Goal: Entertainment & Leisure: Consume media (video, audio)

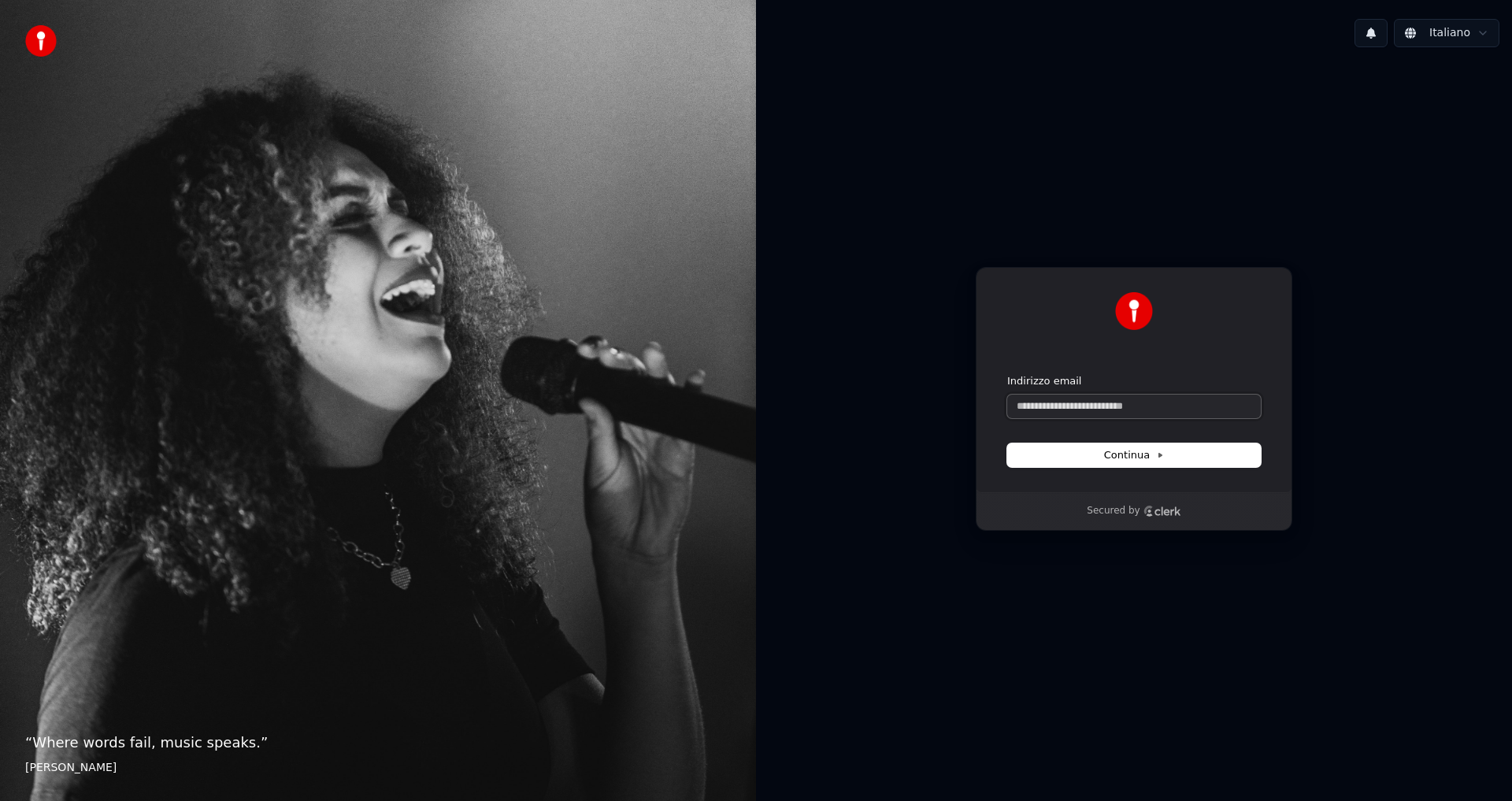
click at [1077, 409] on input "Indirizzo email" at bounding box center [1133, 406] width 253 height 24
click at [1095, 449] on button "Continua" at bounding box center [1133, 455] width 253 height 24
type input "**********"
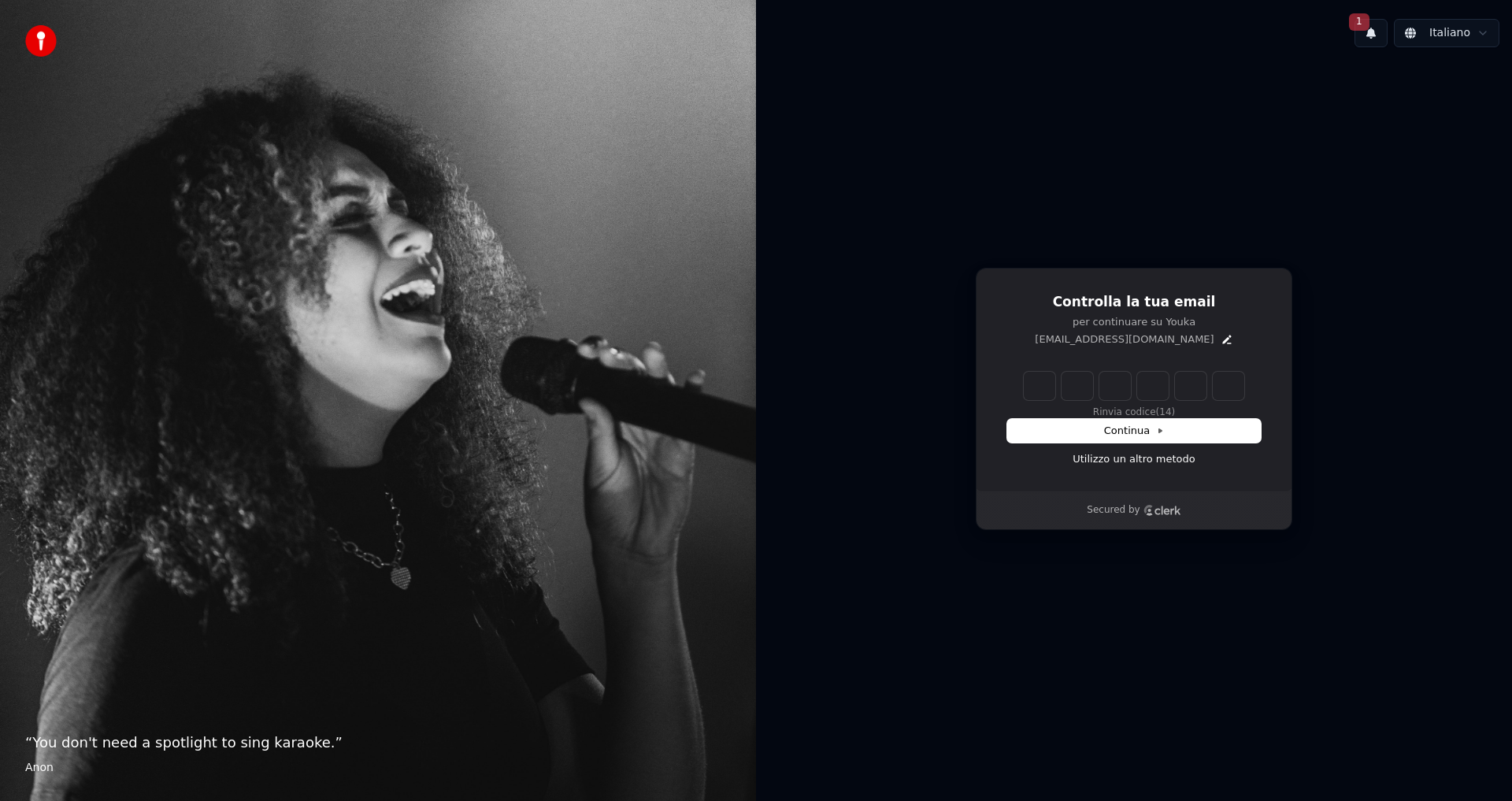
click at [1030, 391] on input "Enter verification code" at bounding box center [1134, 386] width 221 height 28
type input "******"
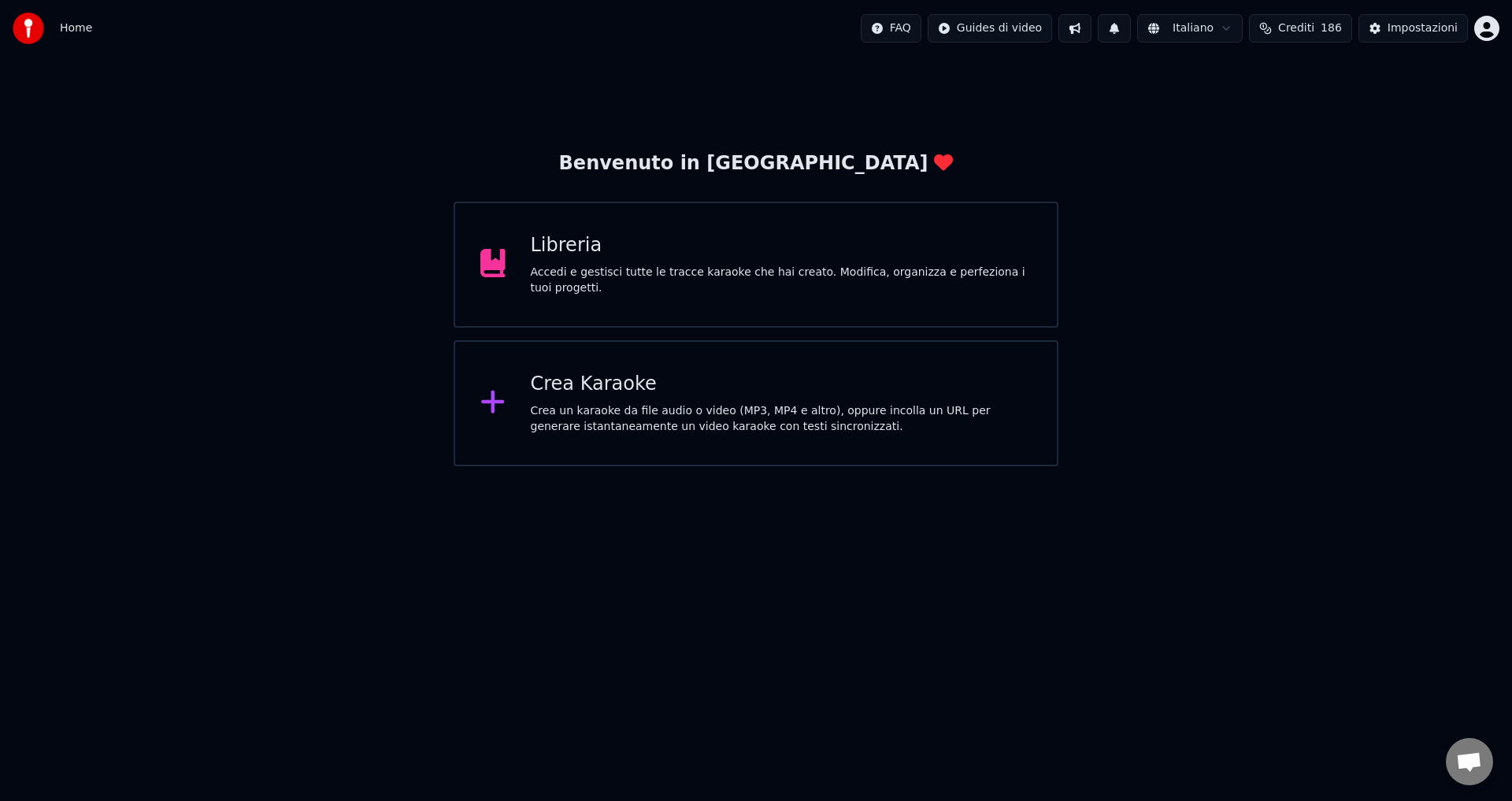
click at [579, 399] on div "Crea Karaoke Crea un karaoke da file audio o video (MP3, MP4 e altro), oppure i…" at bounding box center [781, 403] width 501 height 63
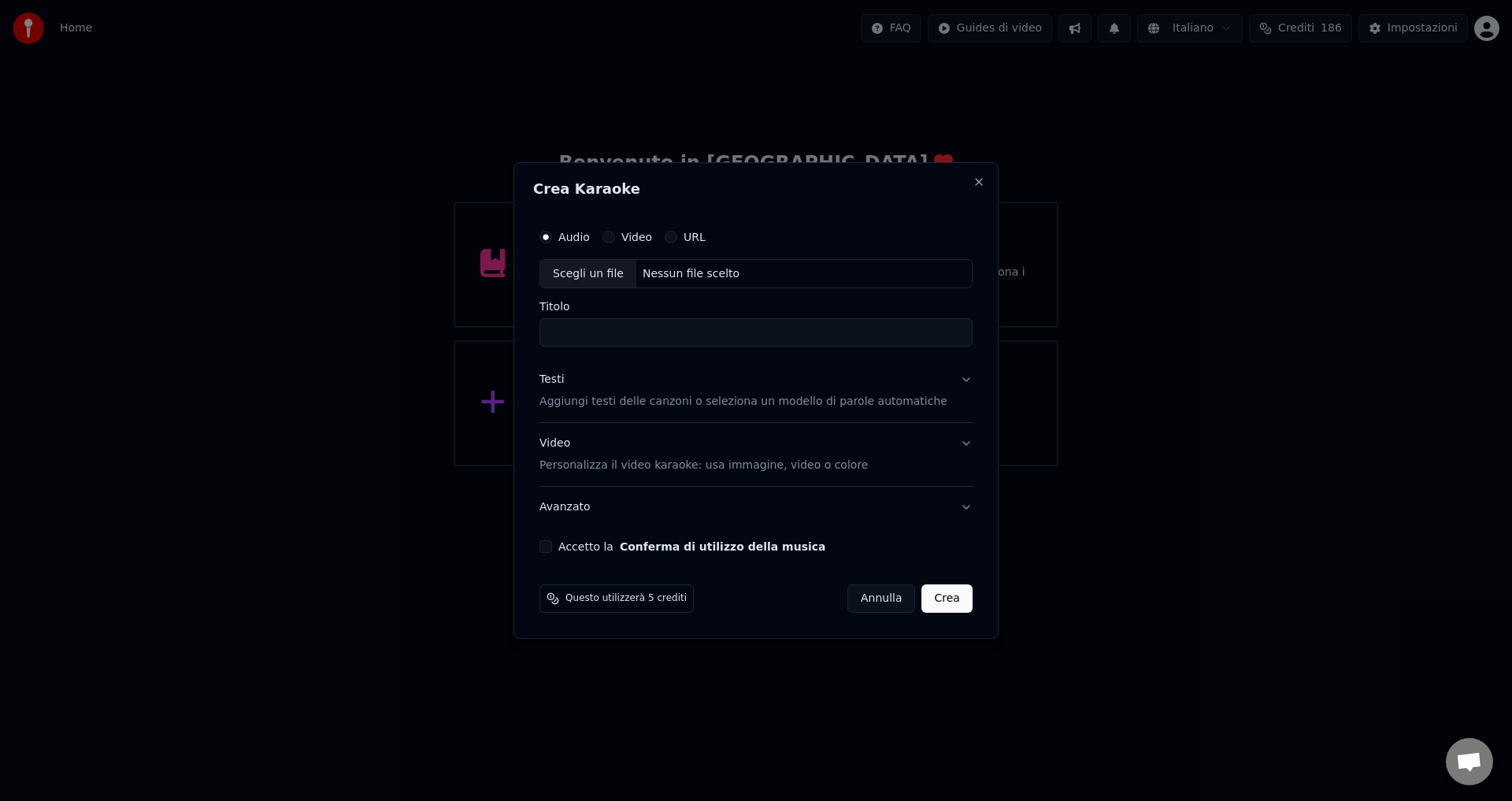
click at [615, 240] on button "Video" at bounding box center [608, 236] width 12 height 12
click at [691, 275] on div "Nessun file scelto" at bounding box center [690, 274] width 109 height 16
click at [552, 239] on button "Audio" at bounding box center [545, 236] width 12 height 12
click at [698, 277] on div "Nessun file scelto" at bounding box center [690, 274] width 109 height 16
type input "**********"
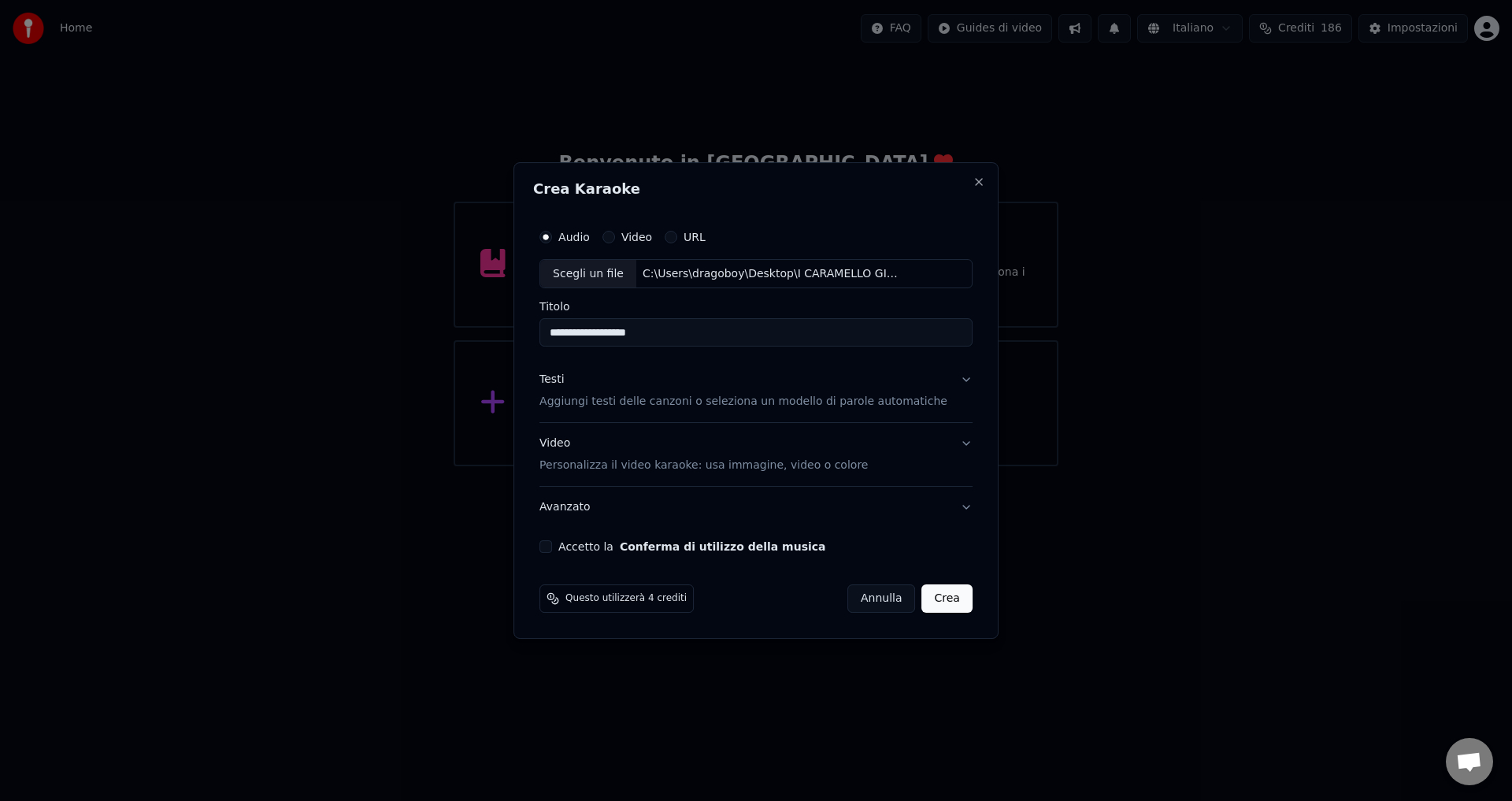
click at [944, 376] on button "Testi Aggiungi testi delle canzoni o seleziona un modello di parole automatiche" at bounding box center [756, 391] width 433 height 63
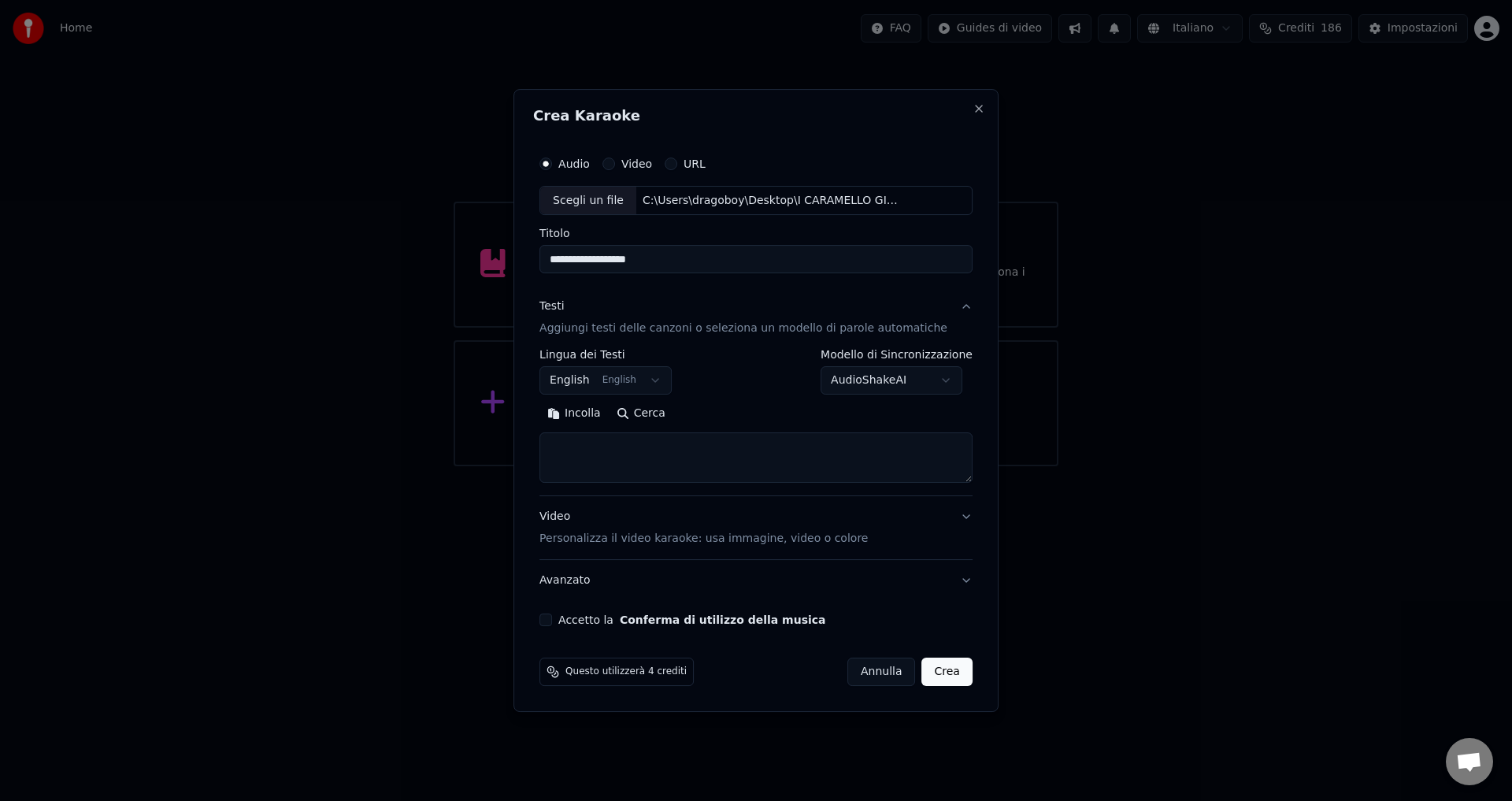
click at [587, 384] on button "English English" at bounding box center [606, 381] width 133 height 28
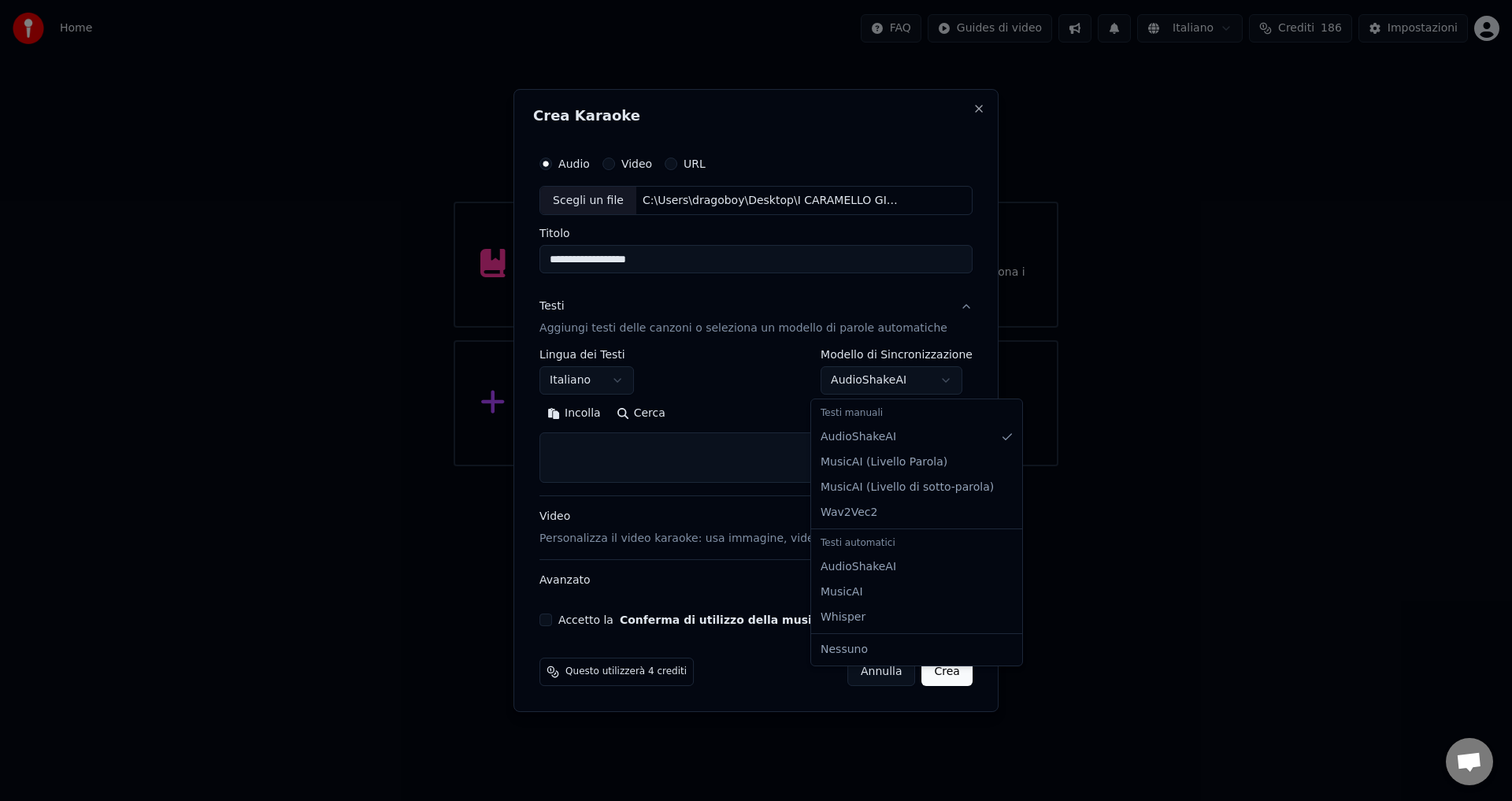
click at [891, 385] on body "**********" at bounding box center [756, 233] width 1512 height 466
click at [867, 542] on div "Testi automatici" at bounding box center [917, 543] width 205 height 22
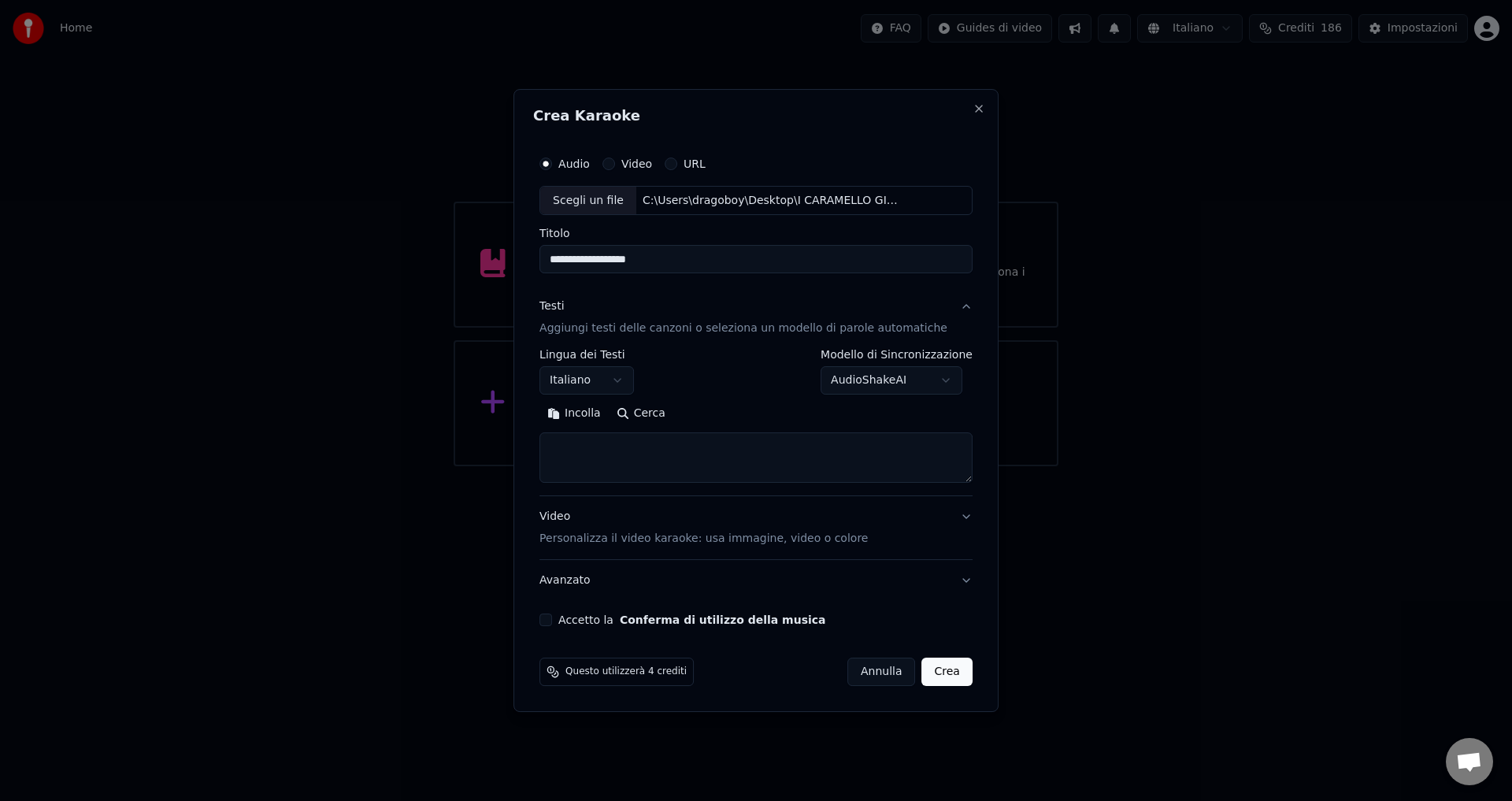
click at [1149, 511] on div at bounding box center [756, 400] width 1512 height 801
click at [552, 620] on button "Accetto la Conferma di utilizzo della musica" at bounding box center [545, 619] width 12 height 12
click at [938, 674] on button "Crea" at bounding box center [947, 672] width 50 height 28
select select "**"
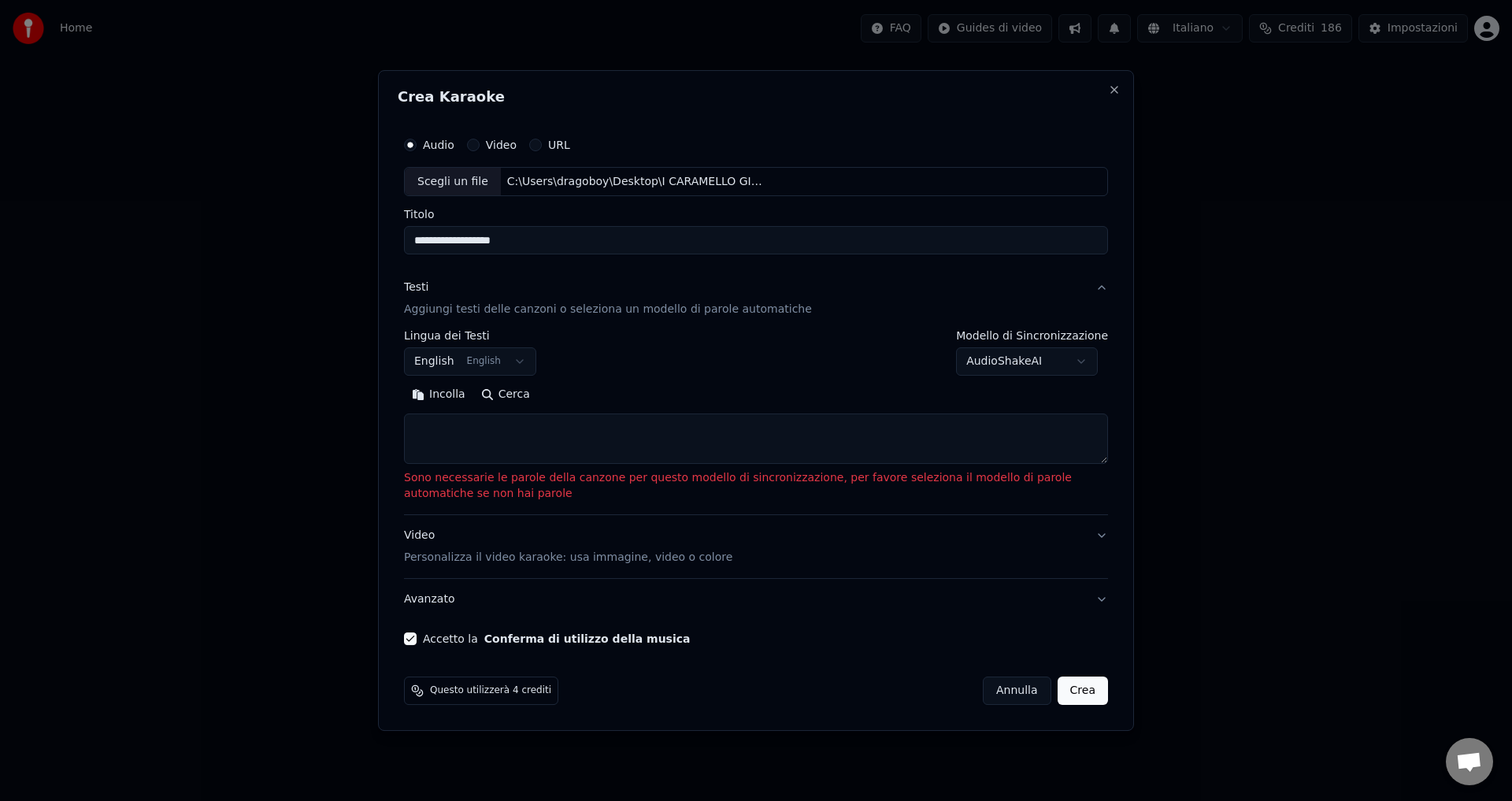
click at [1029, 697] on button "Annulla" at bounding box center [1017, 691] width 68 height 28
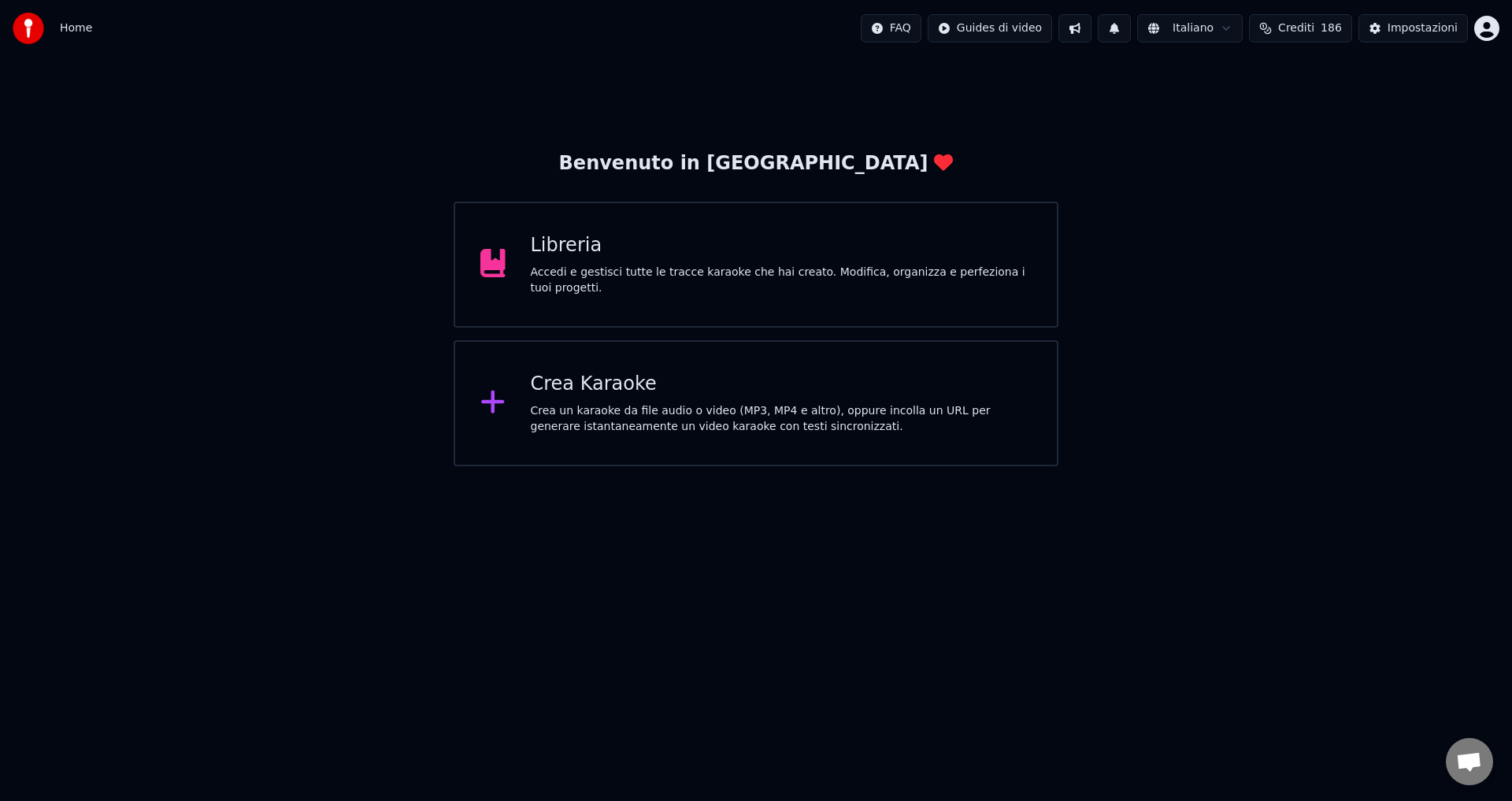
click at [565, 258] on div "Libreria" at bounding box center [781, 246] width 501 height 26
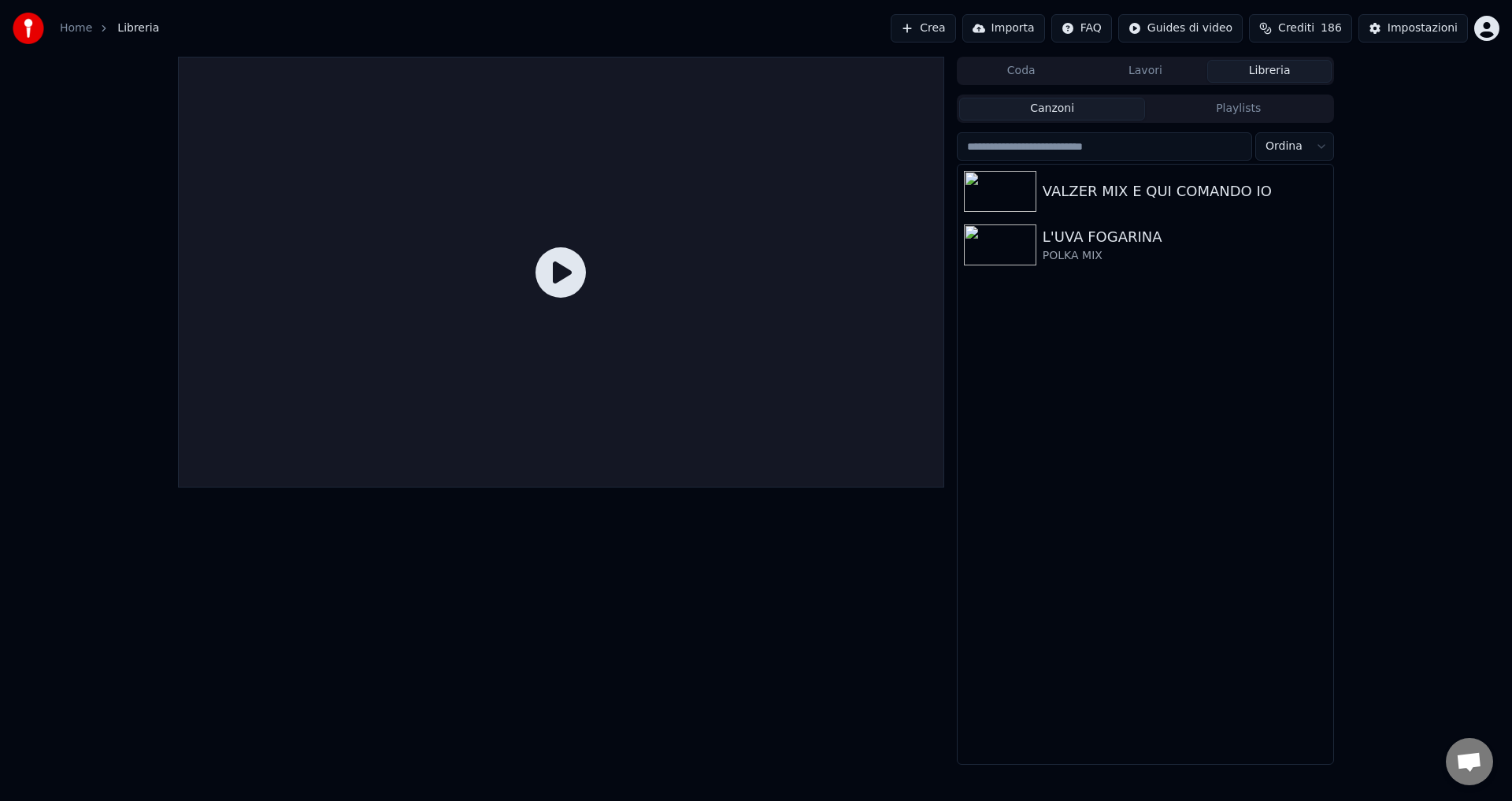
click at [940, 26] on button "Crea" at bounding box center [922, 28] width 64 height 28
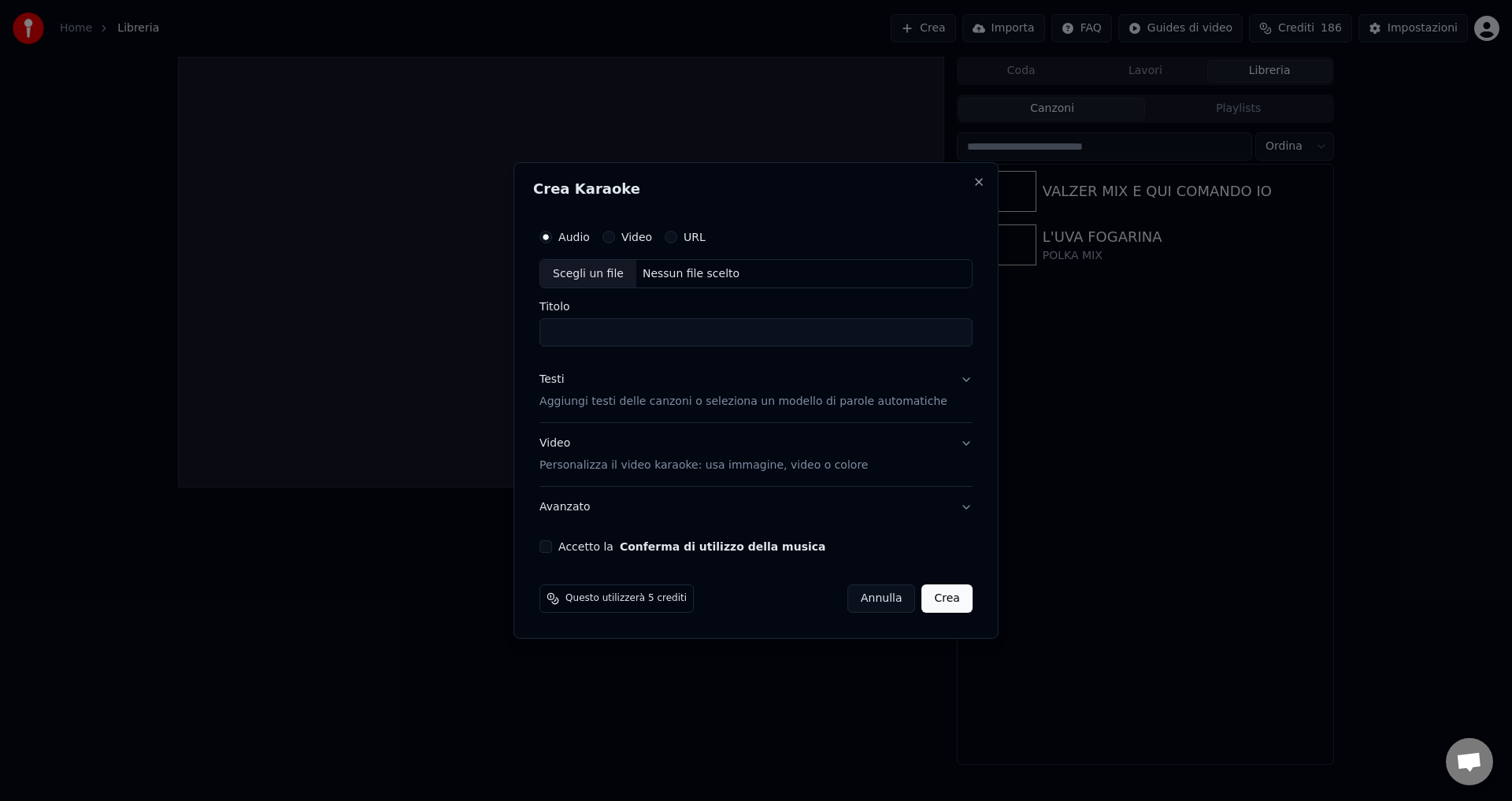
click at [672, 280] on div "Nessun file scelto" at bounding box center [690, 274] width 109 height 16
type input "**********"
click at [941, 384] on button "Testi Aggiungi testi delle canzoni o seleziona un modello di parole automatiche" at bounding box center [756, 391] width 433 height 63
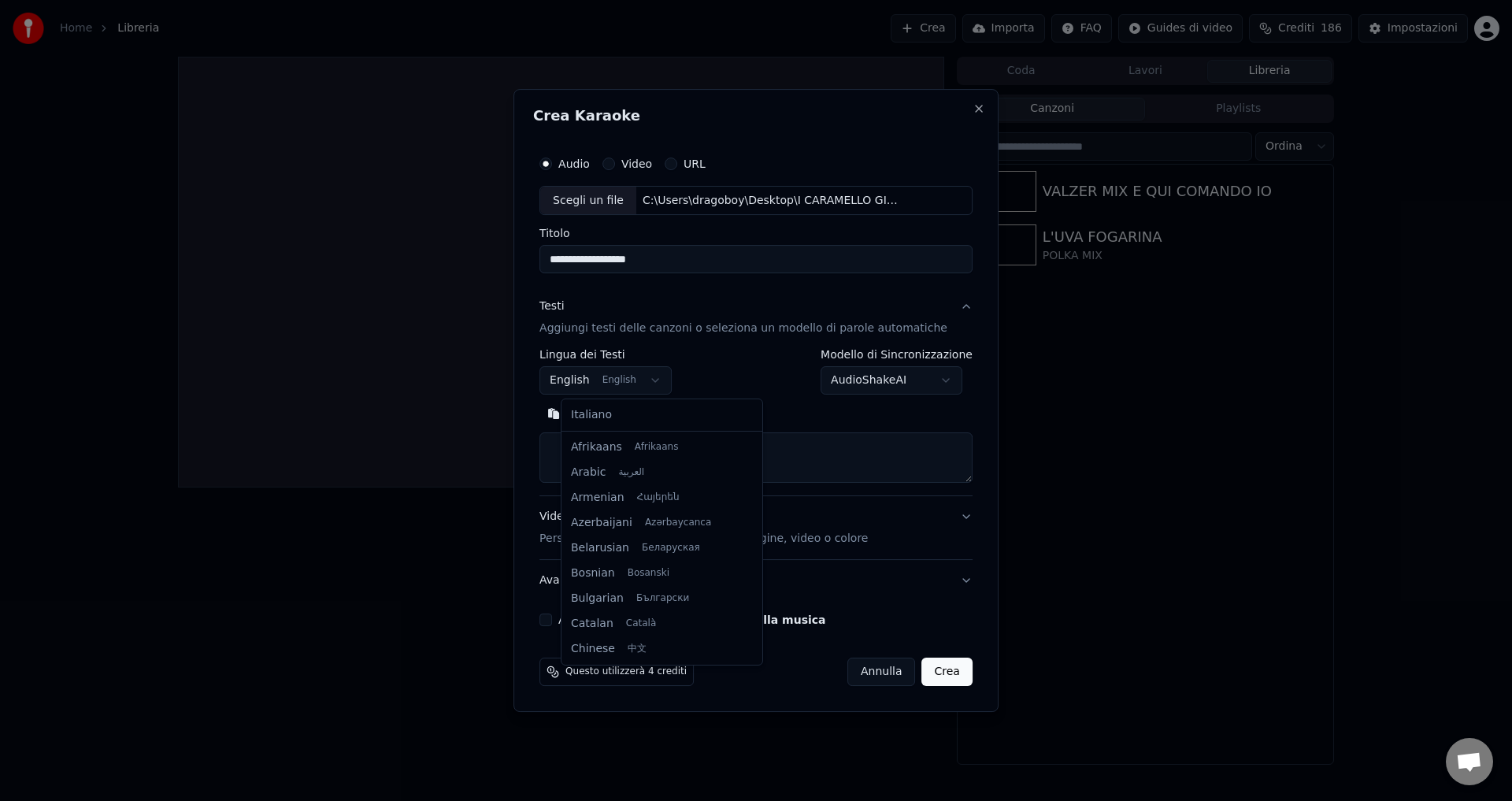
click at [586, 374] on body "**********" at bounding box center [756, 400] width 1512 height 801
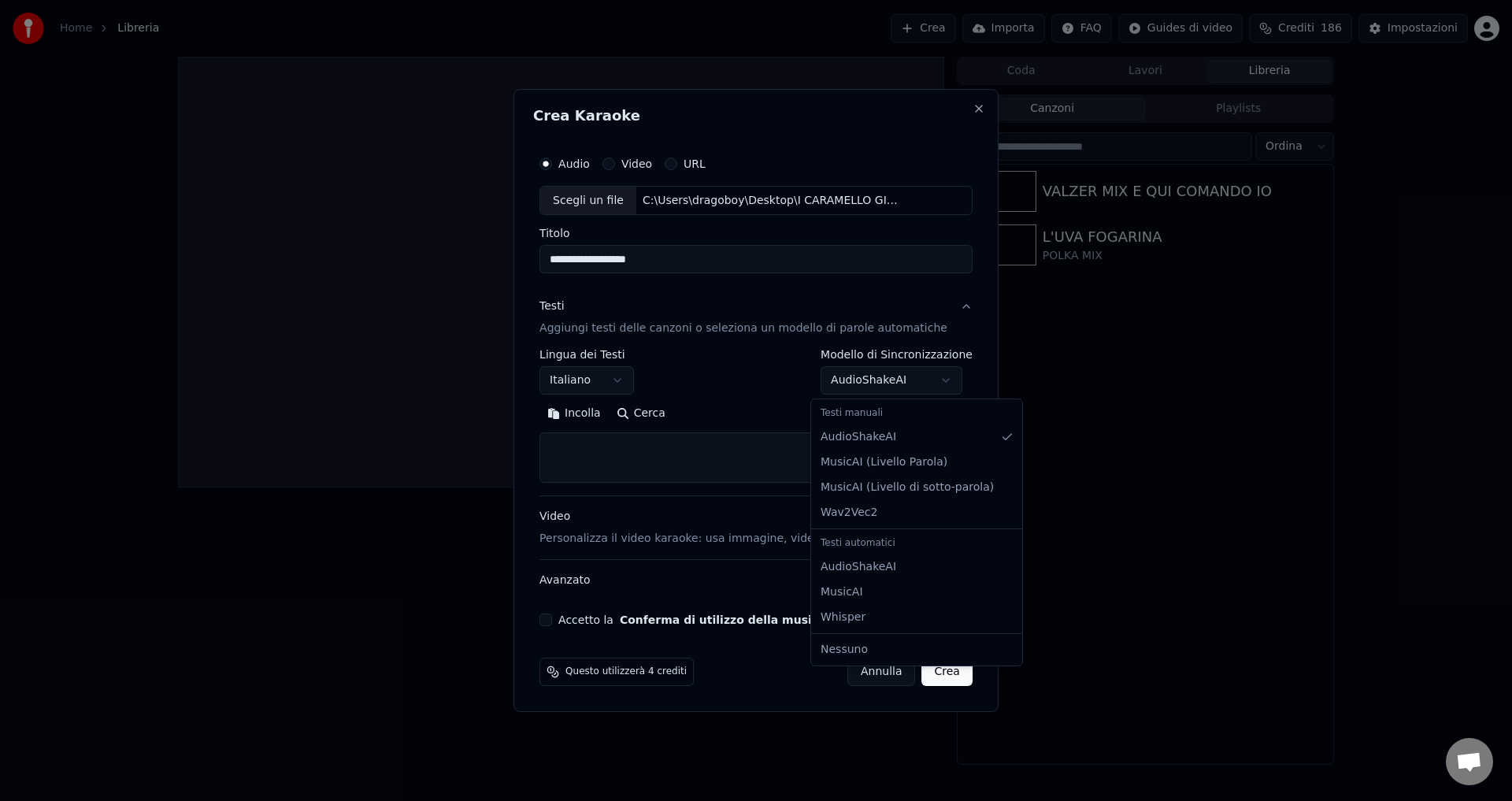
click at [853, 378] on body "**********" at bounding box center [756, 400] width 1512 height 801
click at [849, 538] on div "Testi automatici" at bounding box center [917, 543] width 205 height 22
click at [849, 546] on div "Testi automatici" at bounding box center [917, 543] width 205 height 22
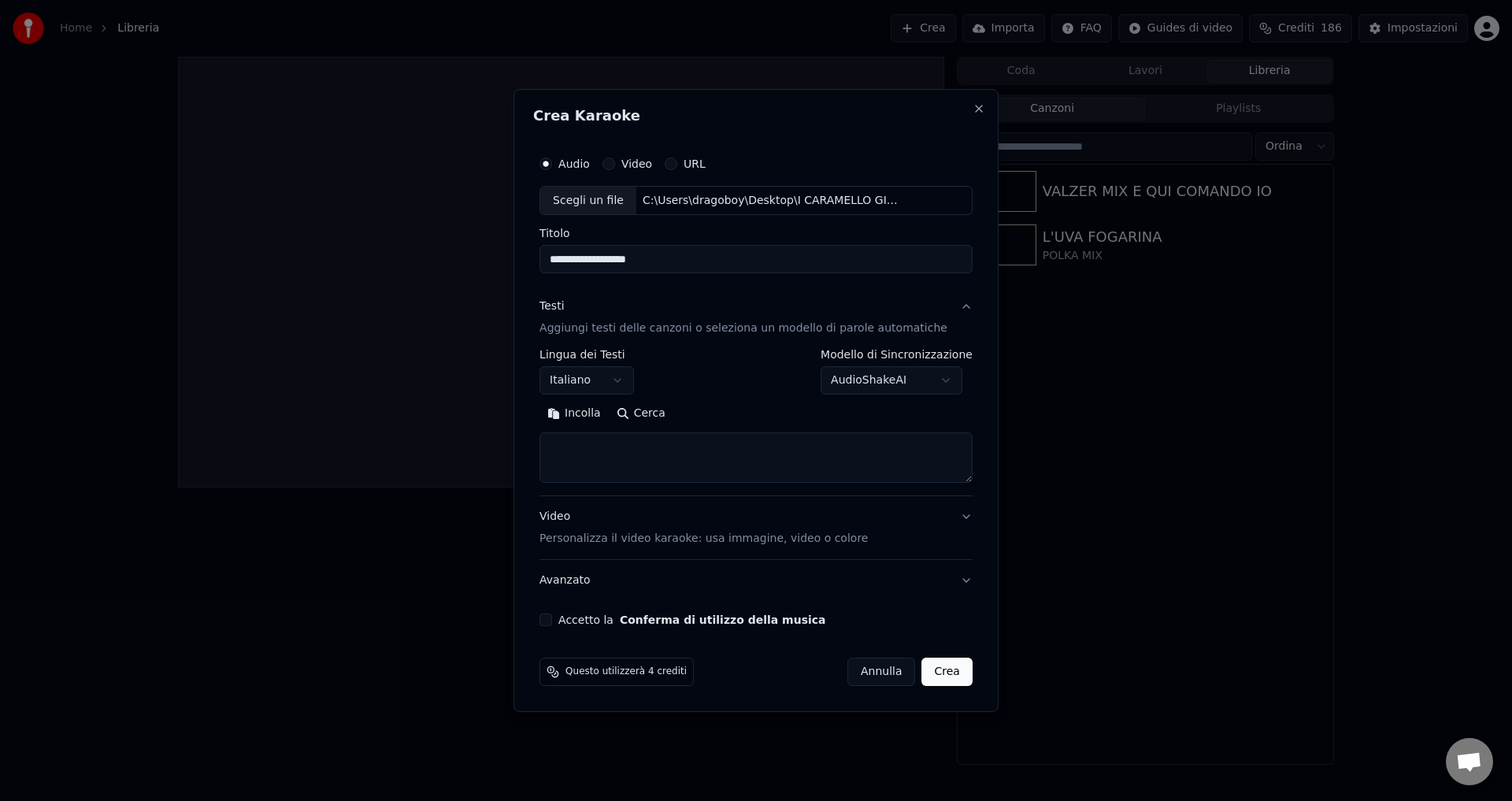
click at [565, 620] on body "**********" at bounding box center [756, 400] width 1512 height 801
click at [559, 616] on div "**********" at bounding box center [756, 388] width 446 height 491
click at [552, 621] on button "Accetto la Conferma di utilizzo della musica" at bounding box center [545, 619] width 12 height 12
click at [924, 667] on button "Crea" at bounding box center [947, 672] width 50 height 28
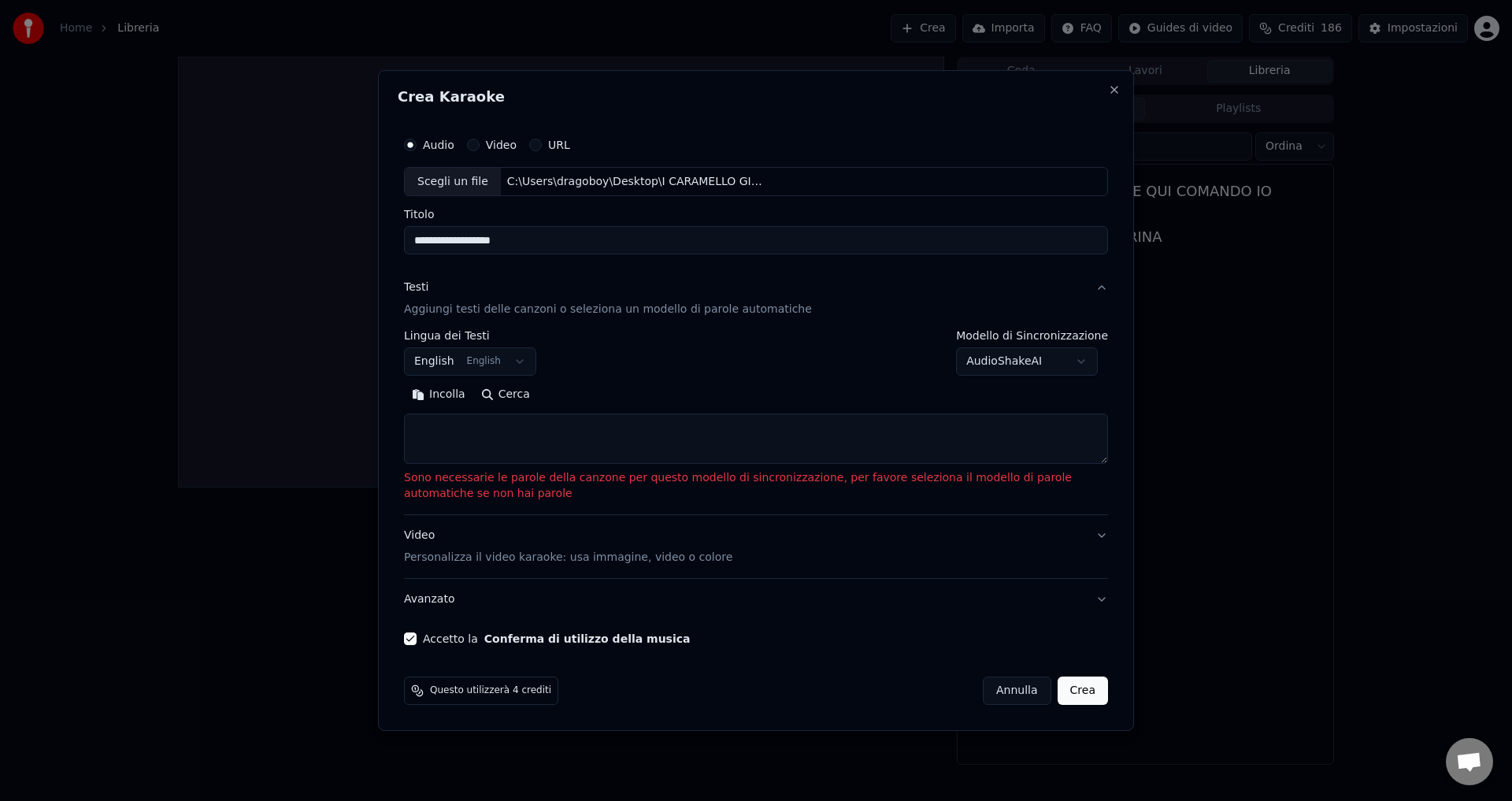
click at [442, 359] on body "**********" at bounding box center [756, 400] width 1512 height 801
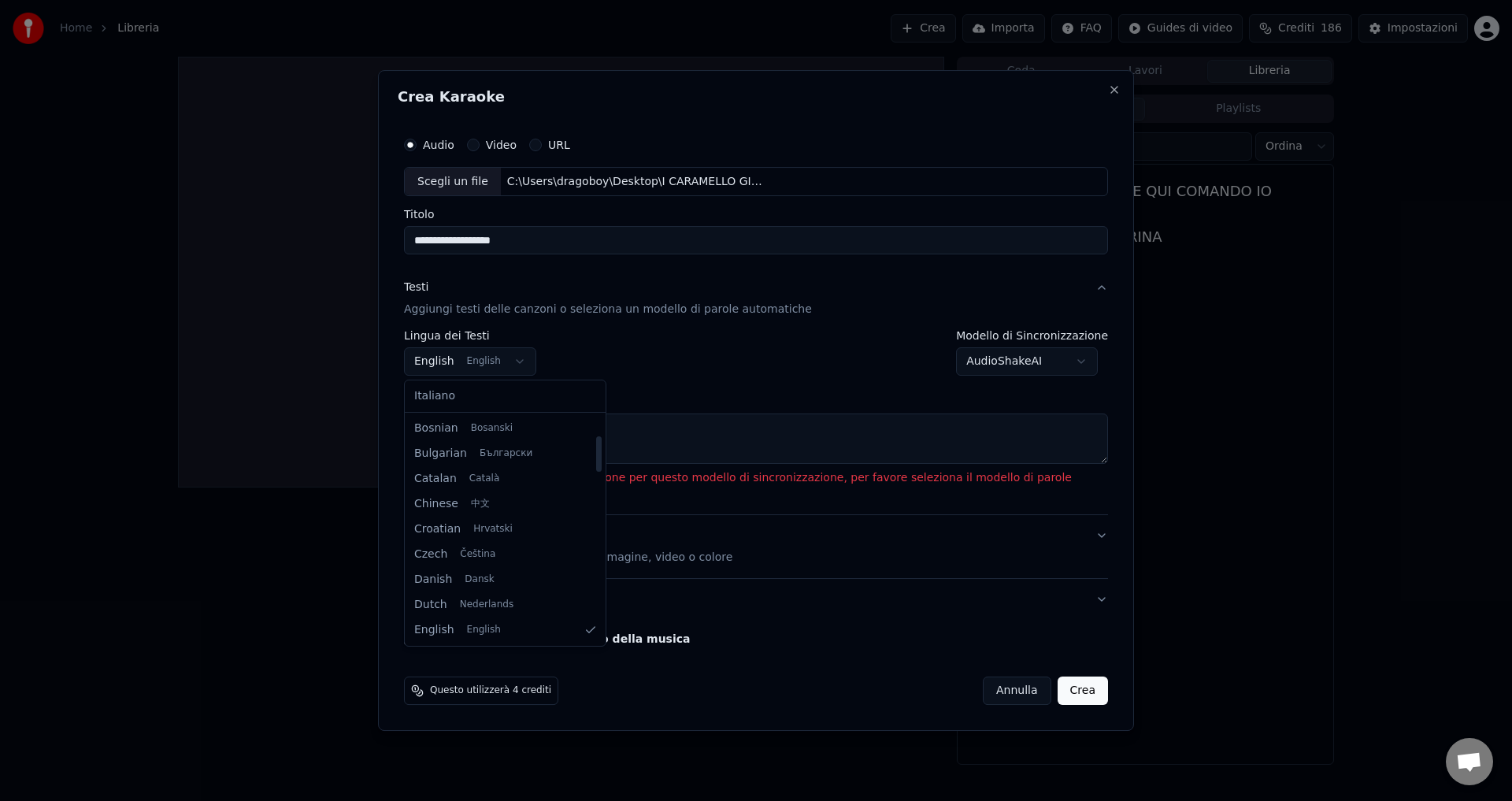
select select "**"
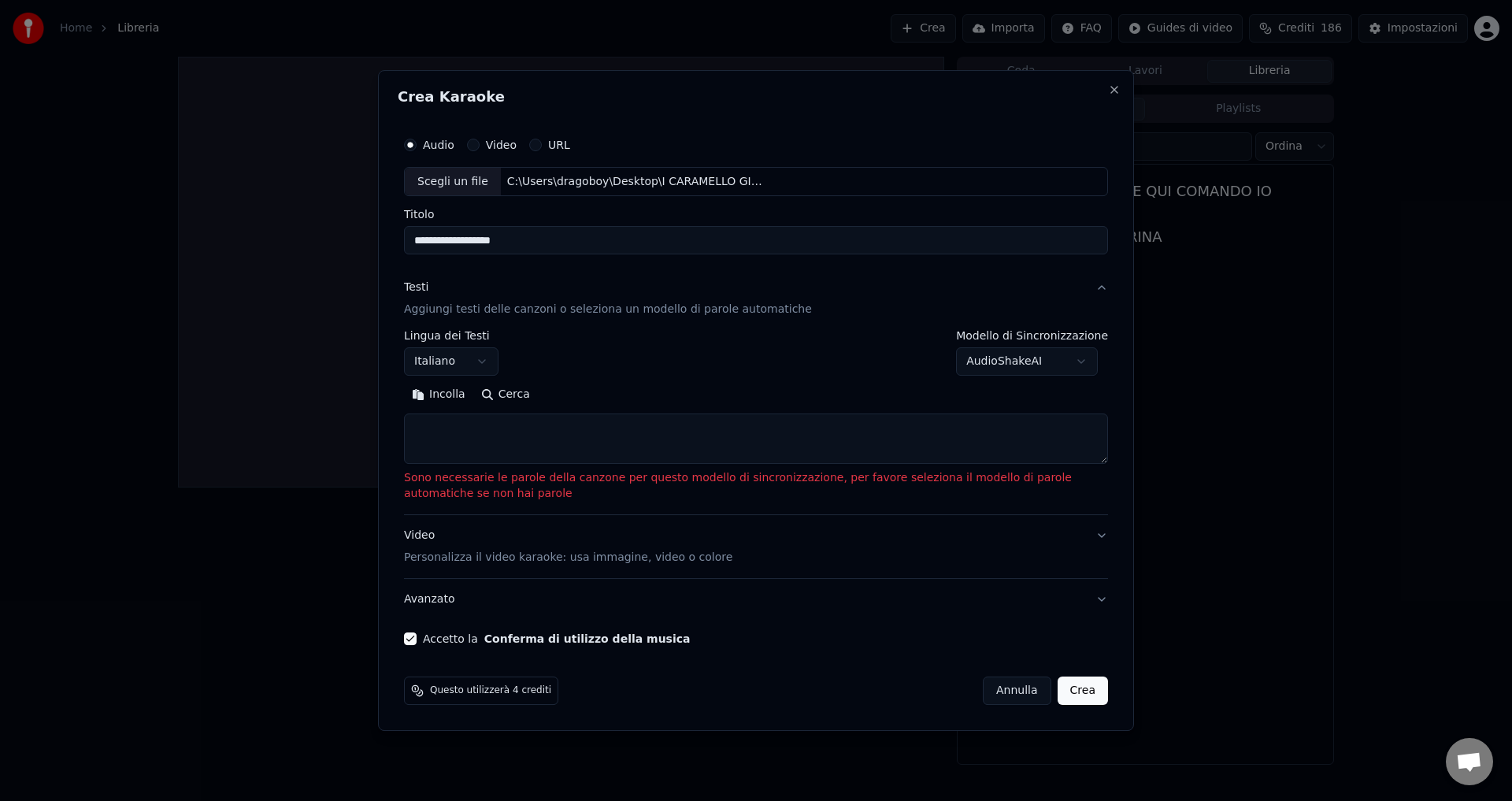
click at [1050, 356] on body "**********" at bounding box center [756, 400] width 1512 height 801
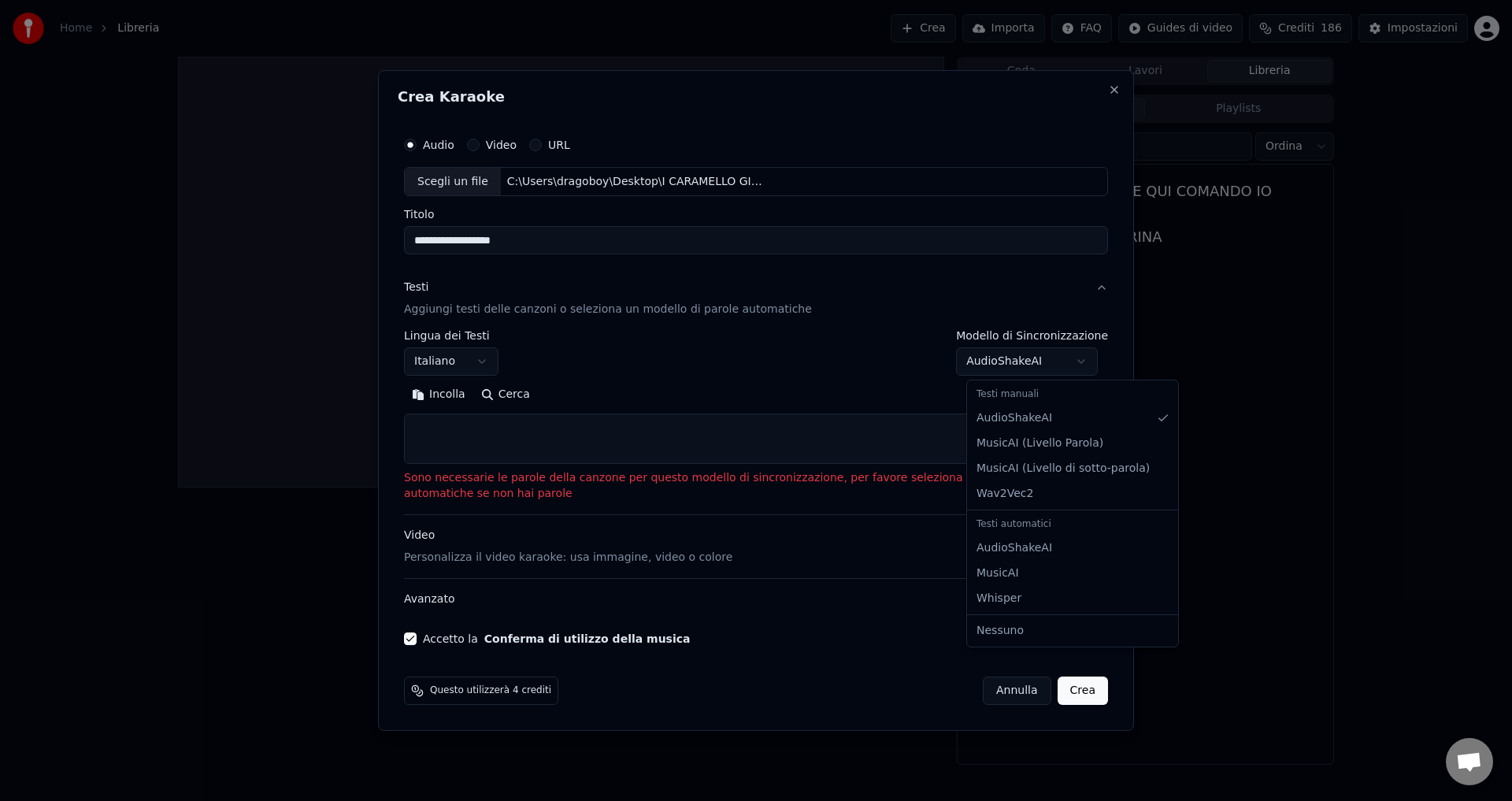
click at [1009, 528] on div "Testi automatici" at bounding box center [1072, 524] width 205 height 22
click at [1022, 365] on body "**********" at bounding box center [756, 400] width 1512 height 801
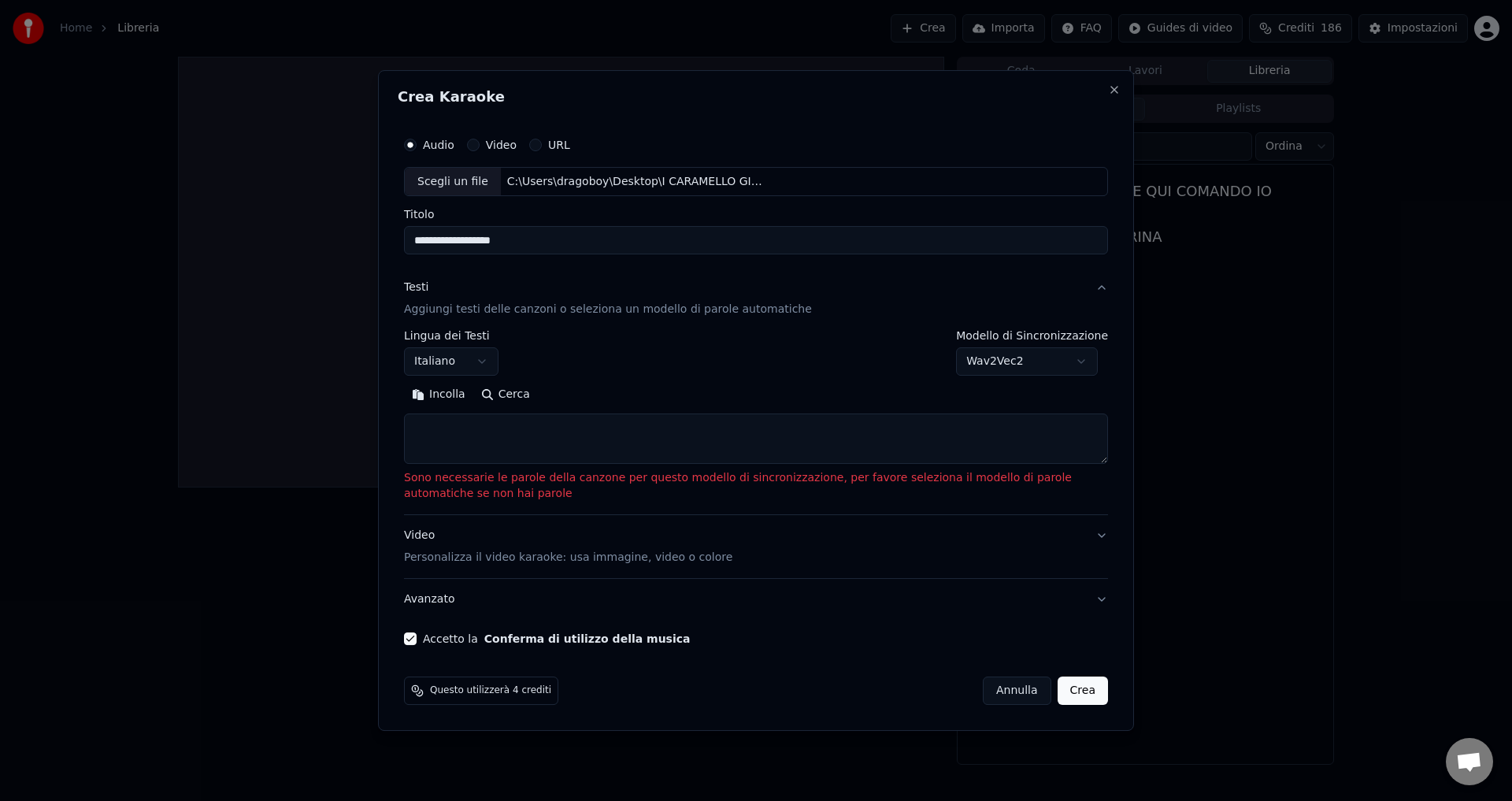
click at [1001, 364] on body "**********" at bounding box center [756, 400] width 1512 height 801
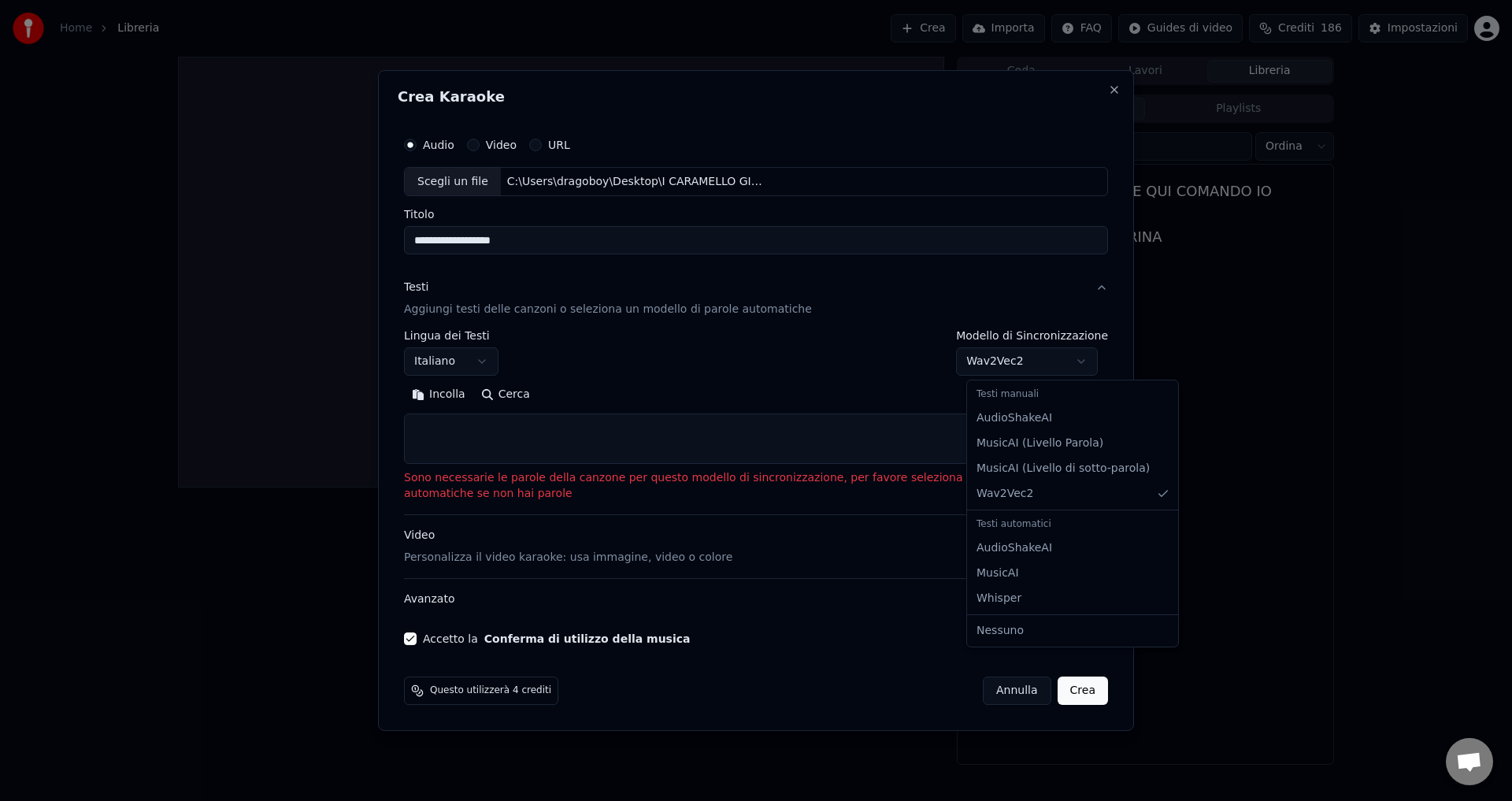
click at [1017, 526] on div "Testi automatici" at bounding box center [1072, 524] width 205 height 22
select select "**********"
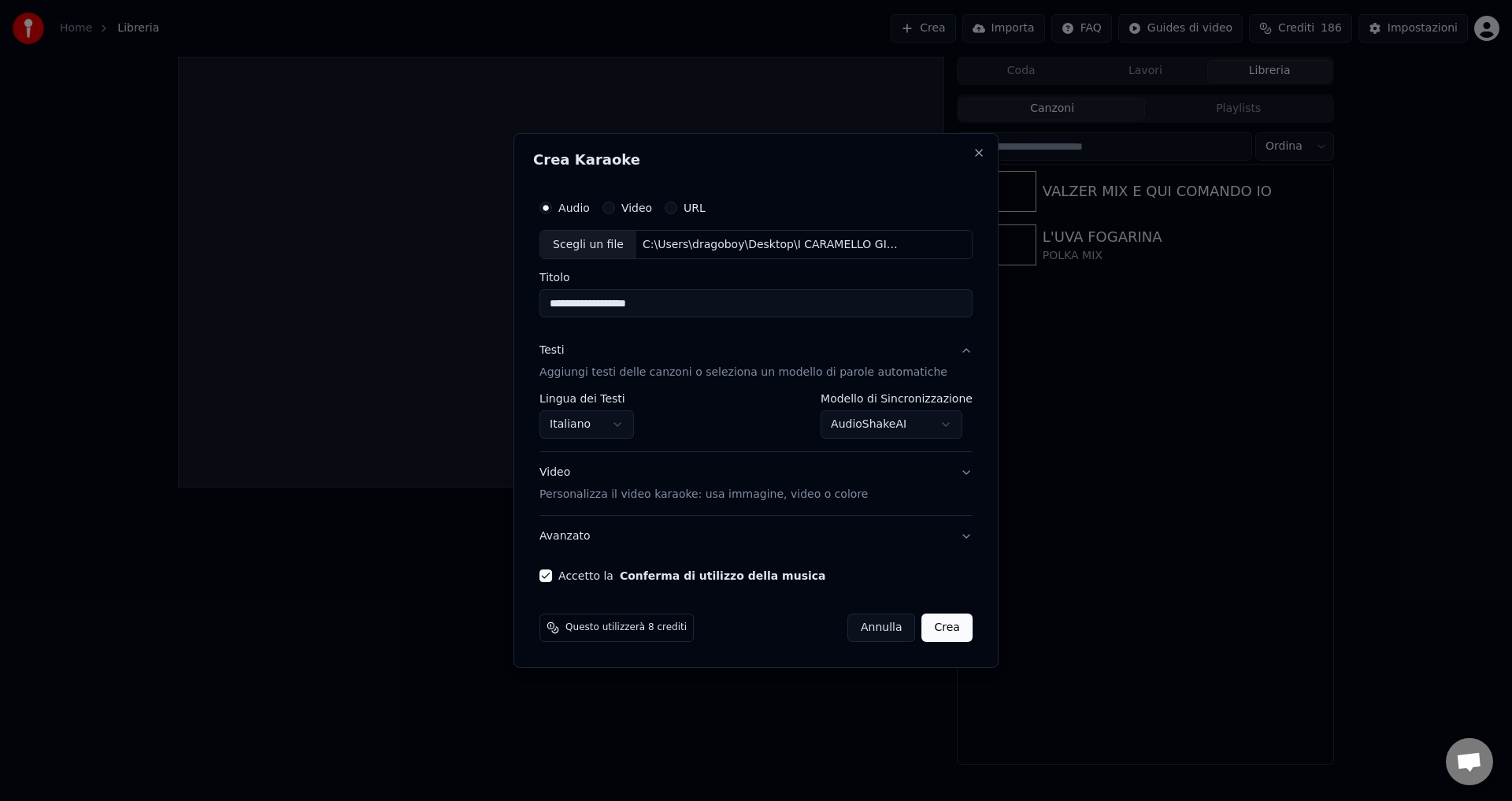
click at [928, 630] on button "Crea" at bounding box center [947, 628] width 50 height 28
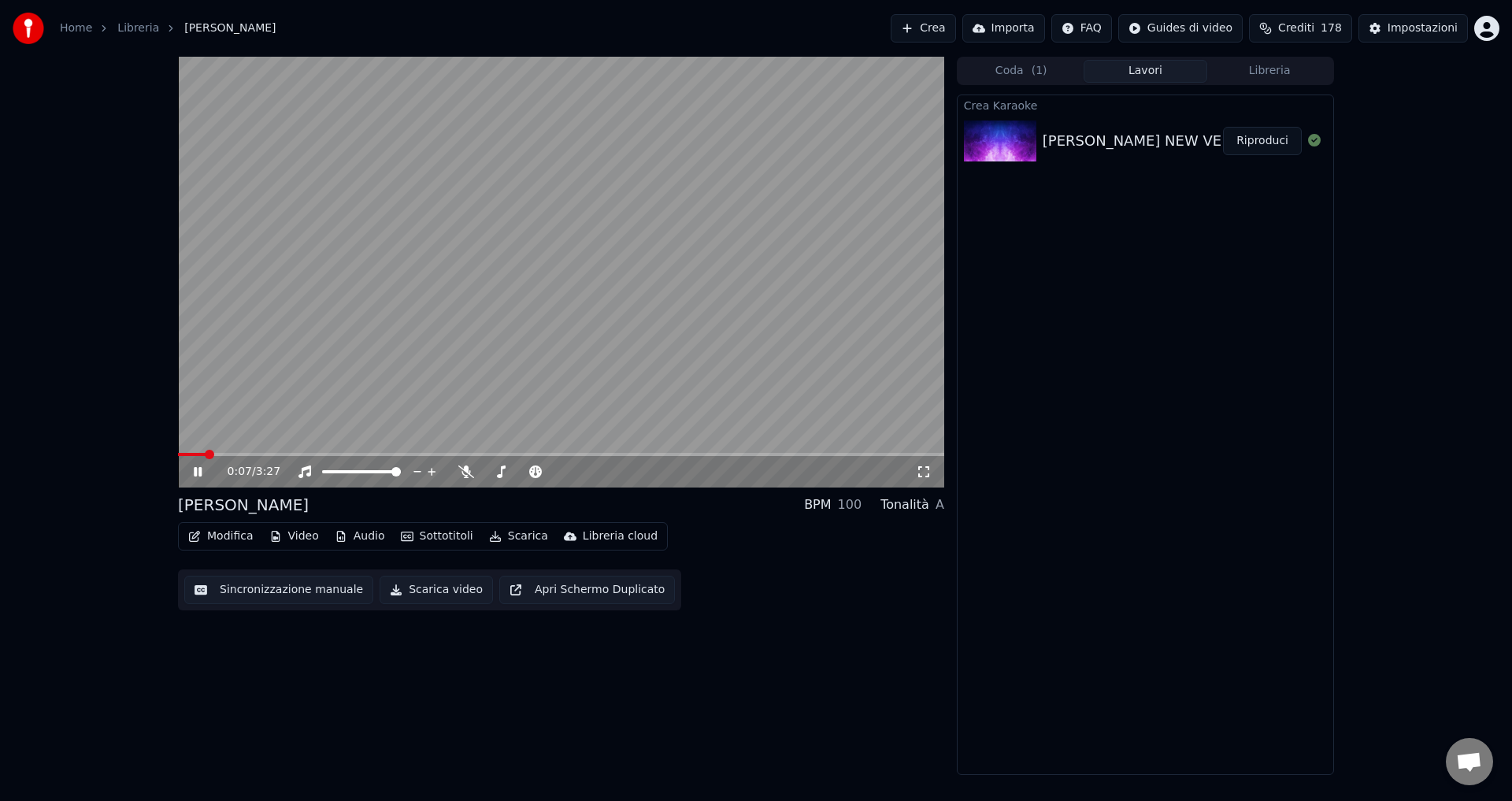
click at [194, 472] on icon at bounding box center [197, 472] width 8 height 9
click at [195, 467] on icon at bounding box center [198, 472] width 9 height 11
click at [199, 472] on icon at bounding box center [197, 472] width 8 height 9
click at [415, 537] on button "Sottotitoli" at bounding box center [437, 536] width 85 height 22
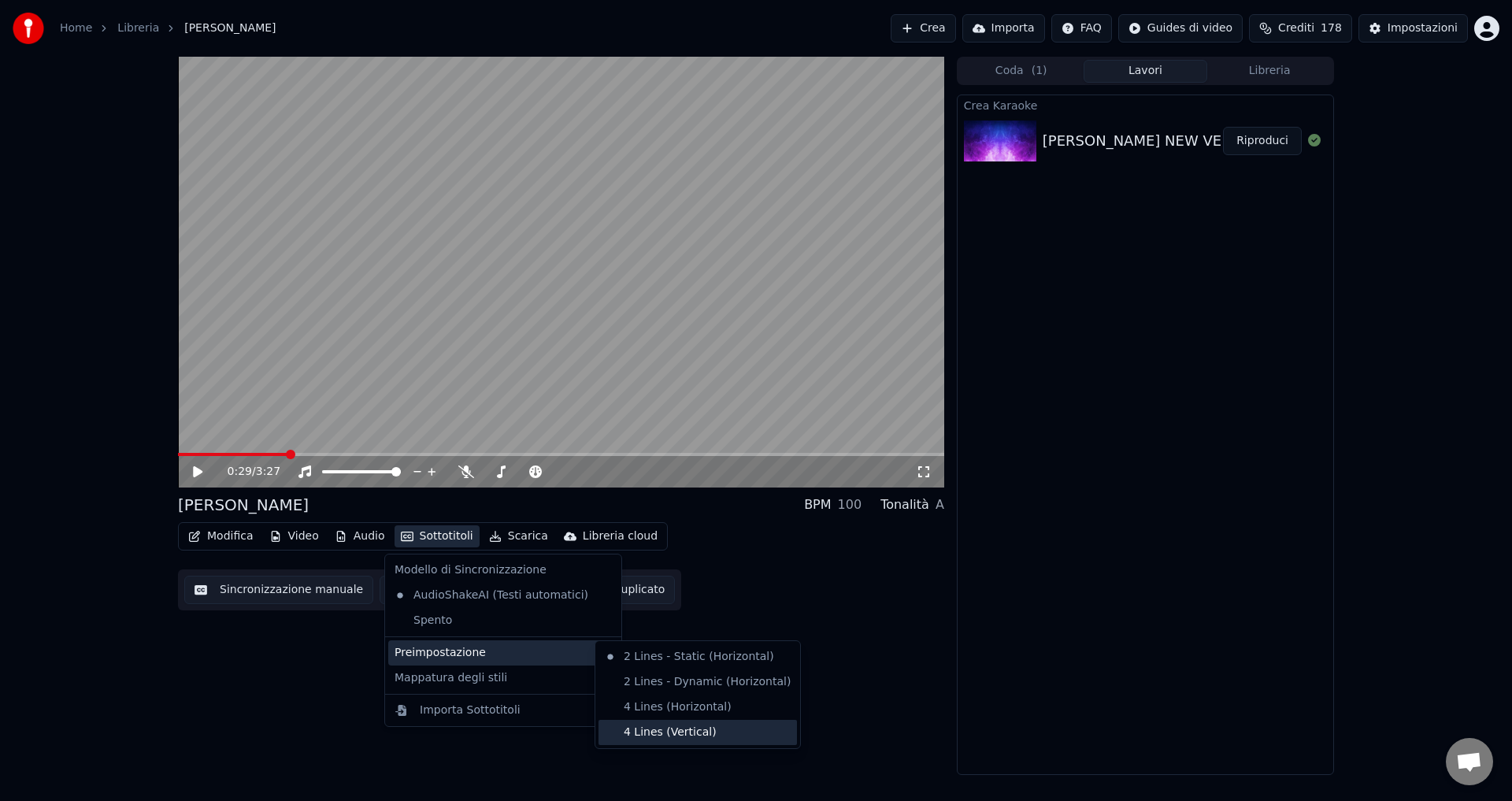
click at [668, 739] on div "4 Lines (Vertical)" at bounding box center [697, 732] width 198 height 26
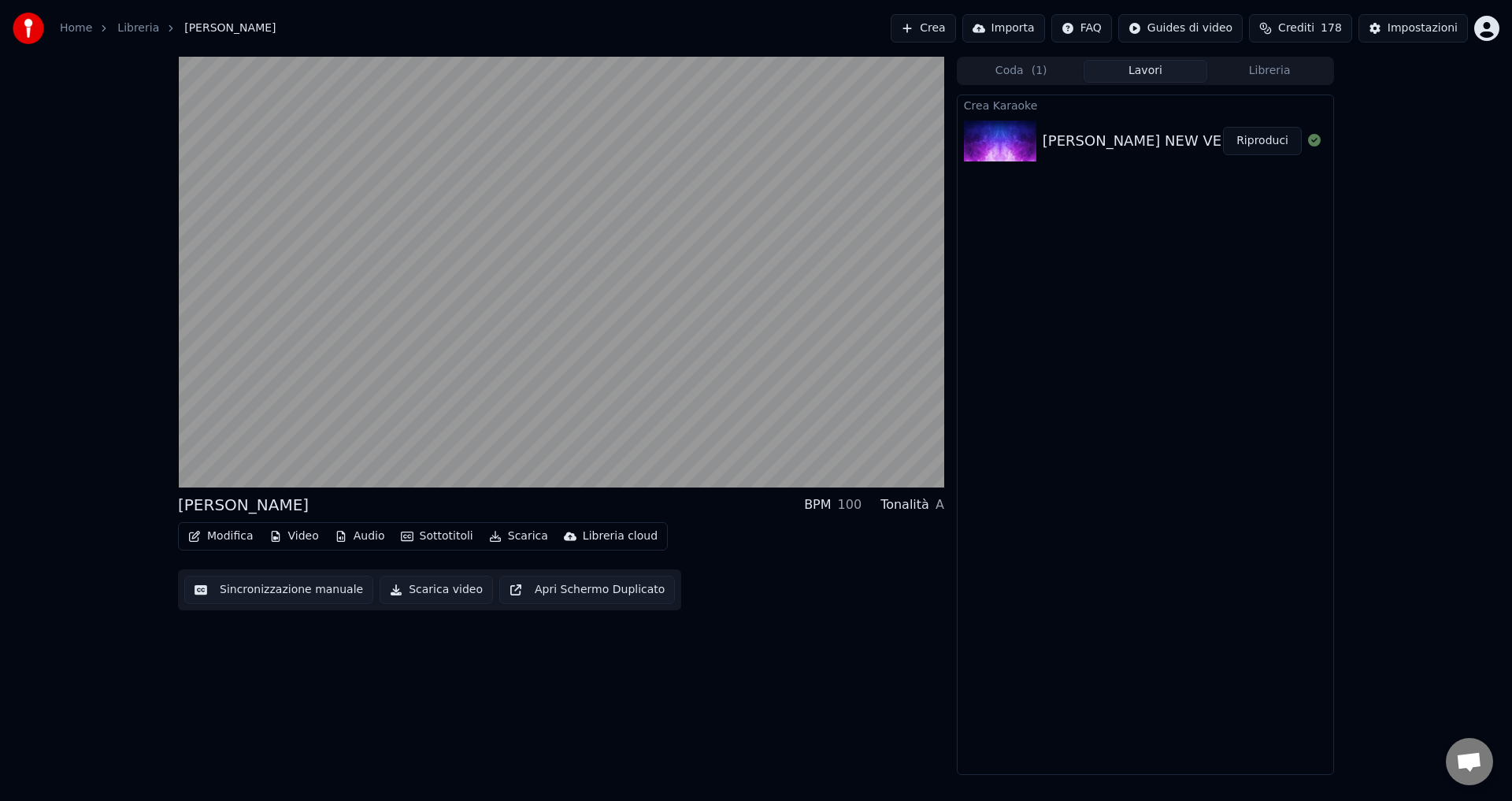
click at [232, 533] on button "Modifica" at bounding box center [221, 536] width 78 height 22
click at [310, 709] on div "[PERSON_NAME] BPM 100 Tonalità A Modifica Video Audio Sottotitoli Scarica Libre…" at bounding box center [561, 416] width 766 height 719
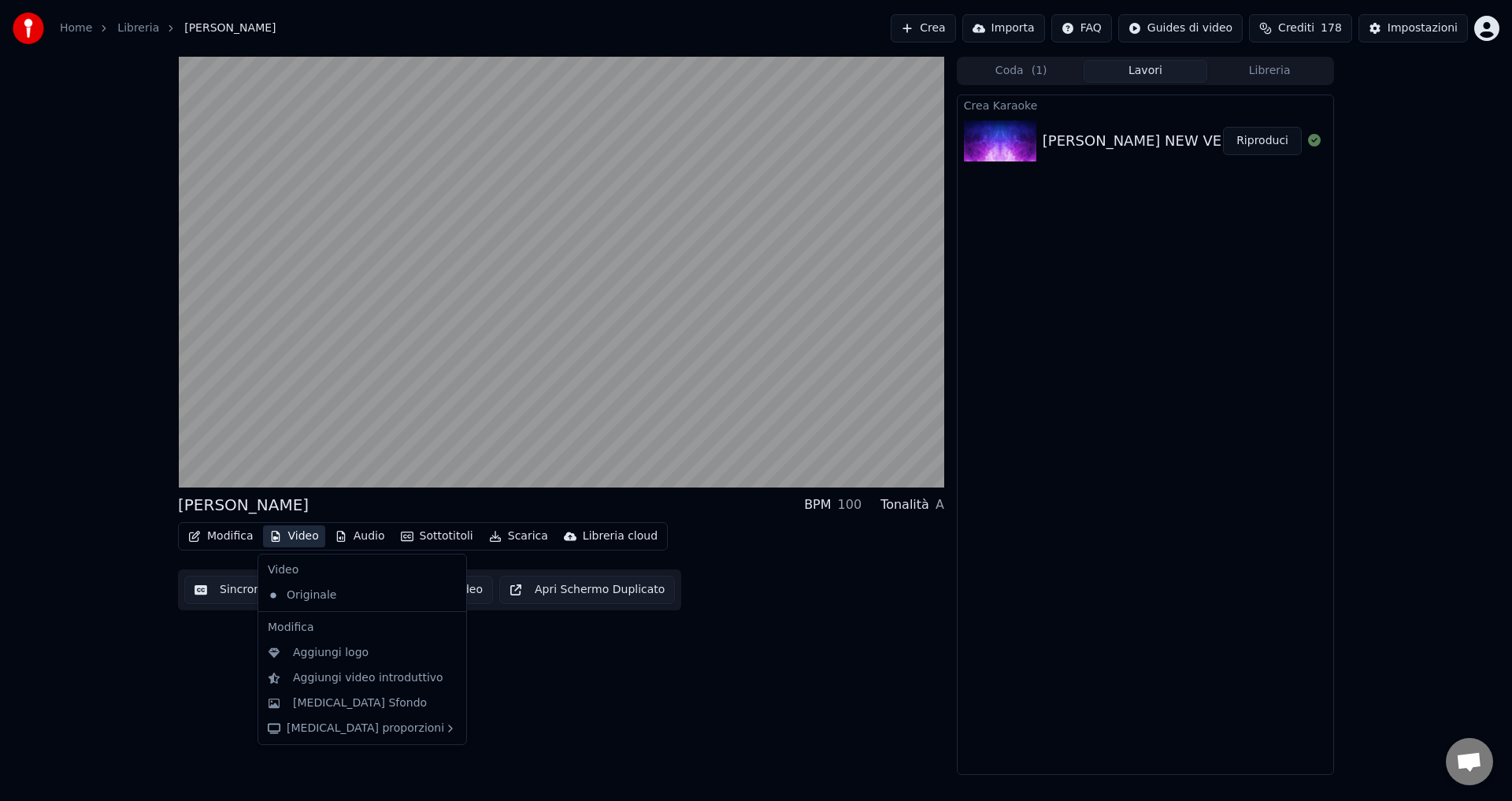
click at [289, 536] on button "Video" at bounding box center [294, 536] width 63 height 22
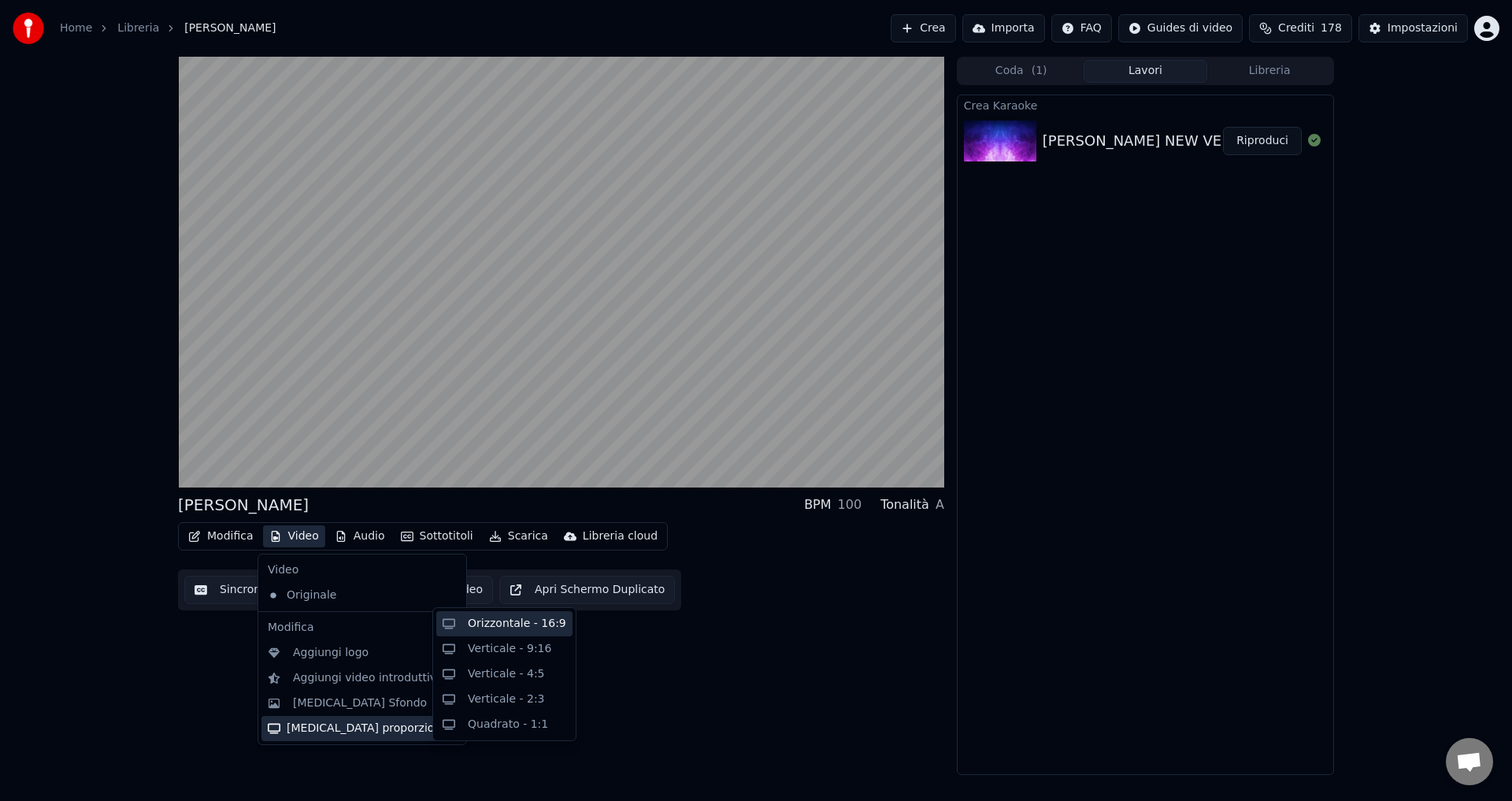
click at [516, 623] on div "Orizzontale - 16:9" at bounding box center [517, 624] width 99 height 16
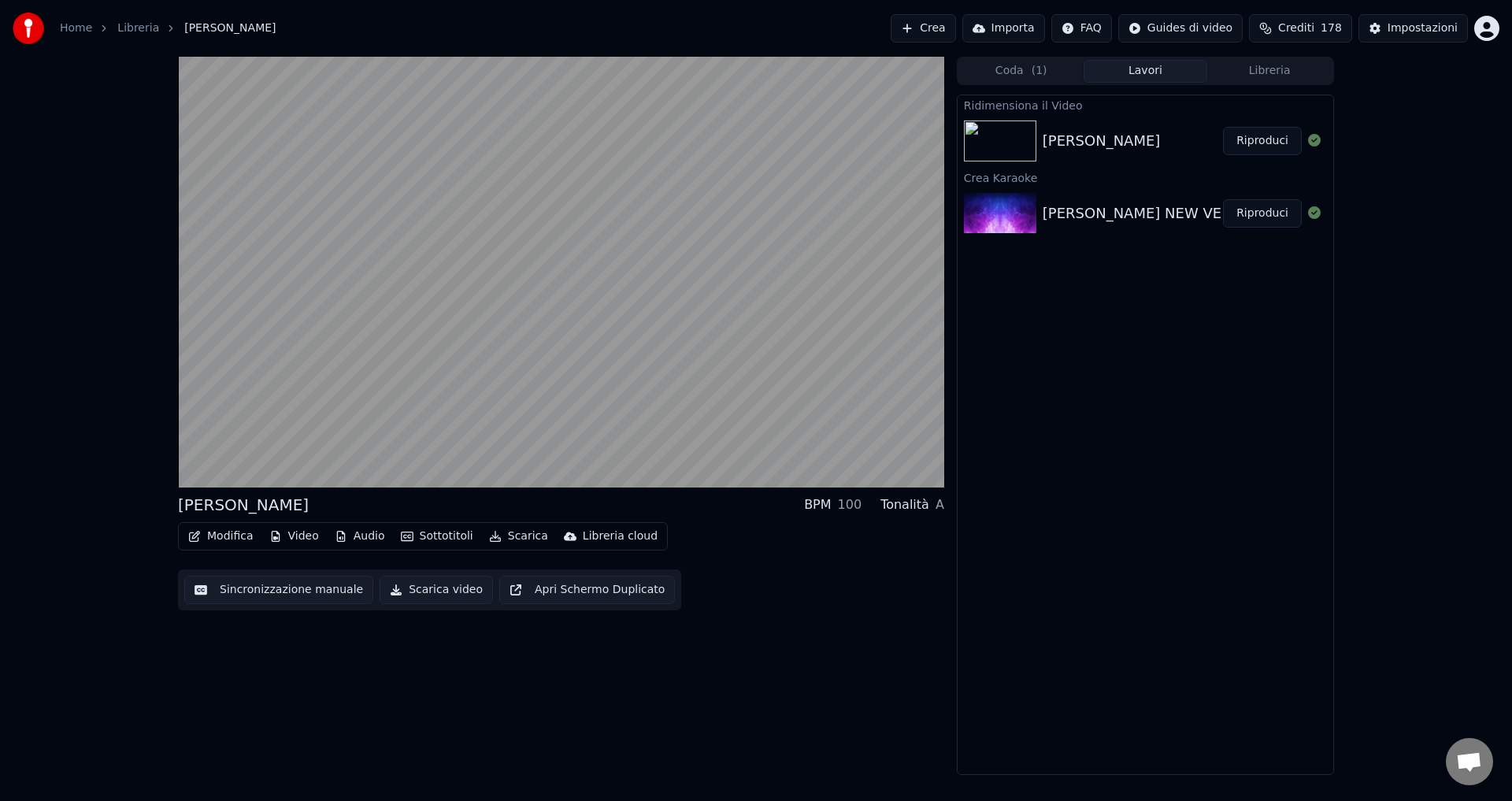
click at [214, 538] on button "Modifica" at bounding box center [221, 536] width 78 height 22
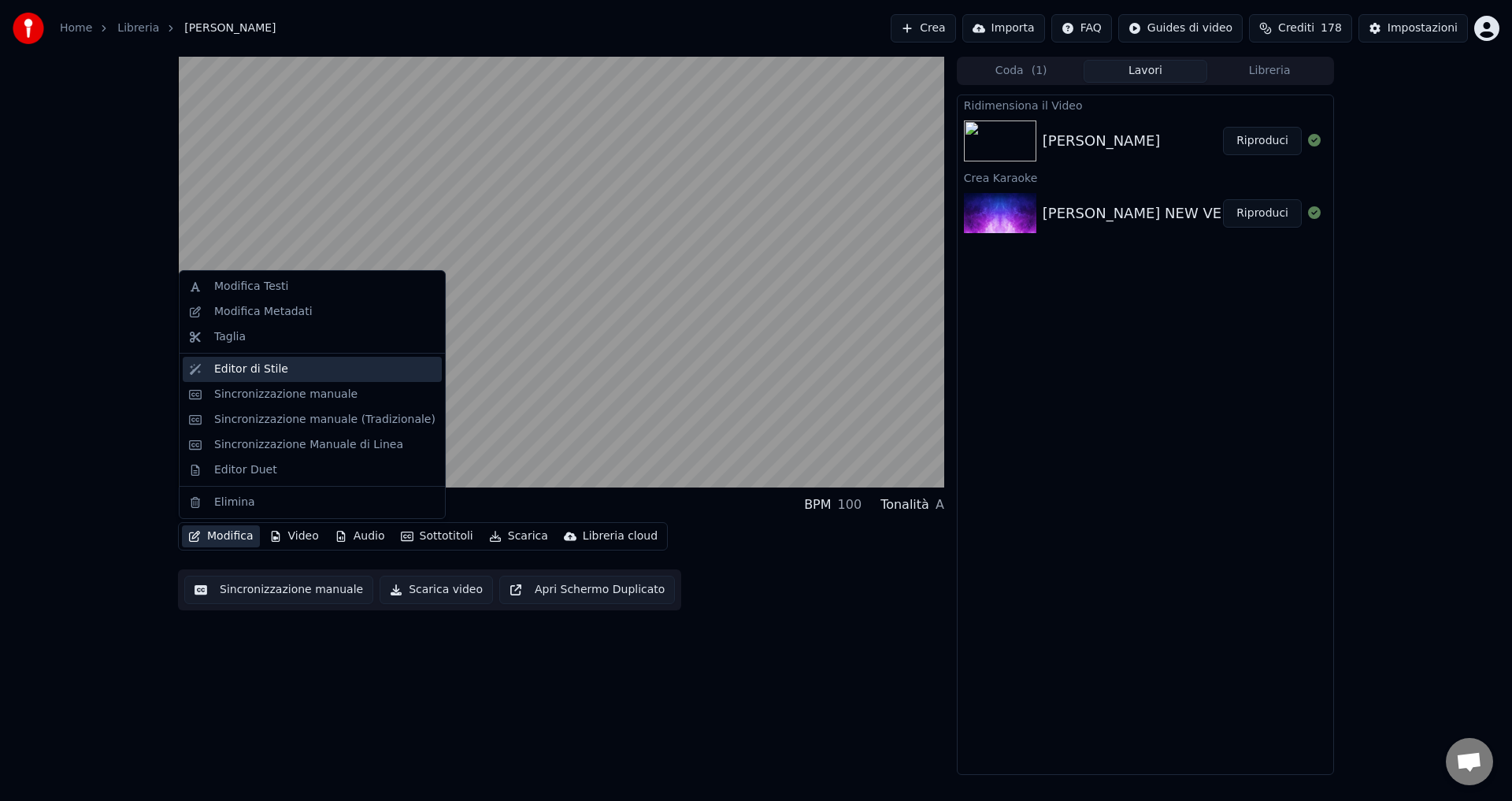
click at [231, 370] on div "Editor di Stile" at bounding box center [251, 369] width 74 height 16
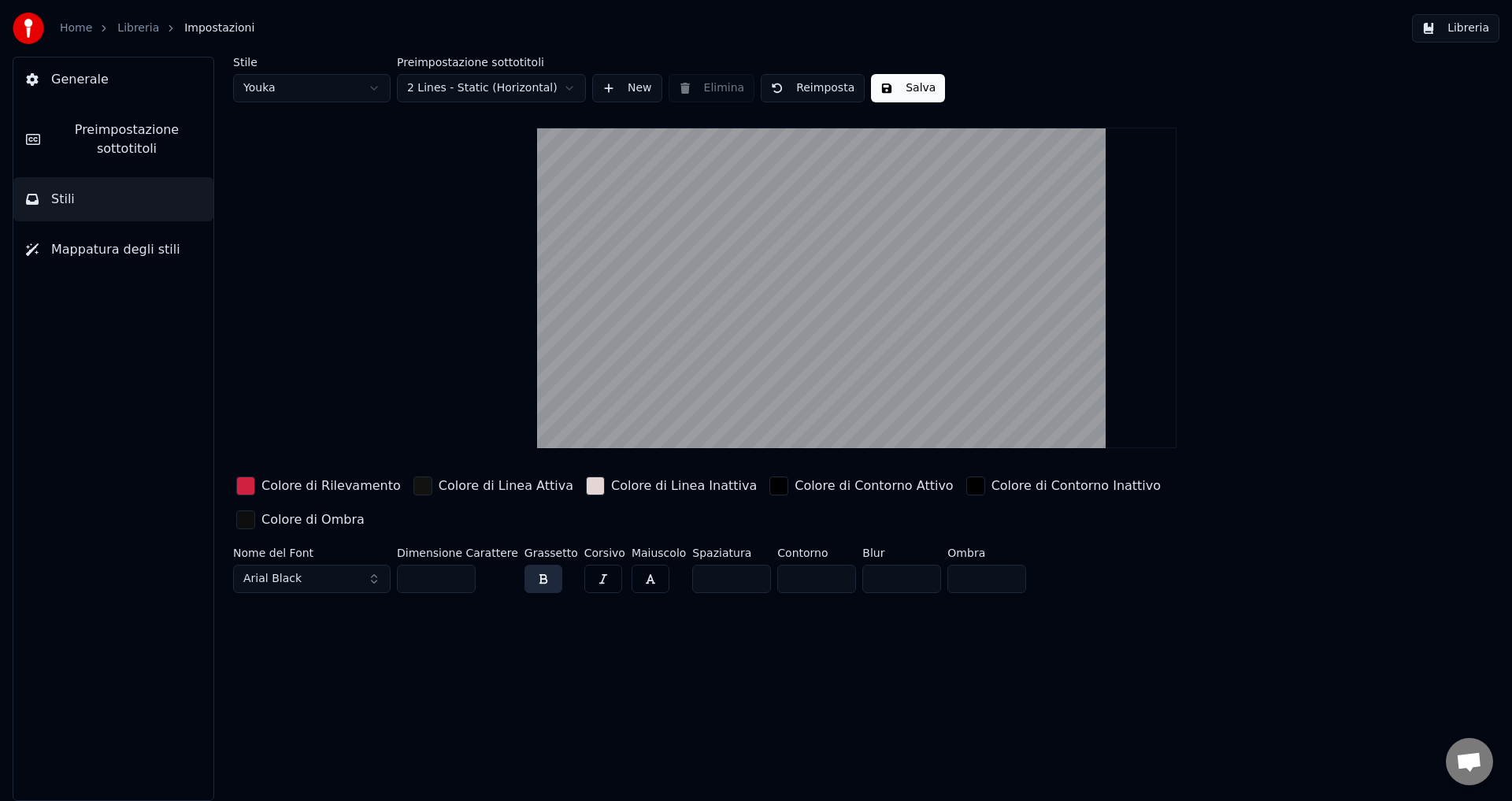
click at [565, 86] on html "Home Libreria Impostazioni Libreria Generale Preimpostazione sottotitoli Stili …" at bounding box center [756, 400] width 1512 height 801
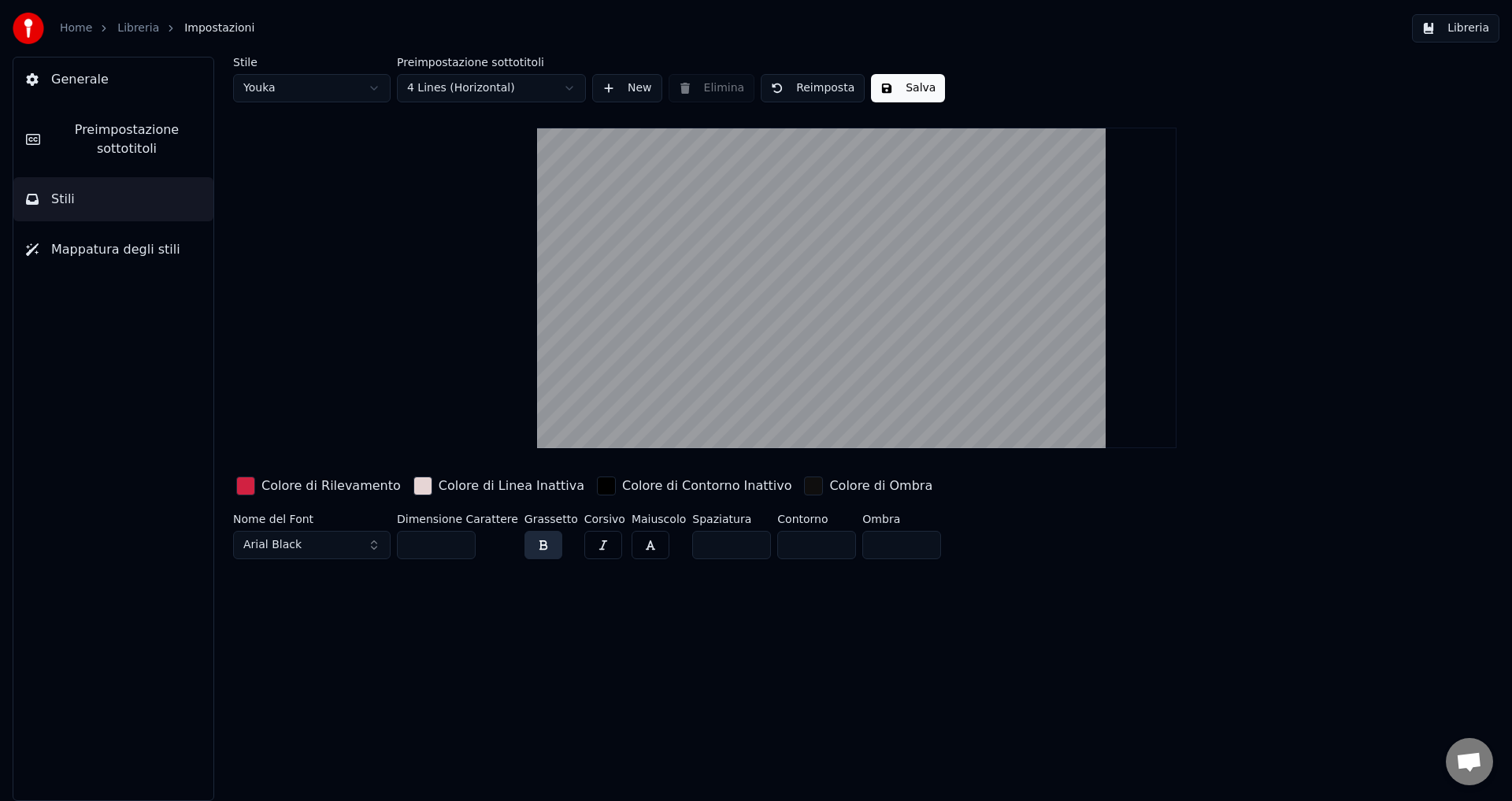
click at [399, 736] on div "Stile Youka Preimpostazione sottotitoli 4 Lines (Horizontal) New Elimina Reimpo…" at bounding box center [857, 428] width 1310 height 744
click at [565, 88] on html "Home Libreria Impostazioni Libreria Generale Preimpostazione sottotitoli Stili …" at bounding box center [756, 400] width 1512 height 801
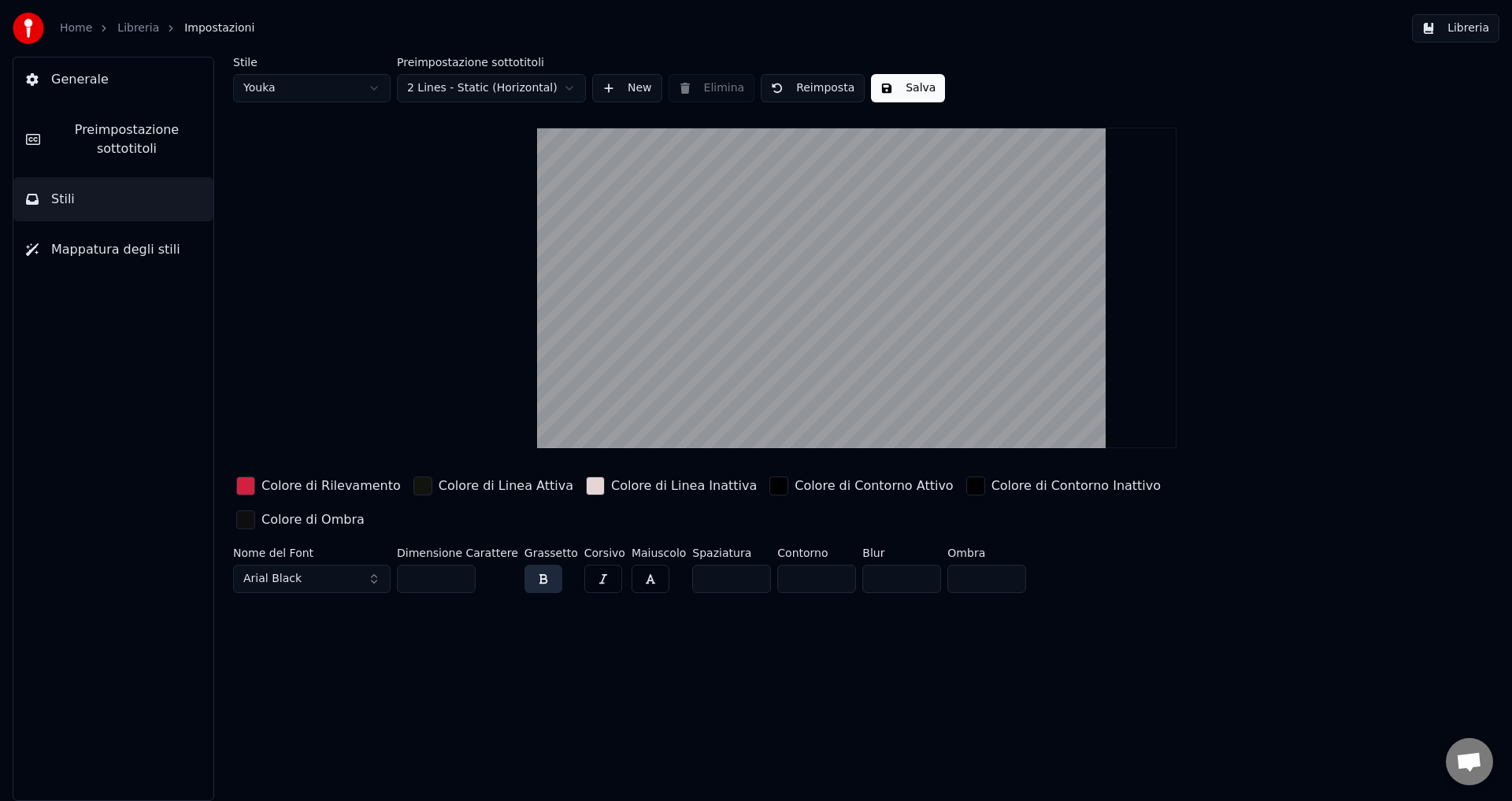
click at [892, 76] on button "Salva" at bounding box center [908, 88] width 74 height 28
click at [463, 260] on div "Stile Youka Preimpostazione sottotitoli 2 Lines - Static (Horizontal) New Elimi…" at bounding box center [857, 328] width 1248 height 542
click at [670, 726] on div "Stile Youka Preimpostazione sottotitoli 2 Lines - Static (Horizontal) New Elimi…" at bounding box center [857, 428] width 1310 height 744
click at [1438, 21] on button "Libreria" at bounding box center [1455, 28] width 87 height 28
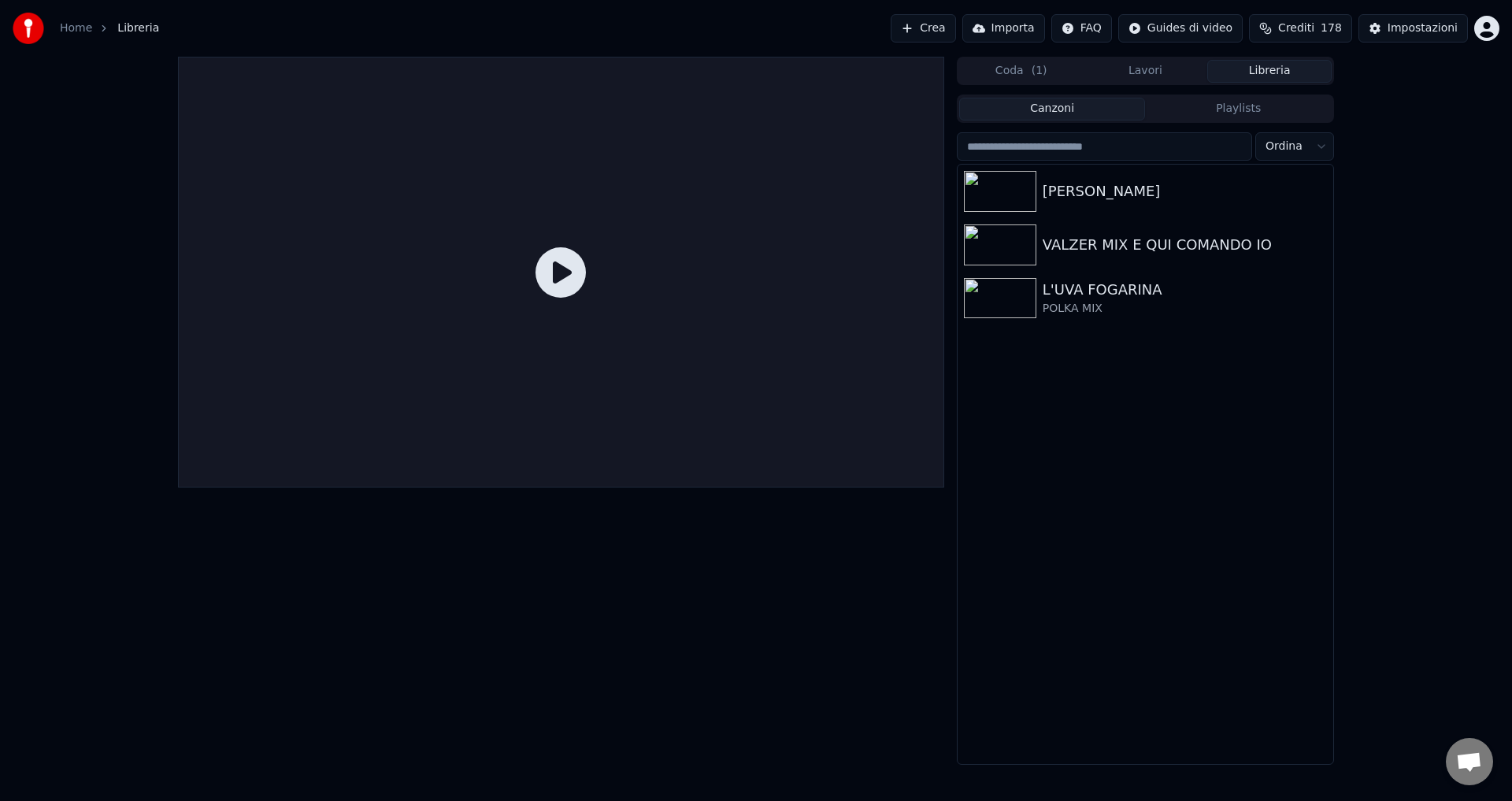
click at [562, 267] on icon at bounding box center [560, 272] width 50 height 50
click at [1042, 209] on div "[PERSON_NAME]" at bounding box center [1145, 191] width 375 height 53
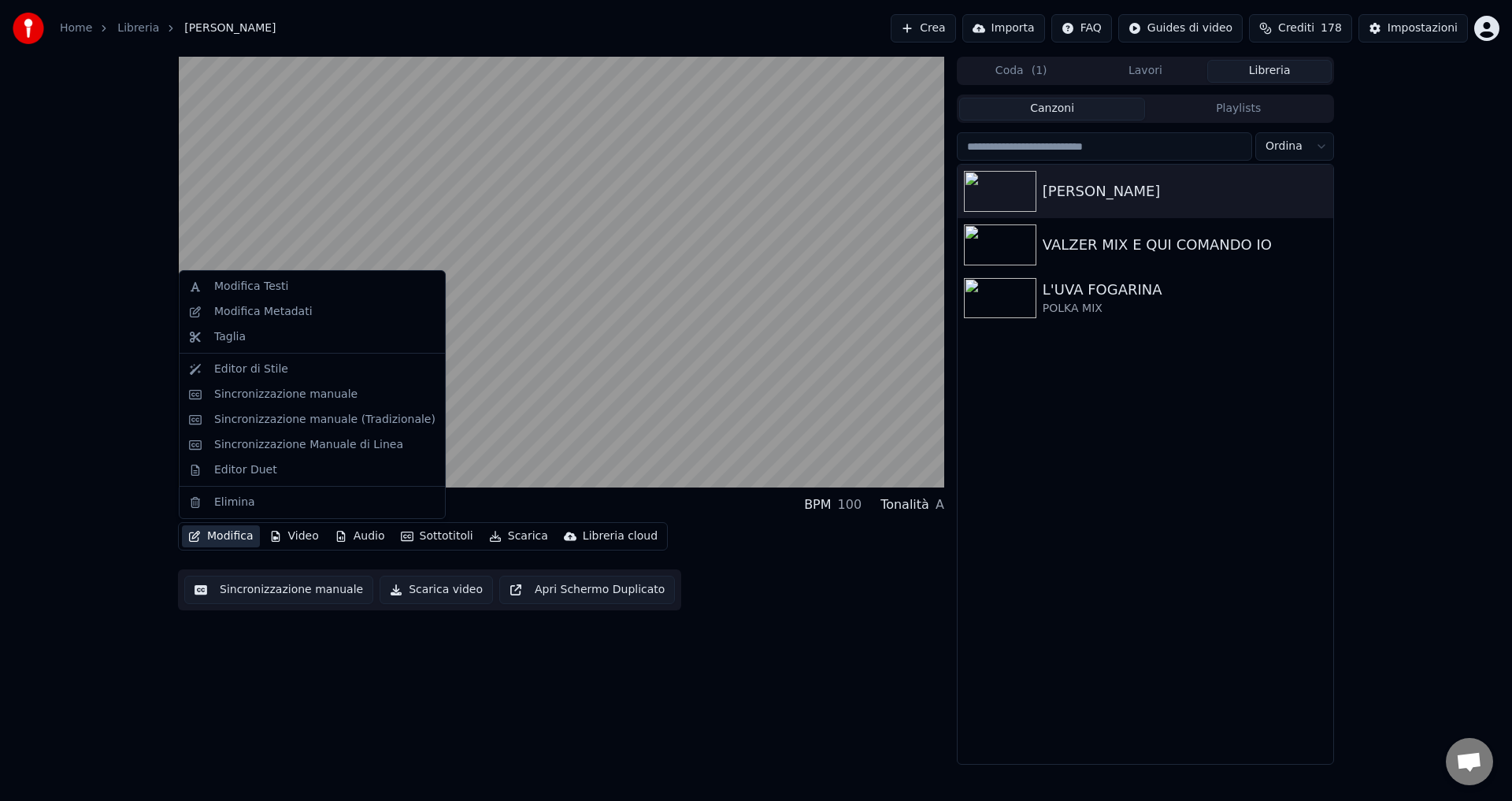
click at [227, 537] on button "Modifica" at bounding box center [221, 536] width 78 height 22
click at [161, 676] on div "[PERSON_NAME] BPM 100 Tonalità A Modifica Video Audio Sottotitoli Scarica Libre…" at bounding box center [756, 410] width 1512 height 708
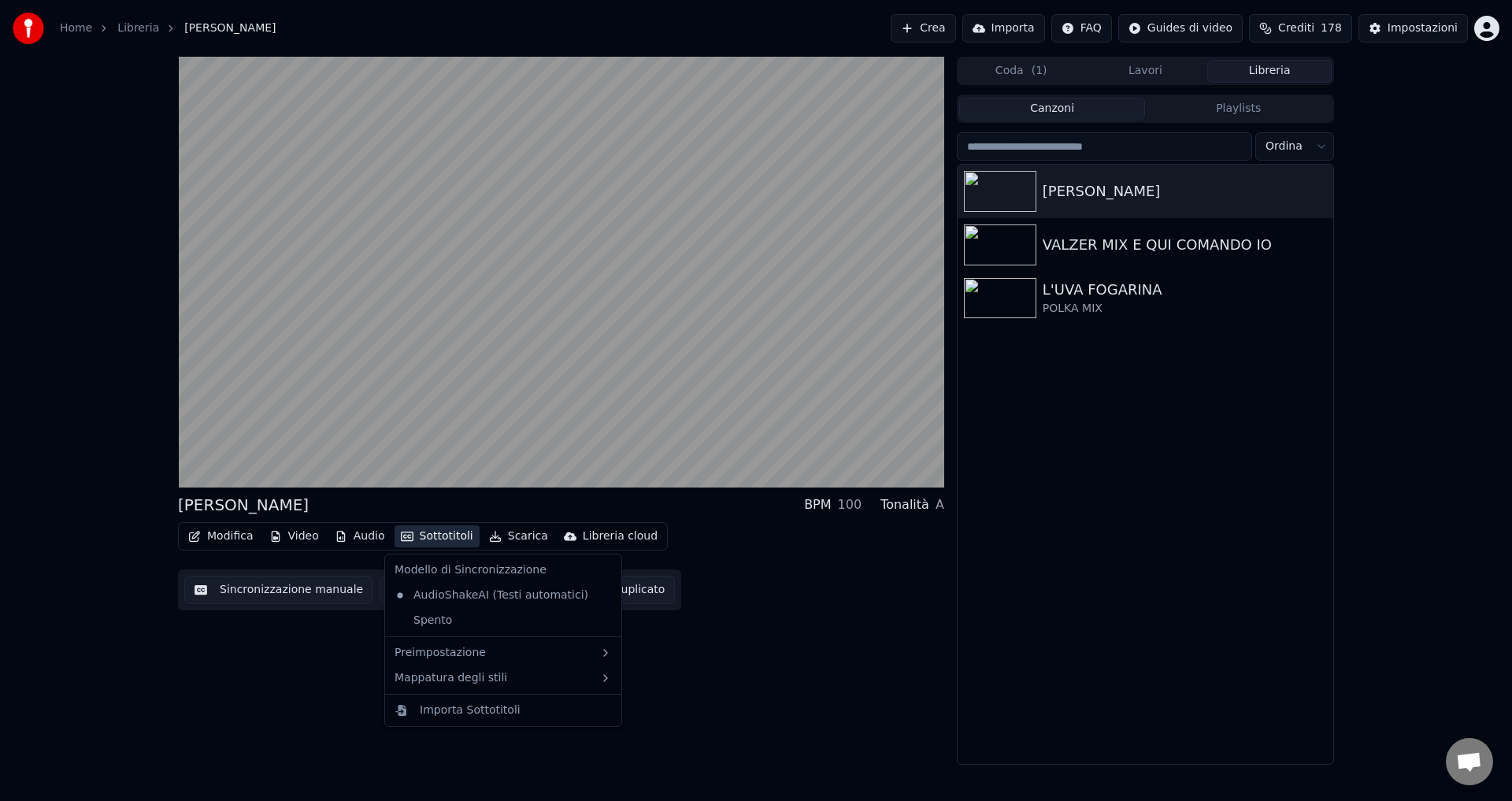
click at [430, 531] on button "Sottotitoli" at bounding box center [437, 536] width 85 height 22
click at [309, 747] on div "[PERSON_NAME] BPM 100 Tonalità A Modifica Video Audio Sottotitoli Scarica Libre…" at bounding box center [561, 410] width 766 height 708
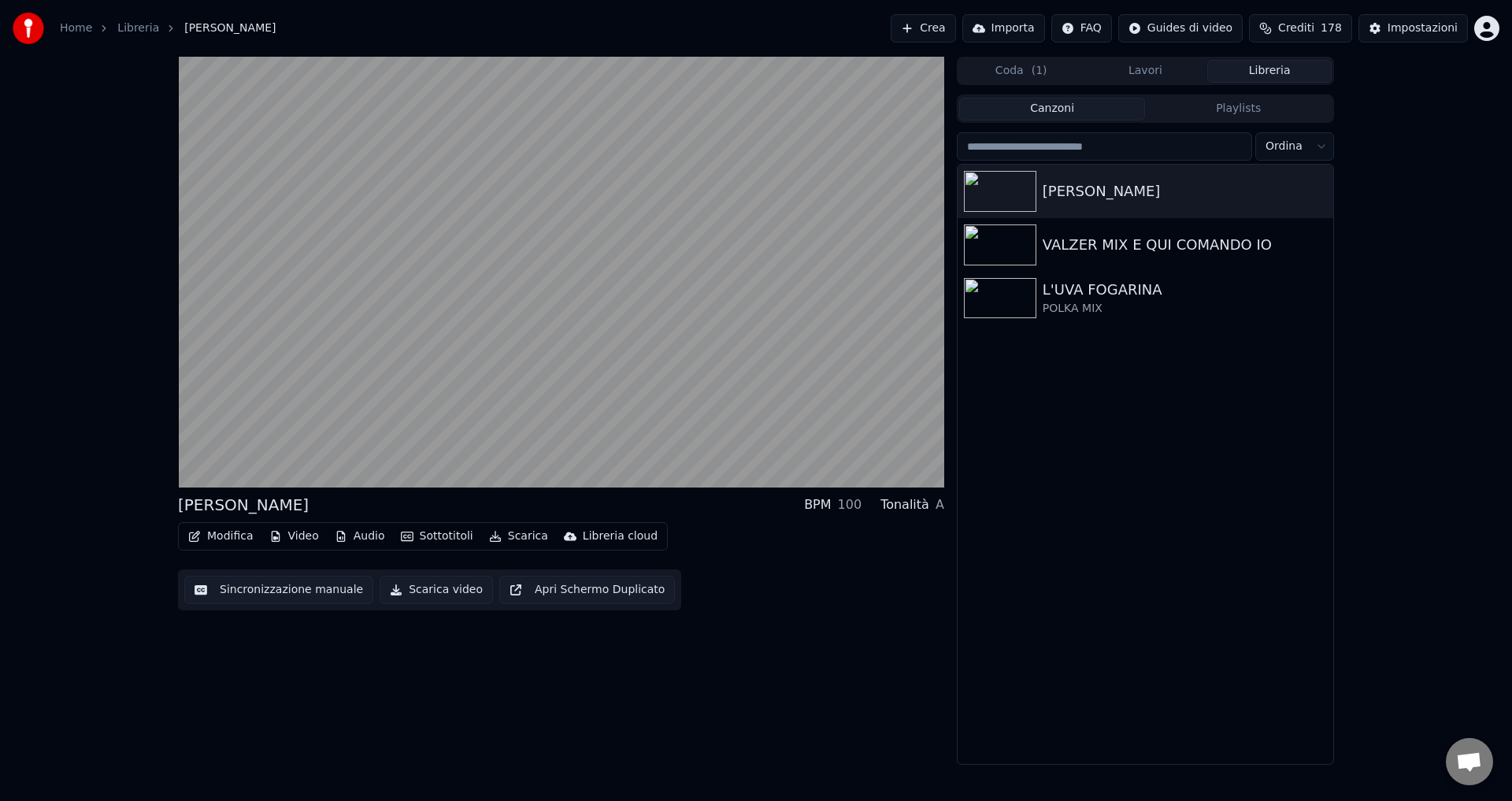
click at [258, 592] on button "Sincronizzazione manuale" at bounding box center [278, 590] width 189 height 28
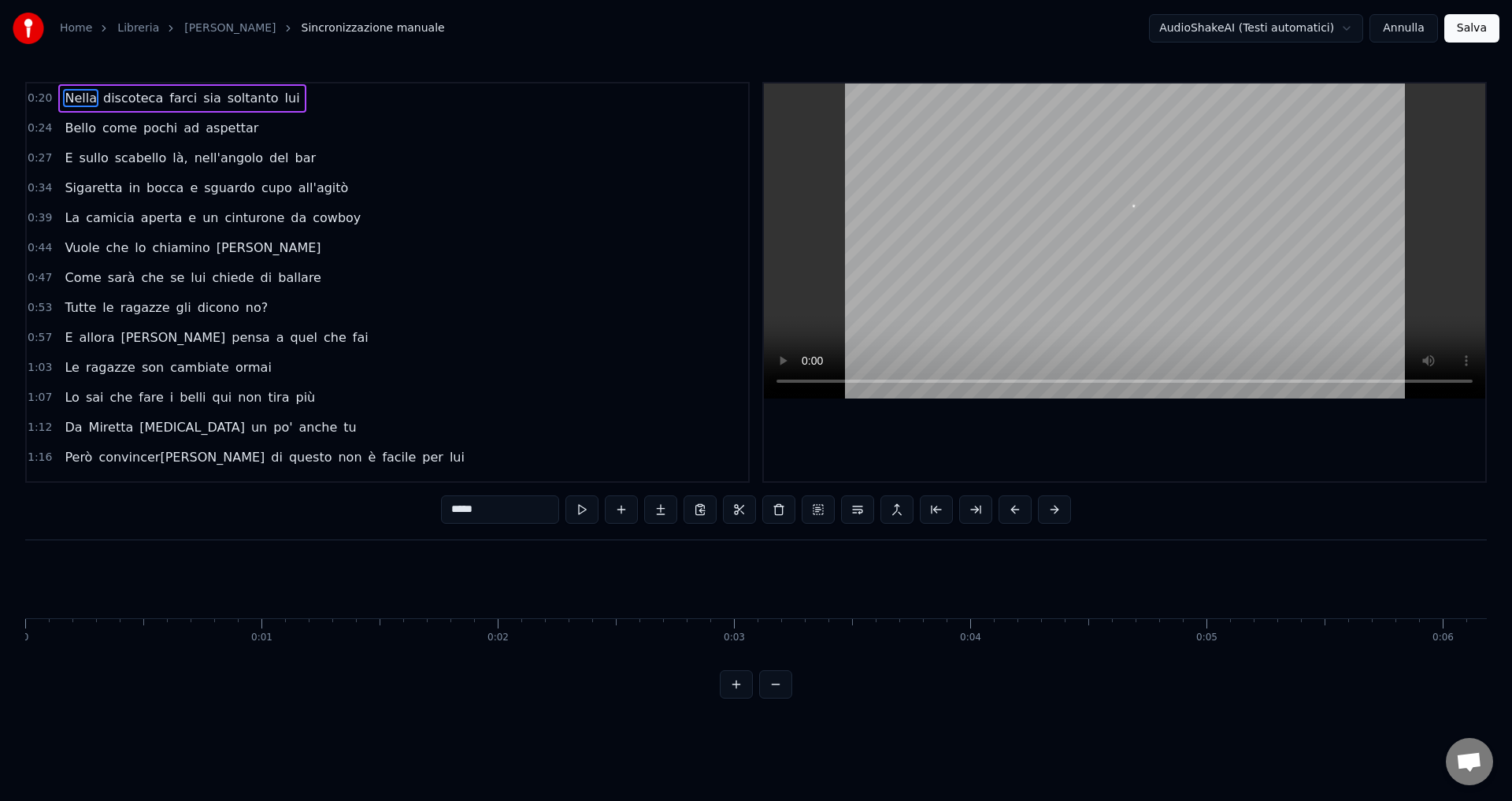
scroll to position [0, 4669]
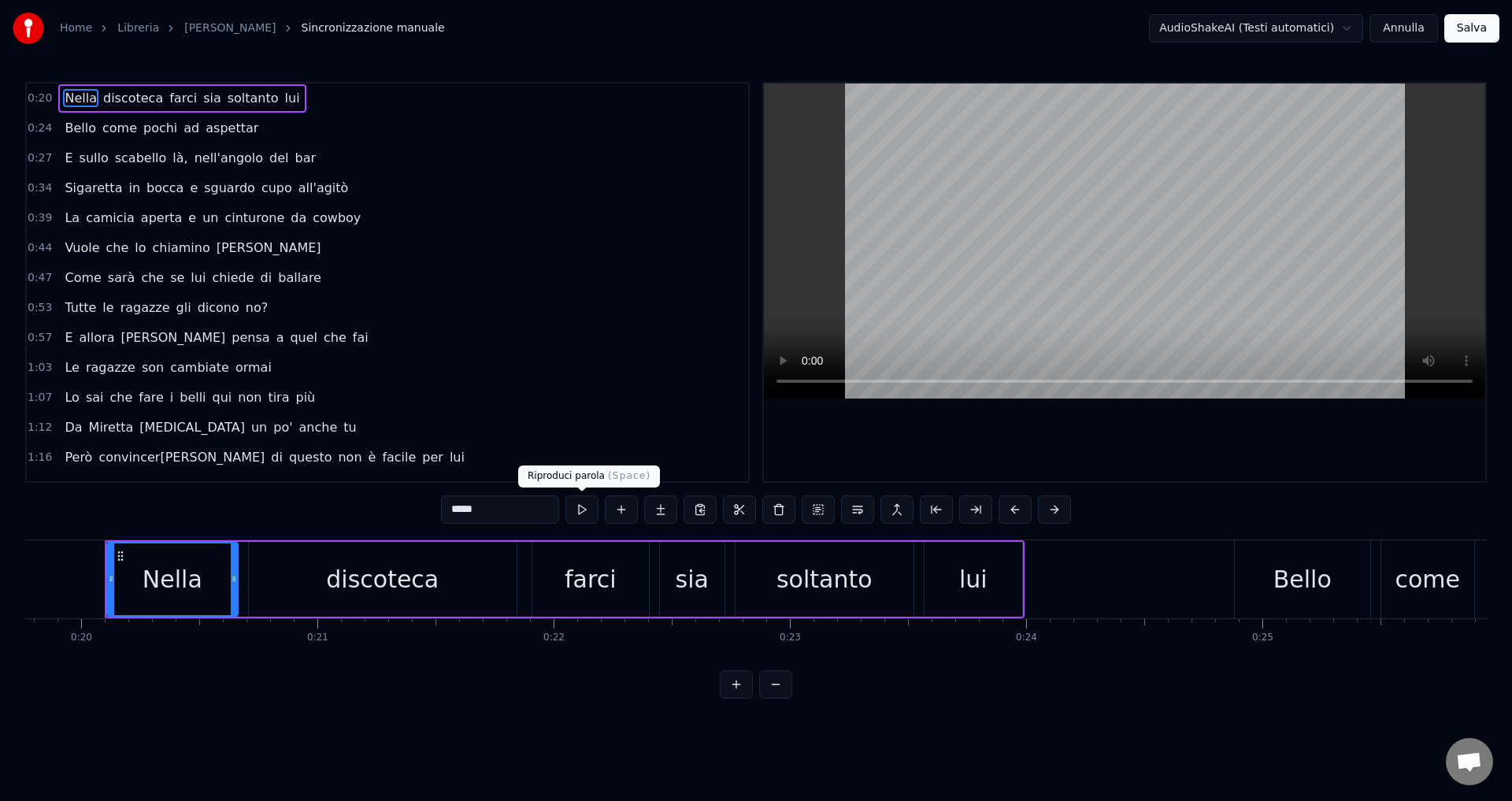
click at [586, 503] on button at bounding box center [581, 509] width 33 height 28
click at [581, 509] on button at bounding box center [581, 509] width 33 height 28
click at [972, 510] on button at bounding box center [975, 509] width 33 height 28
click at [565, 511] on button at bounding box center [562, 509] width 33 height 28
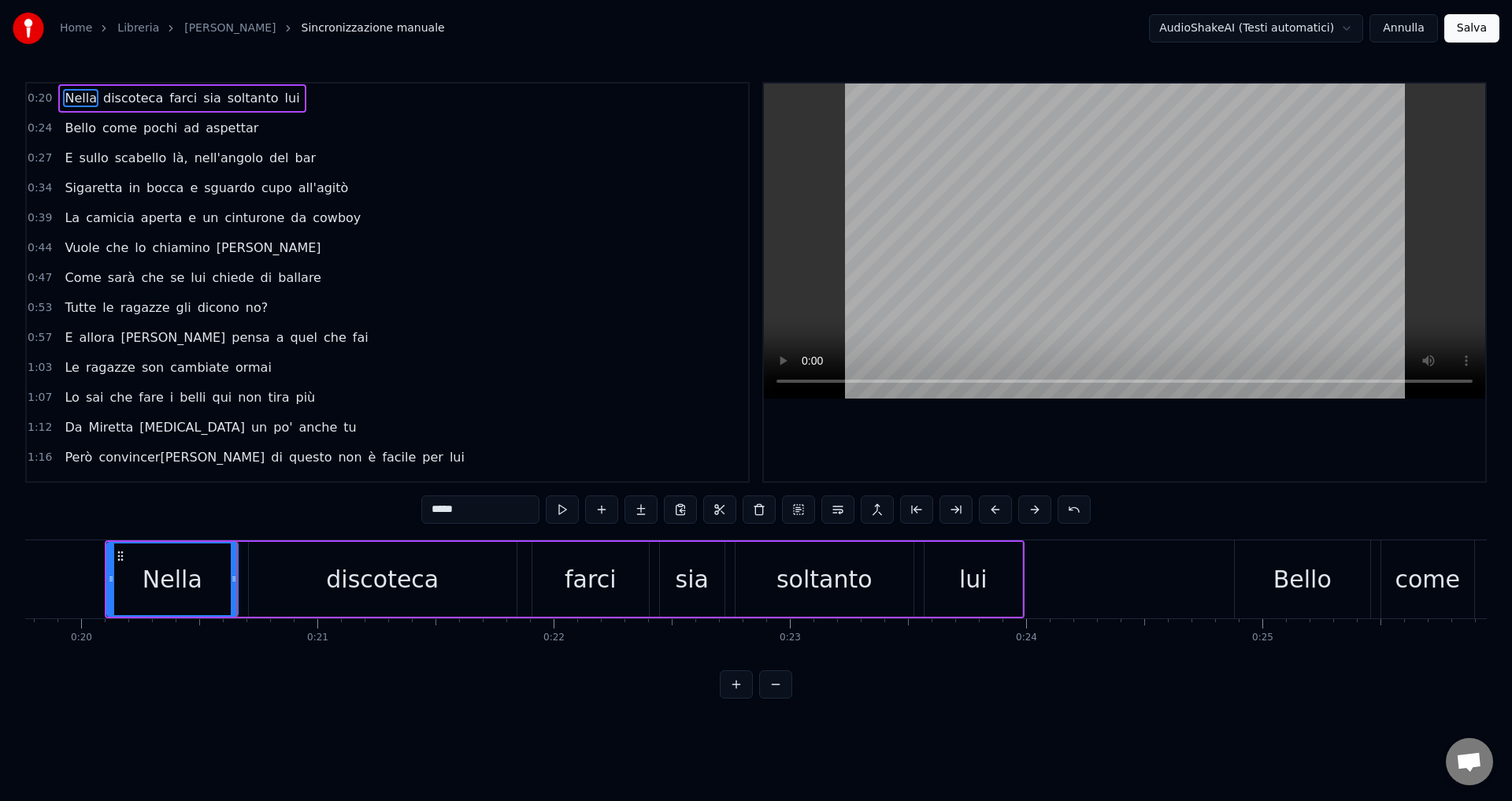
click at [140, 100] on span "discoteca" at bounding box center [133, 98] width 63 height 18
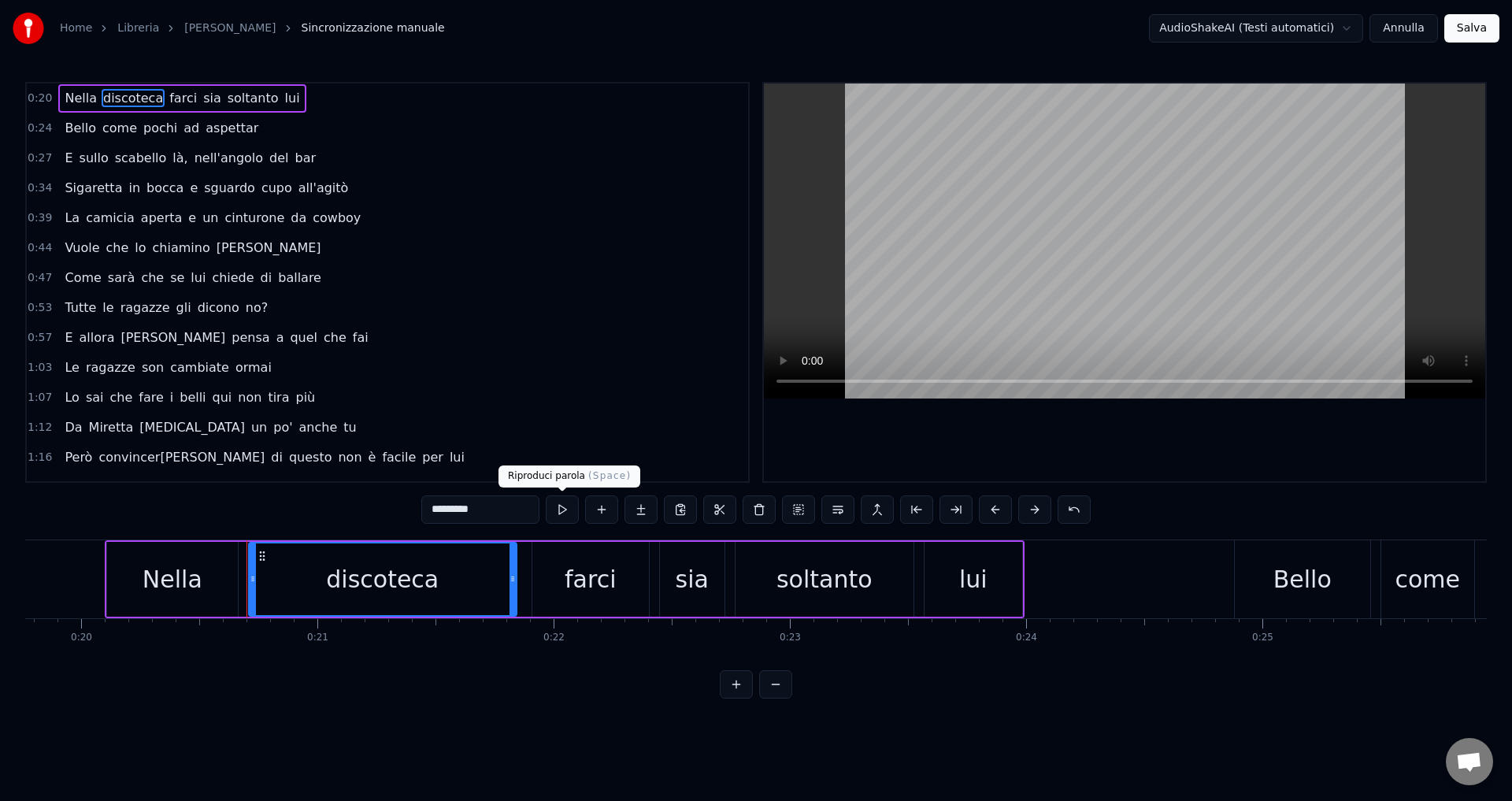
click at [565, 508] on button at bounding box center [562, 509] width 33 height 28
click at [202, 100] on span "sia" at bounding box center [212, 98] width 21 height 18
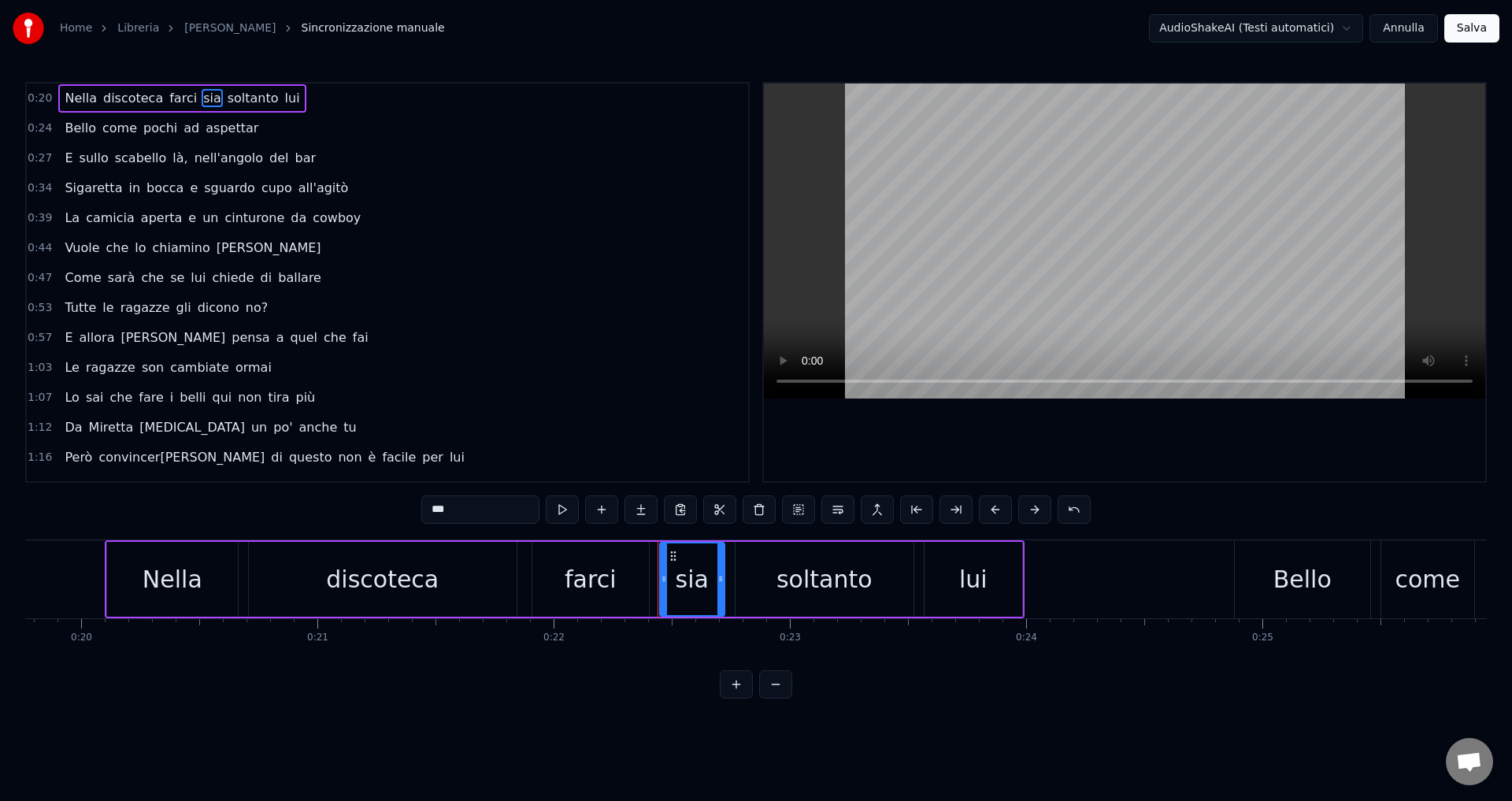
click at [168, 100] on span "farci" at bounding box center [183, 98] width 30 height 18
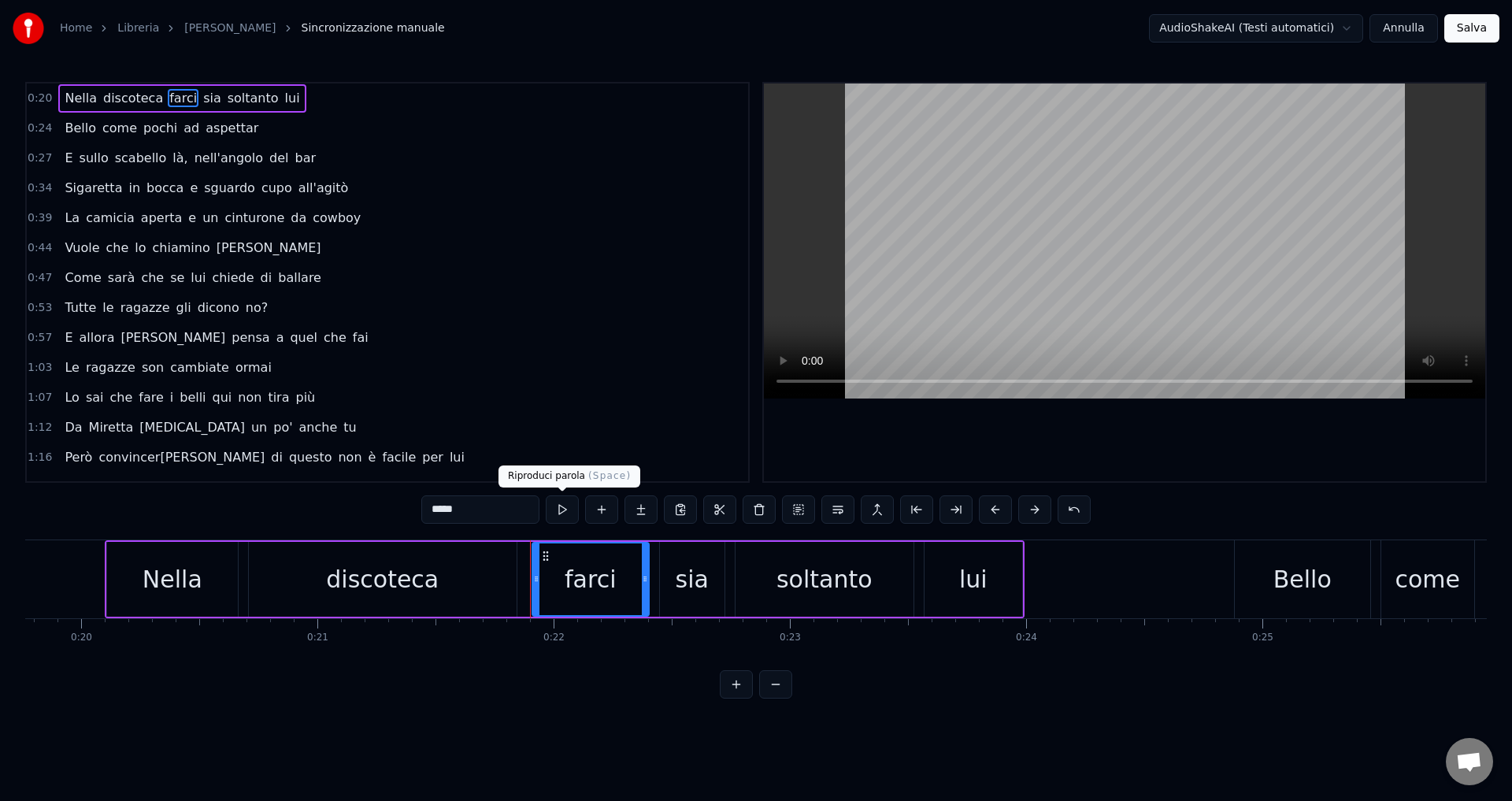
click at [553, 506] on button at bounding box center [562, 509] width 33 height 28
click at [100, 126] on span "come" at bounding box center [119, 127] width 38 height 18
type input "****"
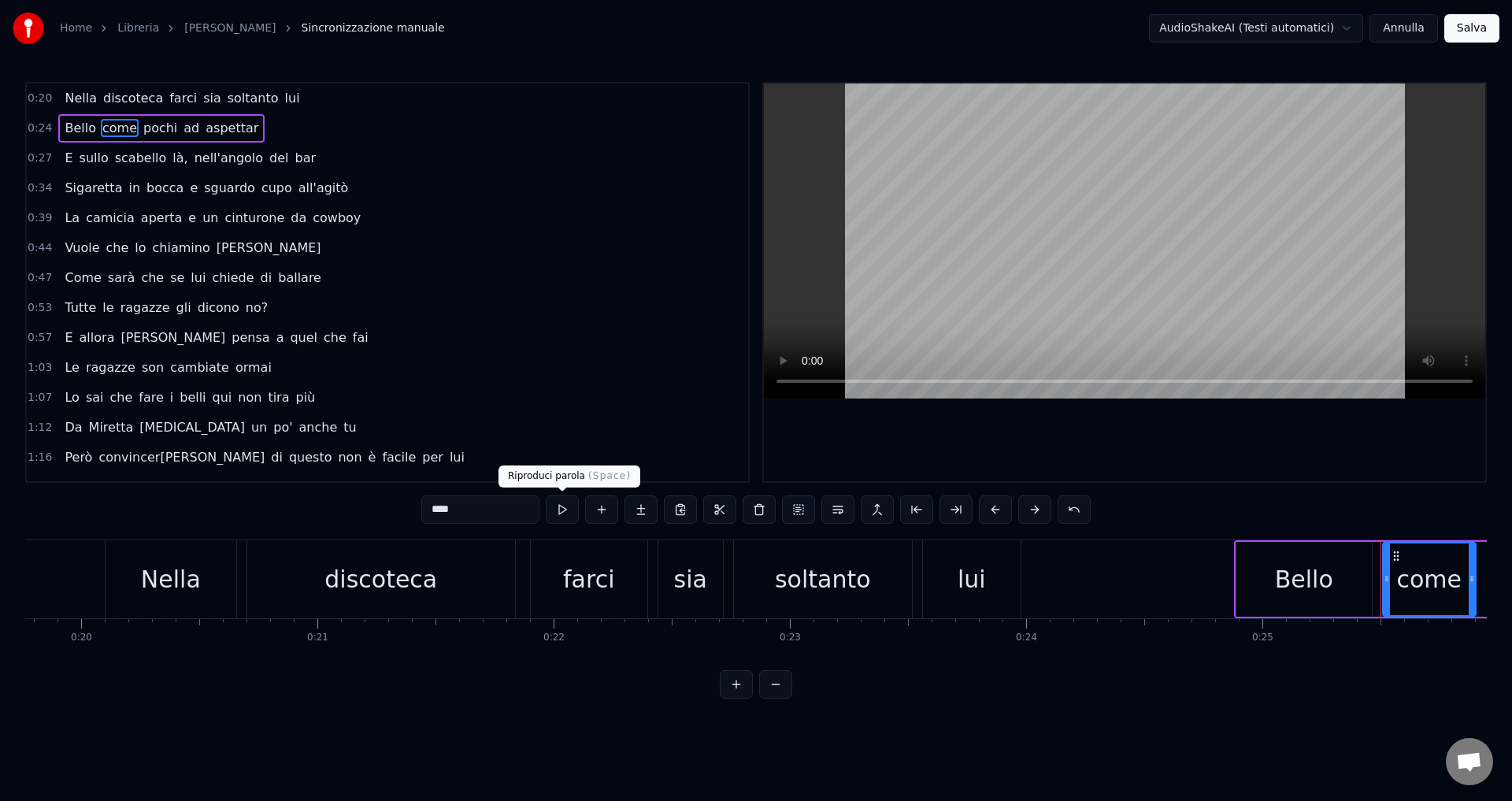
click at [559, 512] on button at bounding box center [562, 509] width 33 height 28
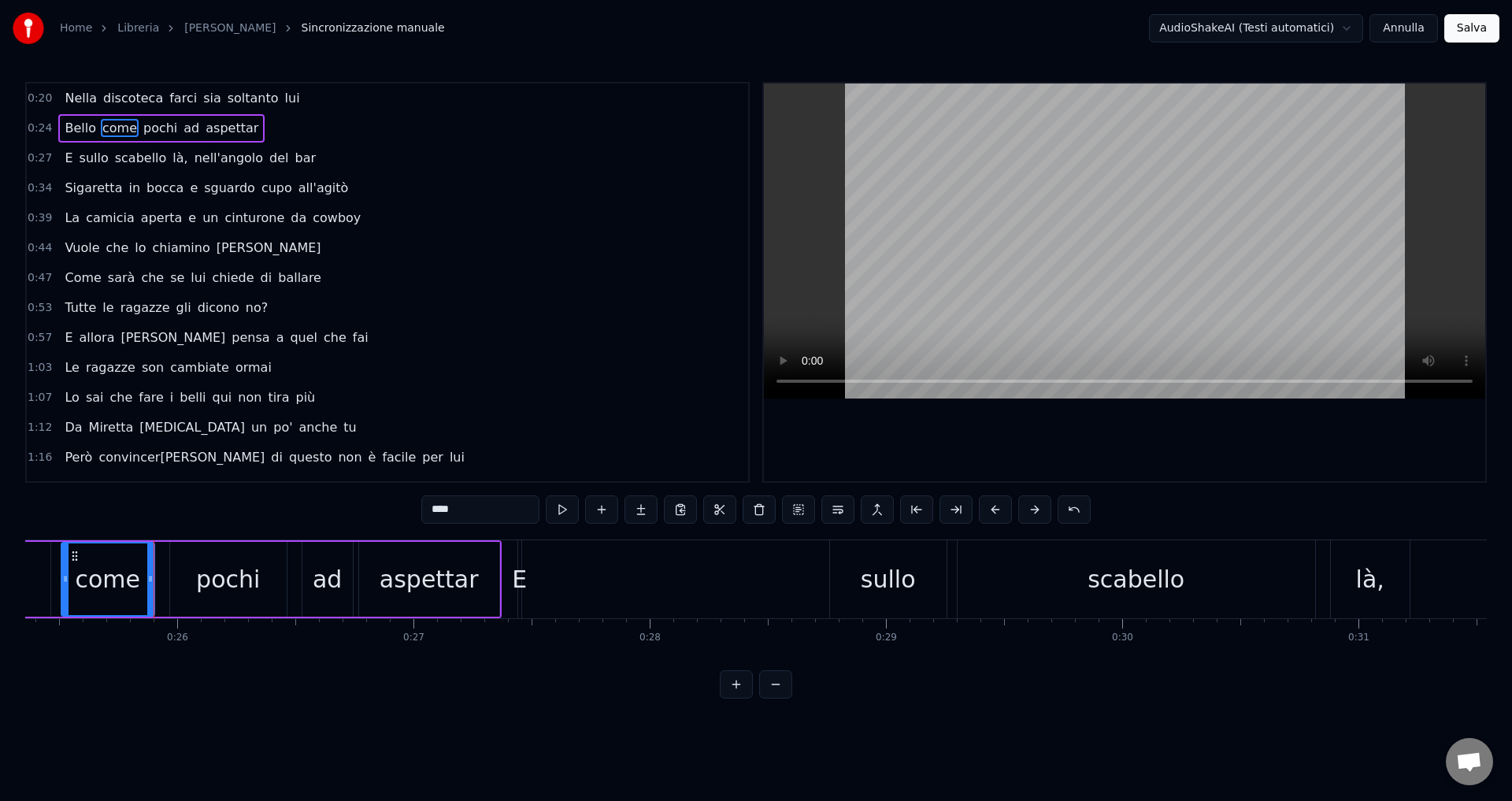
click at [72, 28] on link "Home" at bounding box center [76, 28] width 32 height 16
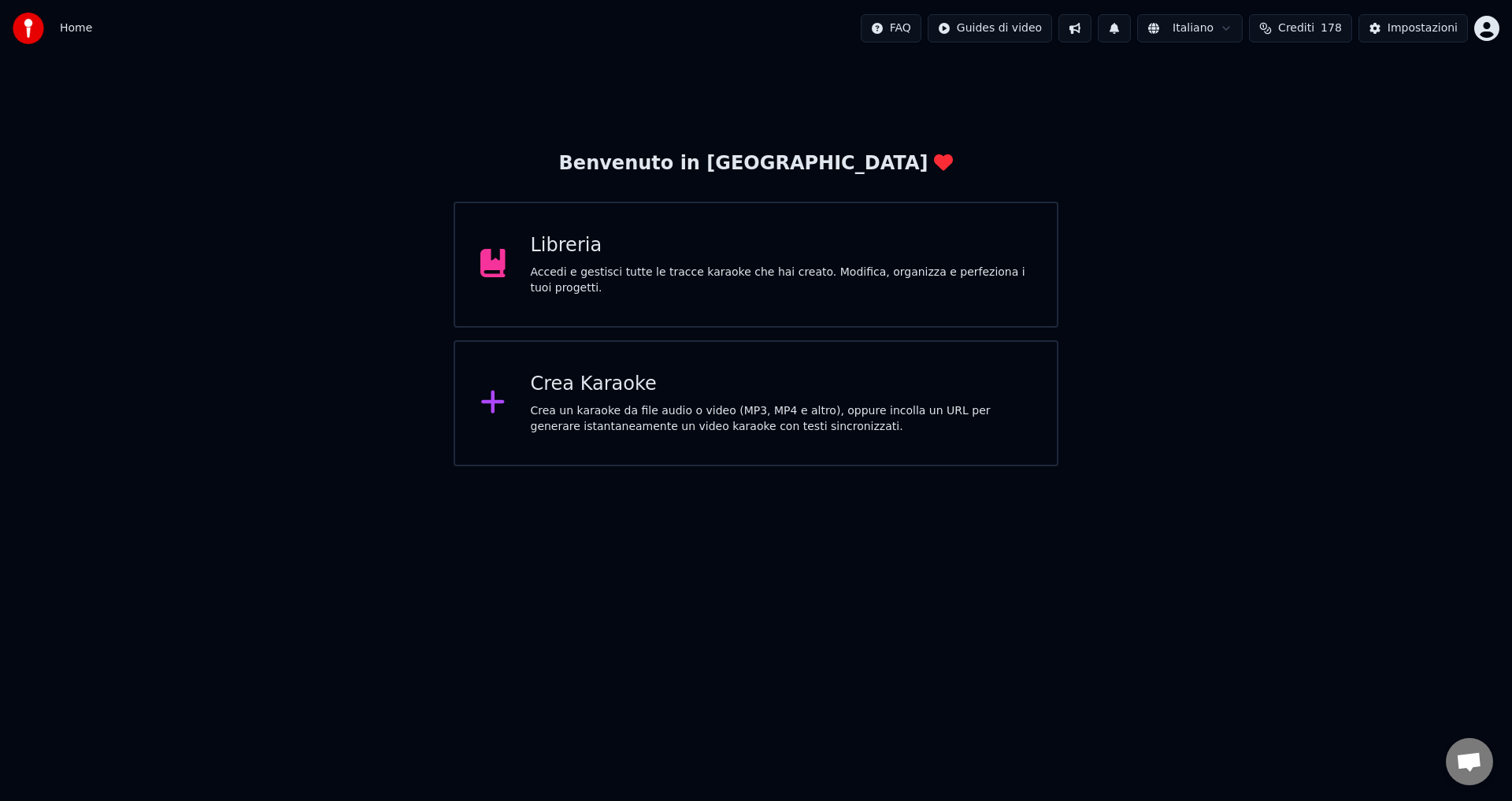
click at [568, 267] on div "Libreria Accedi e gestisci tutte le tracce karaoke che hai creato. Modifica, or…" at bounding box center [781, 264] width 501 height 63
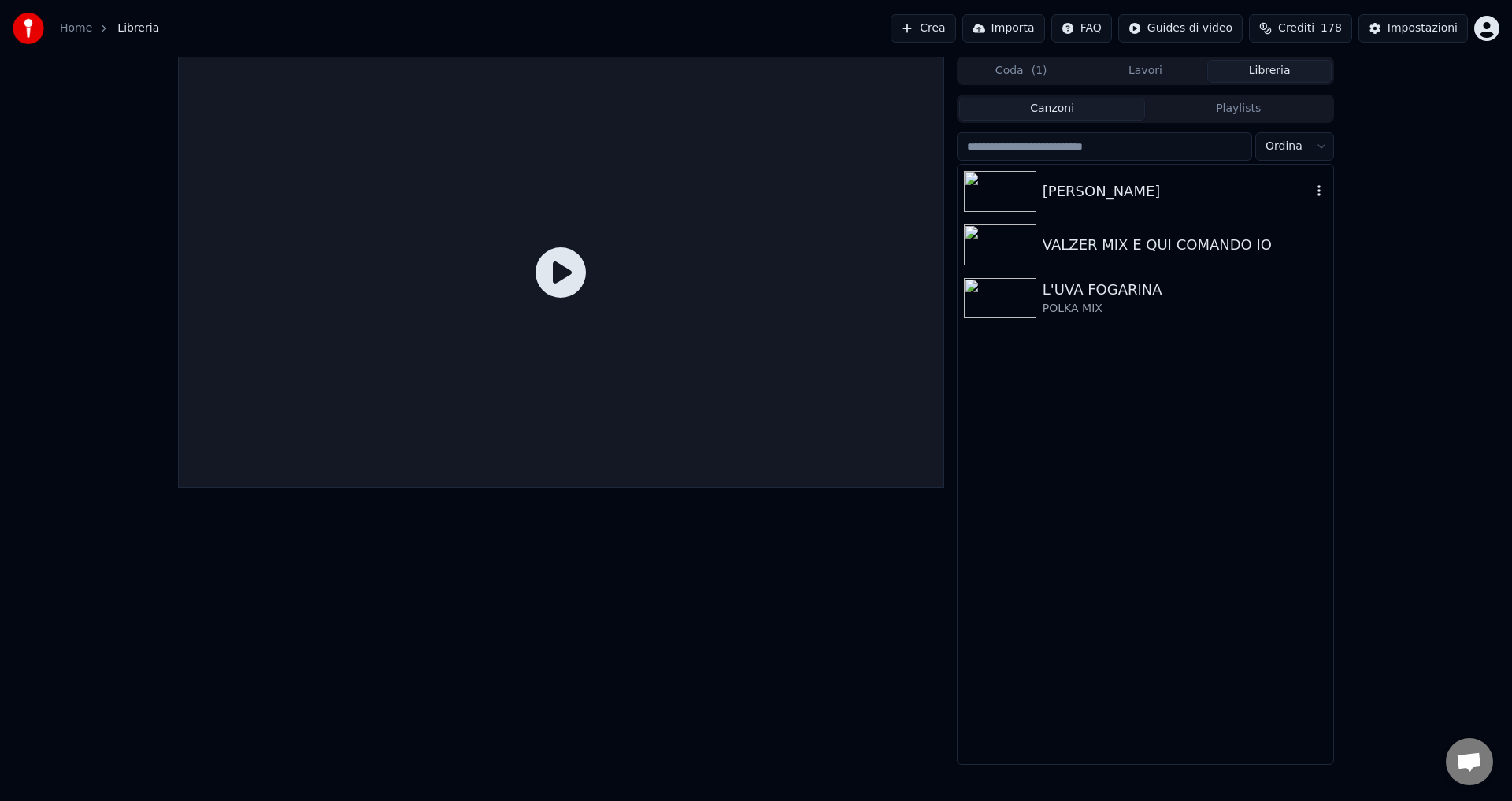
click at [1011, 191] on img at bounding box center [1000, 191] width 72 height 41
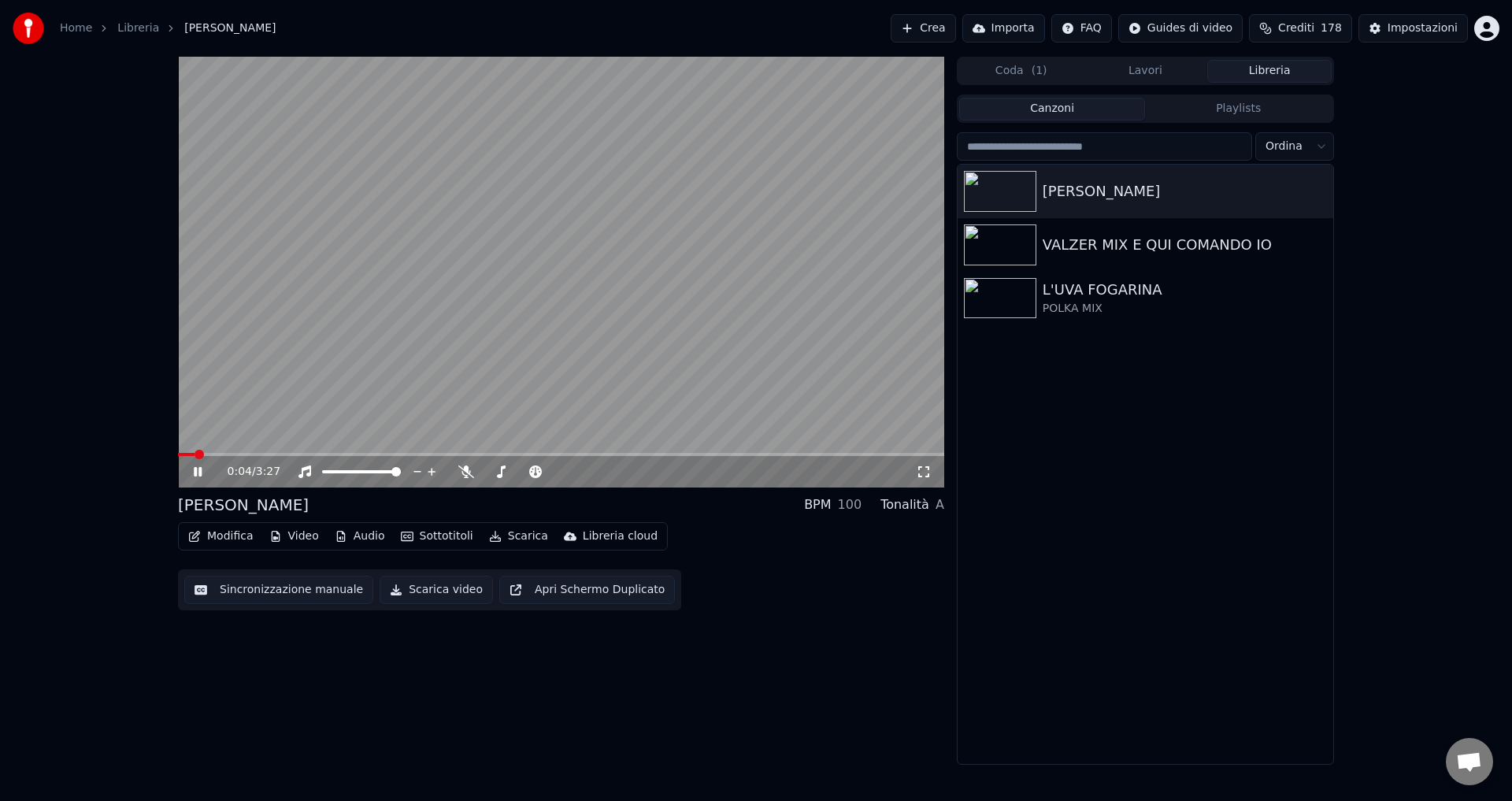
click at [199, 468] on icon at bounding box center [197, 472] width 8 height 9
click at [197, 536] on icon "button" at bounding box center [194, 537] width 11 height 11
click at [25, 417] on div "0:04 / 3:27 [PERSON_NAME] BPM 100 Tonalità A Modifica Video Audio Sottotitoli S…" at bounding box center [756, 410] width 1512 height 708
click at [285, 537] on button "Video" at bounding box center [294, 536] width 63 height 22
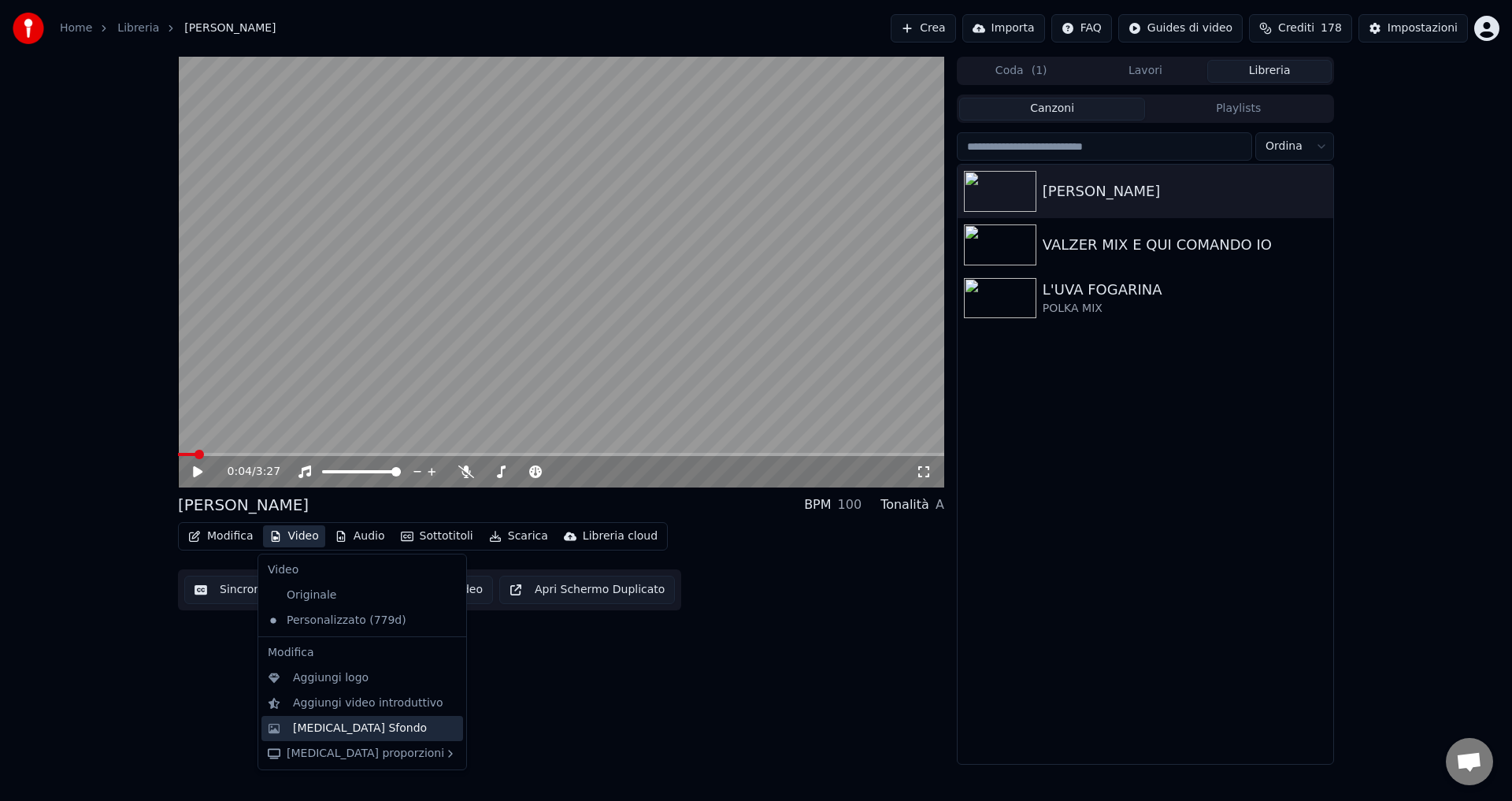
click at [353, 725] on div "[MEDICAL_DATA] Sfondo" at bounding box center [359, 728] width 134 height 16
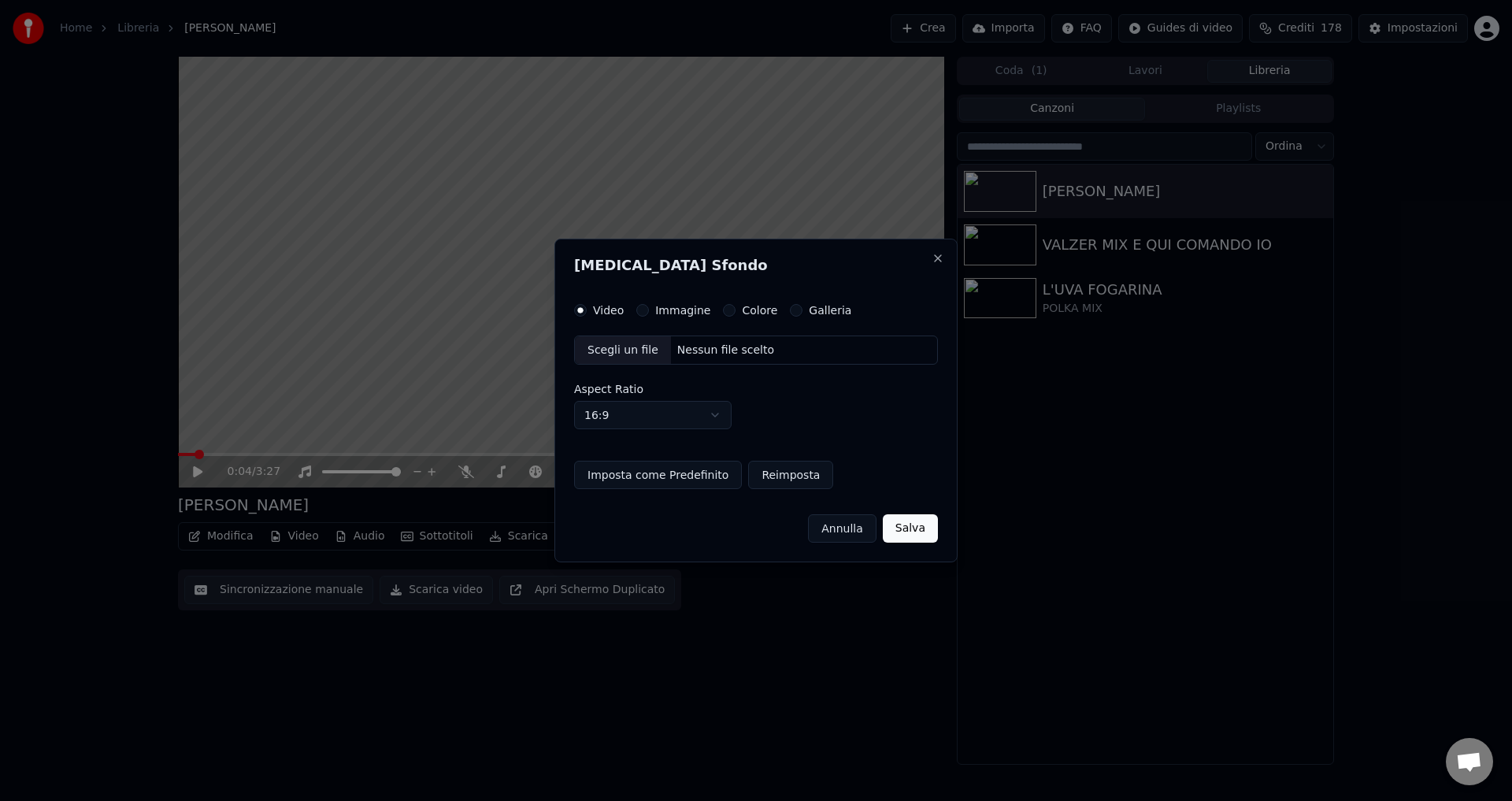
click at [639, 309] on button "Immagine" at bounding box center [642, 310] width 12 height 12
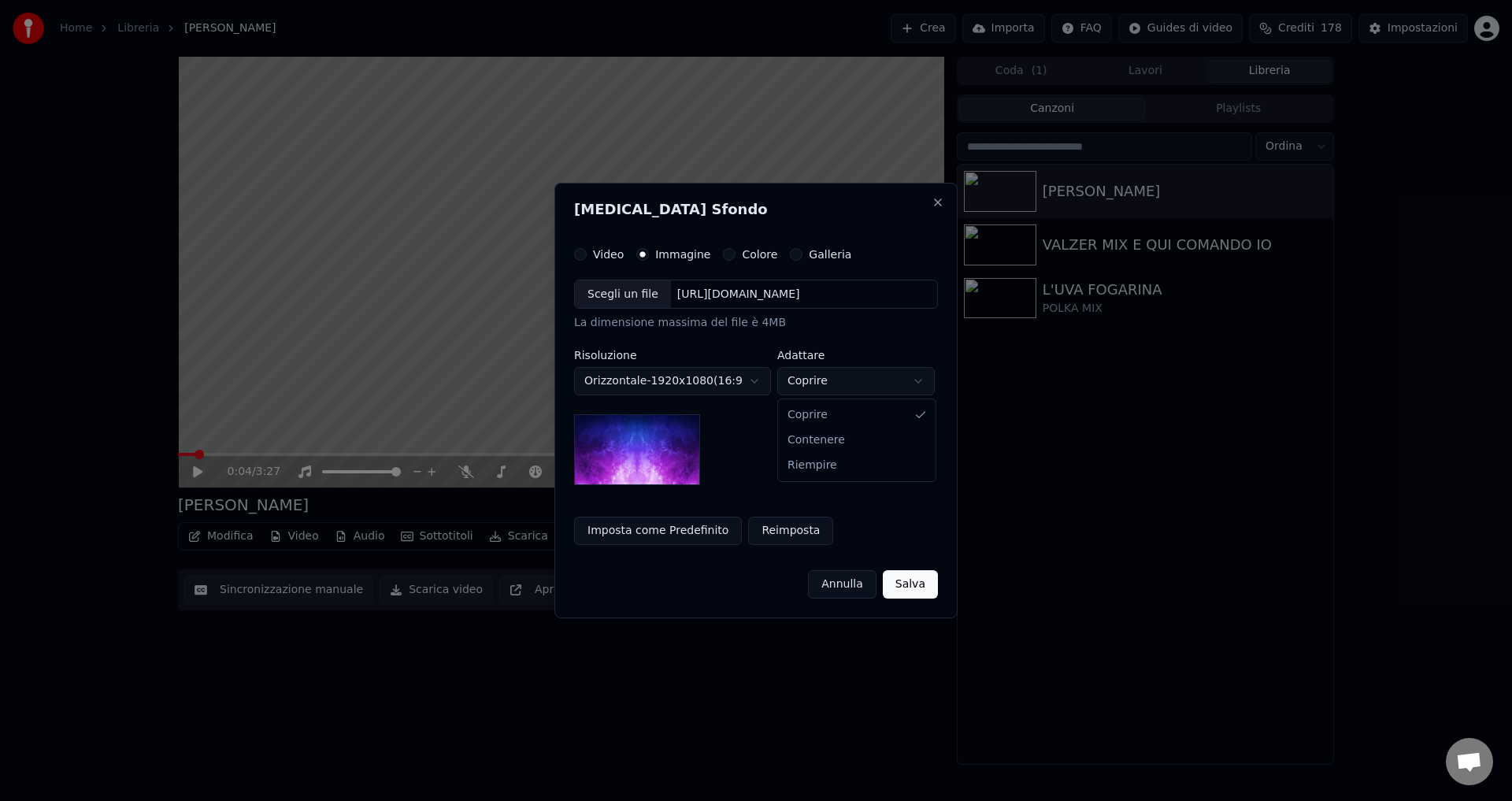
click at [848, 385] on body "**********" at bounding box center [756, 400] width 1512 height 801
click at [723, 258] on button "Colore" at bounding box center [729, 254] width 12 height 12
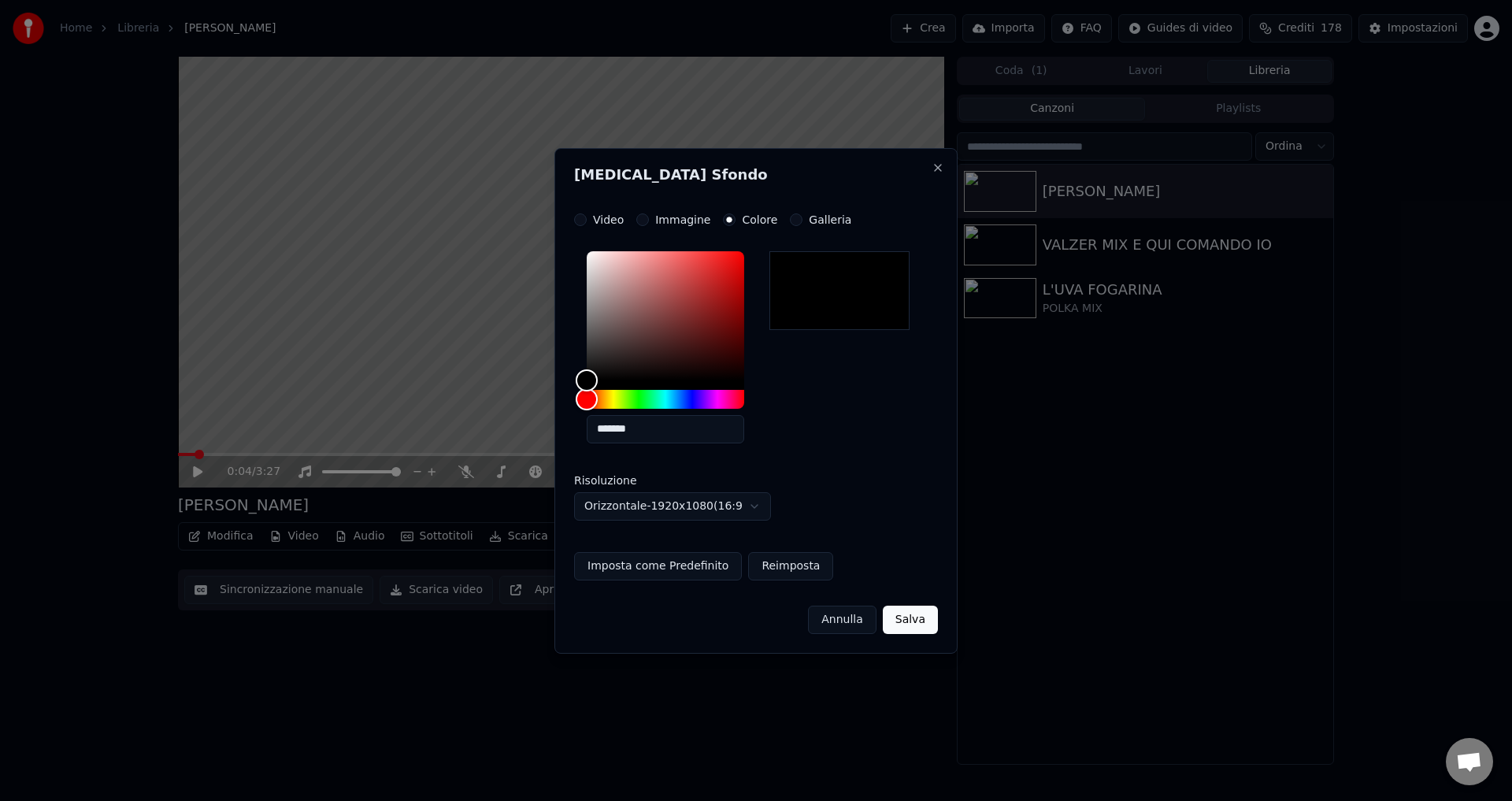
click at [836, 293] on div at bounding box center [840, 290] width 140 height 79
click at [919, 627] on button "Salva" at bounding box center [910, 620] width 55 height 28
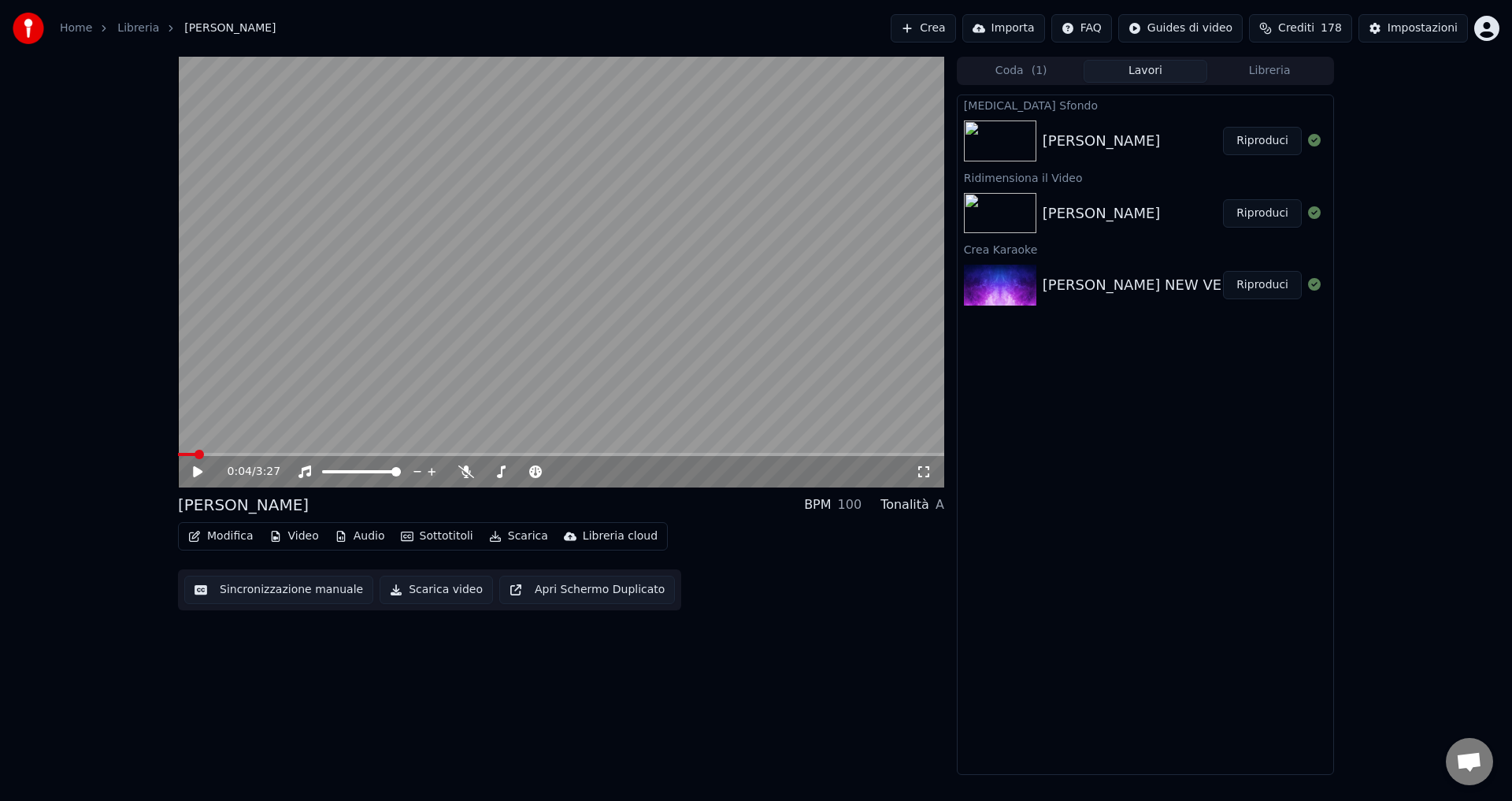
click at [1013, 151] on img at bounding box center [1000, 140] width 72 height 41
click at [1272, 142] on button "Riproduci" at bounding box center [1262, 141] width 79 height 28
click at [221, 537] on button "Modifica" at bounding box center [221, 536] width 78 height 22
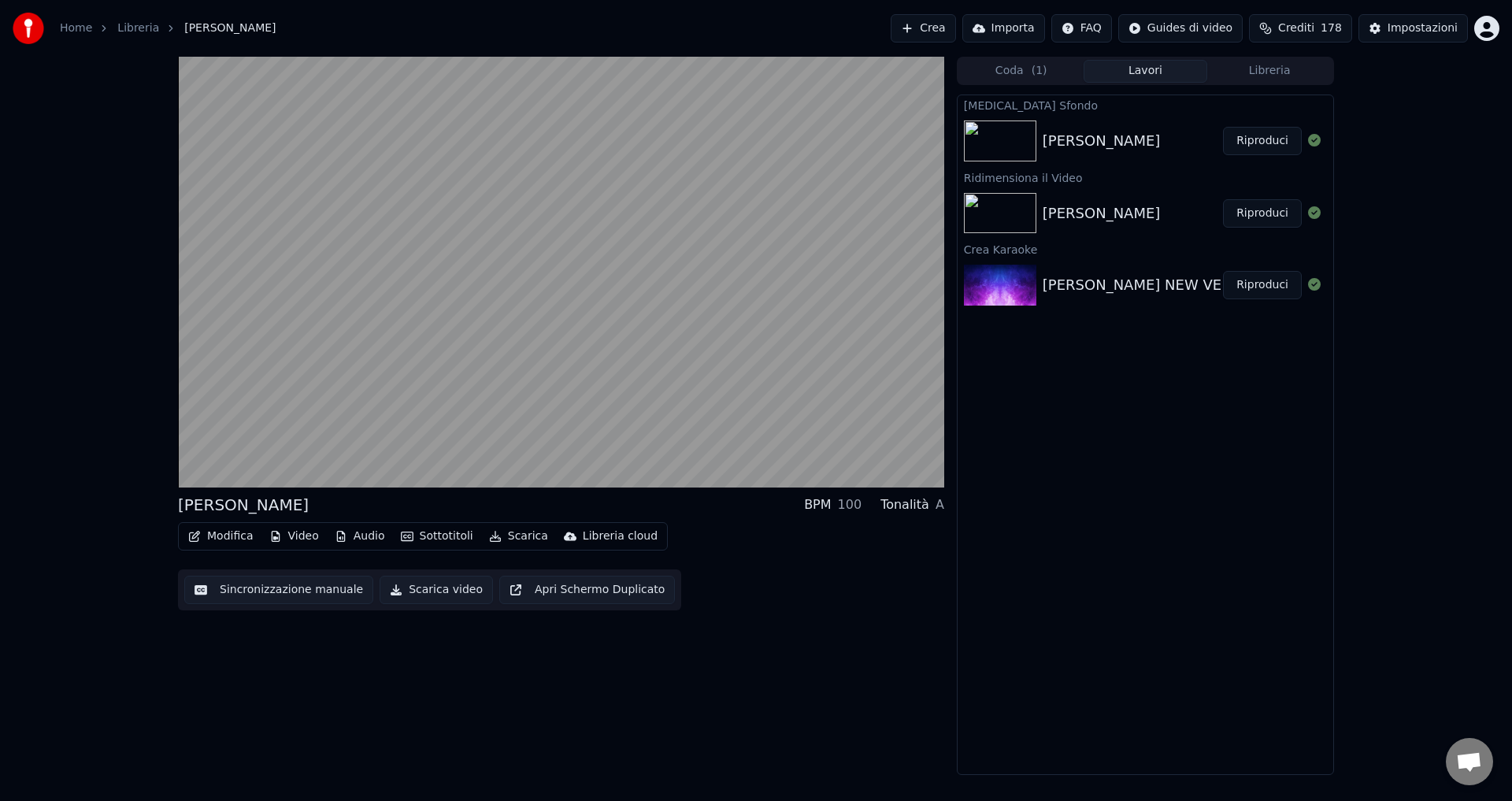
click at [249, 677] on div "[PERSON_NAME] BPM 100 Tonalità A Modifica Video Audio Sottotitoli Scarica Libre…" at bounding box center [561, 416] width 766 height 719
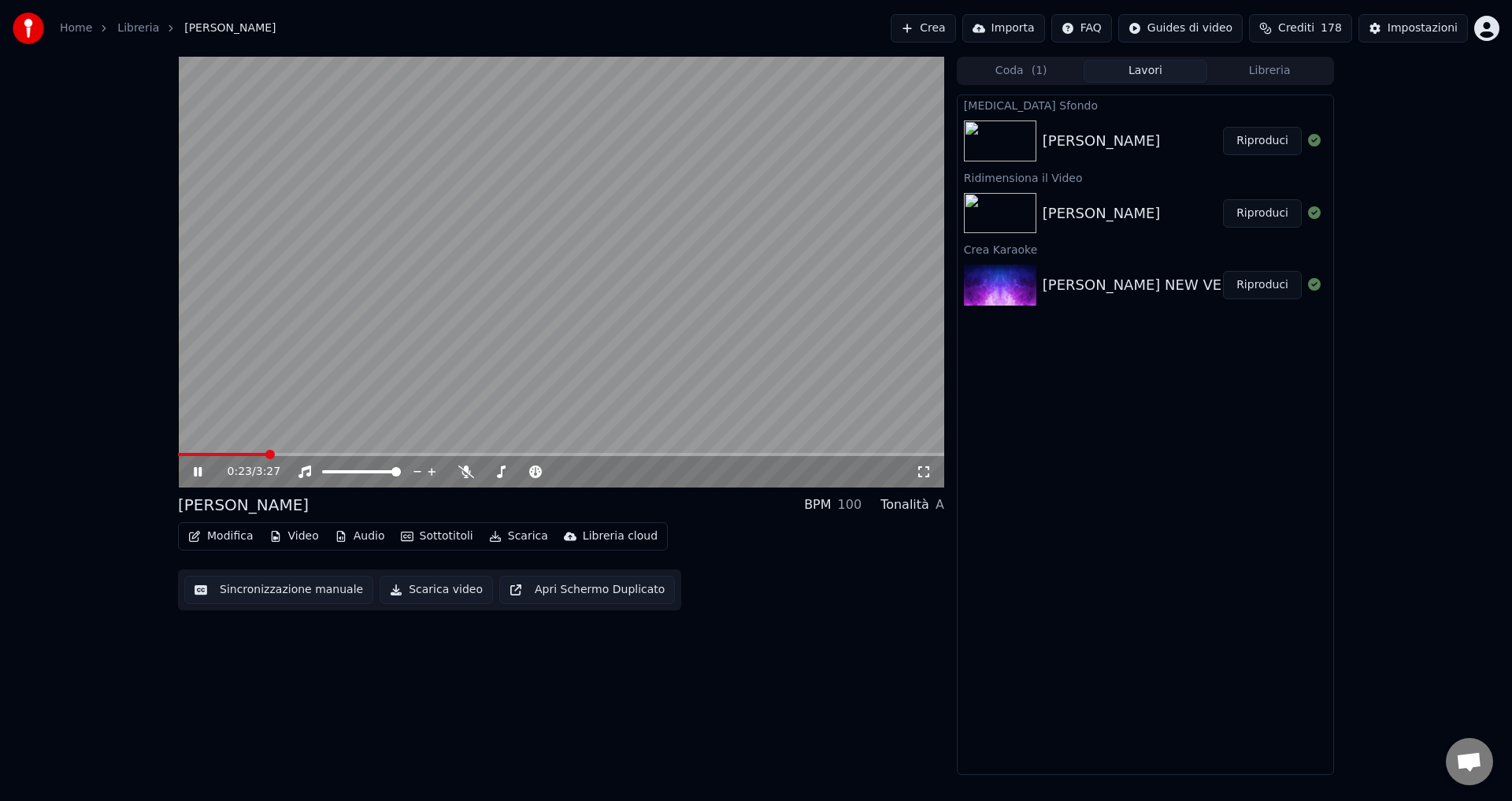
click at [193, 469] on icon at bounding box center [209, 471] width 37 height 12
click at [393, 597] on button "Scarica video" at bounding box center [436, 590] width 114 height 28
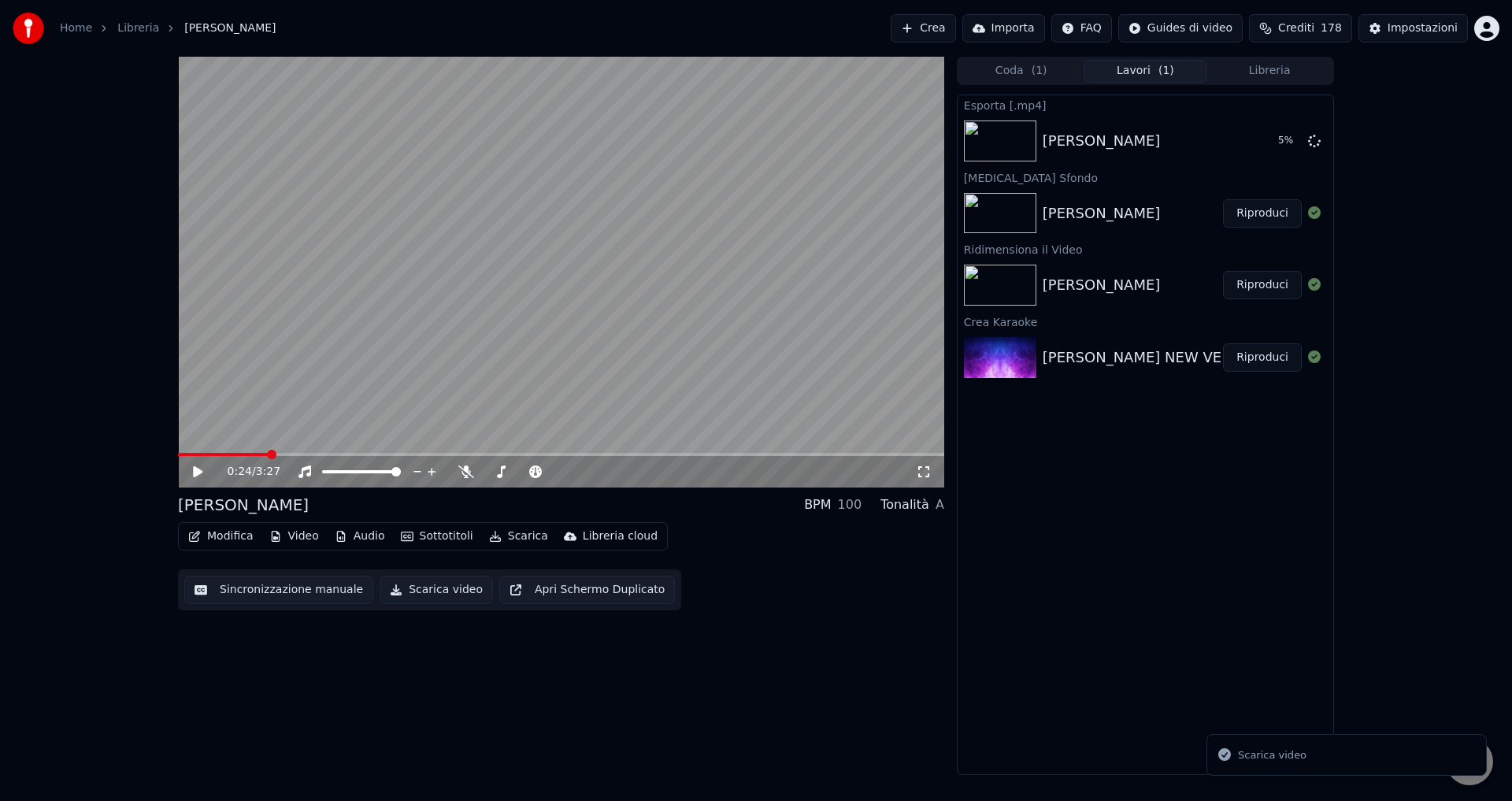
click at [1115, 352] on div "[PERSON_NAME] NEW VERSION" at bounding box center [1155, 356] width 224 height 22
click at [1272, 142] on button "Mostra" at bounding box center [1269, 141] width 64 height 28
click at [1262, 140] on button "Mostra" at bounding box center [1269, 141] width 64 height 28
click at [770, 386] on video at bounding box center [561, 272] width 766 height 430
click at [196, 470] on icon at bounding box center [197, 472] width 8 height 9
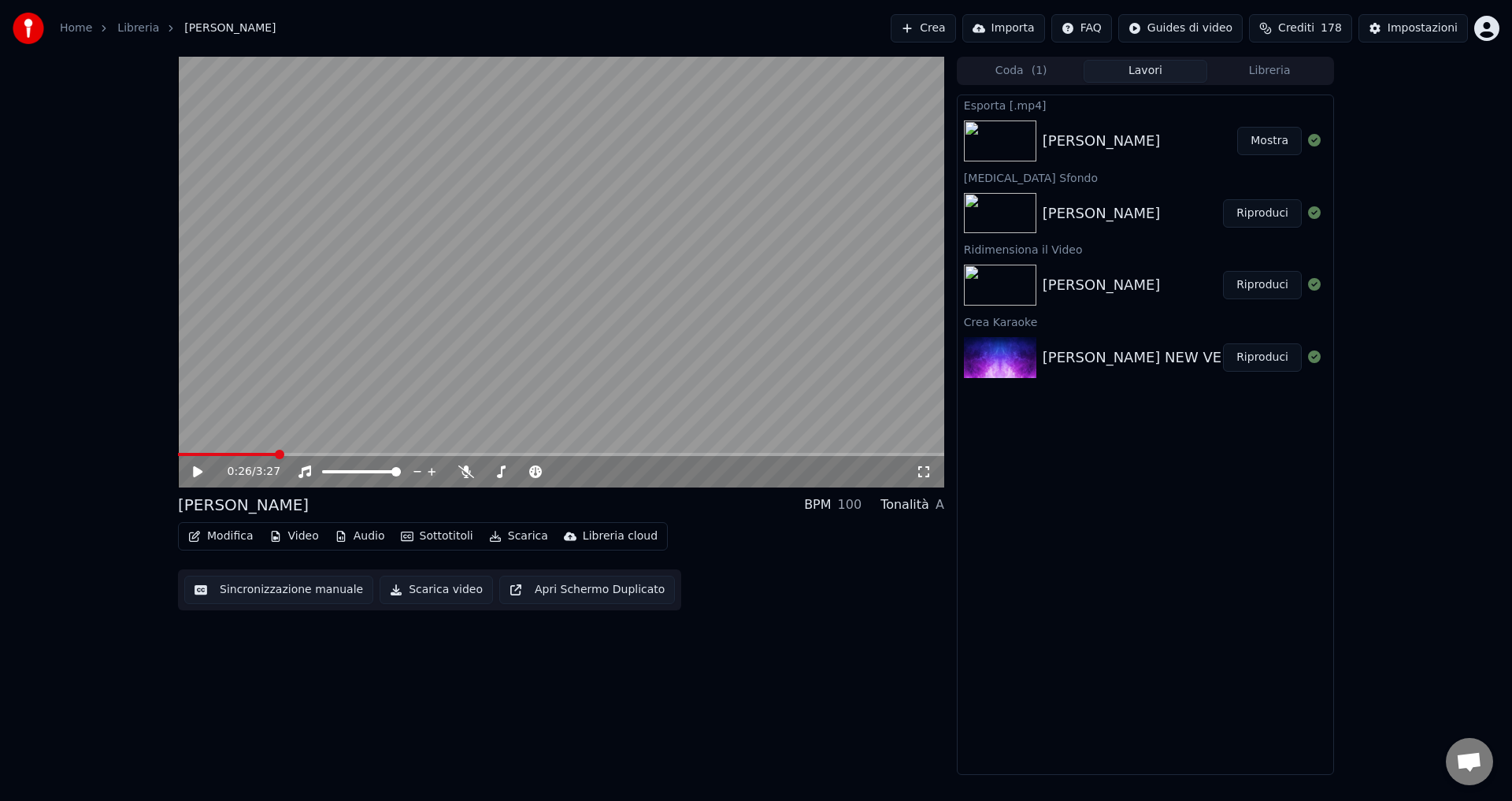
click at [1275, 141] on button "Mostra" at bounding box center [1269, 141] width 64 height 28
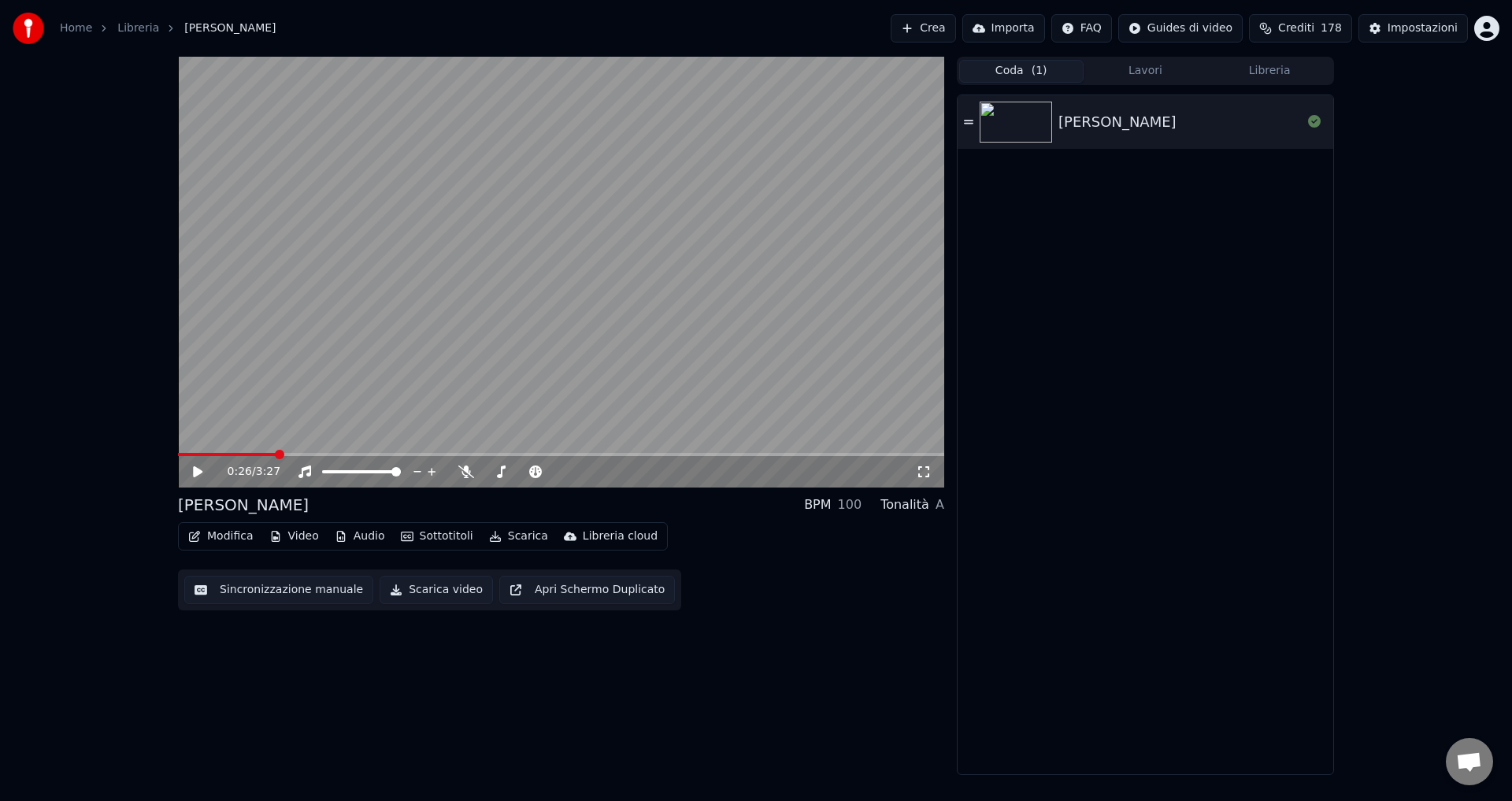
click at [1021, 68] on button "Coda ( 1 )" at bounding box center [1021, 71] width 124 height 23
click at [937, 27] on button "Crea" at bounding box center [922, 28] width 64 height 28
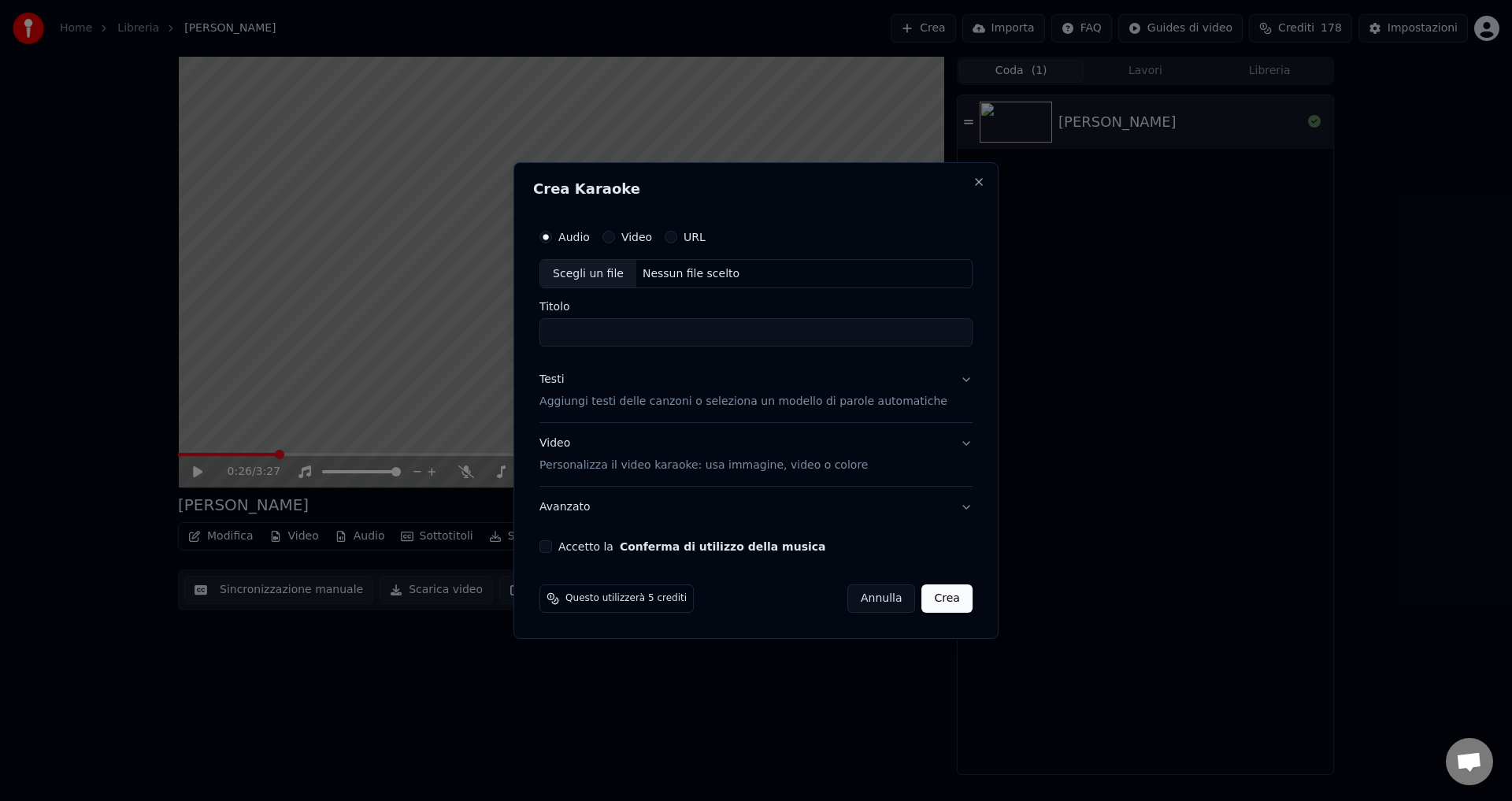
click at [668, 276] on div "Nessun file scelto" at bounding box center [690, 274] width 109 height 16
click at [666, 278] on div "Nessun file scelto" at bounding box center [690, 274] width 109 height 16
type input "**********"
click at [944, 384] on button "Testi Aggiungi testi delle canzoni o seleziona un modello di parole automatiche" at bounding box center [756, 391] width 433 height 63
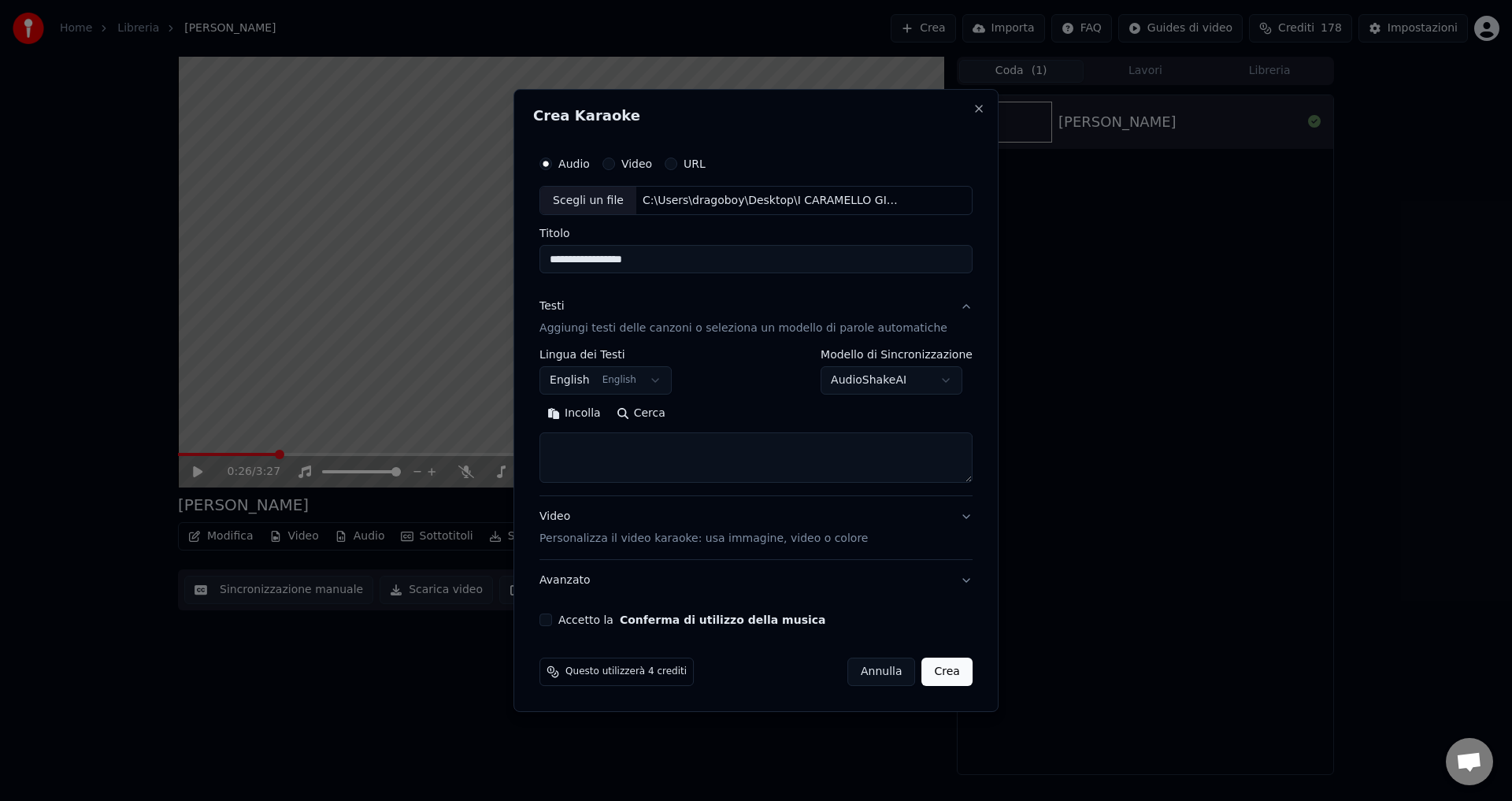
click at [584, 379] on body "**********" at bounding box center [756, 400] width 1512 height 801
click at [552, 616] on button "Accetto la Conferma di utilizzo della musica" at bounding box center [545, 619] width 12 height 12
click at [927, 676] on button "Crea" at bounding box center [947, 672] width 50 height 28
select select "**"
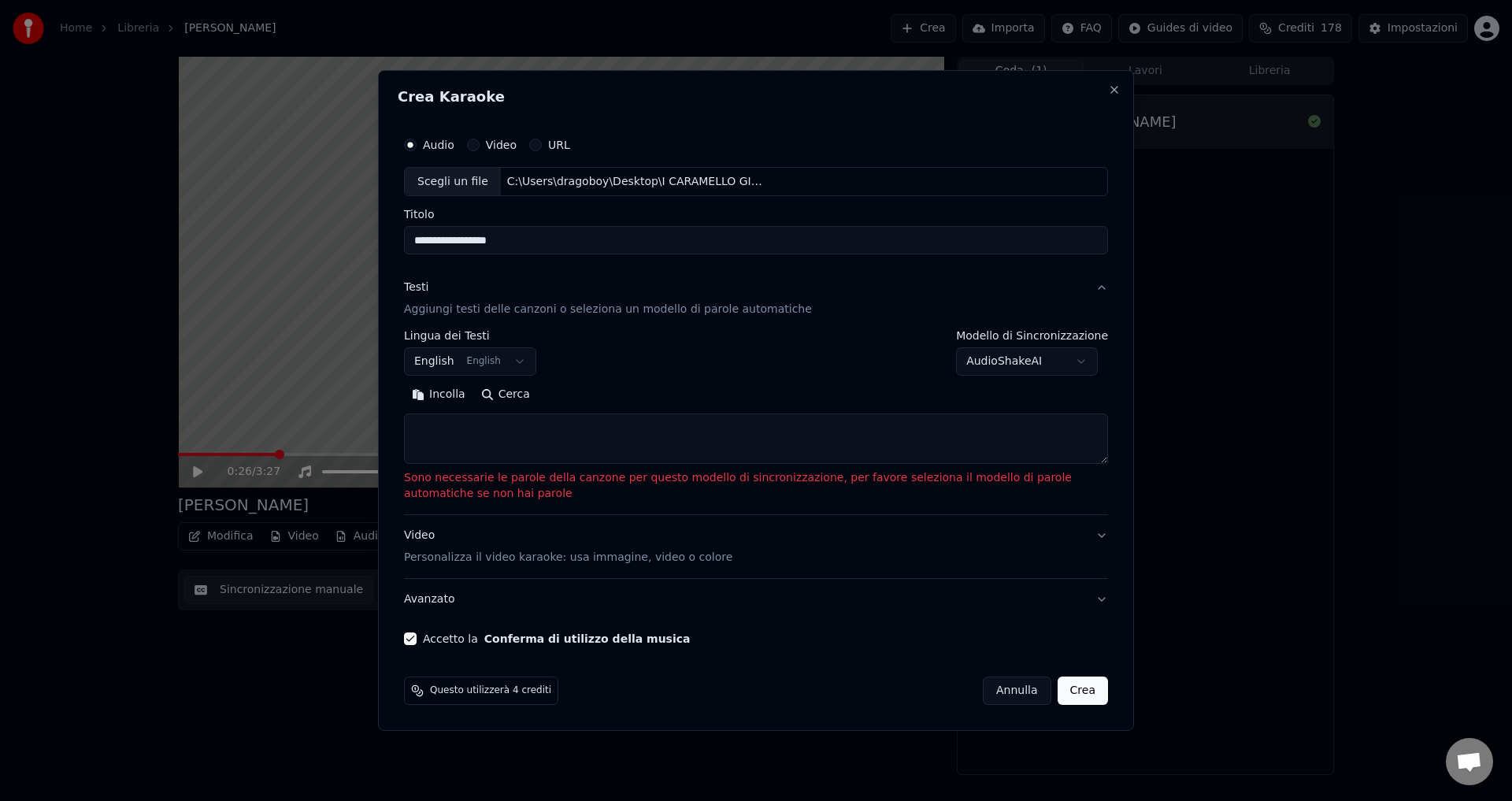
click at [1090, 699] on button "Crea" at bounding box center [1083, 691] width 50 height 28
click at [1021, 688] on button "Annulla" at bounding box center [1017, 691] width 68 height 28
select select
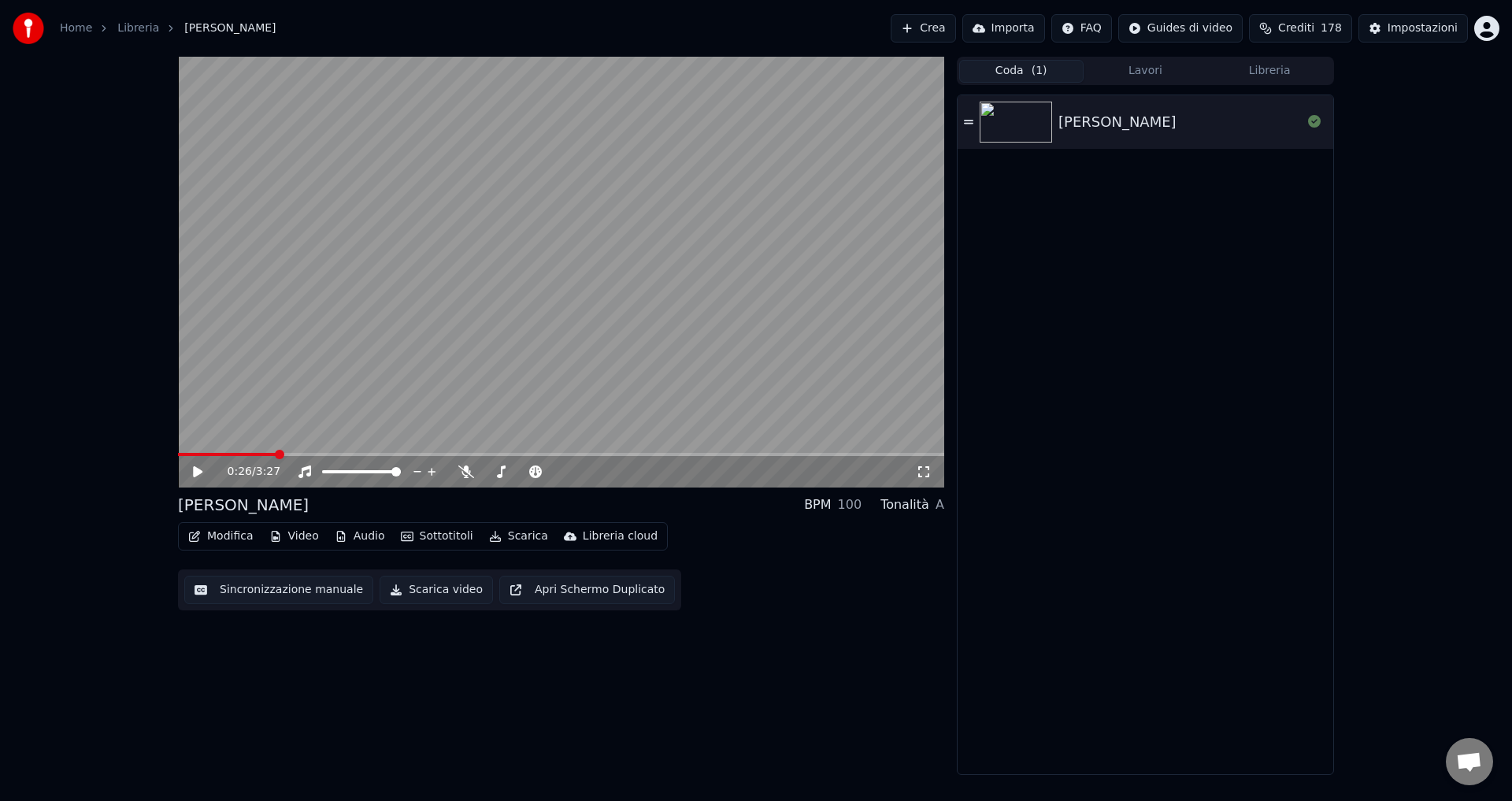
click at [946, 30] on button "Crea" at bounding box center [922, 28] width 64 height 28
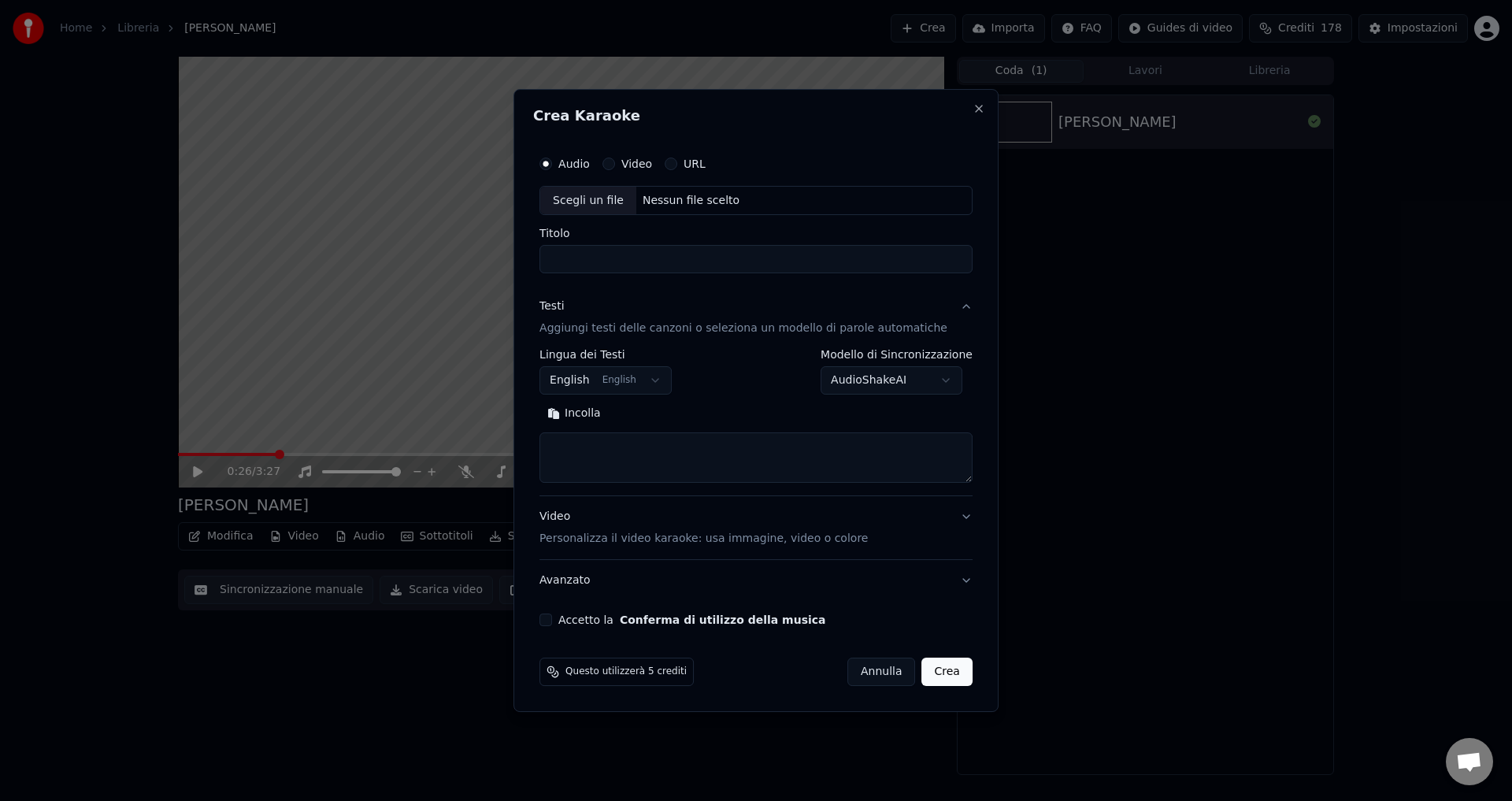
click at [677, 201] on div "Nessun file scelto" at bounding box center [690, 201] width 109 height 16
type input "**********"
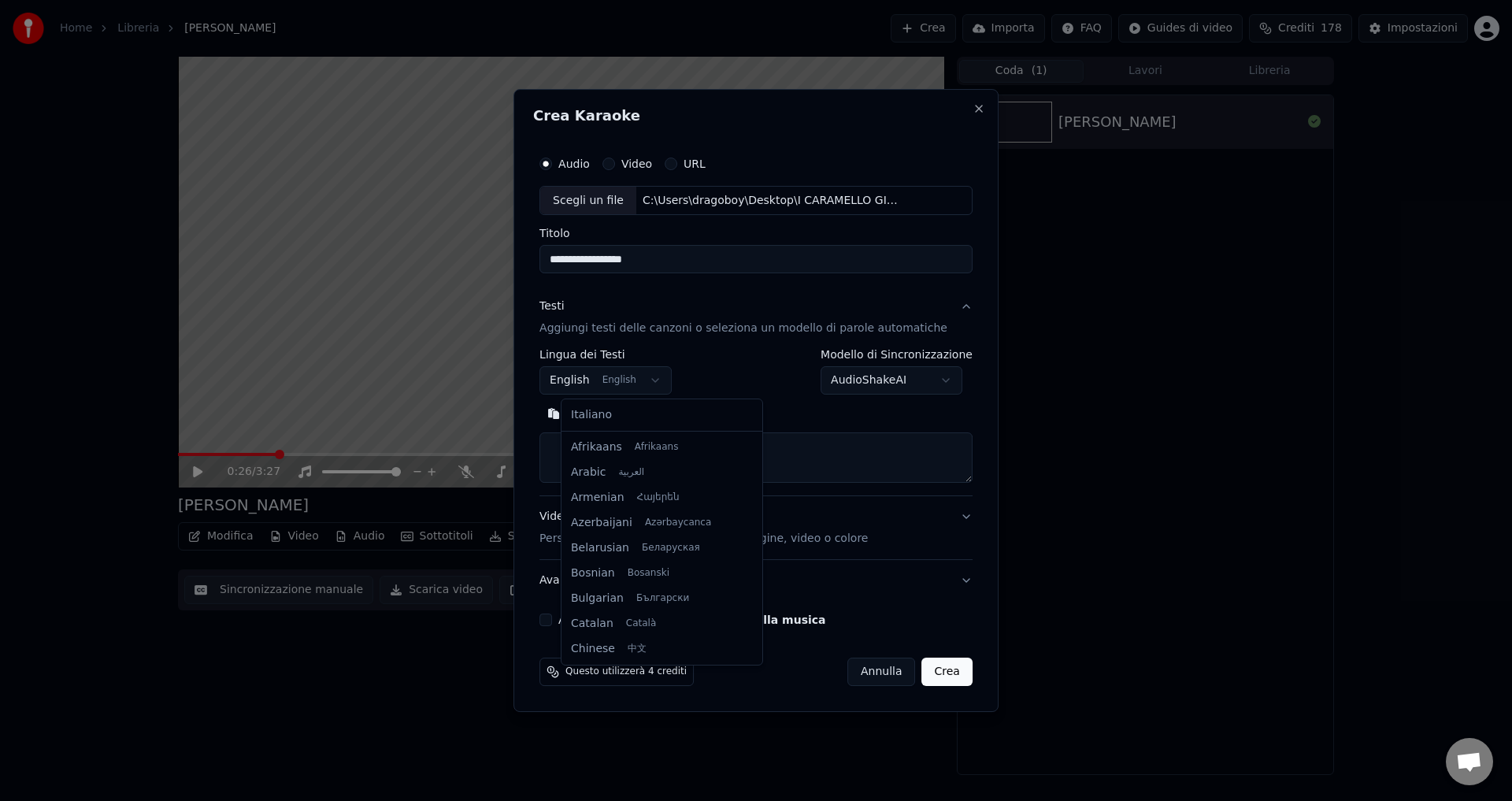
click at [585, 384] on body "**********" at bounding box center [756, 400] width 1512 height 801
select select "**"
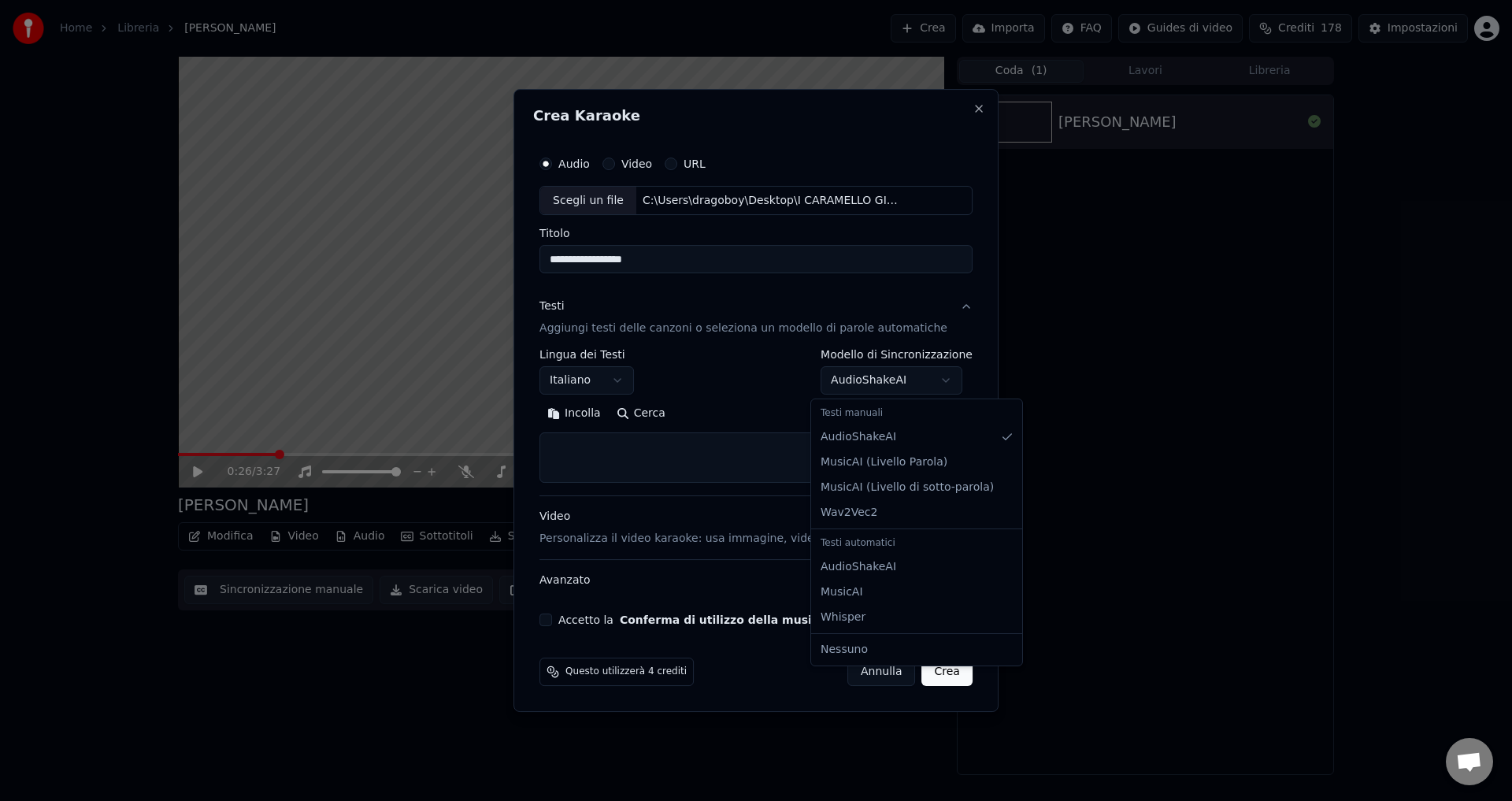
click at [884, 380] on body "**********" at bounding box center [756, 400] width 1512 height 801
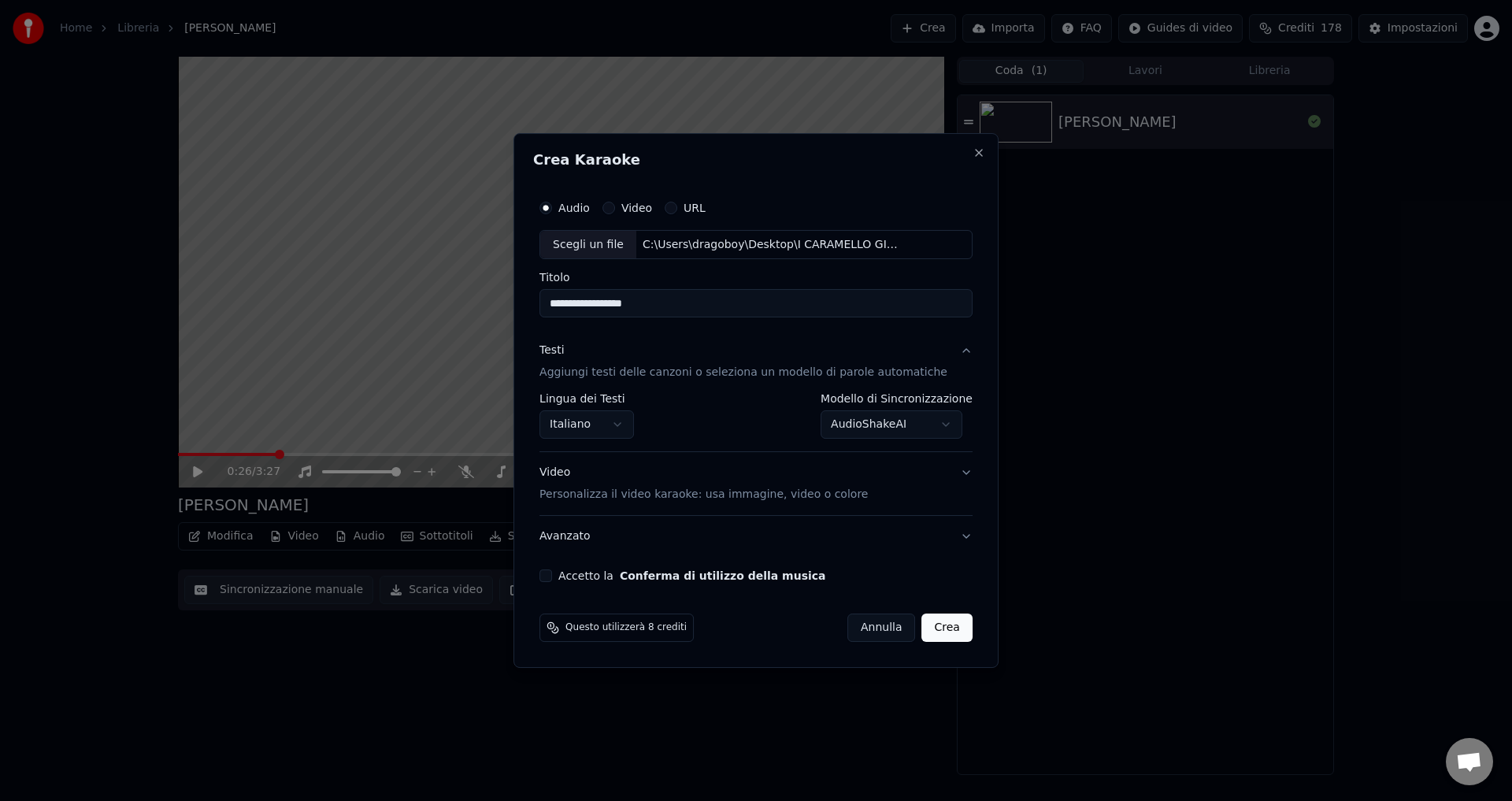
click at [552, 575] on button "Accetto la Conferma di utilizzo della musica" at bounding box center [545, 575] width 12 height 12
click at [926, 630] on button "Crea" at bounding box center [947, 628] width 50 height 28
select select "**********"
select select
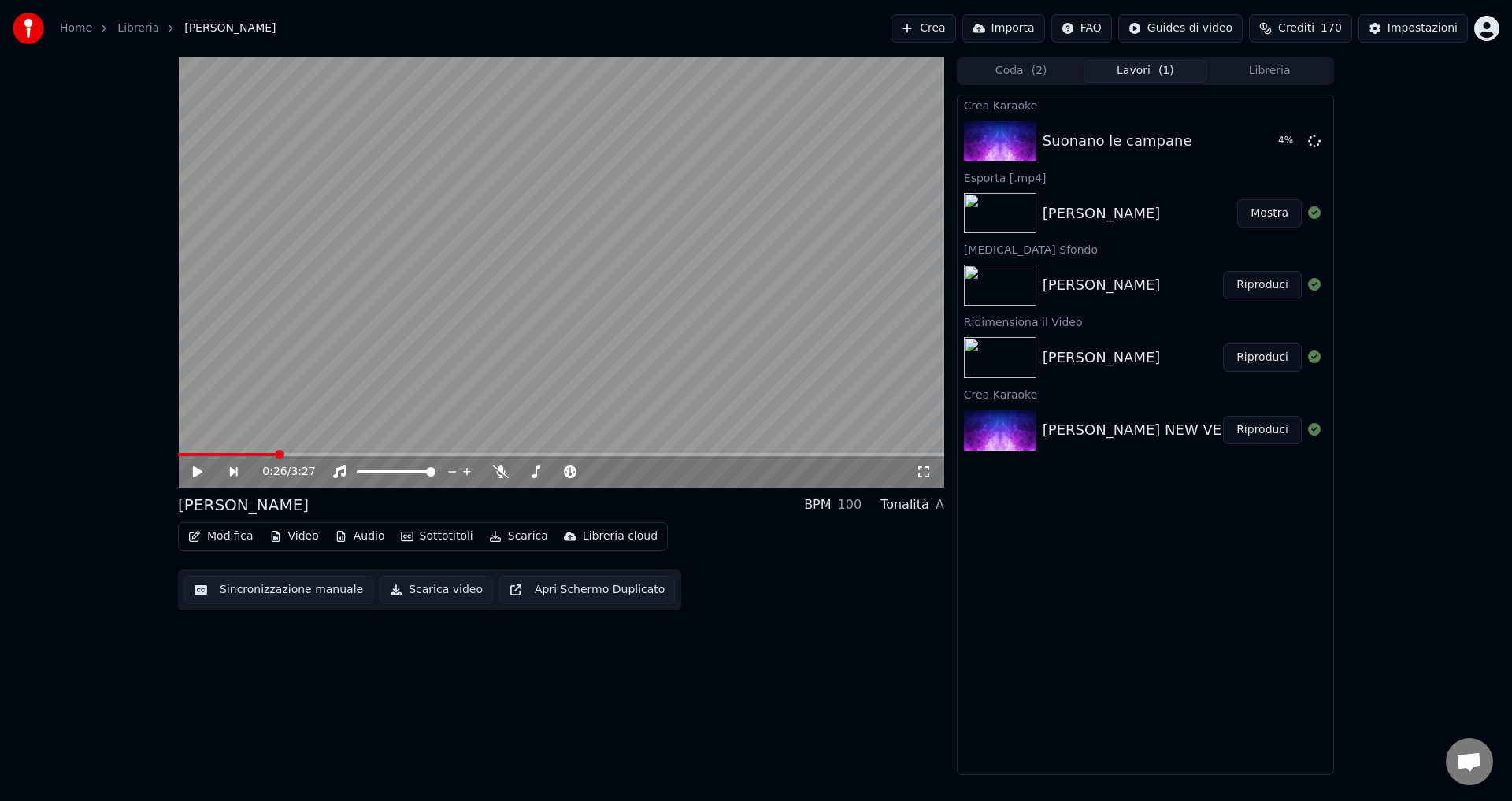
click at [1119, 79] on button "Lavori ( 1 )" at bounding box center [1145, 71] width 124 height 23
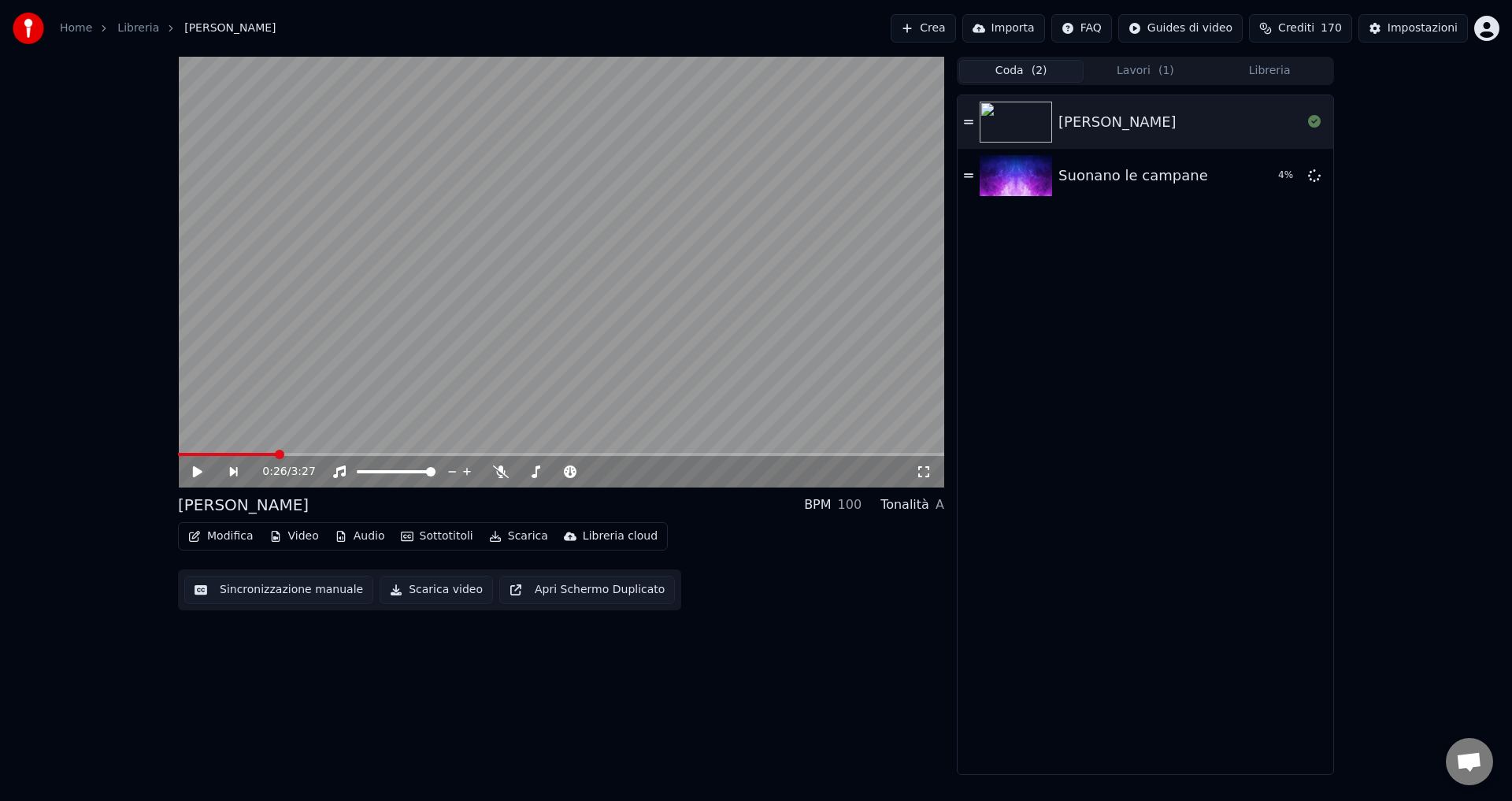
click at [1049, 72] on button "Coda ( 2 )" at bounding box center [1021, 71] width 124 height 23
click at [1171, 175] on div "Suonano le campane" at bounding box center [1133, 175] width 150 height 22
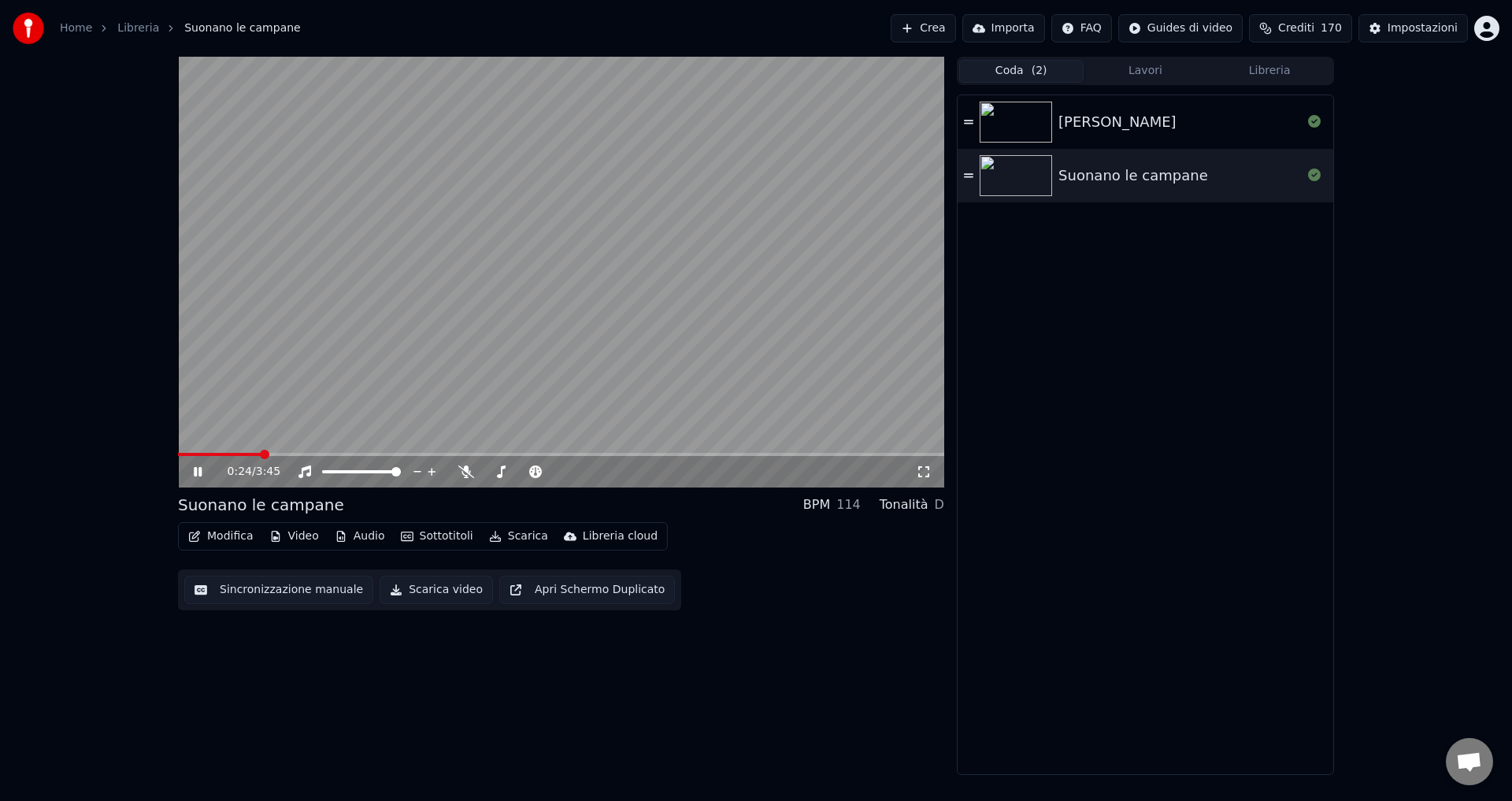
click at [193, 470] on icon at bounding box center [209, 471] width 37 height 12
click at [291, 596] on button "Sincronizzazione manuale" at bounding box center [278, 590] width 189 height 28
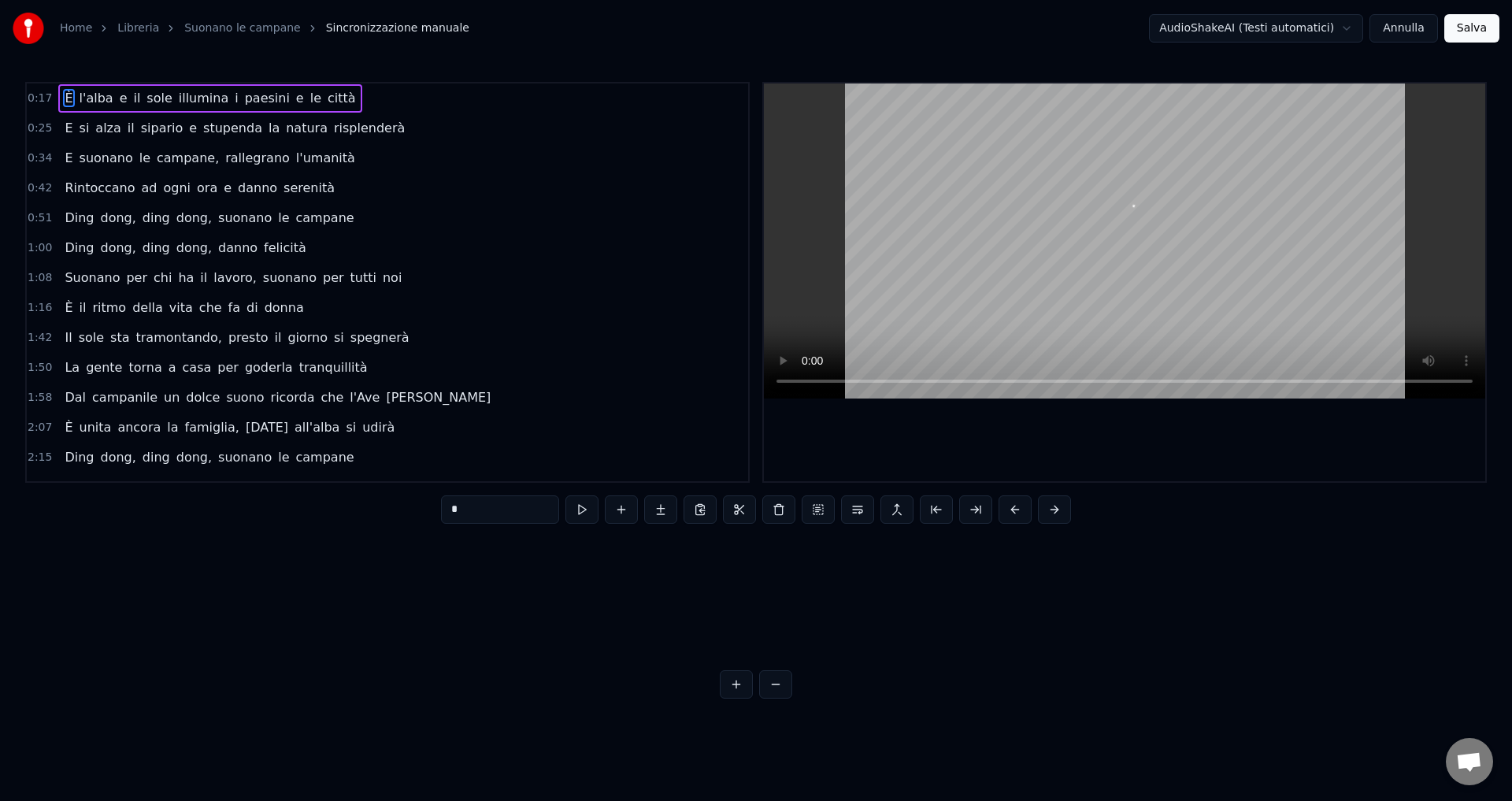
scroll to position [0, 4108]
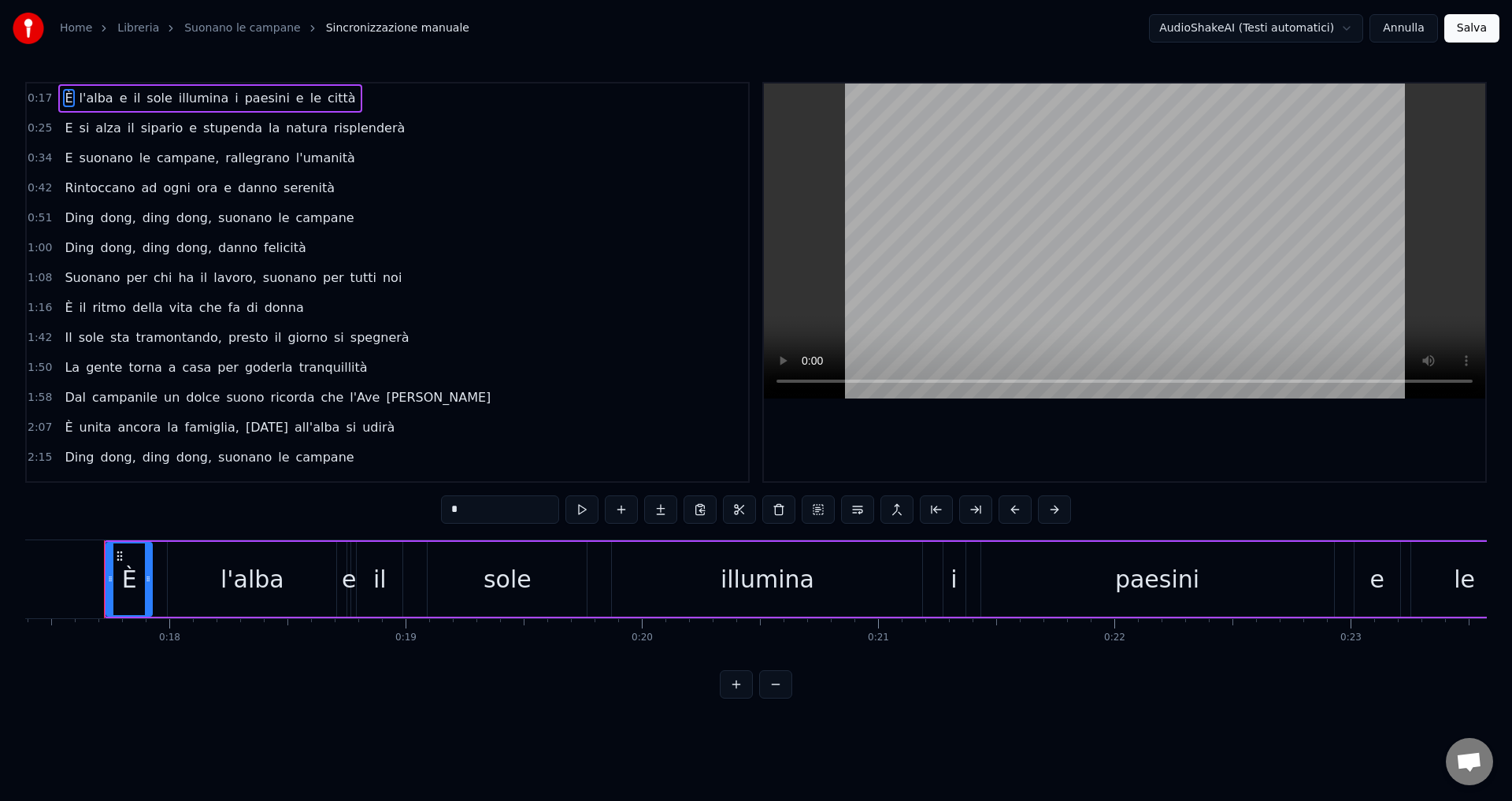
click at [64, 24] on link "Home" at bounding box center [76, 28] width 32 height 16
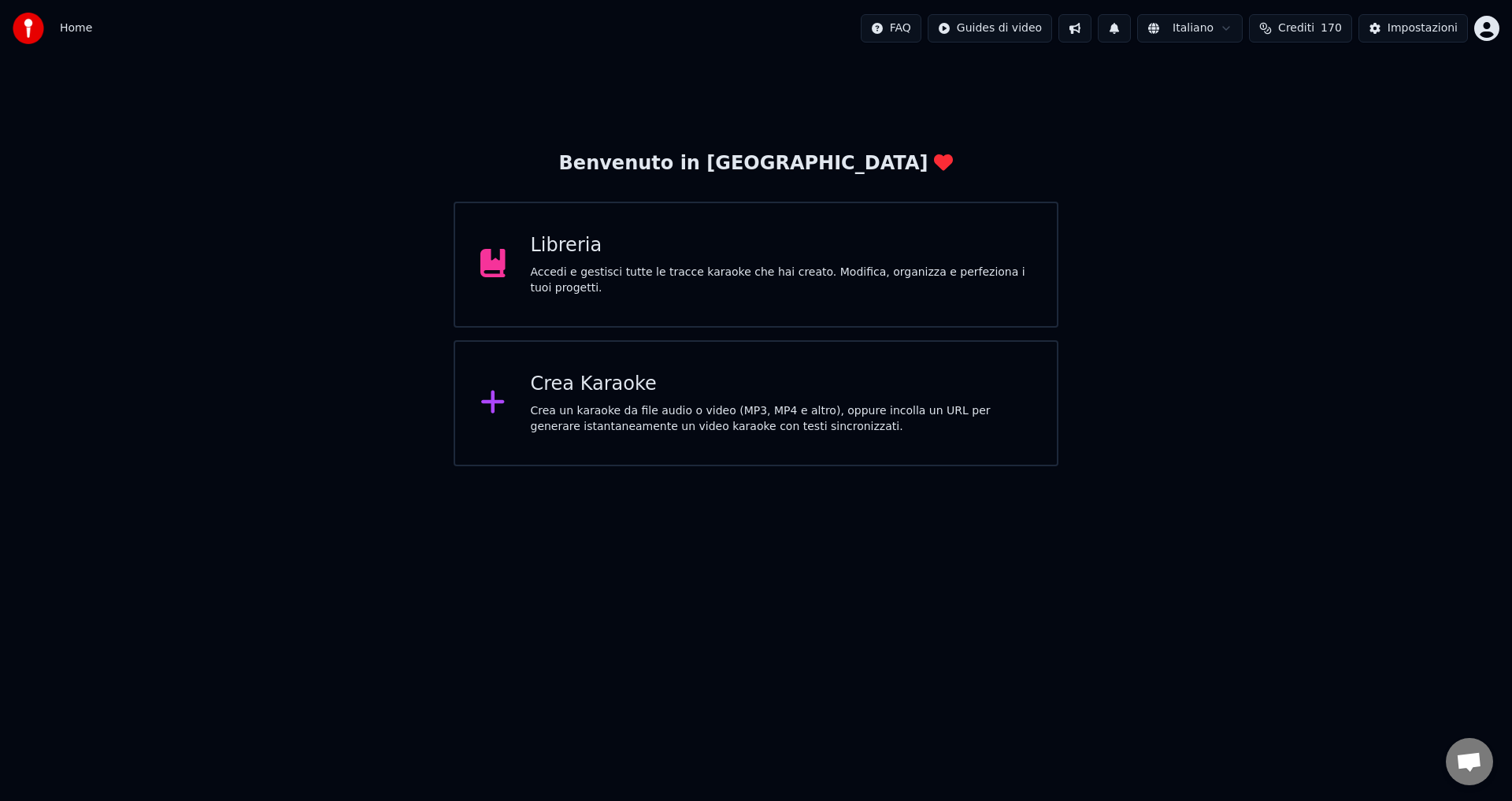
click at [597, 258] on div "Libreria" at bounding box center [781, 246] width 501 height 26
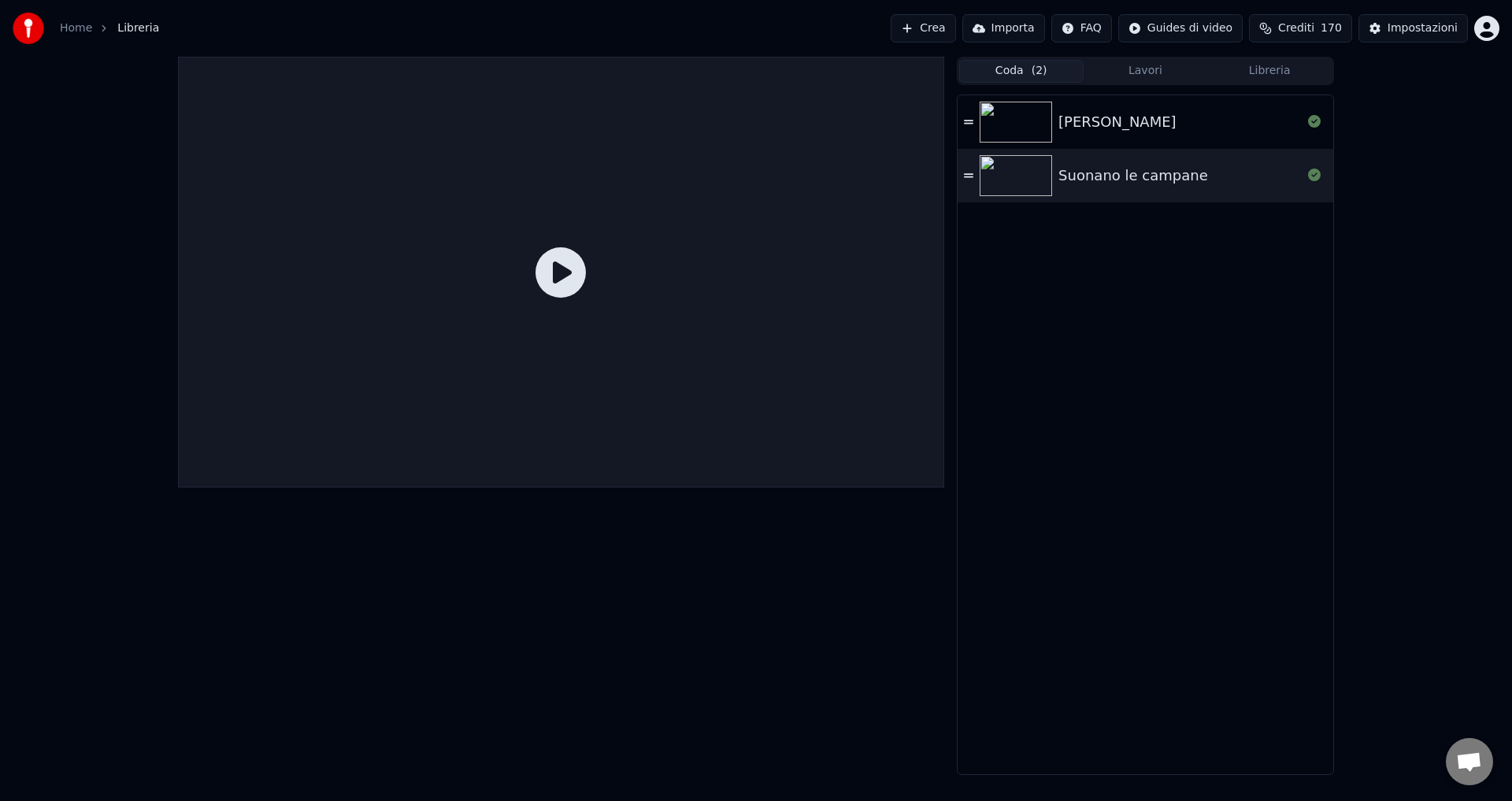
click at [1074, 189] on div "Suonano le campane" at bounding box center [1145, 175] width 375 height 53
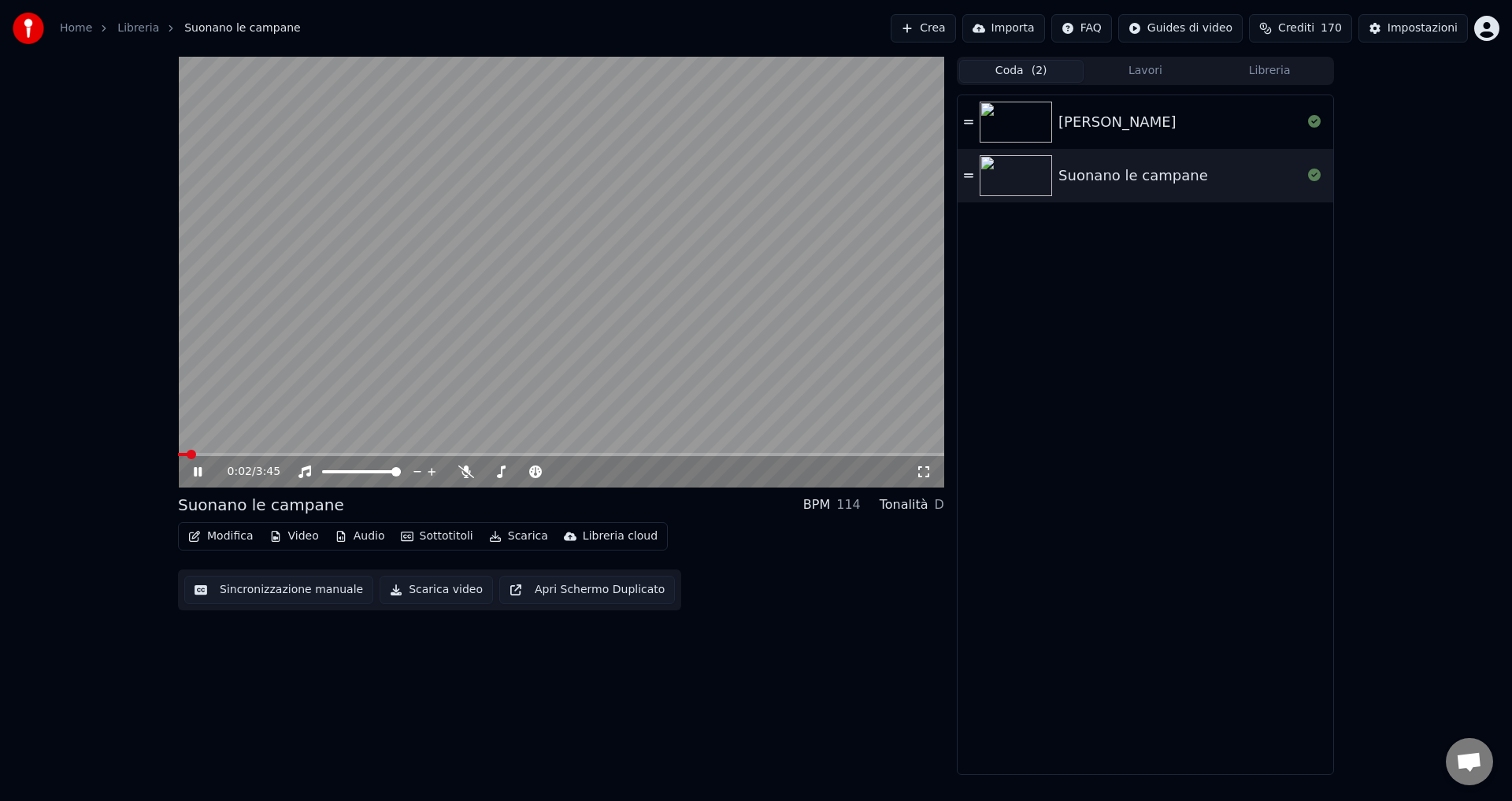
click at [195, 470] on icon at bounding box center [197, 472] width 8 height 9
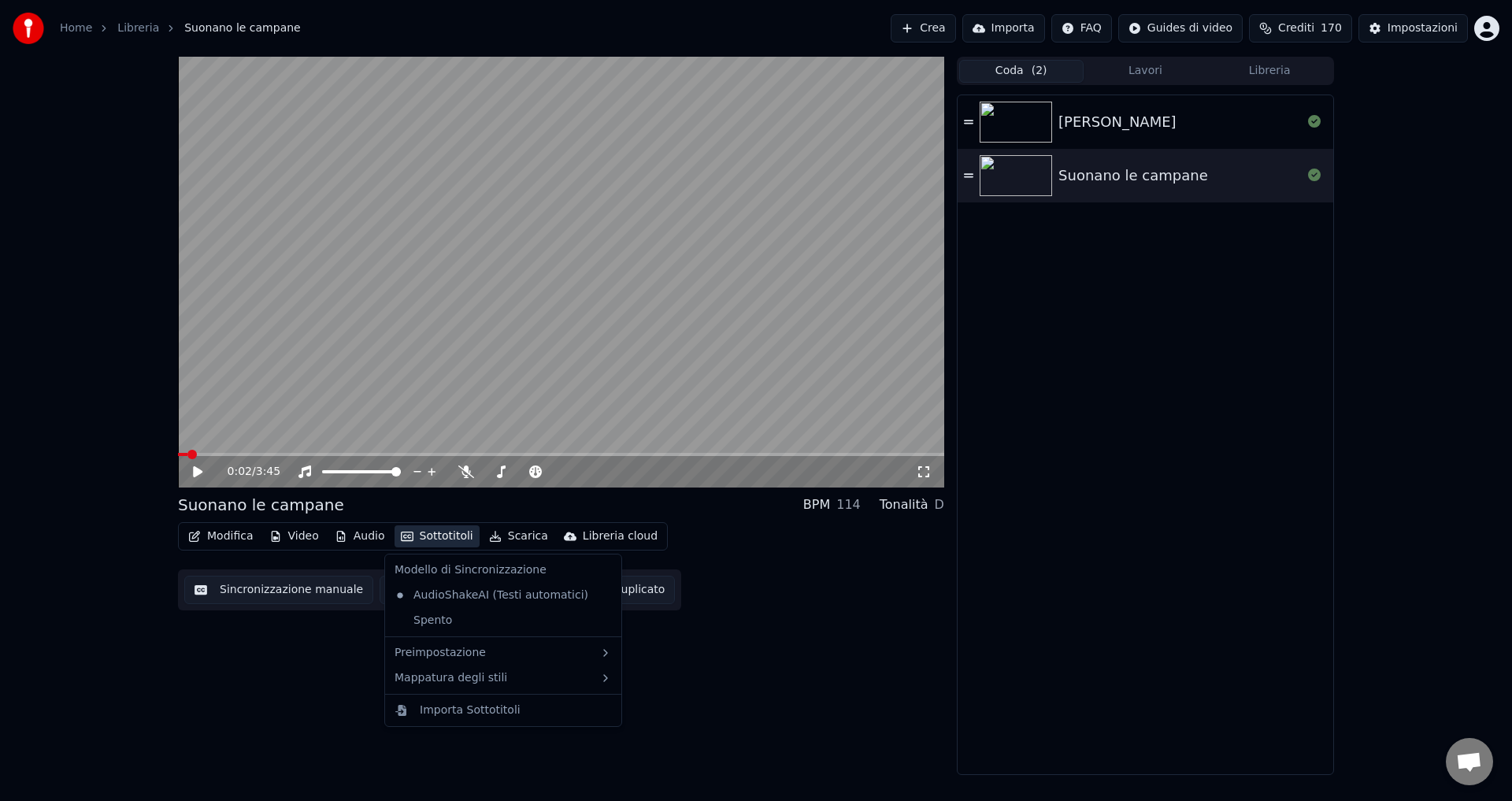
click at [435, 537] on button "Sottotitoli" at bounding box center [437, 536] width 85 height 22
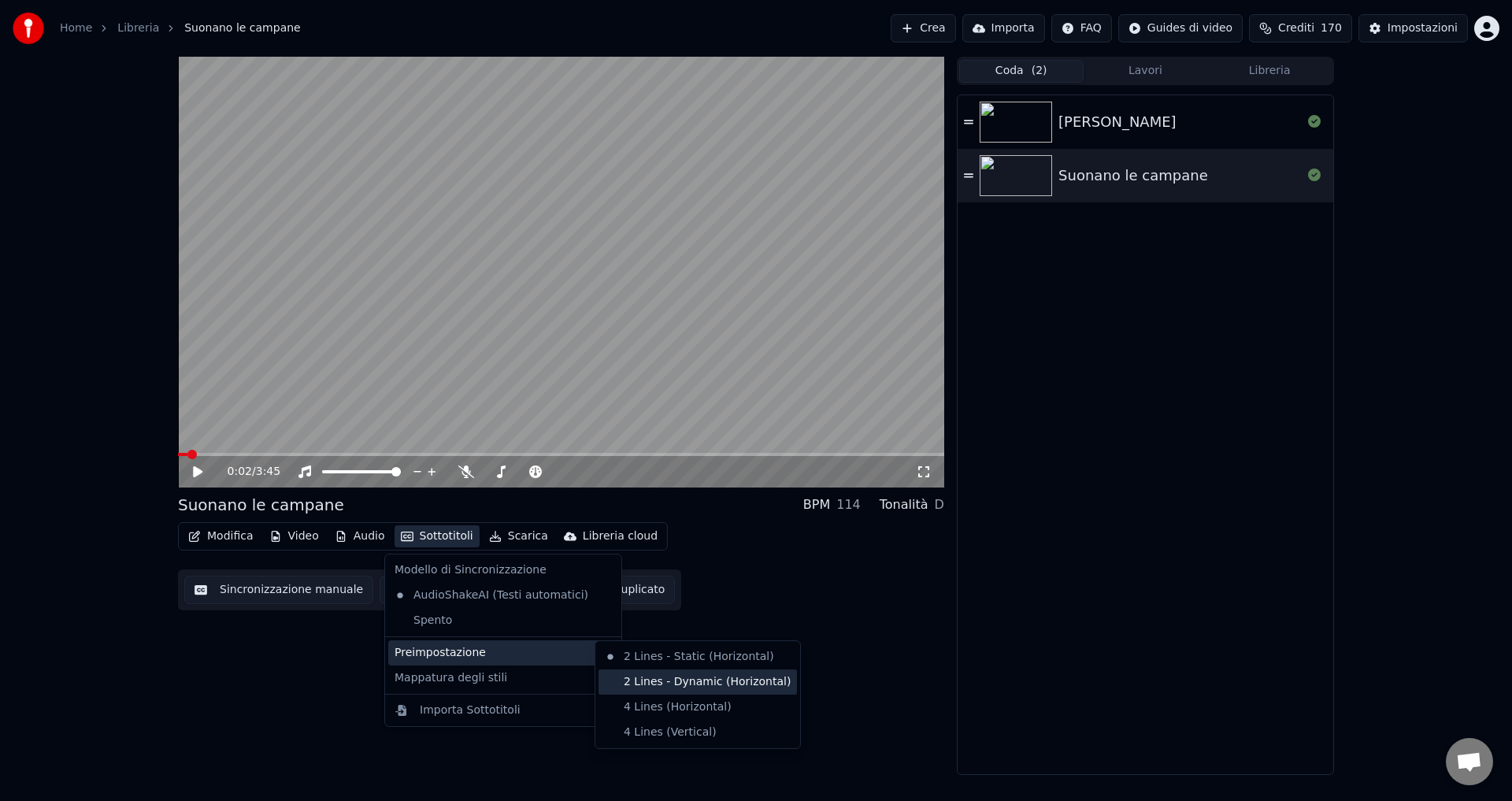
click at [647, 682] on div "2 Lines - Dynamic (Horizontal)" at bounding box center [697, 682] width 198 height 26
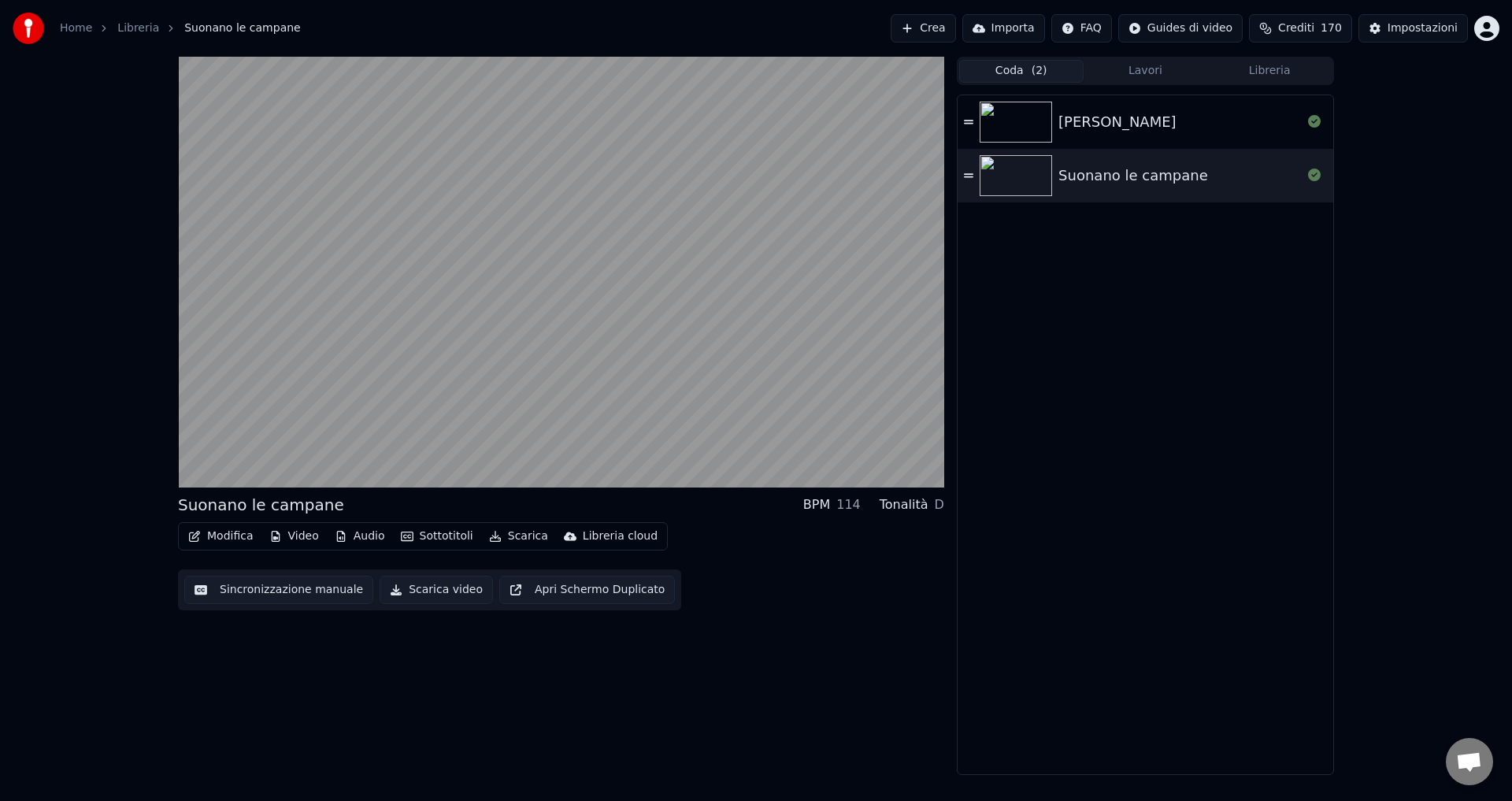
click at [370, 663] on div "Suonano le campane BPM 114 Tonalità D Modifica Video Audio Sottotitoli Scarica …" at bounding box center [561, 416] width 766 height 719
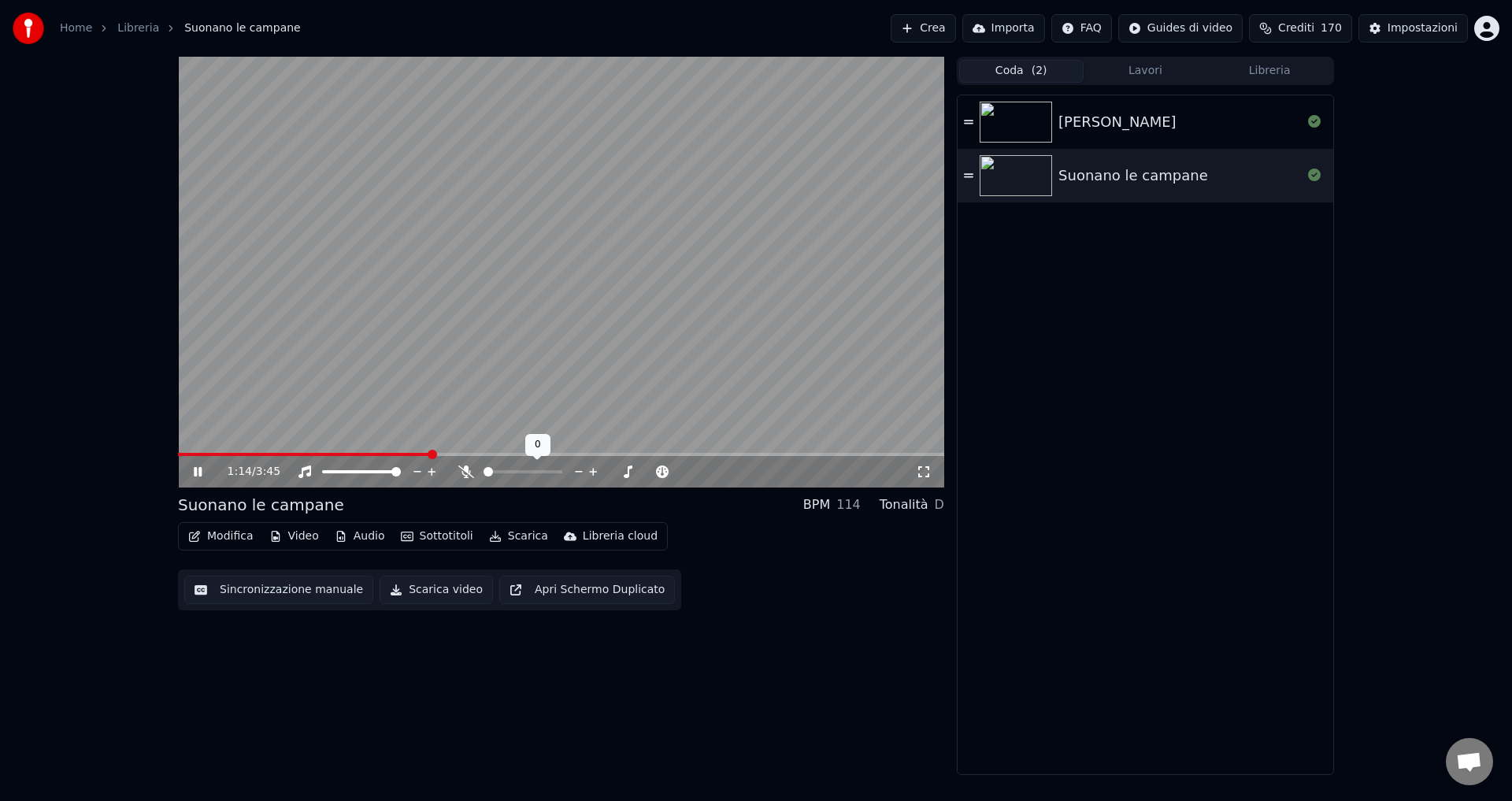
click at [464, 469] on icon at bounding box center [465, 471] width 16 height 12
click at [463, 475] on icon at bounding box center [465, 471] width 16 height 12
click at [465, 472] on icon at bounding box center [465, 471] width 16 height 12
click at [465, 472] on icon at bounding box center [465, 471] width 9 height 12
click at [193, 466] on icon at bounding box center [209, 471] width 37 height 12
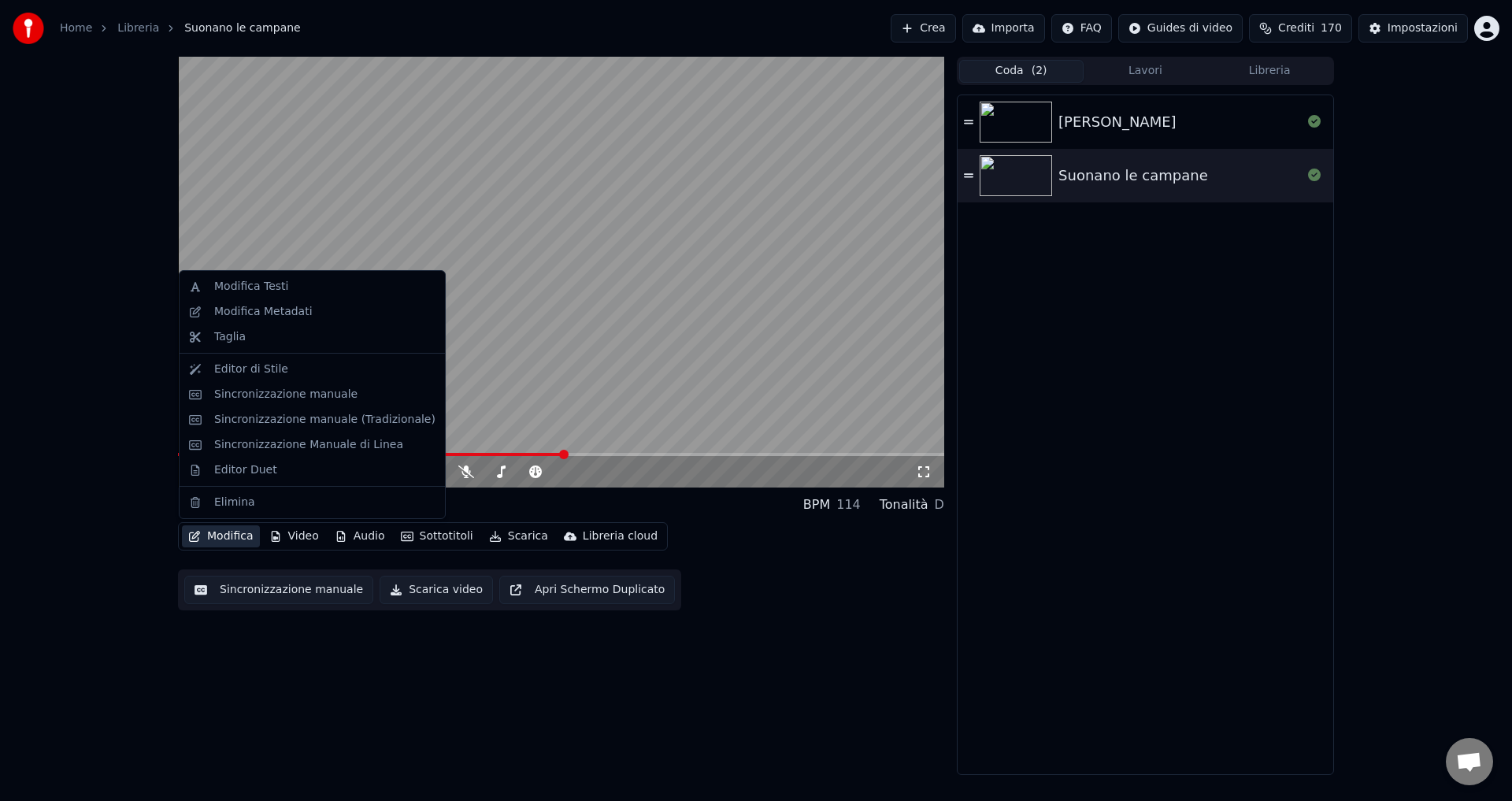
click at [216, 536] on button "Modifica" at bounding box center [221, 536] width 78 height 22
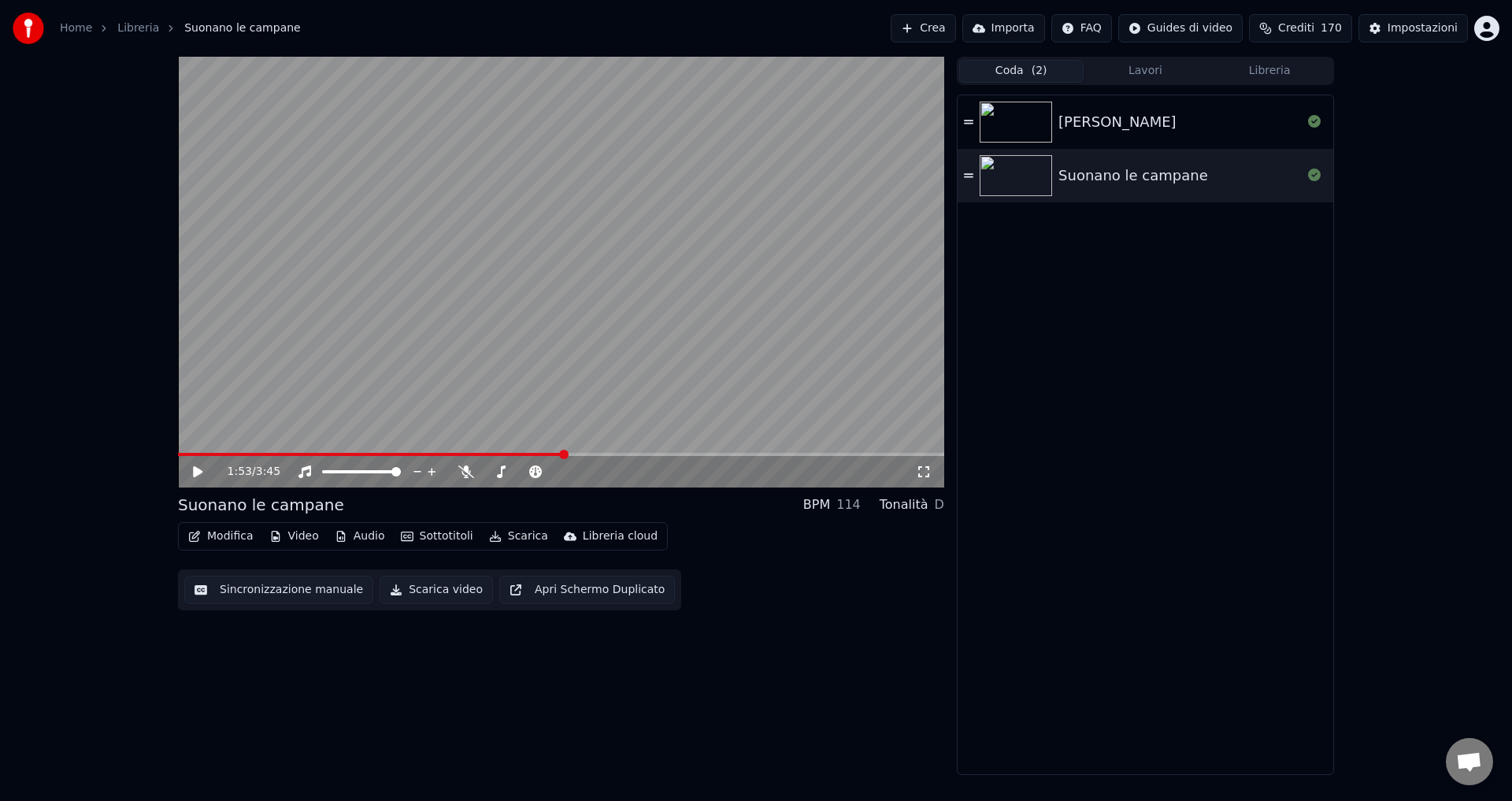
click at [277, 628] on div "1:53 / 3:45 Suonano le campane BPM 114 Tonalità D Modifica Video Audio Sottotit…" at bounding box center [561, 416] width 766 height 719
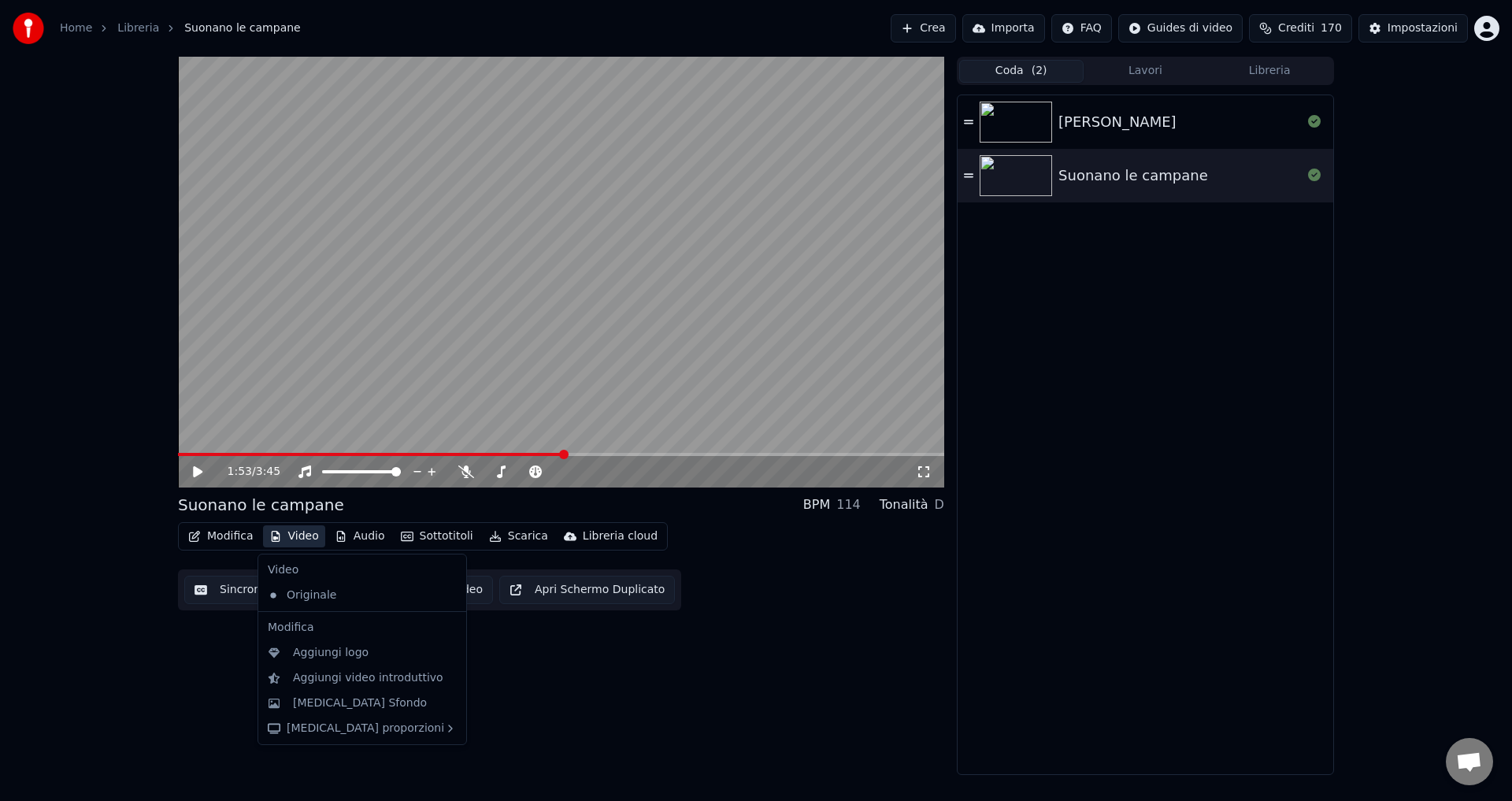
click at [282, 533] on button "Video" at bounding box center [294, 536] width 63 height 22
click at [323, 703] on div "[MEDICAL_DATA] Sfondo" at bounding box center [359, 702] width 134 height 16
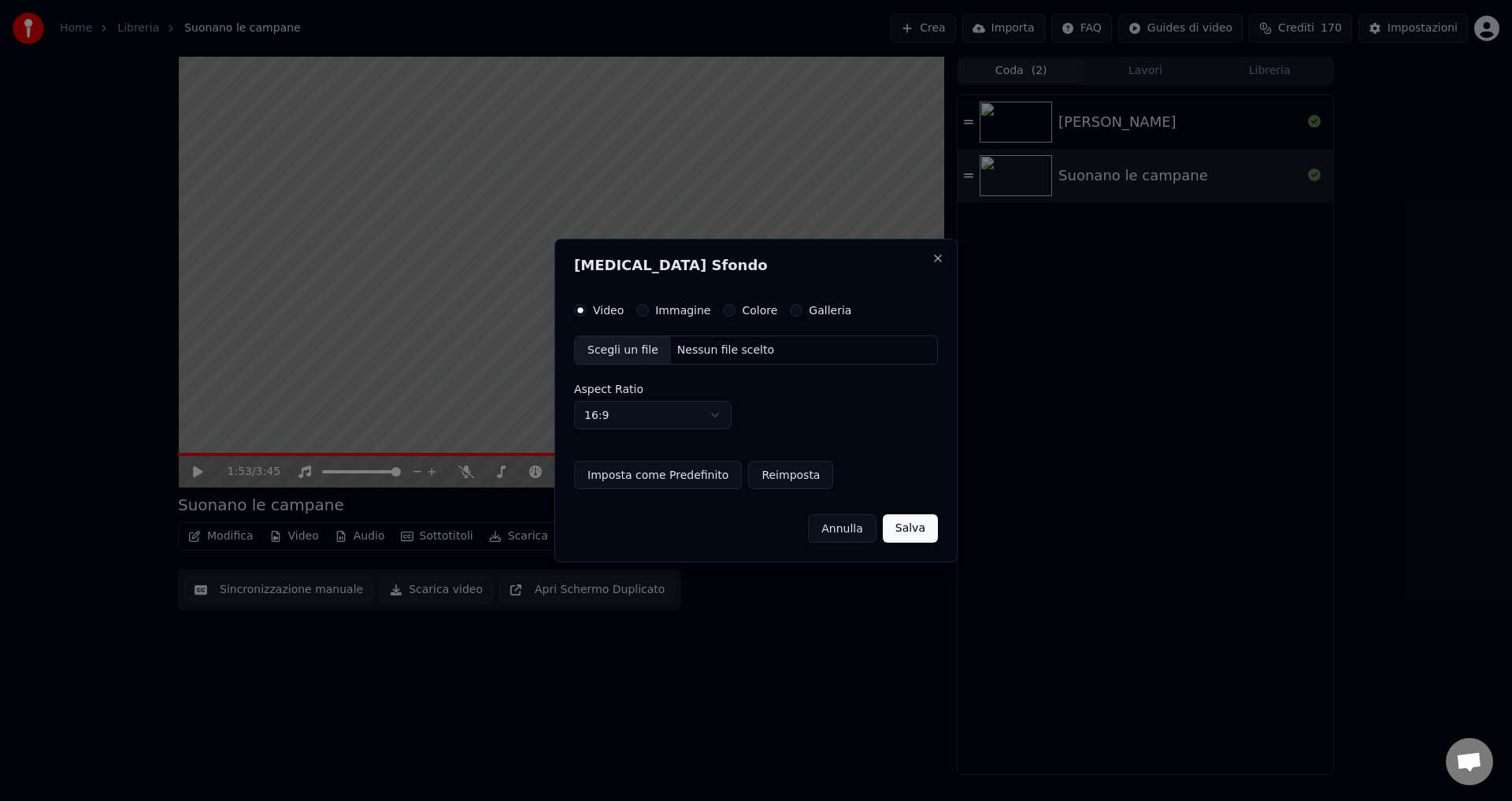
click at [723, 312] on button "Colore" at bounding box center [729, 310] width 12 height 12
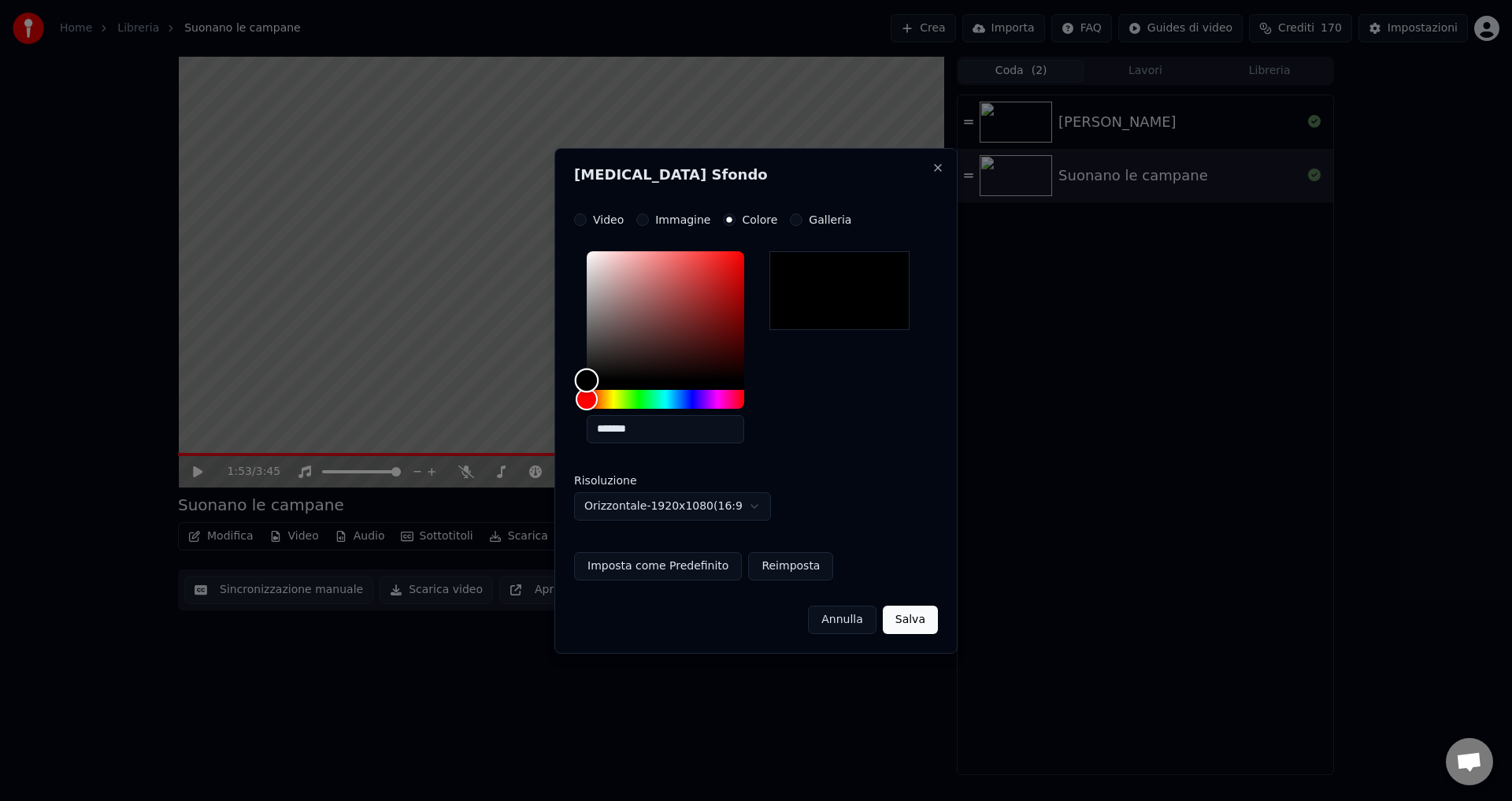
type input "*******"
click at [590, 379] on div "Color" at bounding box center [591, 380] width 25 height 25
click at [591, 379] on div "Color" at bounding box center [592, 380] width 25 height 25
click at [904, 625] on button "Salva" at bounding box center [910, 620] width 55 height 28
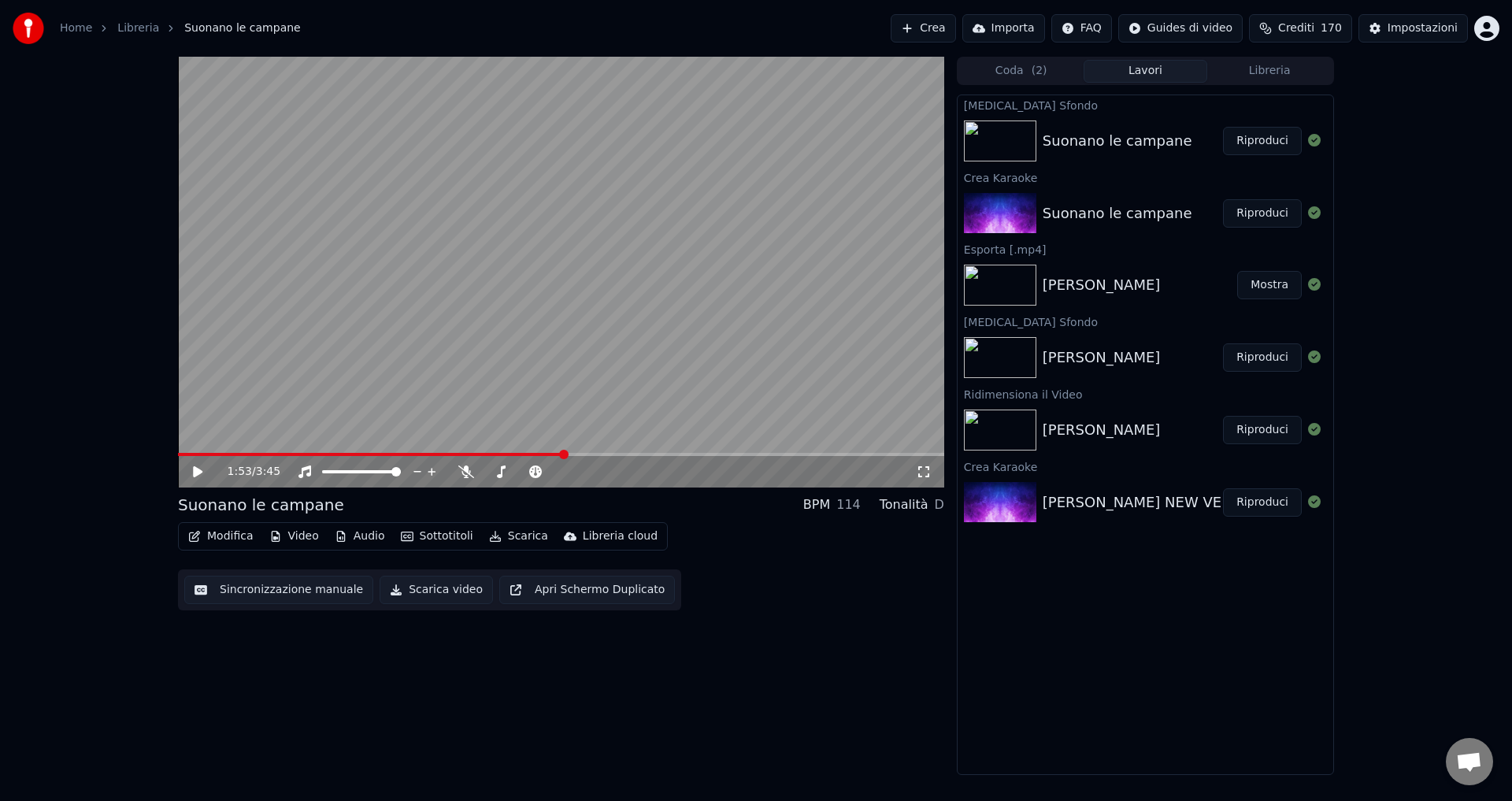
click at [1246, 137] on button "Riproduci" at bounding box center [1262, 141] width 79 height 28
click at [467, 474] on icon at bounding box center [465, 471] width 16 height 12
click at [192, 472] on icon at bounding box center [209, 471] width 37 height 12
click at [386, 592] on button "Scarica video" at bounding box center [436, 590] width 114 height 28
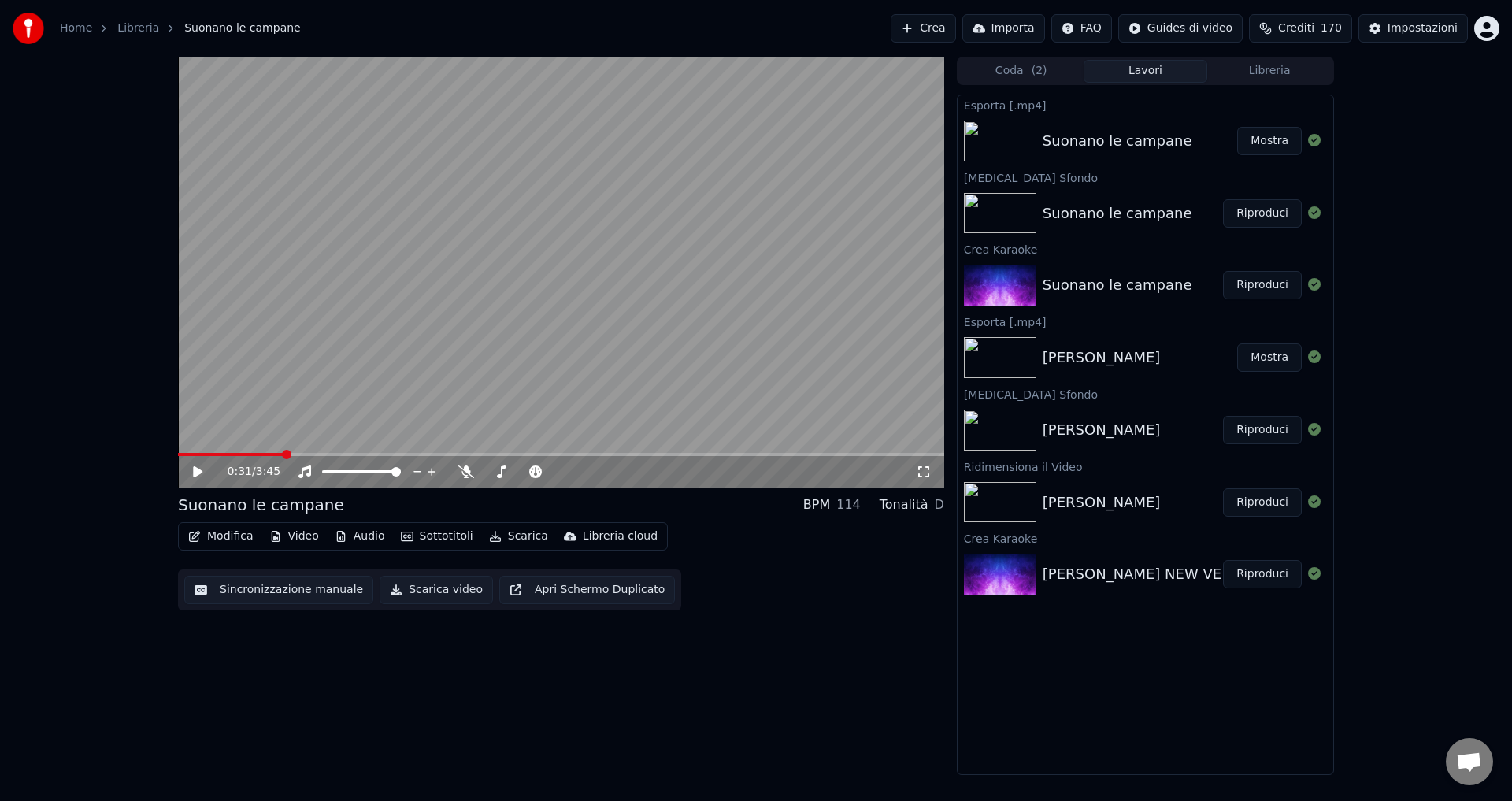
click at [1285, 136] on button "Mostra" at bounding box center [1269, 141] width 64 height 28
click at [1025, 72] on button "Coda ( 2 )" at bounding box center [1021, 71] width 124 height 23
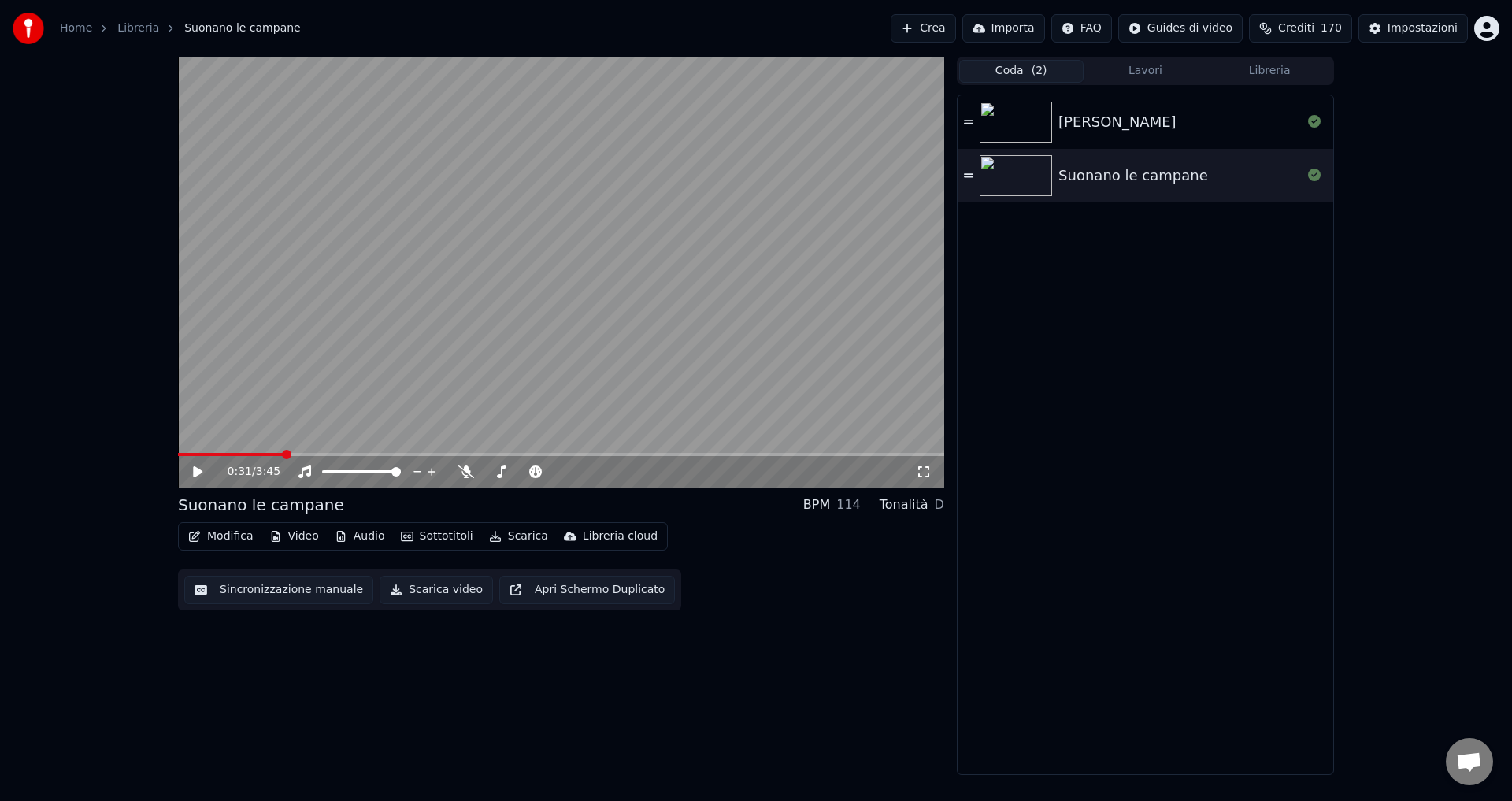
click at [943, 32] on button "Crea" at bounding box center [922, 28] width 64 height 28
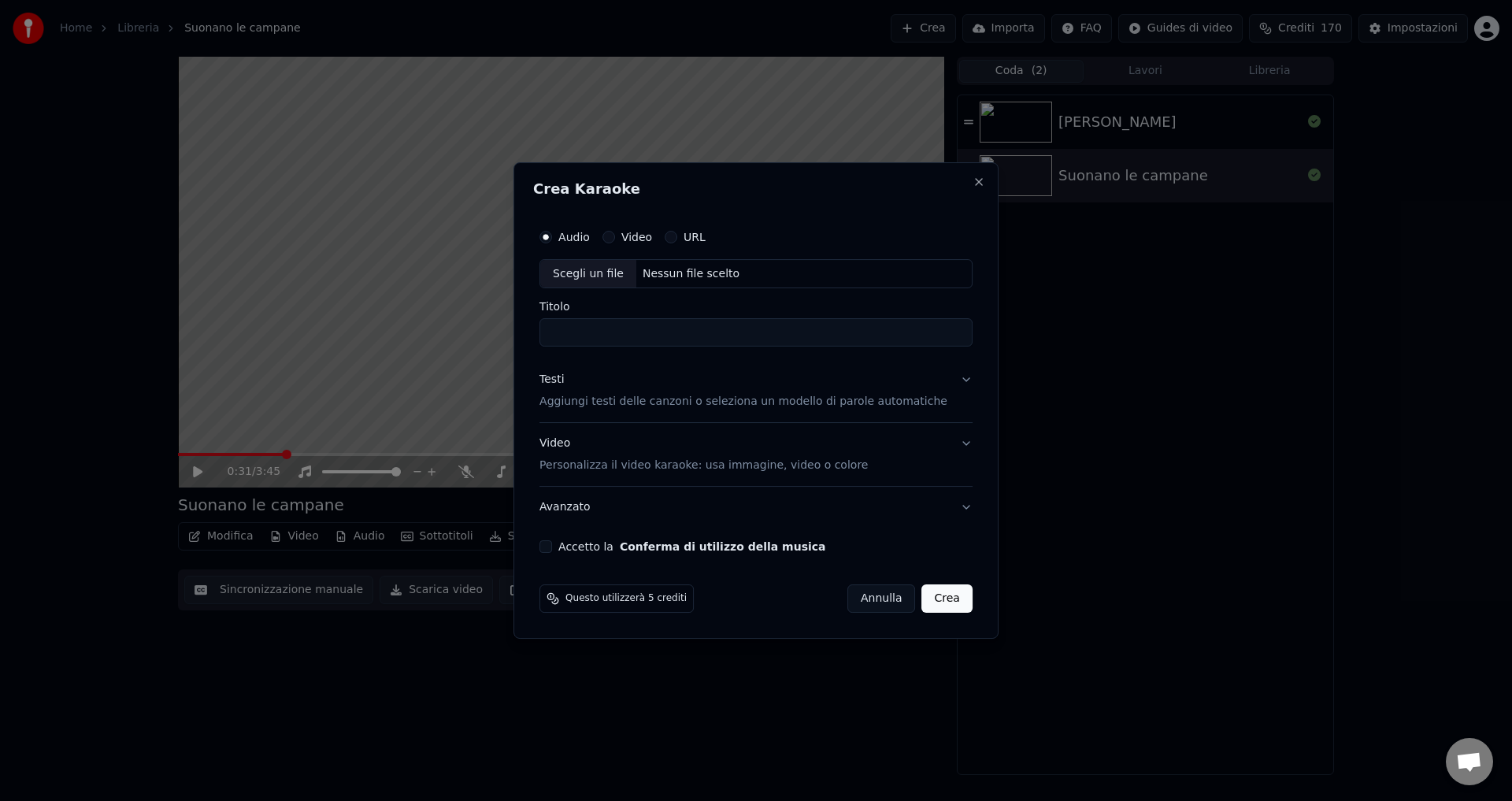
click at [702, 280] on div "Nessun file scelto" at bounding box center [690, 274] width 109 height 16
type input "**********"
click at [757, 406] on p "Aggiungi testi delle canzoni o seleziona un modello di parole automatiche" at bounding box center [743, 402] width 408 height 16
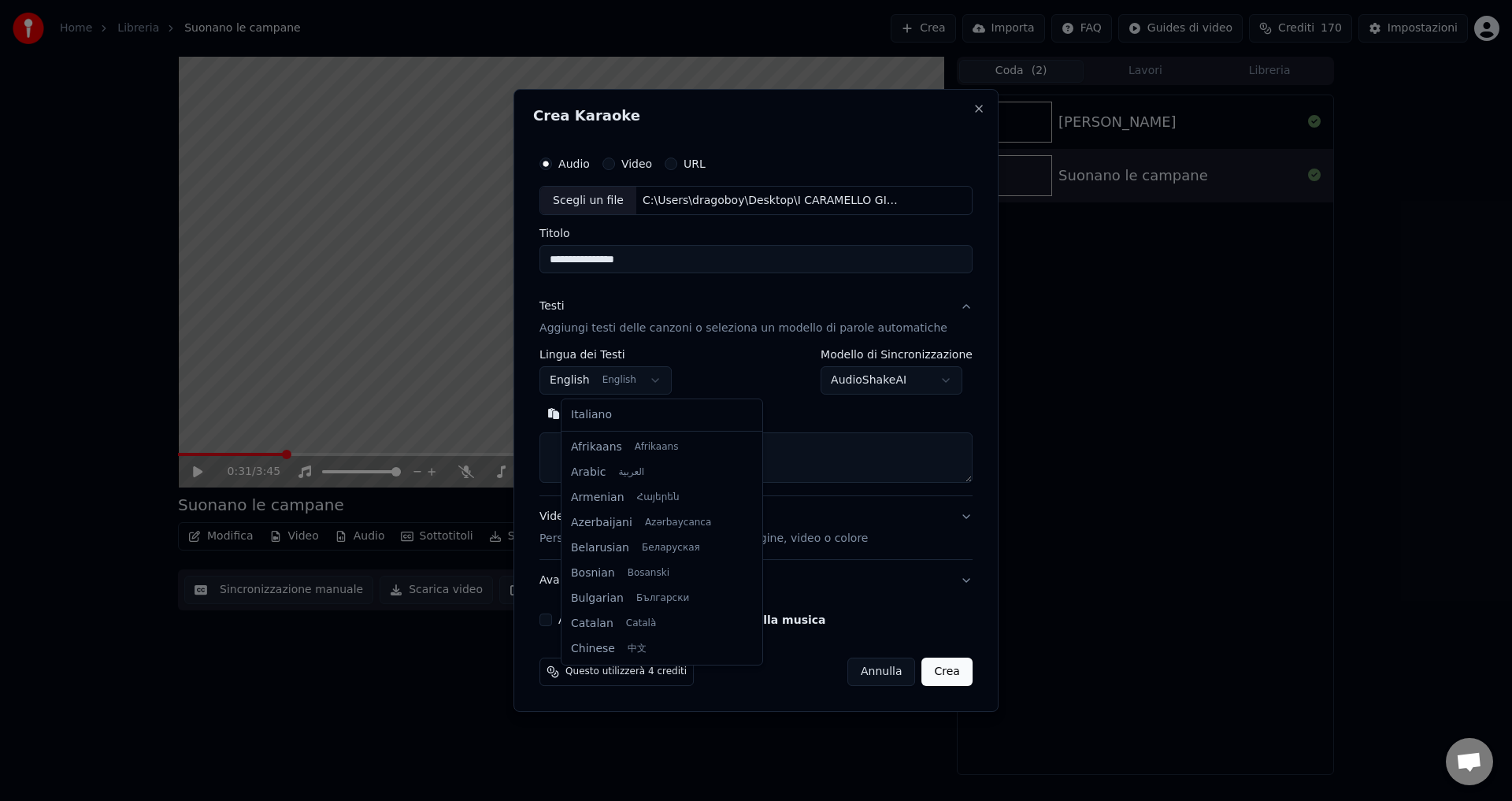
click at [562, 374] on body "**********" at bounding box center [756, 400] width 1512 height 801
select select "**"
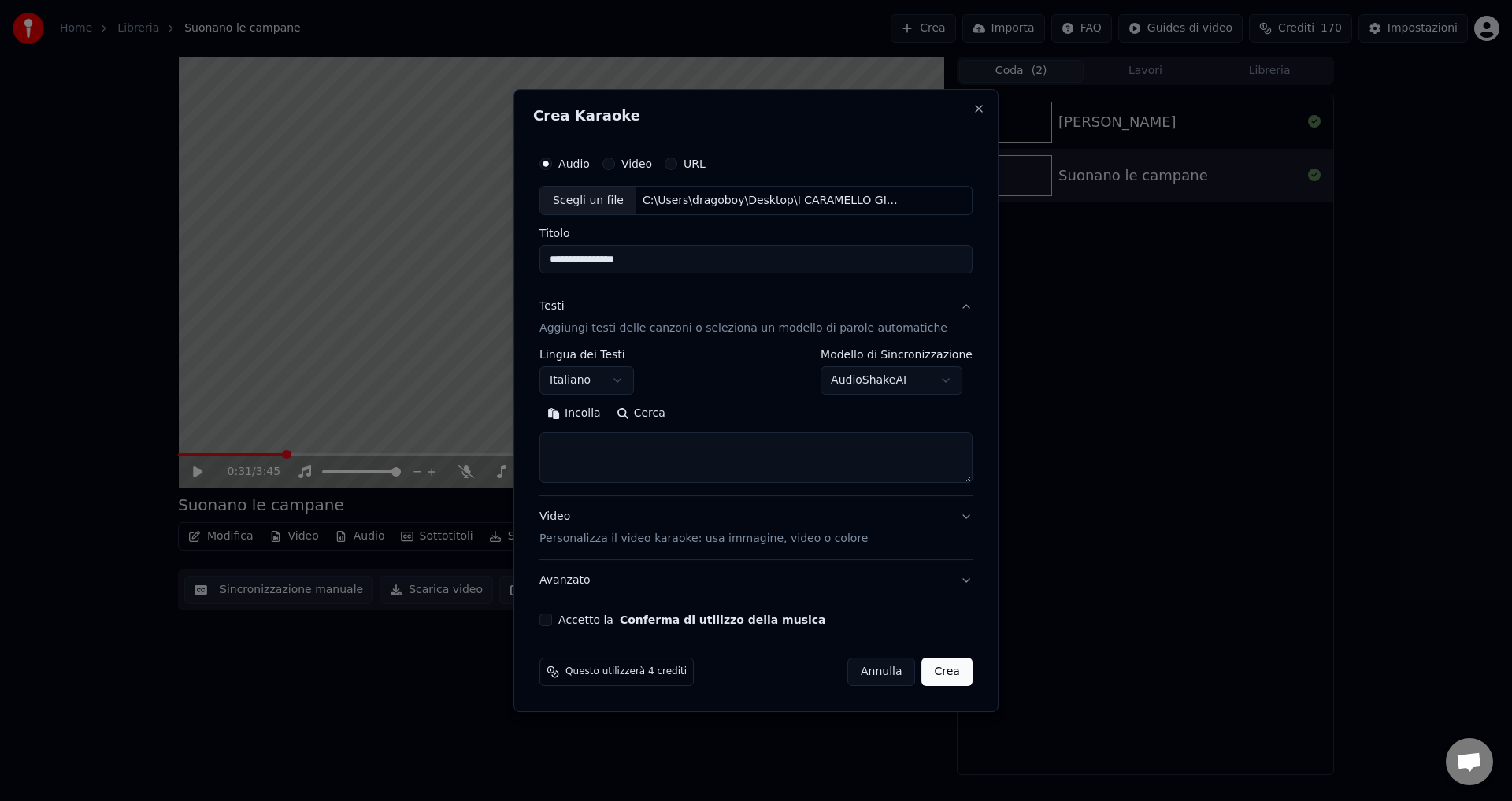
click at [552, 622] on button "Accetto la Conferma di utilizzo della musica" at bounding box center [545, 619] width 12 height 12
click at [944, 526] on button "Video Personalizza il video karaoke: usa immagine, video o colore" at bounding box center [756, 528] width 433 height 63
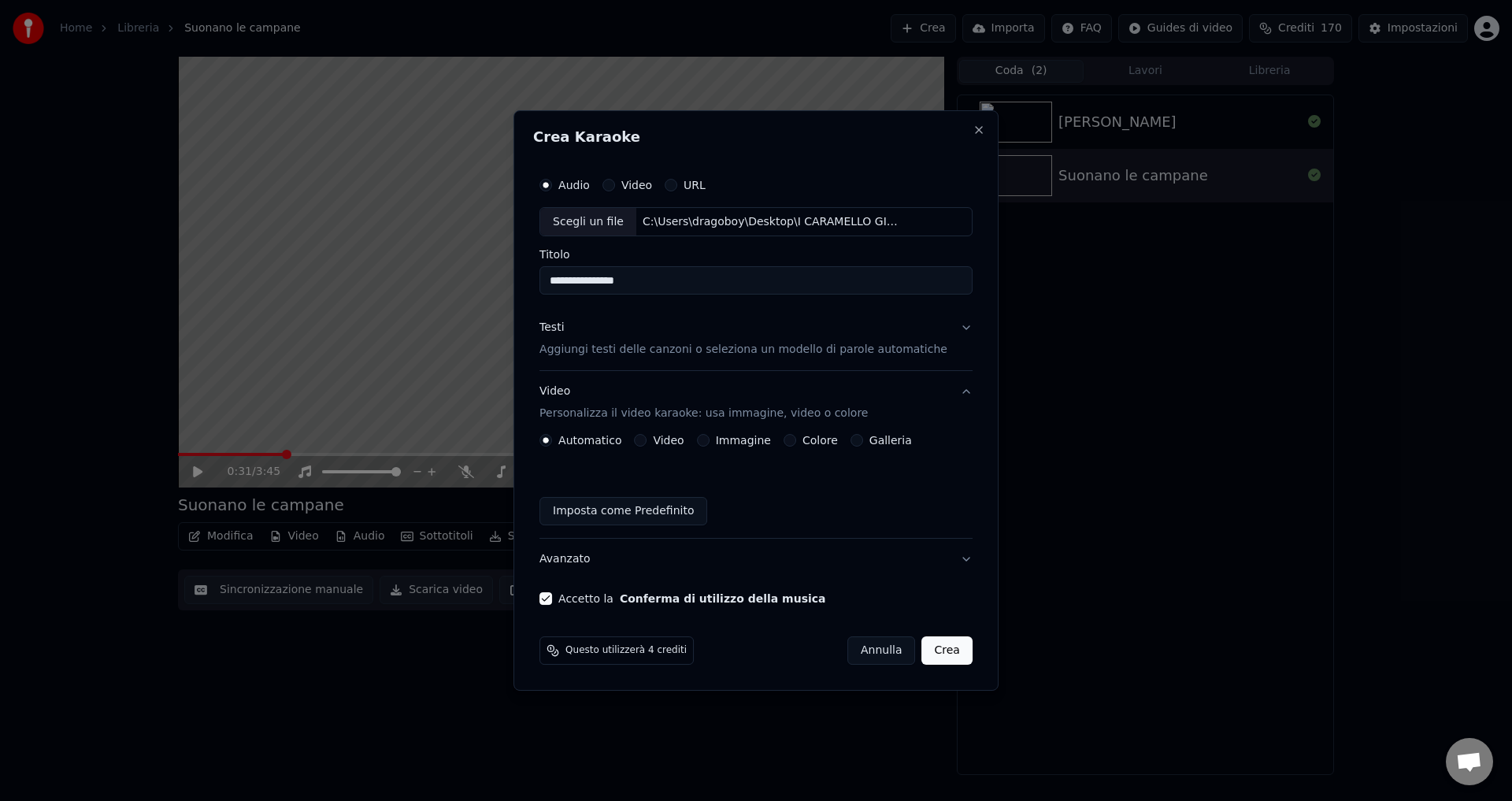
click at [795, 435] on button "Colore" at bounding box center [789, 440] width 12 height 12
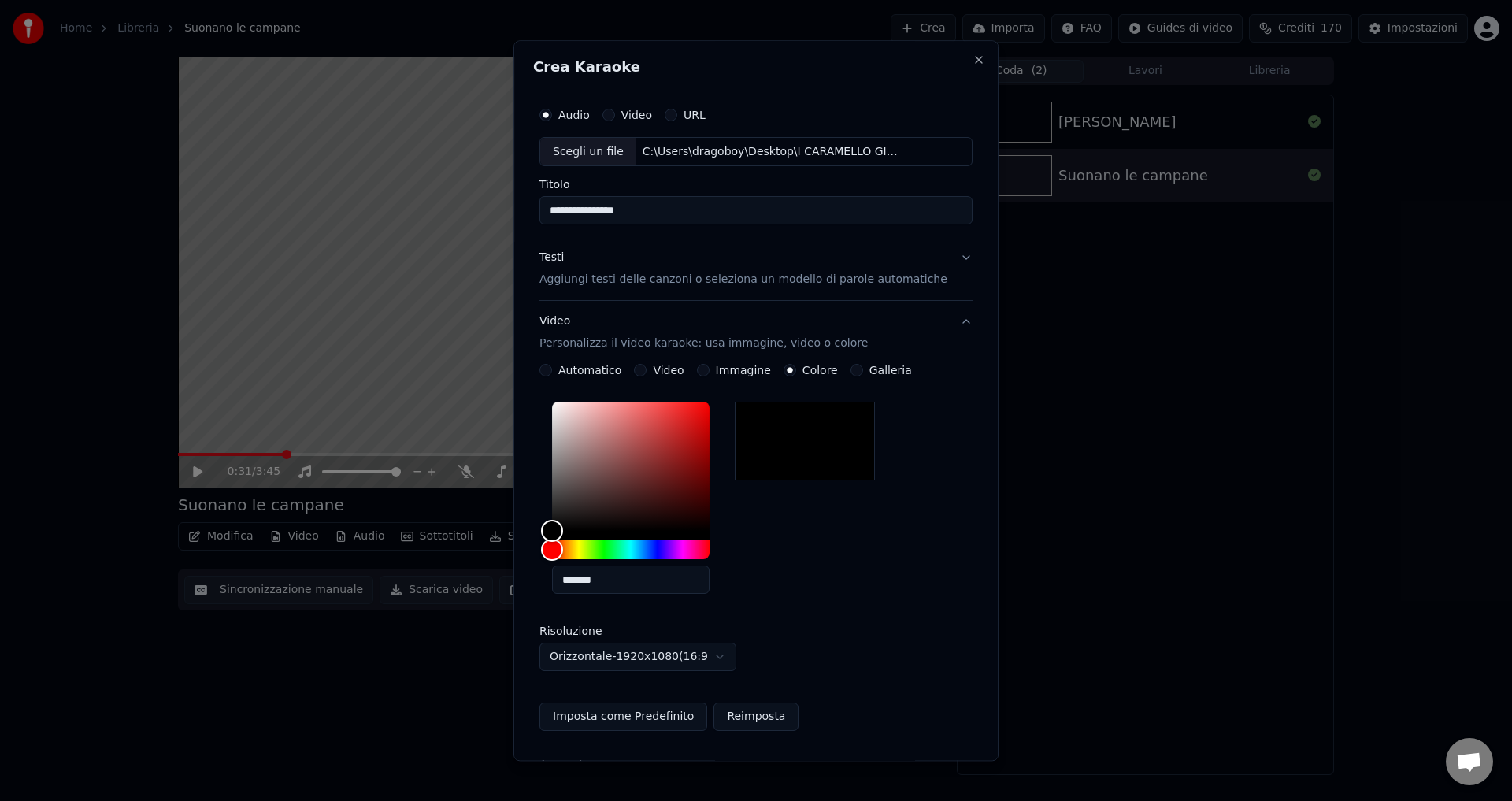
click at [768, 719] on button "Reimposta" at bounding box center [756, 718] width 85 height 28
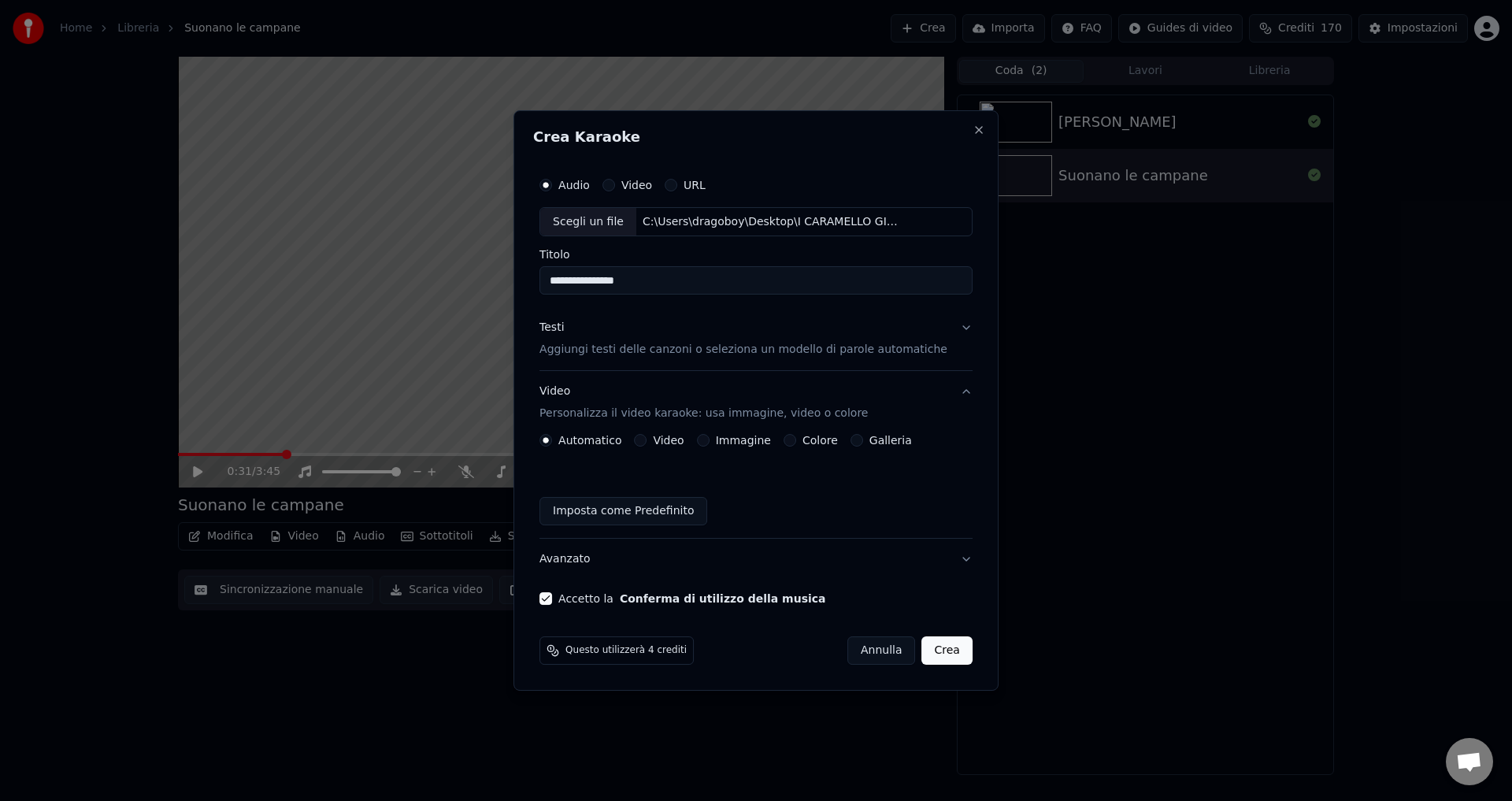
click at [584, 353] on p "Aggiungi testi delle canzoni o seleziona un modello di parole automatiche" at bounding box center [743, 350] width 408 height 16
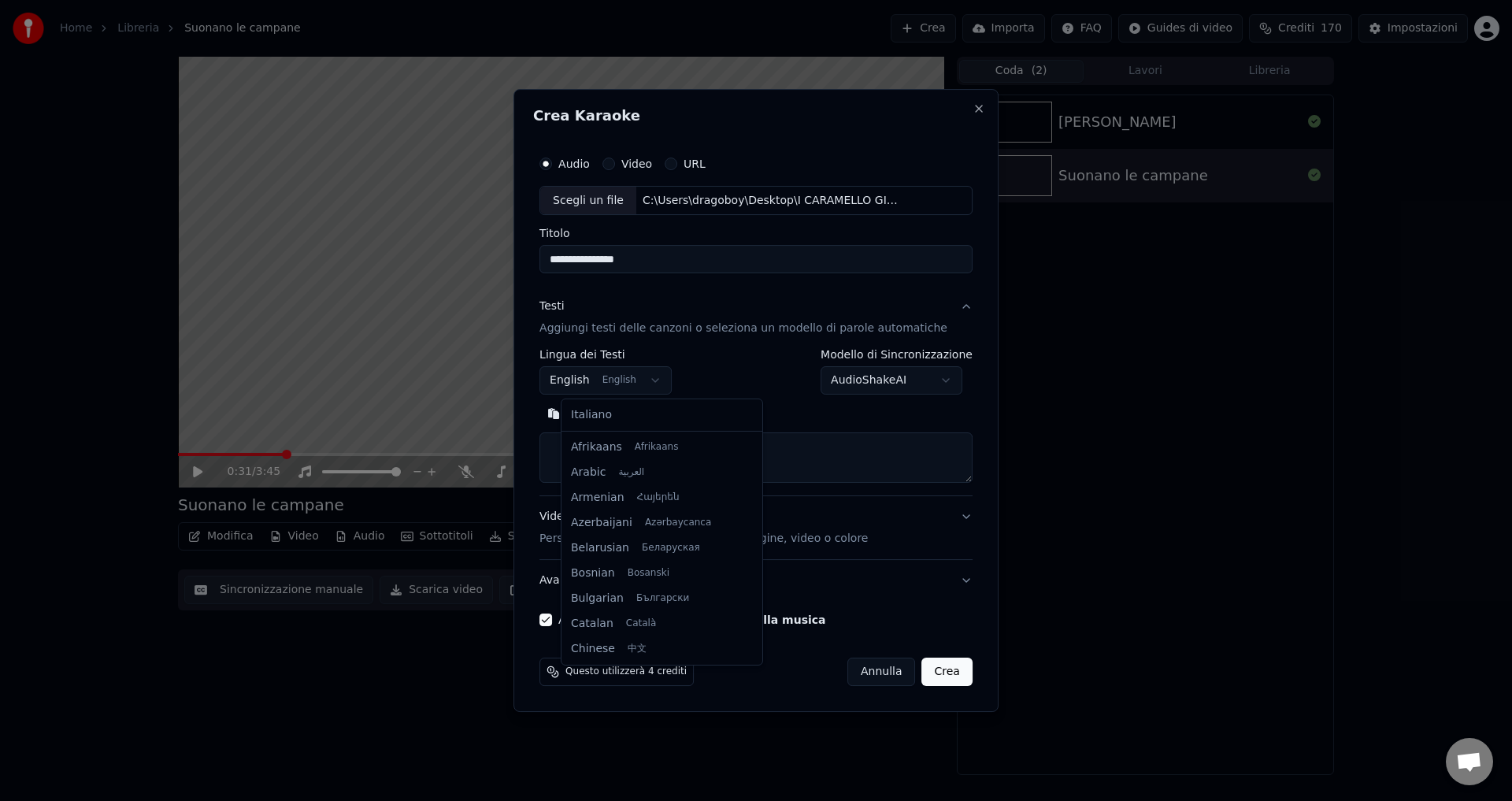
click at [583, 379] on body "**********" at bounding box center [756, 400] width 1512 height 801
select select "**"
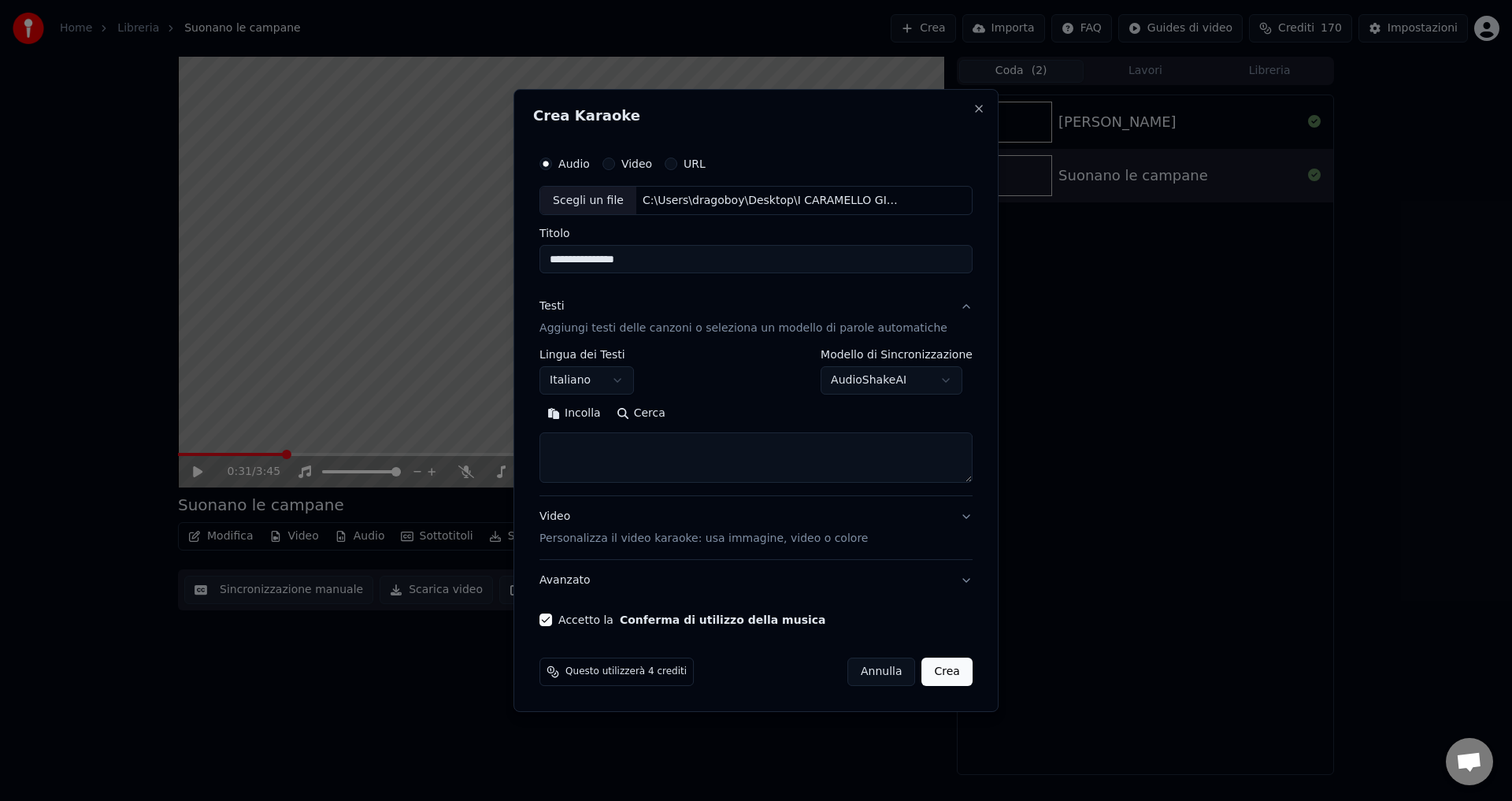
click at [858, 379] on body "**********" at bounding box center [756, 400] width 1512 height 801
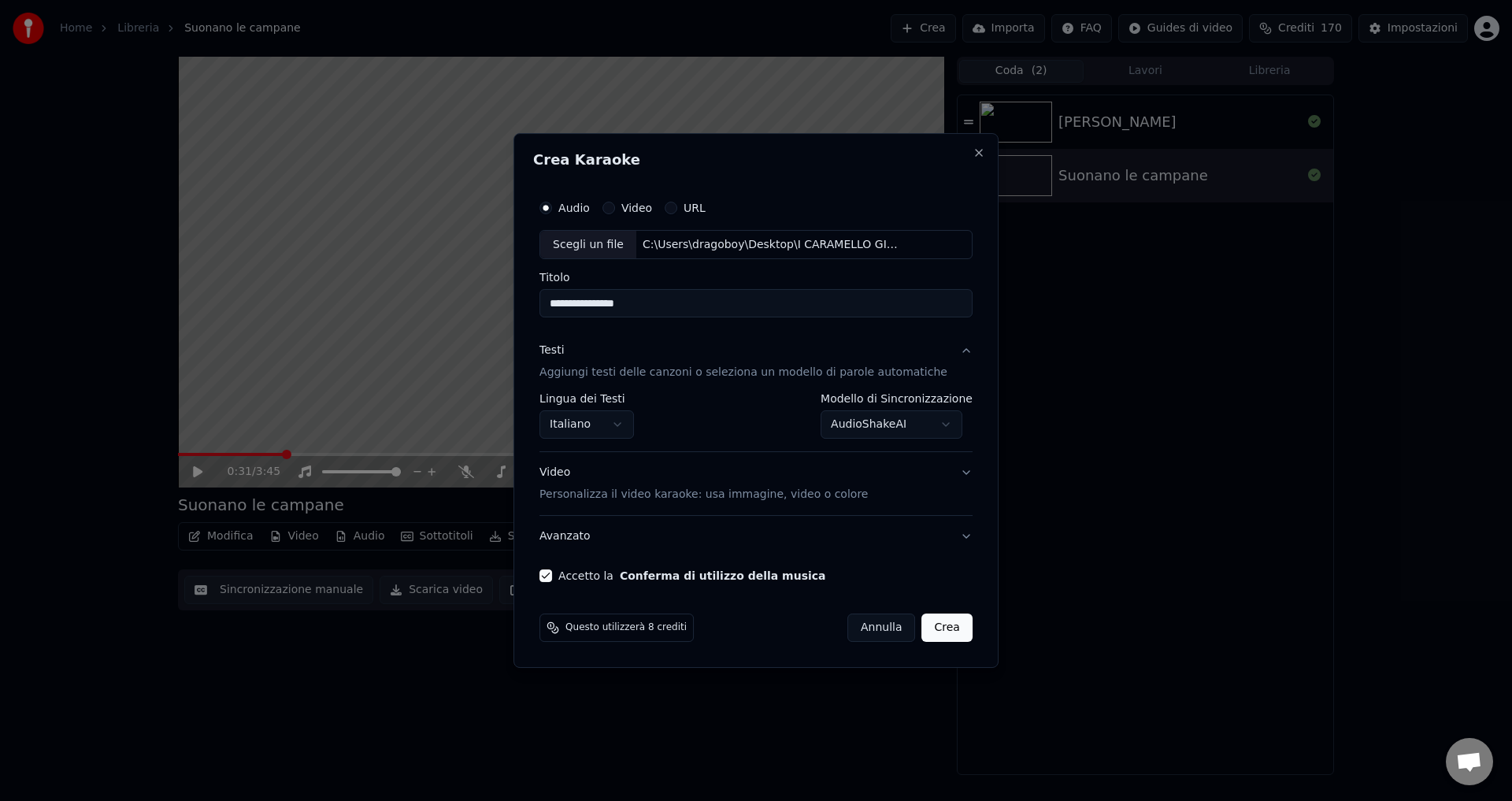
click at [924, 626] on button "Crea" at bounding box center [947, 628] width 50 height 28
select select "**********"
select select
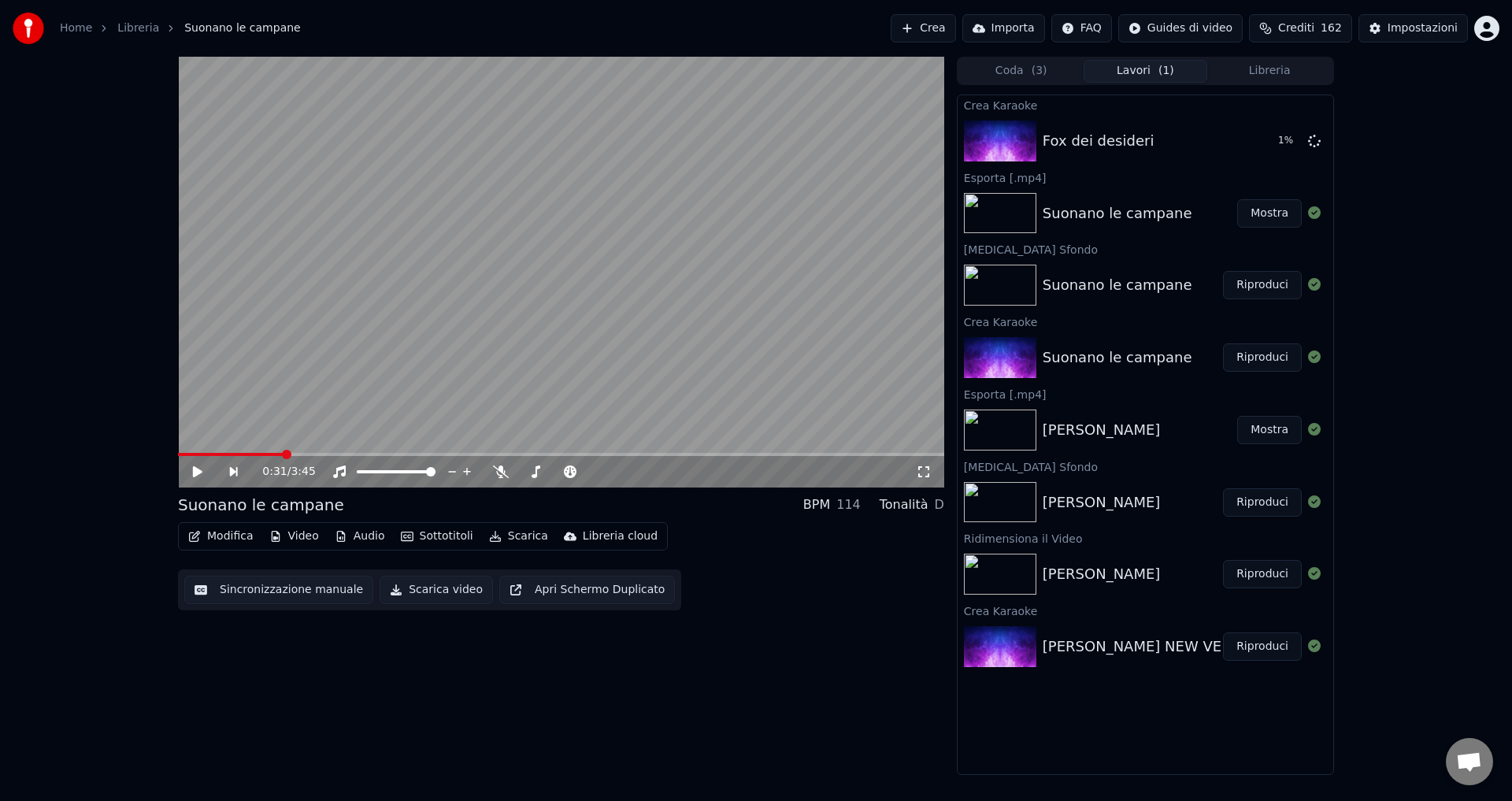
click at [1034, 69] on span "( 3 )" at bounding box center [1039, 70] width 16 height 16
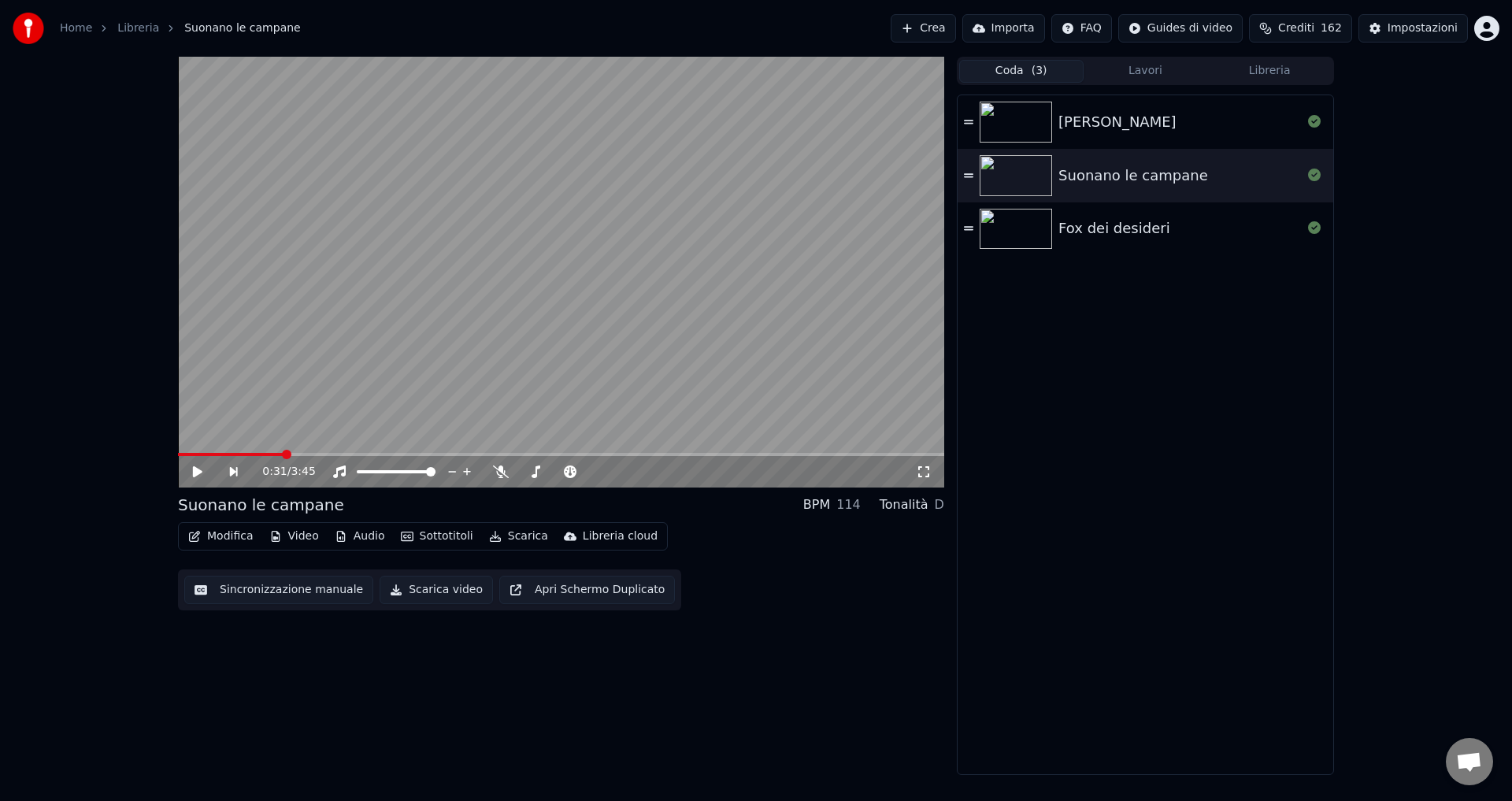
click at [1135, 223] on div "Fox dei desideri" at bounding box center [1114, 228] width 112 height 22
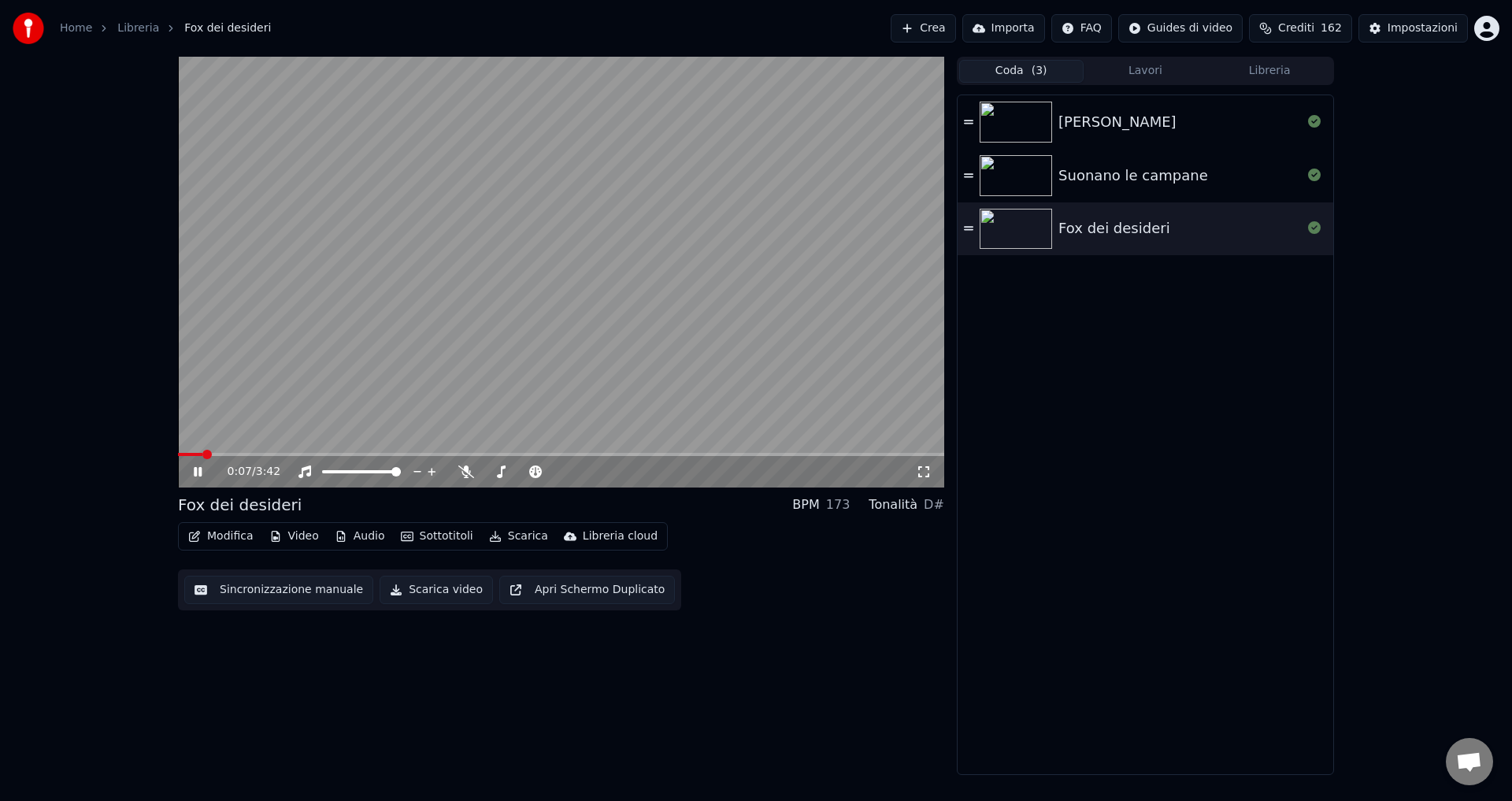
click at [228, 452] on video at bounding box center [561, 272] width 766 height 430
click at [223, 453] on span at bounding box center [561, 454] width 766 height 3
click at [197, 467] on icon at bounding box center [209, 471] width 37 height 12
click at [197, 475] on icon at bounding box center [209, 471] width 37 height 12
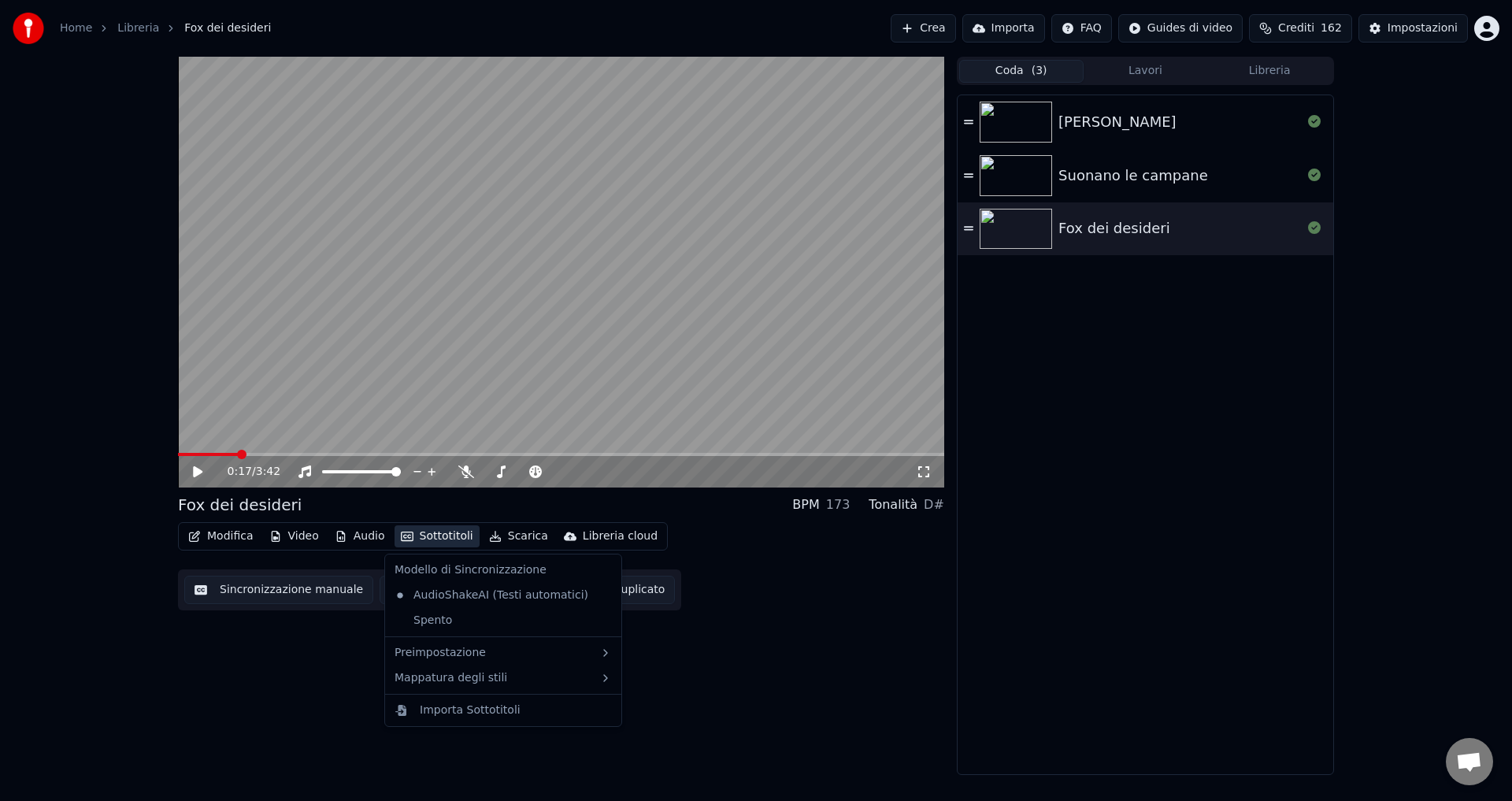
click at [425, 537] on button "Sottotitoli" at bounding box center [437, 536] width 85 height 22
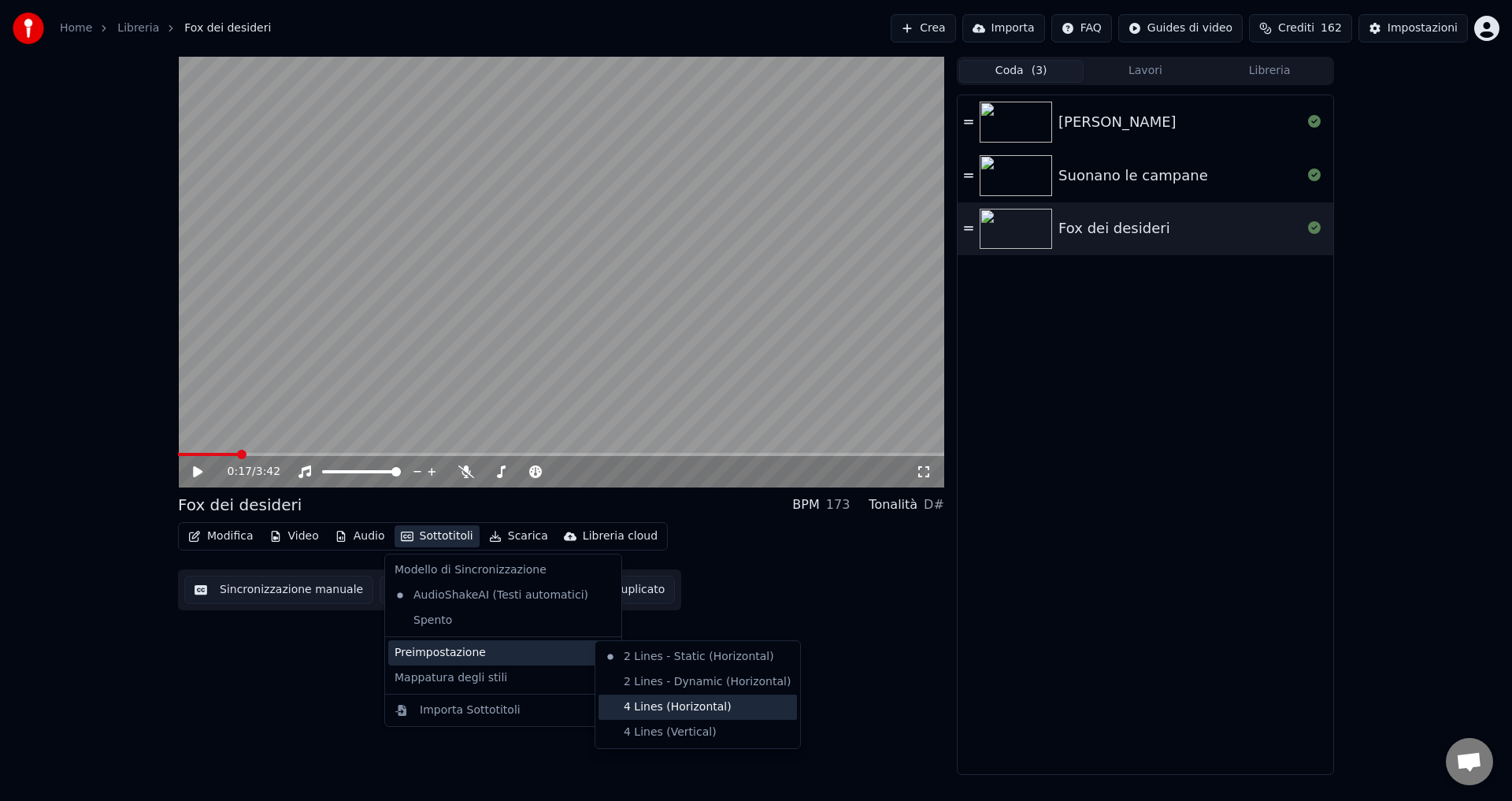
click at [681, 701] on div "4 Lines (Horizontal)" at bounding box center [697, 707] width 198 height 26
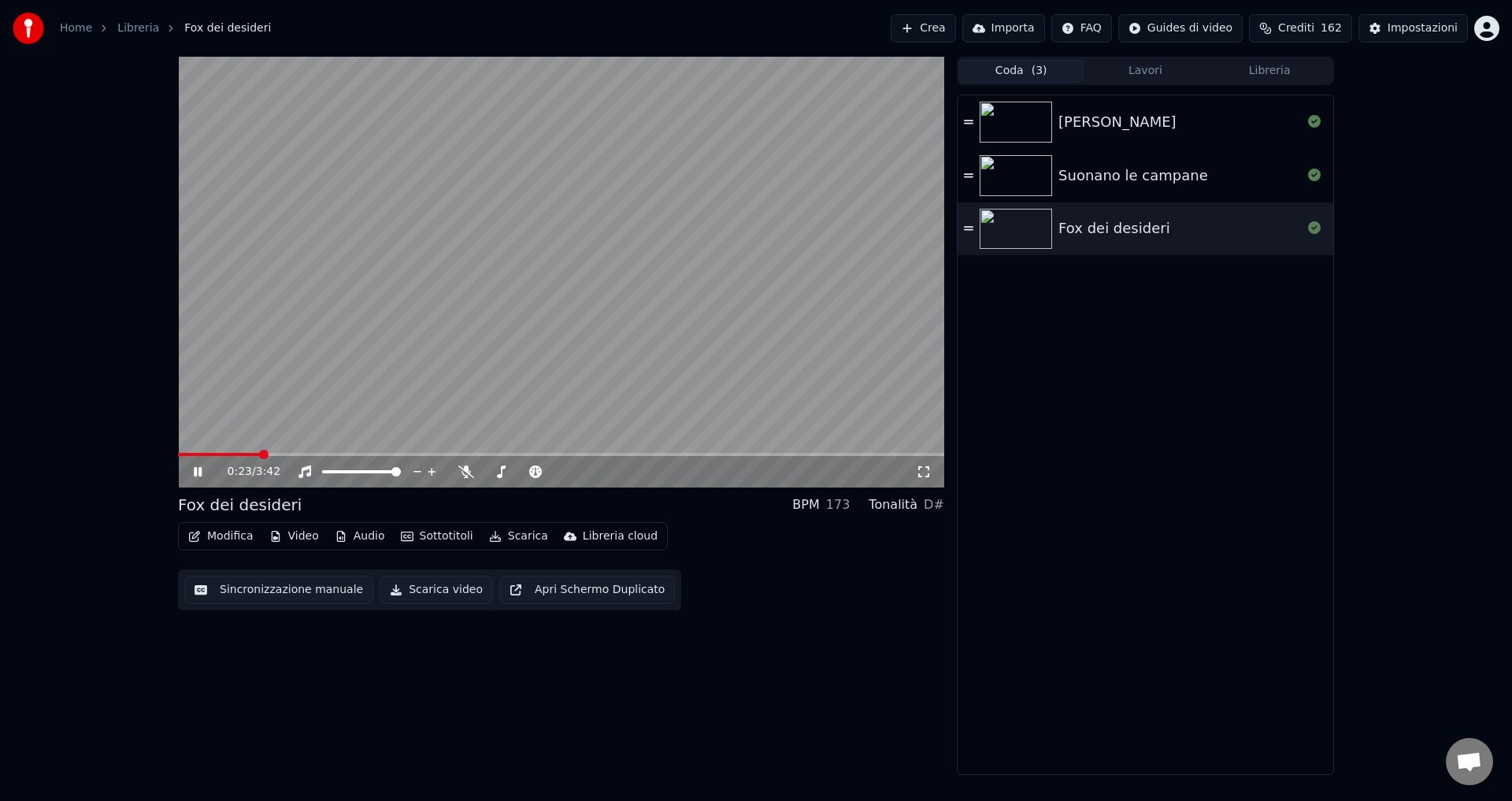
click at [197, 473] on icon at bounding box center [197, 472] width 8 height 9
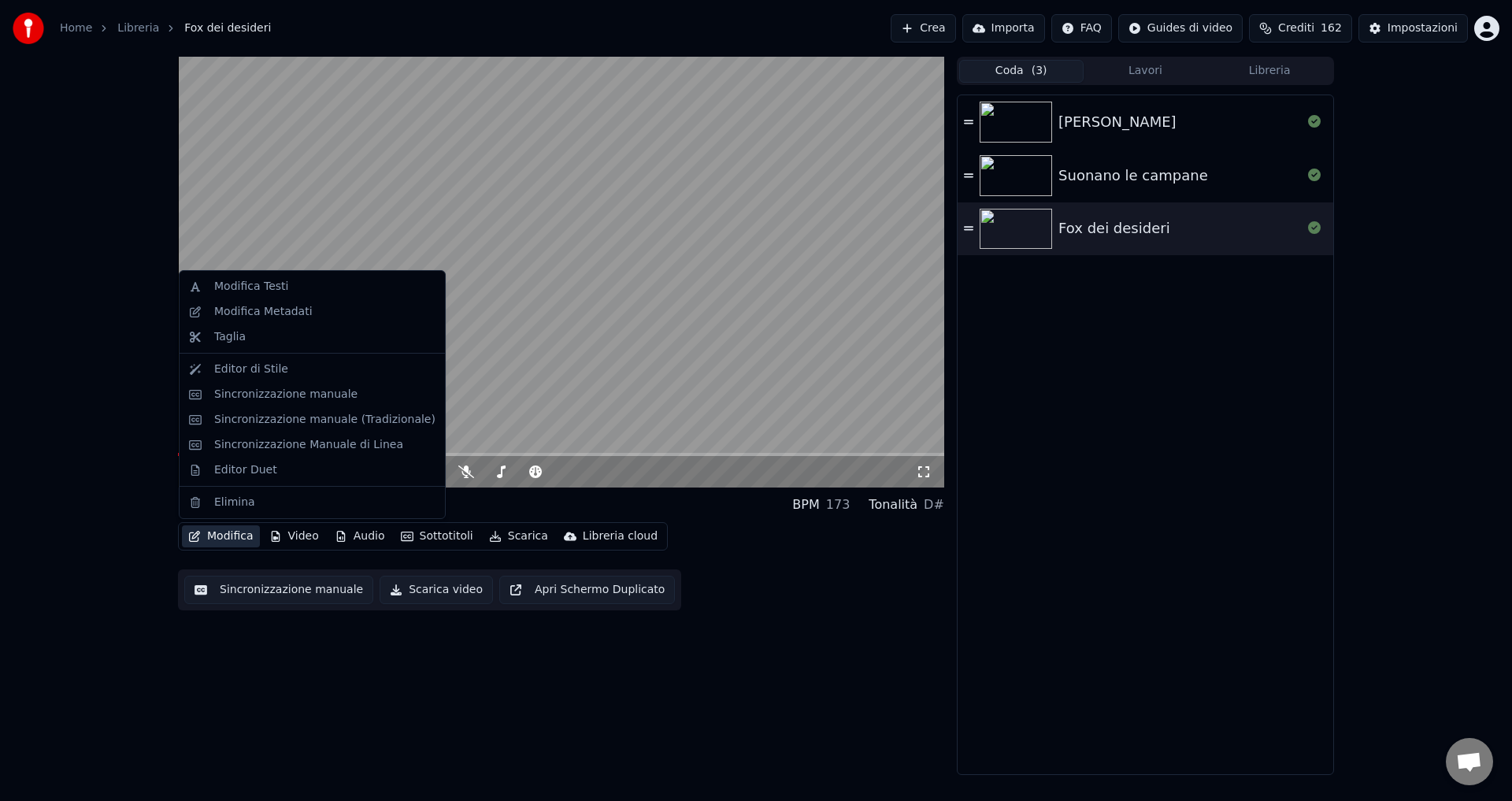
click at [202, 531] on button "Modifica" at bounding box center [221, 536] width 78 height 22
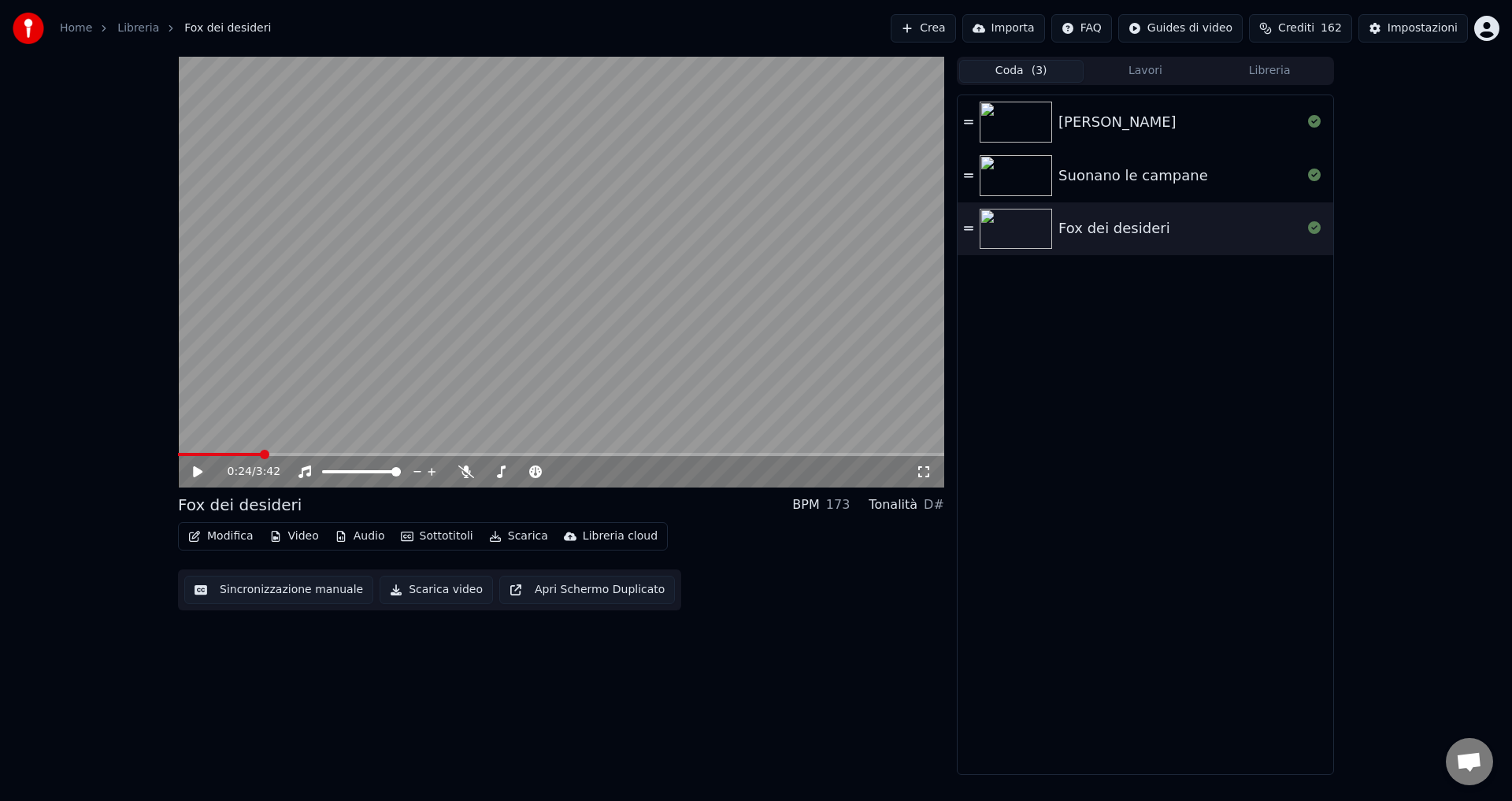
click at [196, 633] on div "0:24 / 3:42 Fox dei desideri BPM 173 Tonalità D# Modifica Video Audio Sottotito…" at bounding box center [561, 416] width 766 height 719
click at [285, 533] on button "Video" at bounding box center [294, 536] width 63 height 22
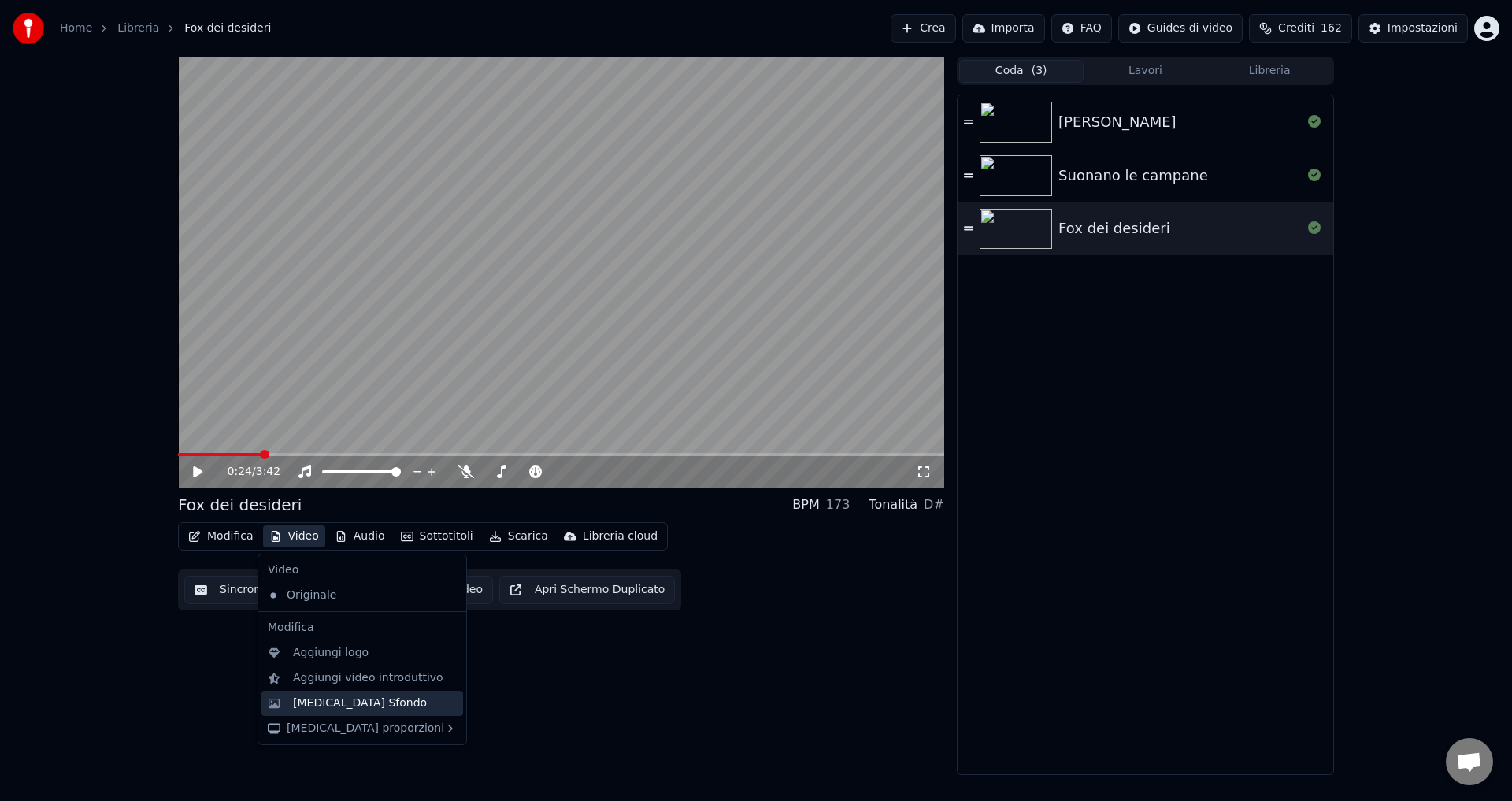
click at [322, 701] on div "[MEDICAL_DATA] Sfondo" at bounding box center [359, 702] width 134 height 16
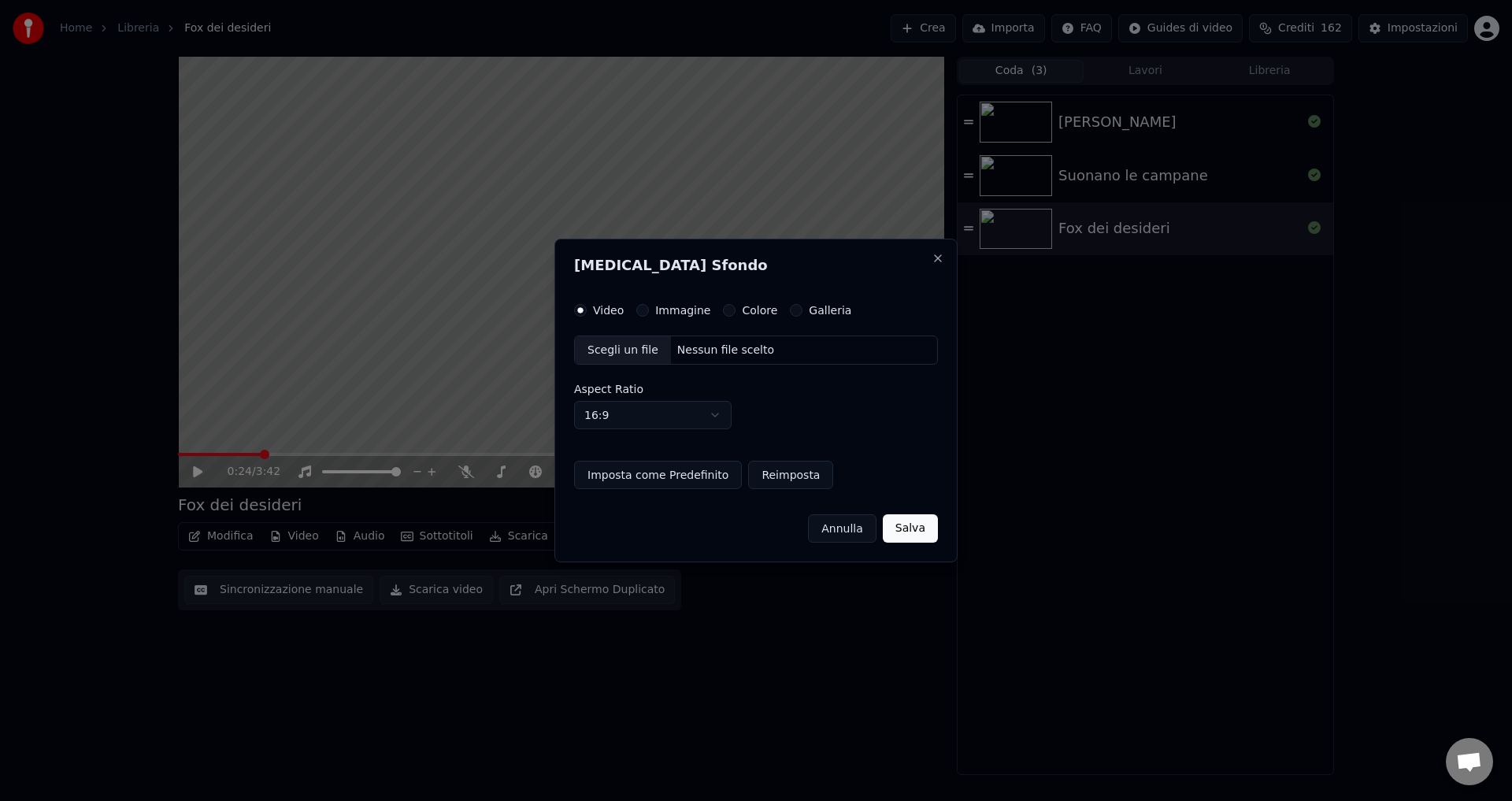
click at [723, 309] on button "Colore" at bounding box center [729, 310] width 12 height 12
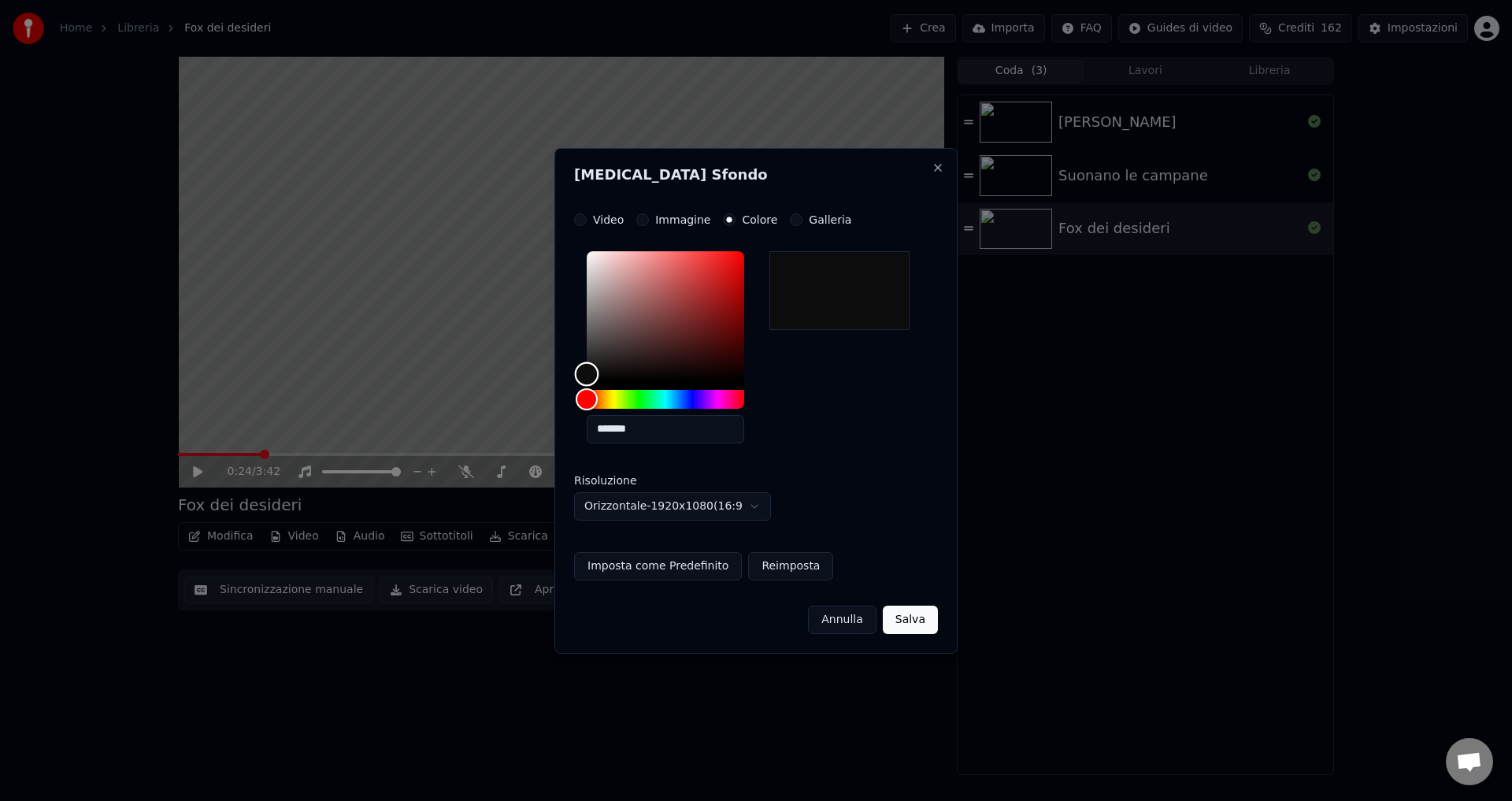
click at [584, 374] on div "Color" at bounding box center [587, 374] width 25 height 25
type input "*******"
drag, startPoint x: 583, startPoint y: 375, endPoint x: 586, endPoint y: 384, distance: 9.5
click at [586, 384] on div "Color" at bounding box center [587, 380] width 25 height 25
click at [919, 623] on button "Salva" at bounding box center [910, 620] width 55 height 28
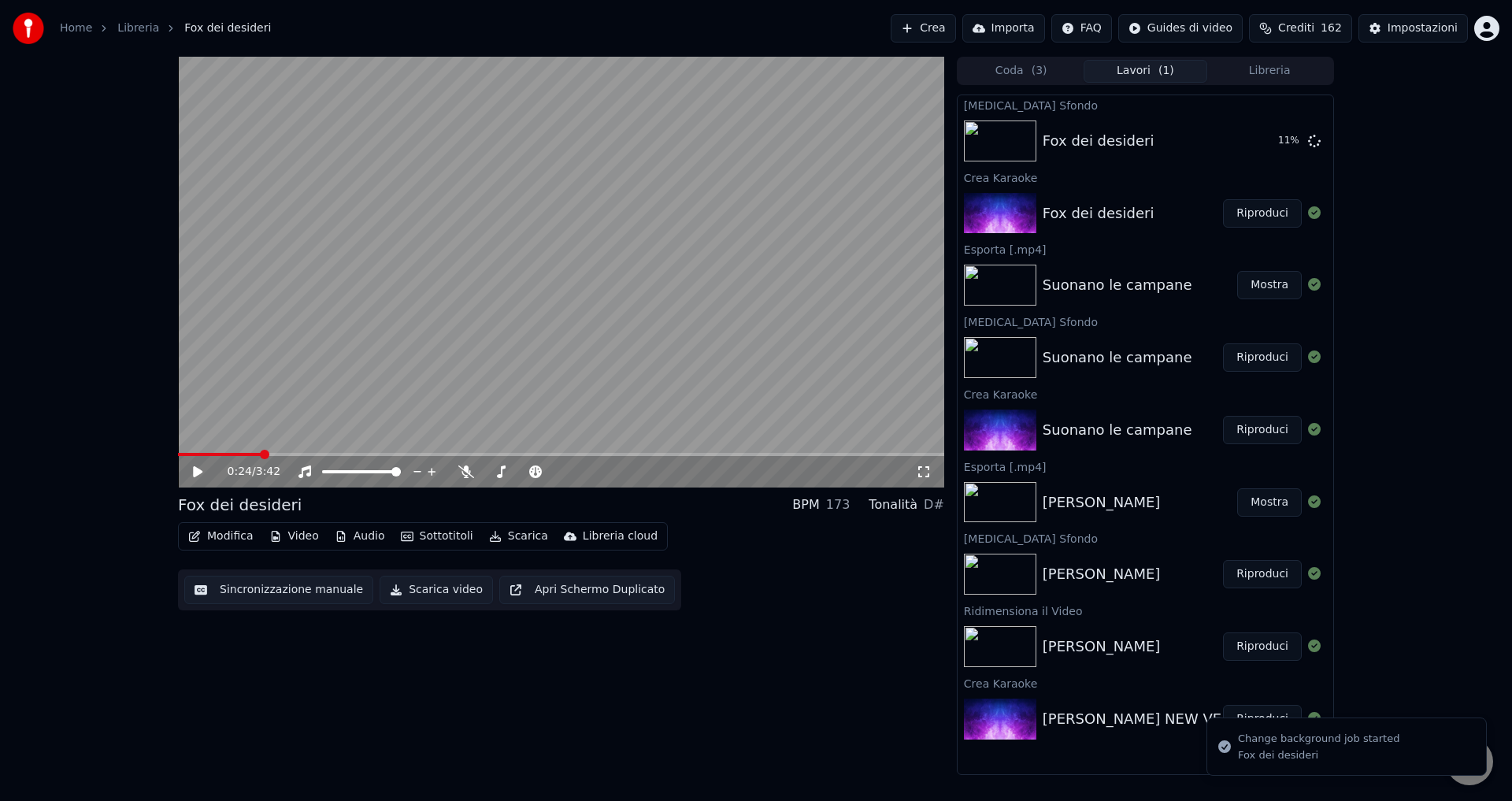
click at [1010, 67] on button "Coda ( 3 )" at bounding box center [1021, 71] width 124 height 23
click at [1118, 67] on button "Lavori ( 1 )" at bounding box center [1145, 71] width 124 height 23
click at [1240, 138] on button "Riproduci" at bounding box center [1262, 141] width 79 height 28
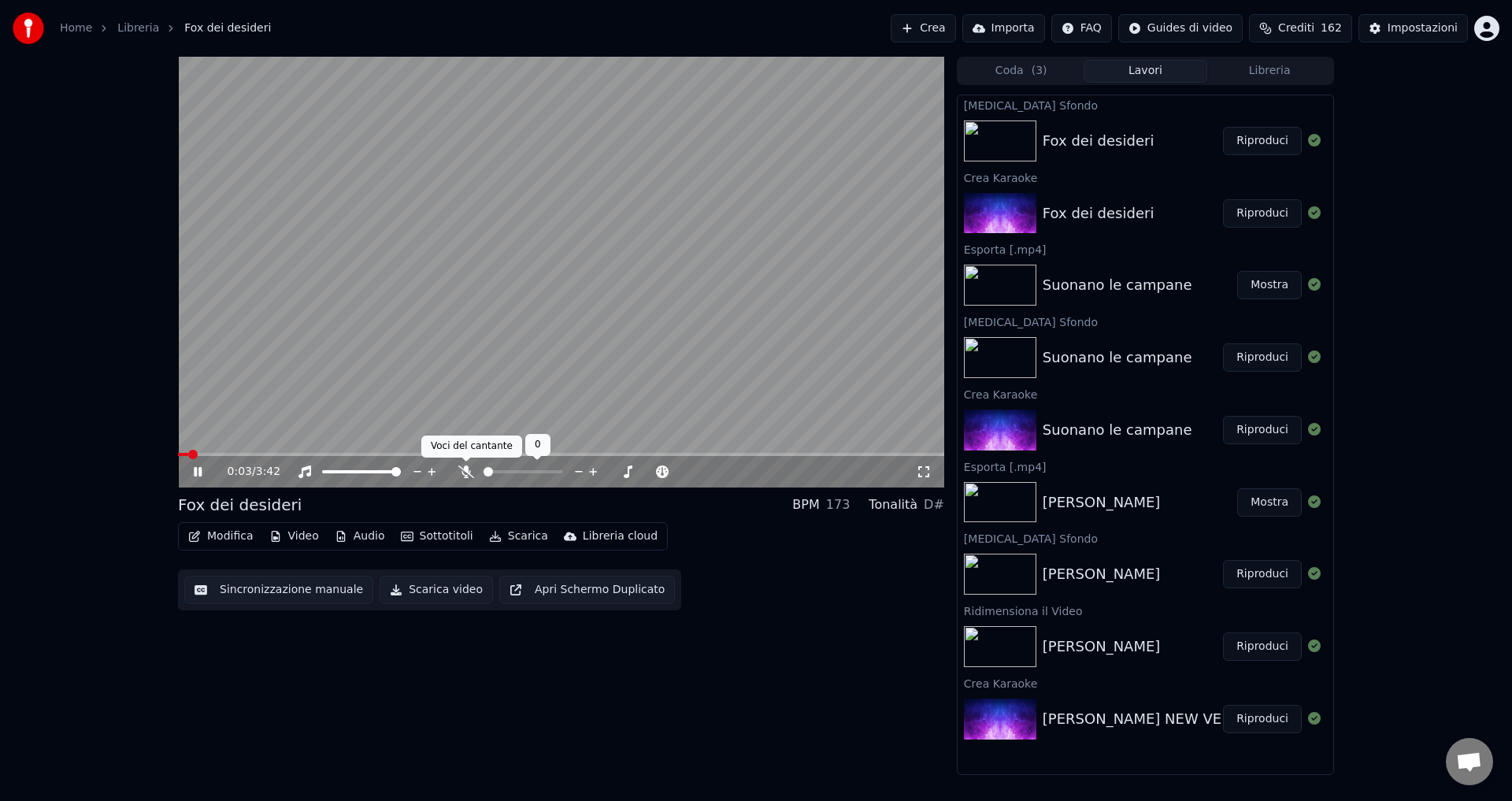
click at [466, 473] on icon at bounding box center [465, 471] width 16 height 12
click at [467, 472] on icon at bounding box center [465, 471] width 9 height 12
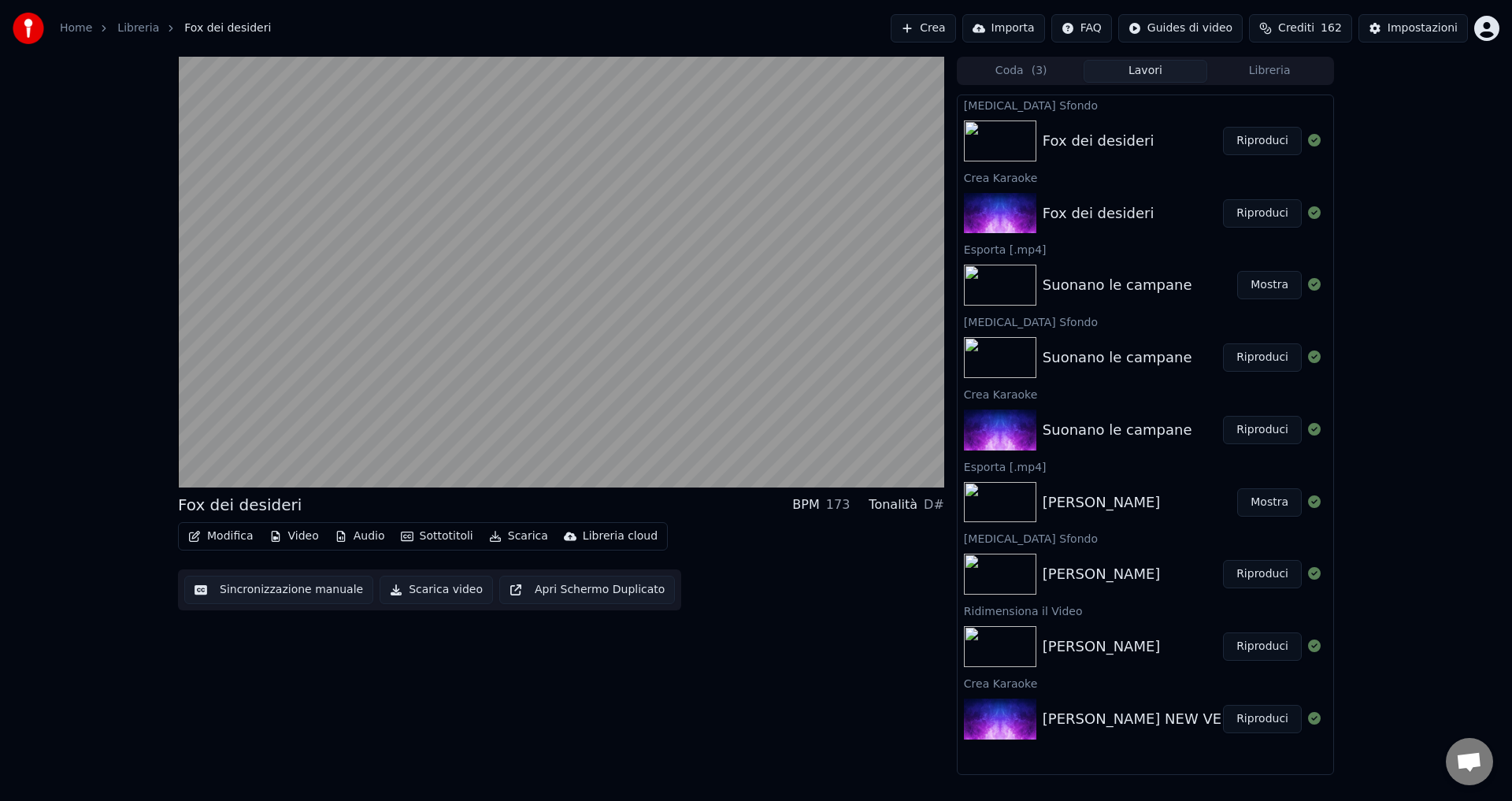
click at [434, 704] on div "Fox dei desideri BPM 173 Tonalità D# Modifica Video Audio Sottotitoli Scarica L…" at bounding box center [561, 416] width 766 height 719
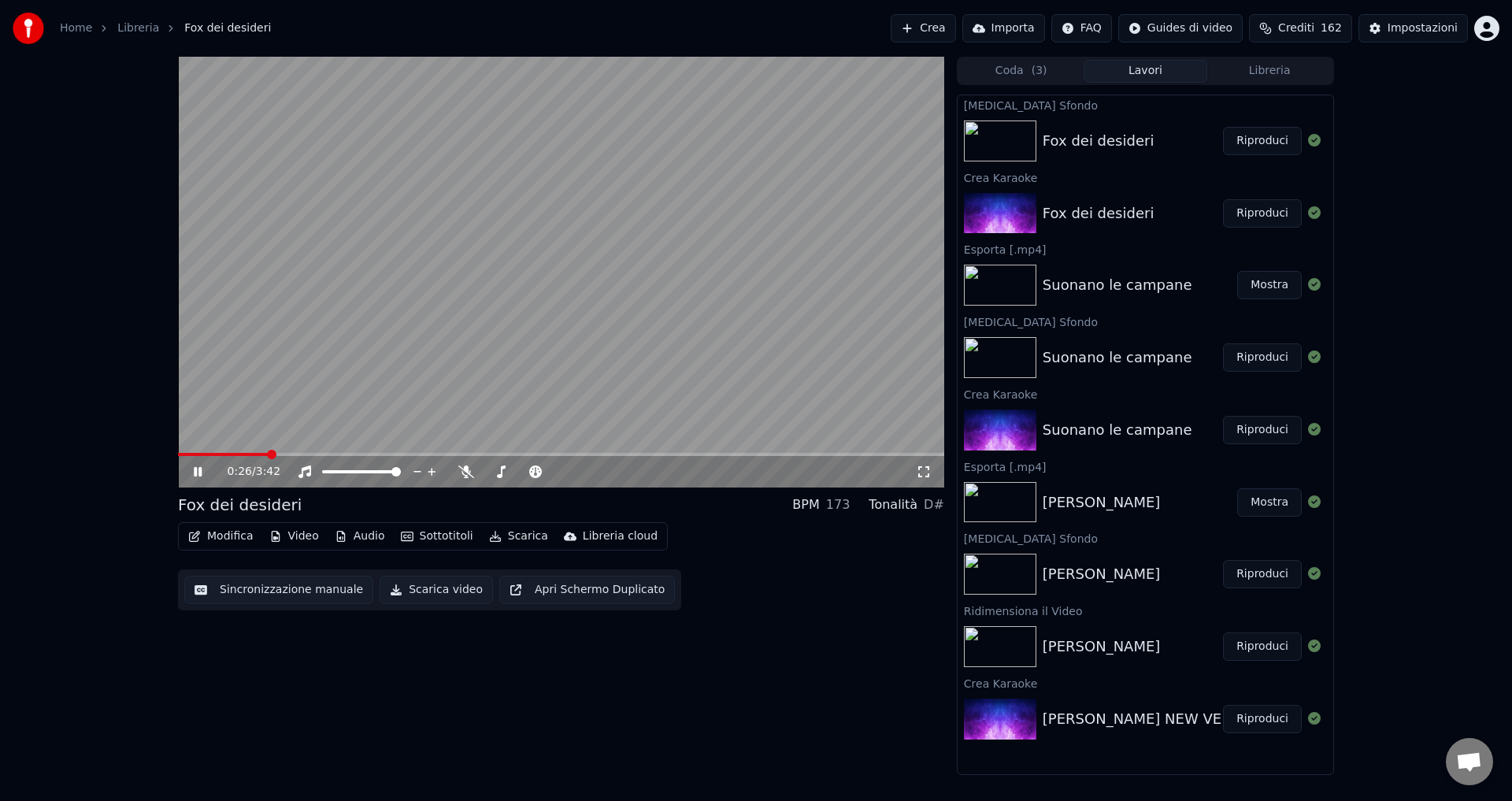
click at [194, 477] on icon at bounding box center [209, 471] width 37 height 12
click at [405, 592] on button "Scarica video" at bounding box center [436, 590] width 114 height 28
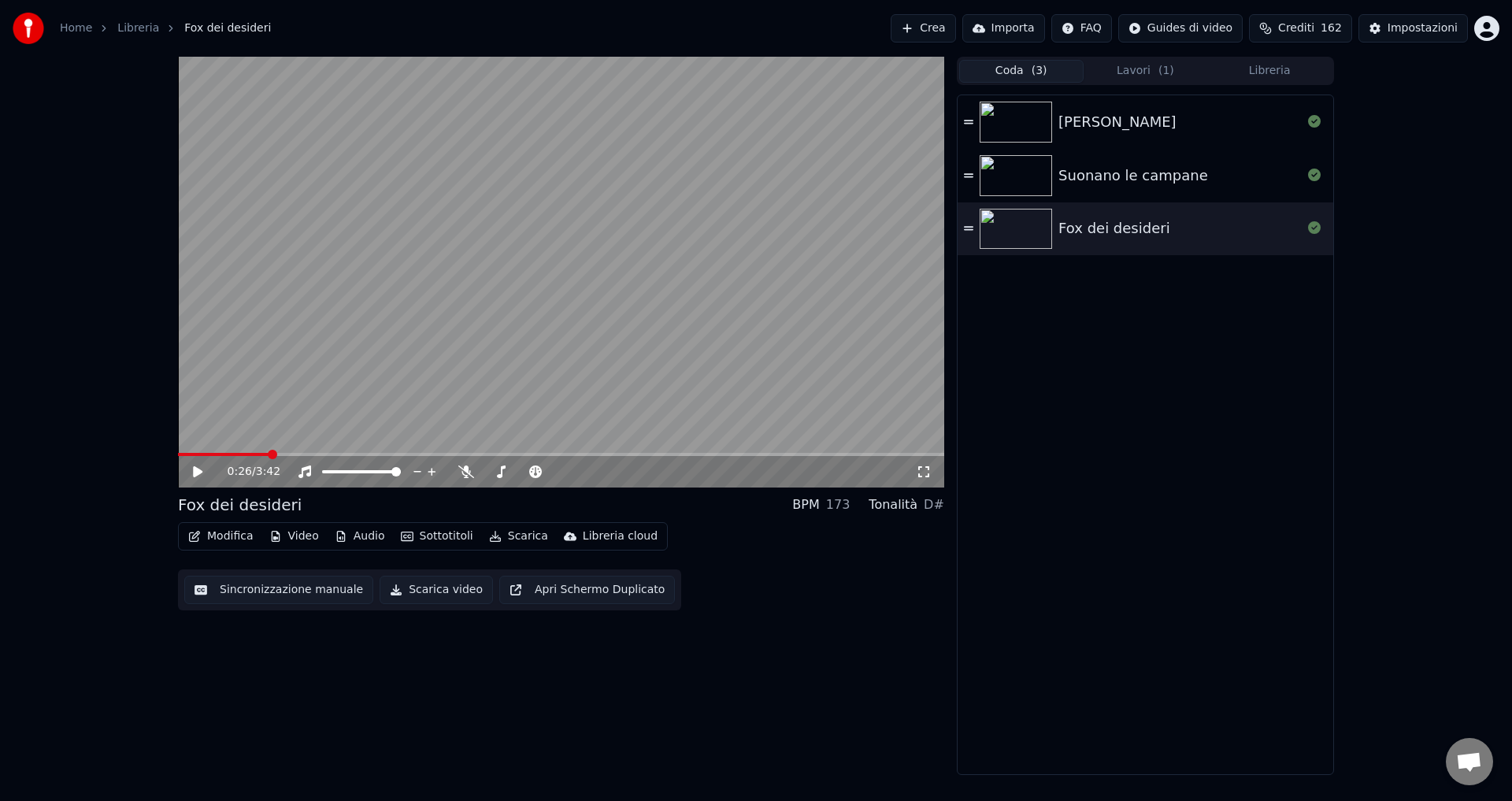
click at [1014, 75] on button "Coda ( 3 )" at bounding box center [1021, 71] width 124 height 23
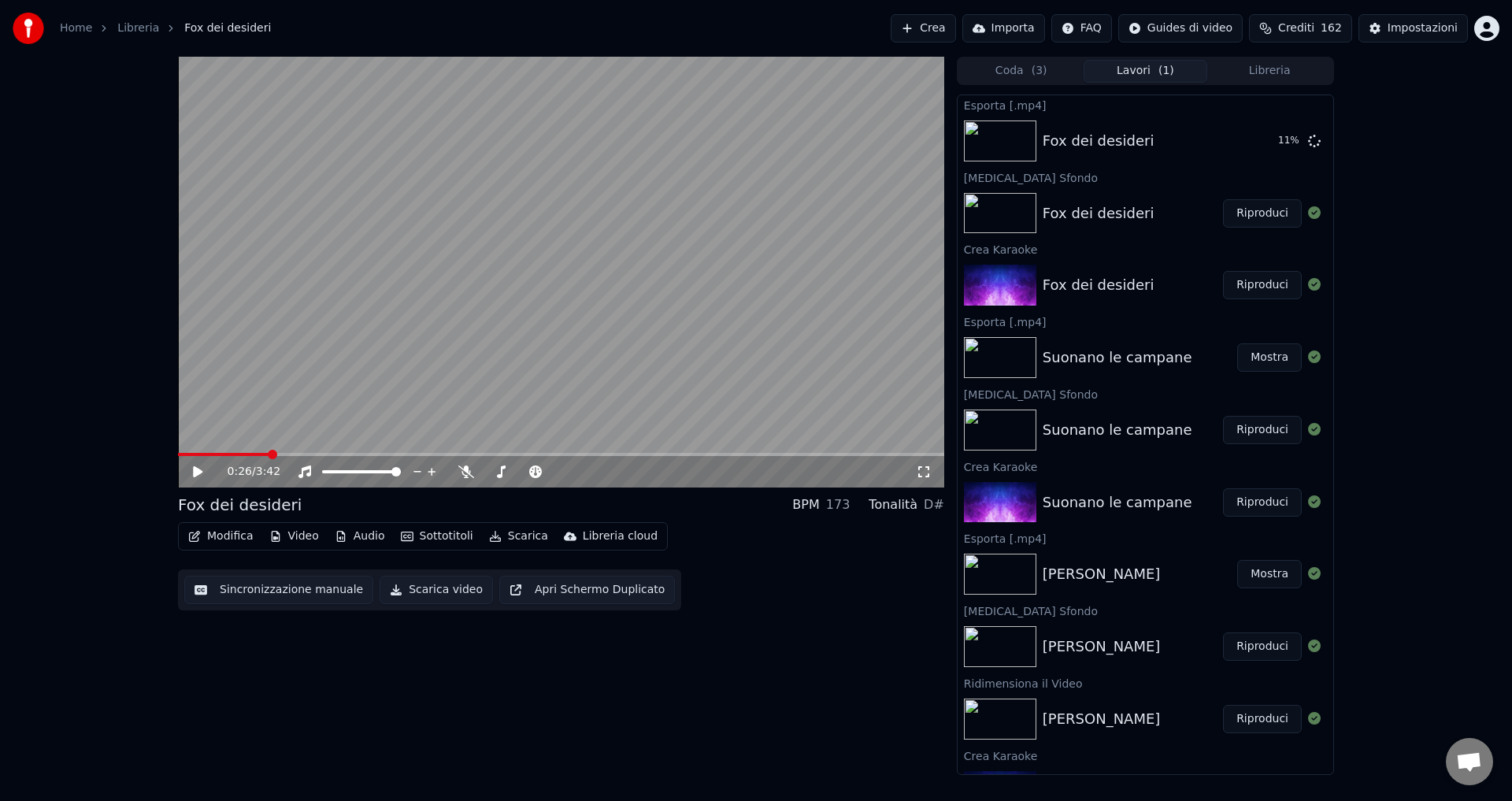
click at [1119, 73] on button "Lavori ( 1 )" at bounding box center [1145, 71] width 124 height 23
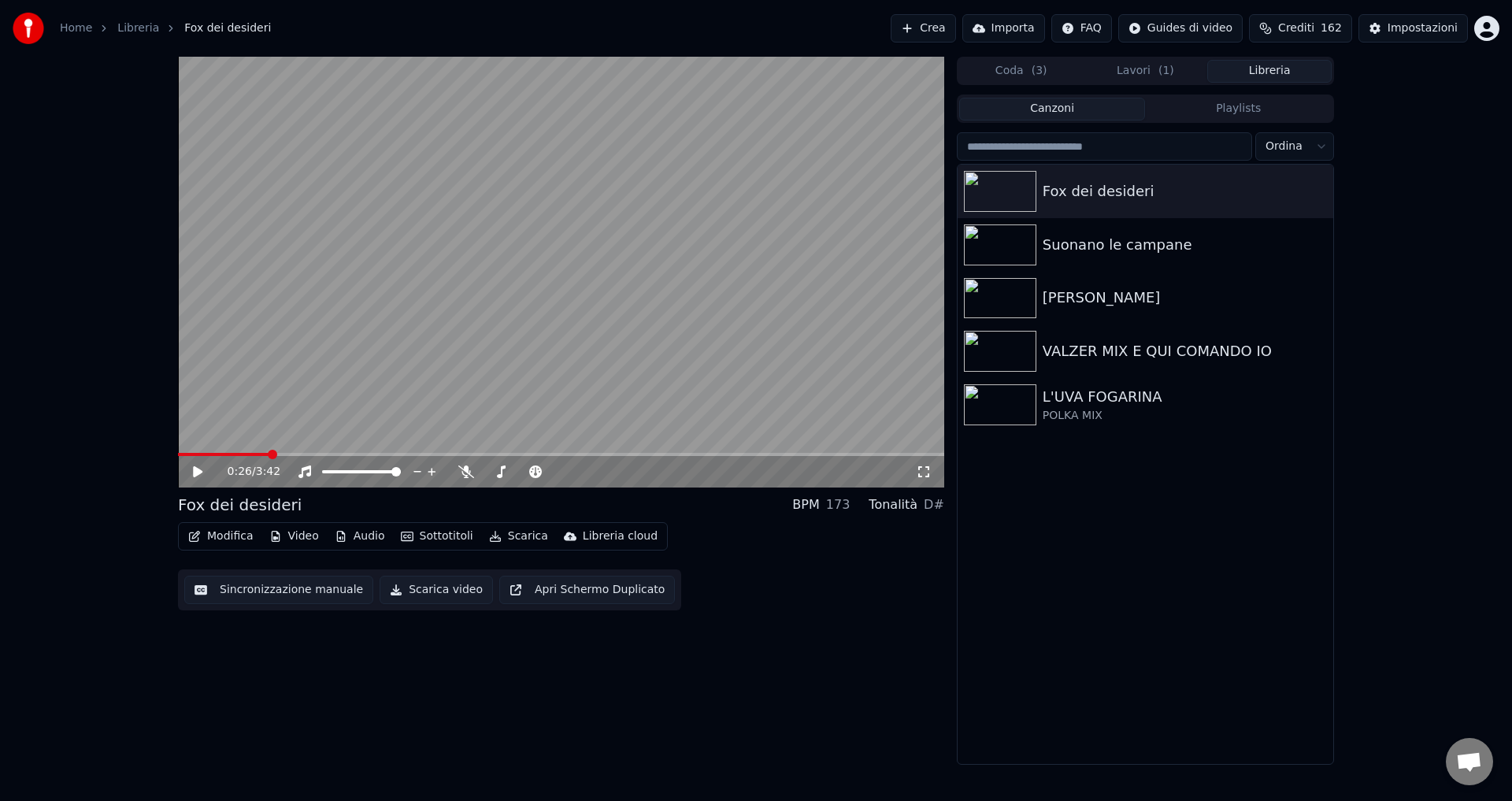
click at [1271, 77] on button "Libreria" at bounding box center [1268, 71] width 124 height 23
click at [1156, 70] on button "Lavori ( 1 )" at bounding box center [1145, 71] width 124 height 23
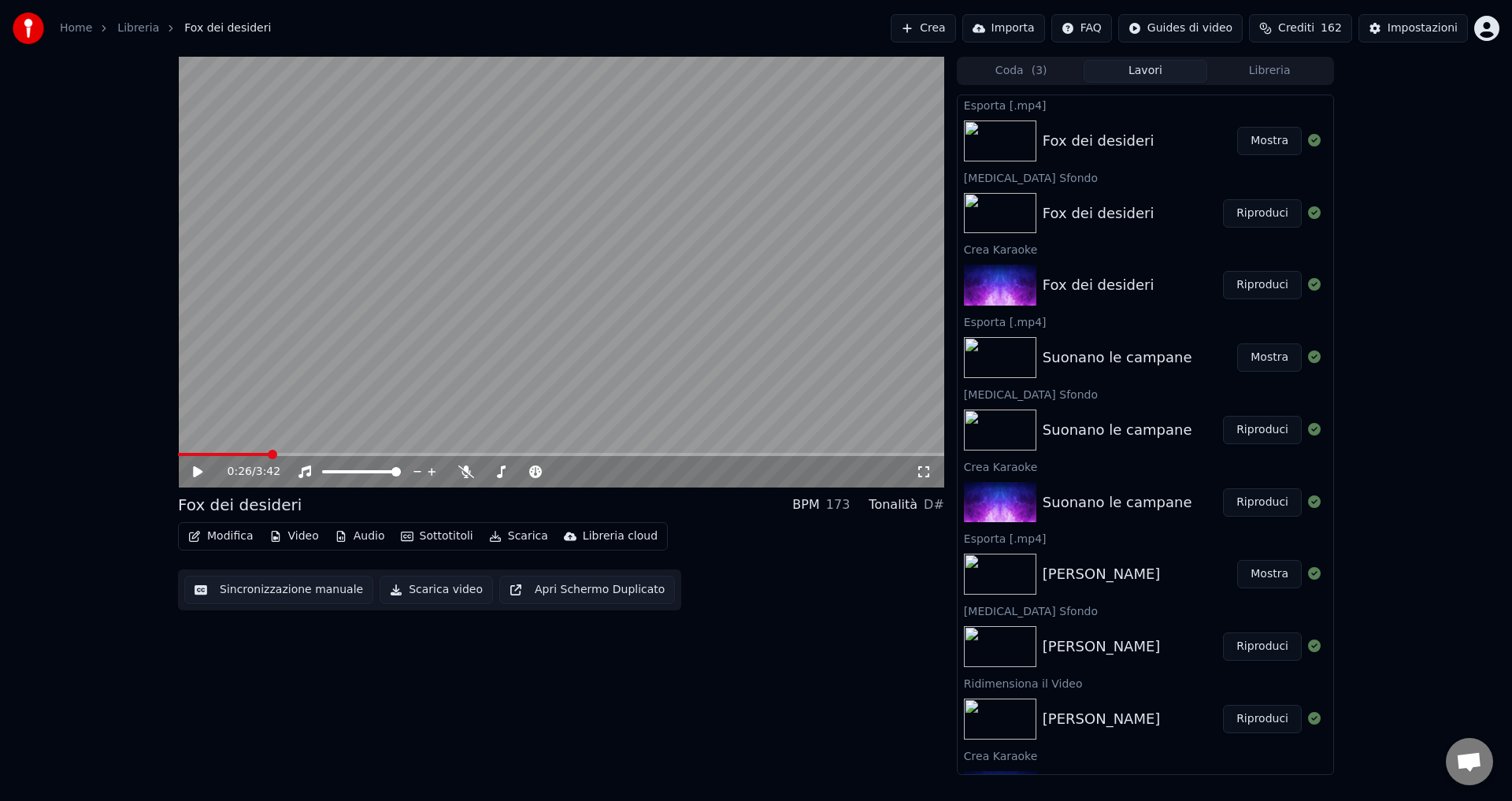
click at [1252, 145] on button "Mostra" at bounding box center [1269, 141] width 64 height 28
click at [956, 27] on button "Crea" at bounding box center [922, 28] width 64 height 28
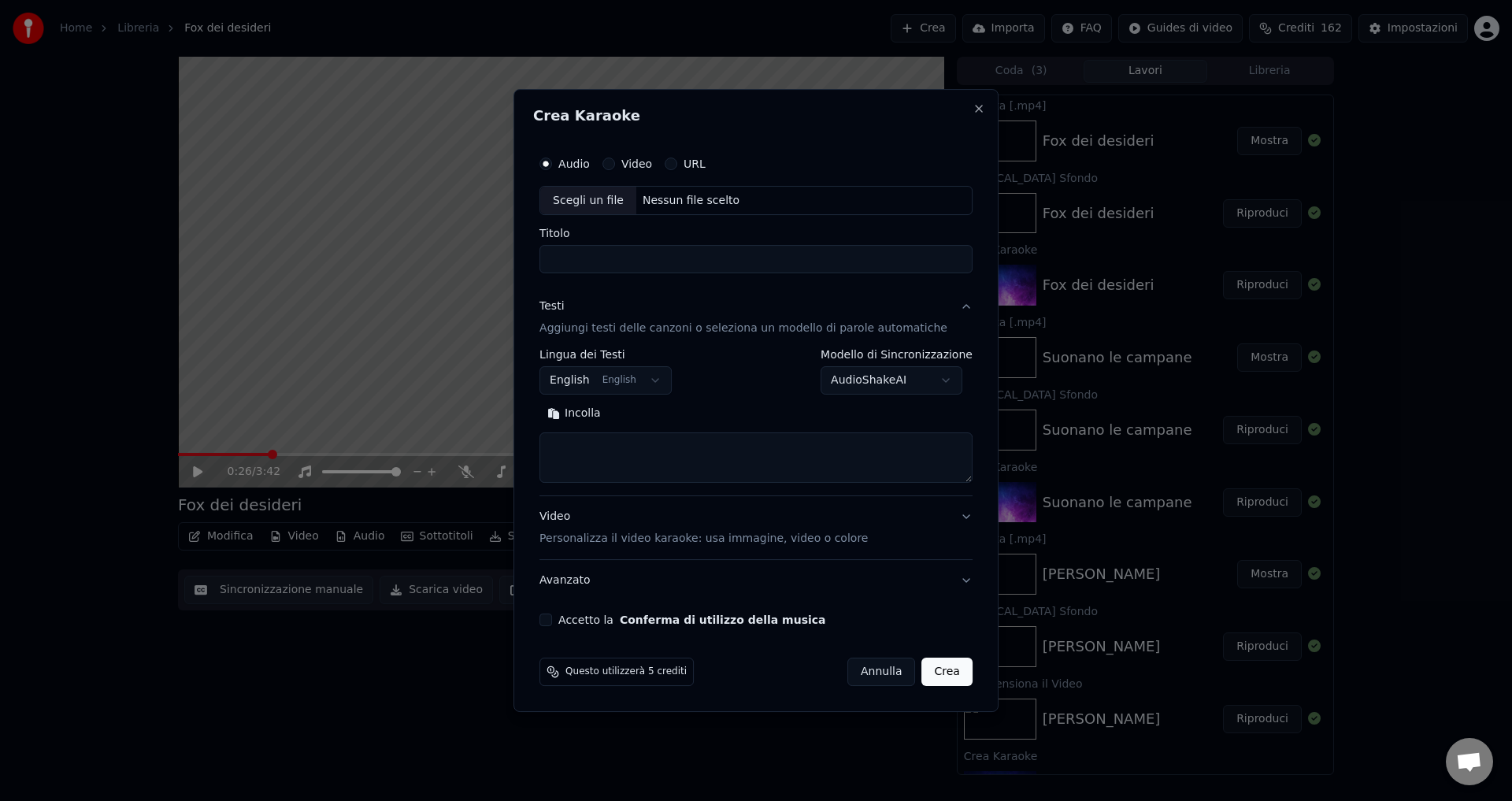
click at [669, 203] on div "Nessun file scelto" at bounding box center [690, 201] width 109 height 16
click at [665, 204] on div "Nessun file scelto" at bounding box center [690, 201] width 109 height 16
type input "**********"
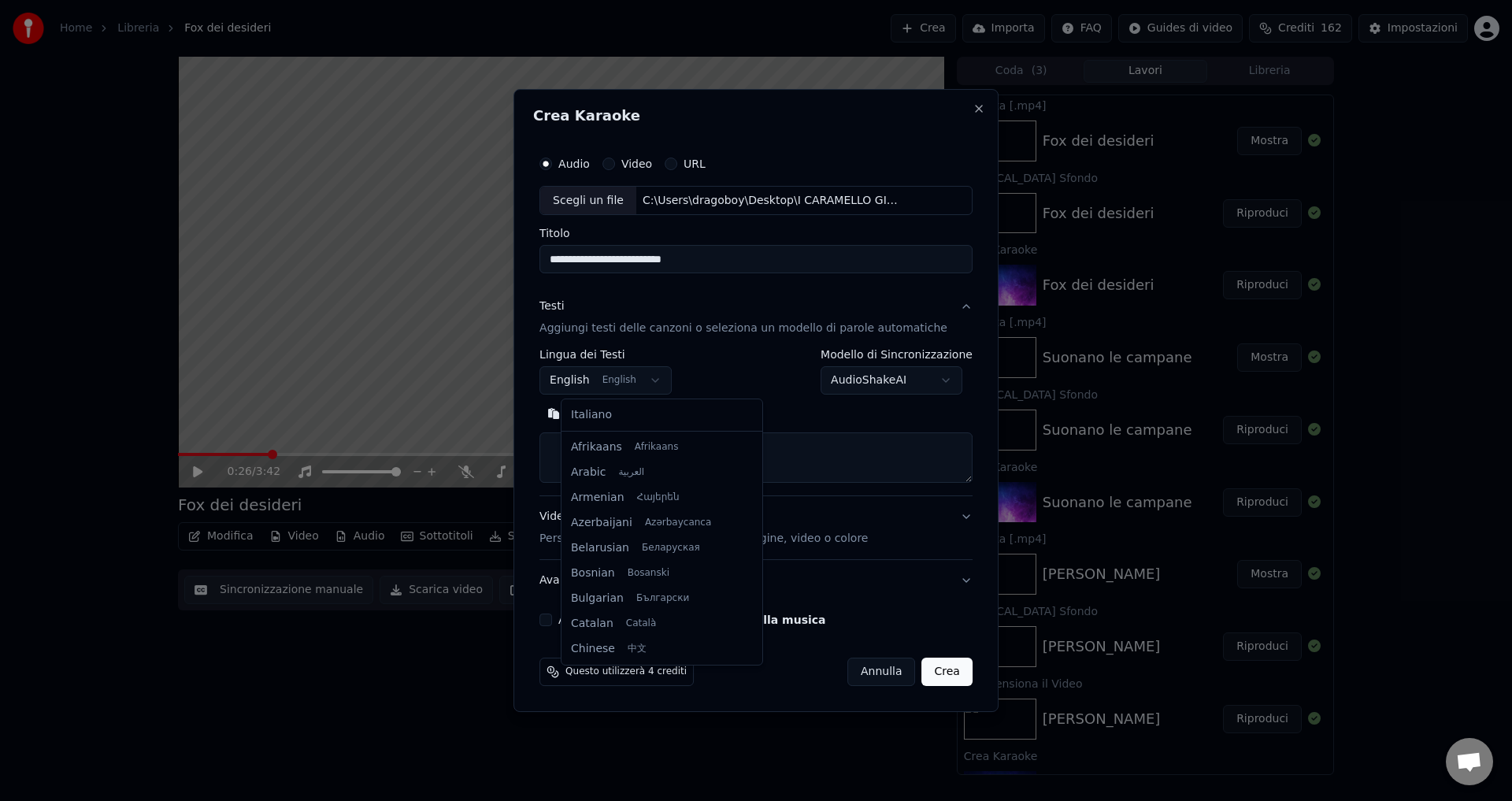
click at [596, 378] on body "**********" at bounding box center [756, 400] width 1512 height 801
select select "**"
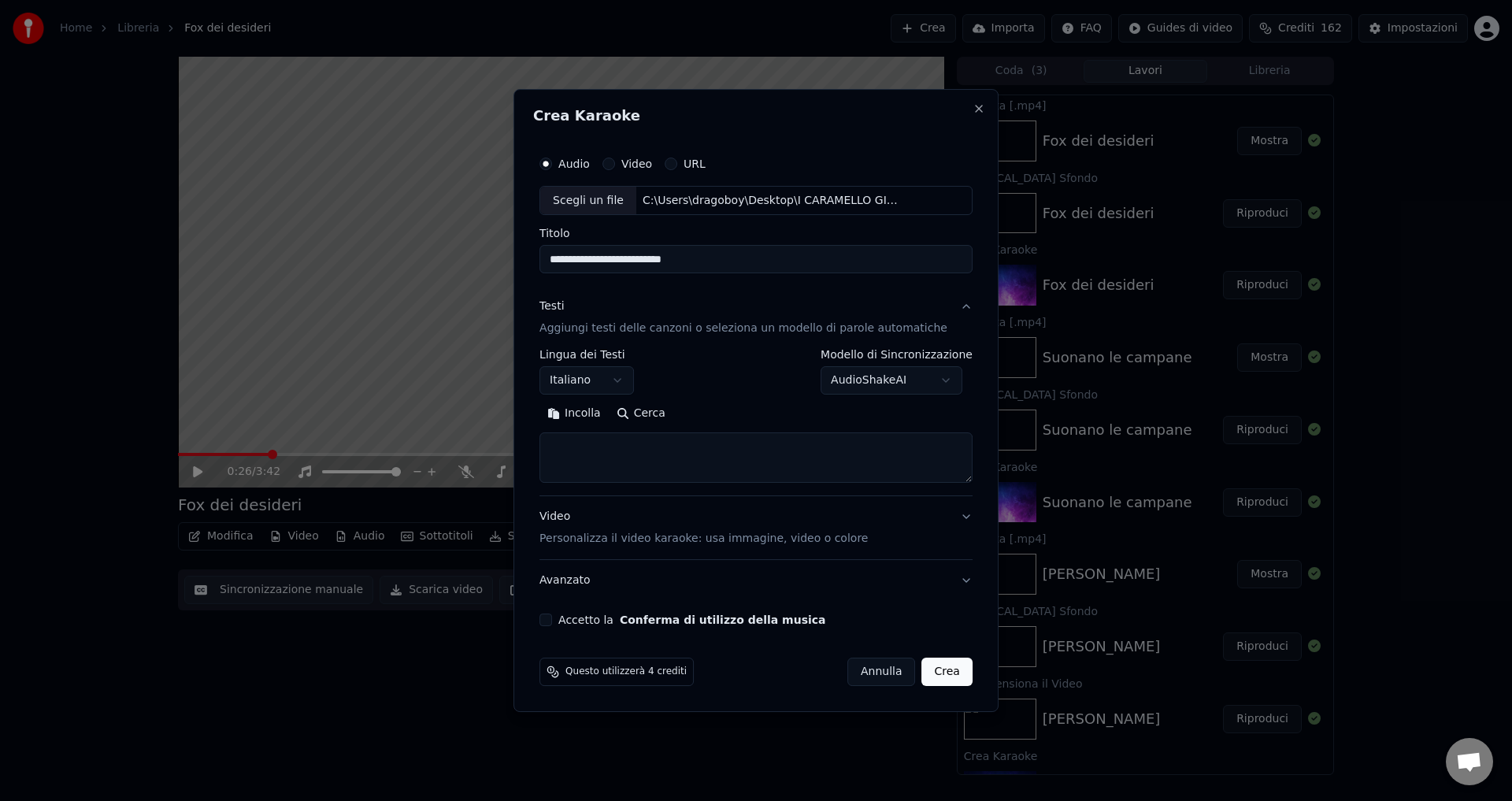
click at [552, 621] on button "Accetto la Conferma di utilizzo della musica" at bounding box center [545, 619] width 12 height 12
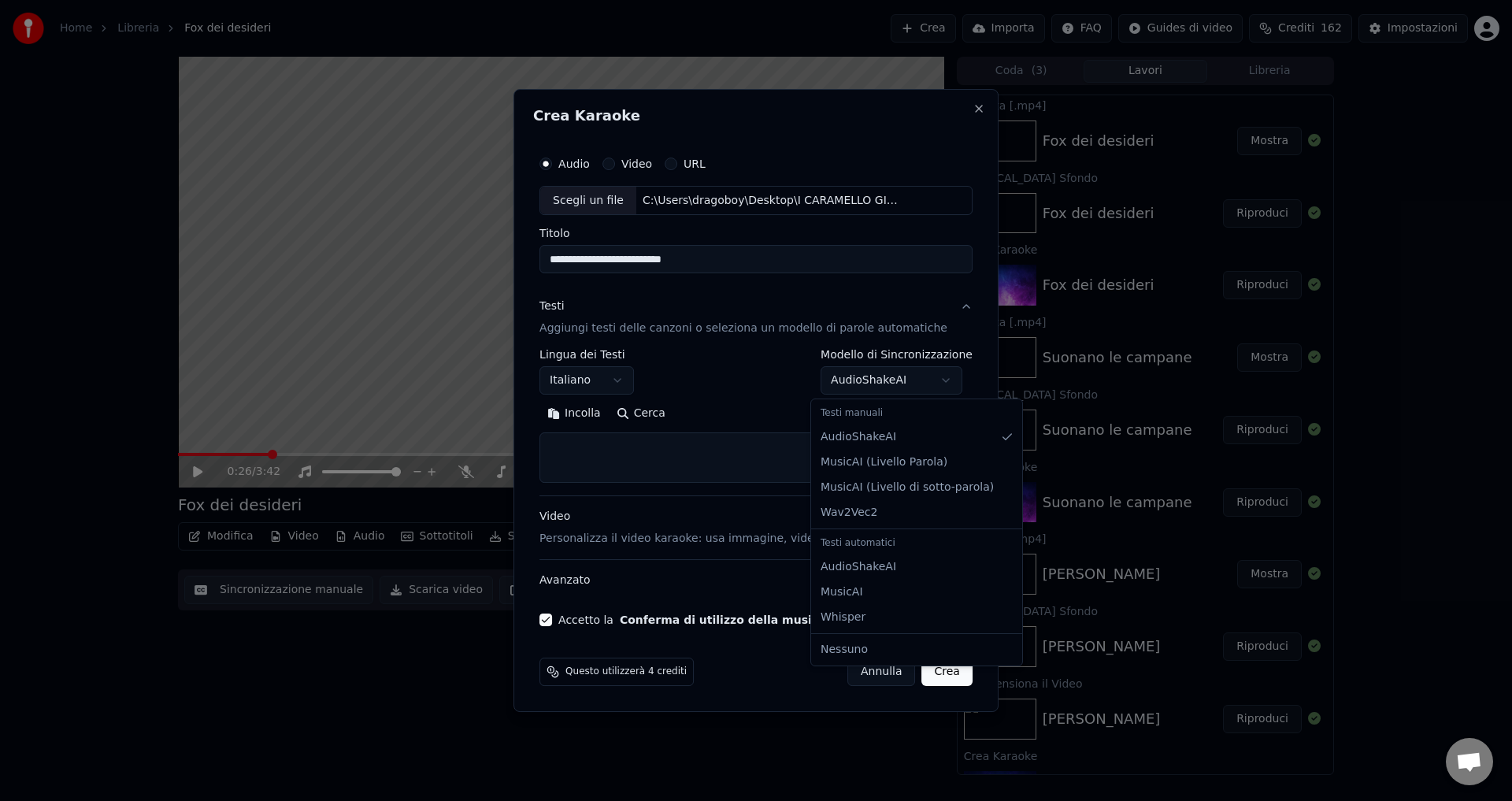
click at [849, 378] on body "**********" at bounding box center [756, 400] width 1512 height 801
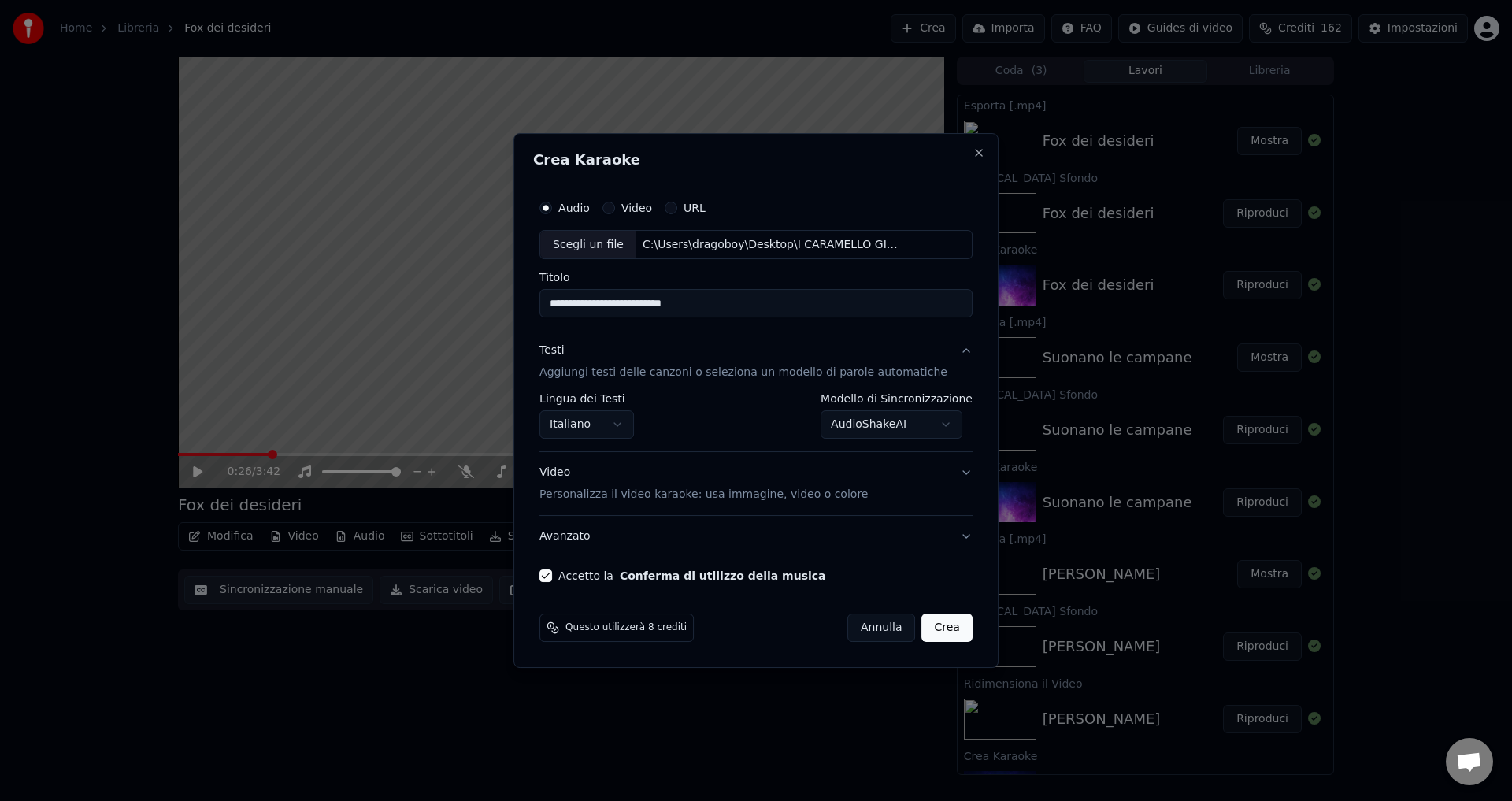
click at [924, 630] on button "Crea" at bounding box center [947, 628] width 50 height 28
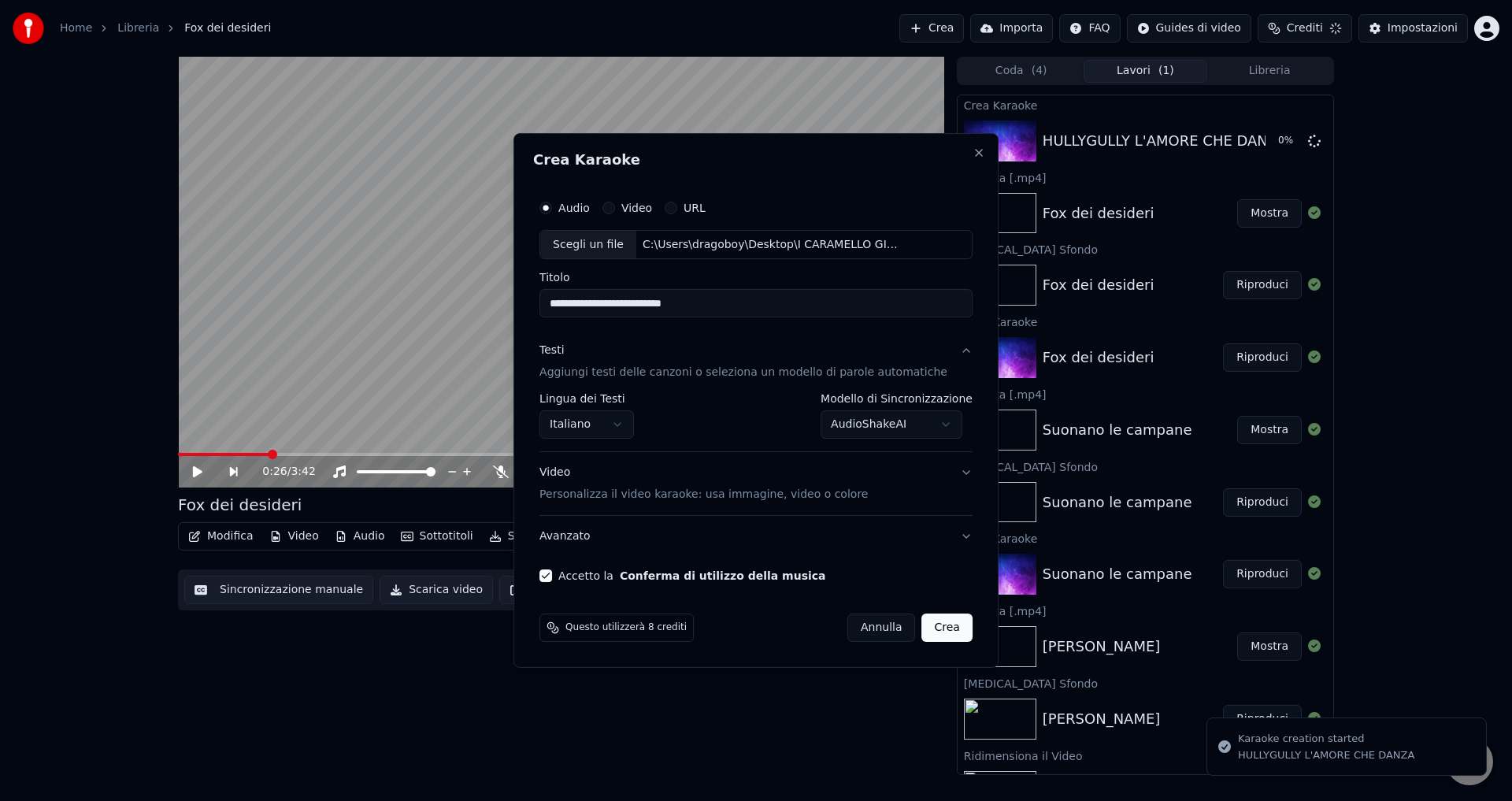
select select "**********"
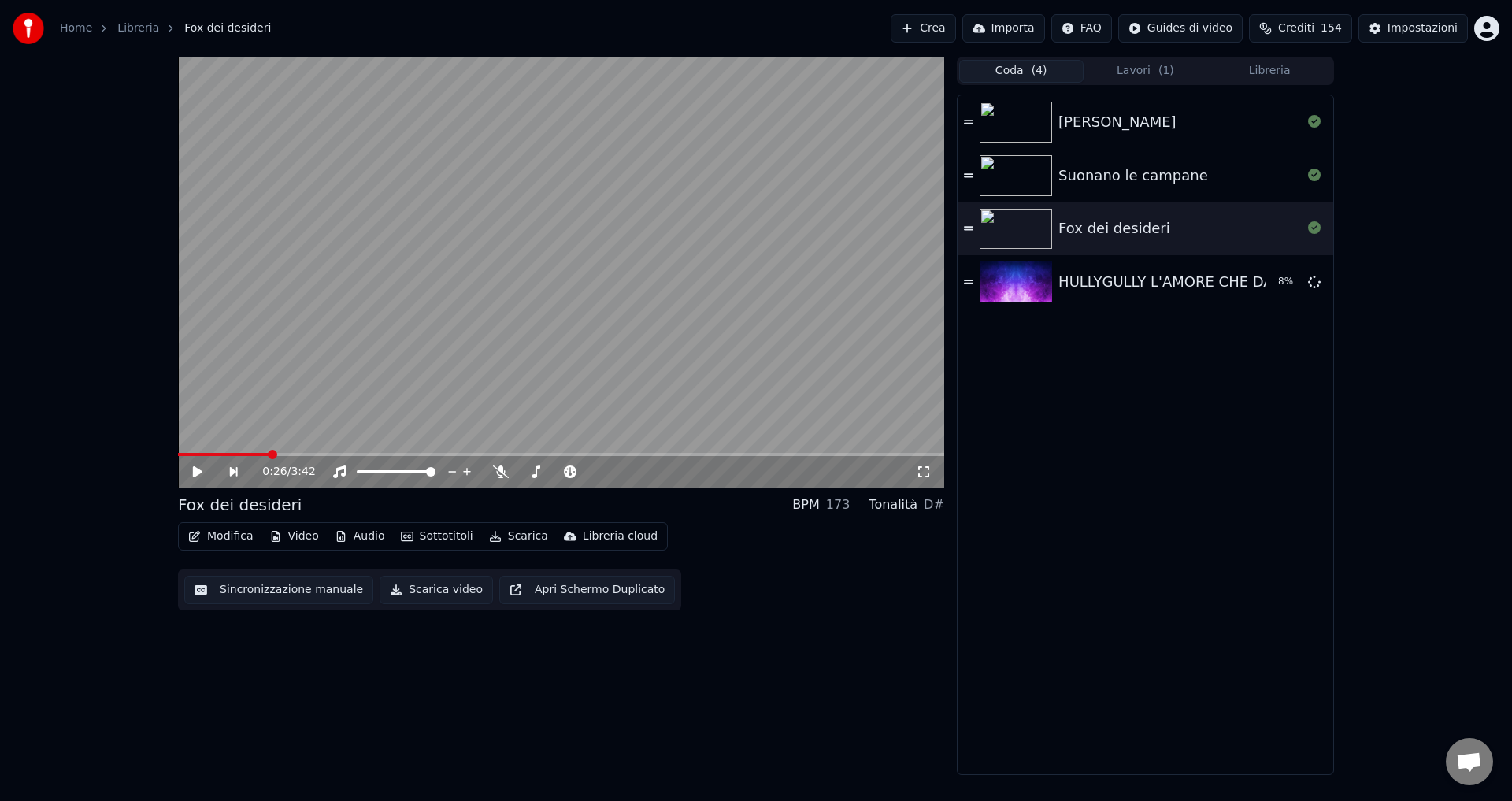
click at [1005, 73] on button "Coda ( 4 )" at bounding box center [1021, 71] width 124 height 23
click at [1106, 276] on div "L'AMORE CHE DANZA" at bounding box center [1134, 273] width 153 height 22
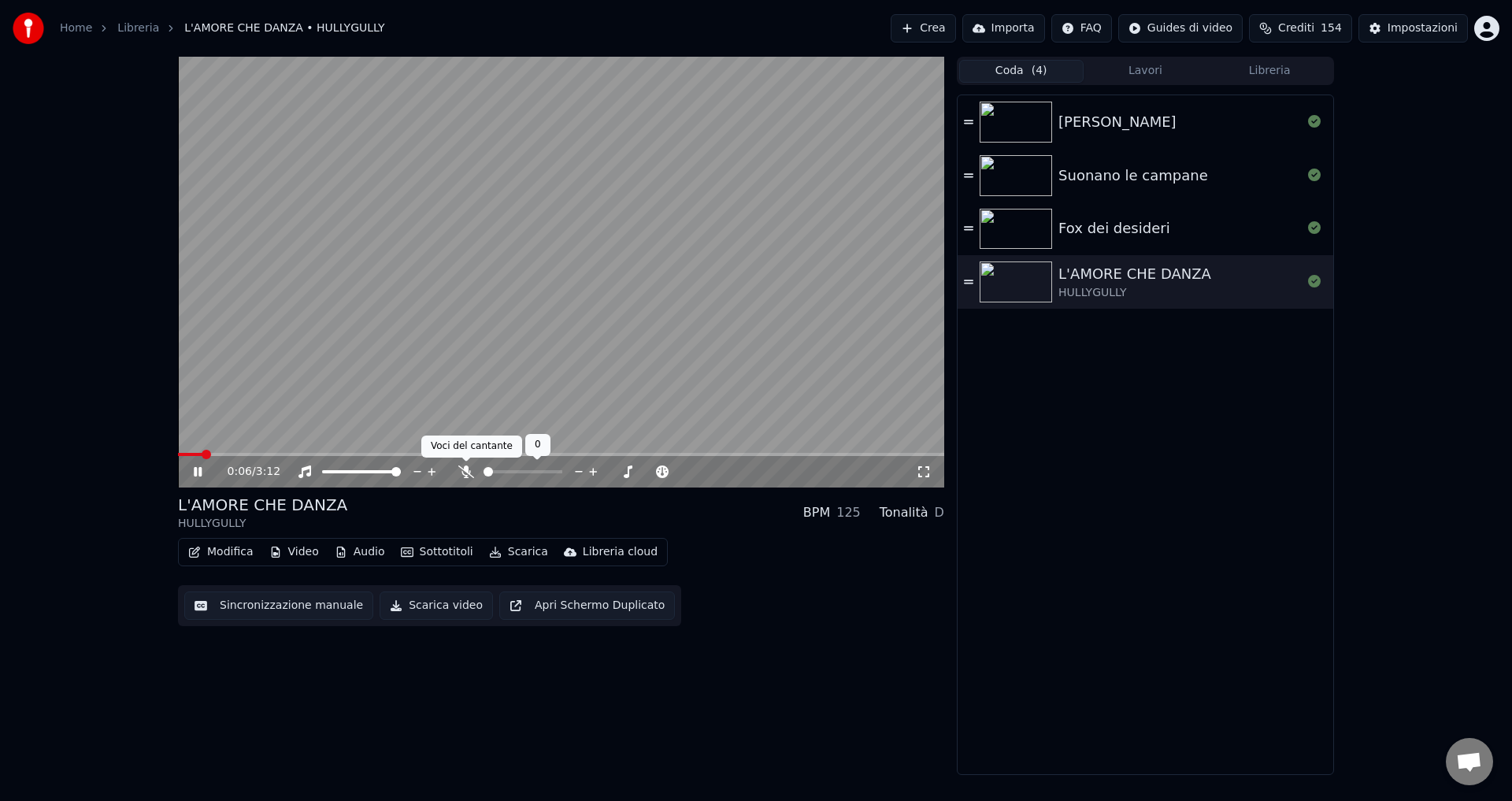
click at [465, 472] on icon at bounding box center [465, 471] width 16 height 12
click at [195, 467] on icon at bounding box center [197, 472] width 8 height 9
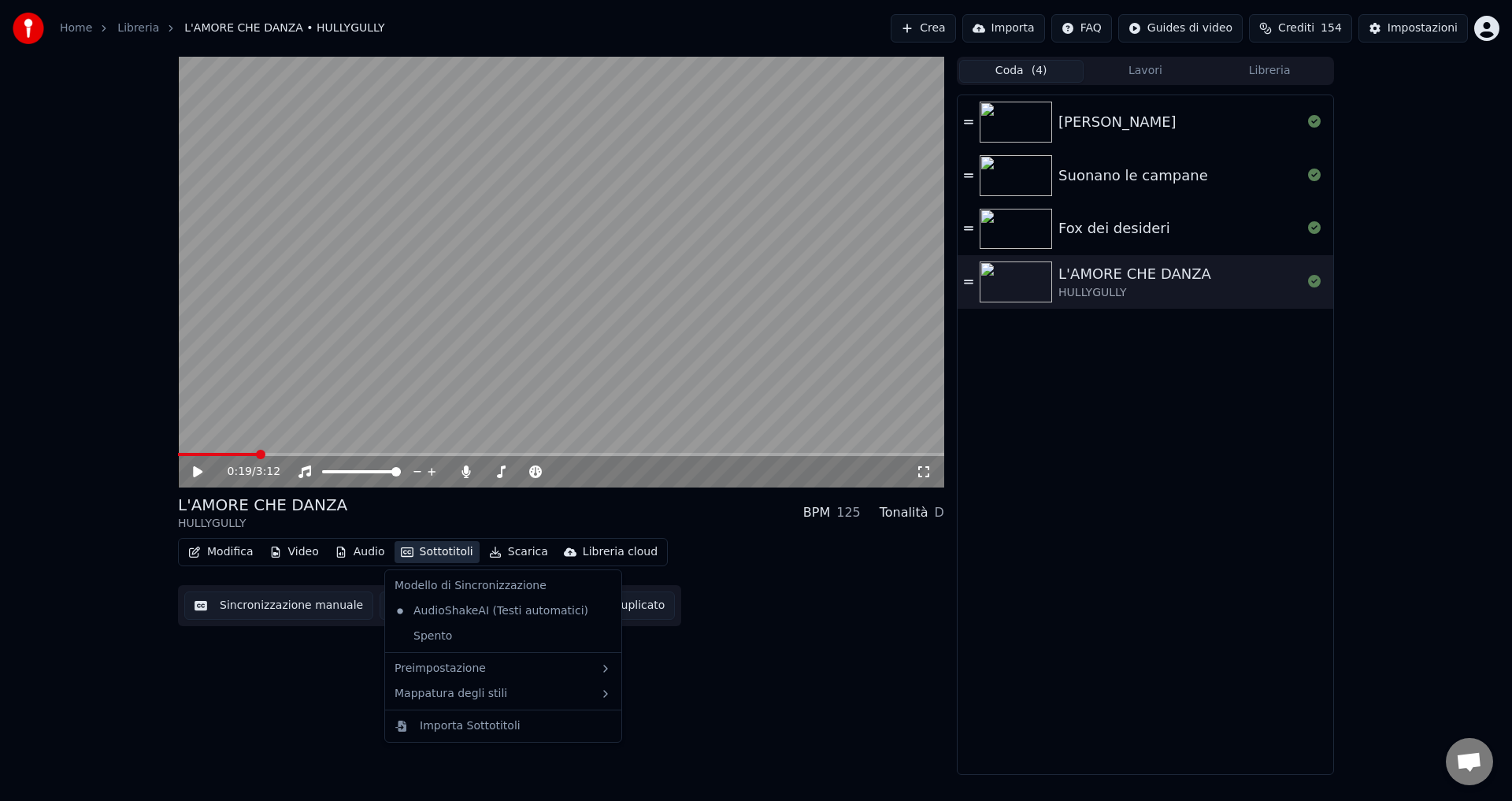
click at [455, 555] on button "Sottotitoli" at bounding box center [437, 552] width 85 height 22
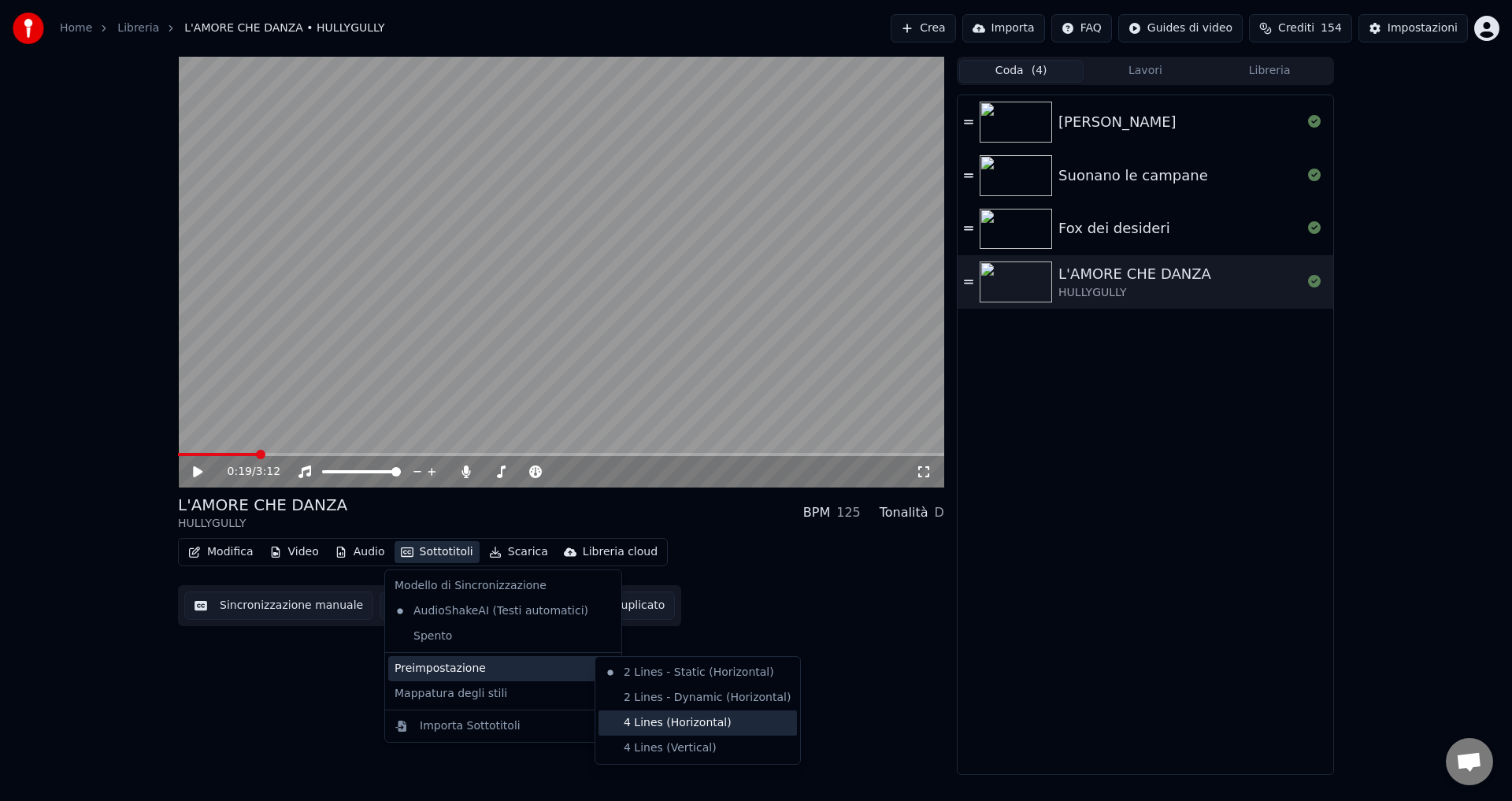
click at [652, 718] on div "4 Lines (Horizontal)" at bounding box center [697, 722] width 198 height 26
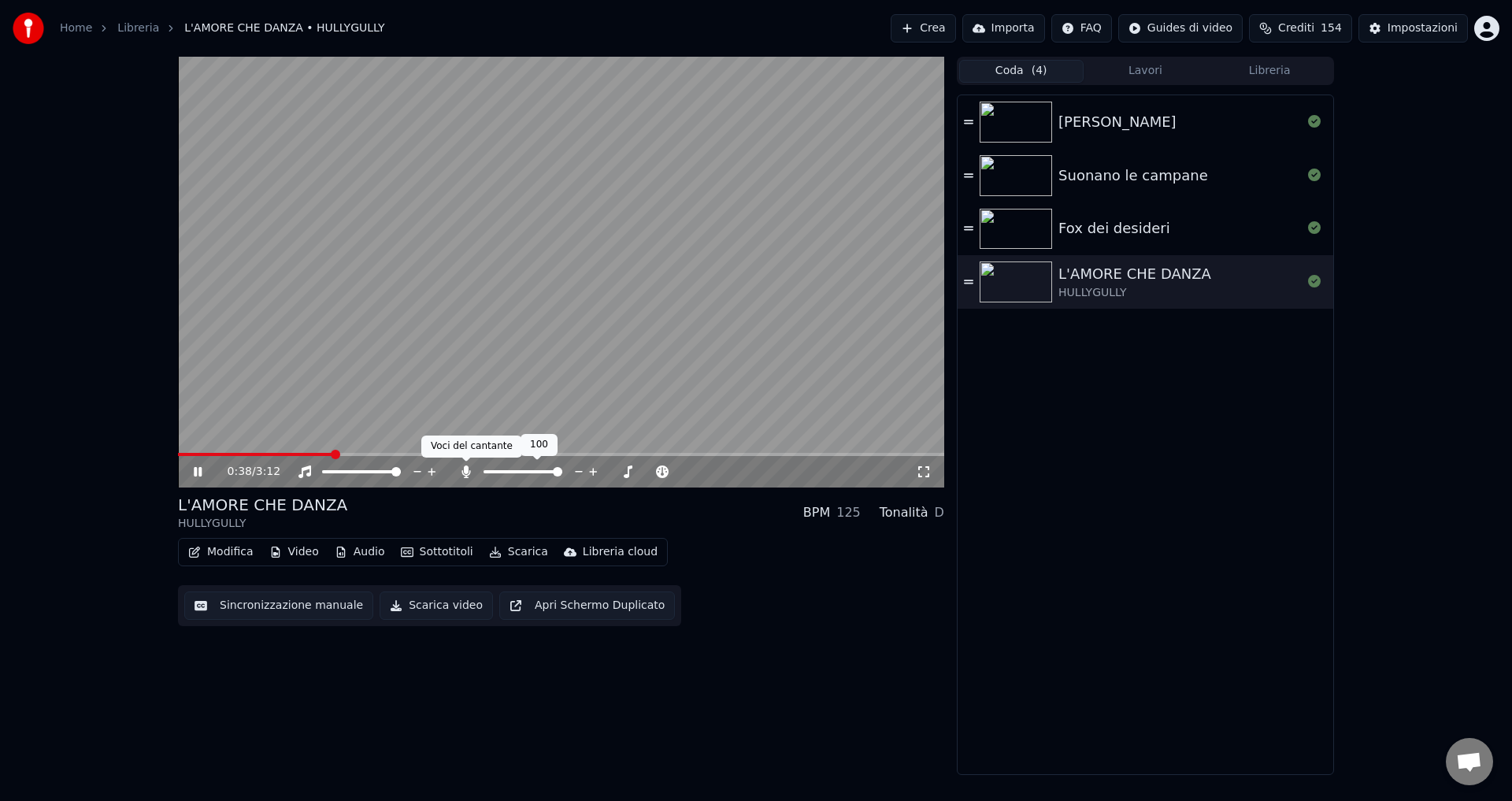
click at [468, 470] on icon at bounding box center [465, 471] width 16 height 12
click at [465, 474] on icon at bounding box center [465, 471] width 16 height 12
click at [465, 474] on icon at bounding box center [465, 471] width 9 height 12
click at [483, 706] on div "0:48 / 3:12 L'AMORE CHE DANZA HULLYGULLY BPM 125 Tonalità D Modifica Video Audi…" at bounding box center [561, 416] width 766 height 719
click at [197, 468] on icon at bounding box center [197, 472] width 8 height 9
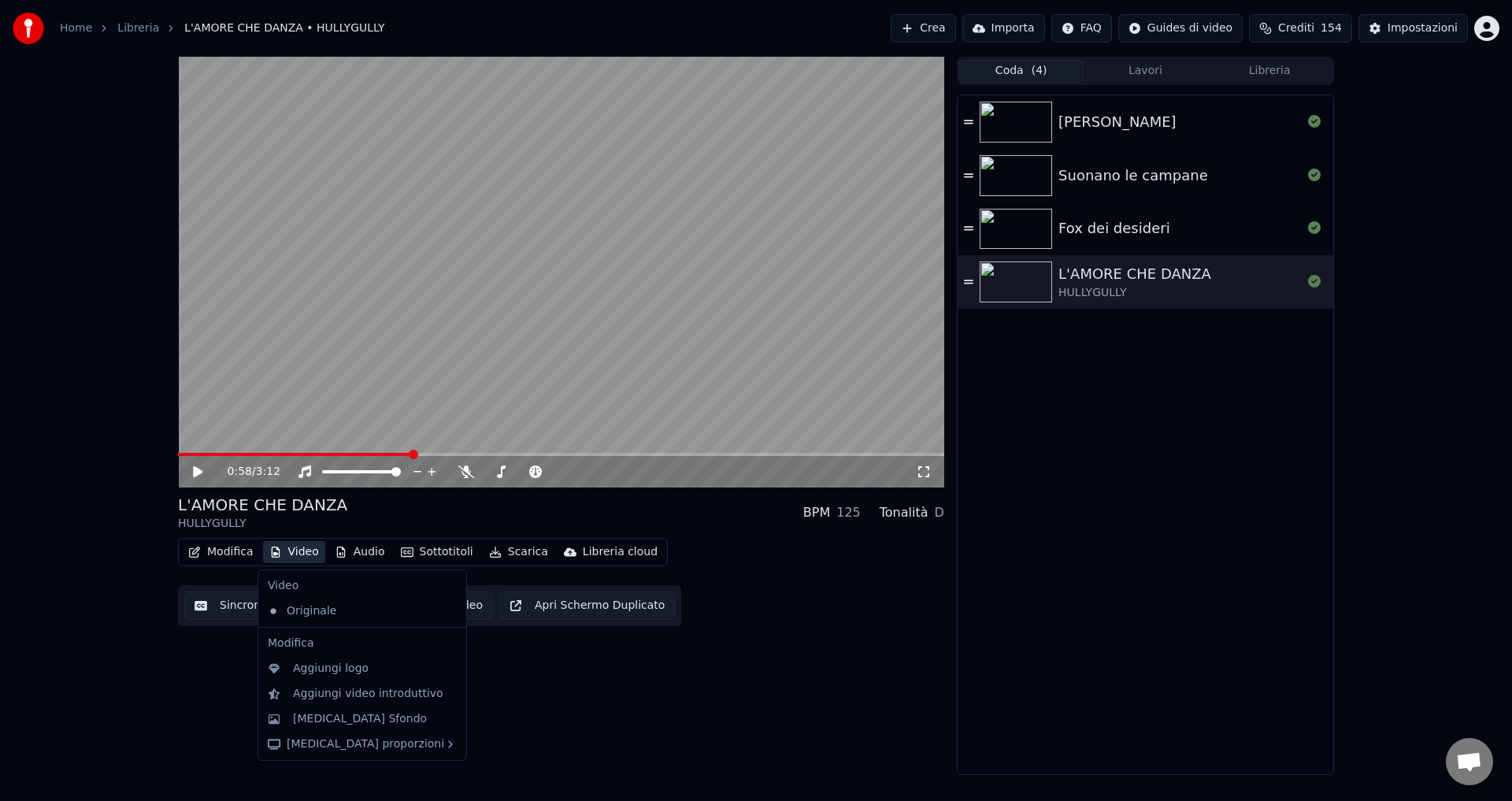
click at [295, 554] on button "Video" at bounding box center [294, 552] width 63 height 22
click at [341, 719] on div "[MEDICAL_DATA] Sfondo" at bounding box center [359, 719] width 134 height 16
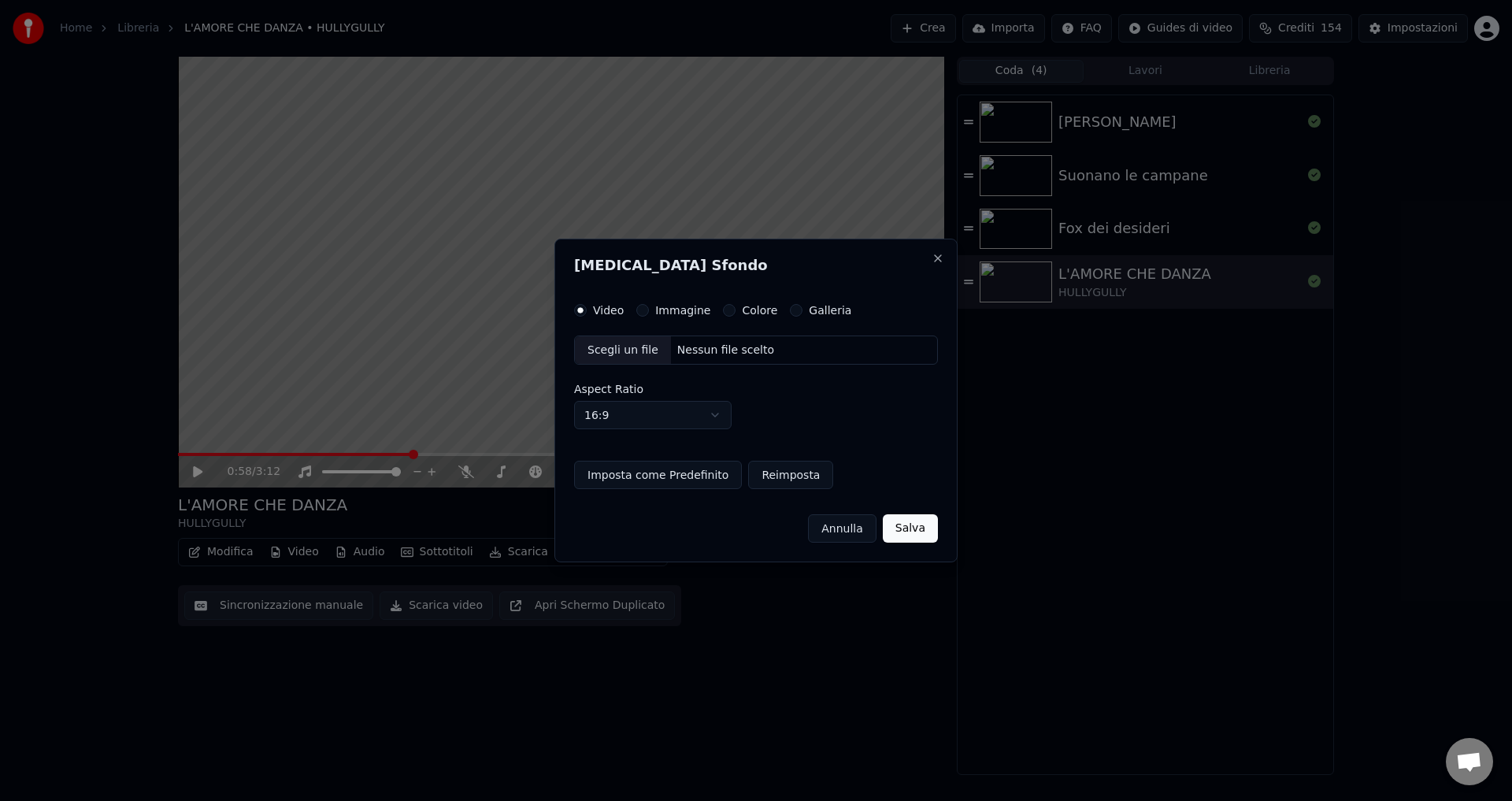
click at [714, 309] on div "Video Immagine Colore Galleria" at bounding box center [713, 310] width 277 height 12
click at [723, 314] on button "Colore" at bounding box center [729, 310] width 12 height 12
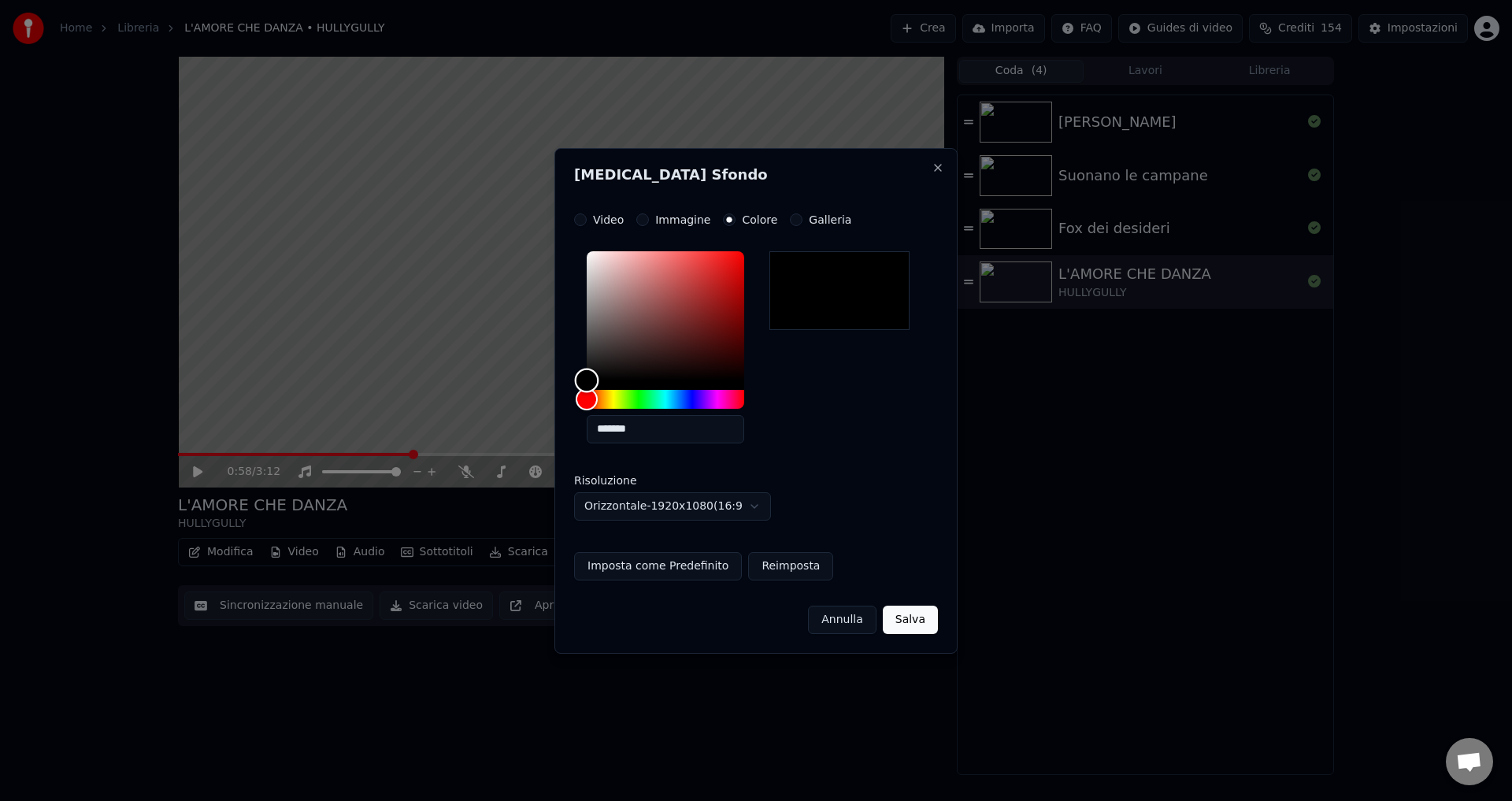
click at [583, 373] on div "Color" at bounding box center [587, 380] width 25 height 25
click at [583, 373] on div "Color" at bounding box center [587, 373] width 25 height 25
type input "*******"
drag, startPoint x: 583, startPoint y: 373, endPoint x: 627, endPoint y: 391, distance: 47.5
click at [627, 391] on div "Color" at bounding box center [628, 380] width 25 height 25
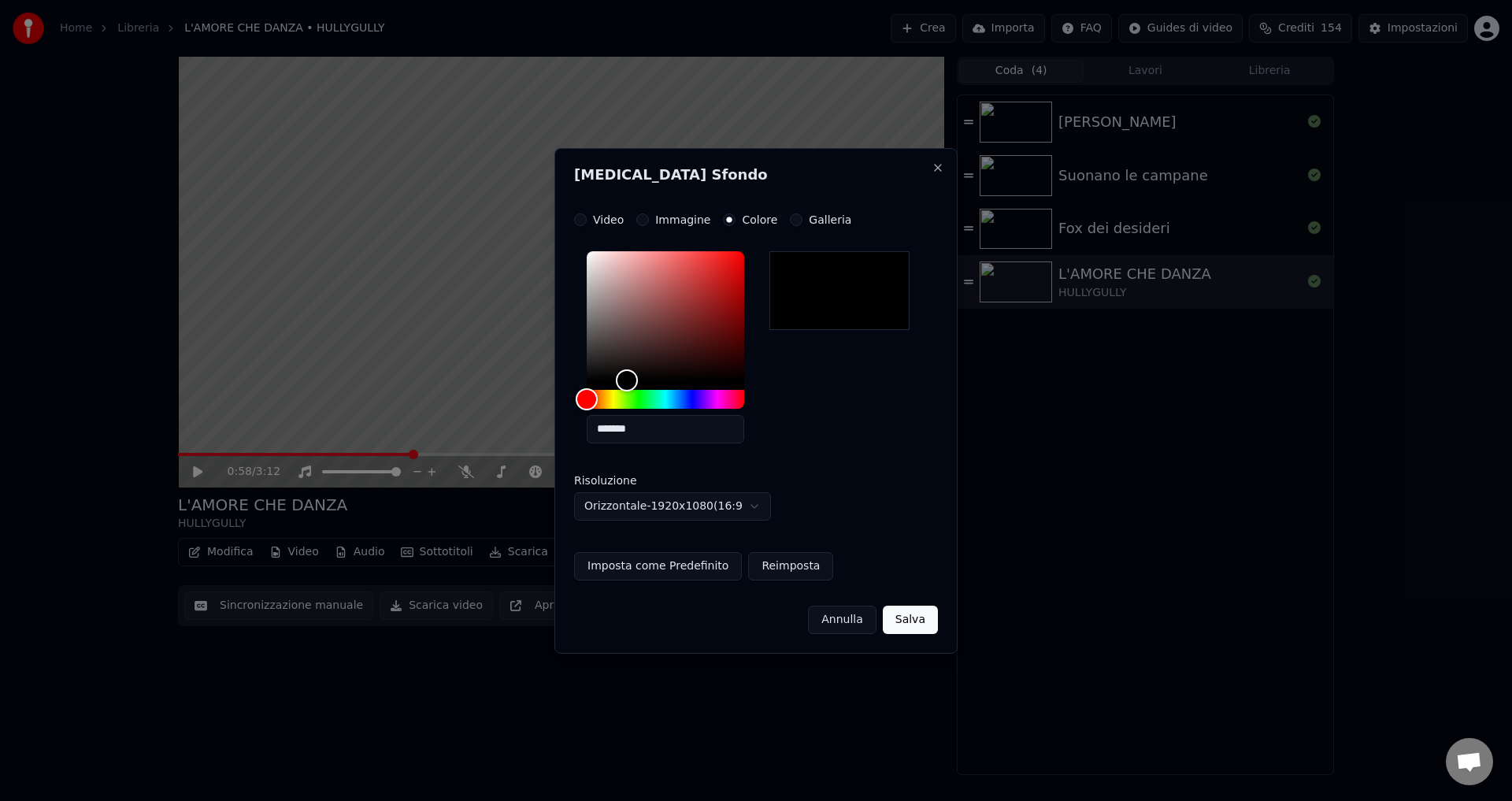
click at [914, 626] on button "Salva" at bounding box center [910, 620] width 55 height 28
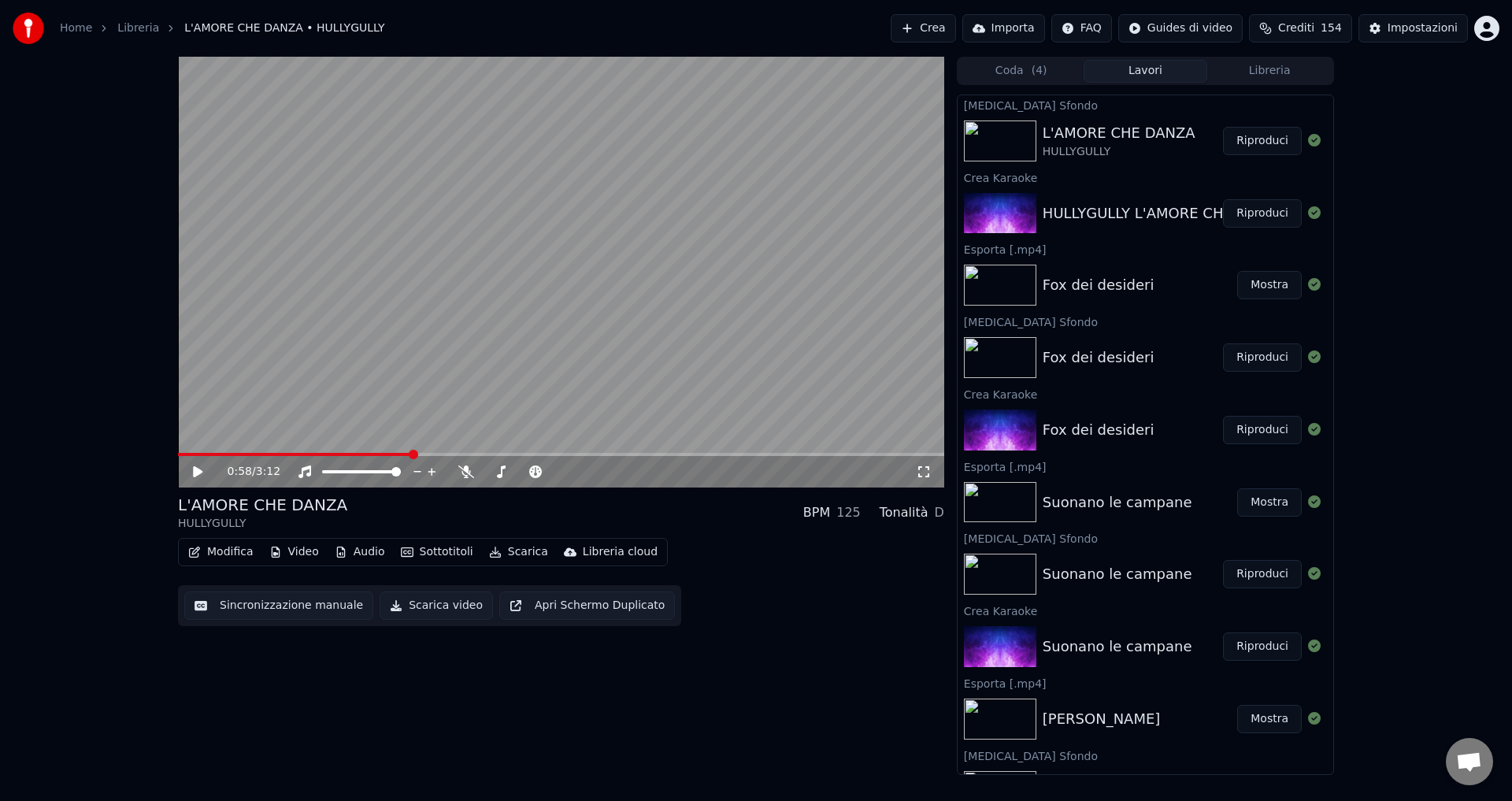
click at [1227, 142] on button "Riproduci" at bounding box center [1262, 141] width 79 height 28
click at [197, 469] on icon at bounding box center [209, 471] width 37 height 12
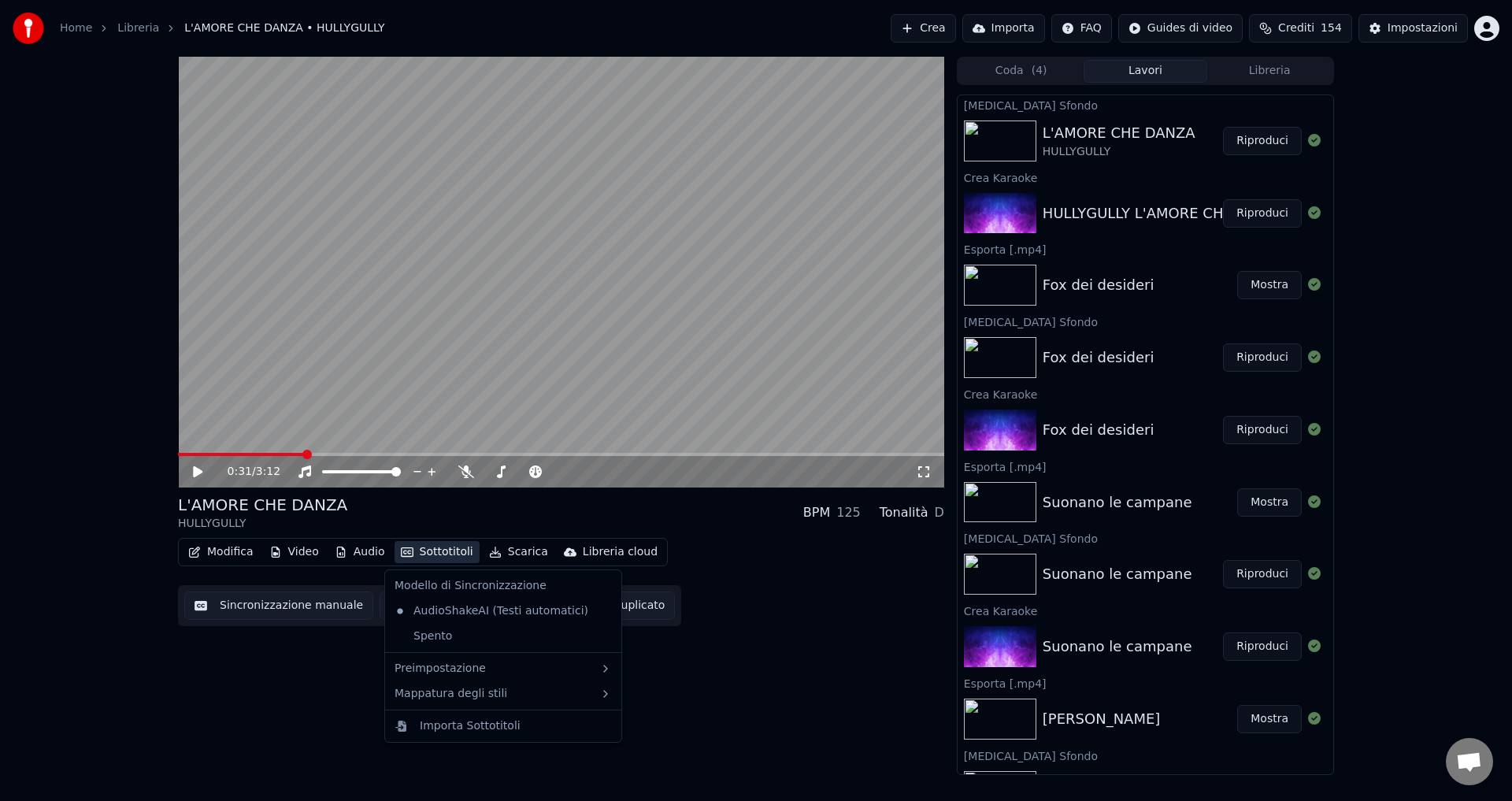
click at [435, 551] on button "Sottotitoli" at bounding box center [437, 552] width 85 height 22
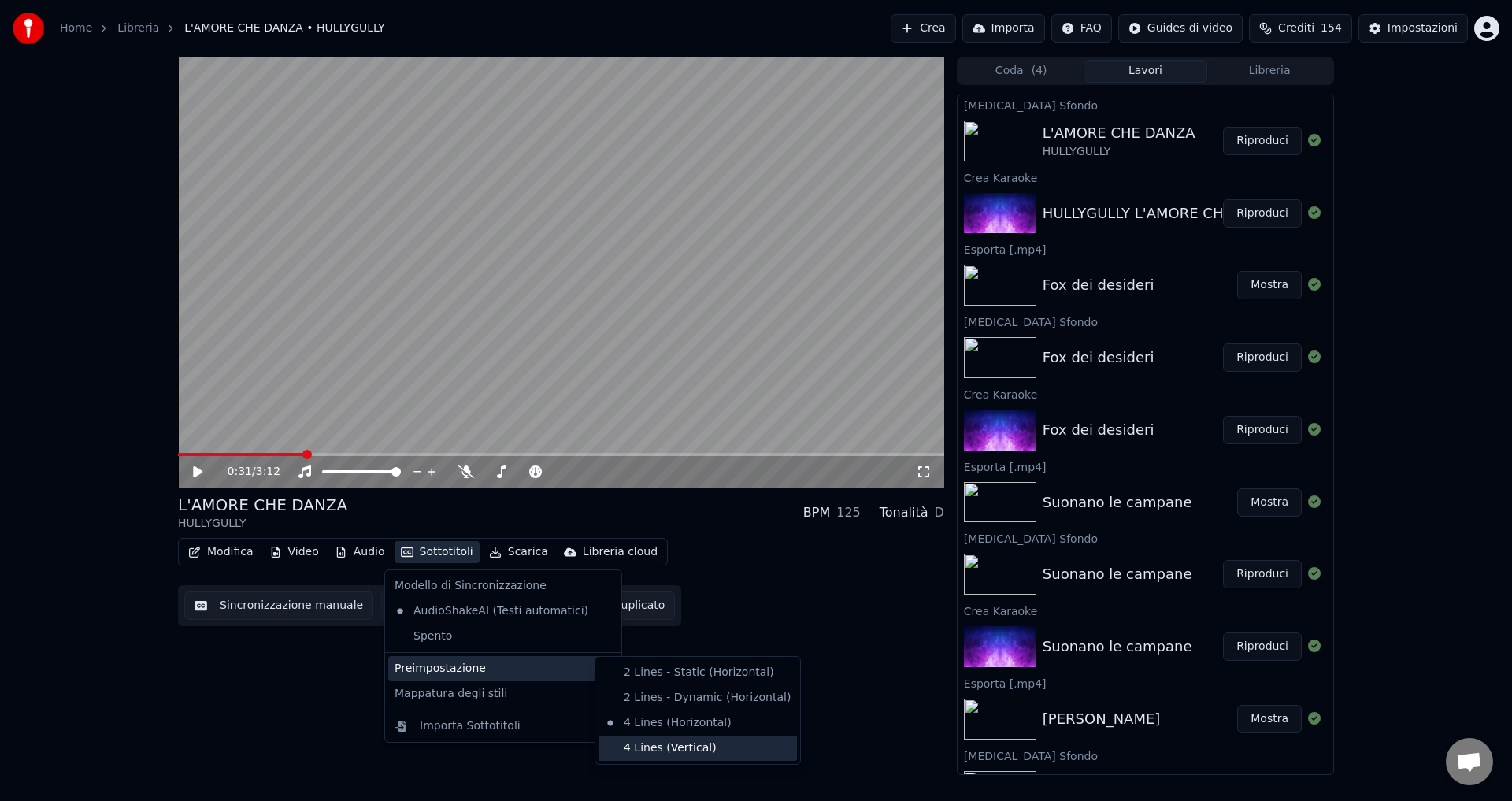
click at [650, 749] on div "4 Lines (Vertical)" at bounding box center [697, 748] width 198 height 26
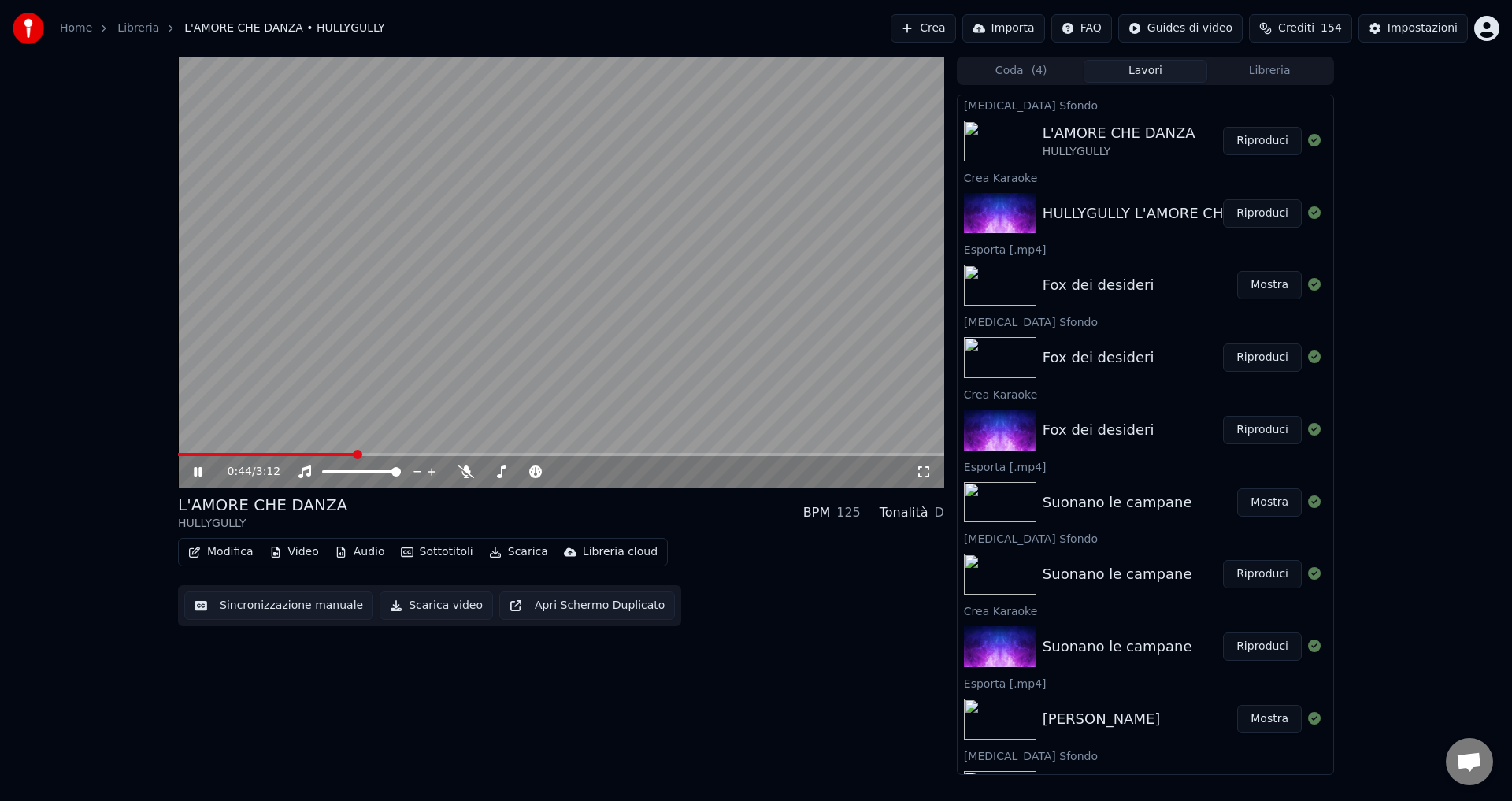
click at [184, 454] on span at bounding box center [266, 454] width 177 height 3
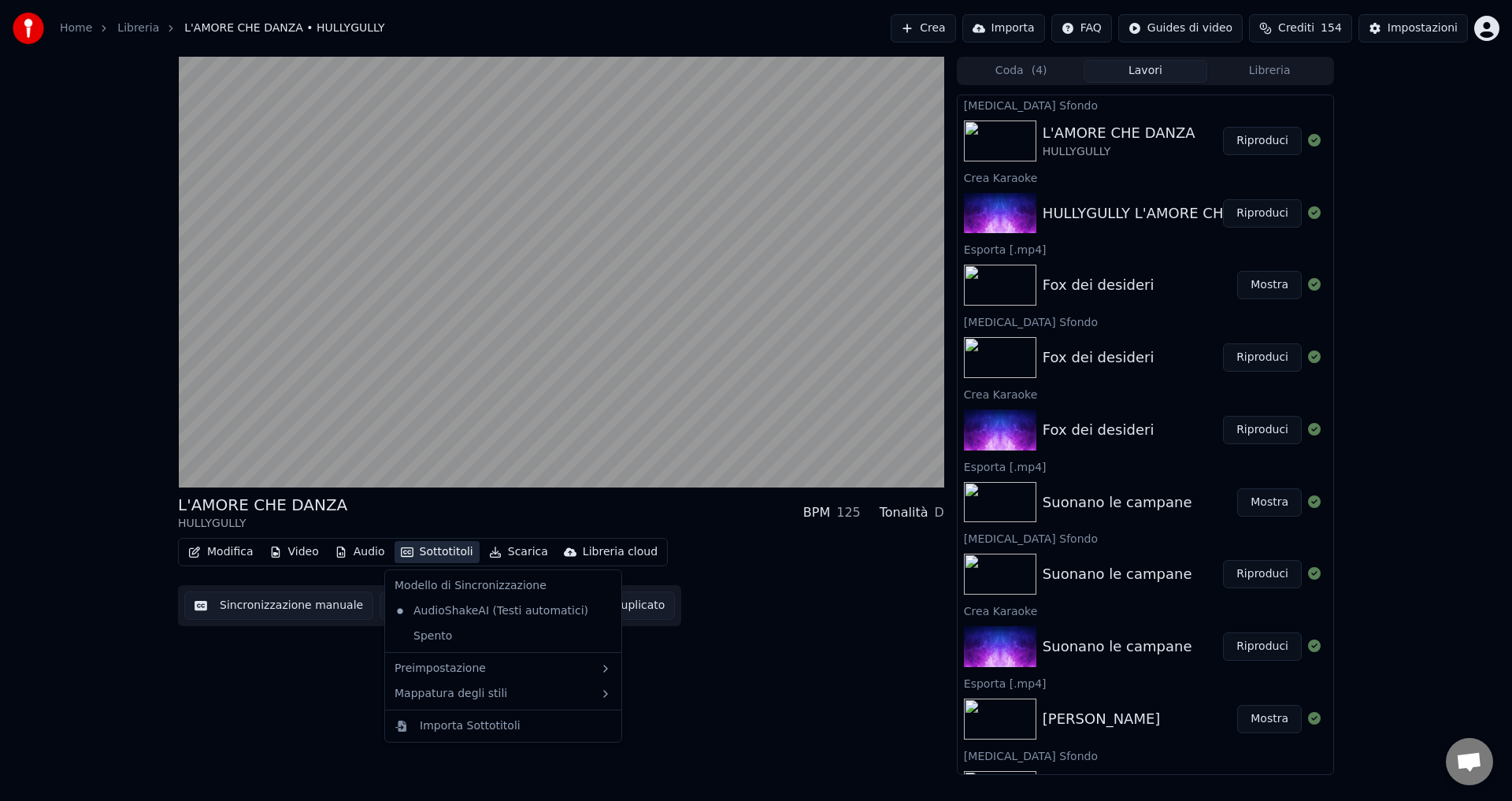
click at [418, 551] on button "Sottotitoli" at bounding box center [437, 552] width 85 height 22
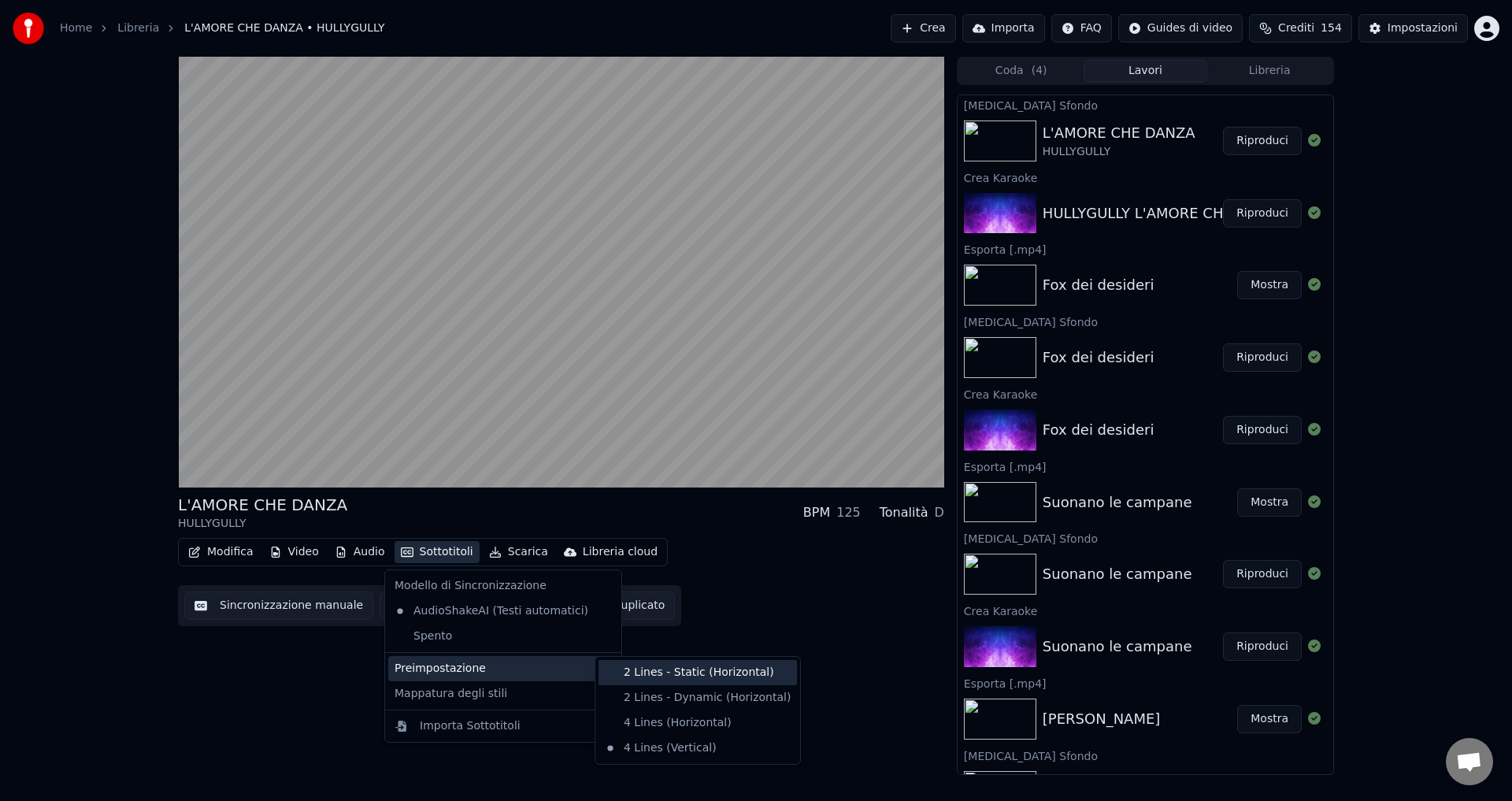
click at [620, 672] on div "2 Lines - Static (Horizontal)" at bounding box center [697, 672] width 198 height 26
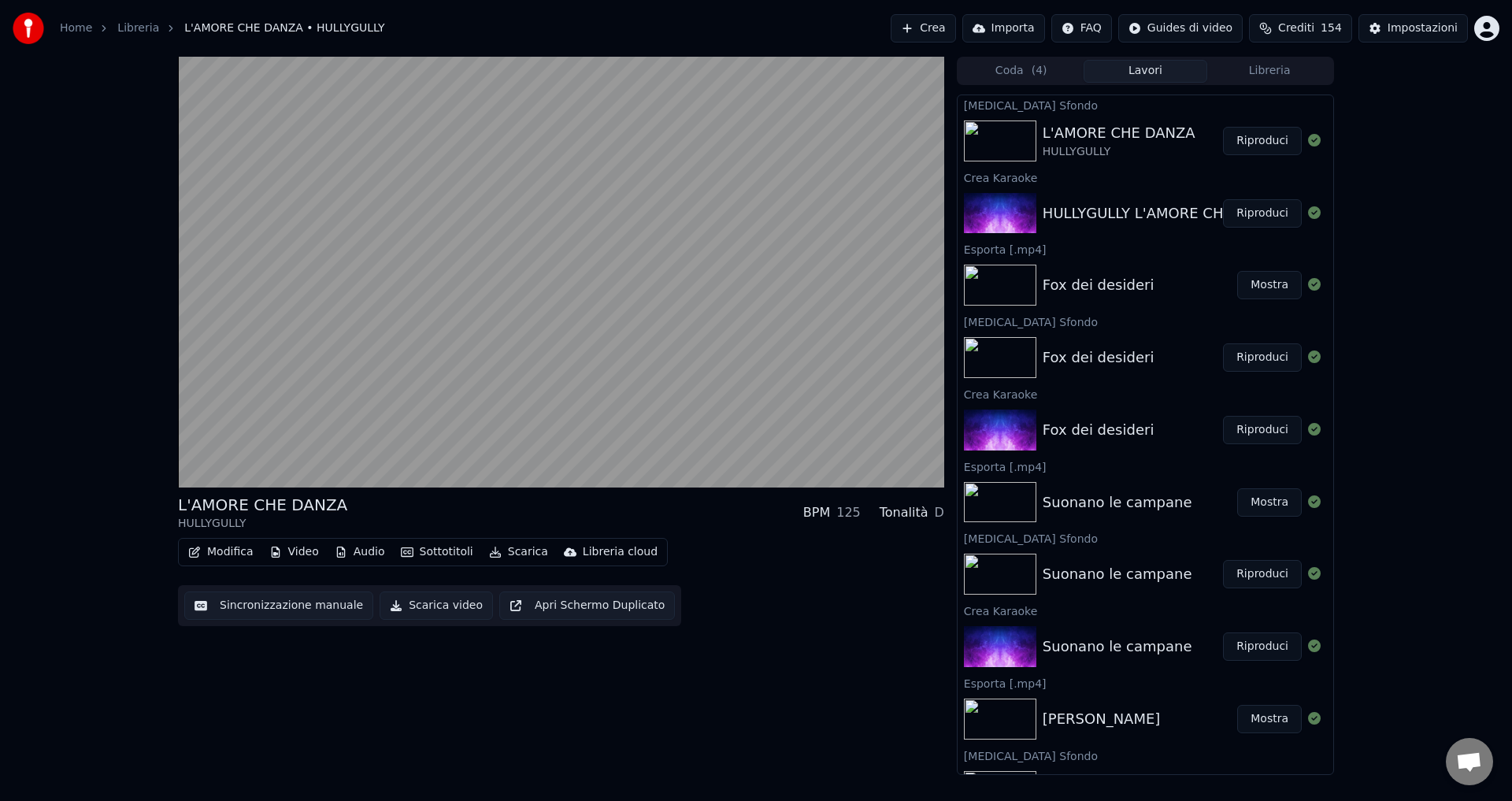
click at [401, 555] on icon "button" at bounding box center [407, 552] width 12 height 11
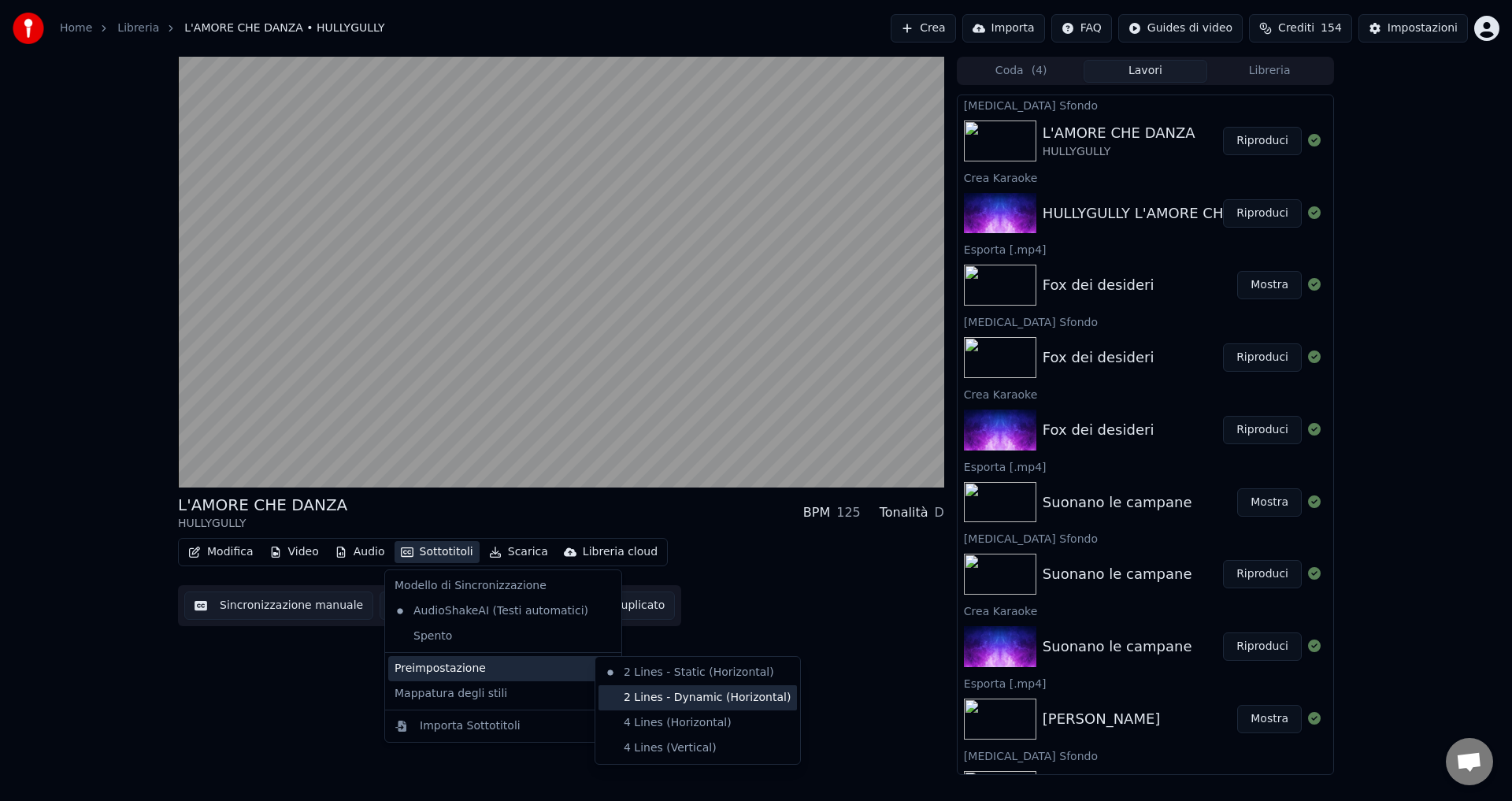
click at [630, 699] on div "2 Lines - Dynamic (Horizontal)" at bounding box center [697, 698] width 198 height 26
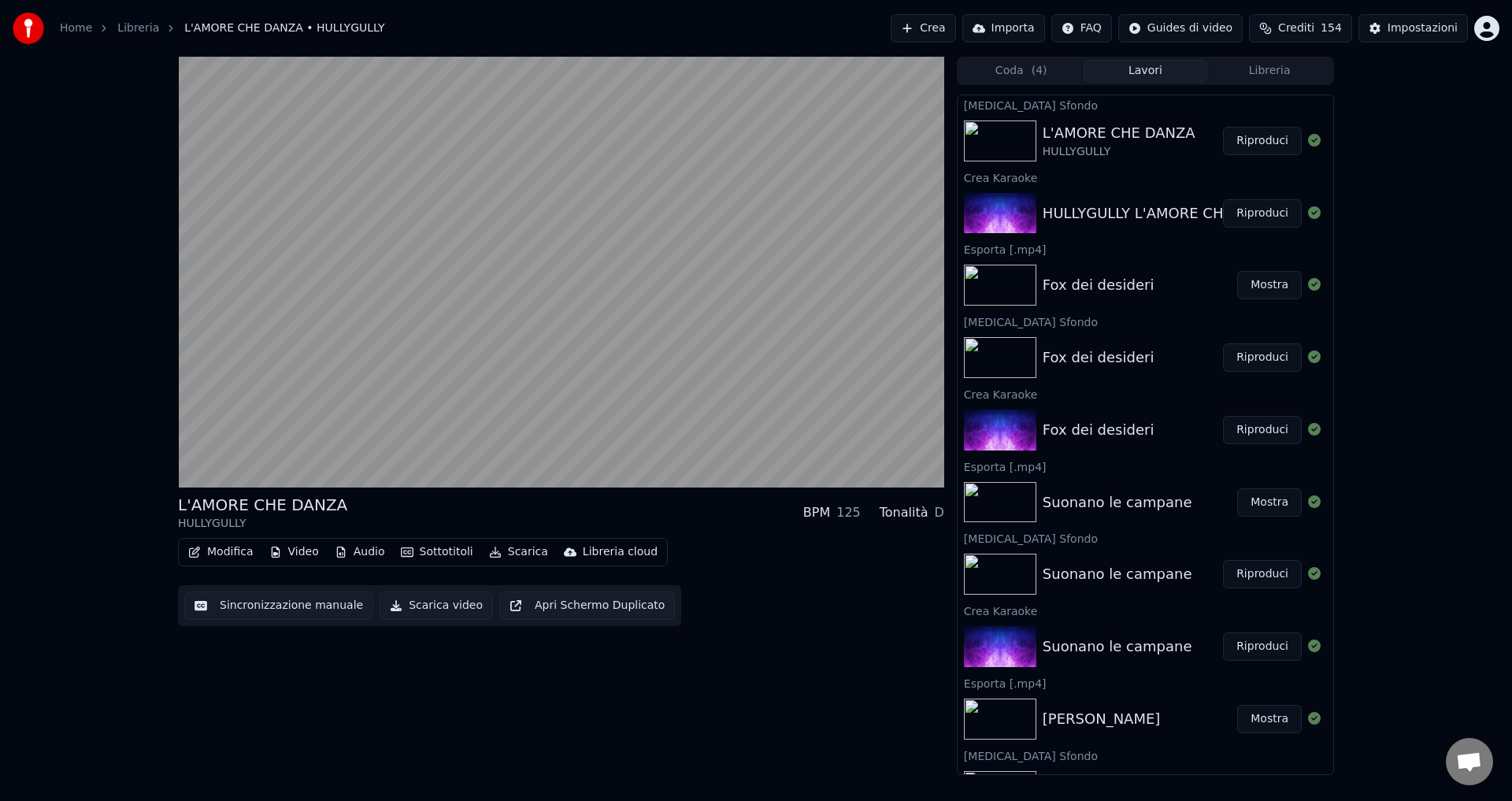
click at [431, 550] on button "Sottotitoli" at bounding box center [437, 552] width 85 height 22
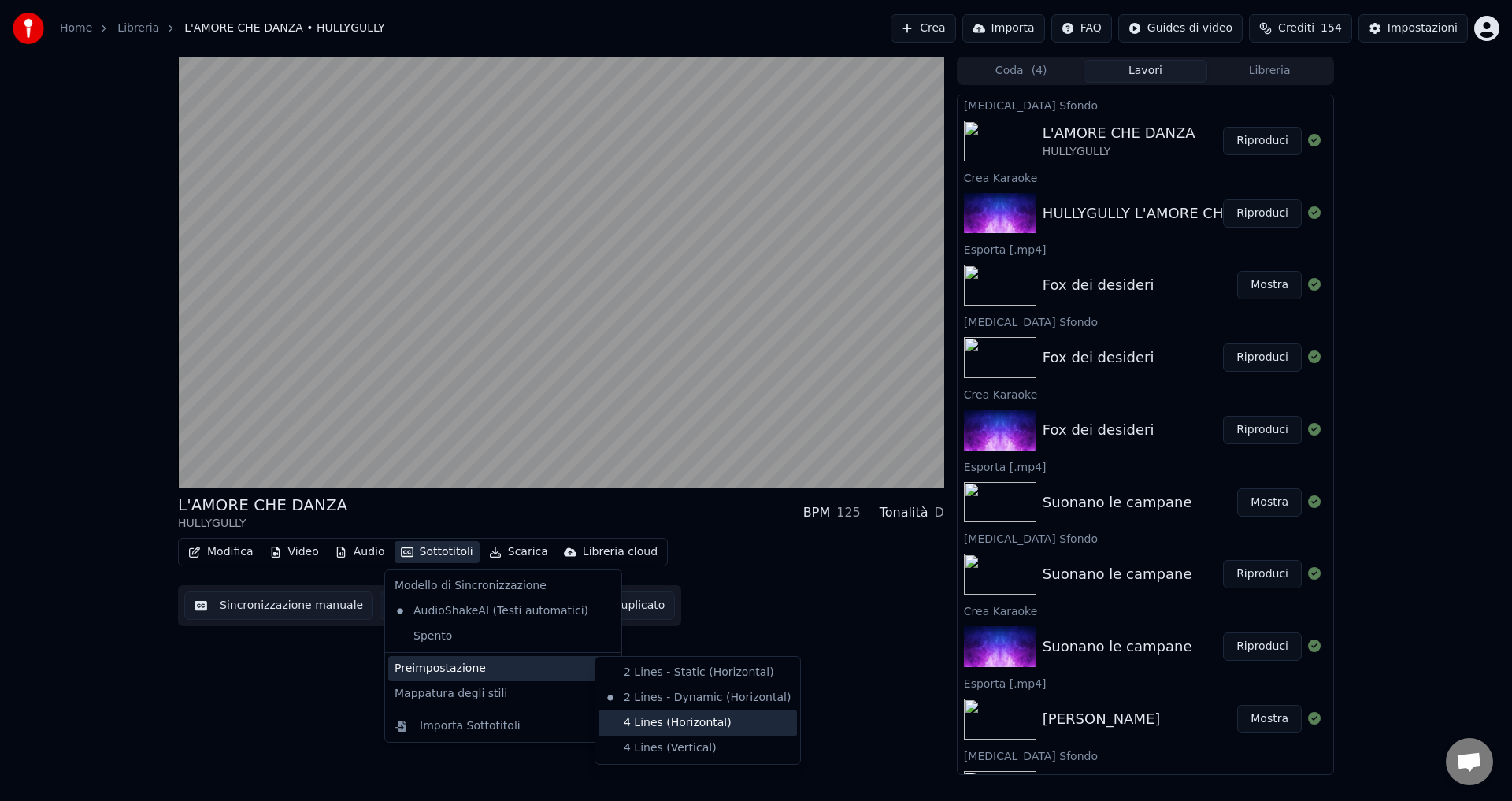
click at [642, 719] on div "4 Lines (Horizontal)" at bounding box center [697, 722] width 198 height 26
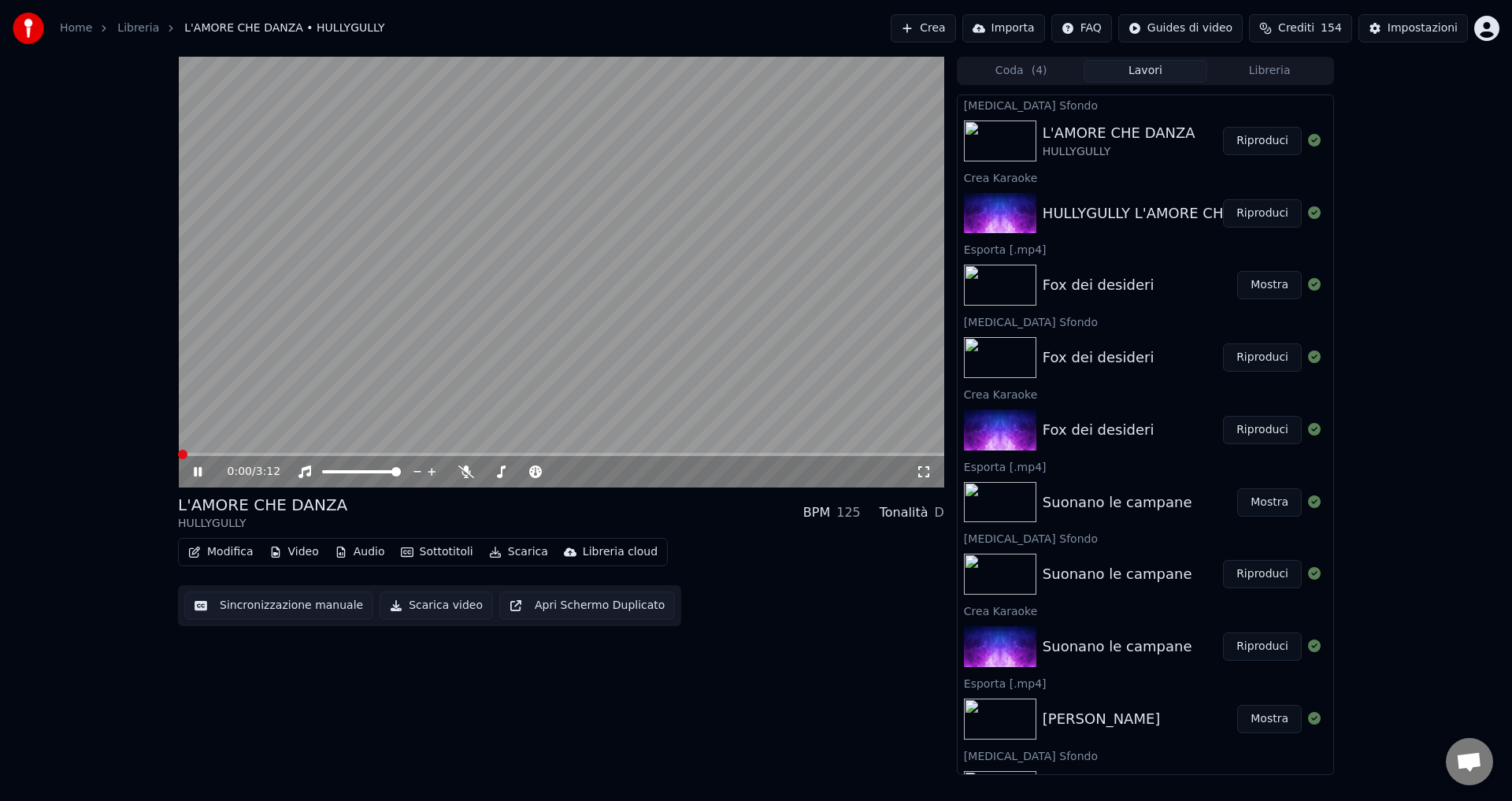
click at [178, 449] on span at bounding box center [183, 454] width 9 height 9
click at [191, 472] on icon at bounding box center [209, 471] width 37 height 12
click at [445, 555] on button "Sottotitoli" at bounding box center [437, 552] width 85 height 22
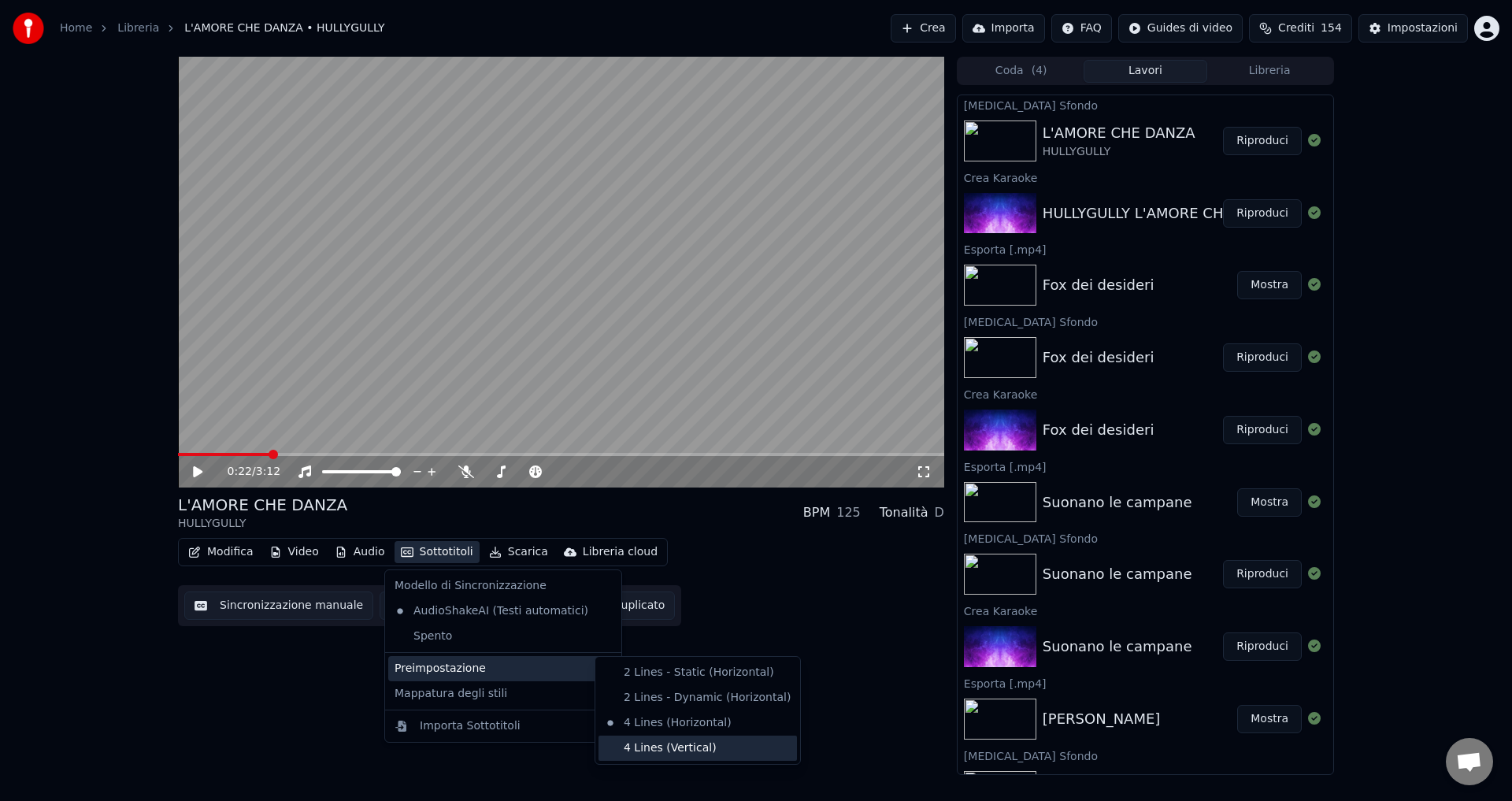
click at [636, 746] on div "4 Lines (Vertical)" at bounding box center [697, 748] width 198 height 26
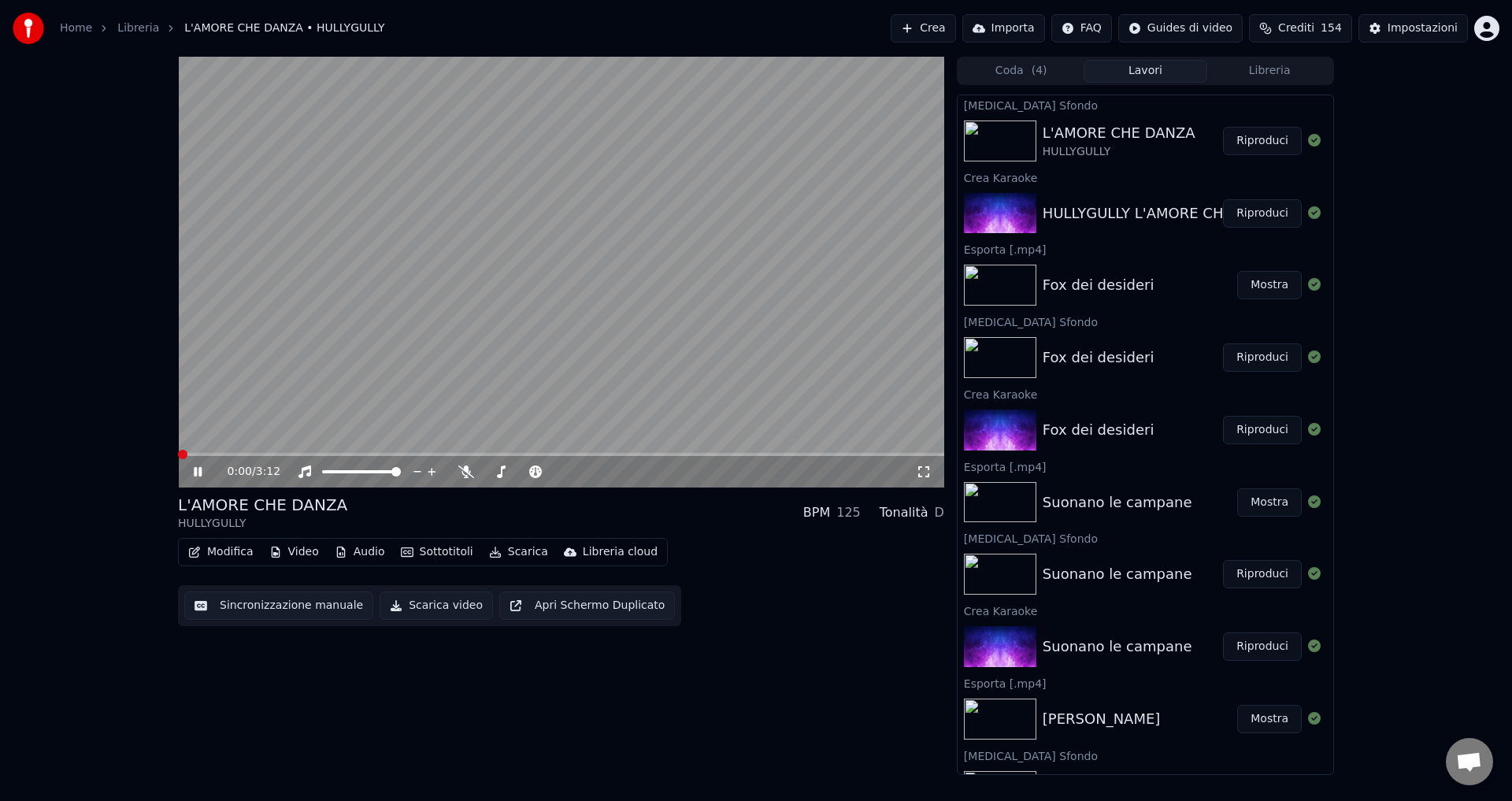
click at [178, 450] on span at bounding box center [183, 454] width 9 height 9
click at [194, 472] on icon at bounding box center [197, 472] width 8 height 9
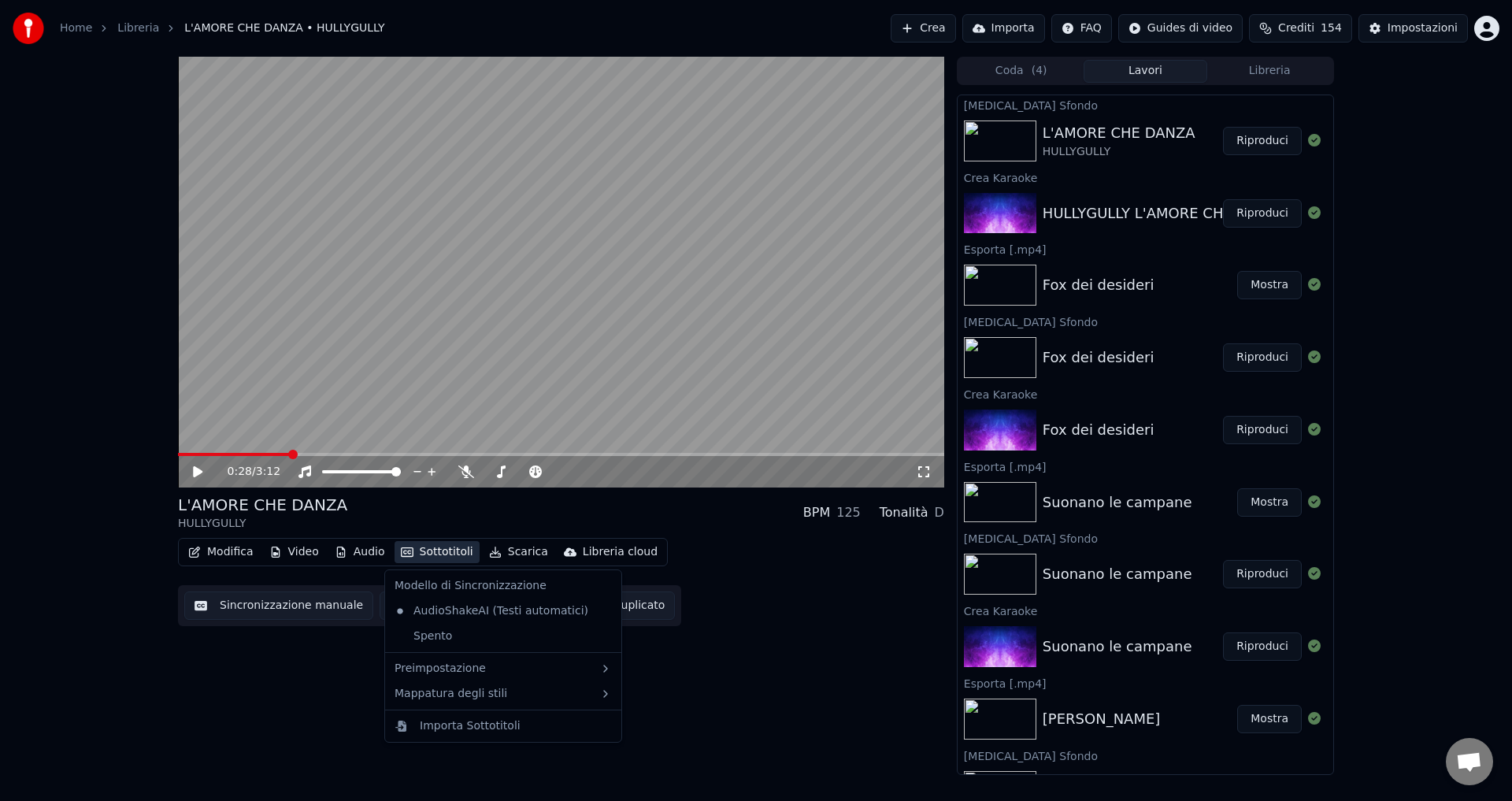
click at [411, 555] on button "Sottotitoli" at bounding box center [437, 552] width 85 height 22
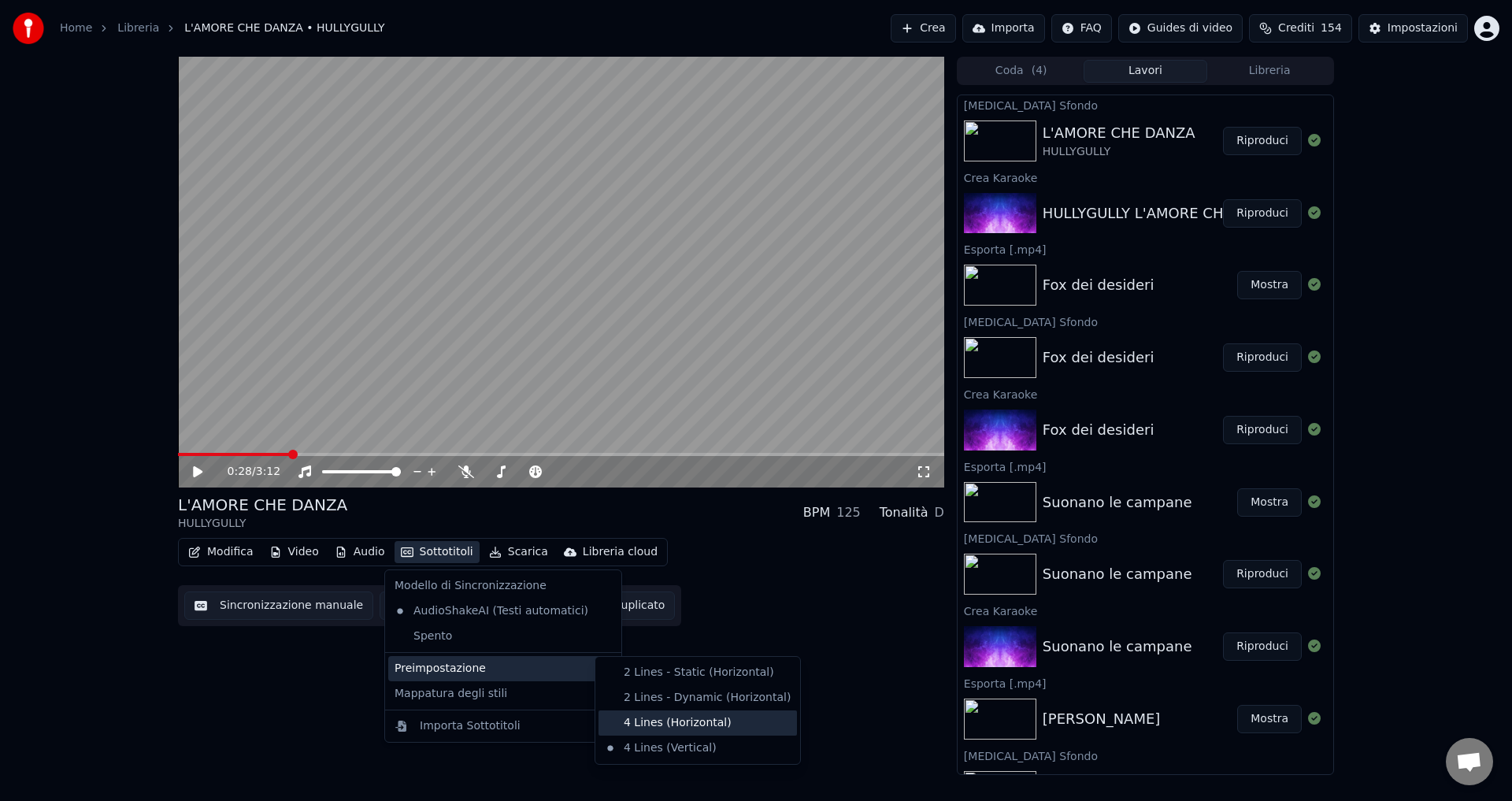
click at [641, 724] on div "4 Lines (Horizontal)" at bounding box center [697, 722] width 198 height 26
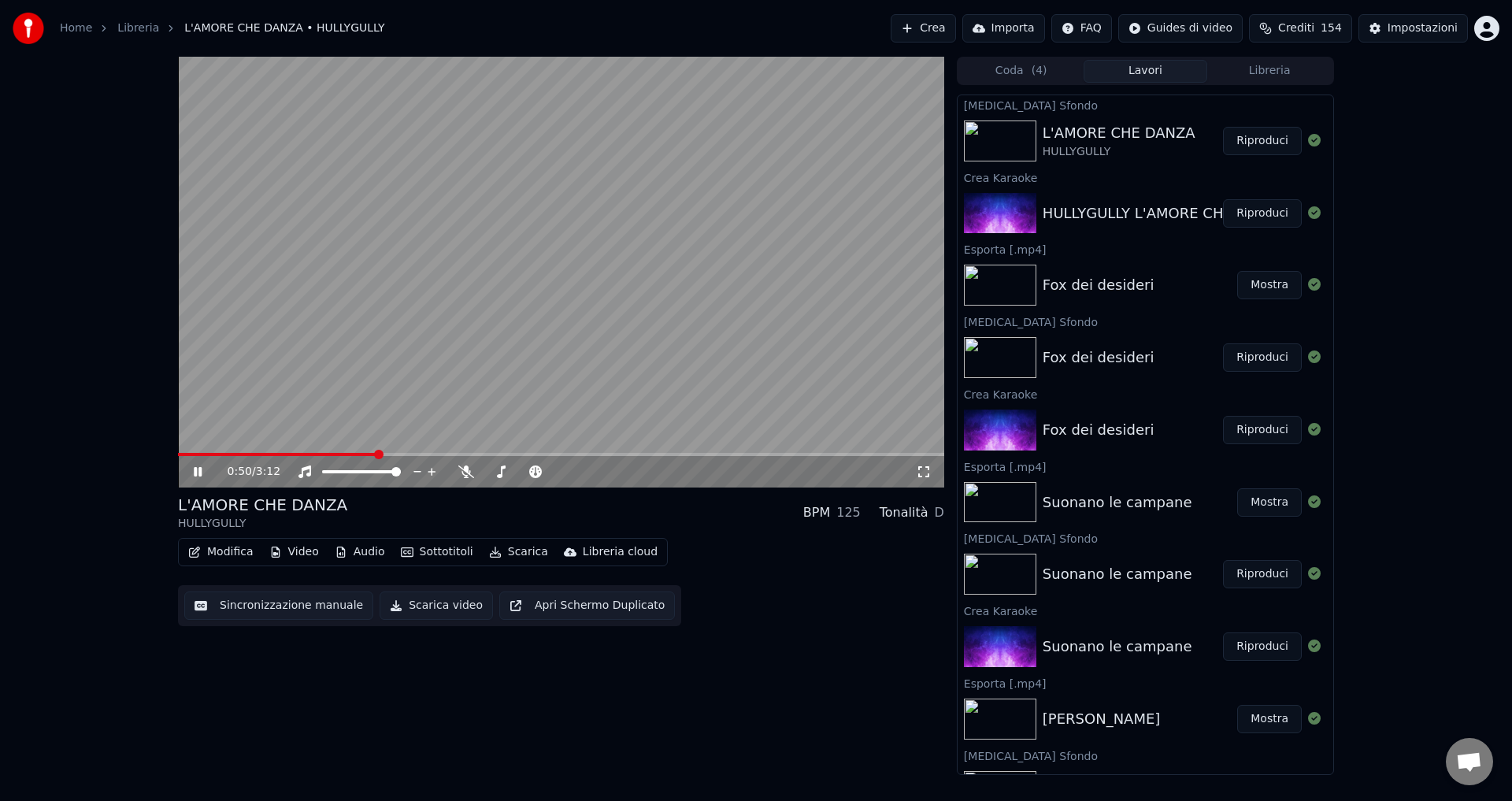
click at [197, 469] on icon at bounding box center [197, 472] width 8 height 9
click at [389, 607] on button "Scarica video" at bounding box center [436, 606] width 114 height 28
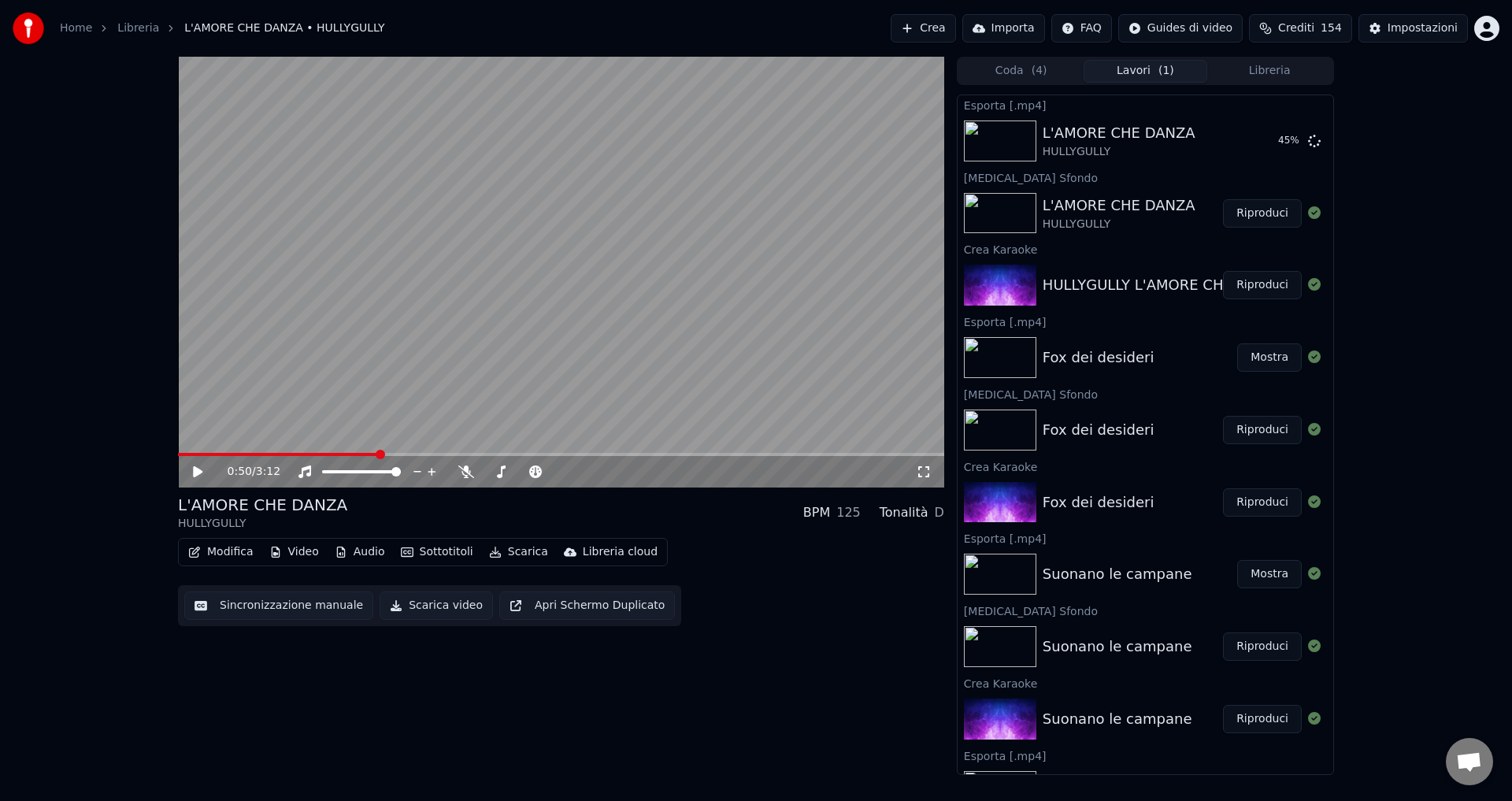
click at [1031, 71] on span "( 4 )" at bounding box center [1039, 70] width 16 height 16
click at [1109, 71] on button "Lavori ( 1 )" at bounding box center [1145, 71] width 124 height 23
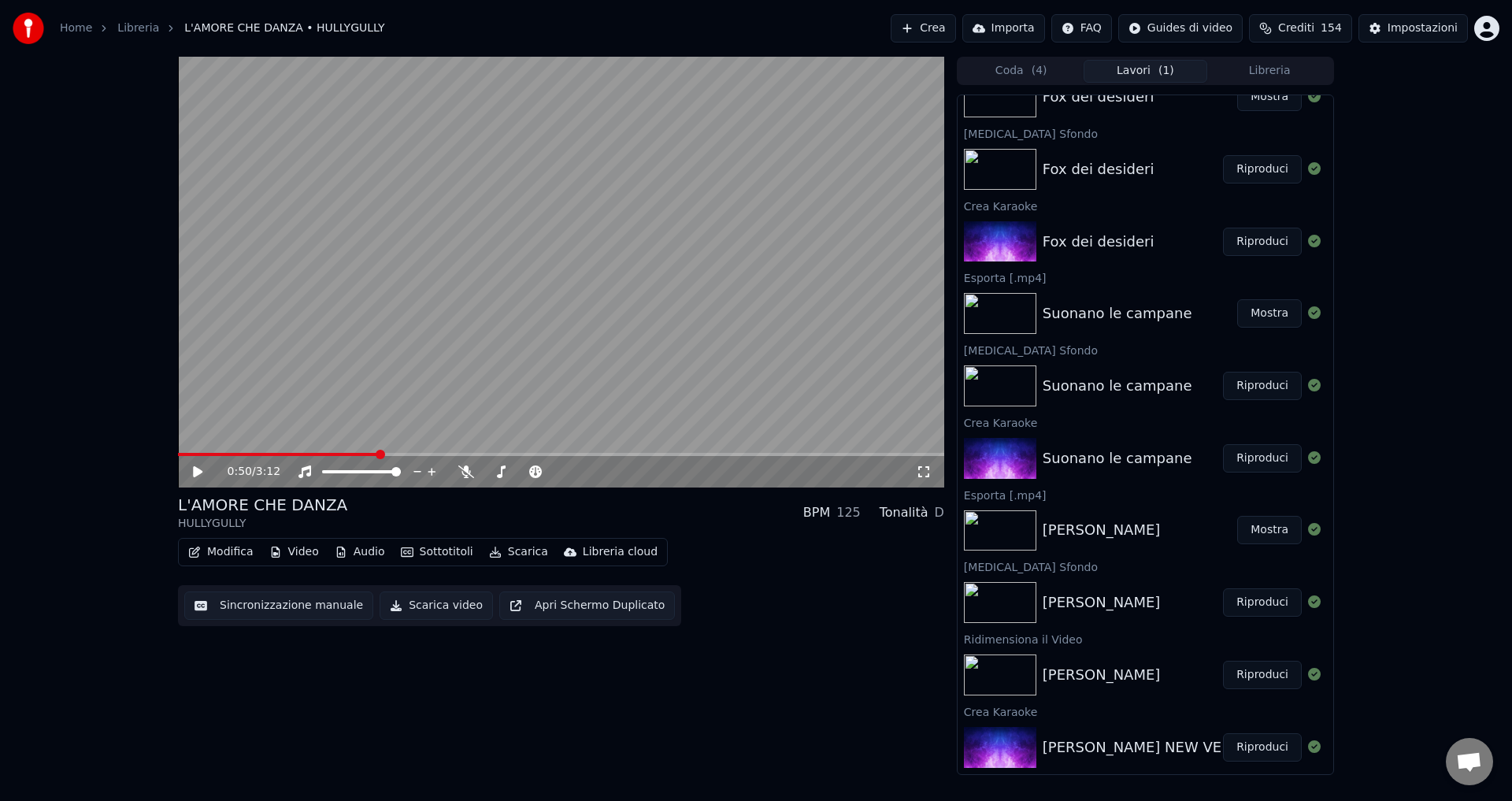
click at [1125, 610] on div "[PERSON_NAME]" at bounding box center [1133, 602] width 180 height 22
click at [1248, 606] on button "Riproduci" at bounding box center [1262, 602] width 79 height 28
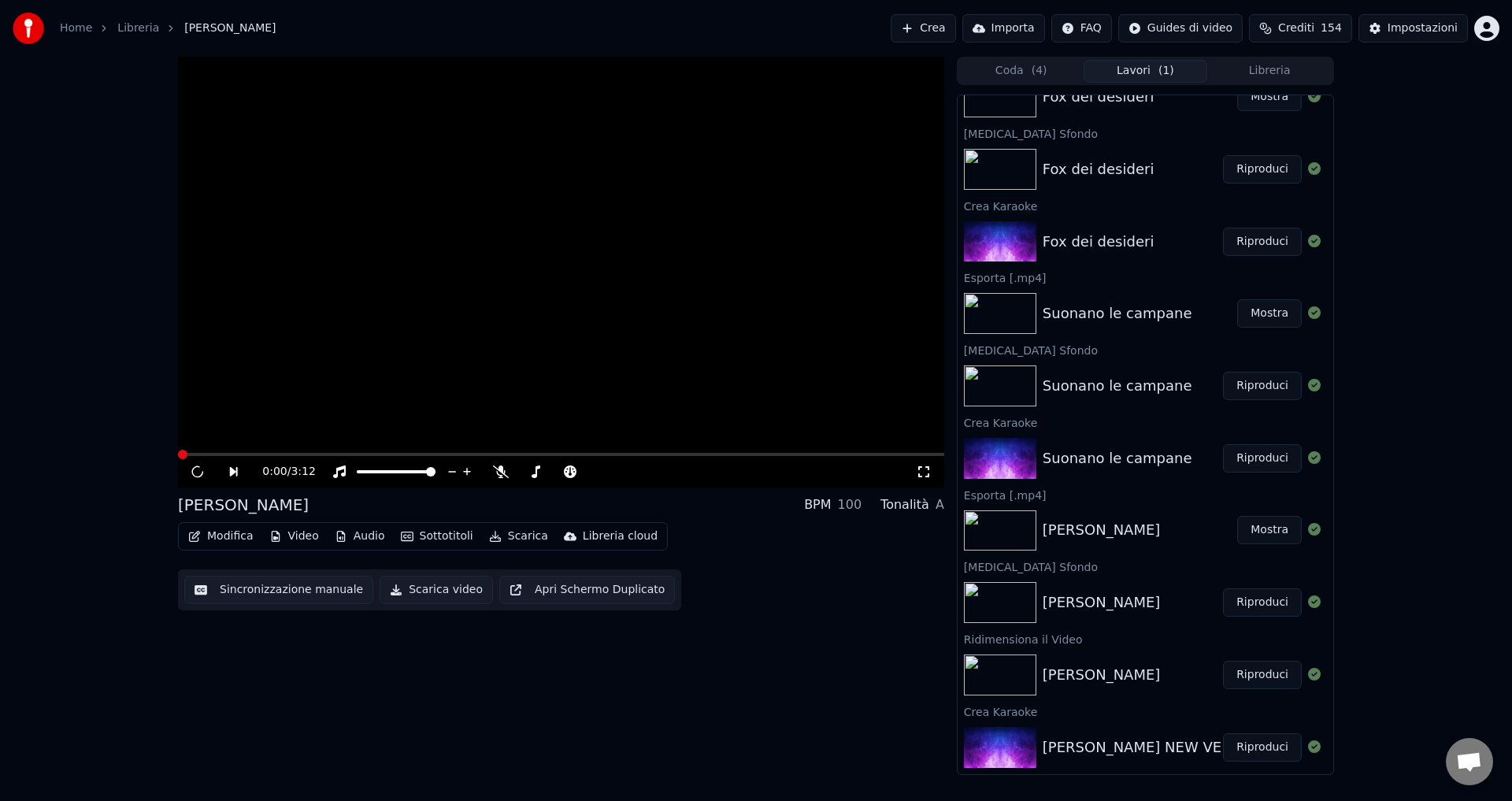
click at [1258, 750] on button "Riproduci" at bounding box center [1262, 747] width 79 height 28
click at [1244, 678] on button "Riproduci" at bounding box center [1262, 675] width 79 height 28
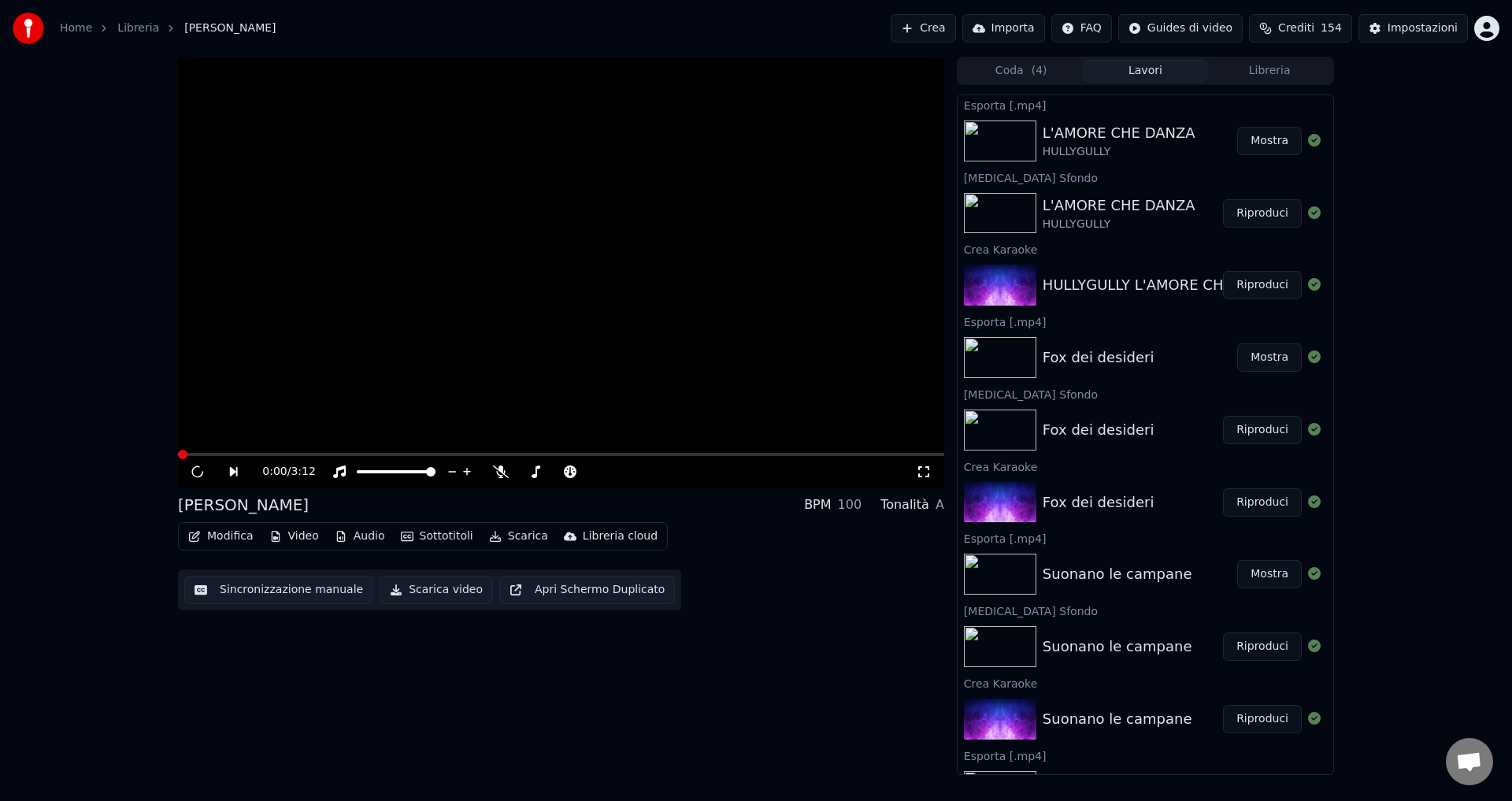
click at [1260, 141] on button "Mostra" at bounding box center [1269, 141] width 64 height 28
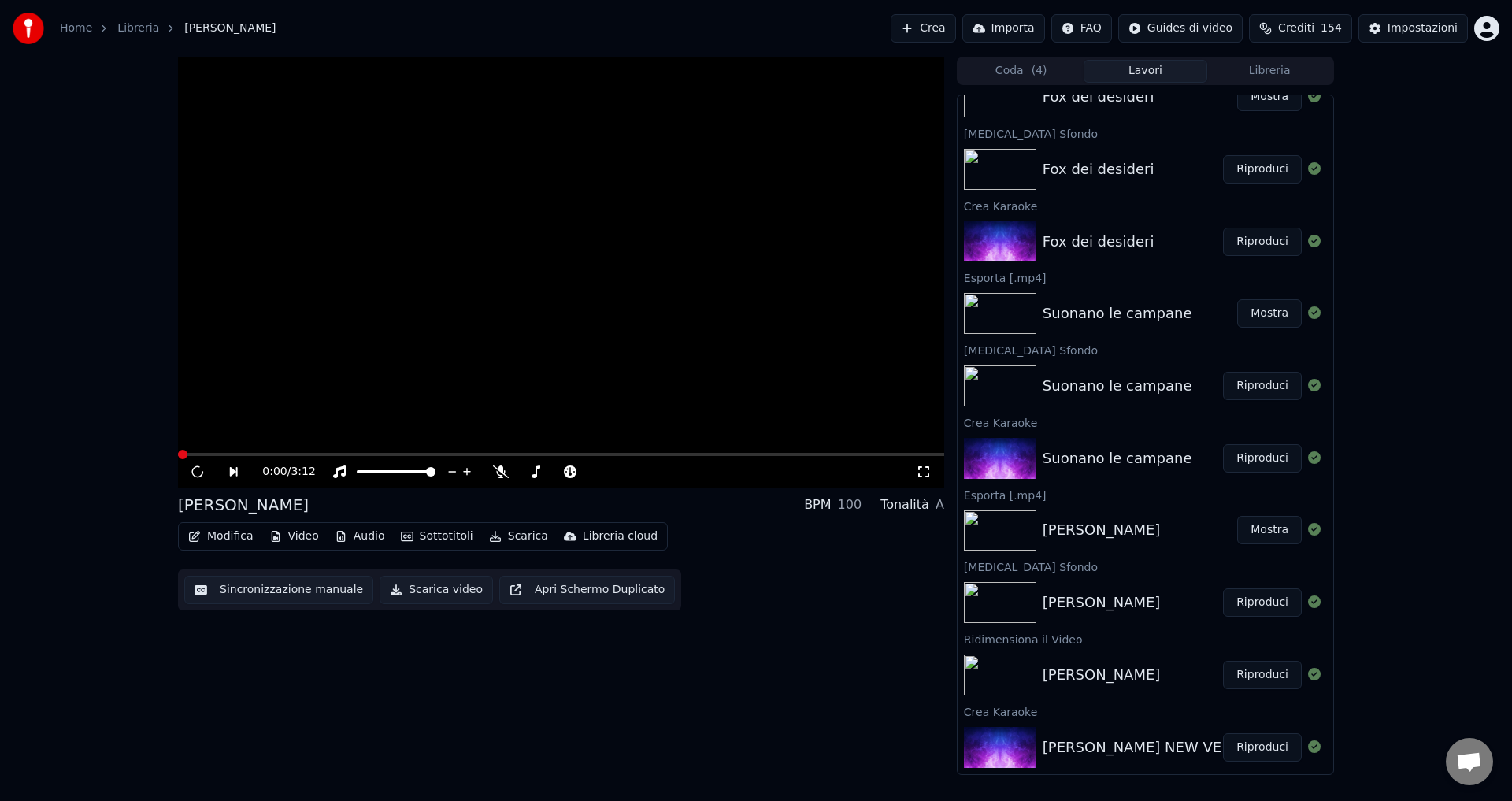
click at [956, 21] on button "Crea" at bounding box center [922, 28] width 64 height 28
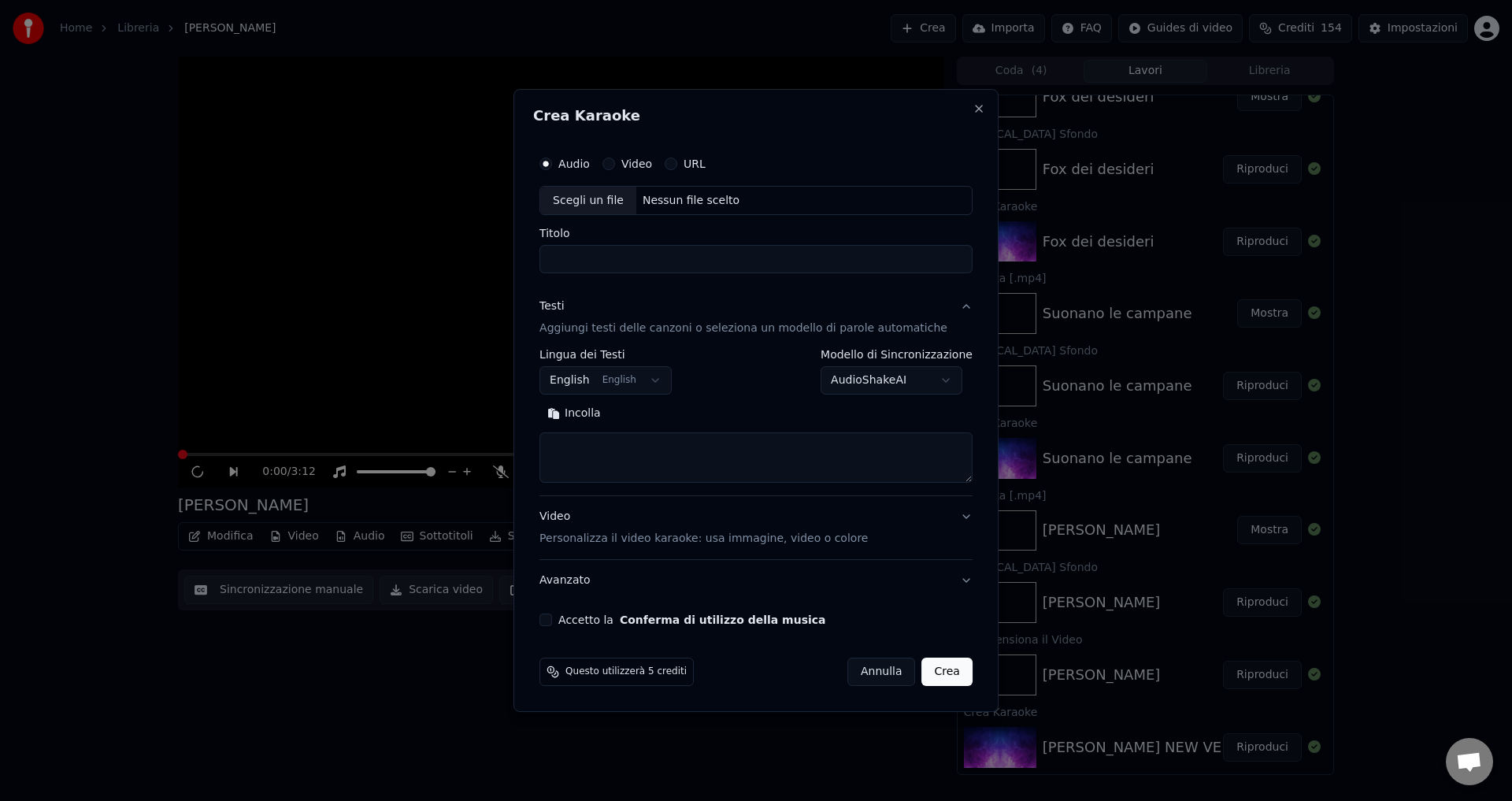
click at [662, 196] on div "Nessun file scelto" at bounding box center [690, 201] width 109 height 16
type input "**********"
click at [592, 381] on body "**********" at bounding box center [756, 400] width 1512 height 801
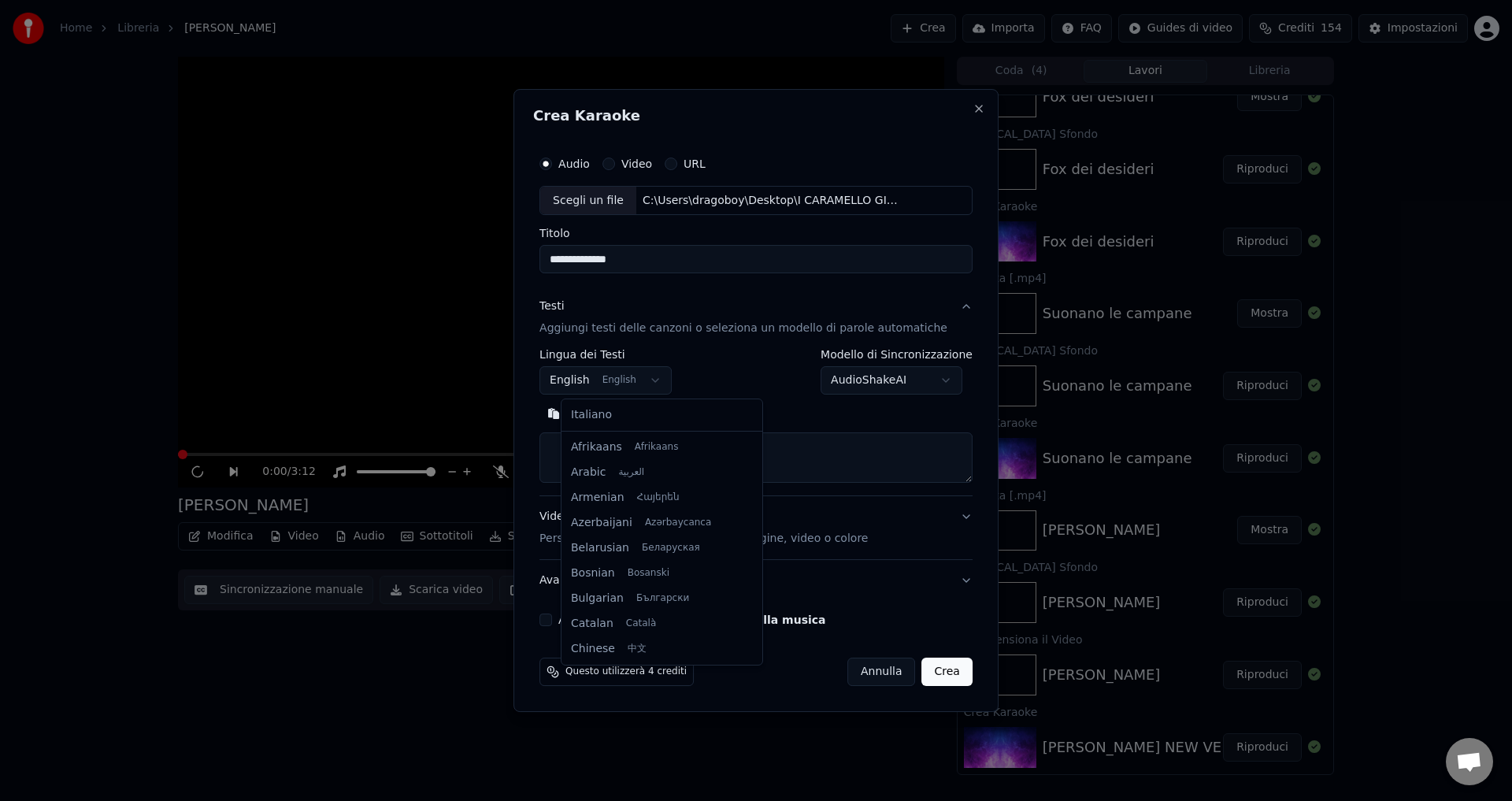
scroll to position [126, 0]
select select "**"
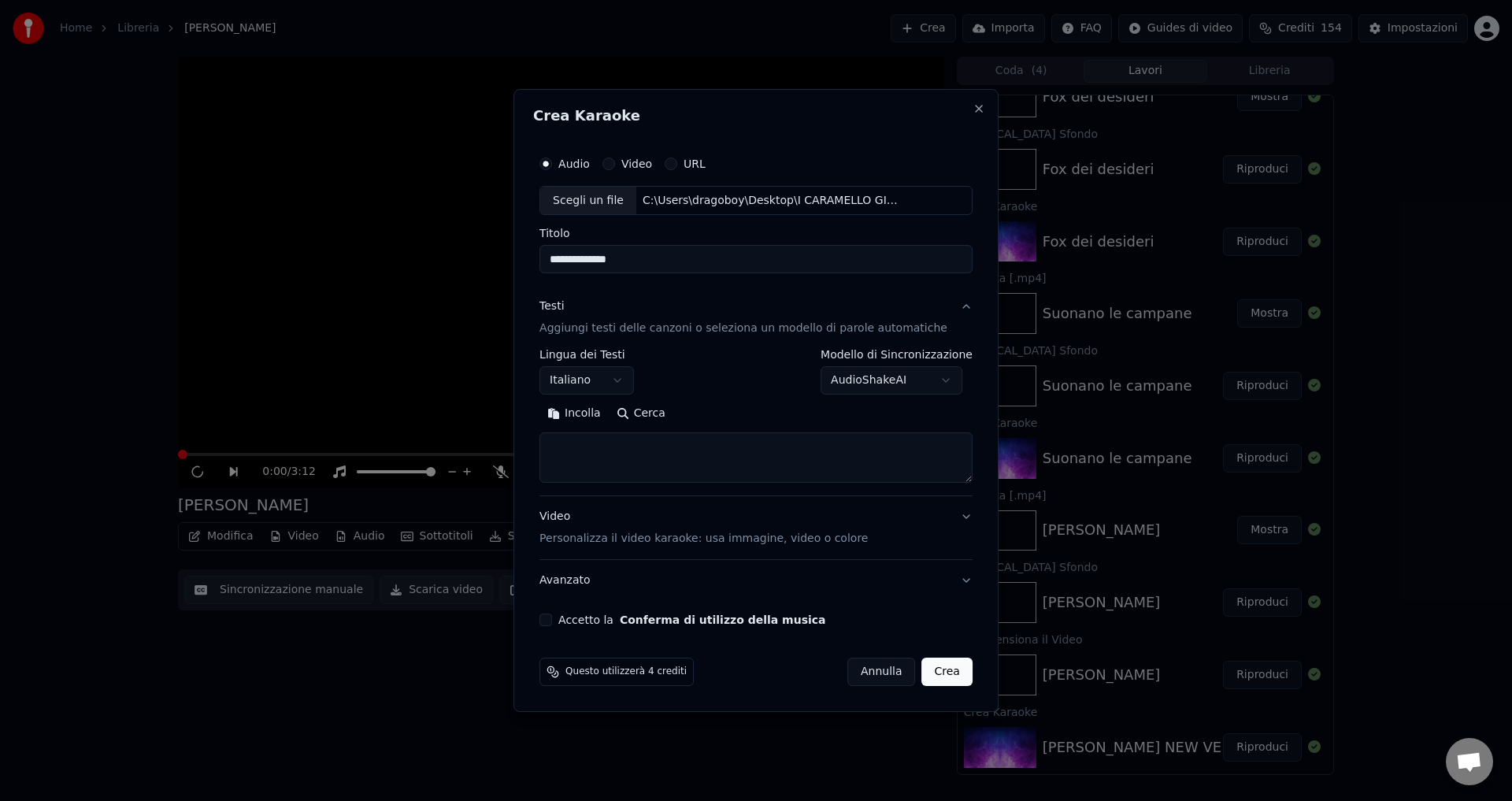
click at [552, 620] on button "Accetto la Conferma di utilizzo della musica" at bounding box center [545, 619] width 12 height 12
click at [894, 386] on body "**********" at bounding box center [756, 400] width 1512 height 801
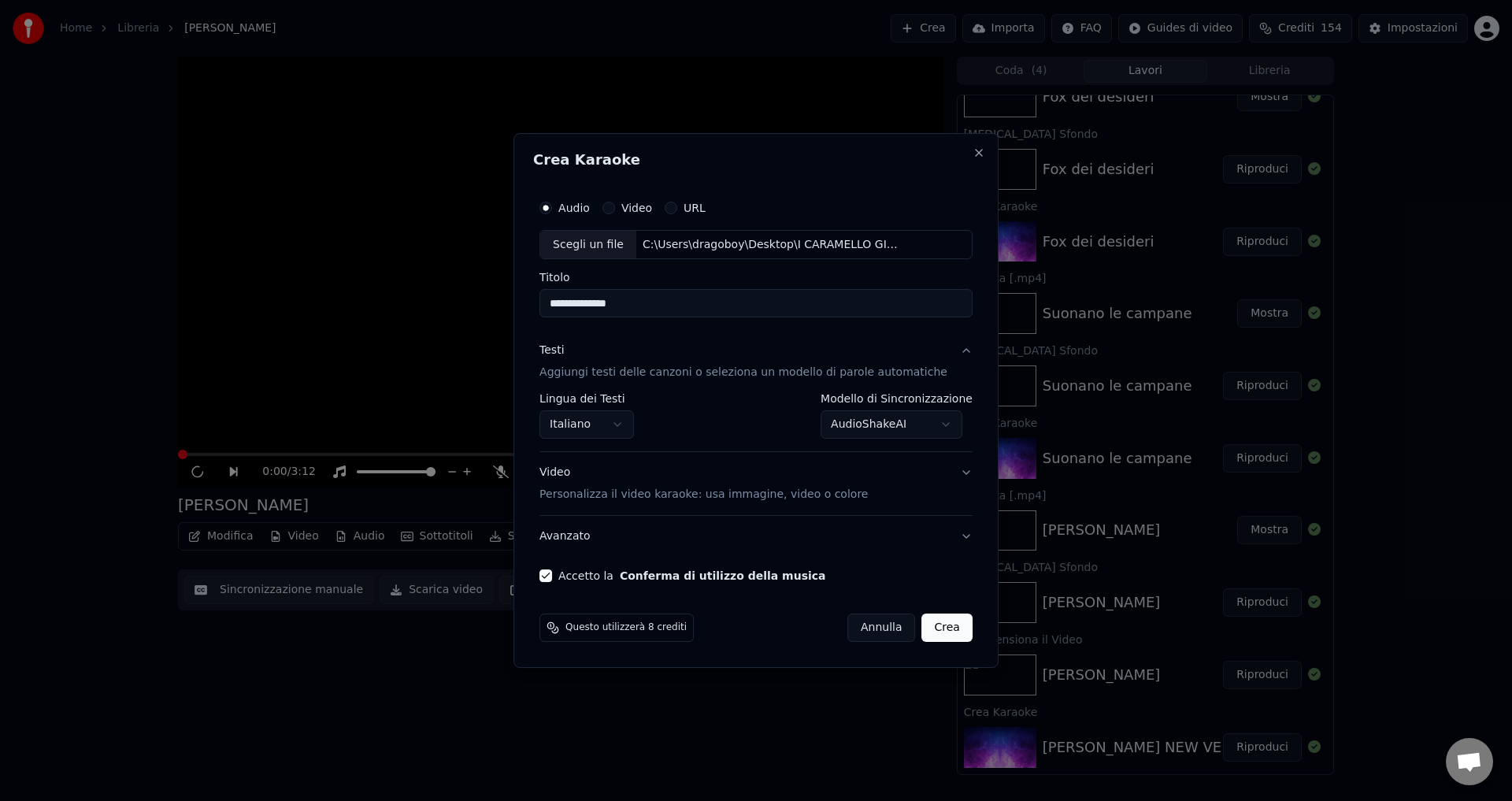
click at [929, 625] on button "Crea" at bounding box center [947, 628] width 50 height 28
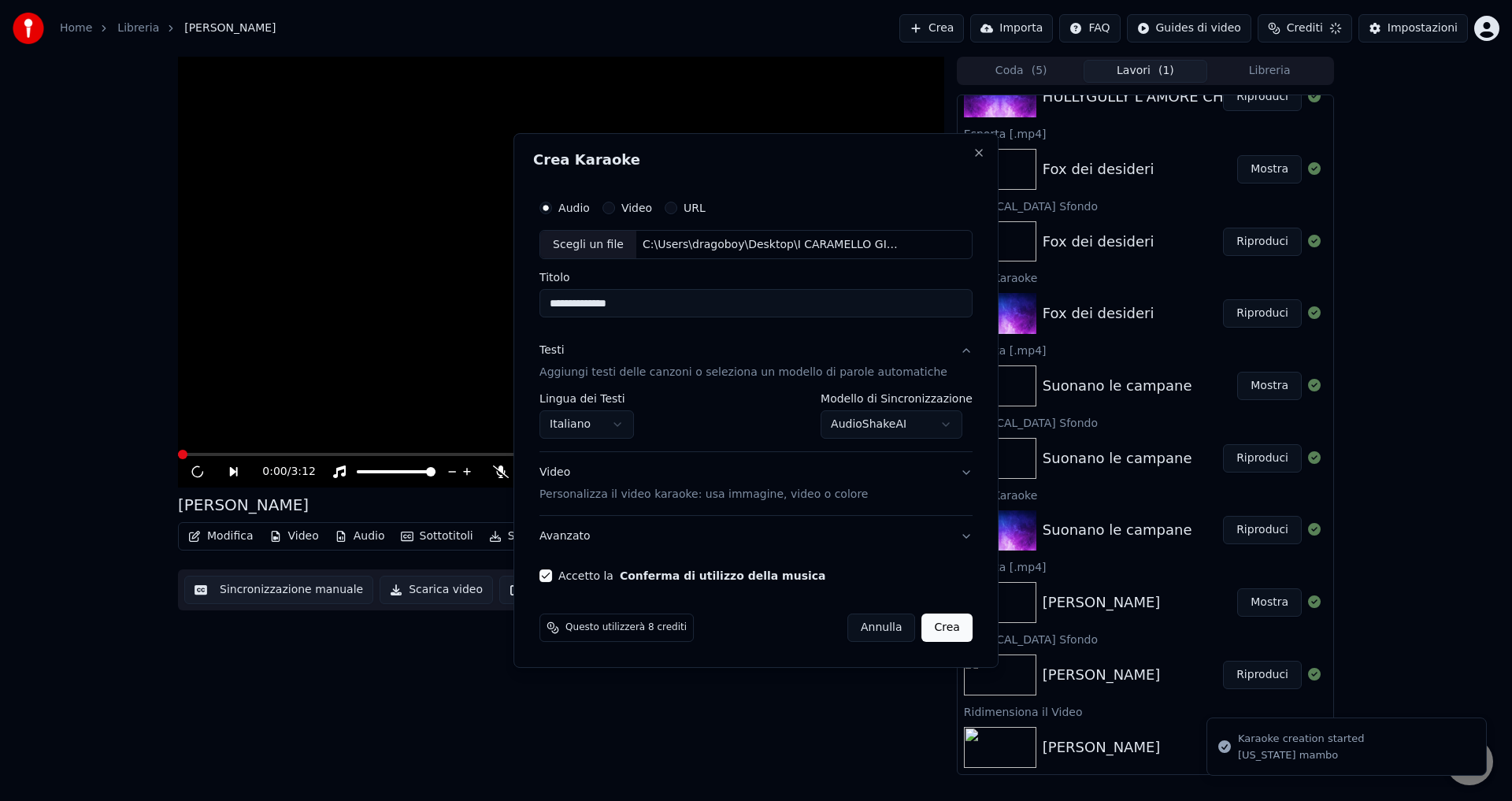
select select "**********"
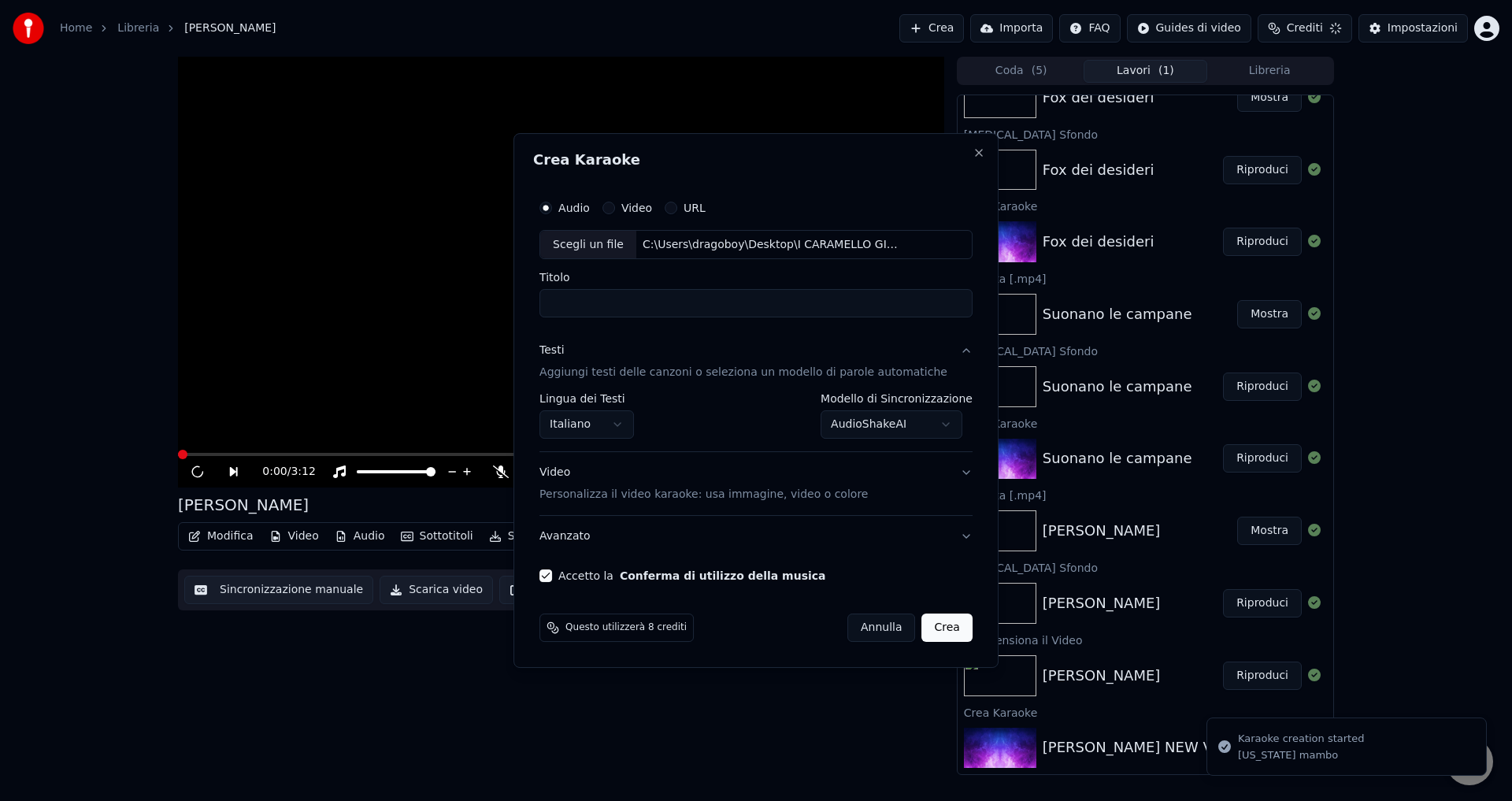
select select
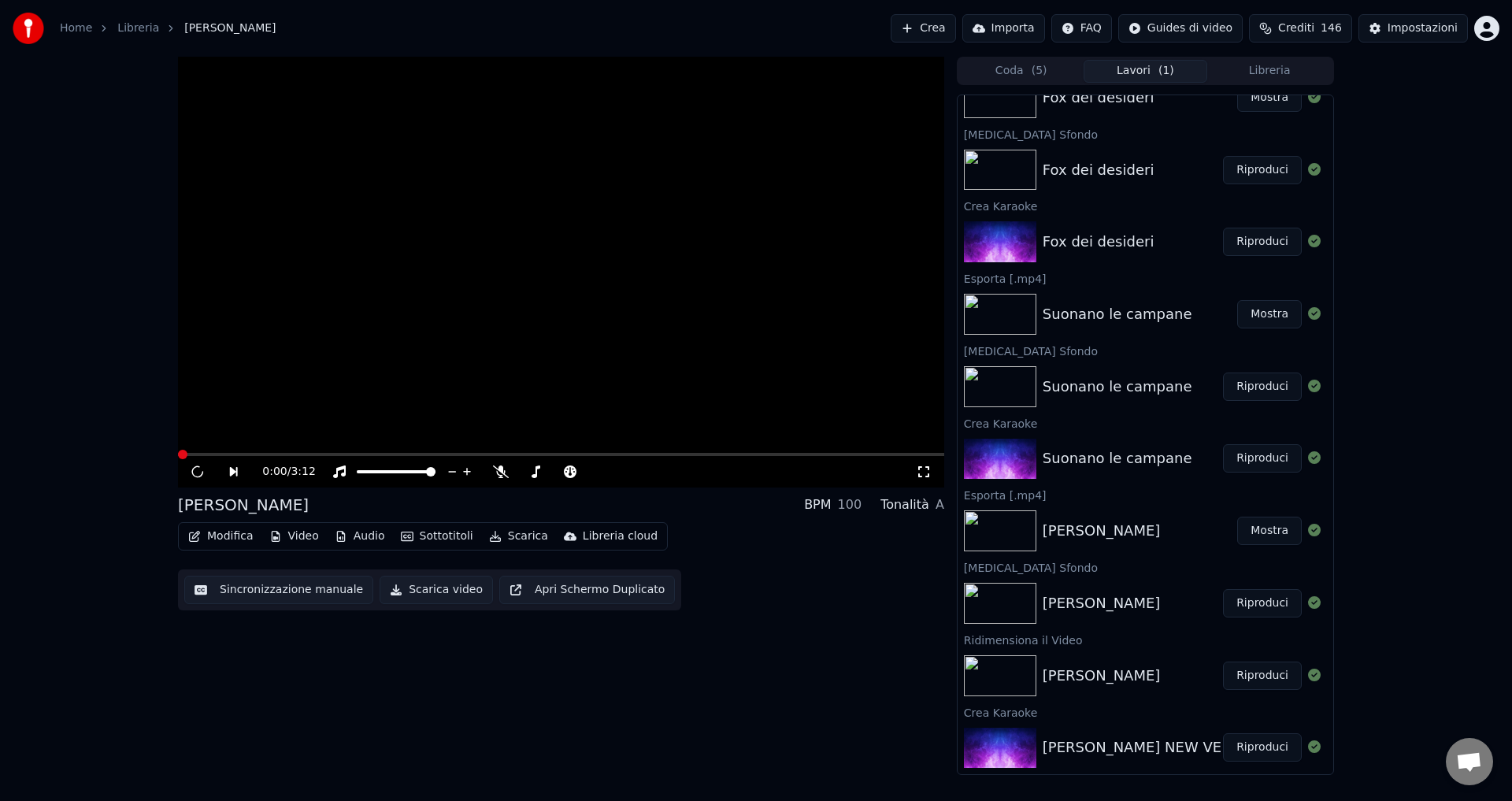
scroll to position [0, 0]
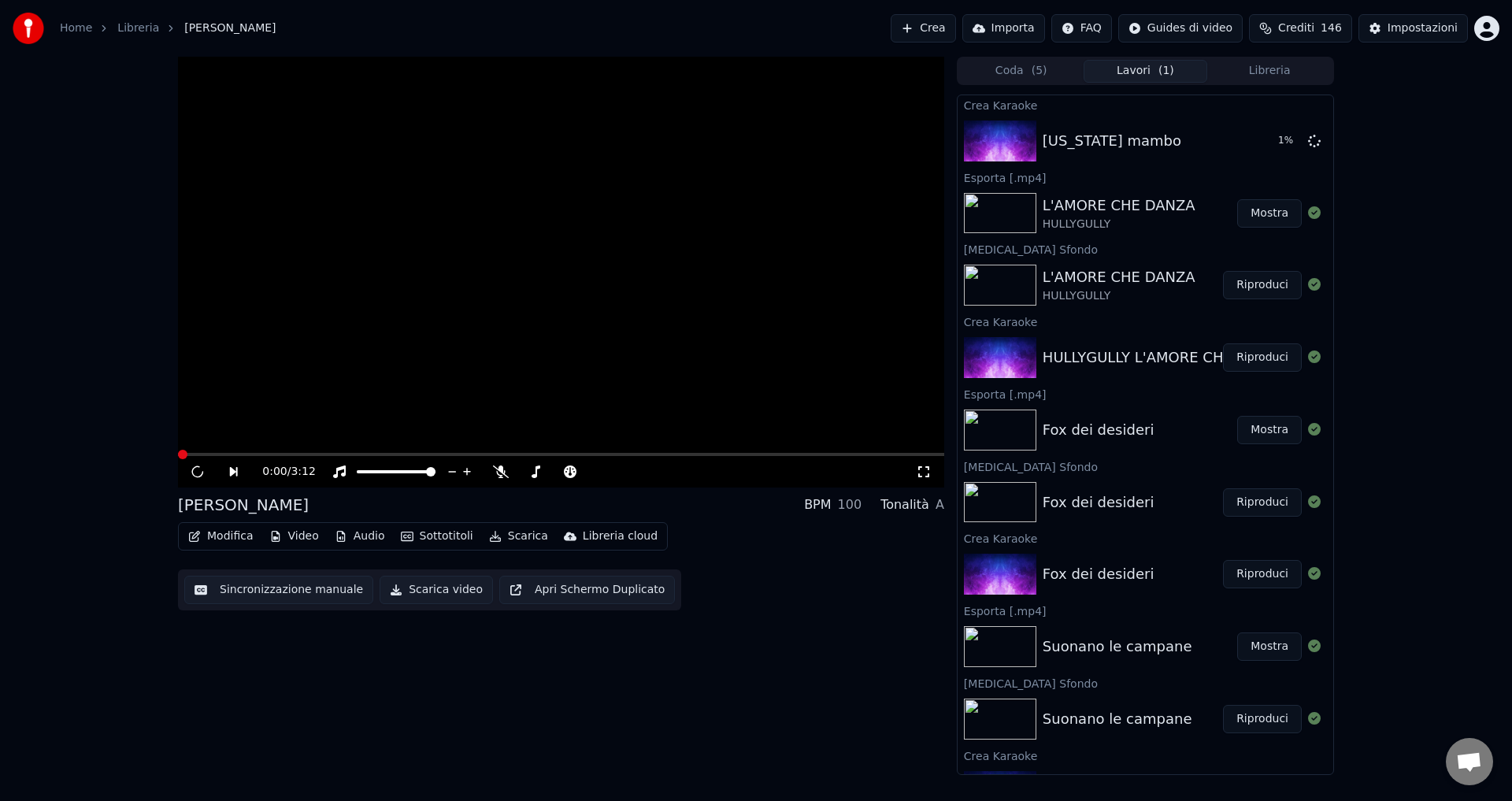
click at [1018, 79] on button "Coda ( 5 )" at bounding box center [1021, 71] width 124 height 23
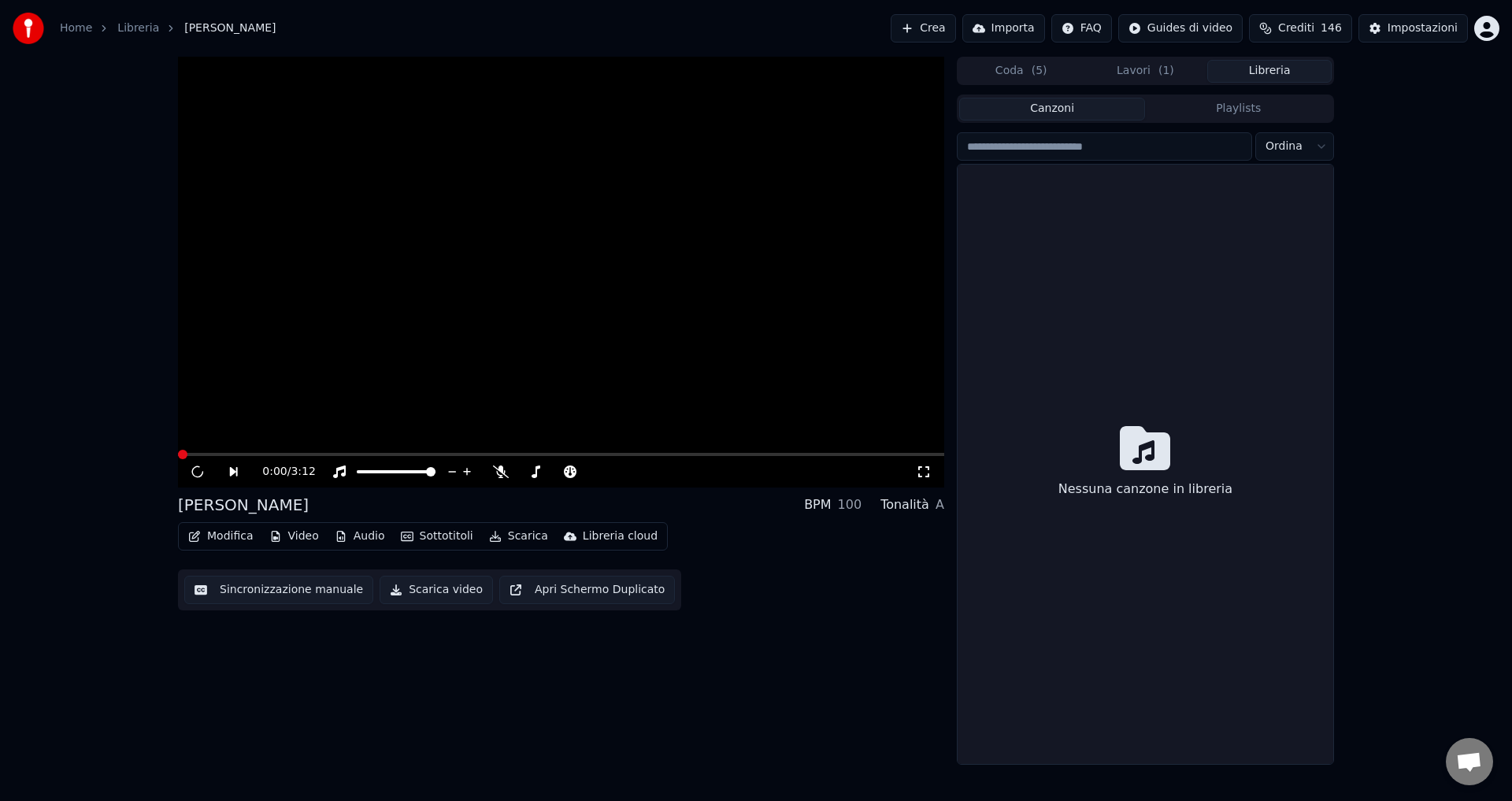
click at [1248, 76] on button "Libreria" at bounding box center [1268, 71] width 124 height 23
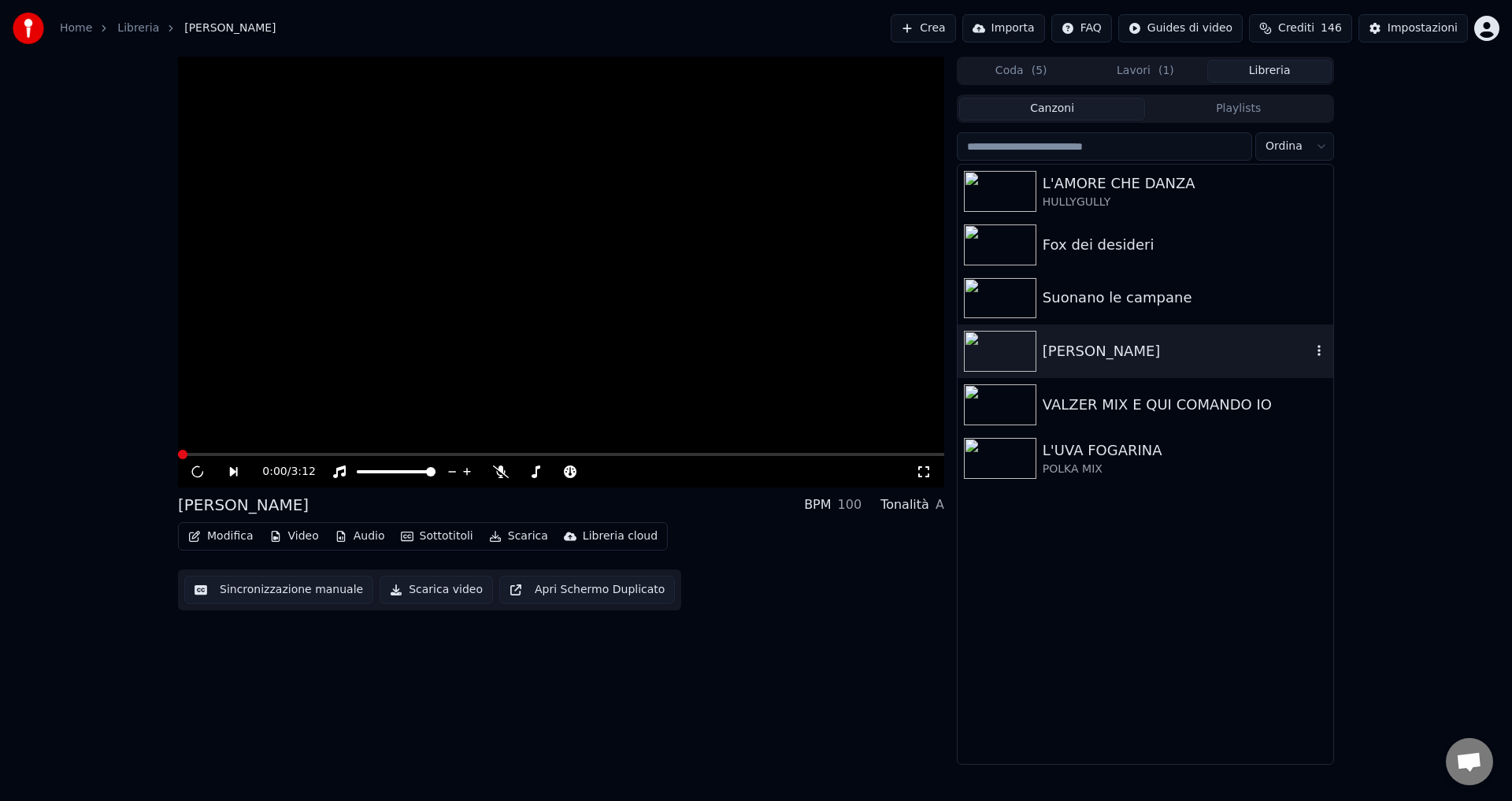
click at [1080, 341] on div "[PERSON_NAME]" at bounding box center [1176, 351] width 268 height 22
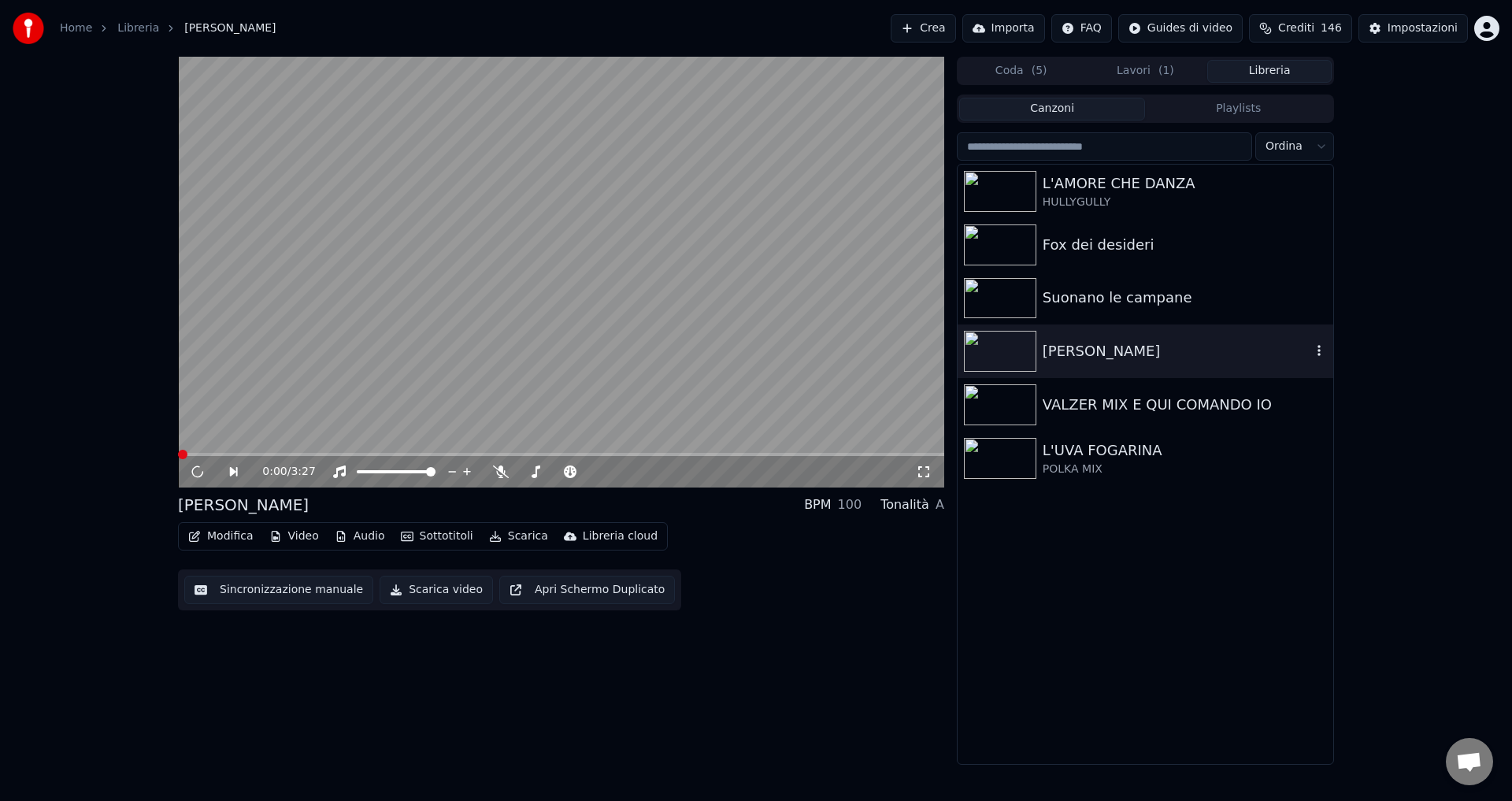
click at [1077, 346] on div "[PERSON_NAME]" at bounding box center [1176, 351] width 268 height 22
click at [200, 473] on icon at bounding box center [197, 472] width 8 height 9
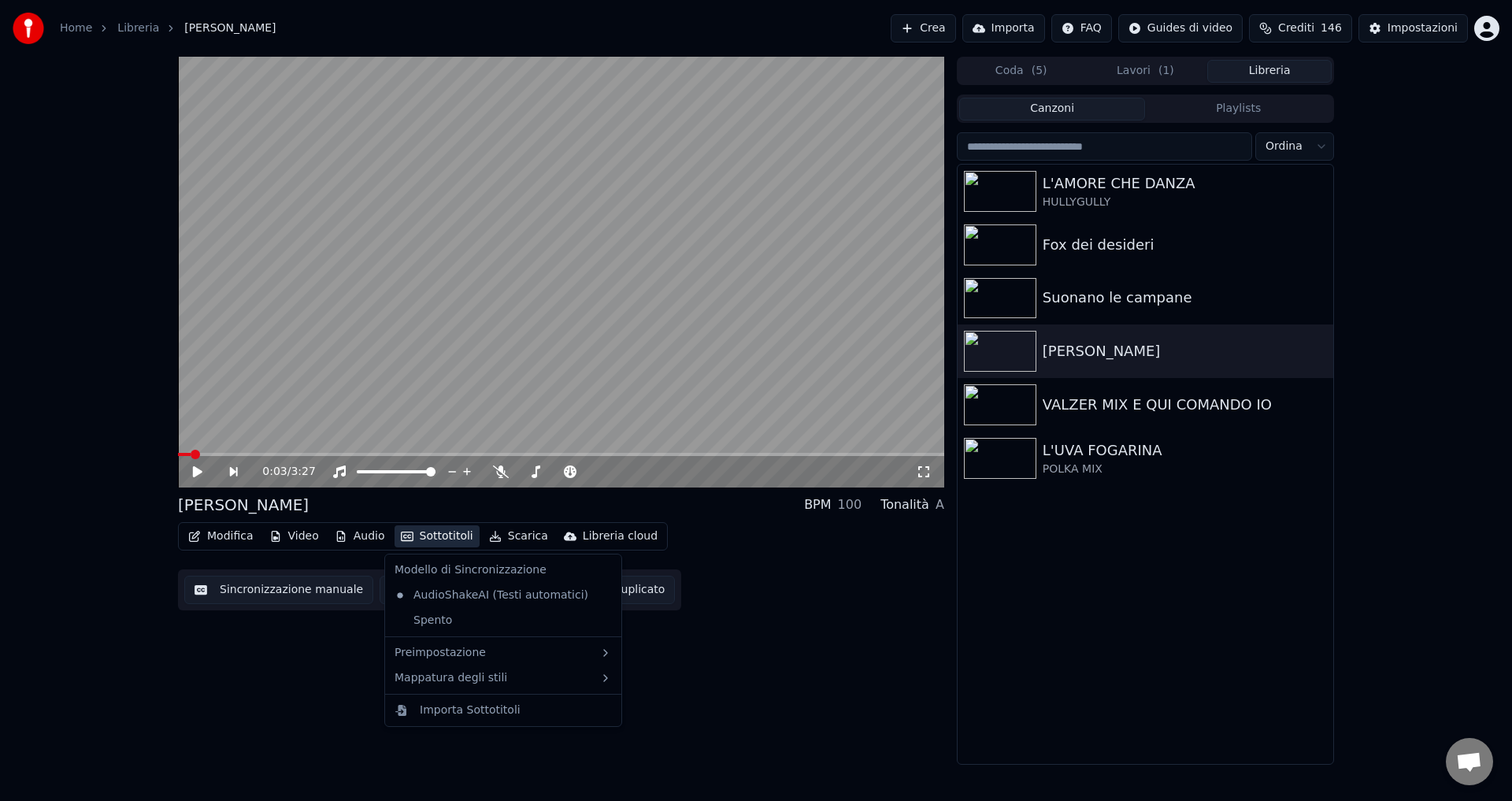
click at [411, 537] on button "Sottotitoli" at bounding box center [437, 536] width 85 height 22
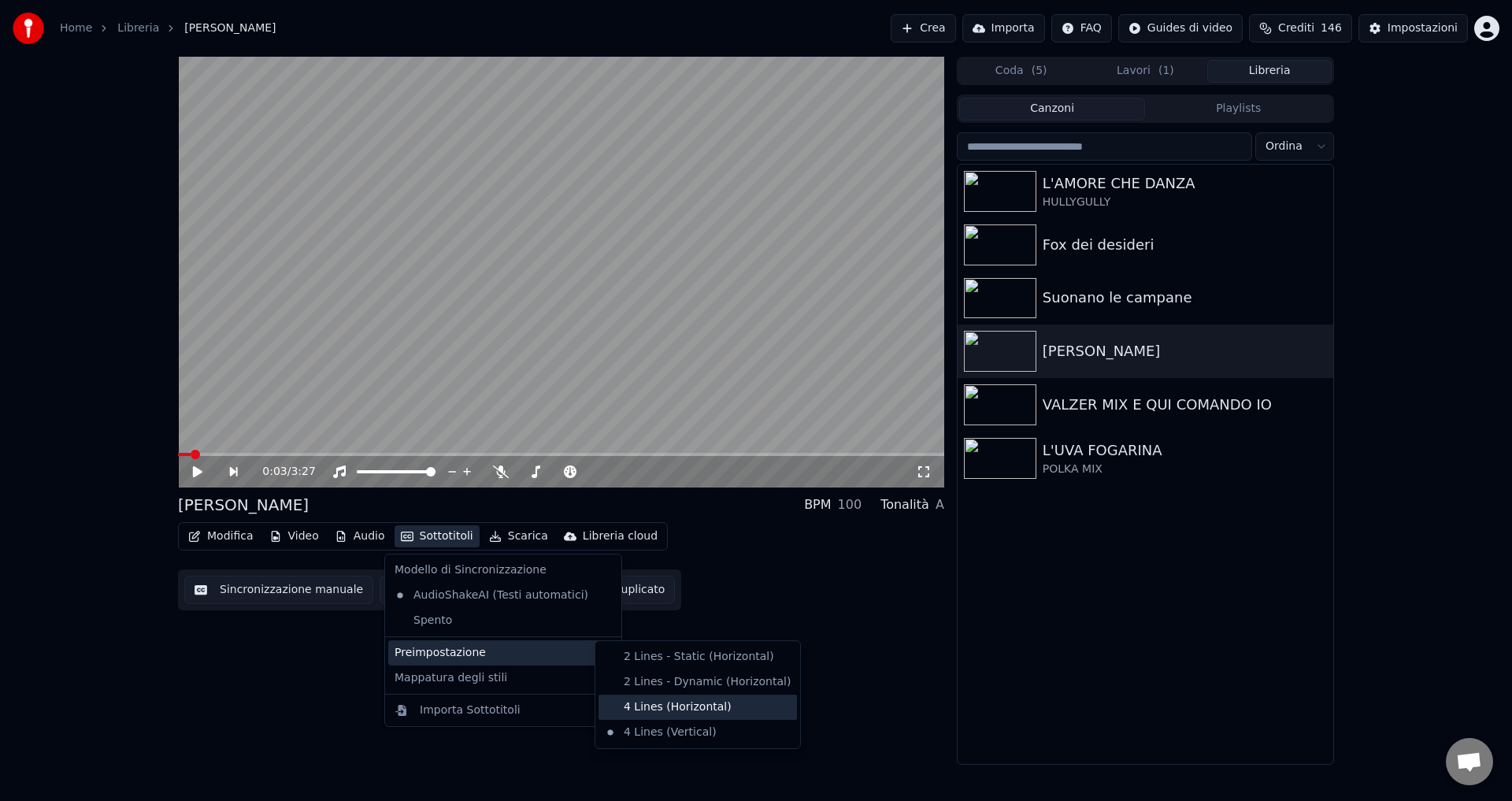
click at [645, 706] on div "4 Lines (Horizontal)" at bounding box center [697, 707] width 198 height 26
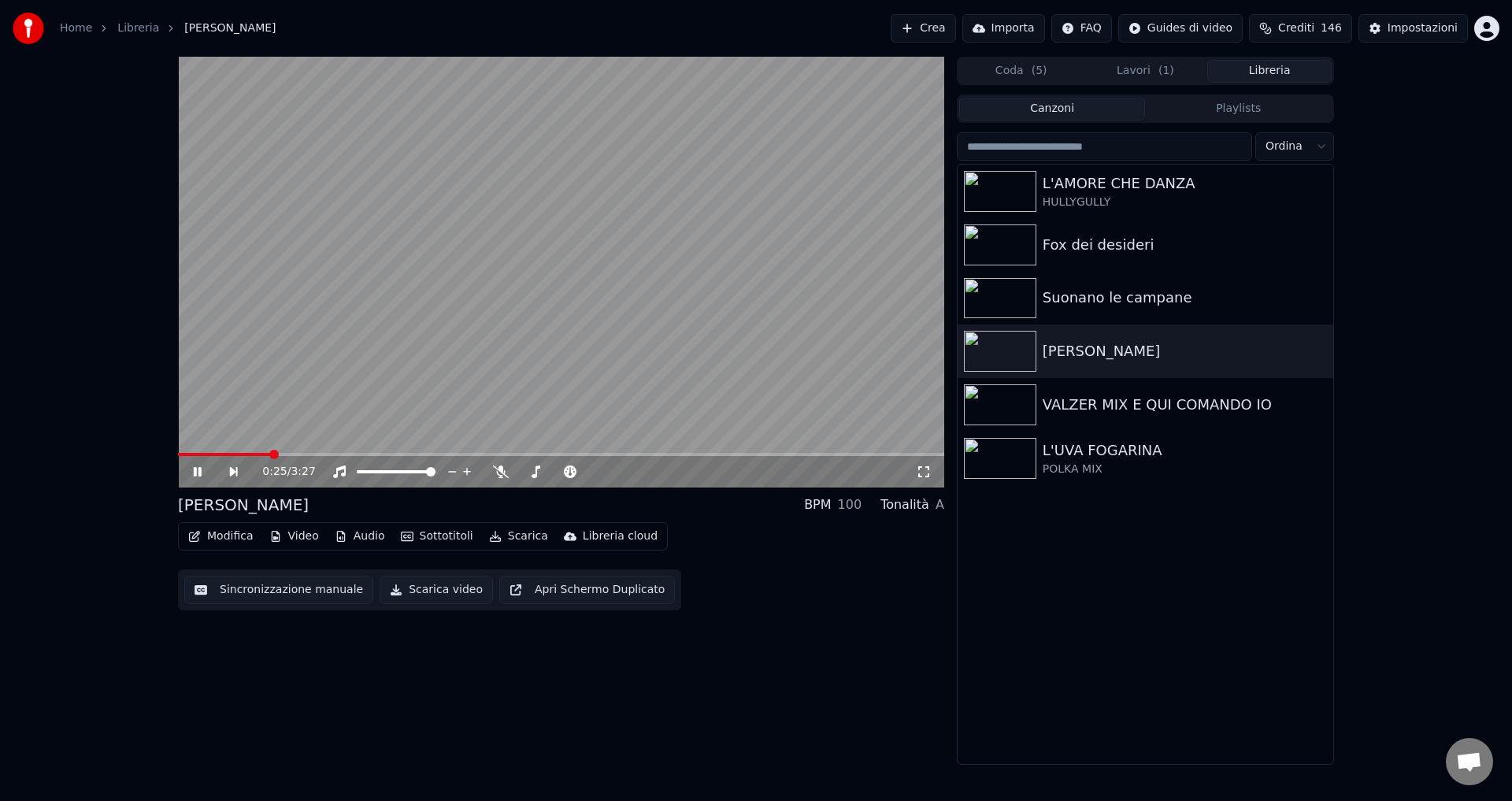
click at [200, 477] on icon at bounding box center [197, 472] width 8 height 9
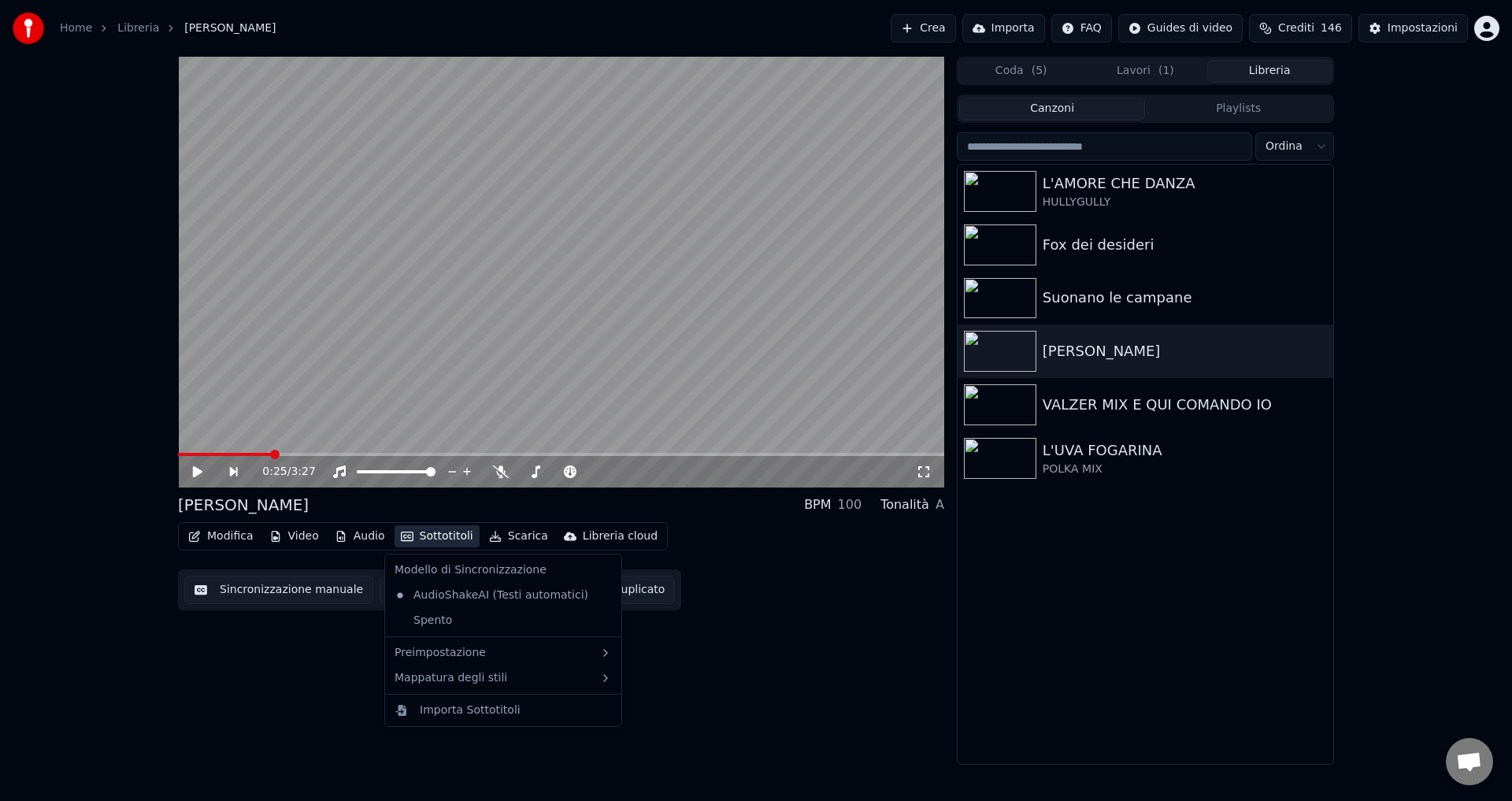
click at [435, 537] on button "Sottotitoli" at bounding box center [437, 536] width 85 height 22
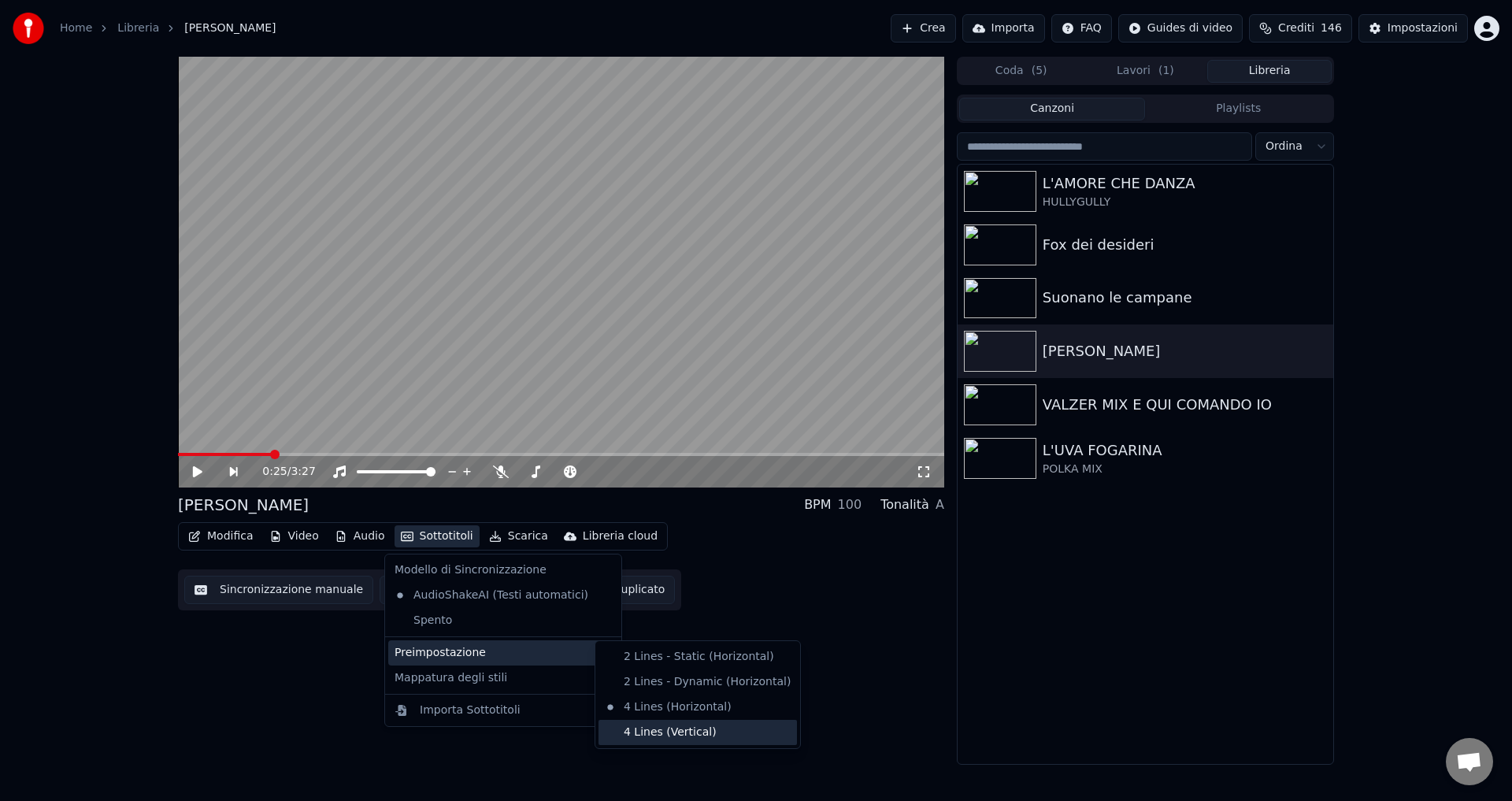
click at [656, 728] on div "4 Lines (Vertical)" at bounding box center [697, 732] width 198 height 26
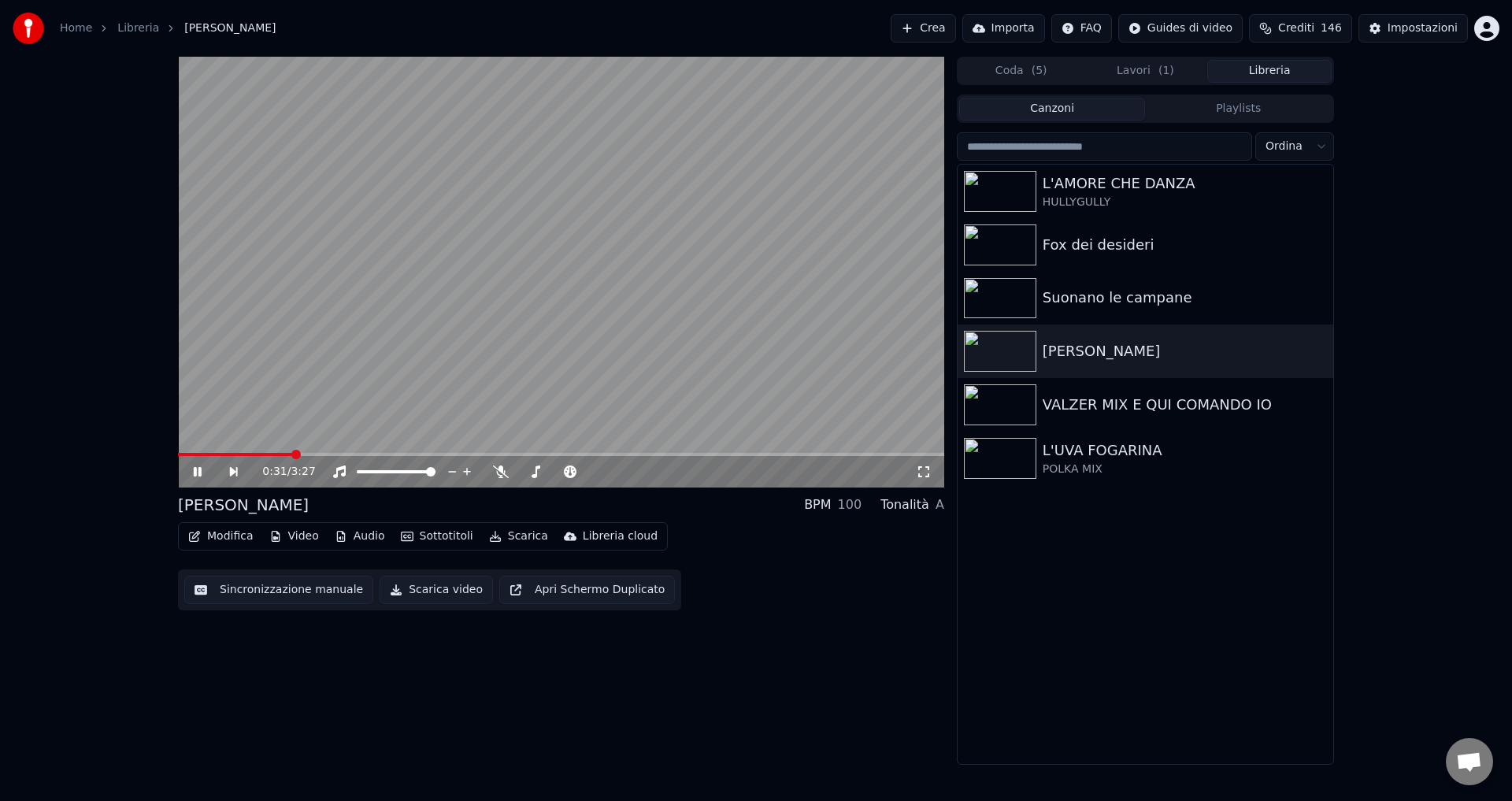
click at [196, 474] on icon at bounding box center [197, 472] width 8 height 9
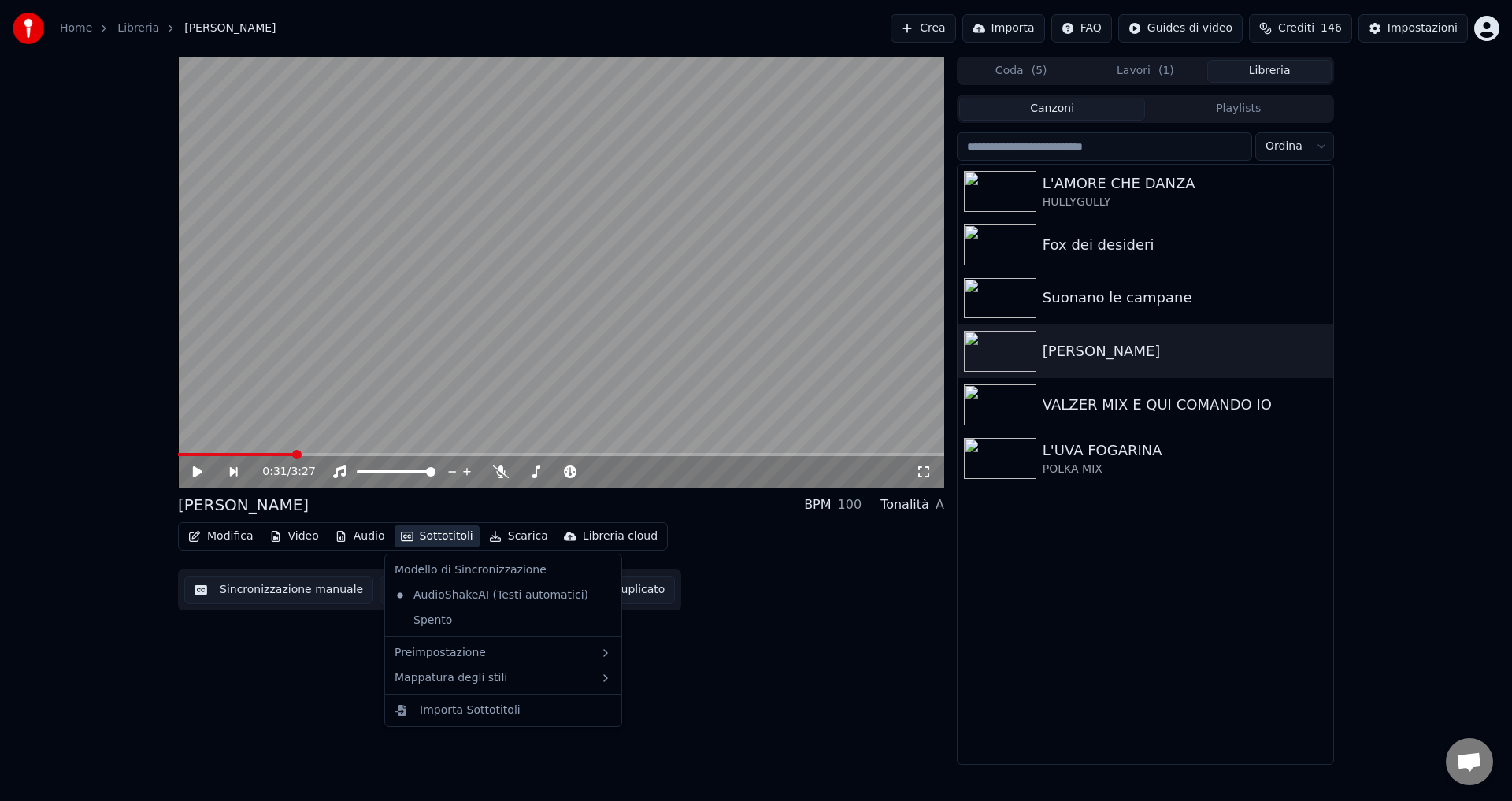
click at [420, 535] on button "Sottotitoli" at bounding box center [437, 536] width 85 height 22
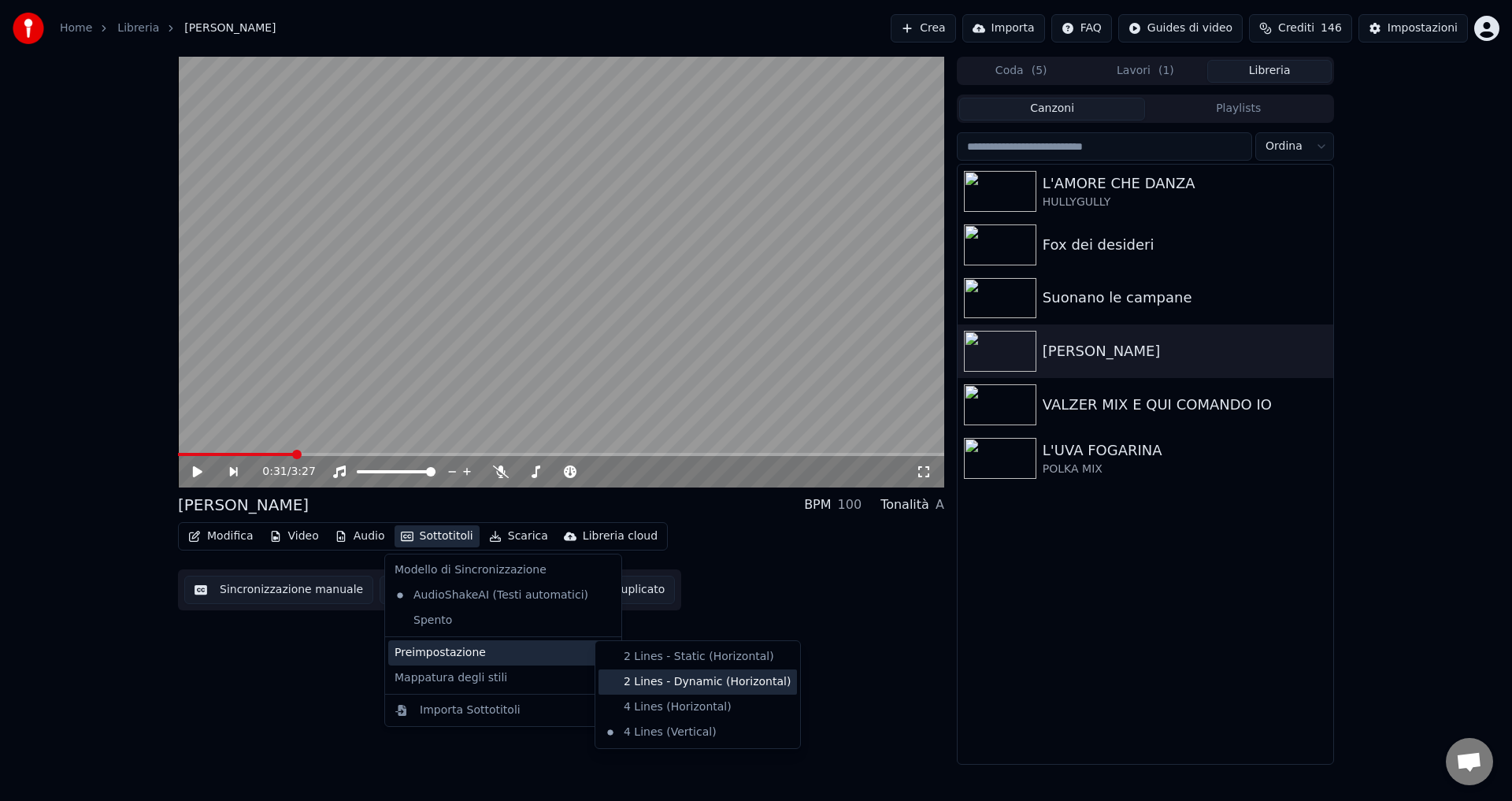
click at [648, 682] on div "2 Lines - Dynamic (Horizontal)" at bounding box center [697, 682] width 198 height 26
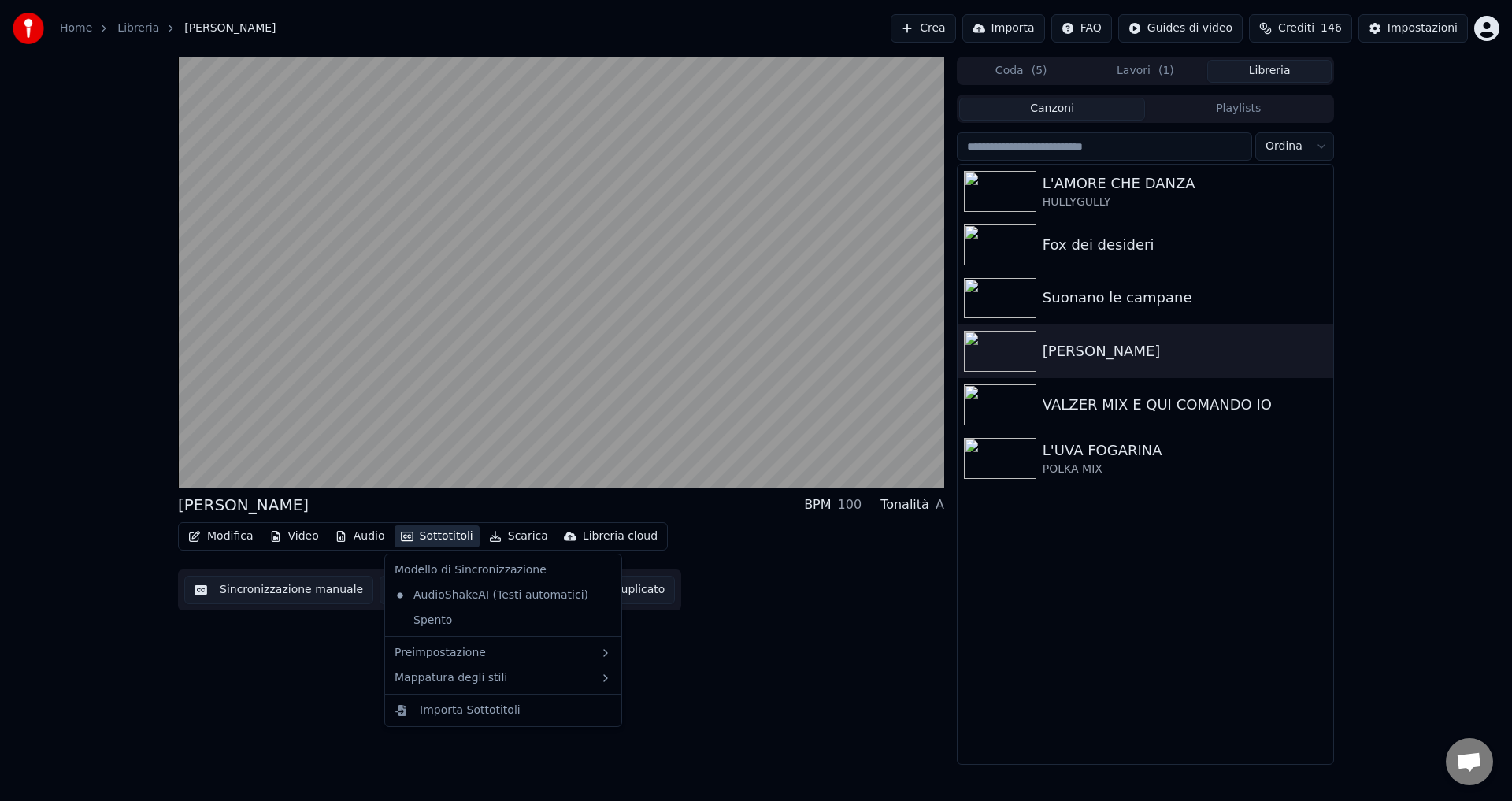
click at [413, 534] on button "Sottotitoli" at bounding box center [437, 536] width 85 height 22
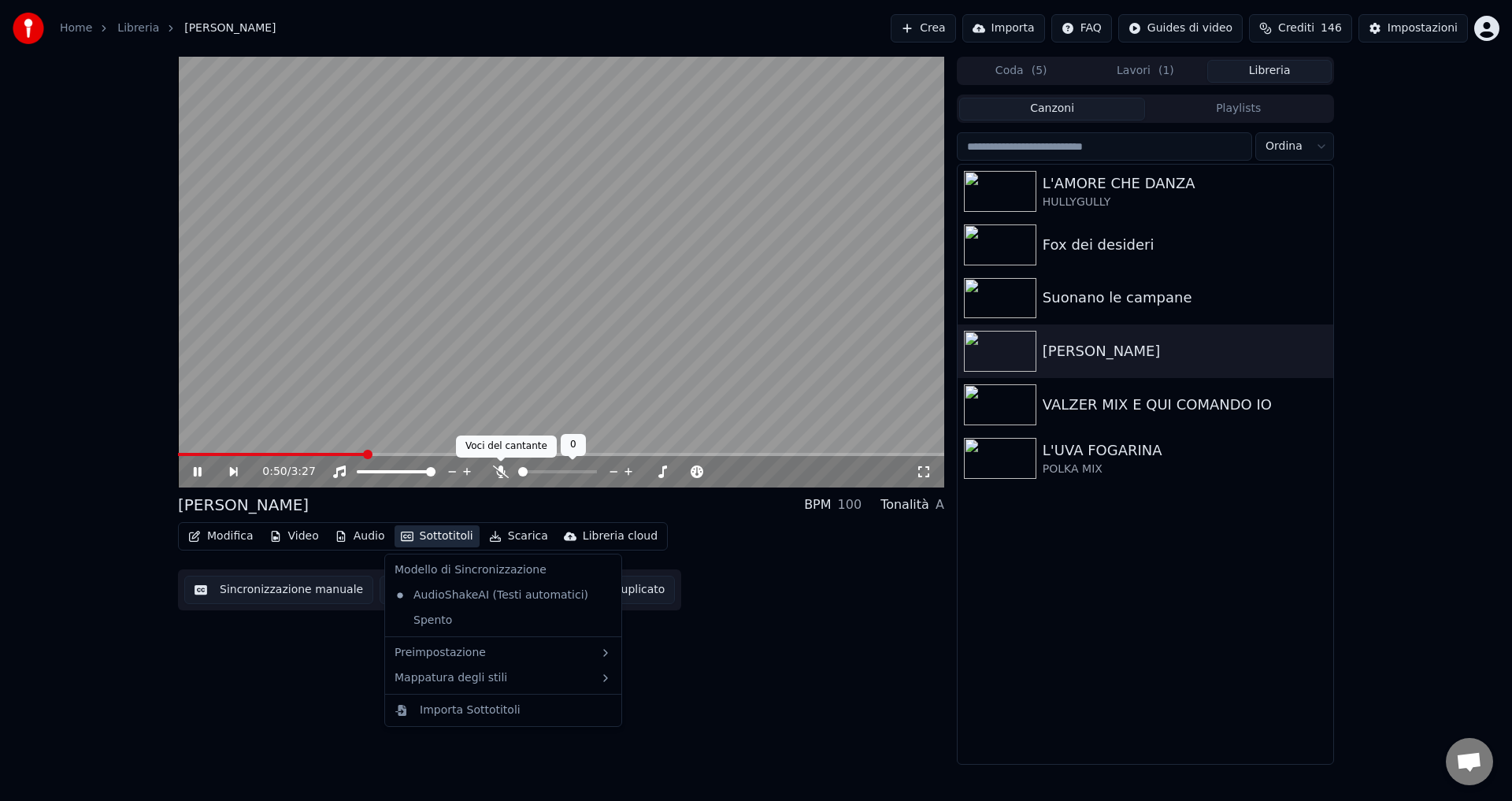
click at [500, 473] on icon at bounding box center [501, 471] width 16 height 12
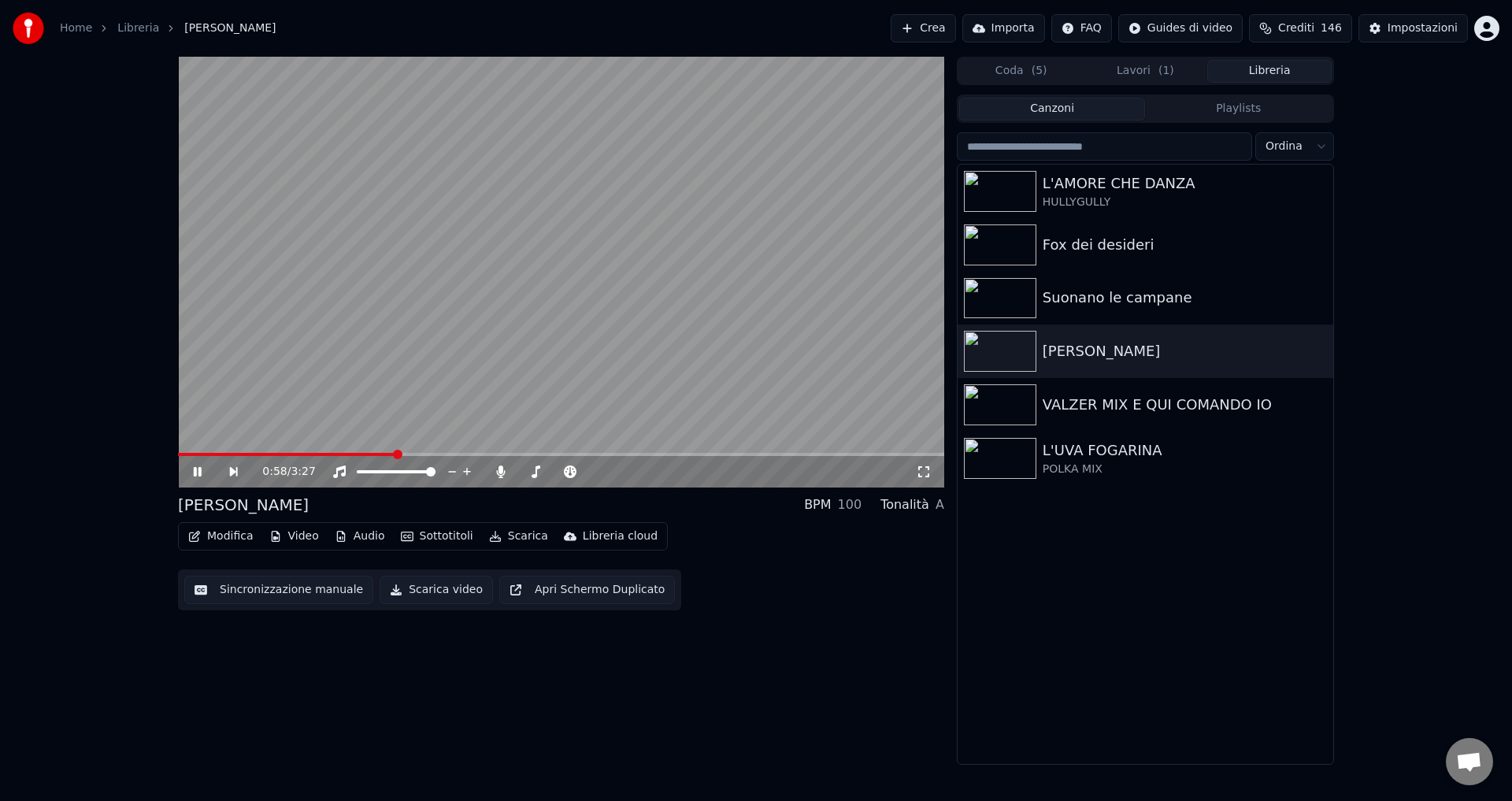
click at [197, 470] on icon at bounding box center [209, 471] width 36 height 12
click at [240, 591] on button "Sincronizzazione manuale" at bounding box center [278, 590] width 189 height 28
click at [250, 594] on button "Sincronizzazione manuale" at bounding box center [278, 590] width 189 height 28
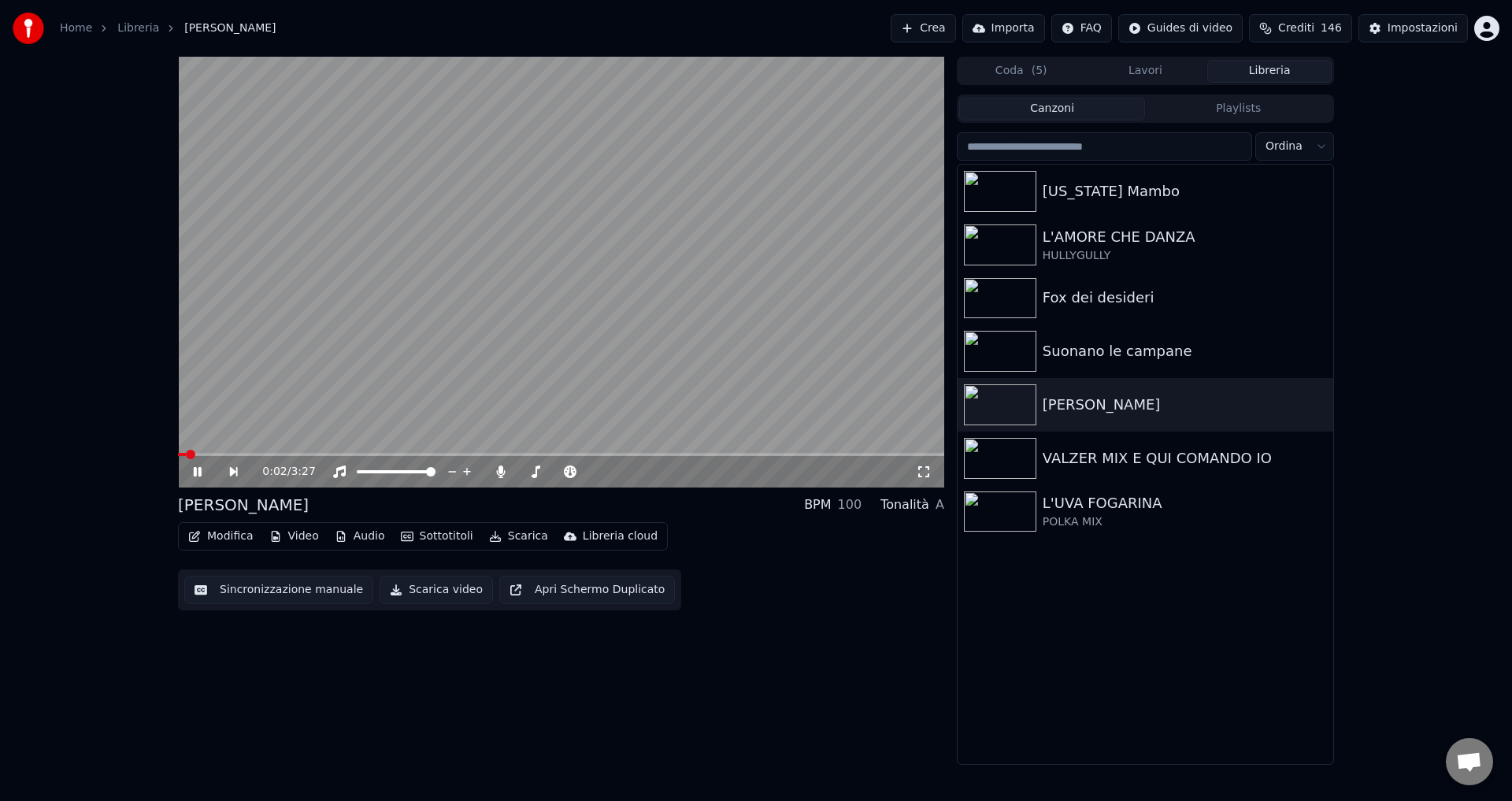
click at [233, 454] on span at bounding box center [561, 454] width 766 height 3
click at [497, 471] on icon at bounding box center [501, 471] width 9 height 12
click at [497, 471] on icon at bounding box center [501, 471] width 16 height 12
click at [195, 471] on icon at bounding box center [197, 472] width 8 height 9
click at [250, 594] on button "Sincronizzazione manuale" at bounding box center [278, 590] width 189 height 28
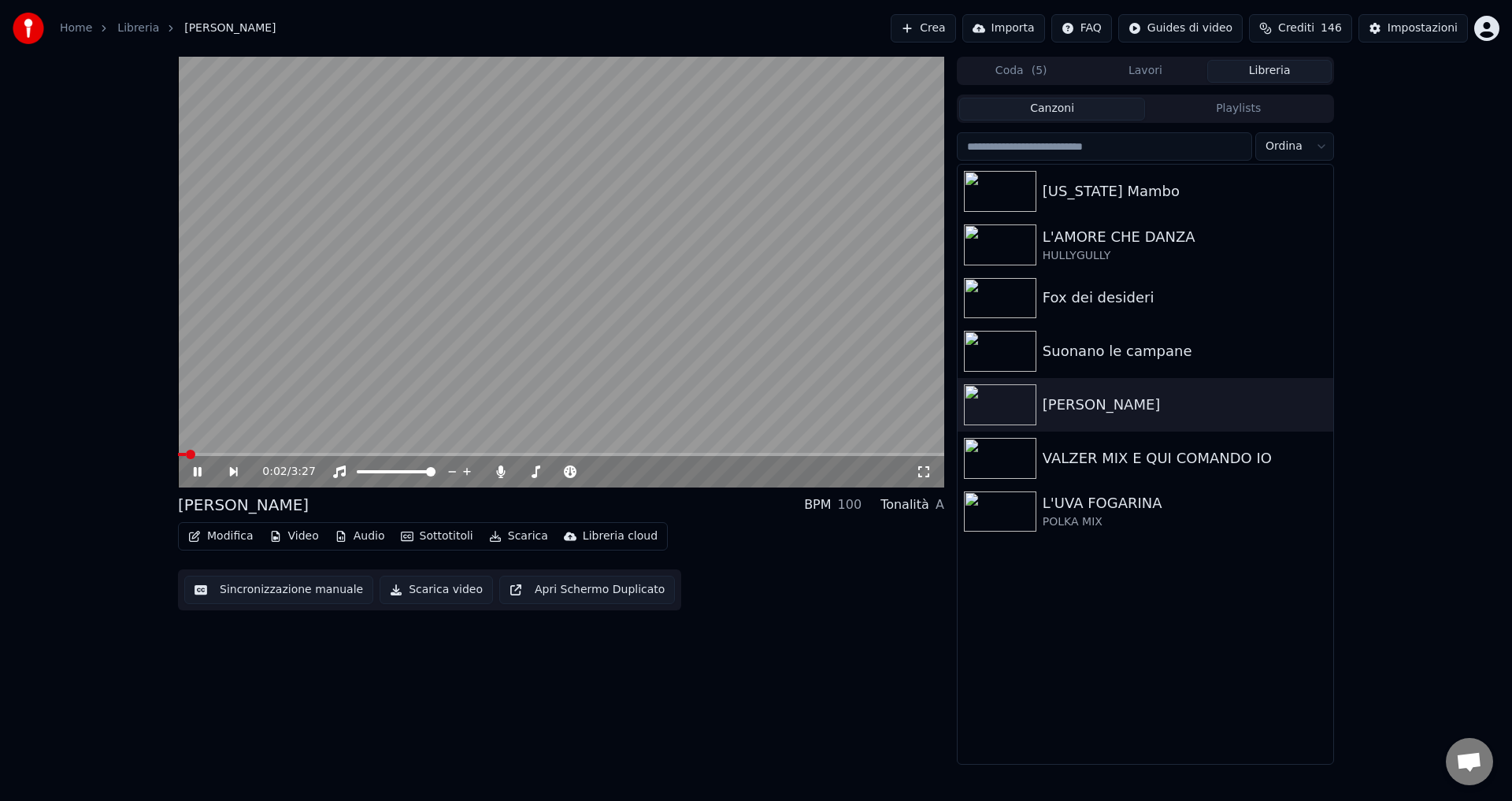
click at [199, 473] on icon at bounding box center [197, 472] width 8 height 9
click at [1122, 192] on div "[US_STATE] Mambo" at bounding box center [1176, 191] width 268 height 22
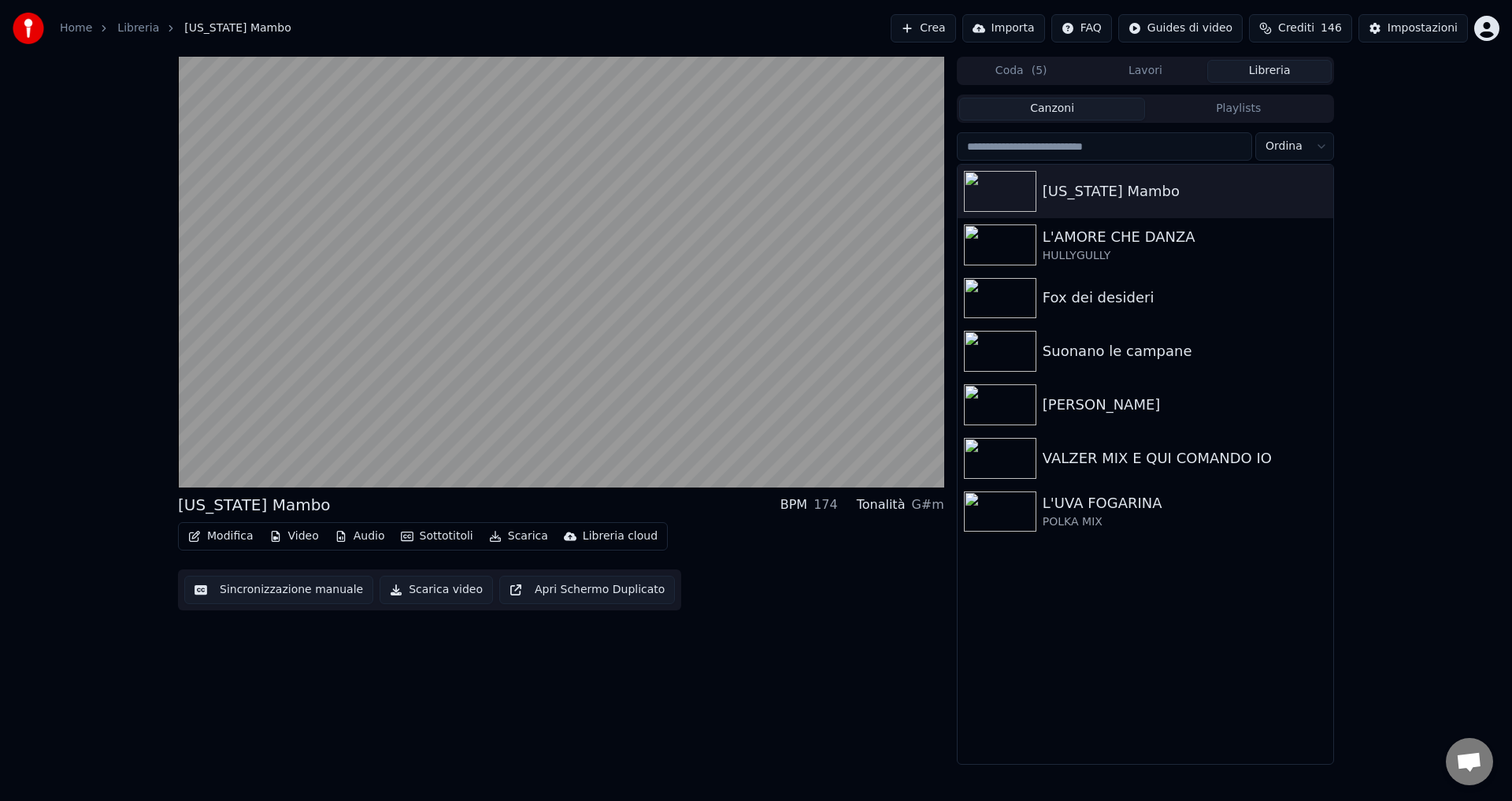
click at [1042, 75] on span "( 5 )" at bounding box center [1039, 70] width 16 height 16
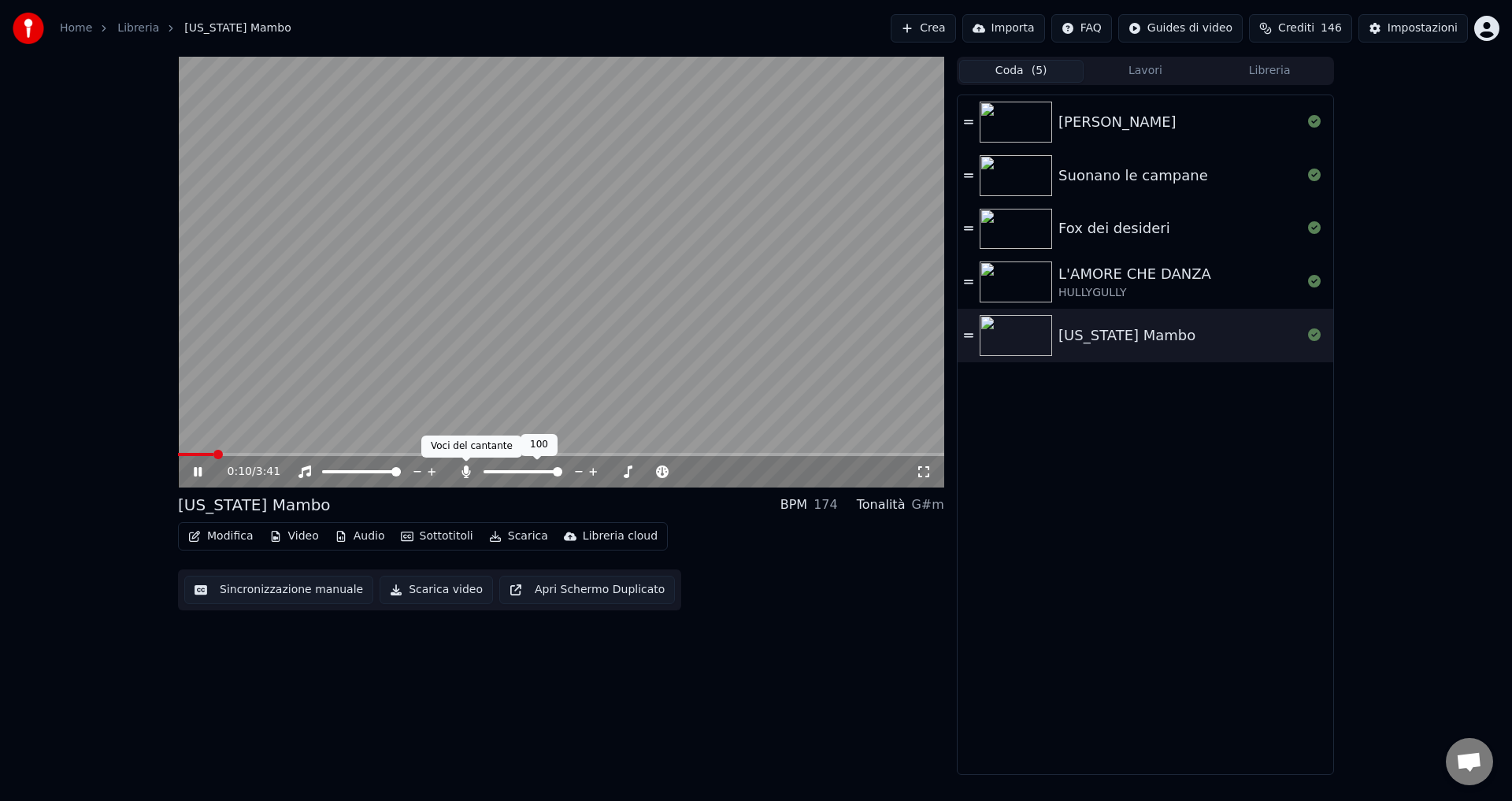
click at [467, 470] on icon at bounding box center [465, 471] width 9 height 12
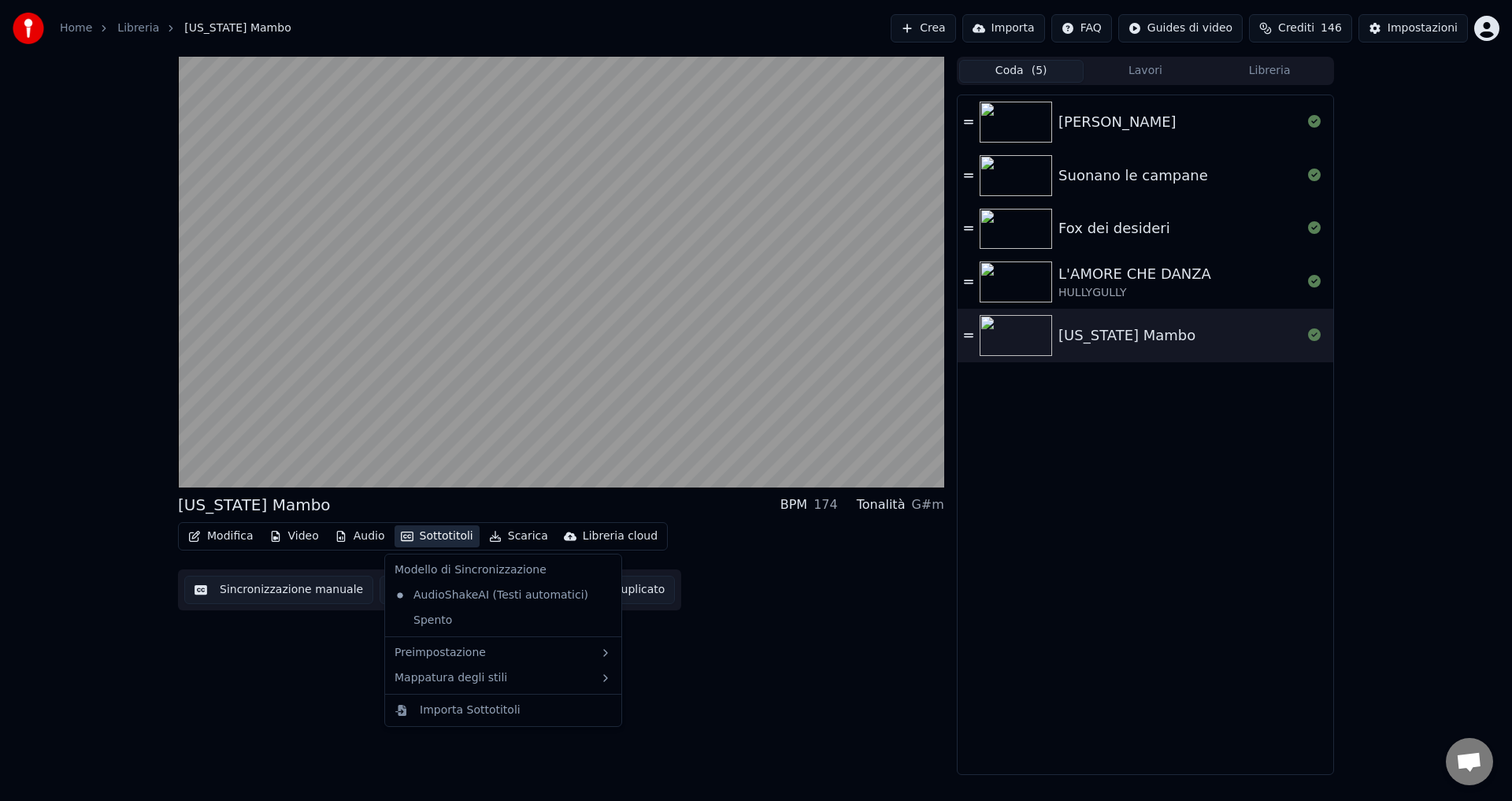
click at [409, 537] on button "Sottotitoli" at bounding box center [437, 536] width 85 height 22
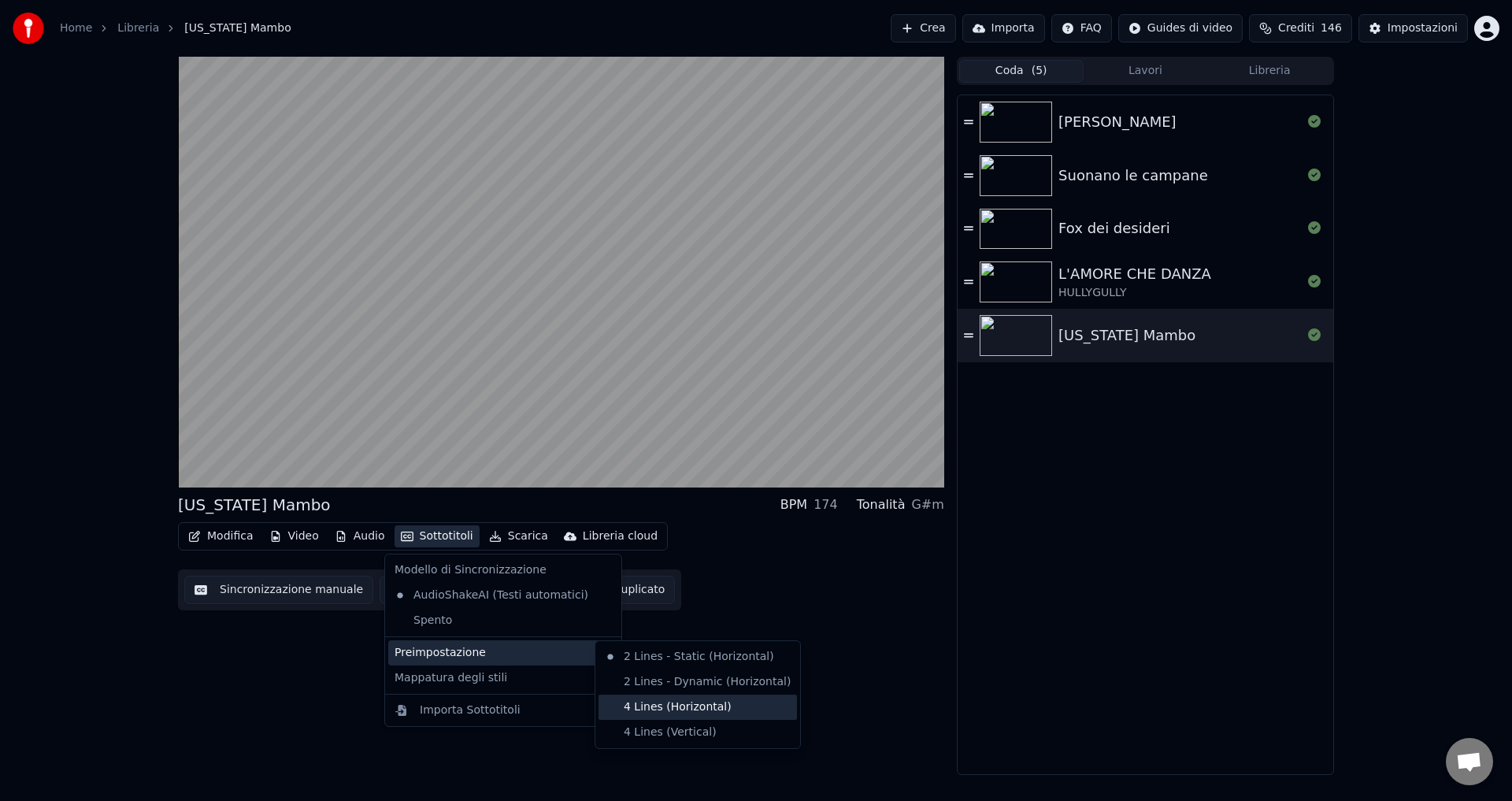
click at [648, 718] on div "4 Lines (Horizontal)" at bounding box center [697, 707] width 198 height 26
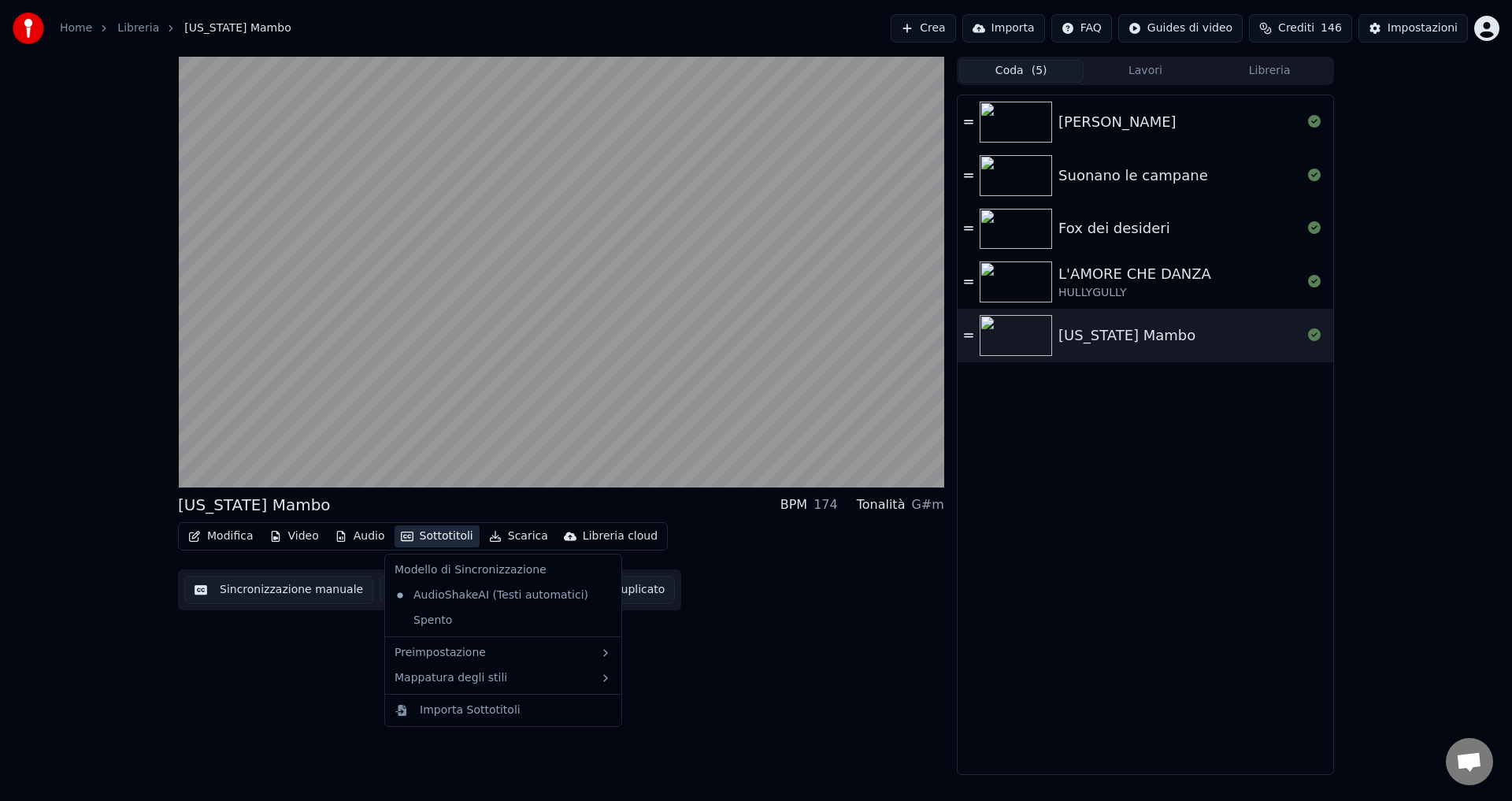
click at [436, 535] on button "Sottotitoli" at bounding box center [437, 536] width 85 height 22
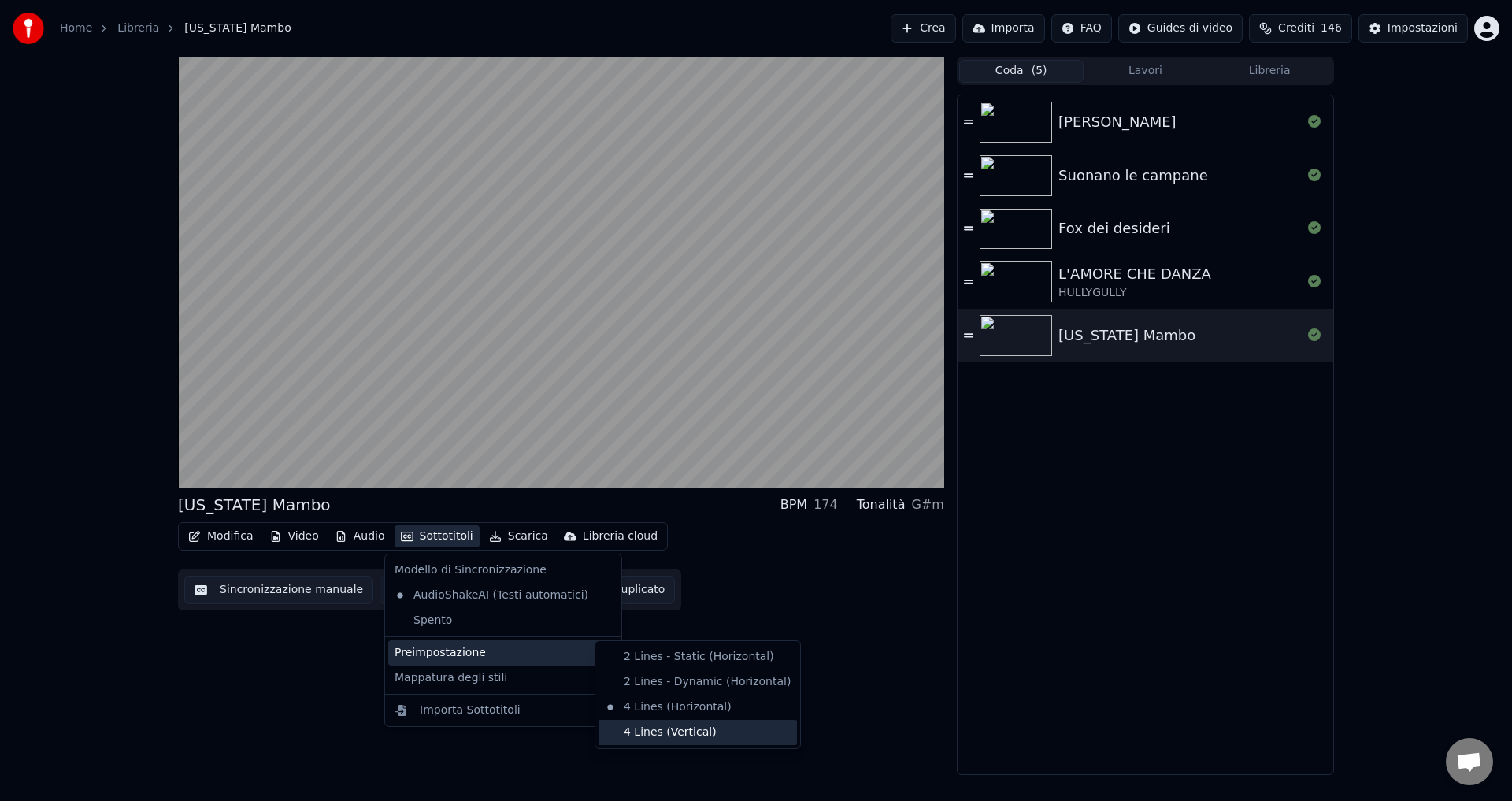
click at [672, 727] on div "4 Lines (Vertical)" at bounding box center [697, 732] width 198 height 26
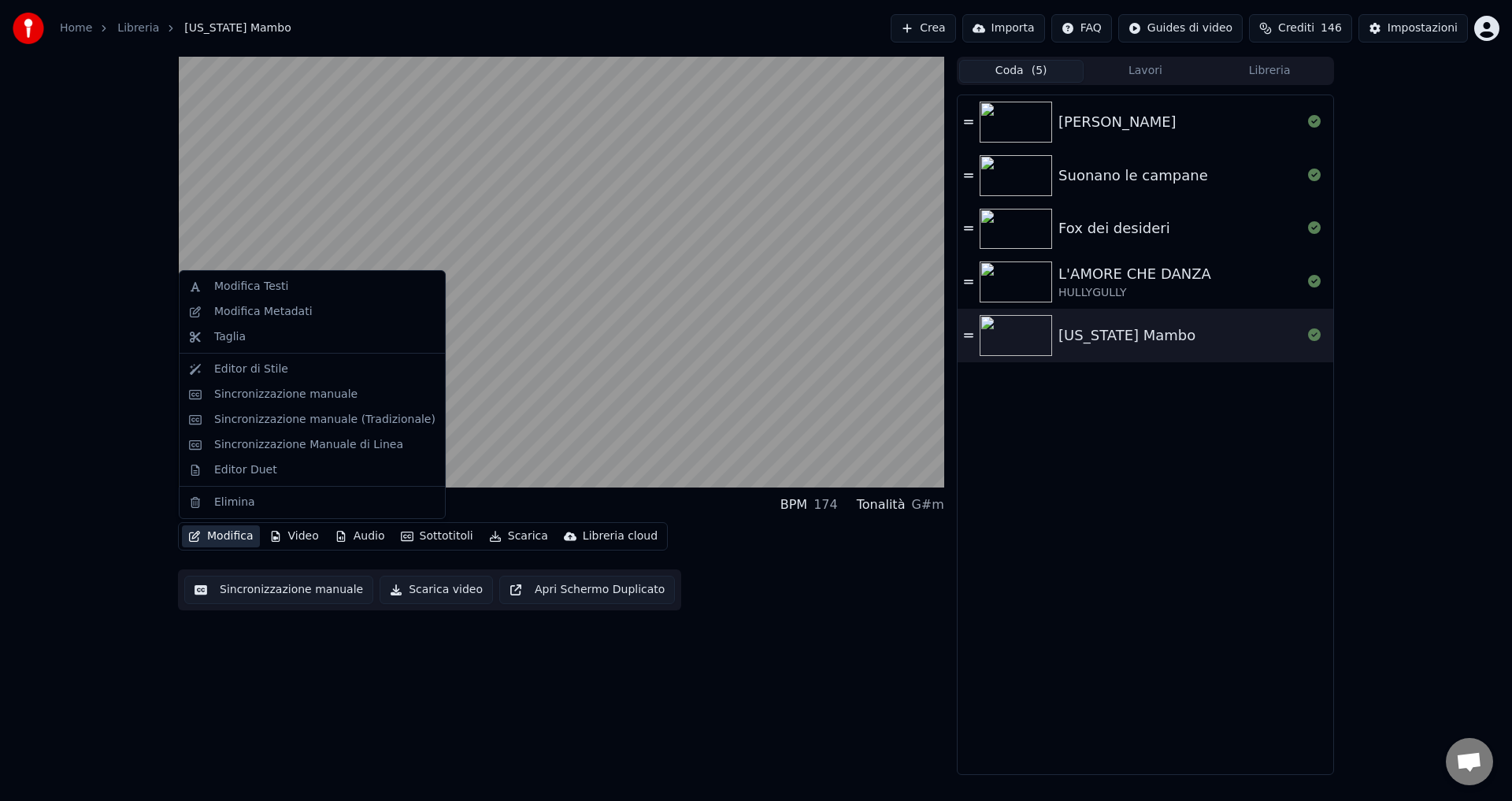
click at [219, 530] on button "Modifica" at bounding box center [221, 536] width 78 height 22
click at [201, 649] on div "[US_STATE] Mambo BPM 174 Tonalità G#m Modifica Video Audio Sottotitoli Scarica …" at bounding box center [561, 416] width 766 height 719
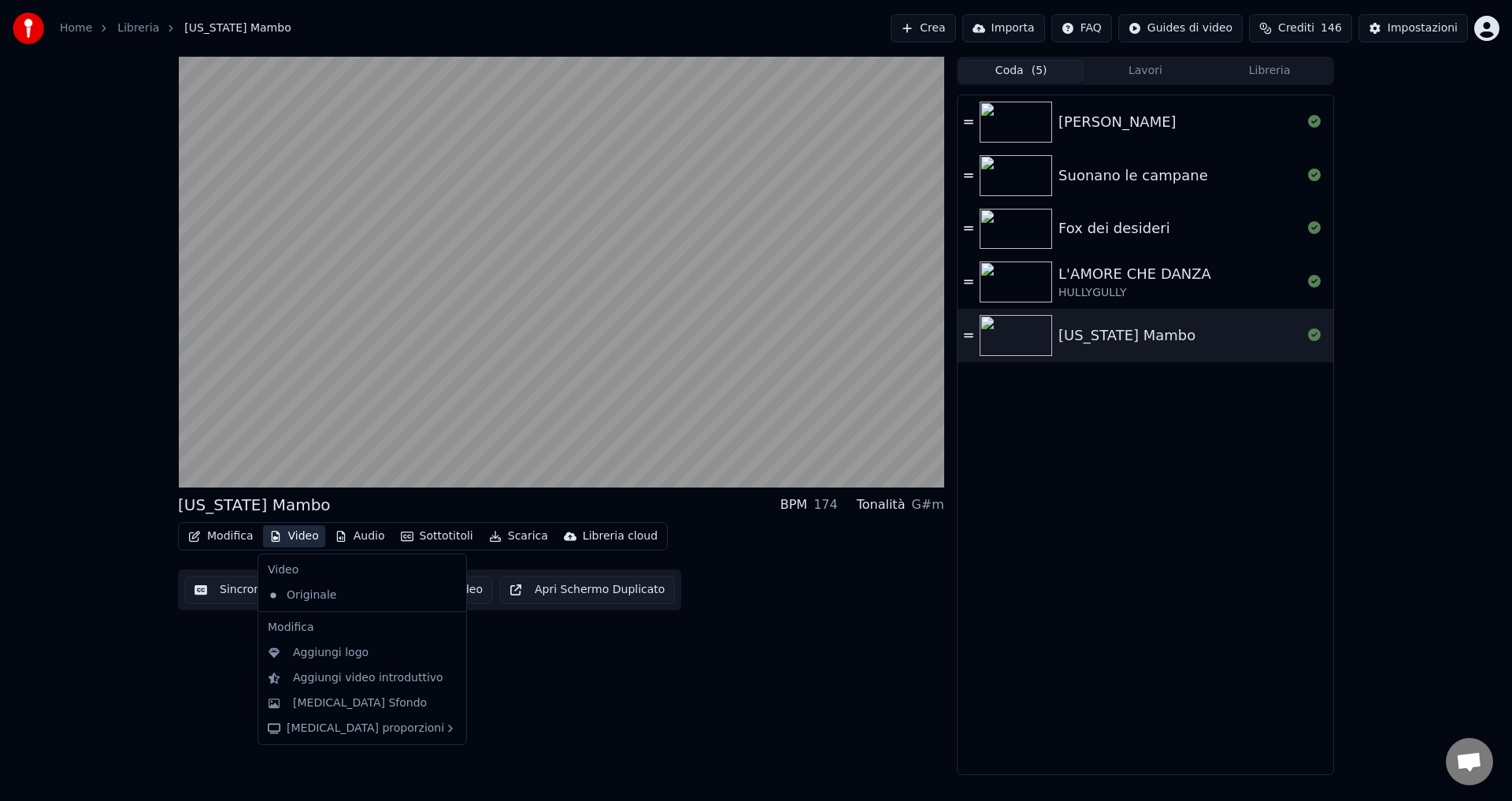
click at [280, 537] on button "Video" at bounding box center [294, 536] width 63 height 22
click at [298, 709] on div "[MEDICAL_DATA] Sfondo" at bounding box center [359, 702] width 134 height 16
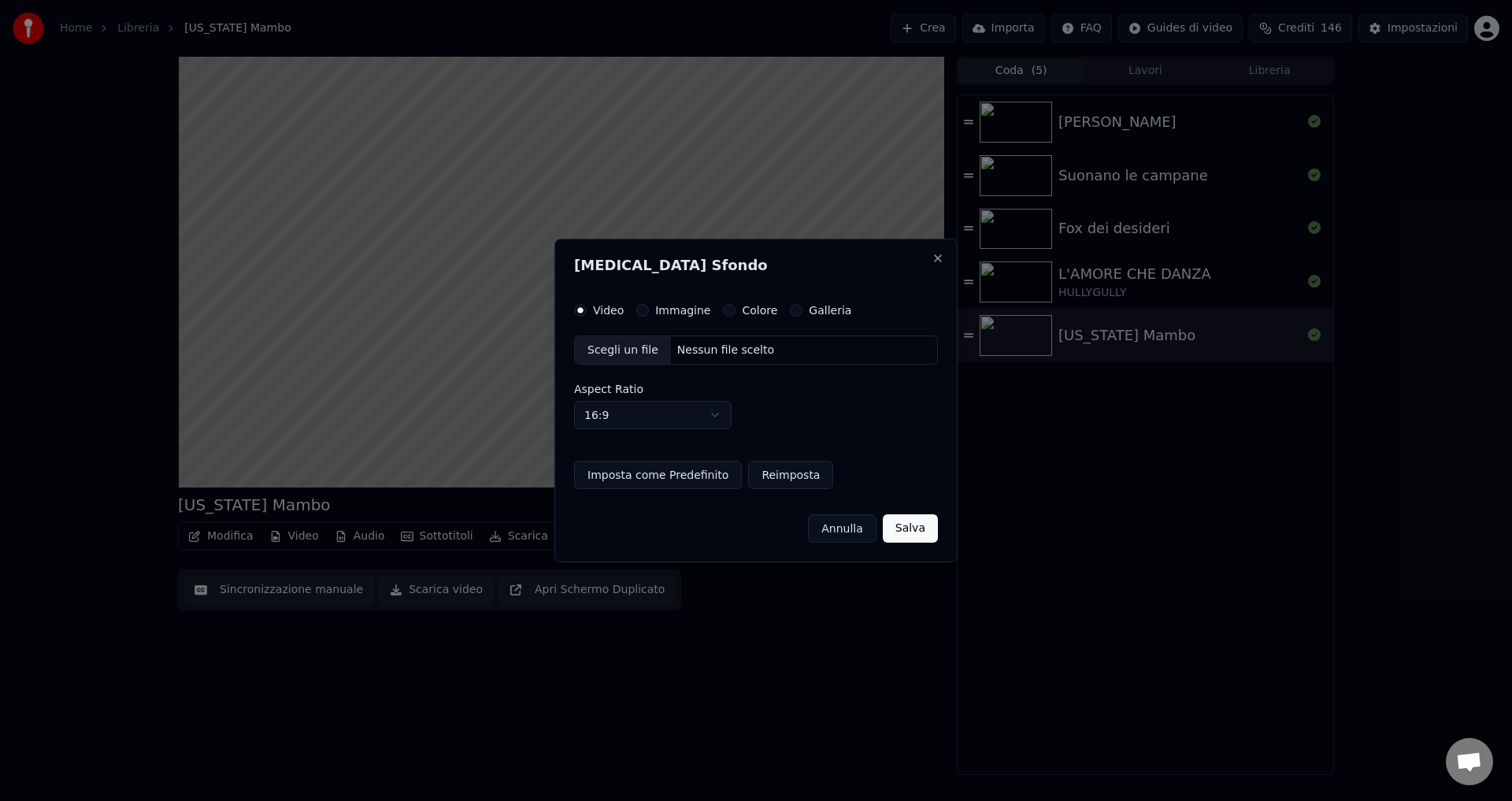
click at [723, 314] on button "Colore" at bounding box center [729, 310] width 12 height 12
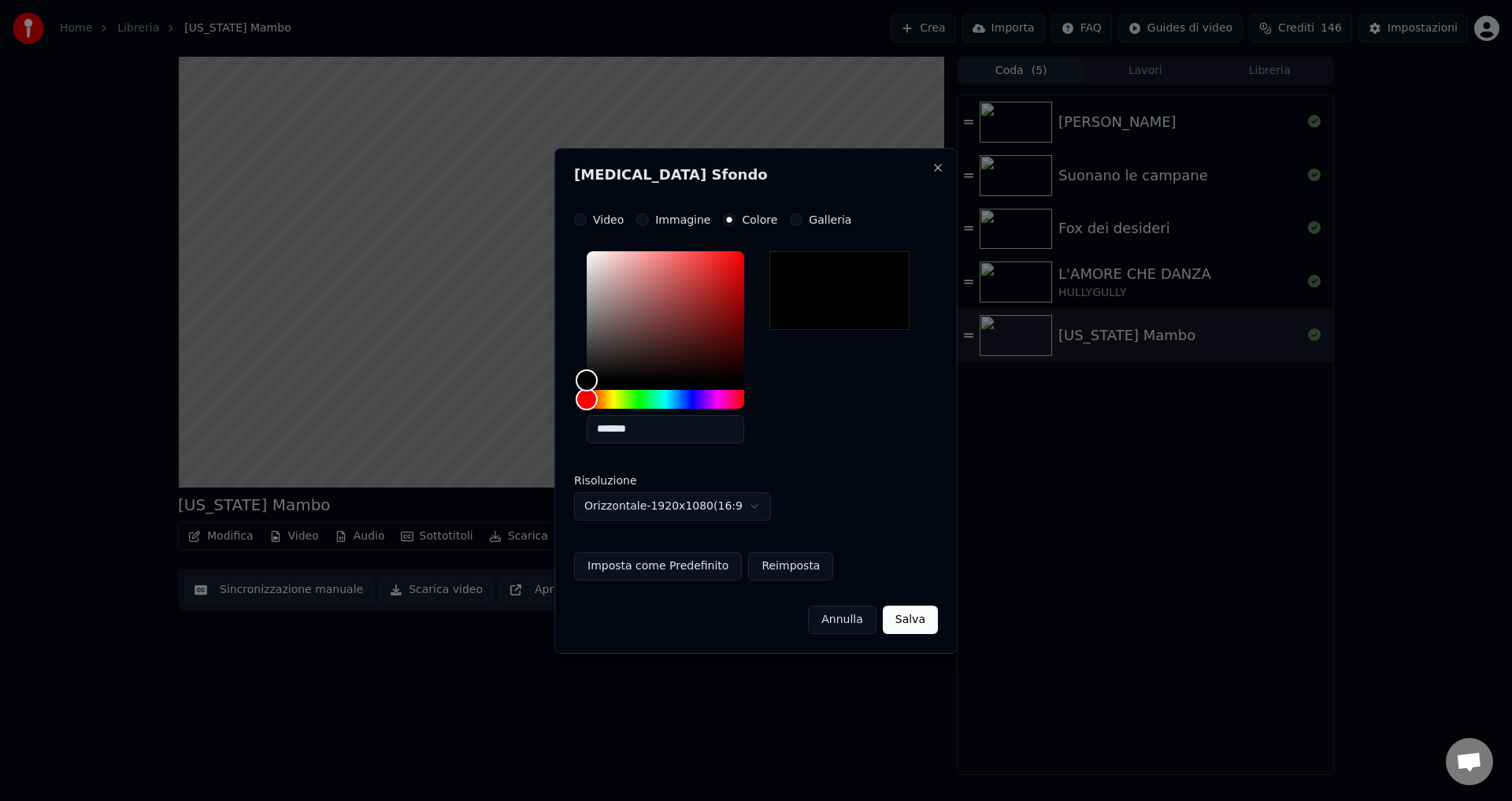
click at [917, 621] on button "Salva" at bounding box center [910, 620] width 55 height 28
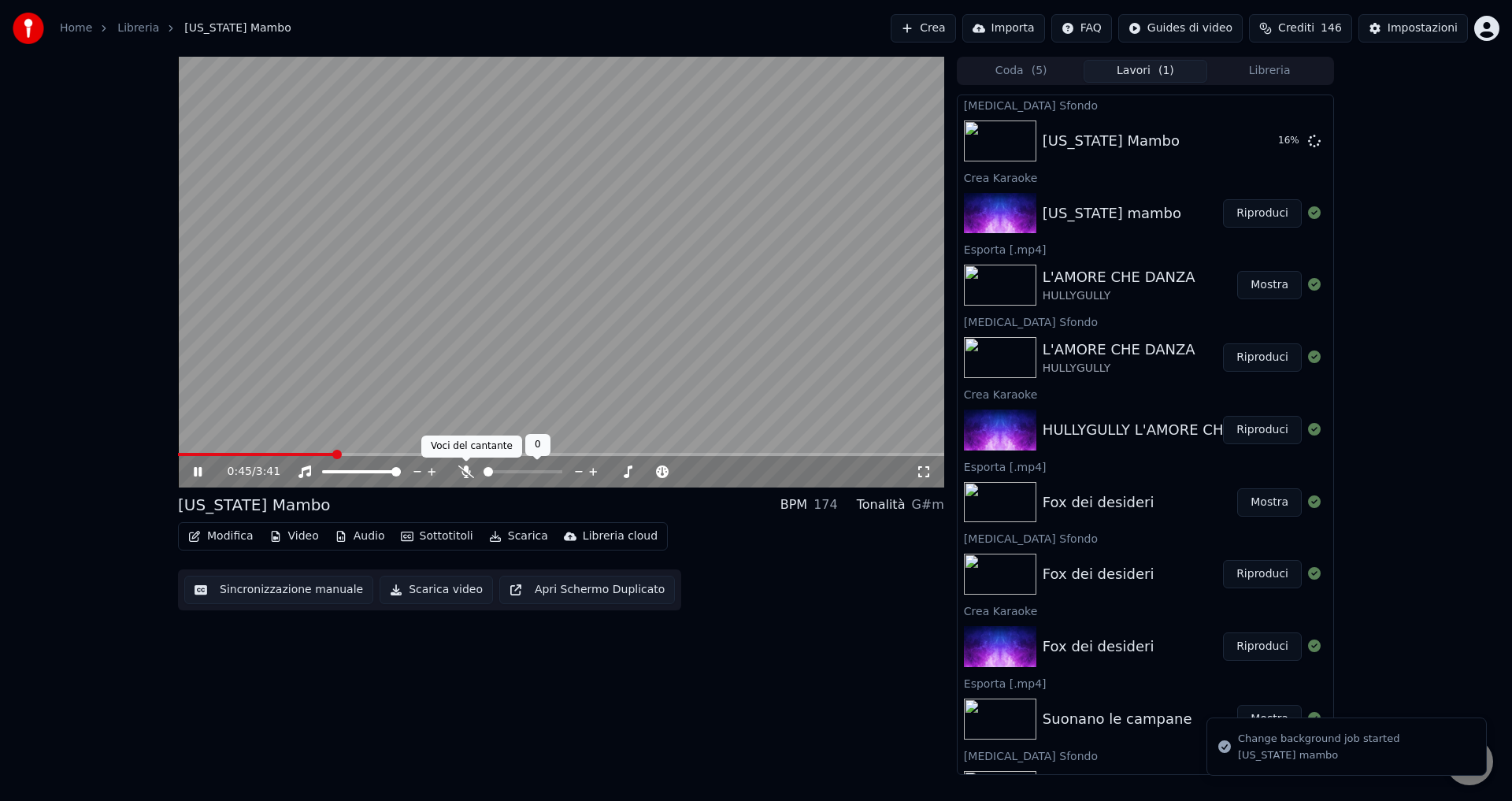
click at [466, 468] on icon at bounding box center [465, 471] width 16 height 12
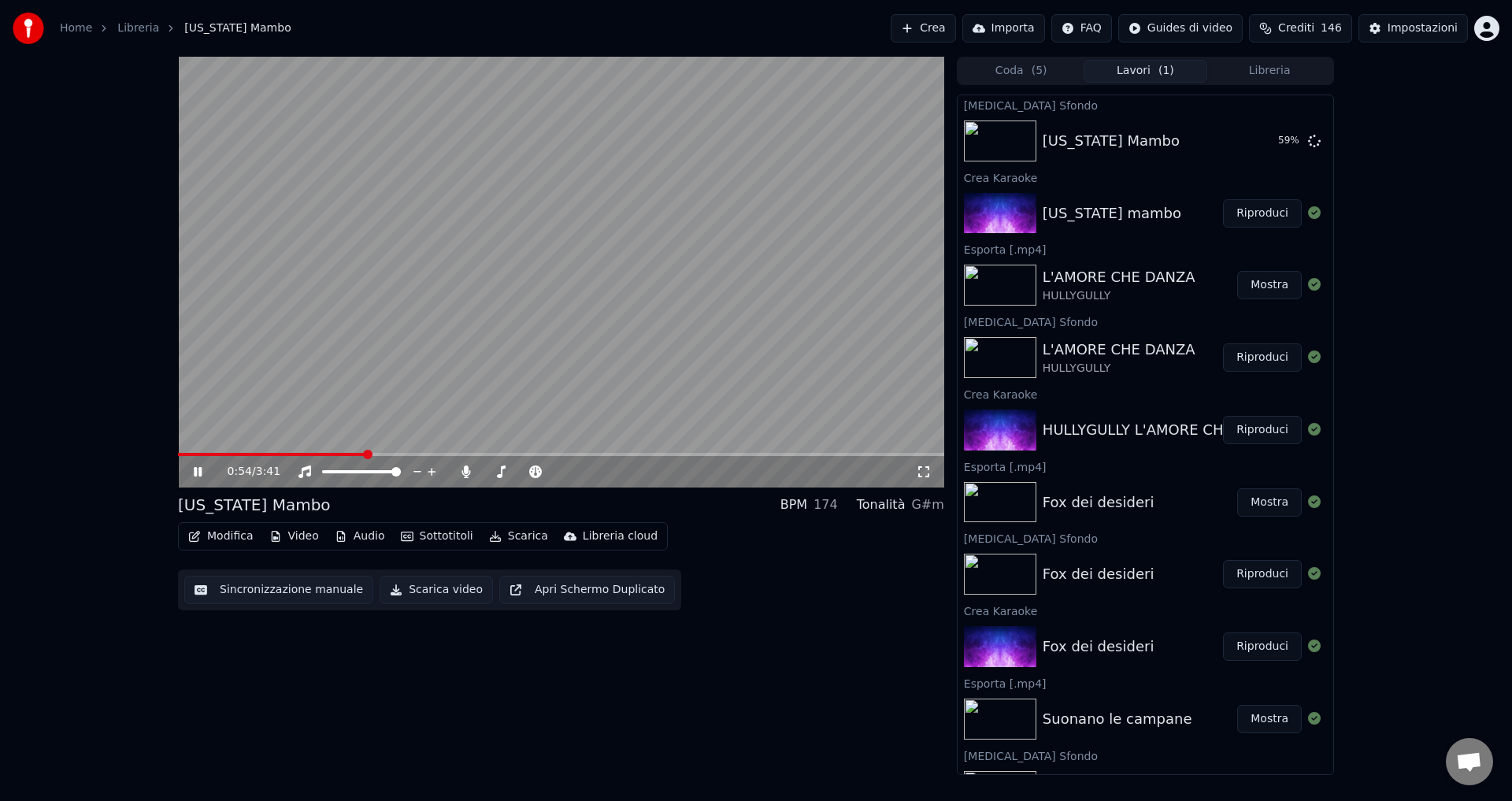
click at [202, 471] on icon at bounding box center [209, 471] width 37 height 12
click at [178, 456] on span at bounding box center [178, 454] width 0 height 3
click at [193, 467] on icon at bounding box center [198, 472] width 9 height 11
click at [196, 475] on icon at bounding box center [197, 472] width 8 height 9
click at [1230, 134] on button "Riproduci" at bounding box center [1262, 141] width 79 height 28
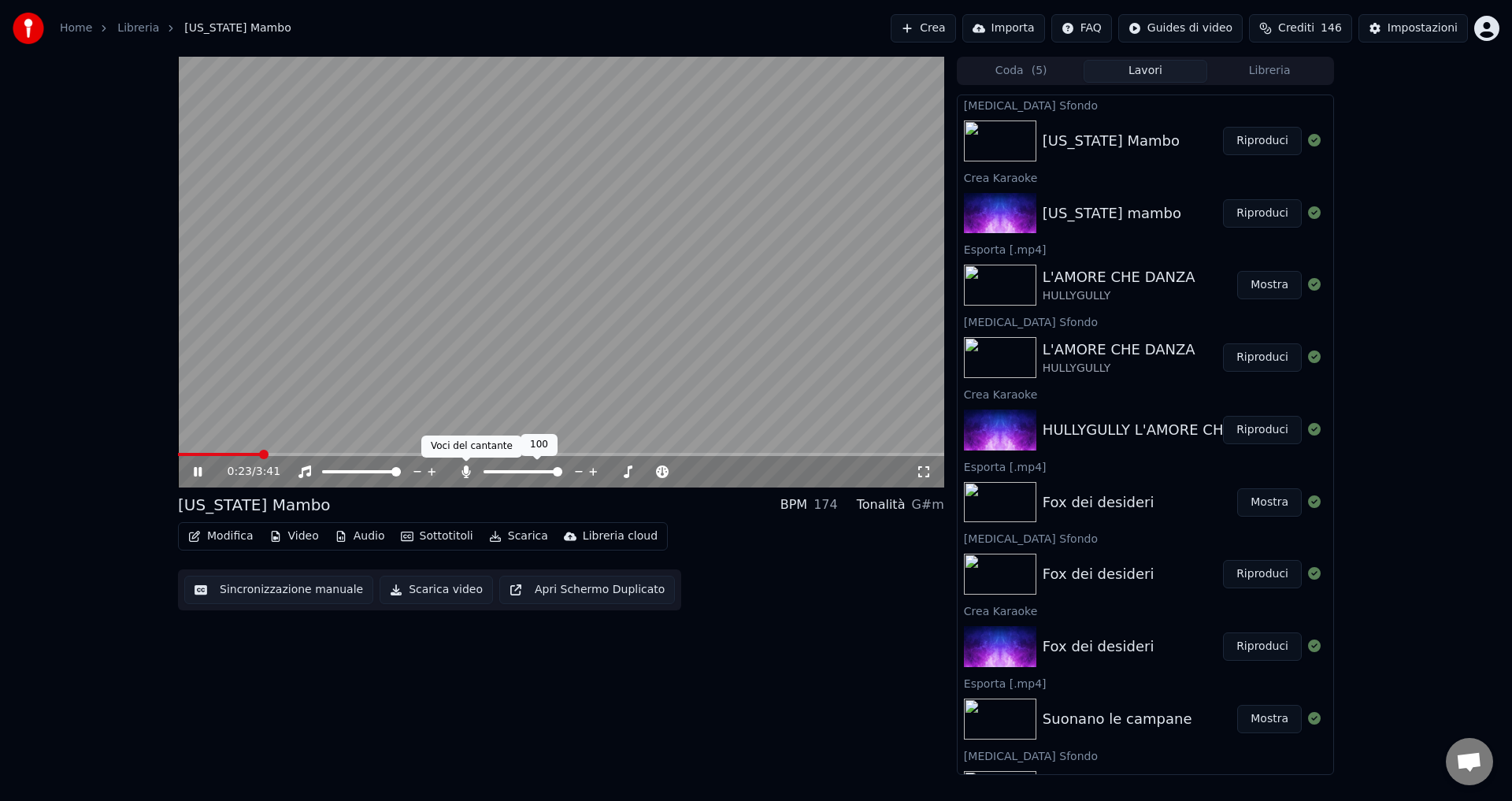
click at [465, 473] on icon at bounding box center [465, 471] width 9 height 12
click at [197, 472] on icon at bounding box center [209, 471] width 37 height 12
click at [1039, 72] on span "( 5 )" at bounding box center [1039, 70] width 16 height 16
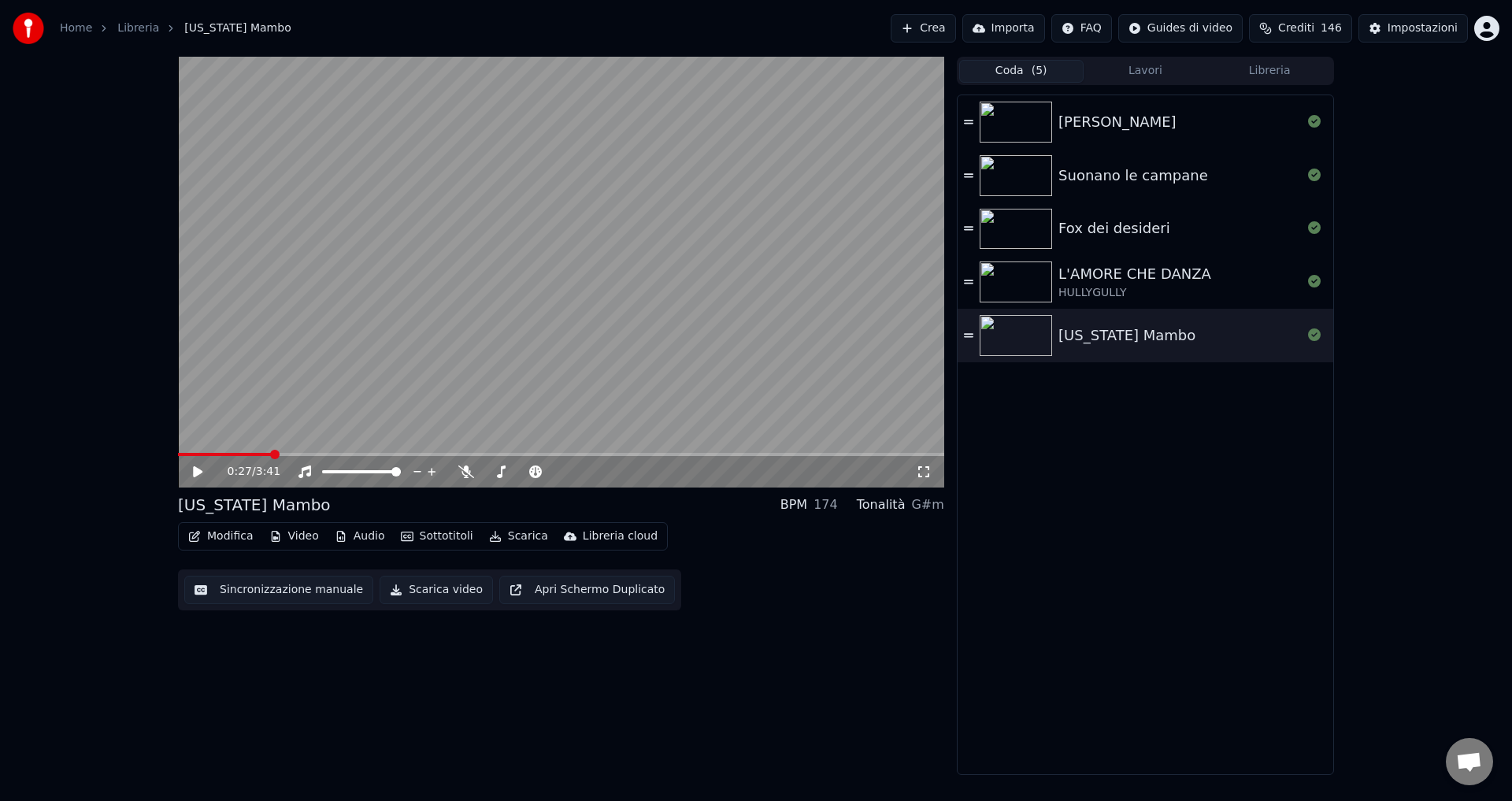
click at [1136, 72] on button "Lavori" at bounding box center [1145, 71] width 124 height 23
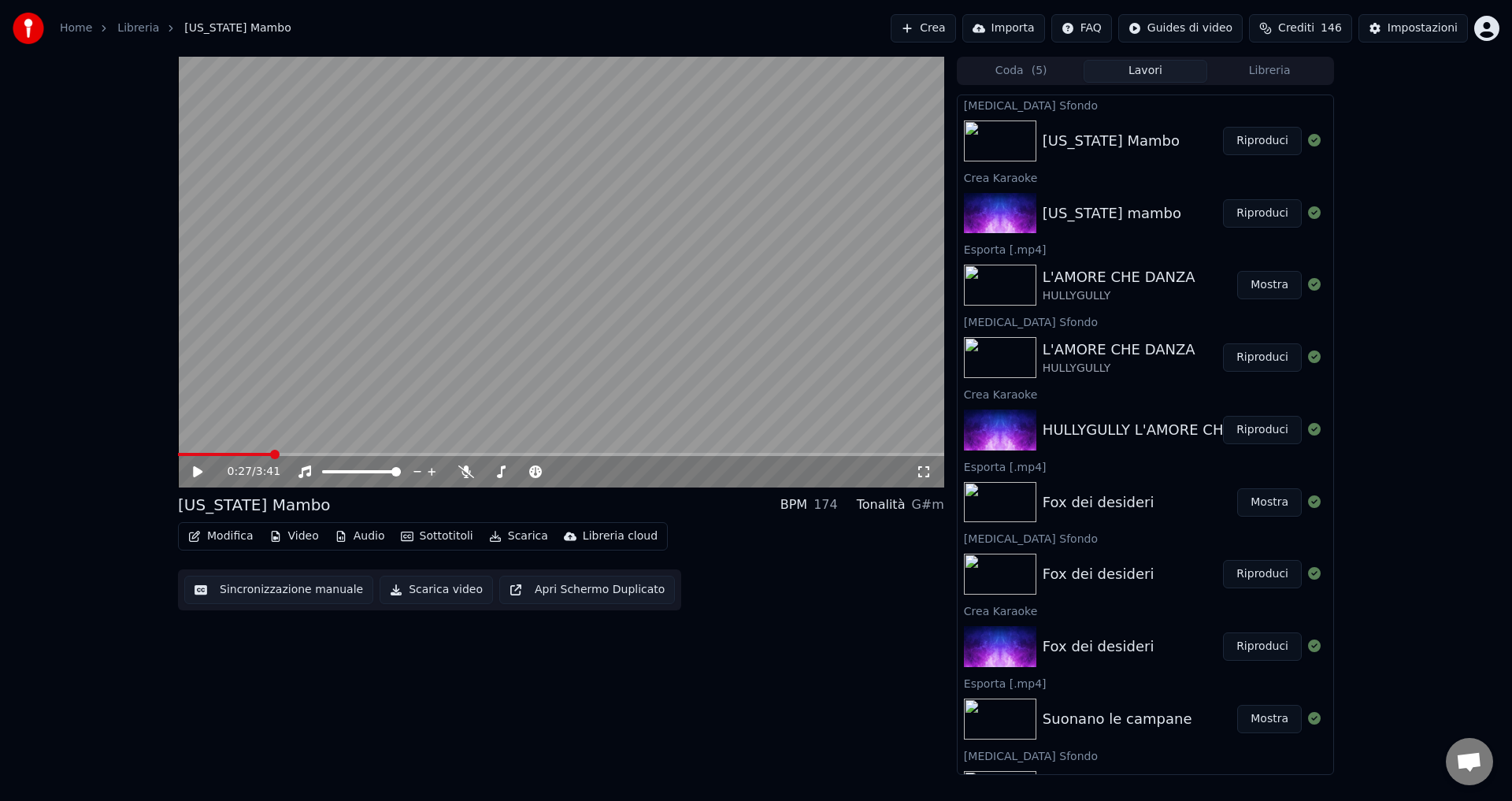
click at [421, 590] on button "Scarica video" at bounding box center [436, 590] width 114 height 28
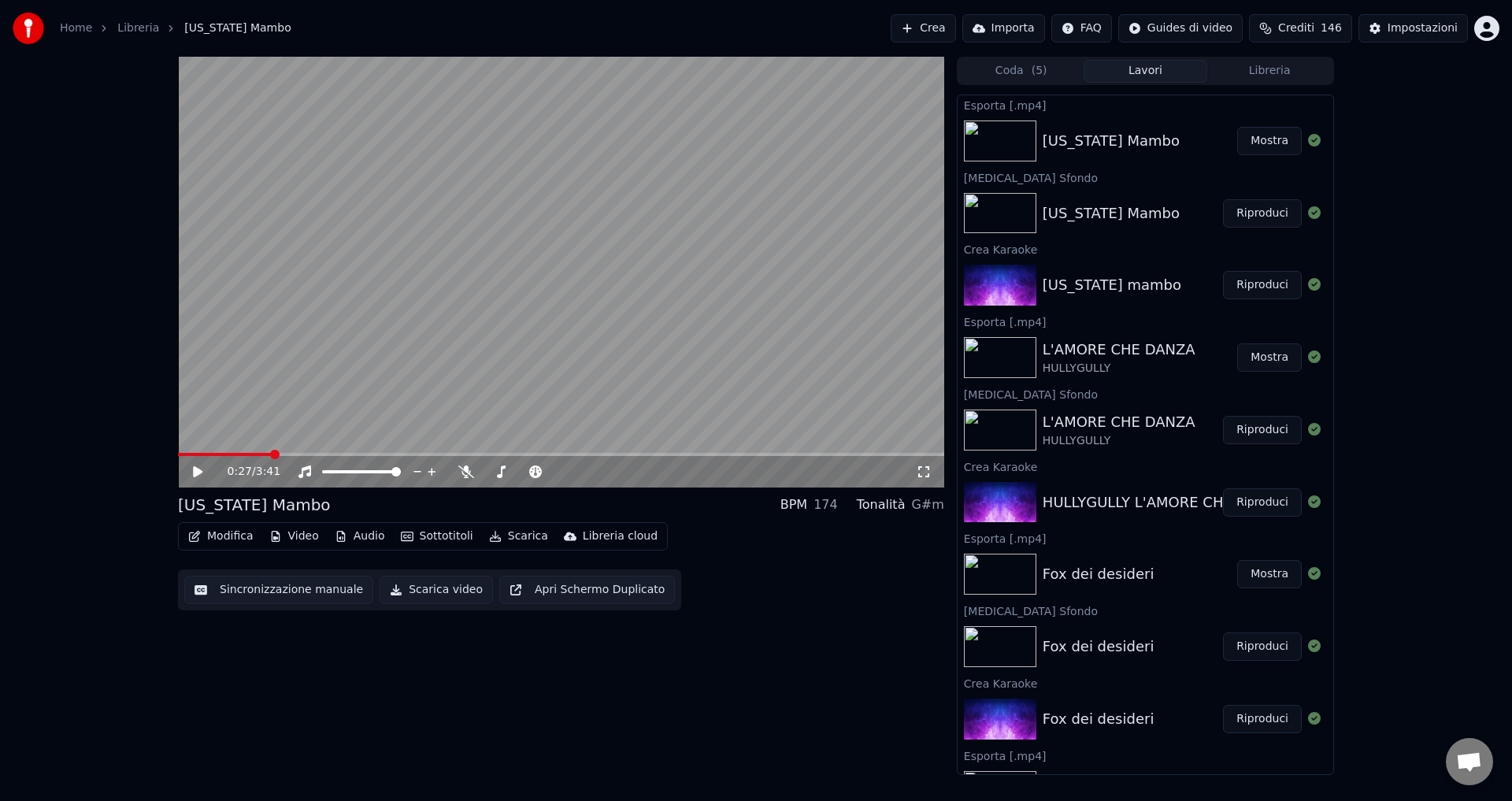
click at [1261, 142] on button "Mostra" at bounding box center [1269, 141] width 64 height 28
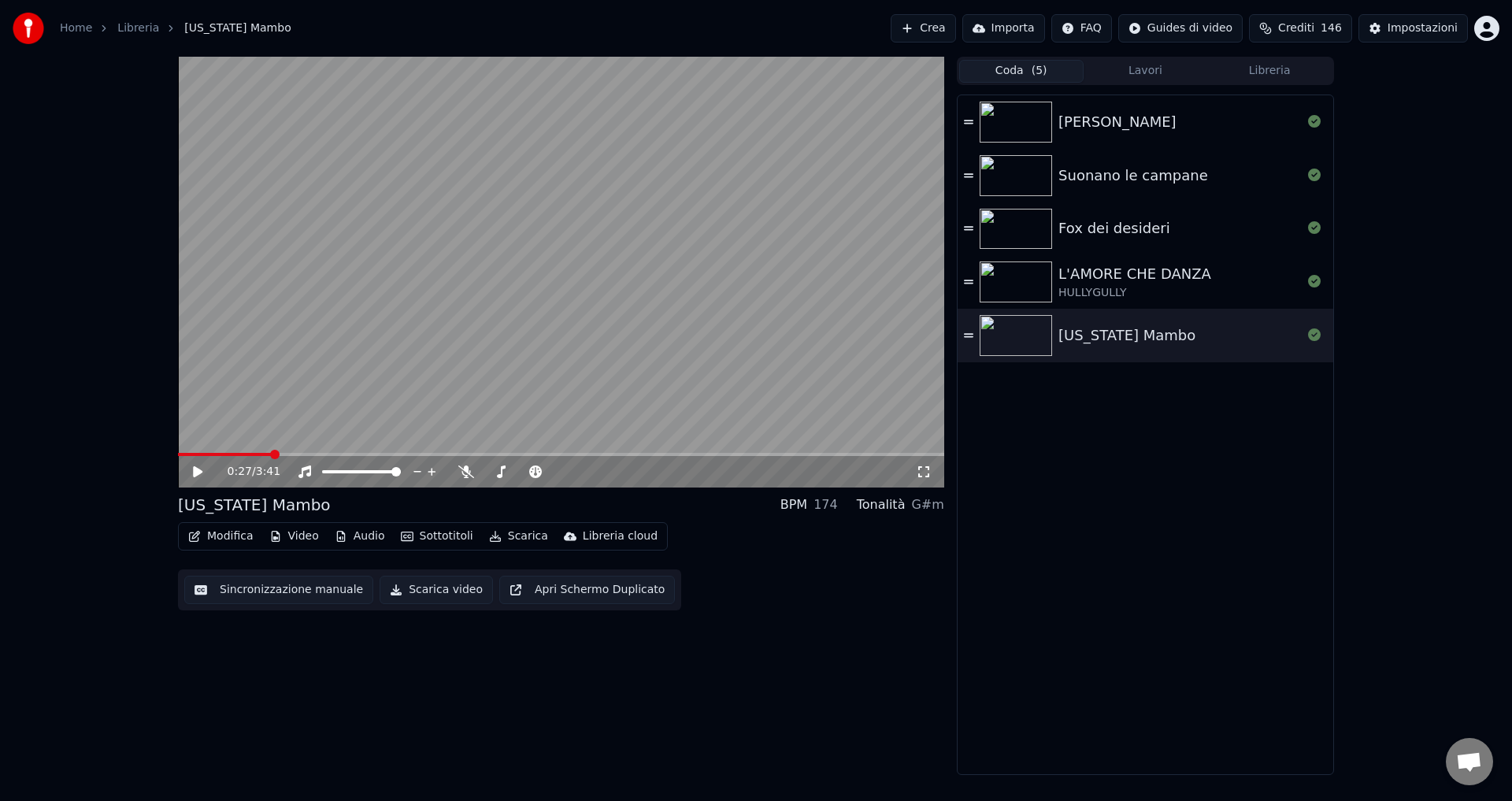
click at [1022, 72] on button "Coda ( 5 )" at bounding box center [1021, 71] width 124 height 23
click at [956, 36] on button "Crea" at bounding box center [922, 28] width 64 height 28
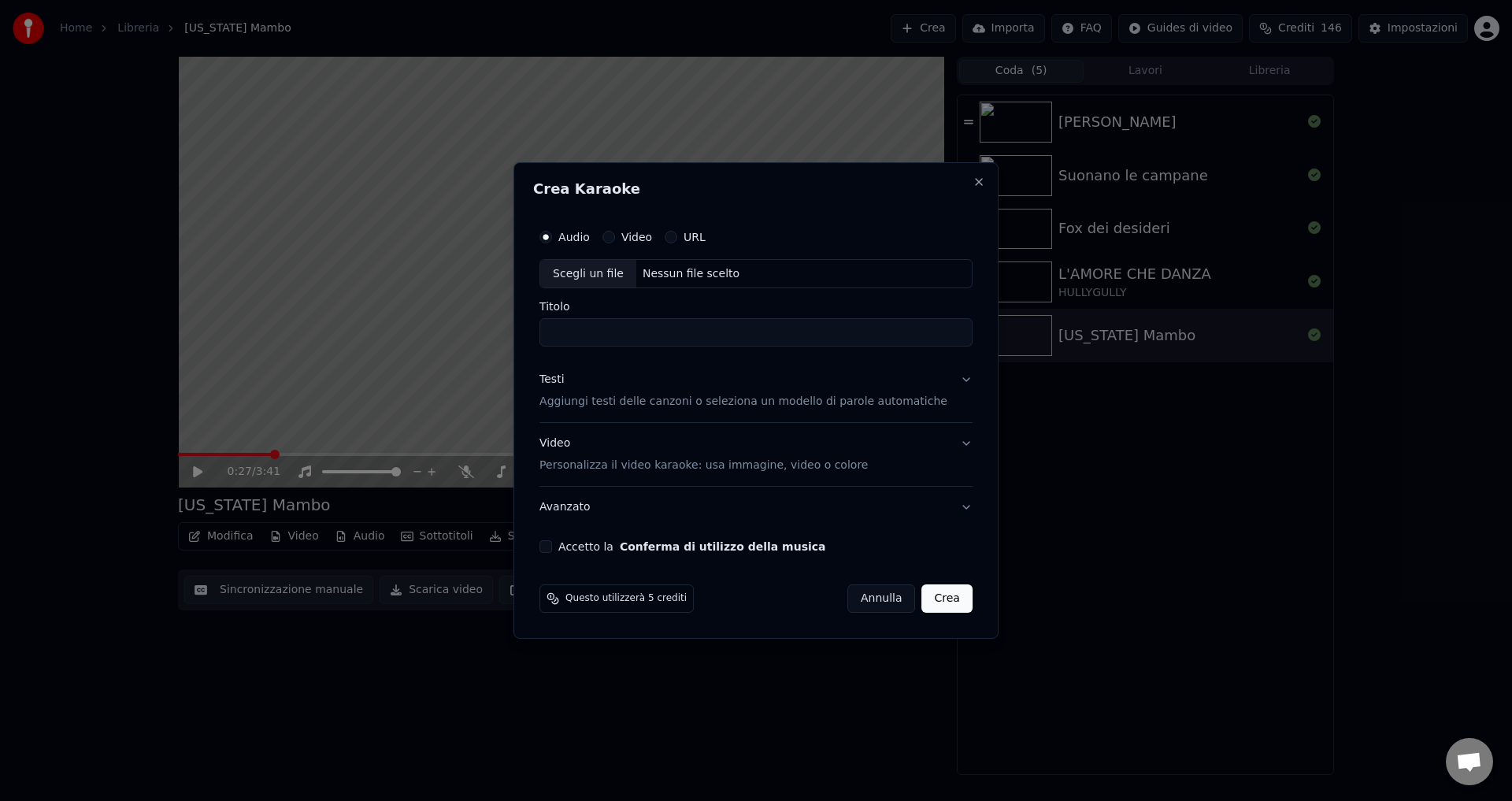
click at [684, 272] on div "Nessun file scelto" at bounding box center [690, 274] width 109 height 16
type input "********"
click at [602, 407] on p "Aggiungi testi delle canzoni o seleziona un modello di parole automatiche" at bounding box center [743, 402] width 408 height 16
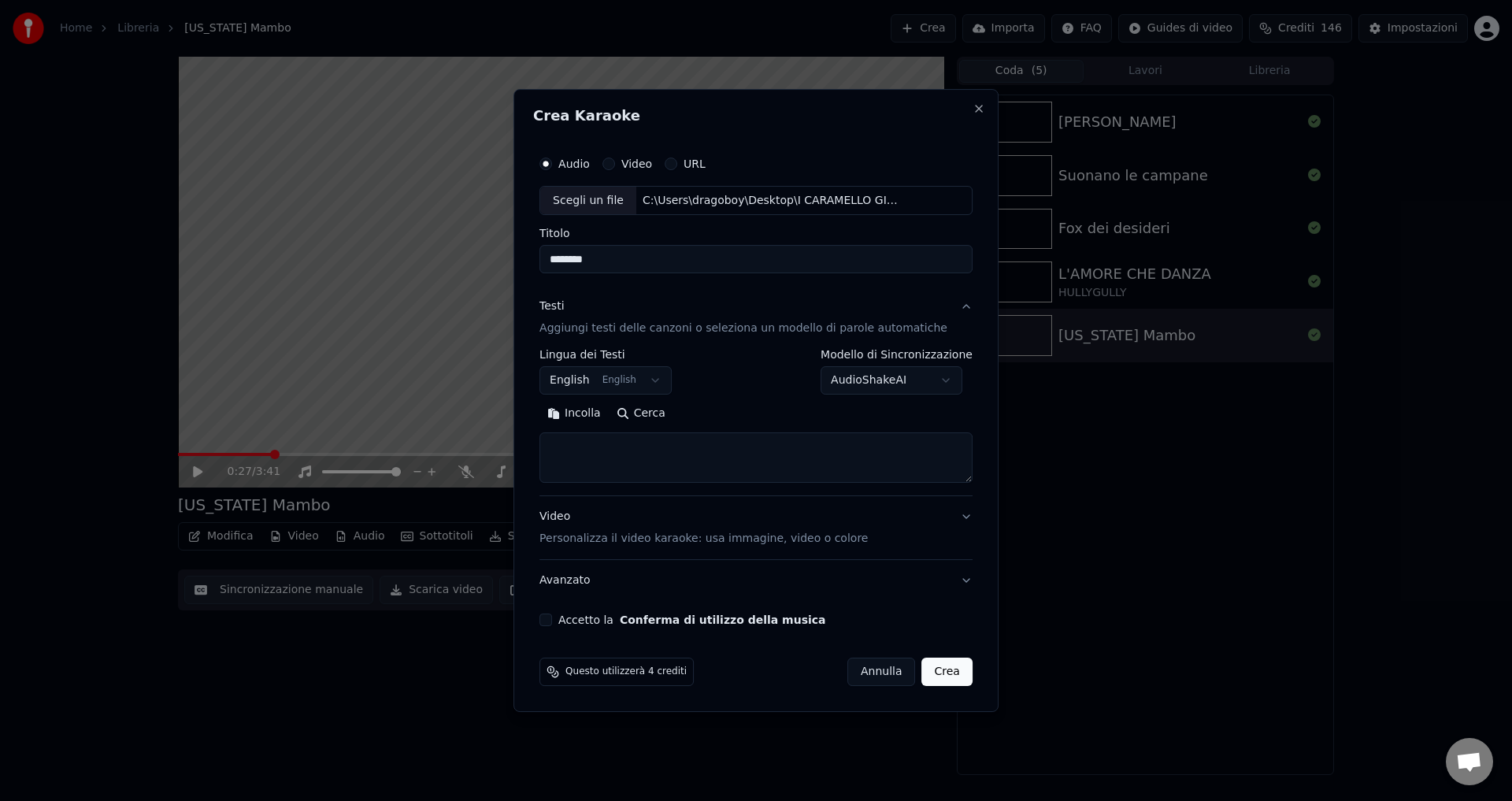
click at [592, 384] on body "**********" at bounding box center [756, 400] width 1512 height 801
select select "**"
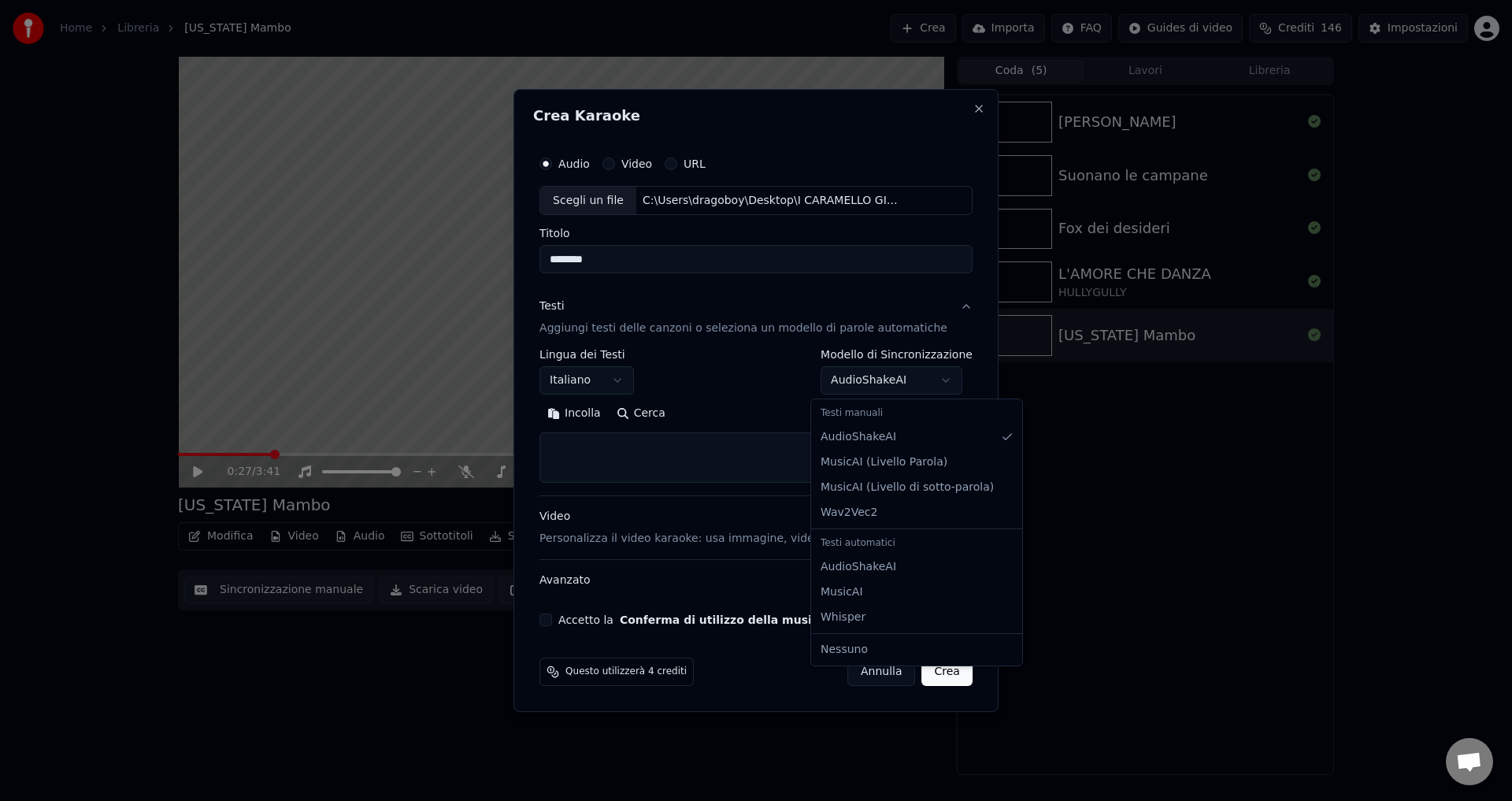
click at [879, 384] on body "**********" at bounding box center [756, 400] width 1512 height 801
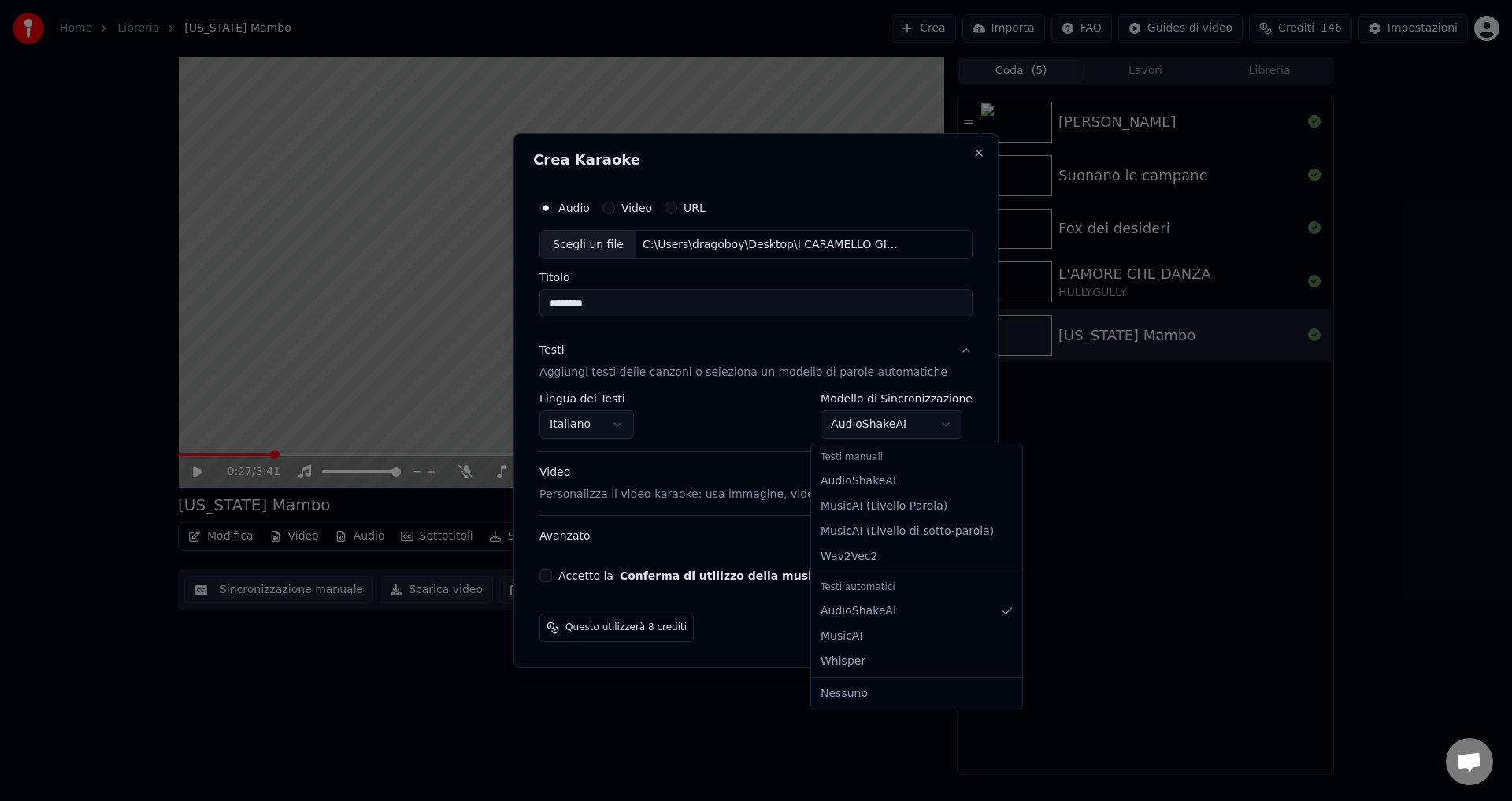
click at [839, 421] on body "**********" at bounding box center [756, 400] width 1512 height 801
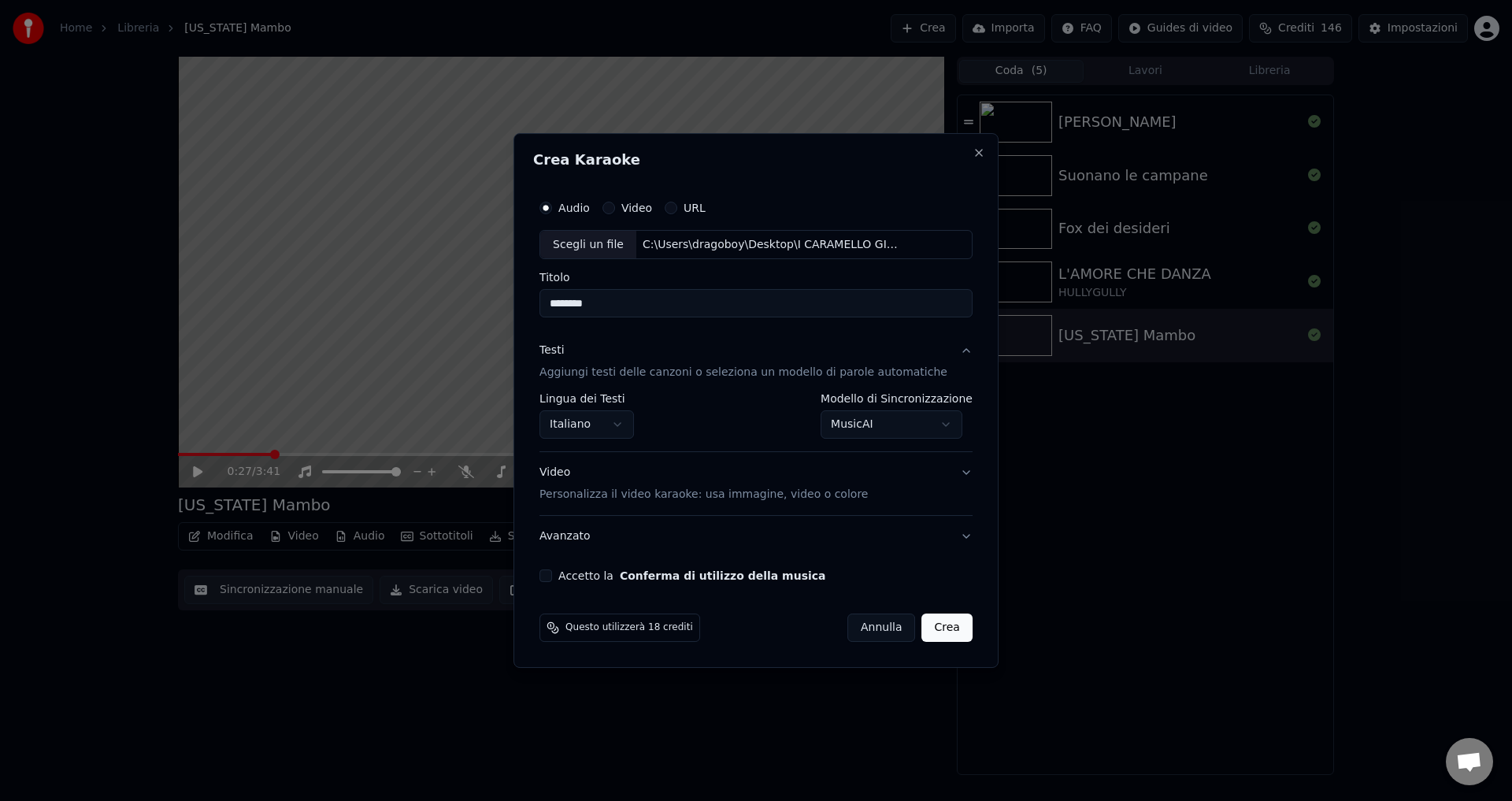
click at [865, 428] on body "**********" at bounding box center [756, 400] width 1512 height 801
click at [866, 430] on body "**********" at bounding box center [756, 400] width 1512 height 801
select select "**********"
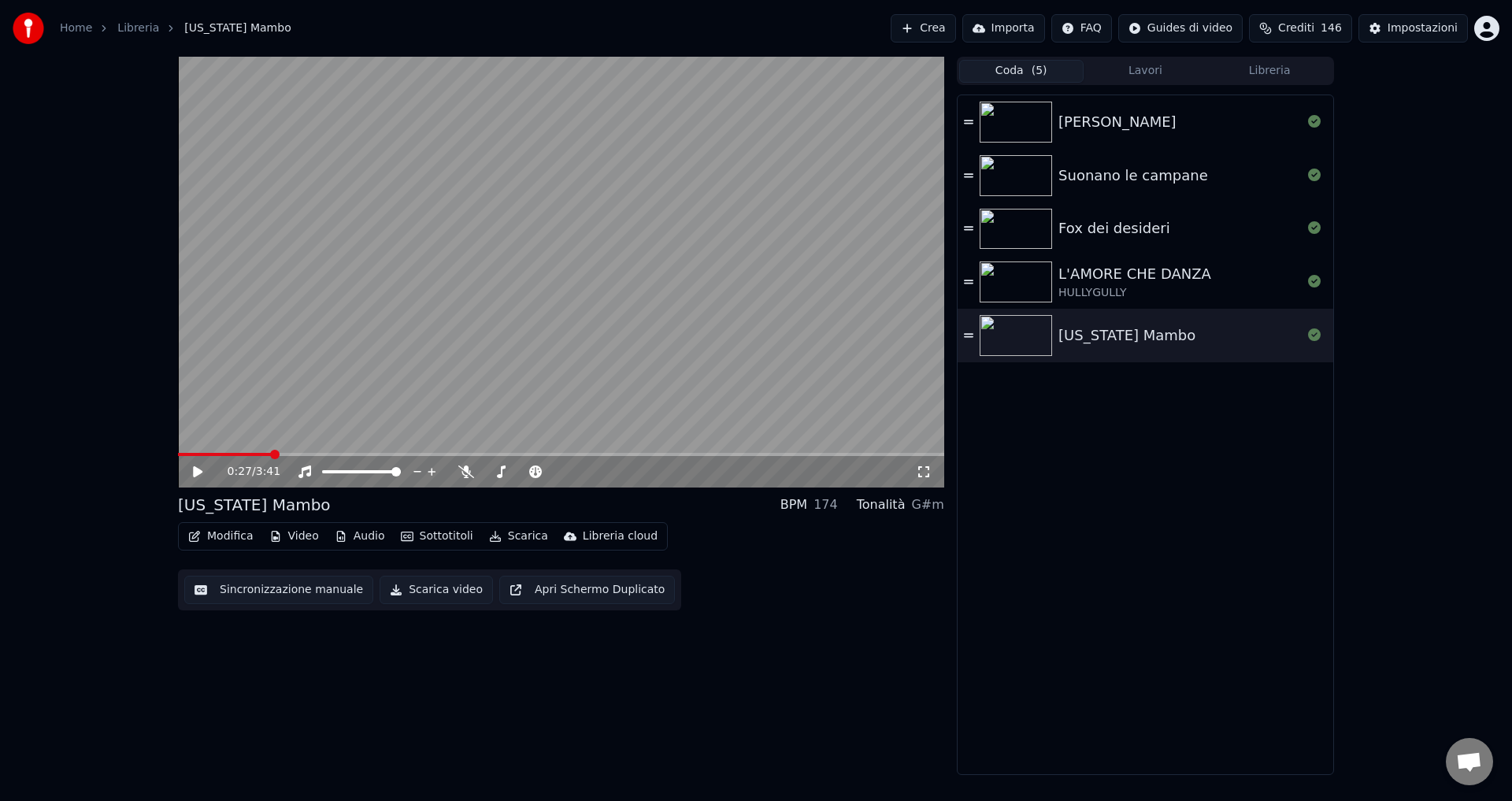
click at [1111, 27] on html "Home Libreria [US_STATE] Mambo Crea Importa FAQ Guides di video Crediti 146 Imp…" at bounding box center [756, 400] width 1512 height 801
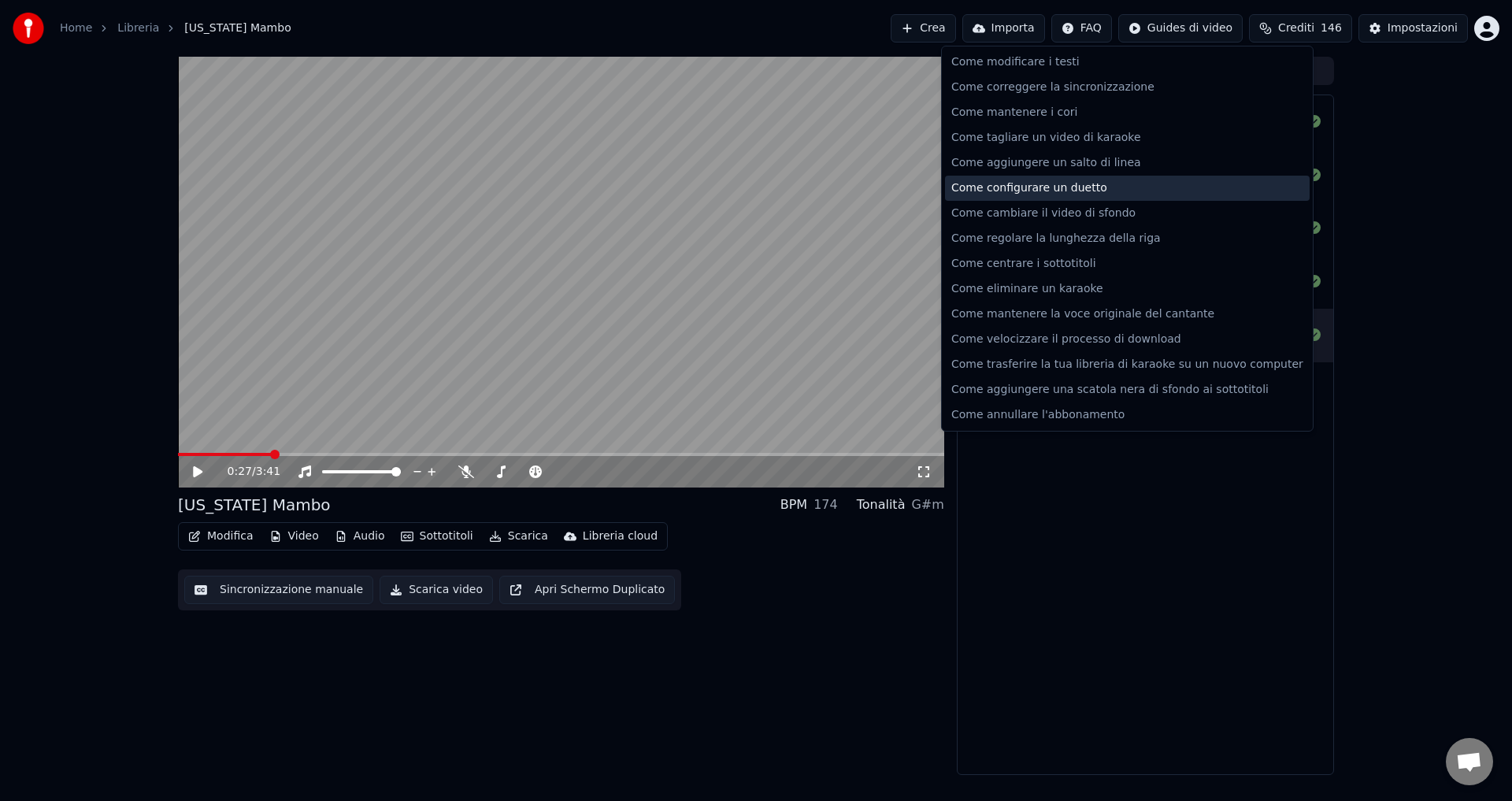
click at [1021, 190] on div "Come configurare un duetto" at bounding box center [1127, 188] width 365 height 26
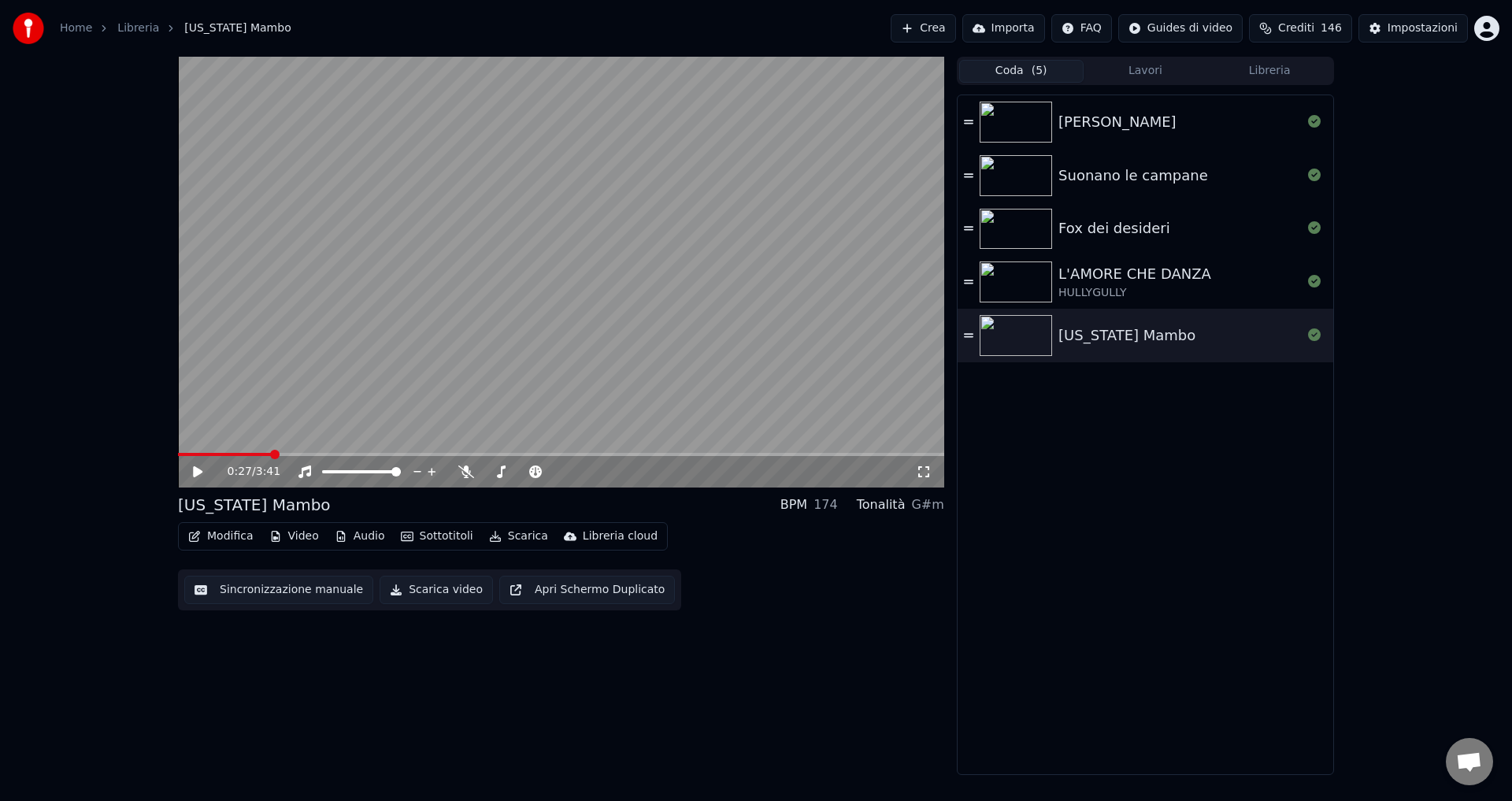
click at [956, 23] on button "Crea" at bounding box center [922, 28] width 64 height 28
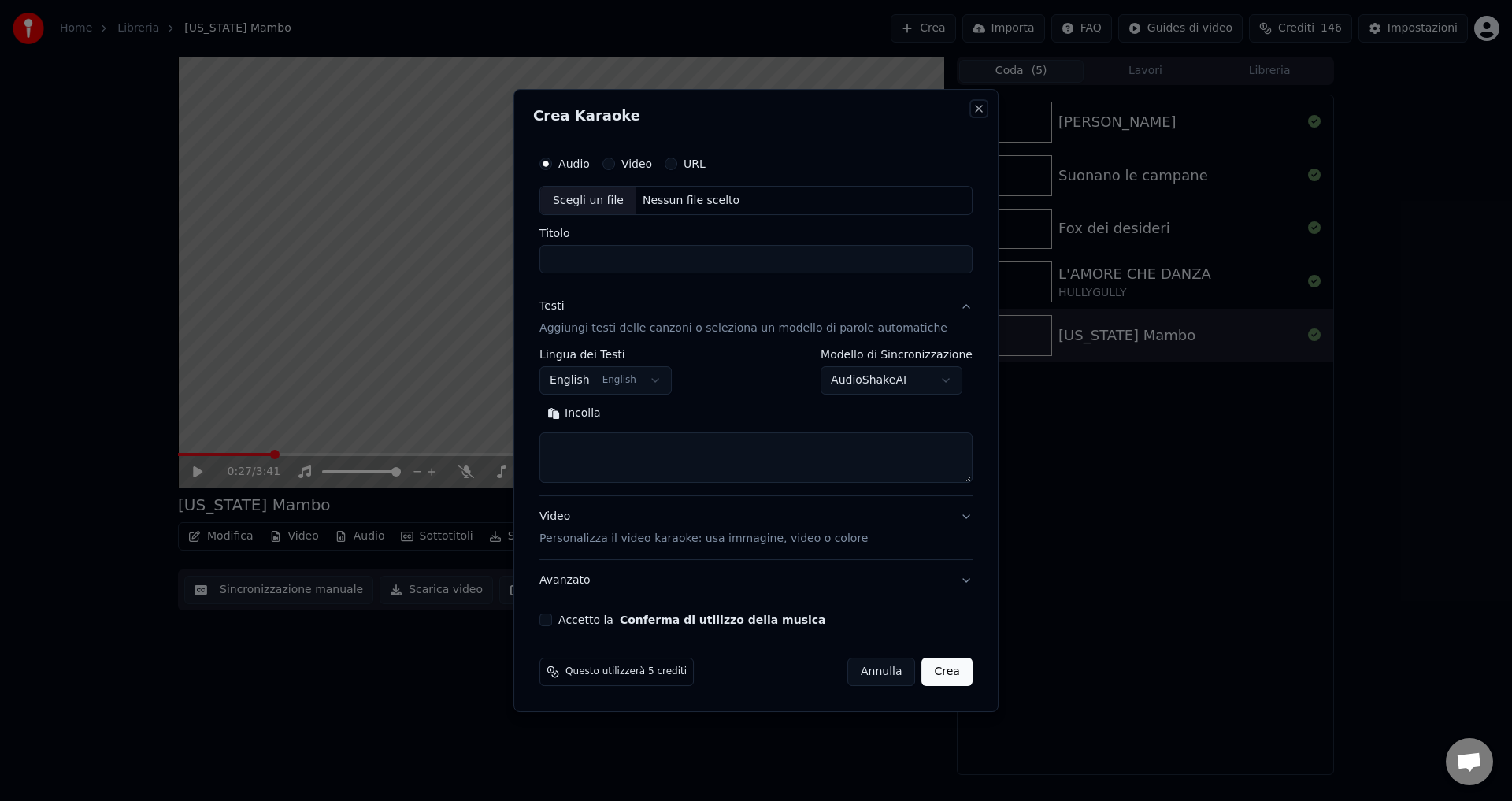
click at [973, 108] on button "Close" at bounding box center [978, 108] width 12 height 12
select select
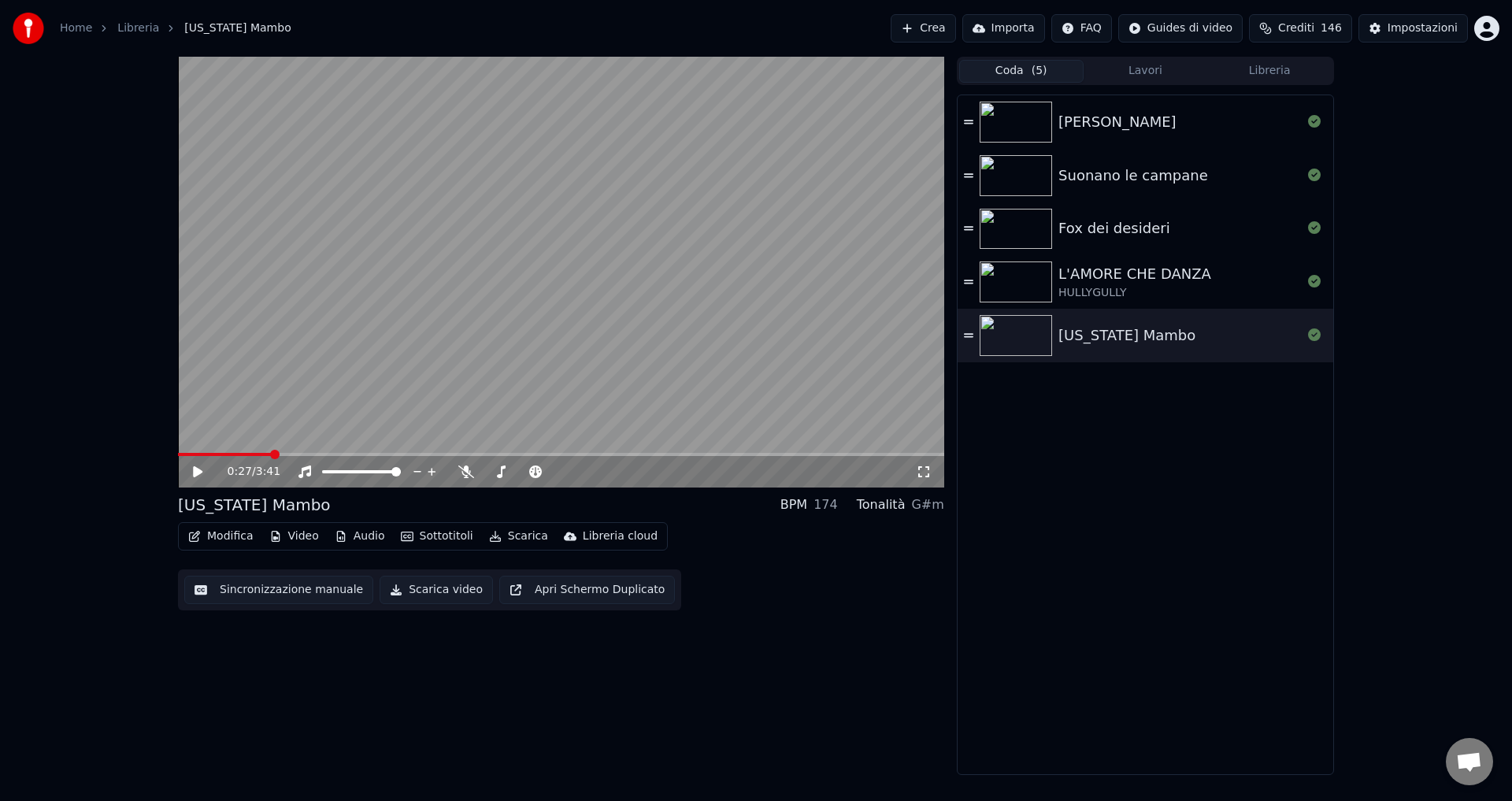
click at [1107, 33] on html "Home Libreria [US_STATE] Mambo Crea Importa FAQ Guides di video Crediti 146 Imp…" at bounding box center [756, 400] width 1512 height 801
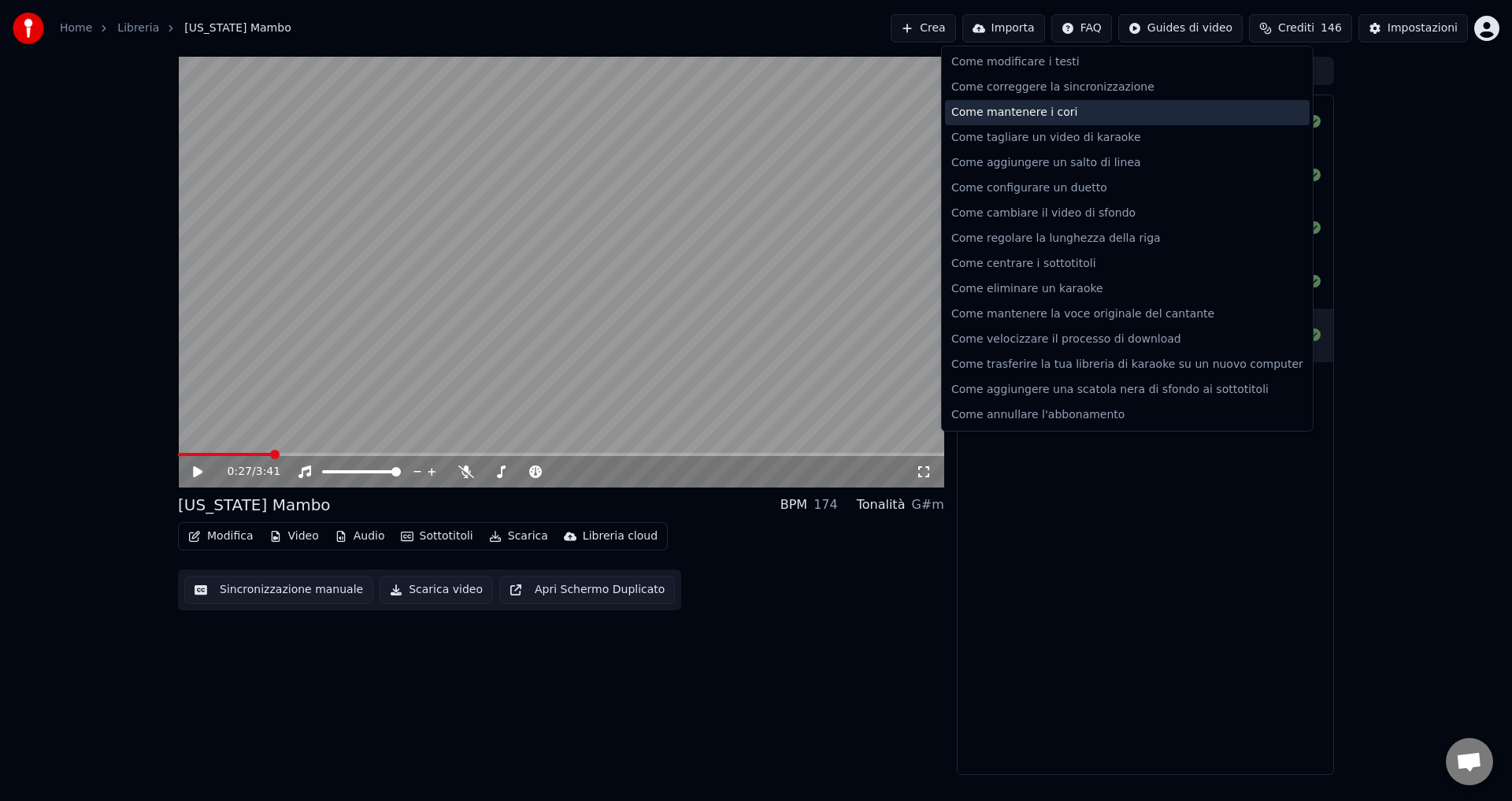
click at [1024, 108] on div "Come mantenere i cori" at bounding box center [1127, 112] width 365 height 26
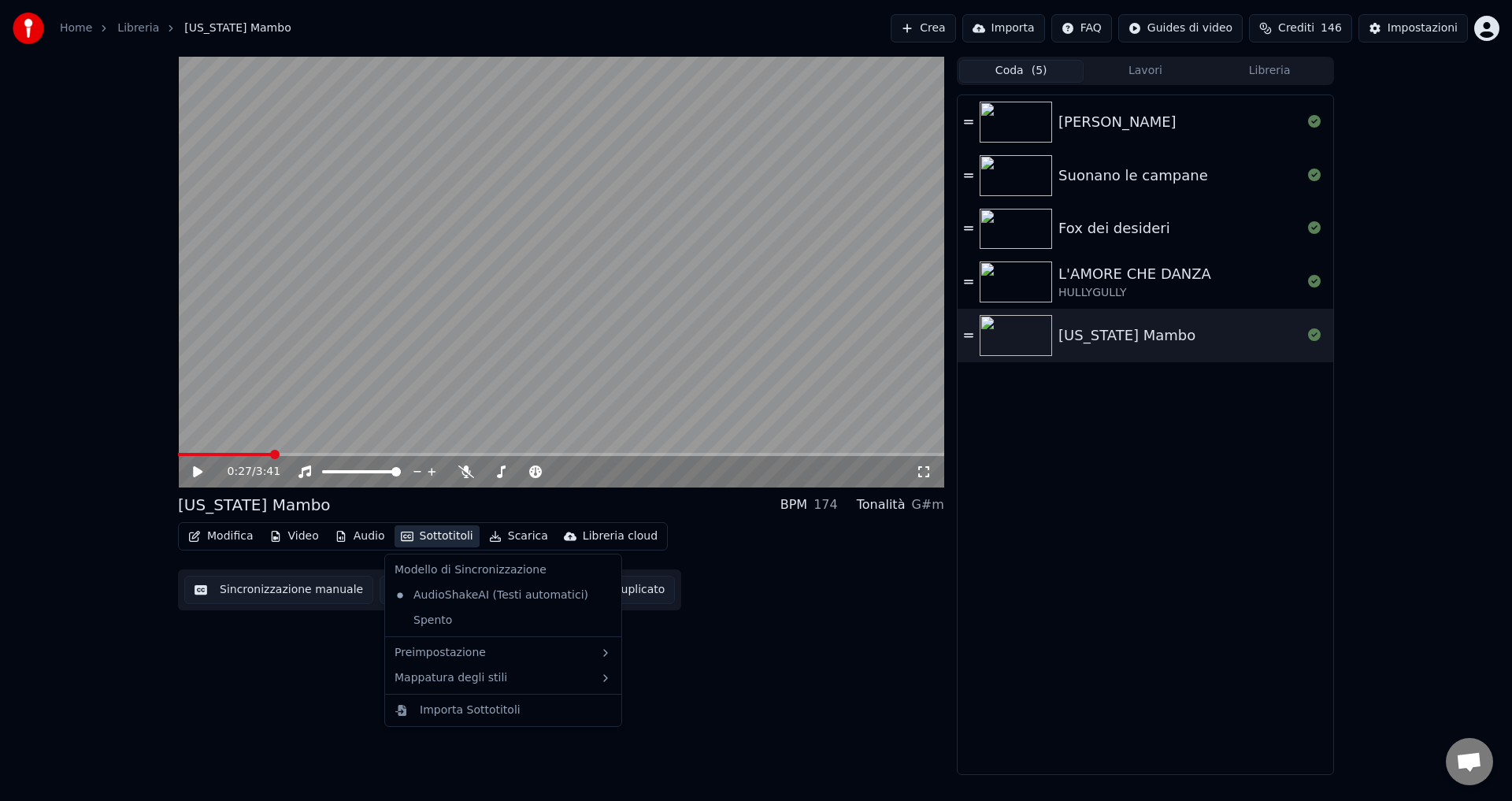
click at [401, 537] on icon "button" at bounding box center [407, 537] width 12 height 11
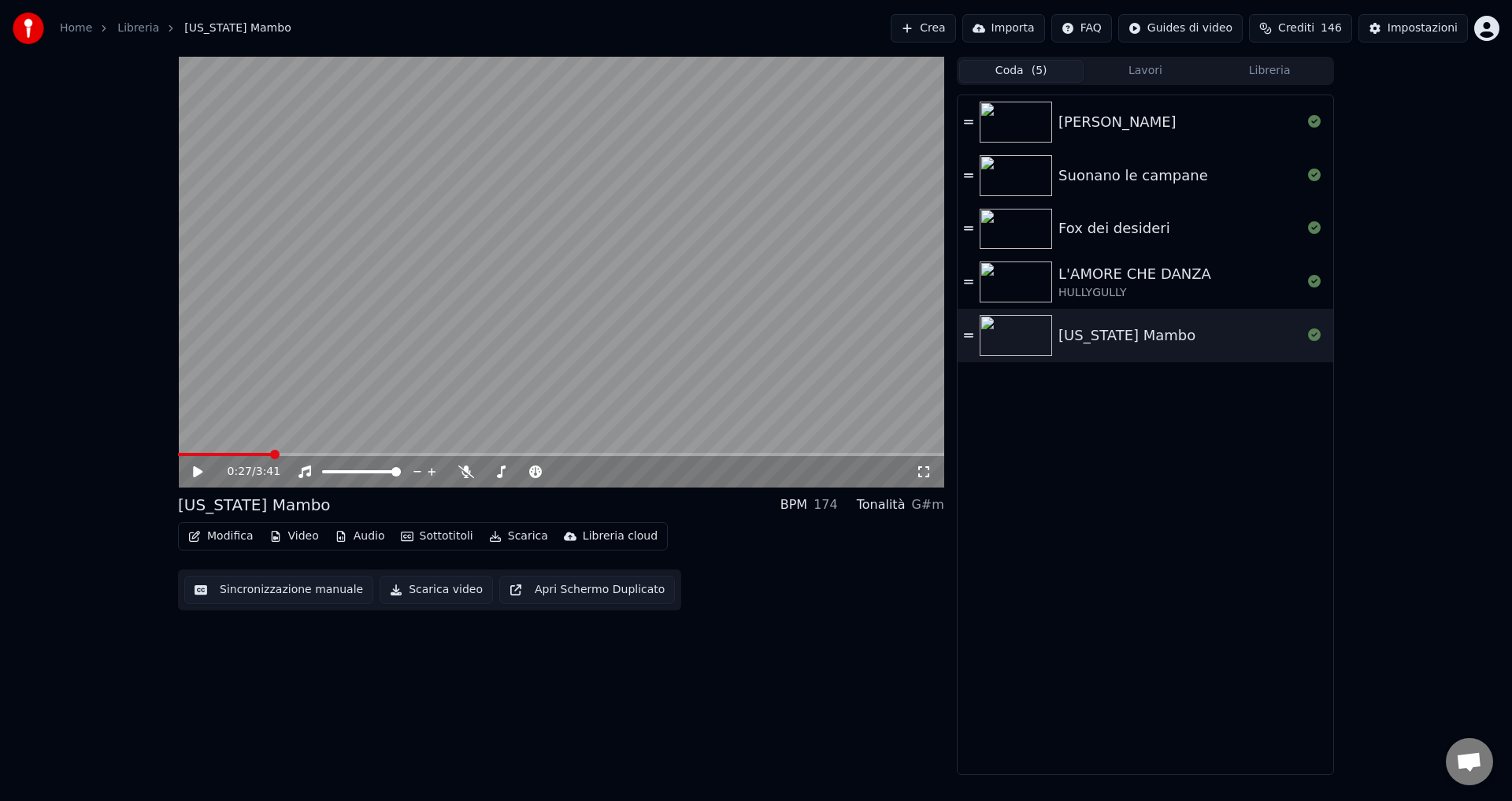
click at [763, 680] on div "0:27 / 3:41 [US_STATE] Mambo BPM 174 Tonalità G#m Modifica Video Audio Sottotit…" at bounding box center [561, 416] width 766 height 719
click at [1216, 28] on html "Home Libreria [US_STATE] Mambo Crea Importa FAQ Guides di video Crediti 146 Imp…" at bounding box center [756, 400] width 1512 height 801
click at [1407, 138] on html "Home Libreria [US_STATE] Mambo Crea Importa FAQ Guides di video Crediti 146 Imp…" at bounding box center [756, 400] width 1512 height 801
click at [1395, 34] on div "Impostazioni" at bounding box center [1423, 28] width 70 height 16
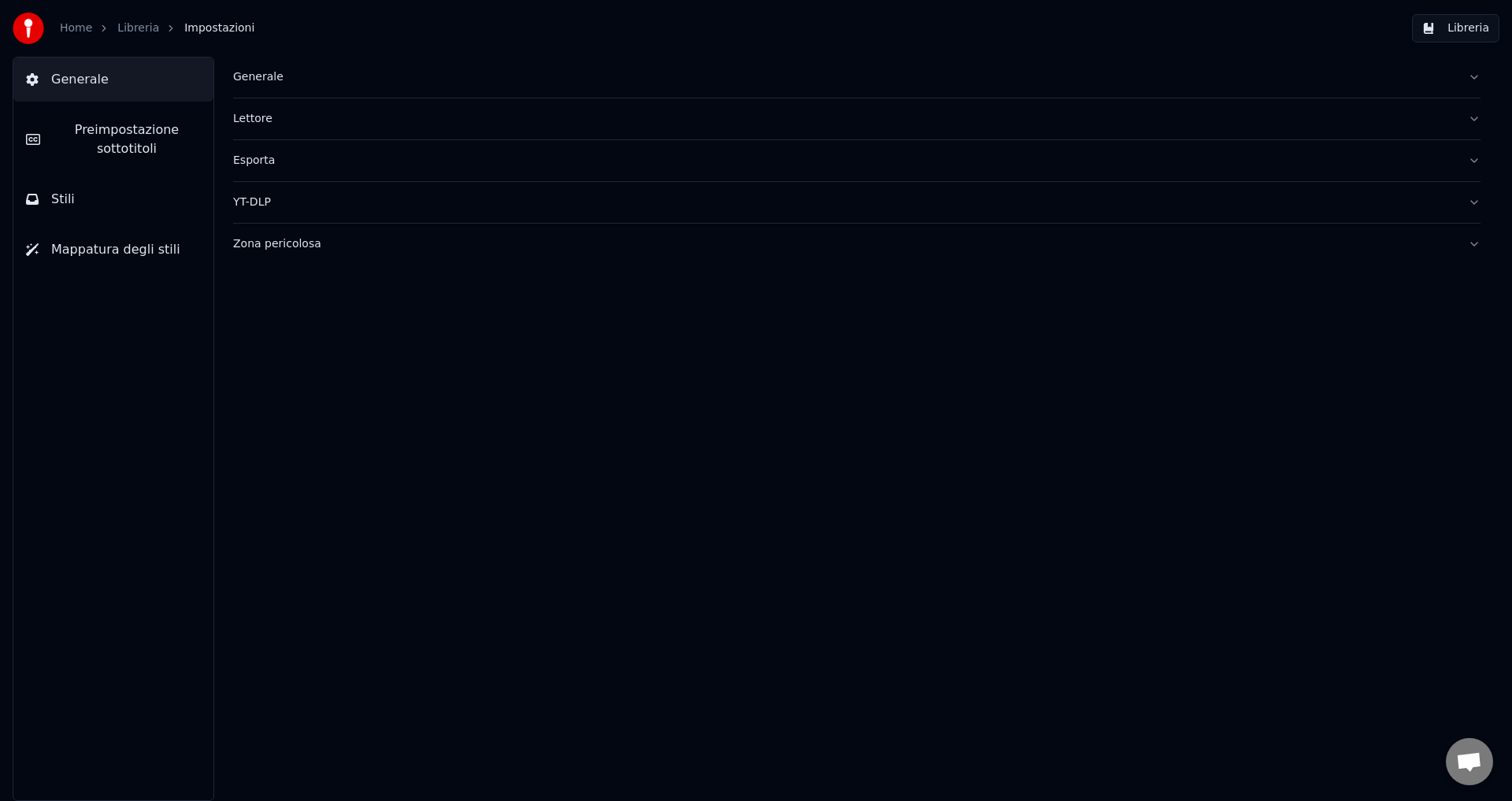
click at [265, 70] on div "Generale" at bounding box center [844, 77] width 1222 height 16
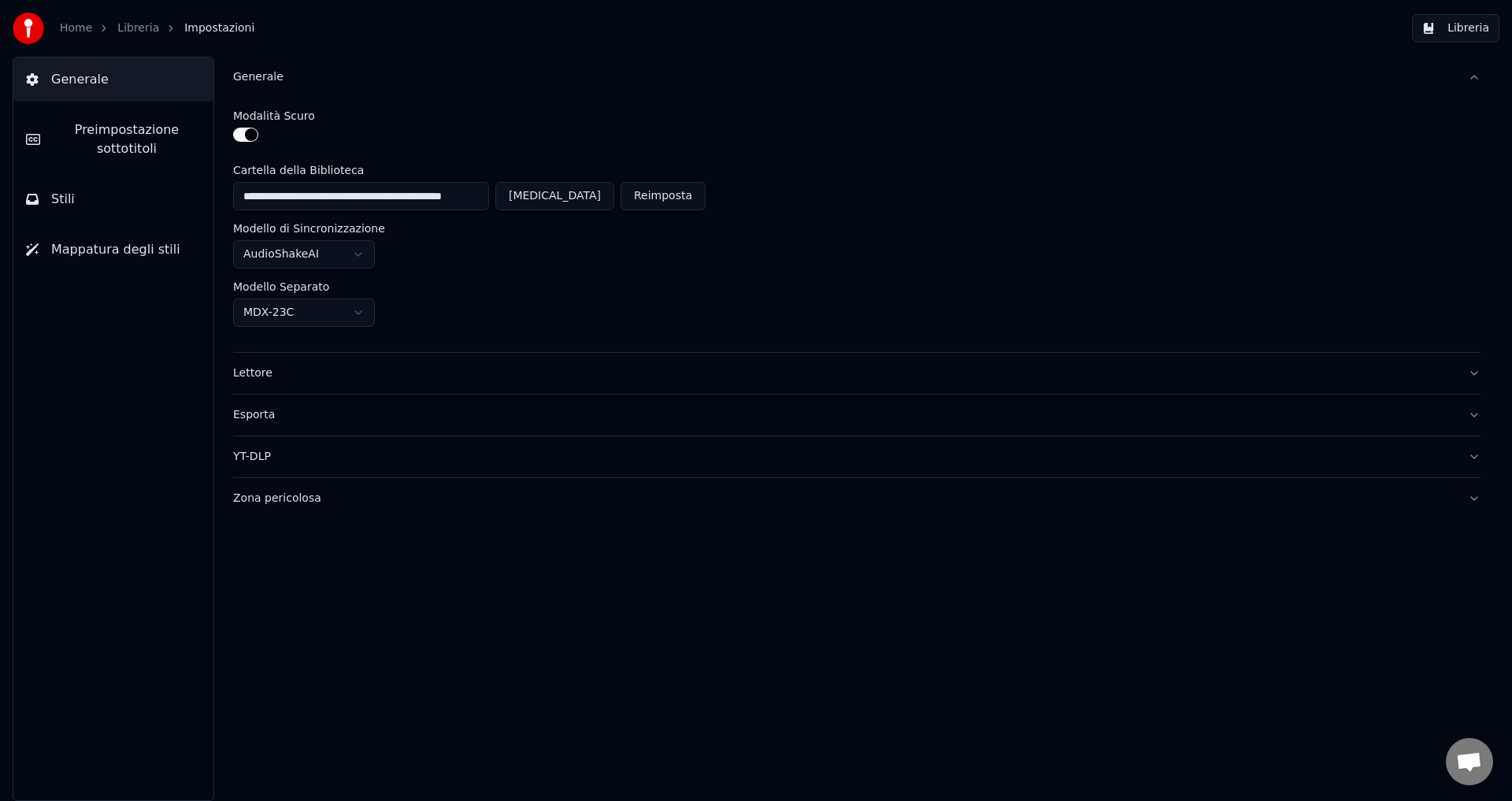
click at [260, 77] on div "Generale" at bounding box center [844, 77] width 1222 height 16
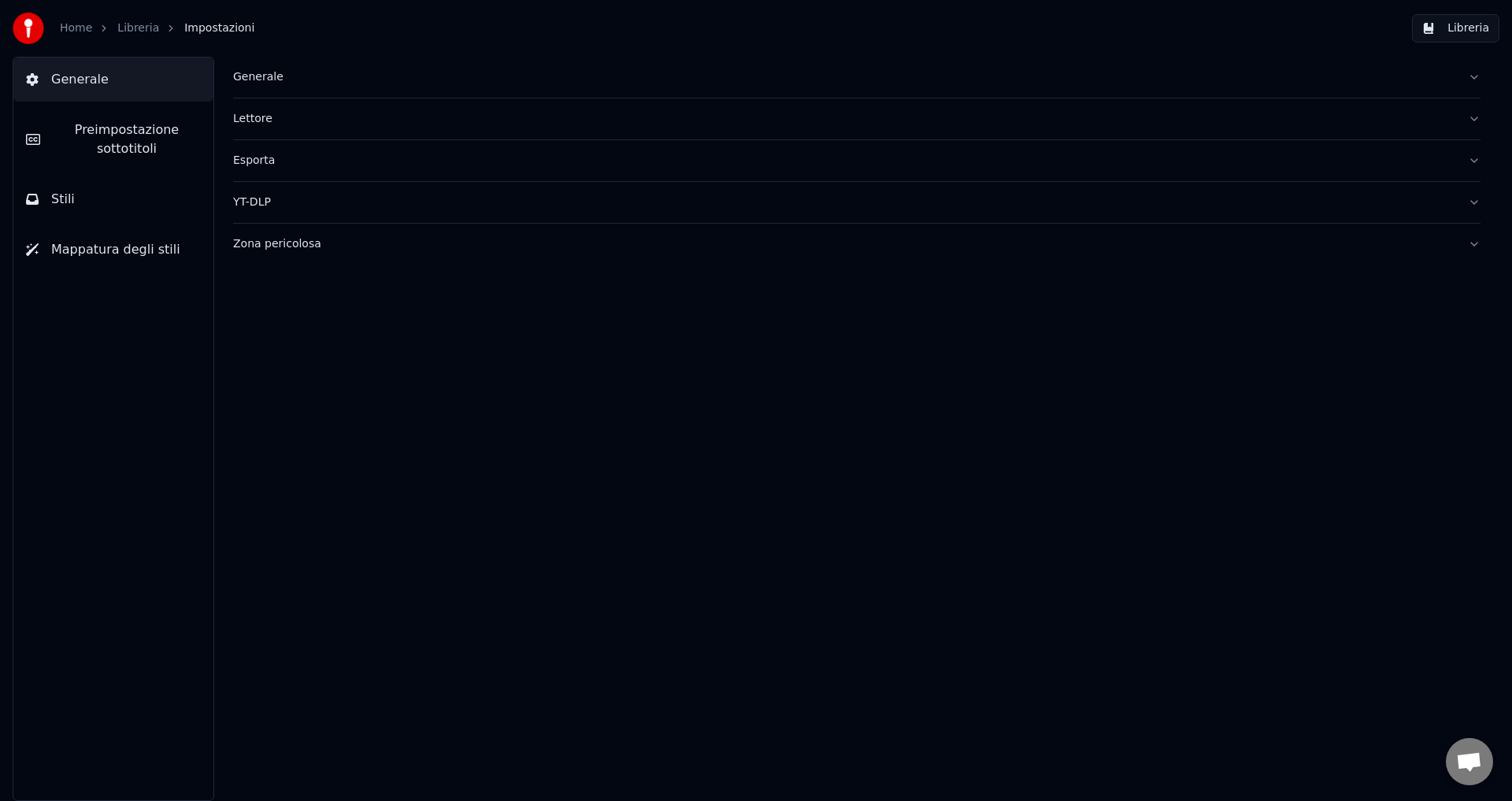
click at [251, 154] on div "Esporta" at bounding box center [844, 160] width 1222 height 16
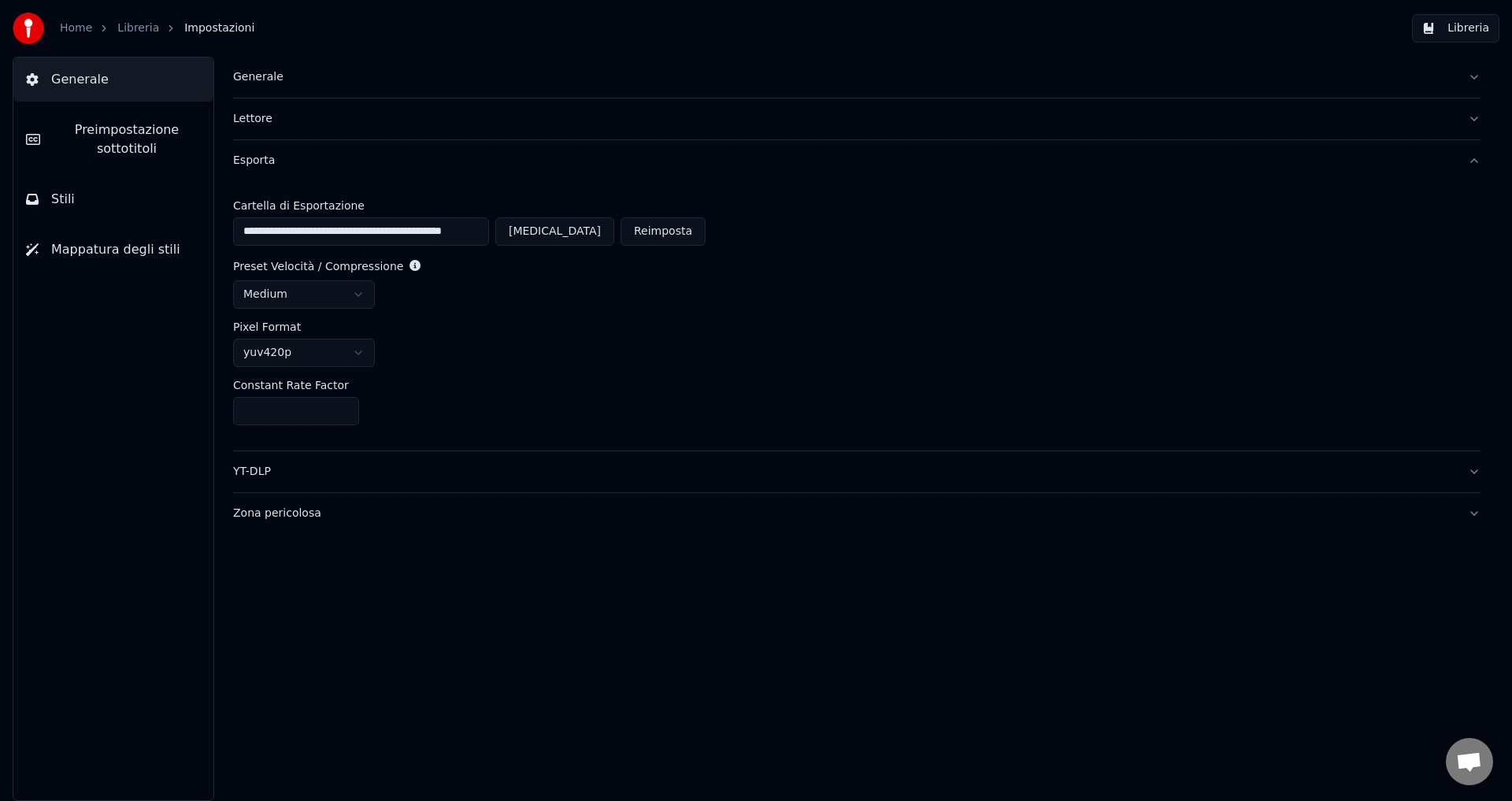
click at [251, 154] on div "Esporta" at bounding box center [844, 160] width 1222 height 16
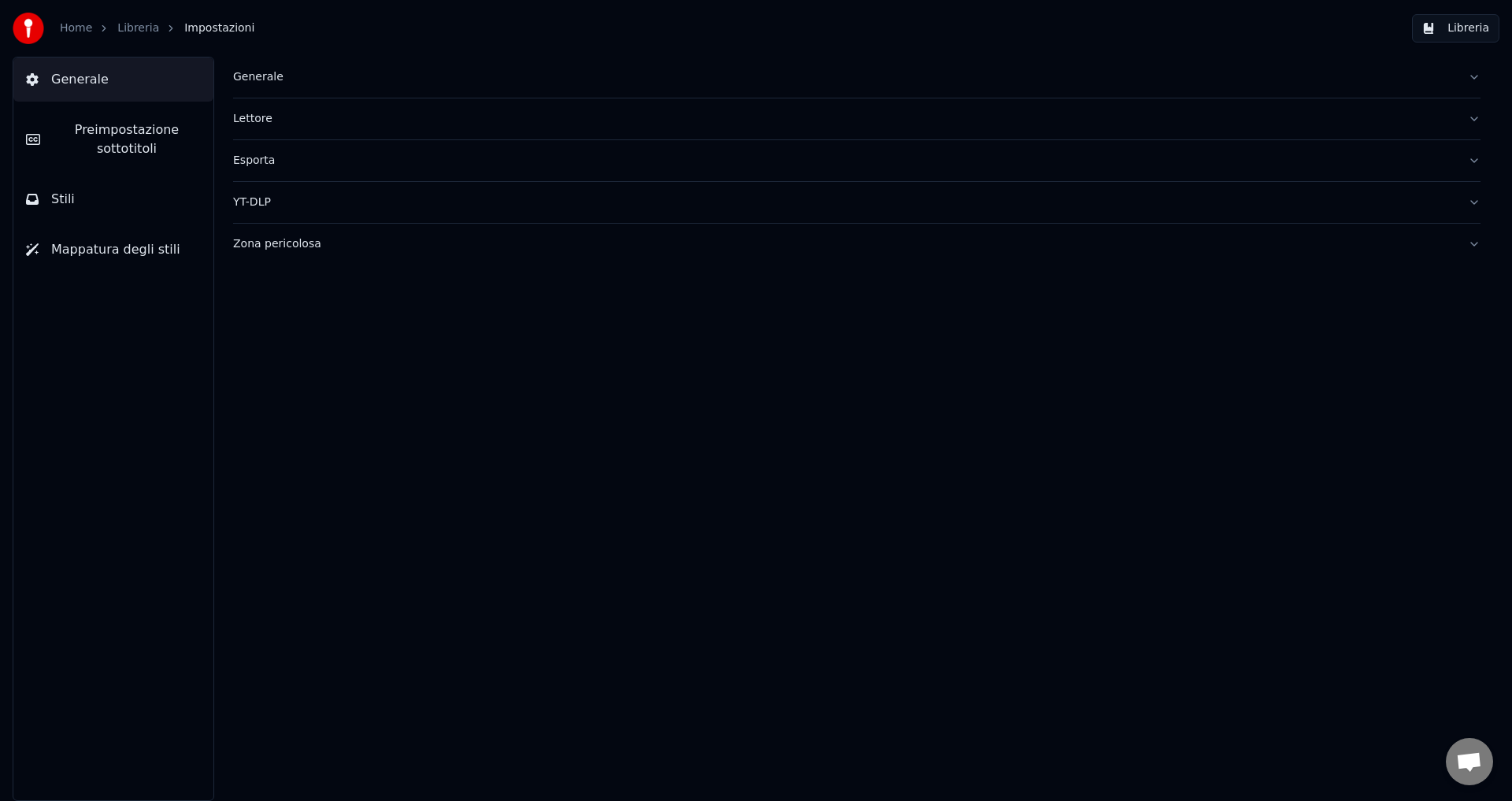
click at [104, 128] on span "Preimpostazione sottotitoli" at bounding box center [127, 139] width 148 height 38
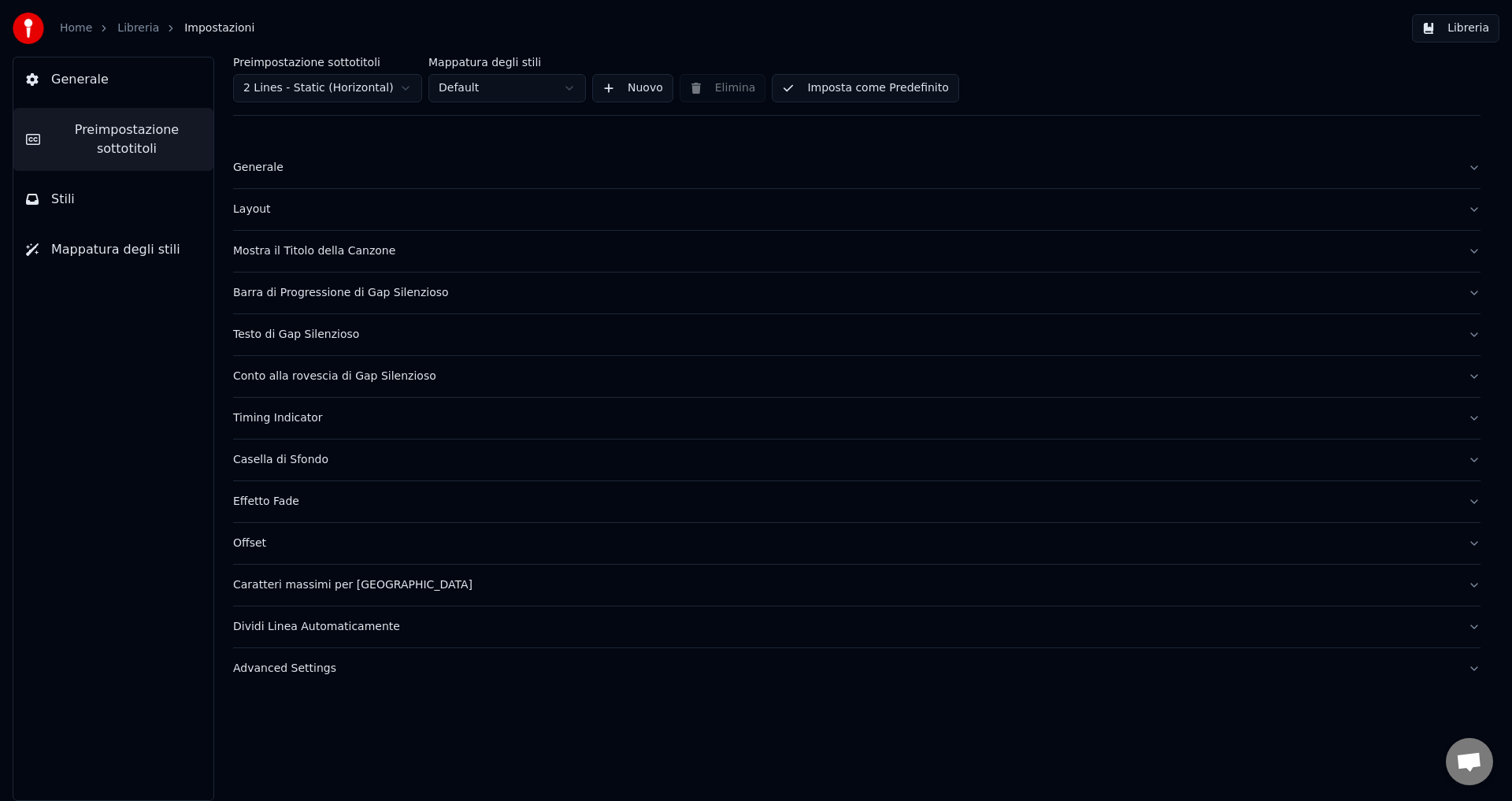
click at [246, 174] on div "Generale" at bounding box center [844, 168] width 1222 height 16
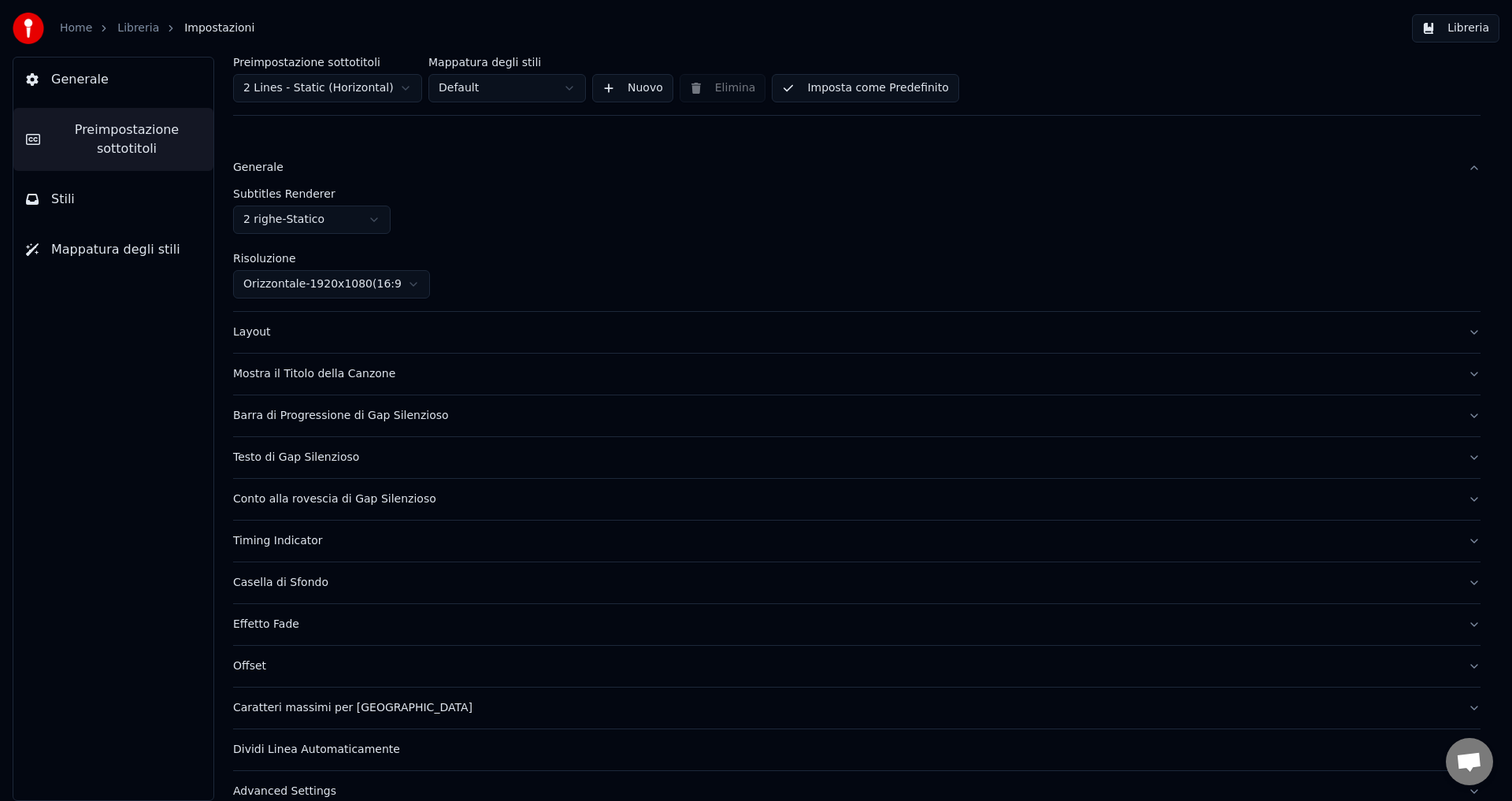
click at [246, 174] on div "Generale" at bounding box center [844, 168] width 1222 height 16
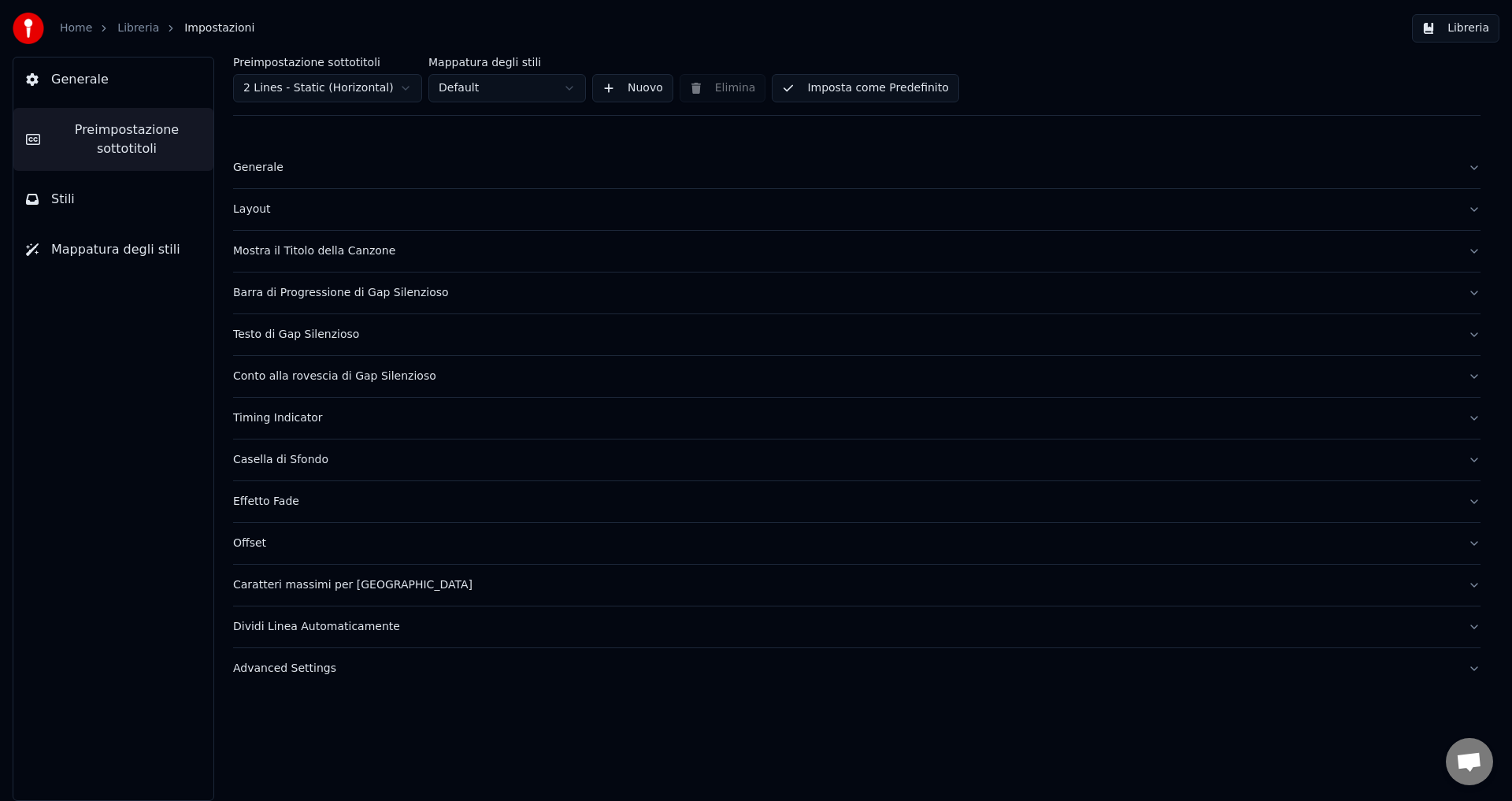
click at [246, 174] on div "Generale" at bounding box center [844, 168] width 1222 height 16
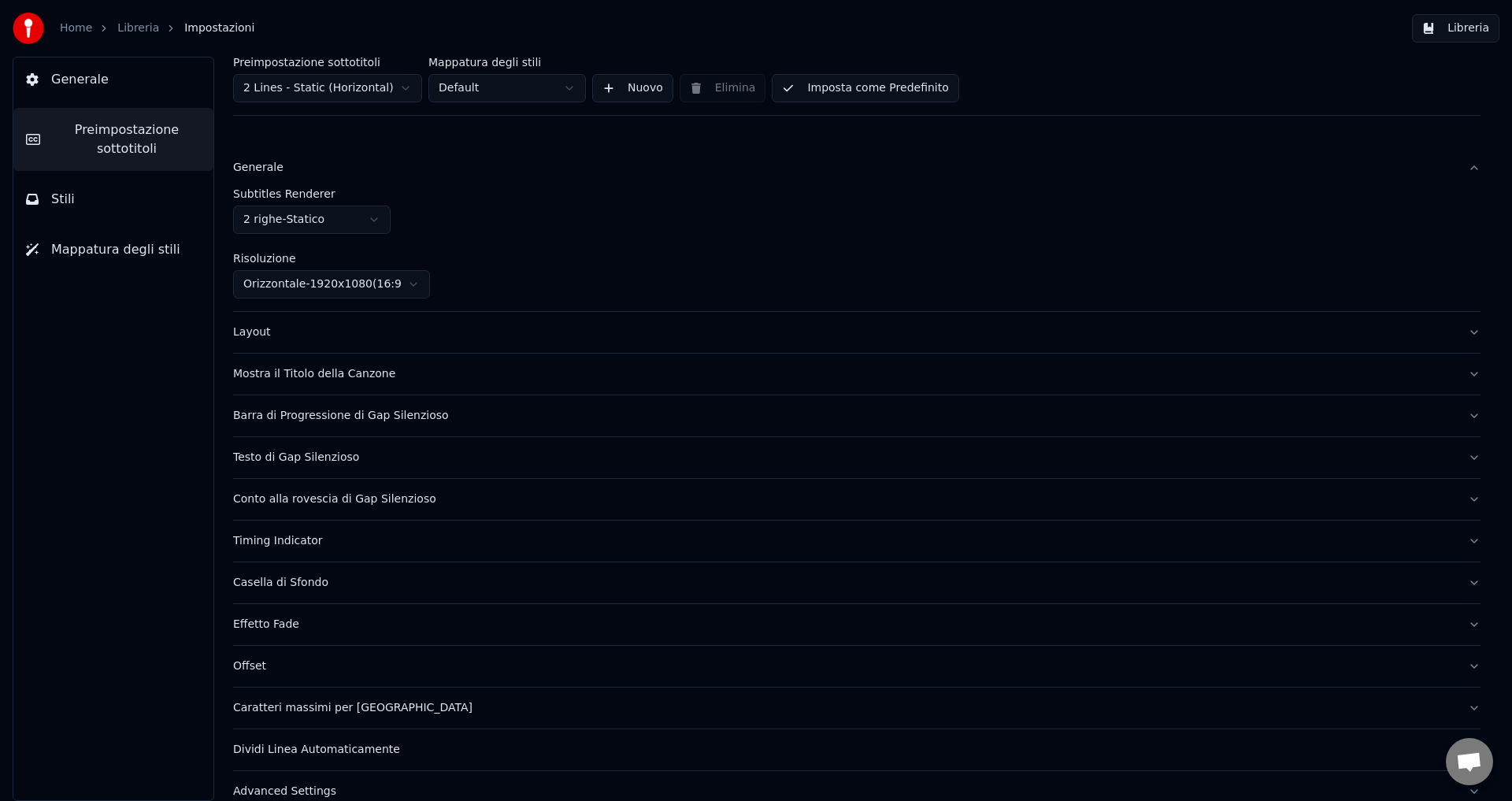
click at [272, 281] on html "Home Libreria Impostazioni Libreria Generale Preimpostazione sottotitoli Stili …" at bounding box center [756, 400] width 1512 height 801
click at [267, 372] on div "Mostra il Titolo della Canzone" at bounding box center [844, 373] width 1222 height 16
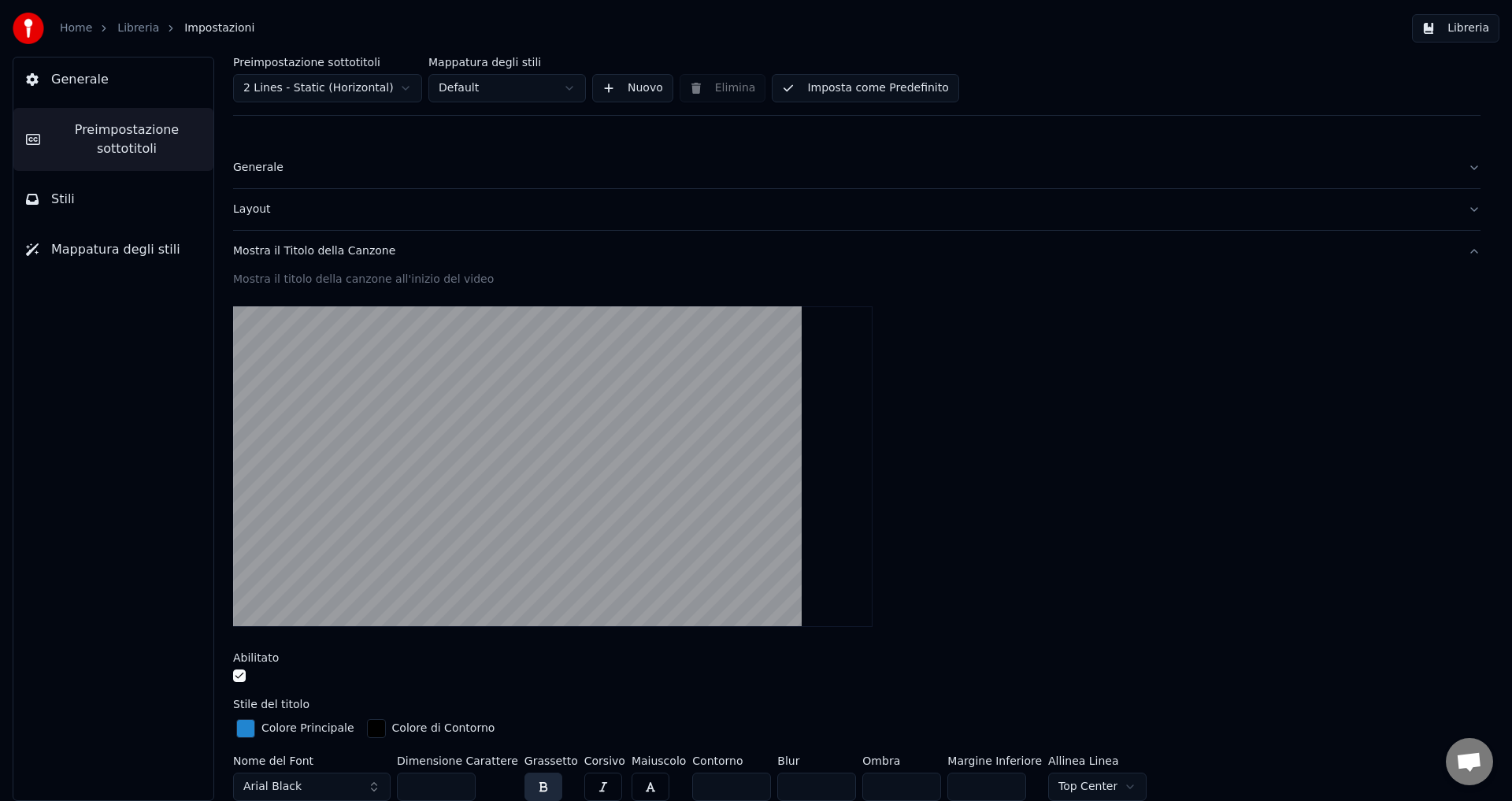
click at [262, 254] on div "Mostra il Titolo della Canzone" at bounding box center [844, 251] width 1222 height 16
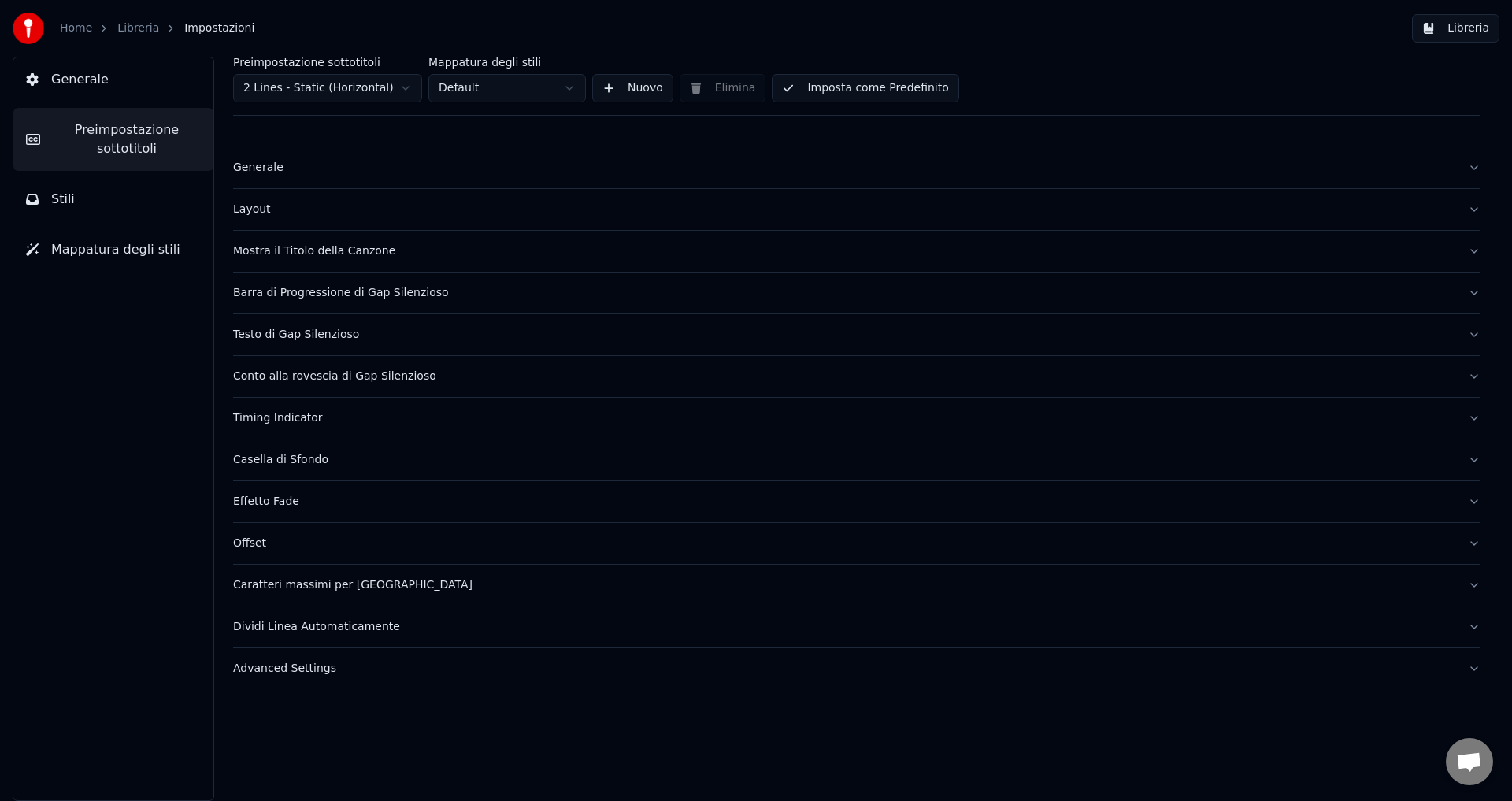
click at [268, 337] on div "Testo di Gap Silenzioso" at bounding box center [844, 335] width 1222 height 16
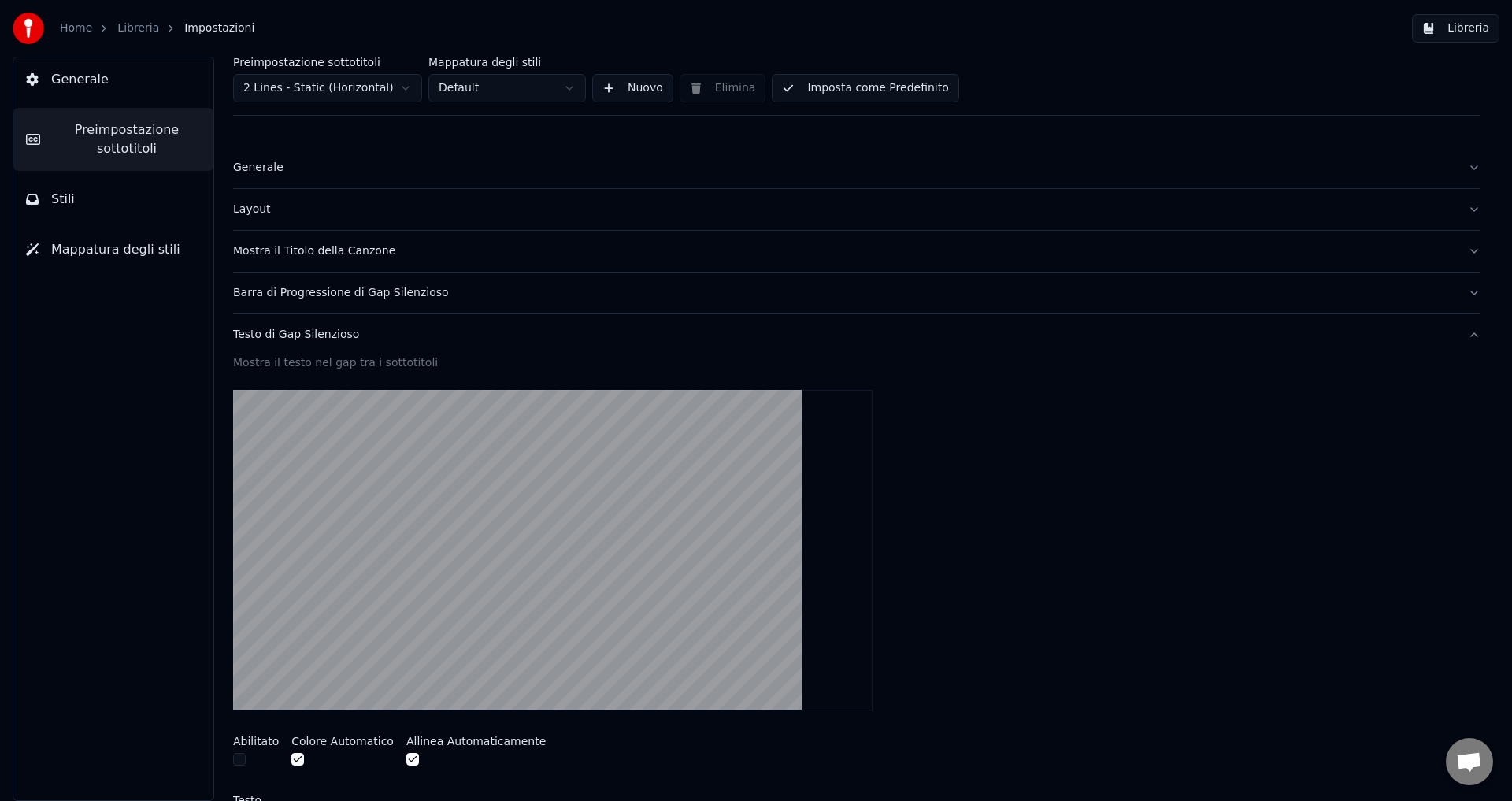
click at [268, 337] on div "Testo di Gap Silenzioso" at bounding box center [844, 335] width 1222 height 16
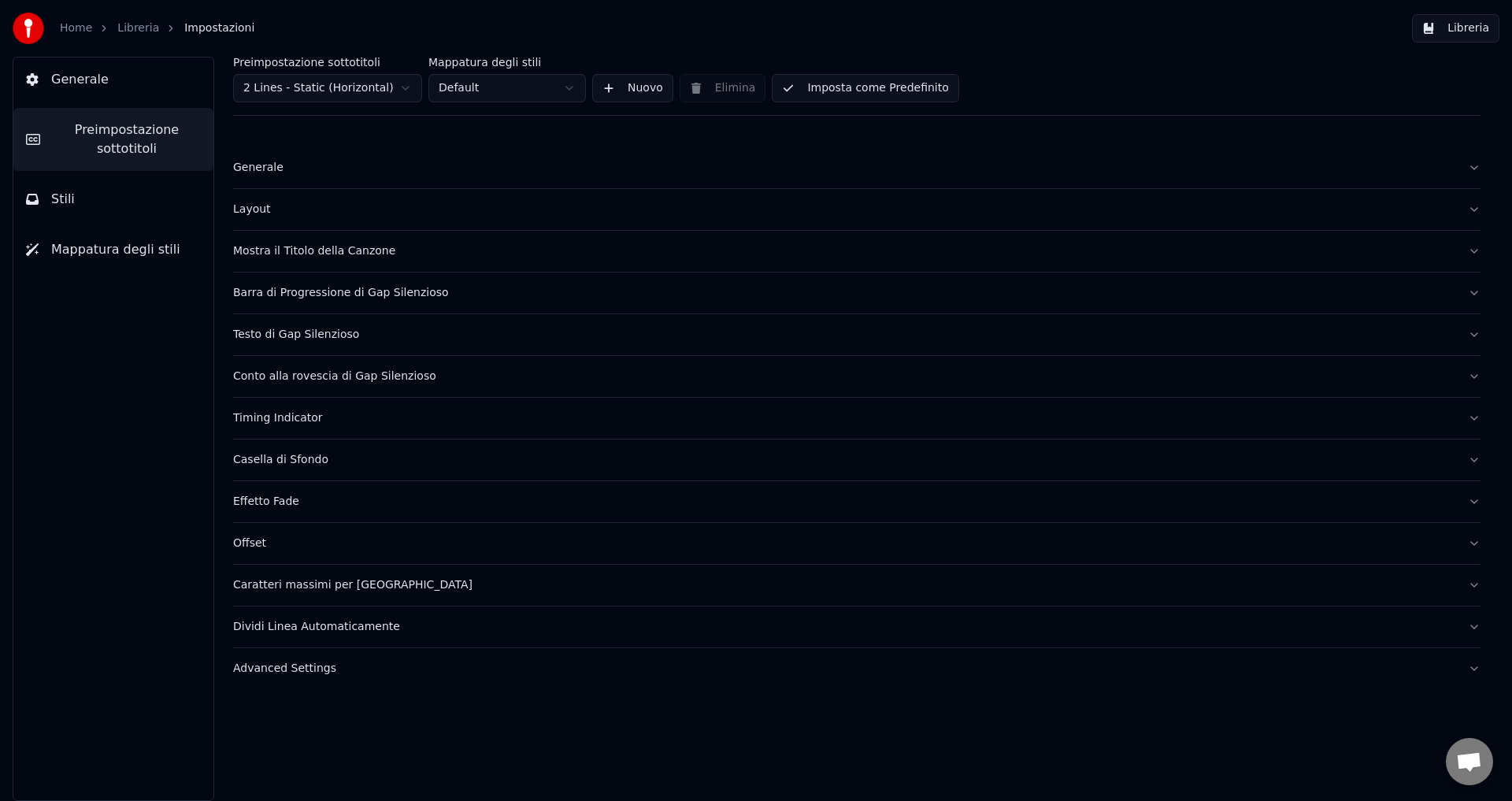
click at [273, 370] on div "Conto alla rovescia di Gap Silenzioso" at bounding box center [844, 376] width 1222 height 16
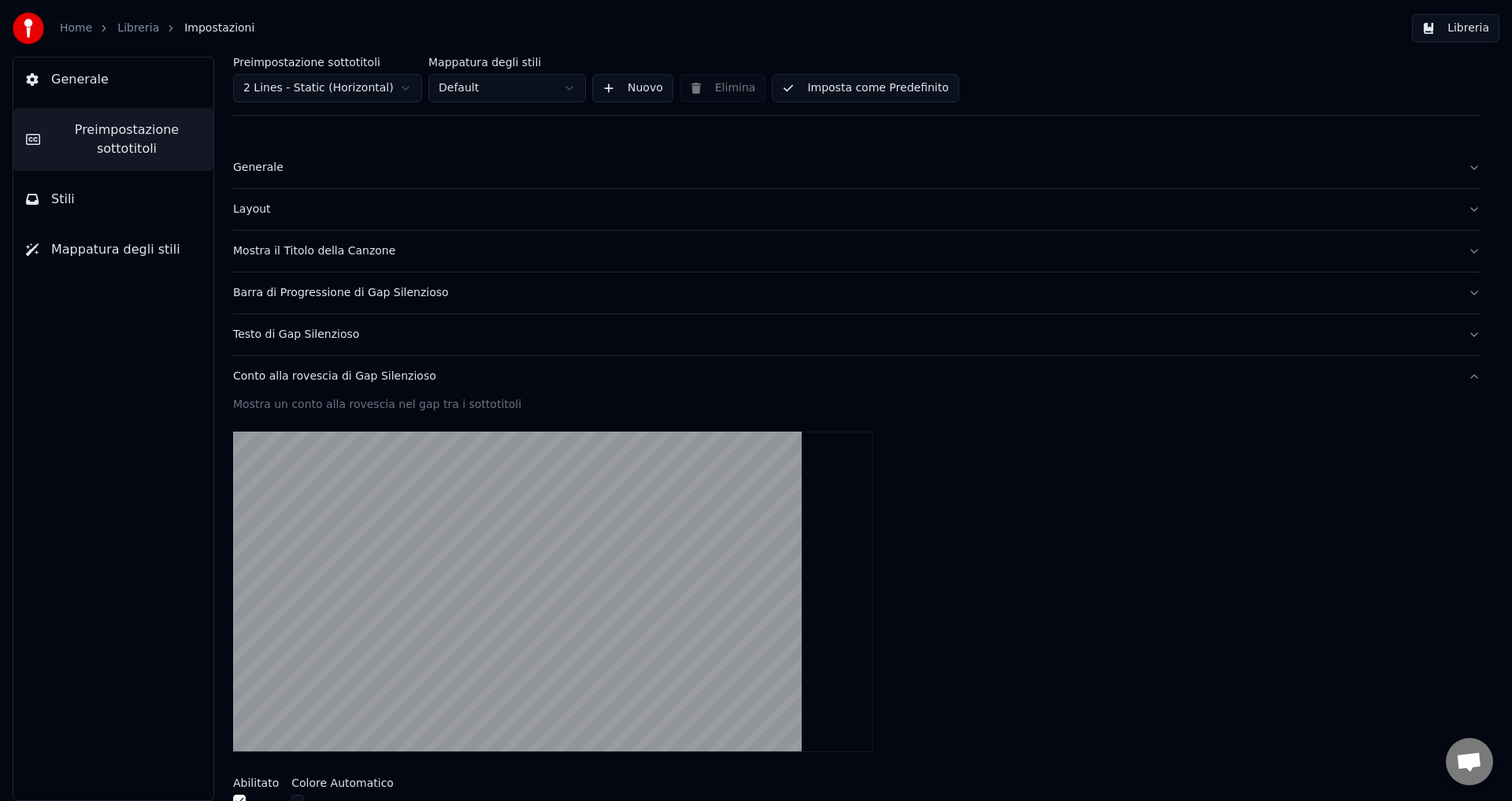
click at [273, 370] on div "Conto alla rovescia di Gap Silenzioso" at bounding box center [844, 376] width 1222 height 16
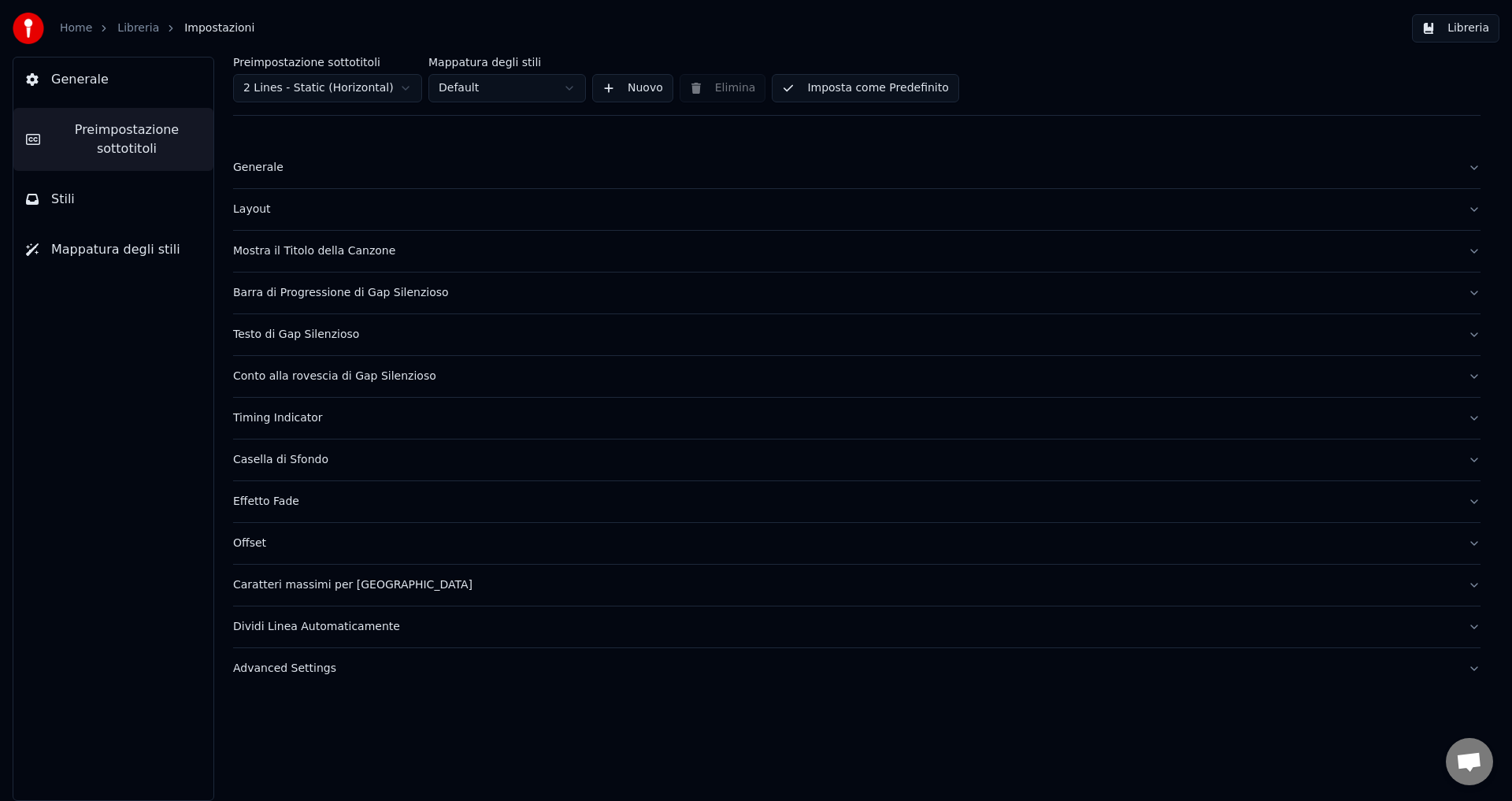
click at [275, 421] on div "Timing Indicator" at bounding box center [844, 418] width 1222 height 16
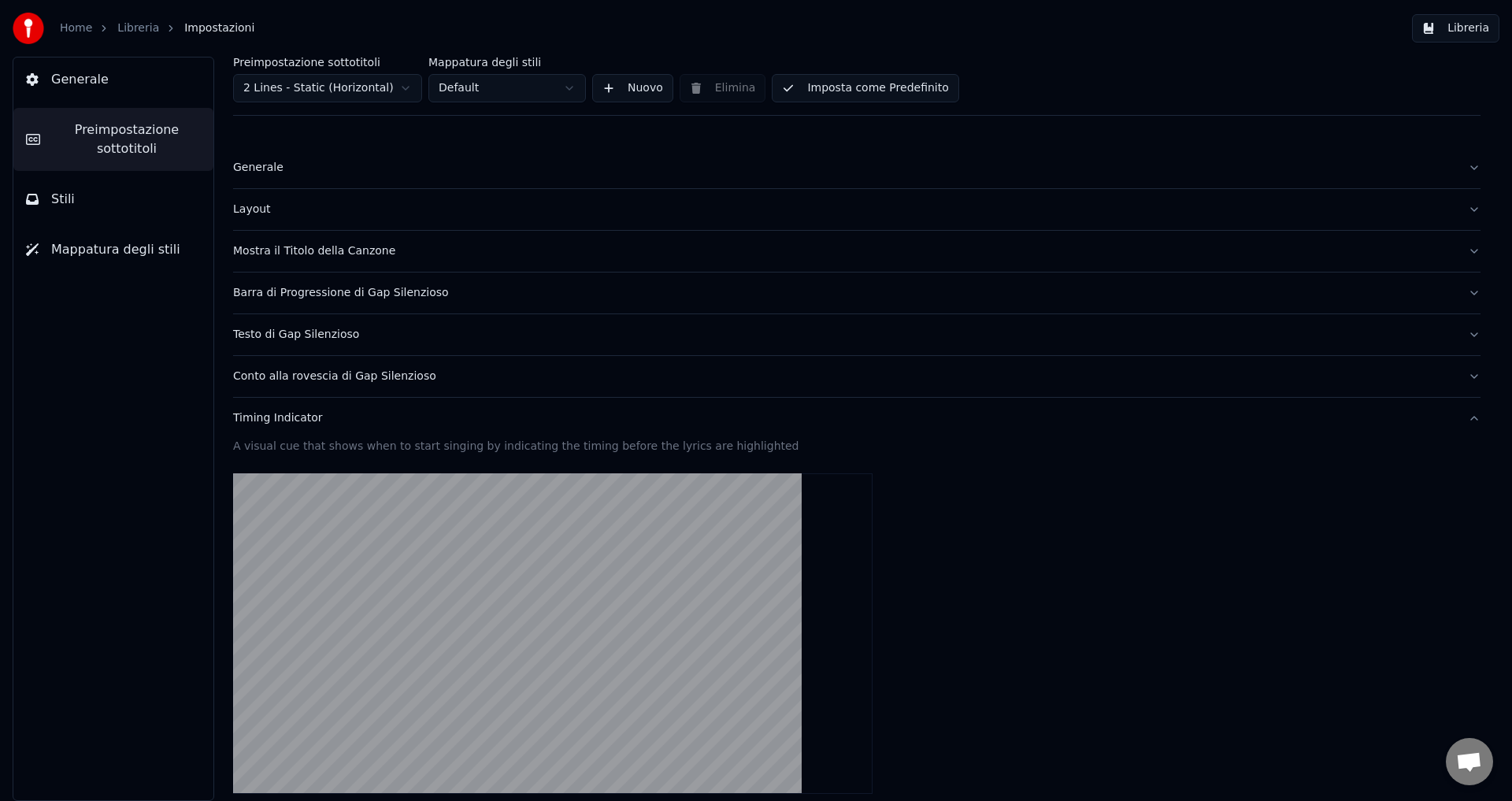
click at [275, 421] on div "Timing Indicator" at bounding box center [844, 418] width 1222 height 16
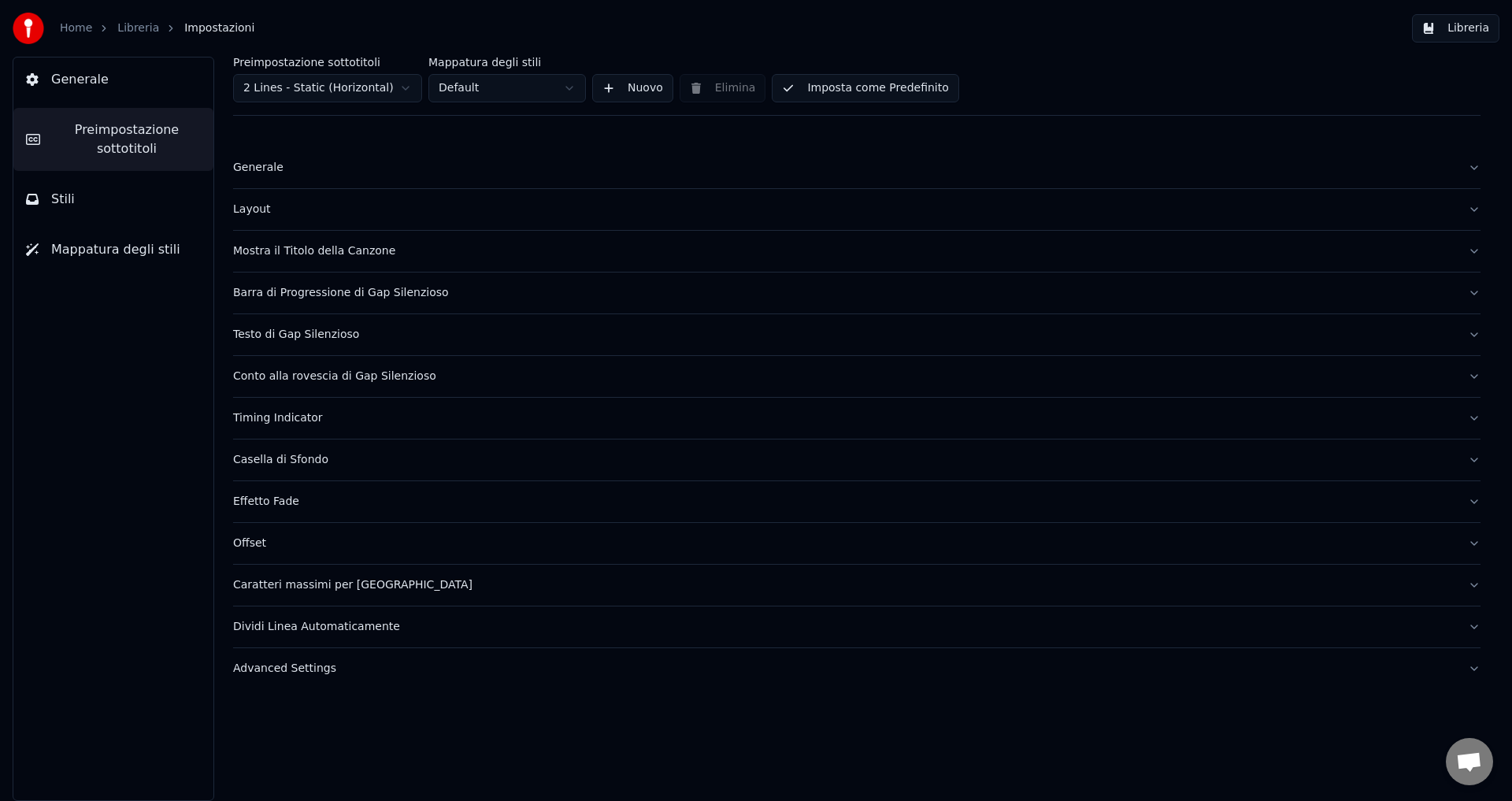
click at [271, 461] on div "Casella di Sfondo" at bounding box center [844, 460] width 1222 height 16
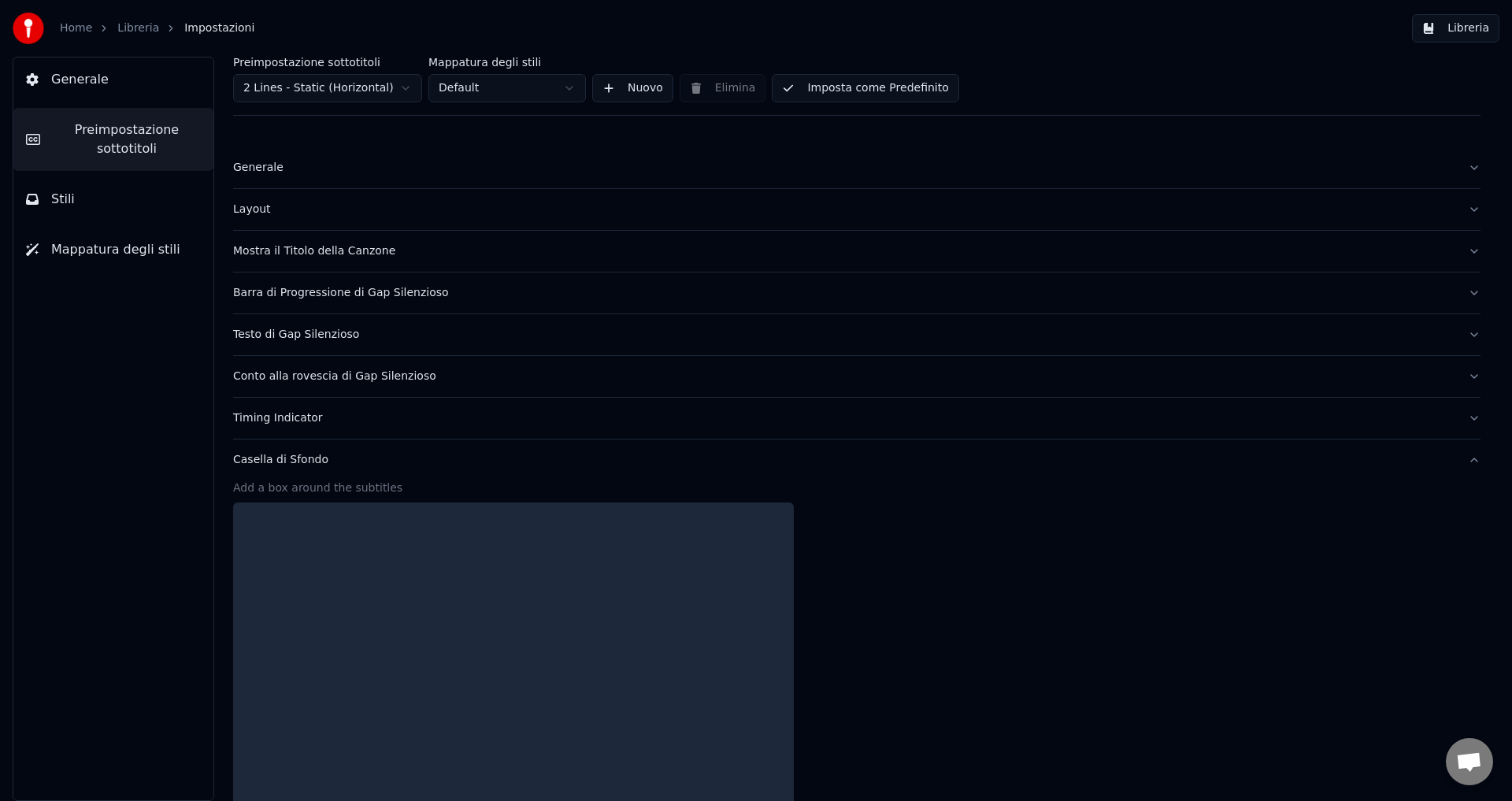
click at [271, 461] on div "Casella di Sfondo" at bounding box center [844, 460] width 1222 height 16
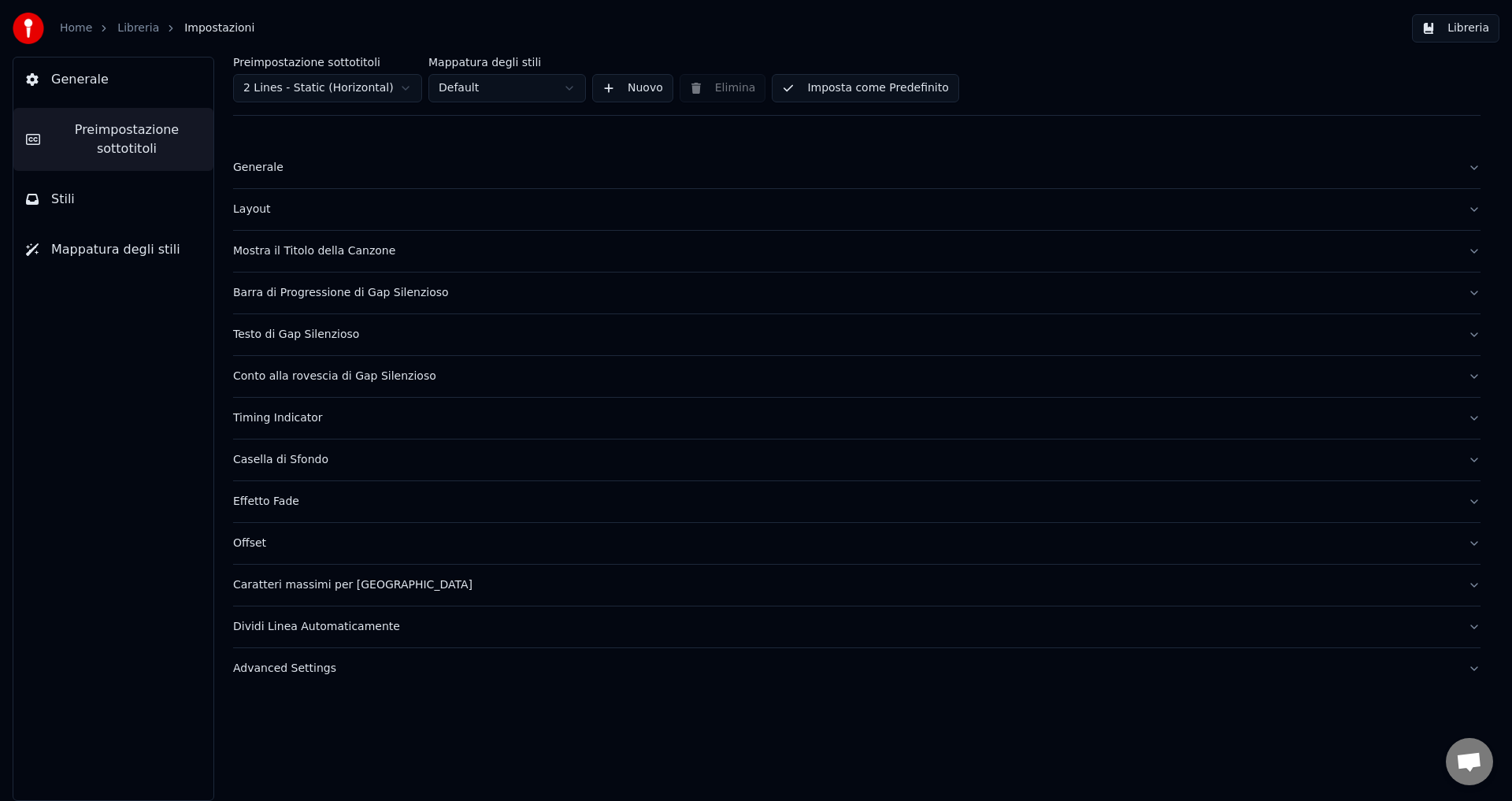
click at [270, 501] on div "Effetto Fade" at bounding box center [844, 501] width 1222 height 16
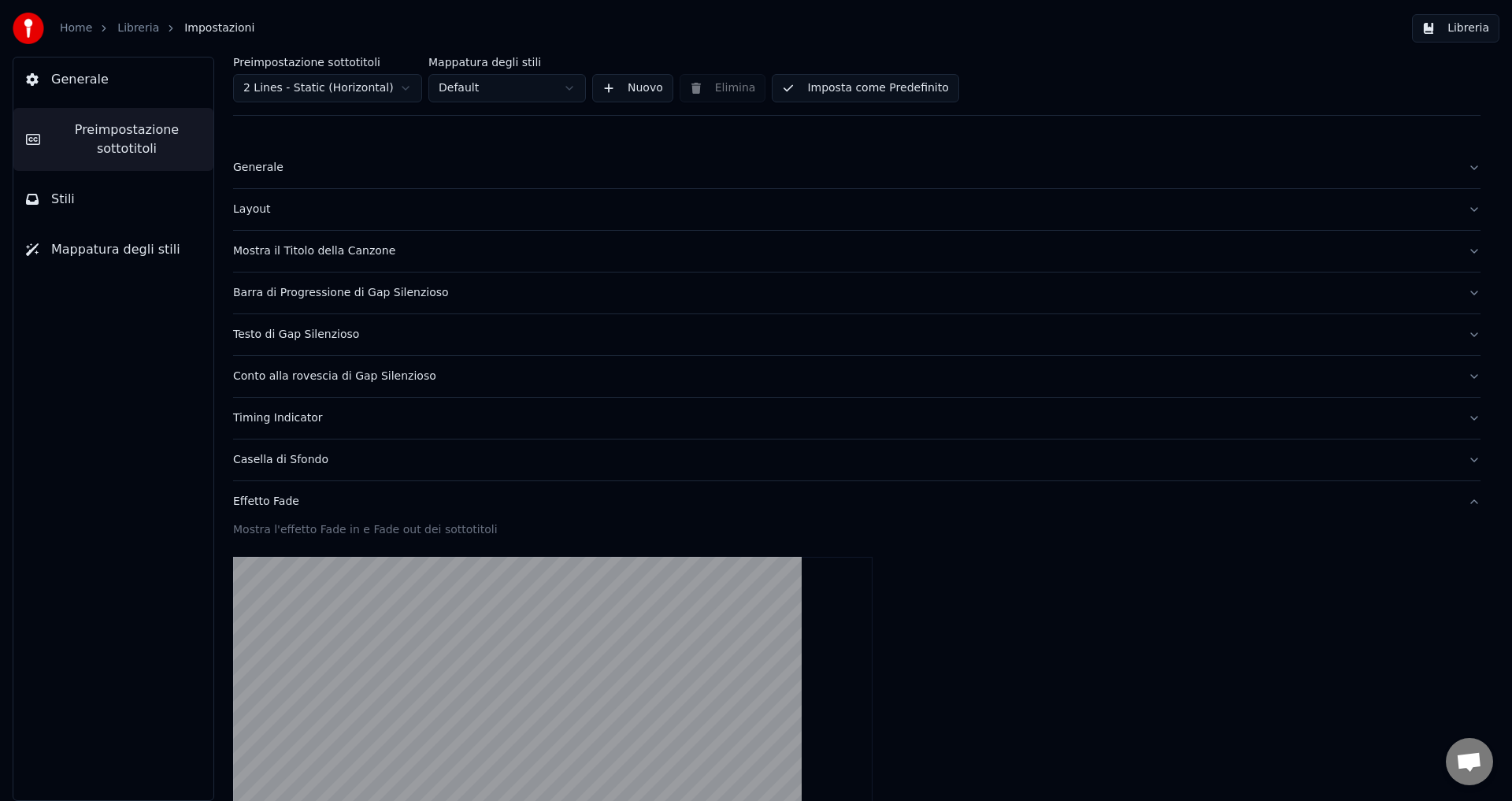
click at [270, 501] on div "Effetto Fade" at bounding box center [844, 501] width 1222 height 16
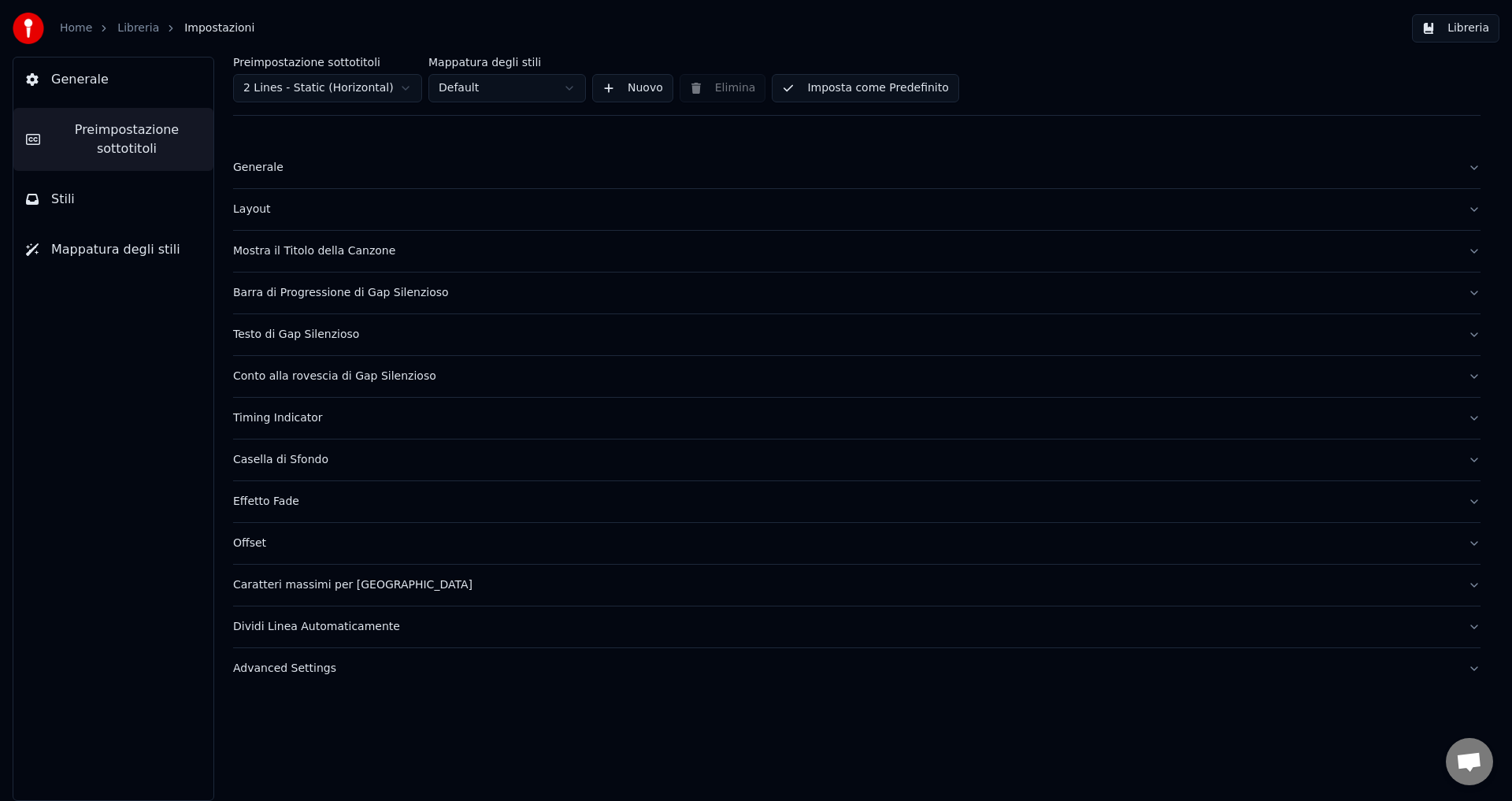
click at [249, 546] on div "Offset" at bounding box center [844, 543] width 1222 height 16
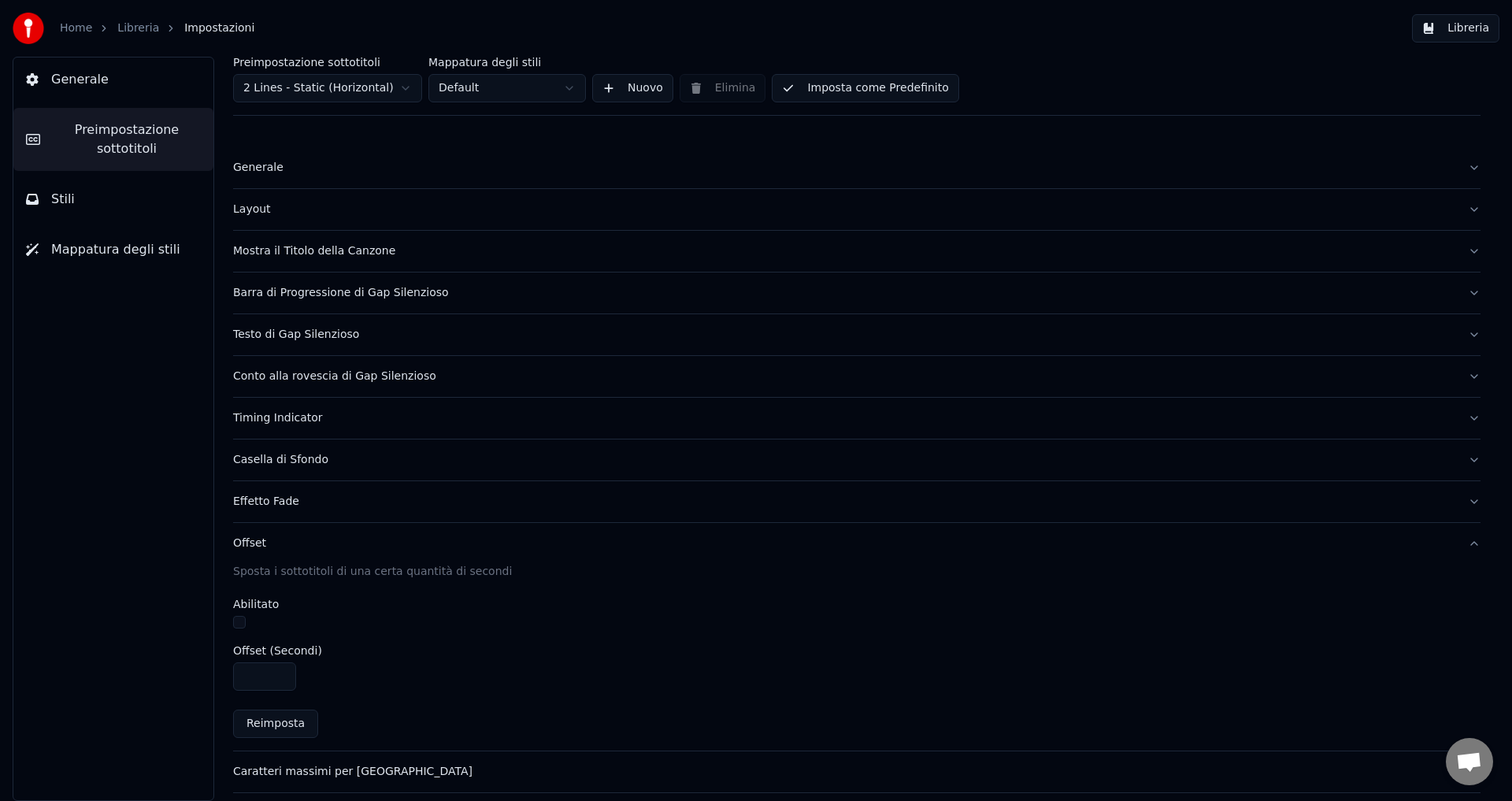
click at [249, 545] on div "Offset" at bounding box center [844, 543] width 1222 height 16
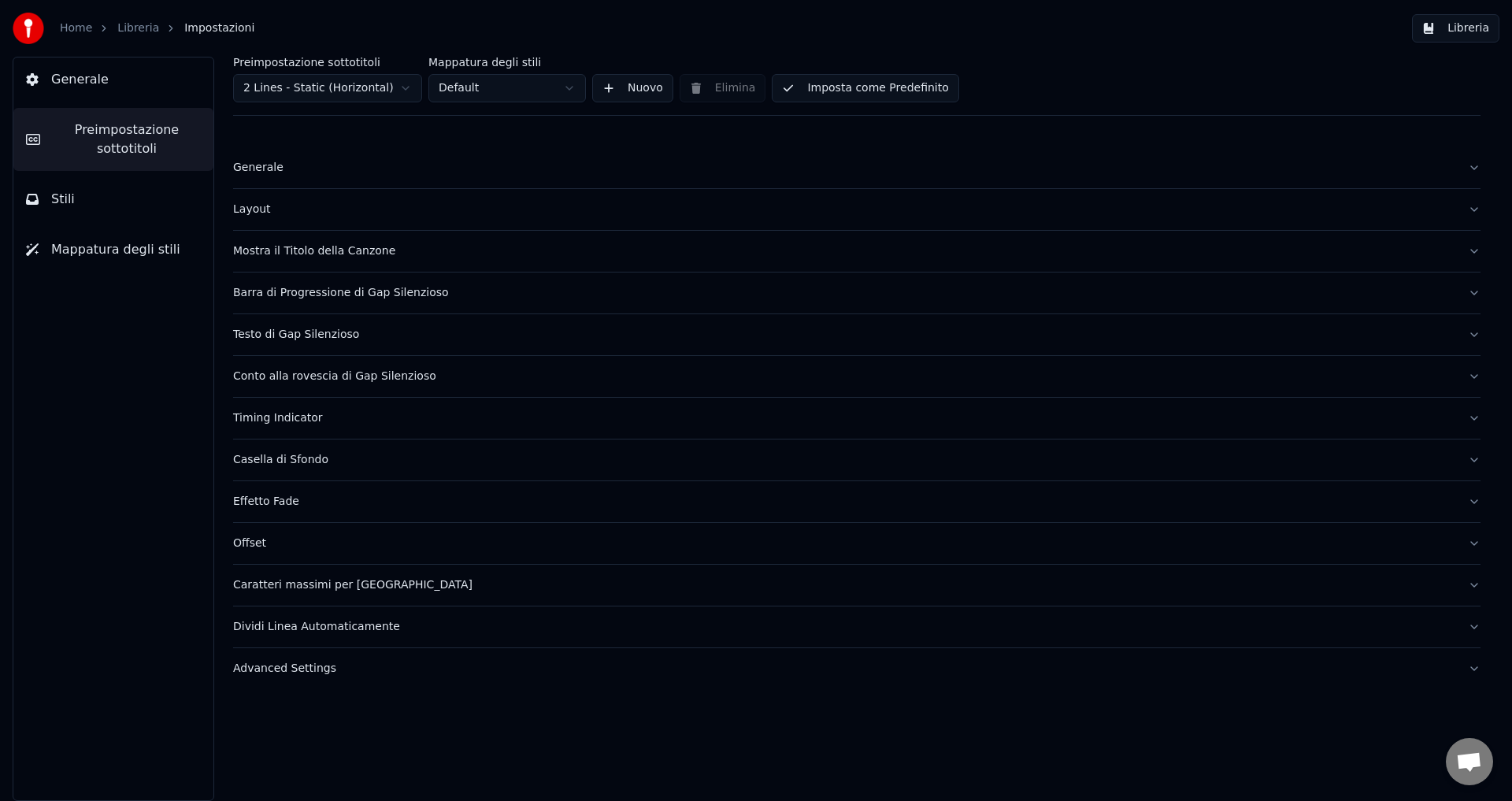
click at [267, 584] on div "Caratteri massimi per [GEOGRAPHIC_DATA]" at bounding box center [844, 585] width 1222 height 16
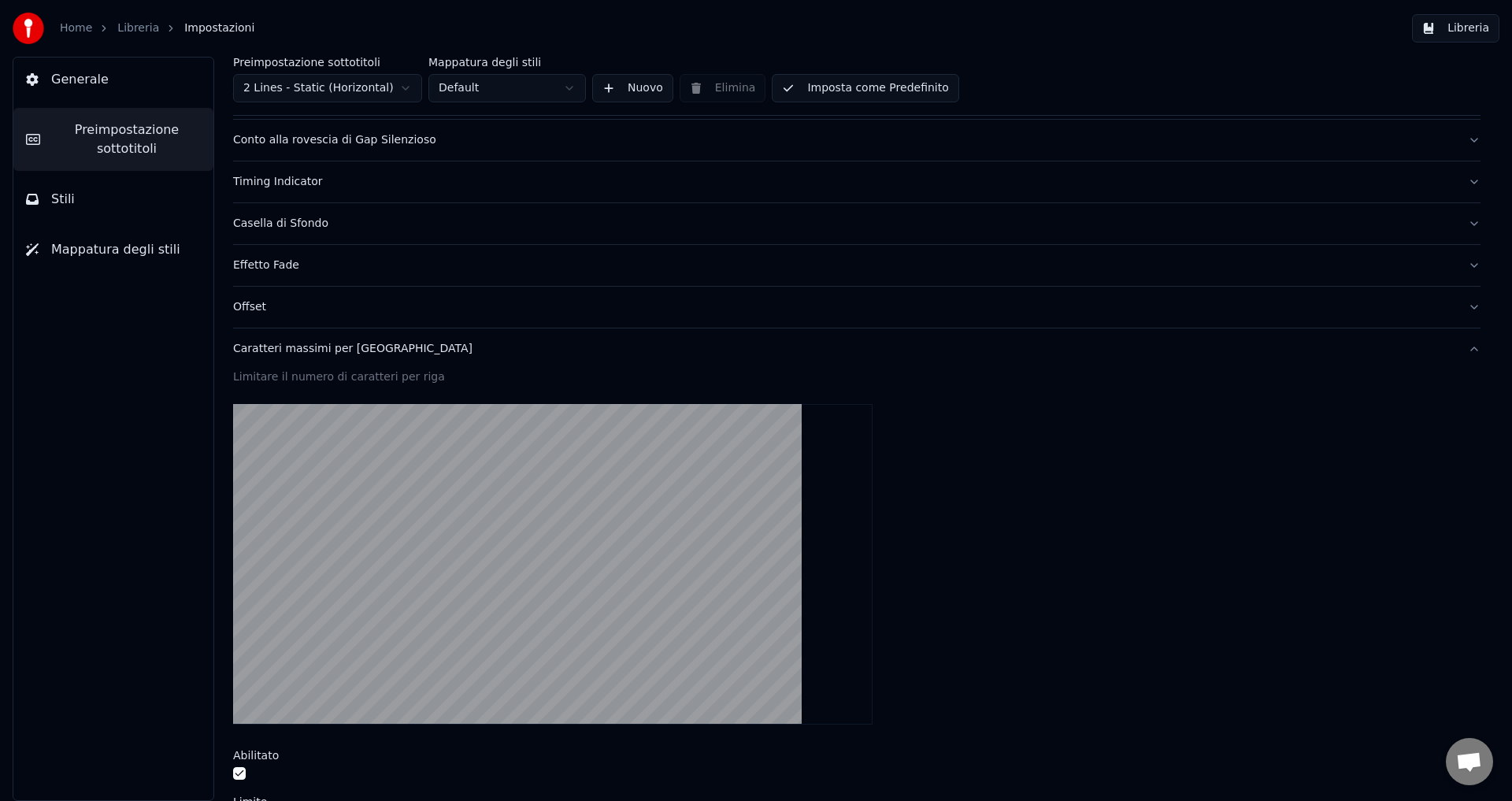
scroll to position [393, 0]
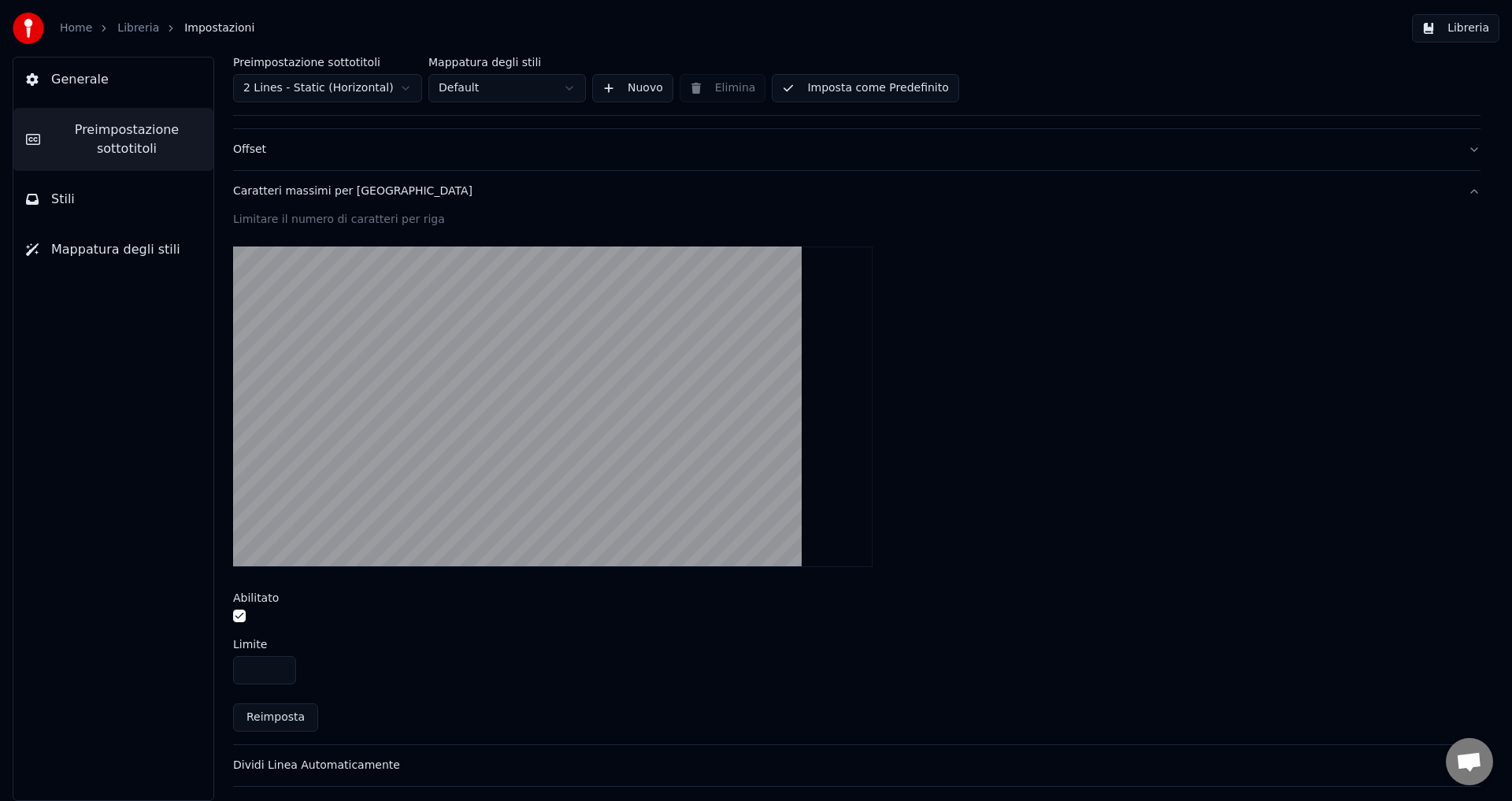
click at [248, 155] on div "Offset" at bounding box center [844, 150] width 1222 height 16
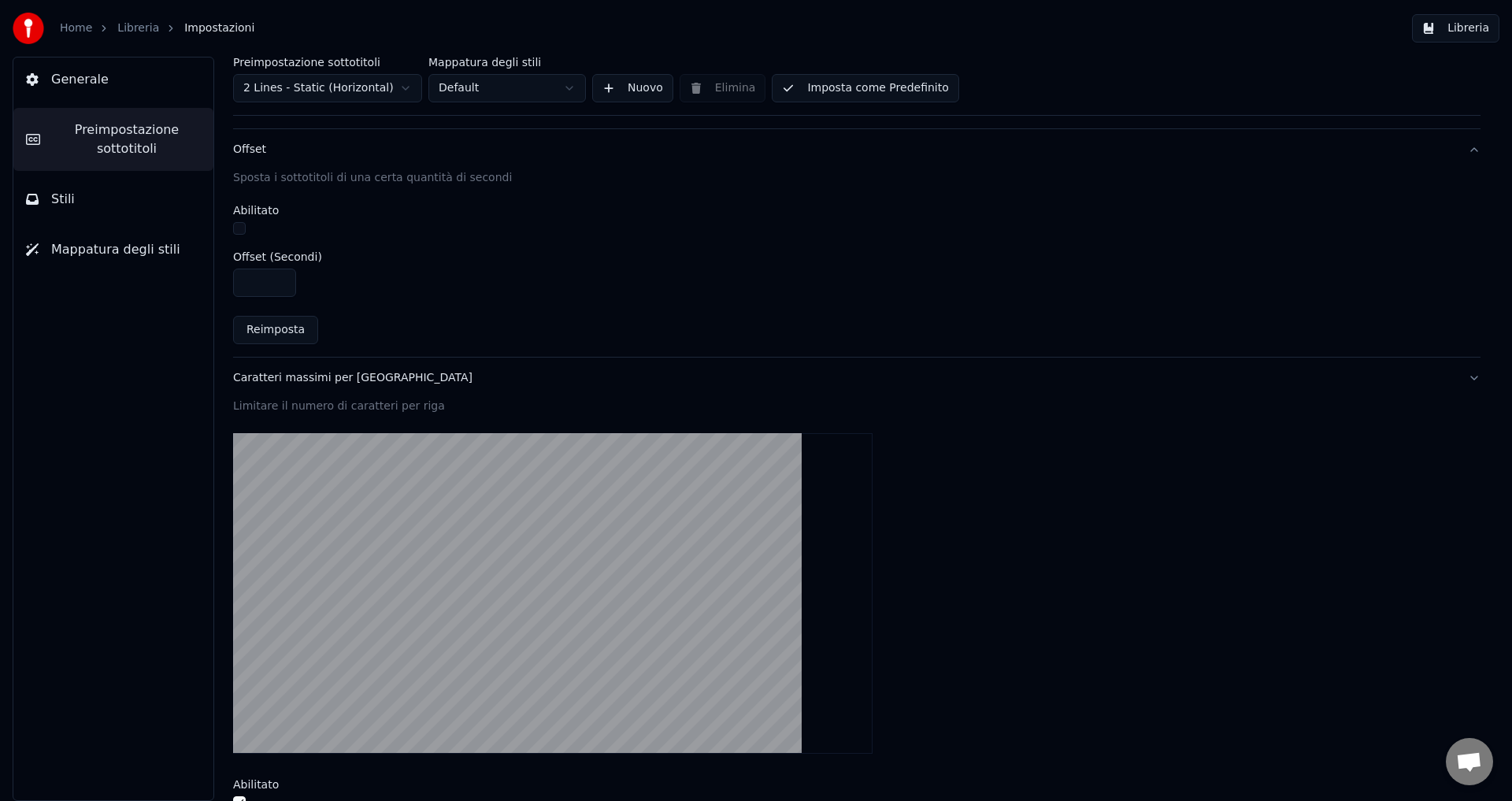
scroll to position [86, 0]
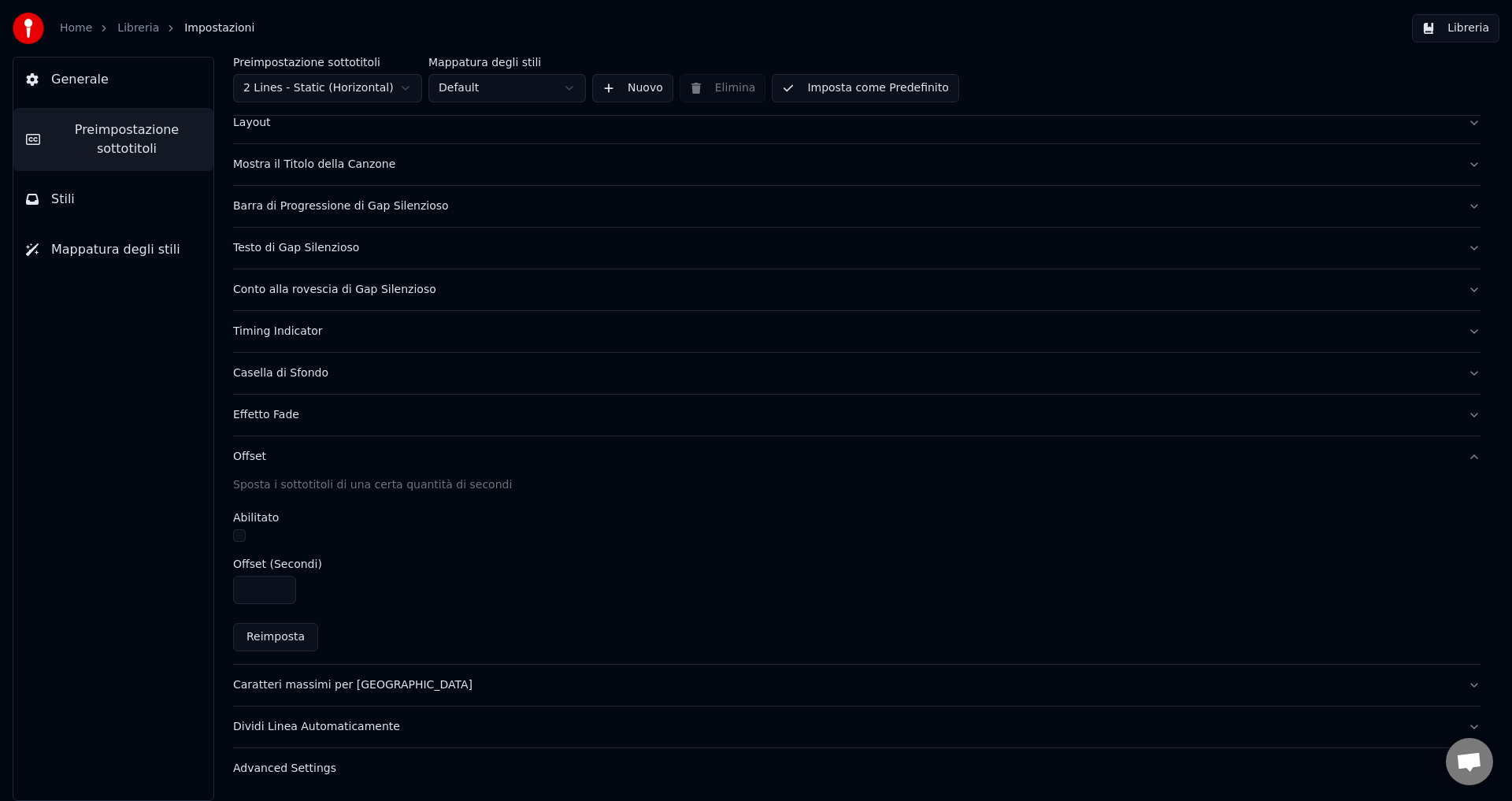
click at [248, 456] on div "Offset" at bounding box center [844, 456] width 1222 height 16
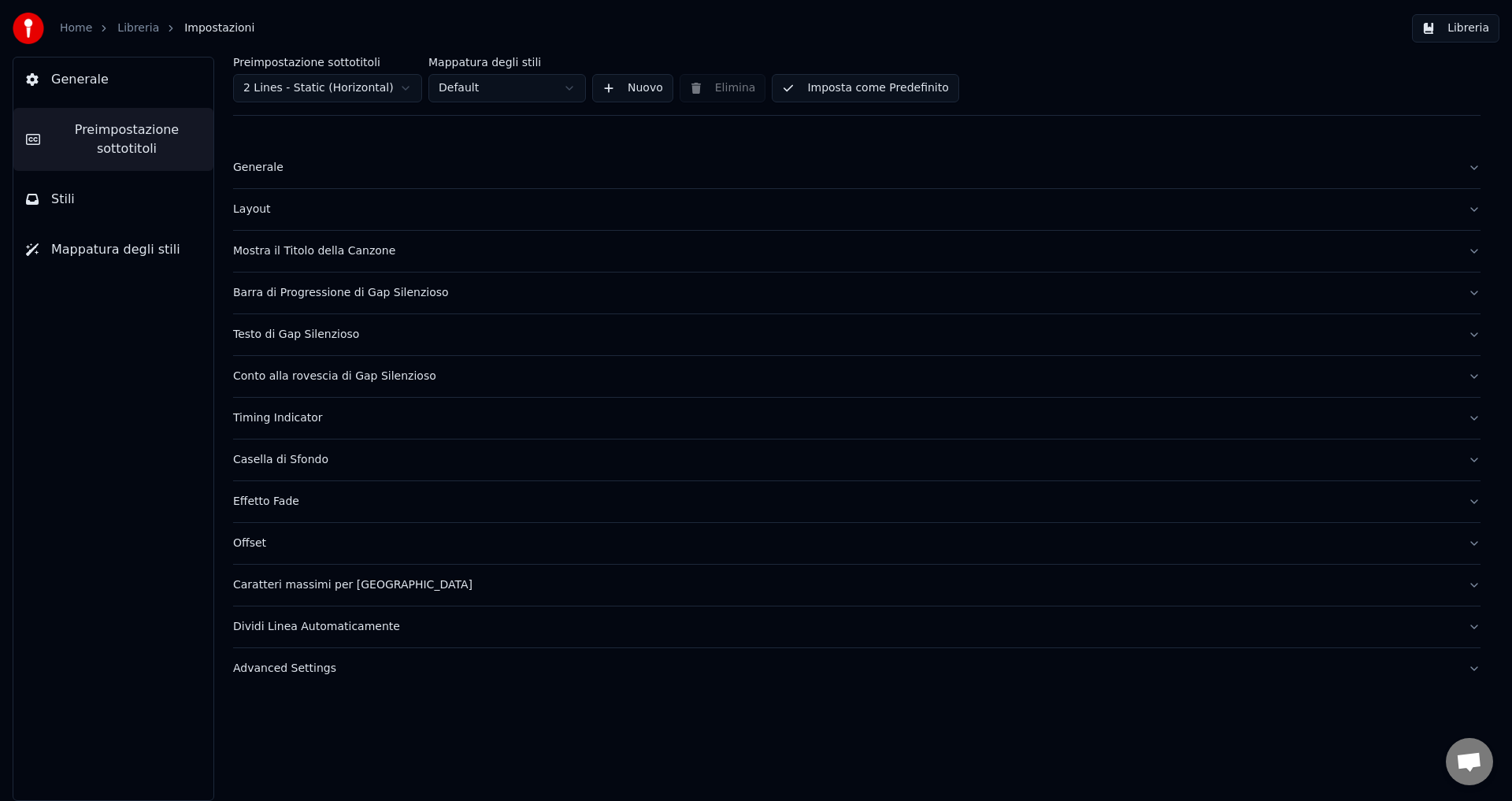
click at [267, 588] on div "Caratteri massimi per [GEOGRAPHIC_DATA]" at bounding box center [844, 585] width 1222 height 16
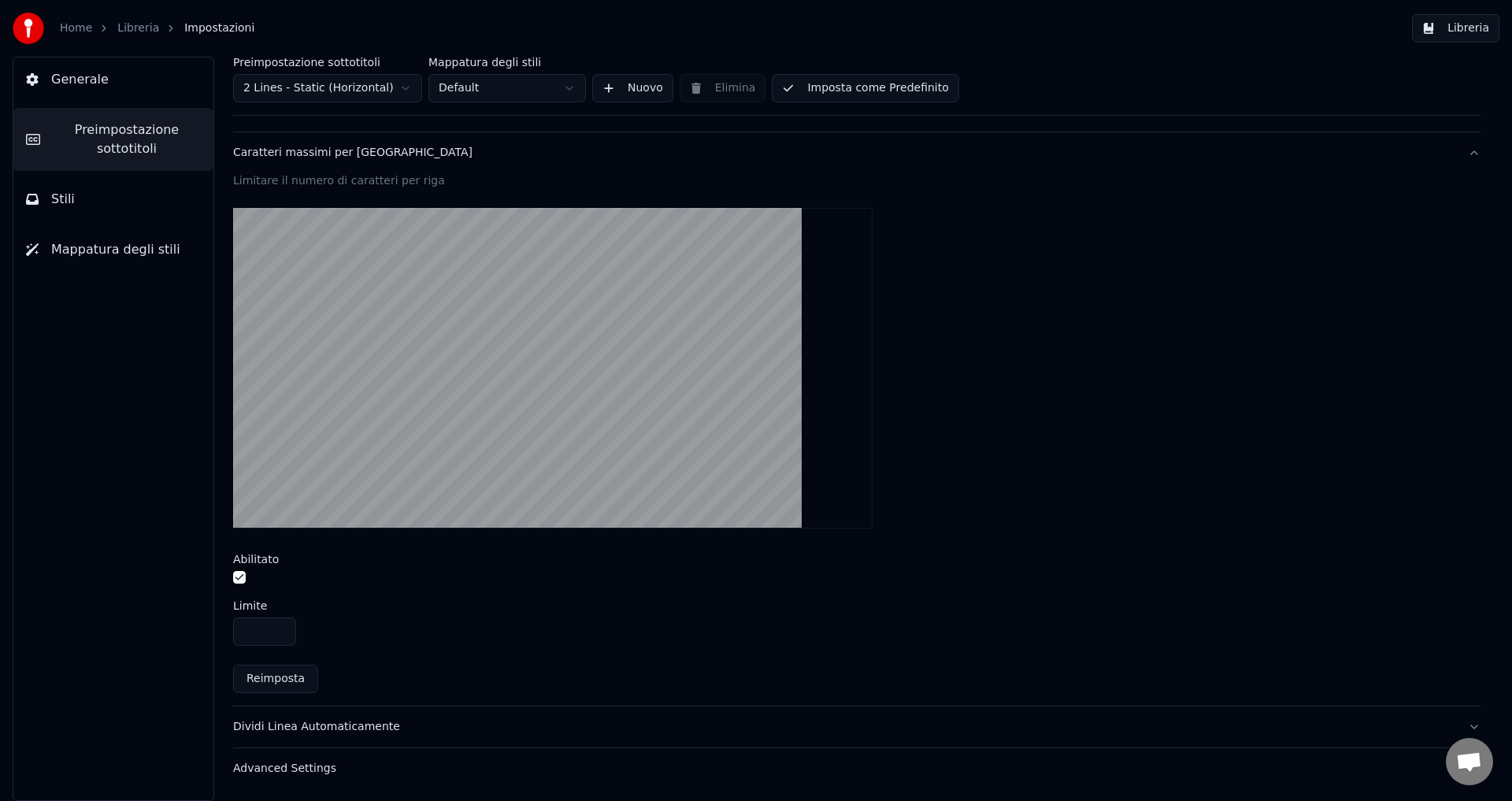
scroll to position [275, 0]
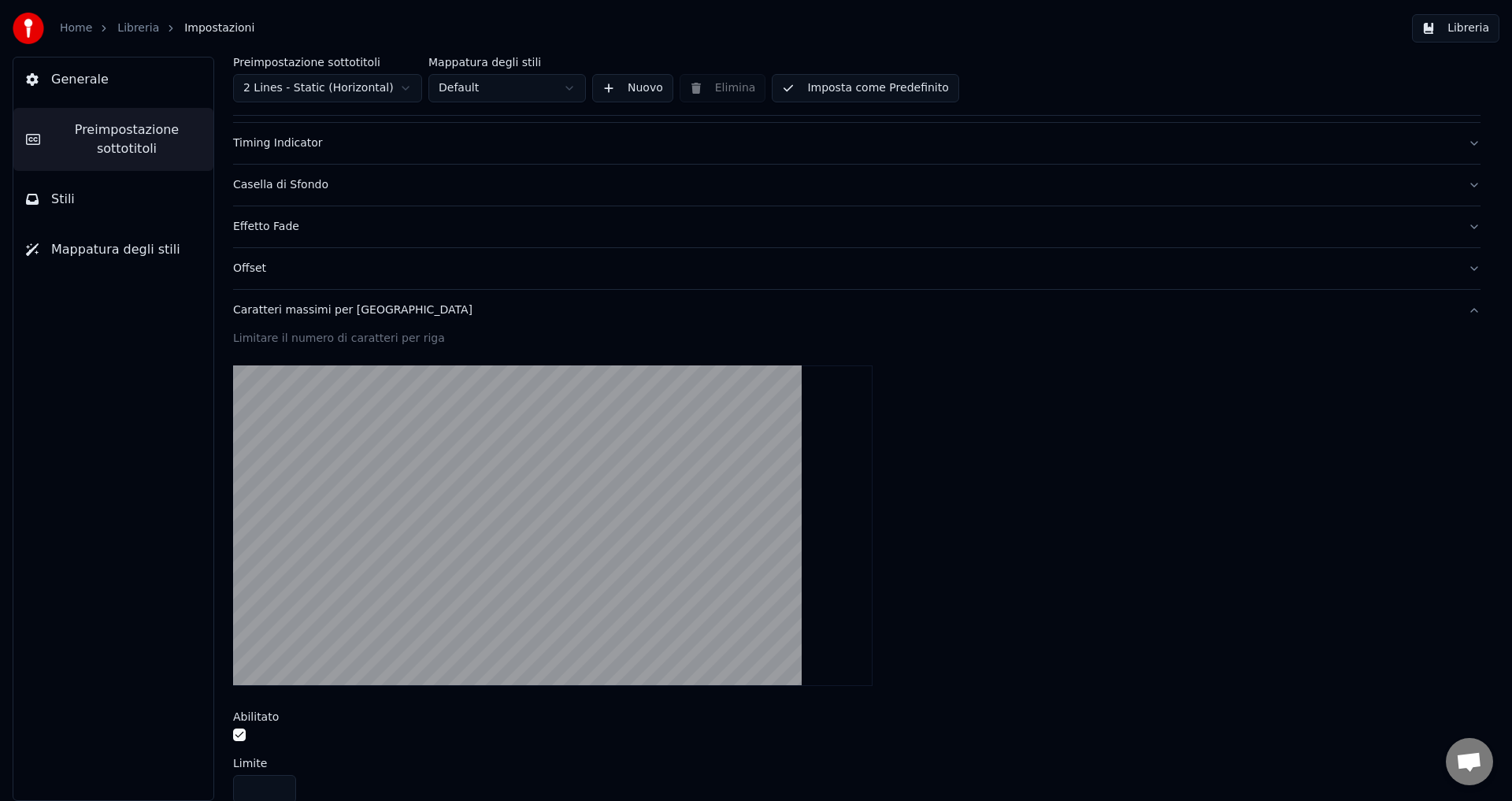
click at [247, 309] on div "Caratteri massimi per [GEOGRAPHIC_DATA]" at bounding box center [844, 310] width 1222 height 16
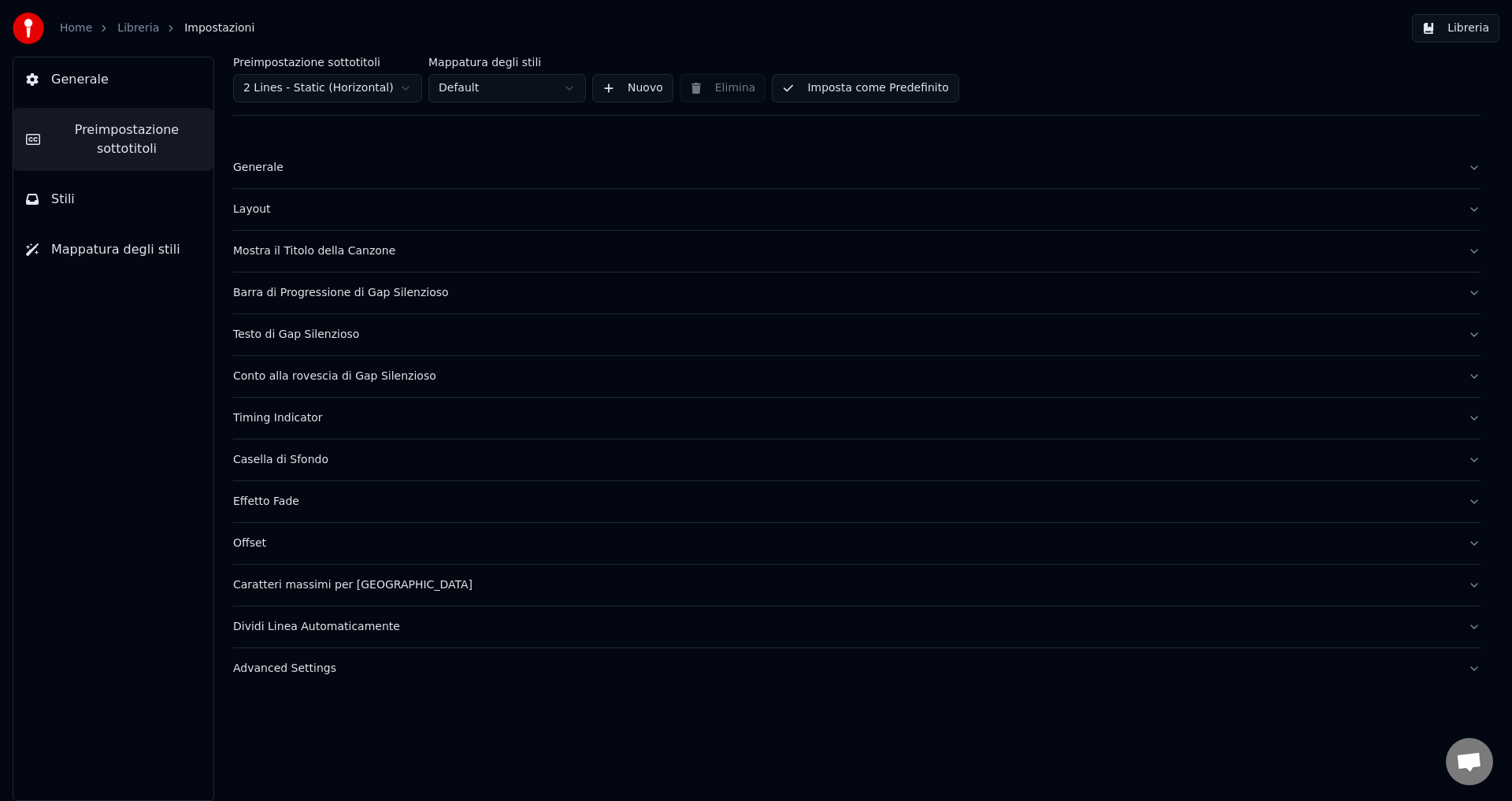
click at [251, 629] on div "Dividi Linea Automaticamente" at bounding box center [844, 627] width 1222 height 16
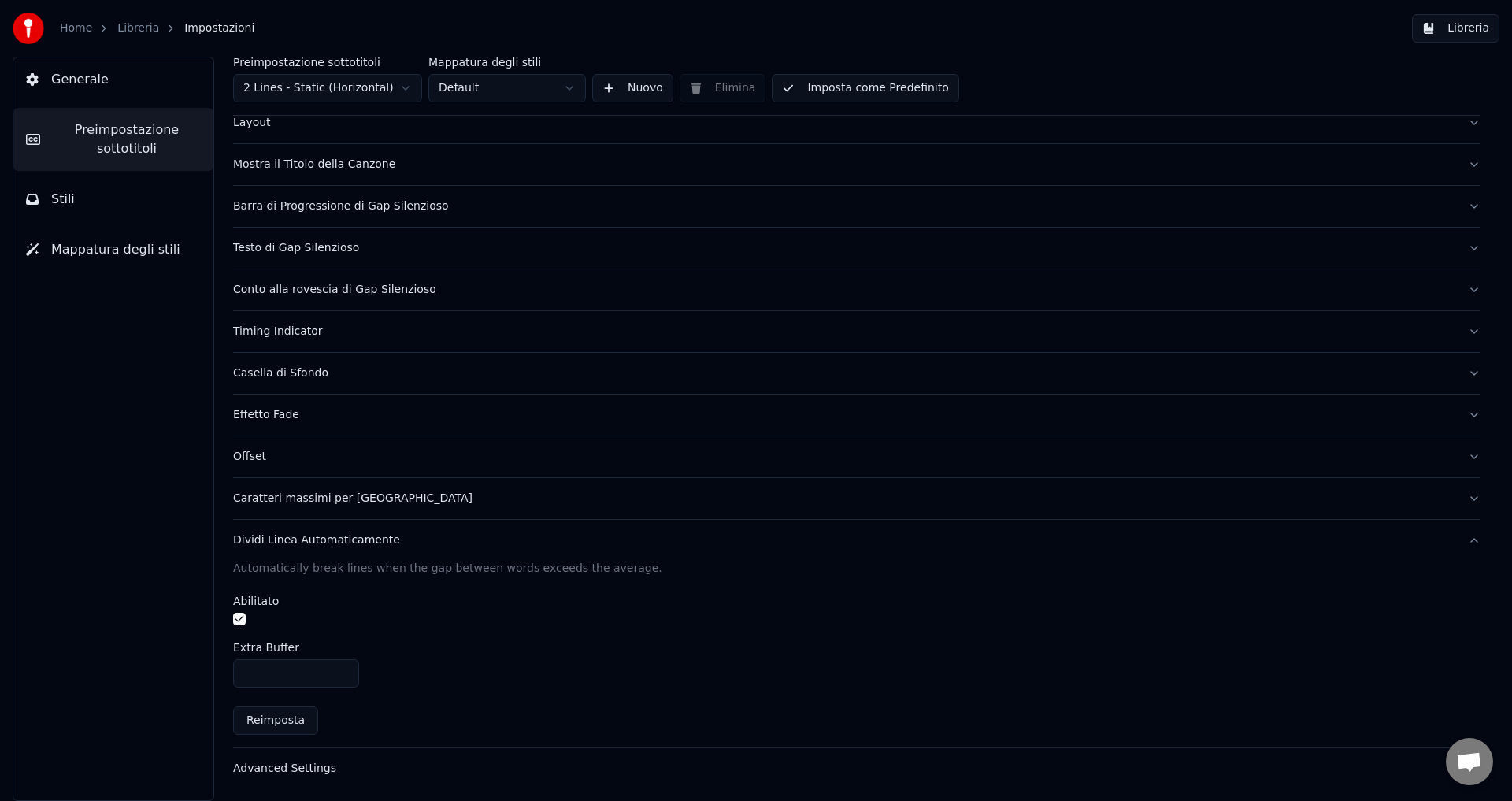
click at [251, 539] on div "Dividi Linea Automaticamente" at bounding box center [844, 540] width 1222 height 16
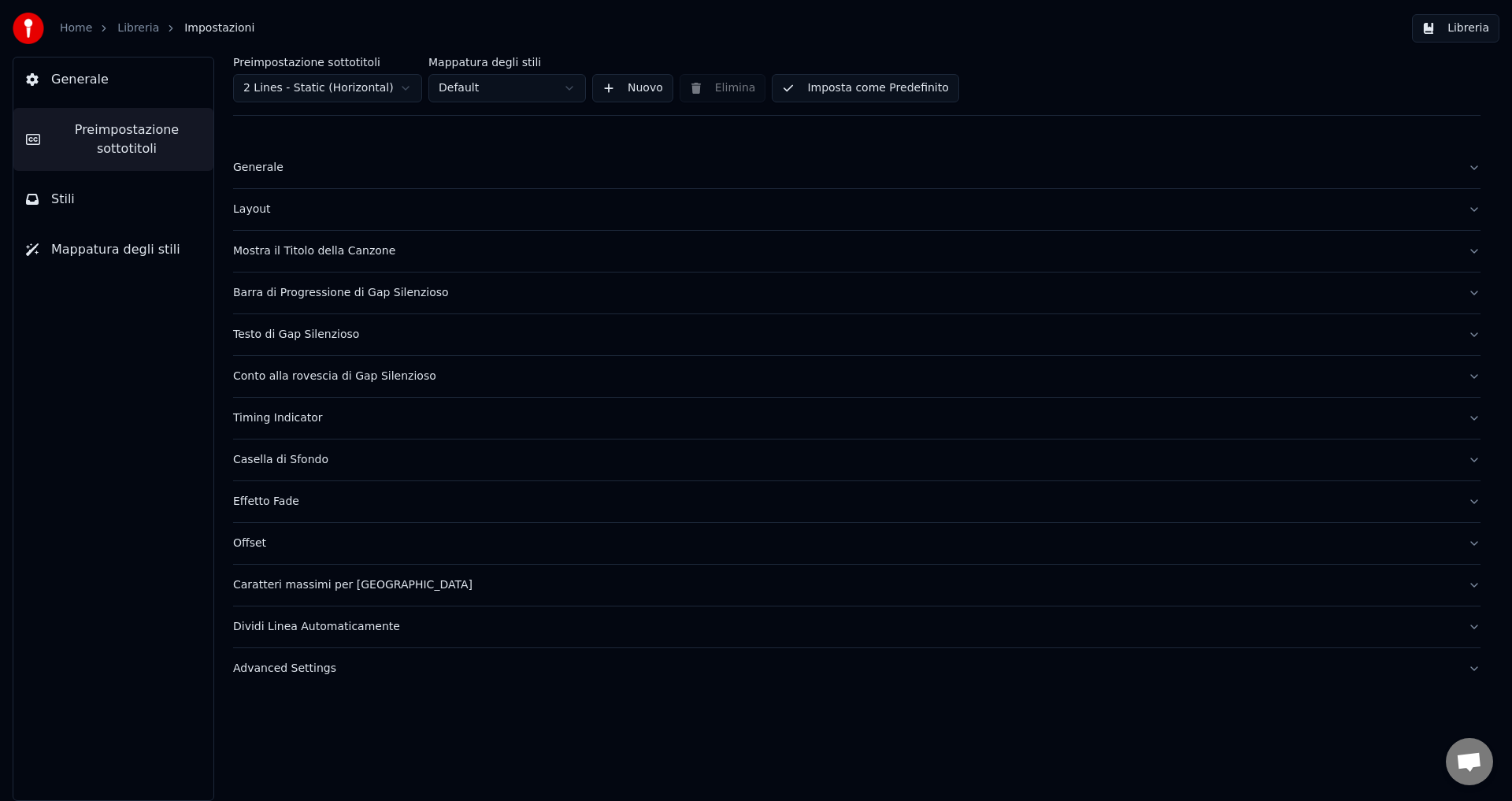
click at [264, 675] on div "Advanced Settings" at bounding box center [844, 668] width 1222 height 16
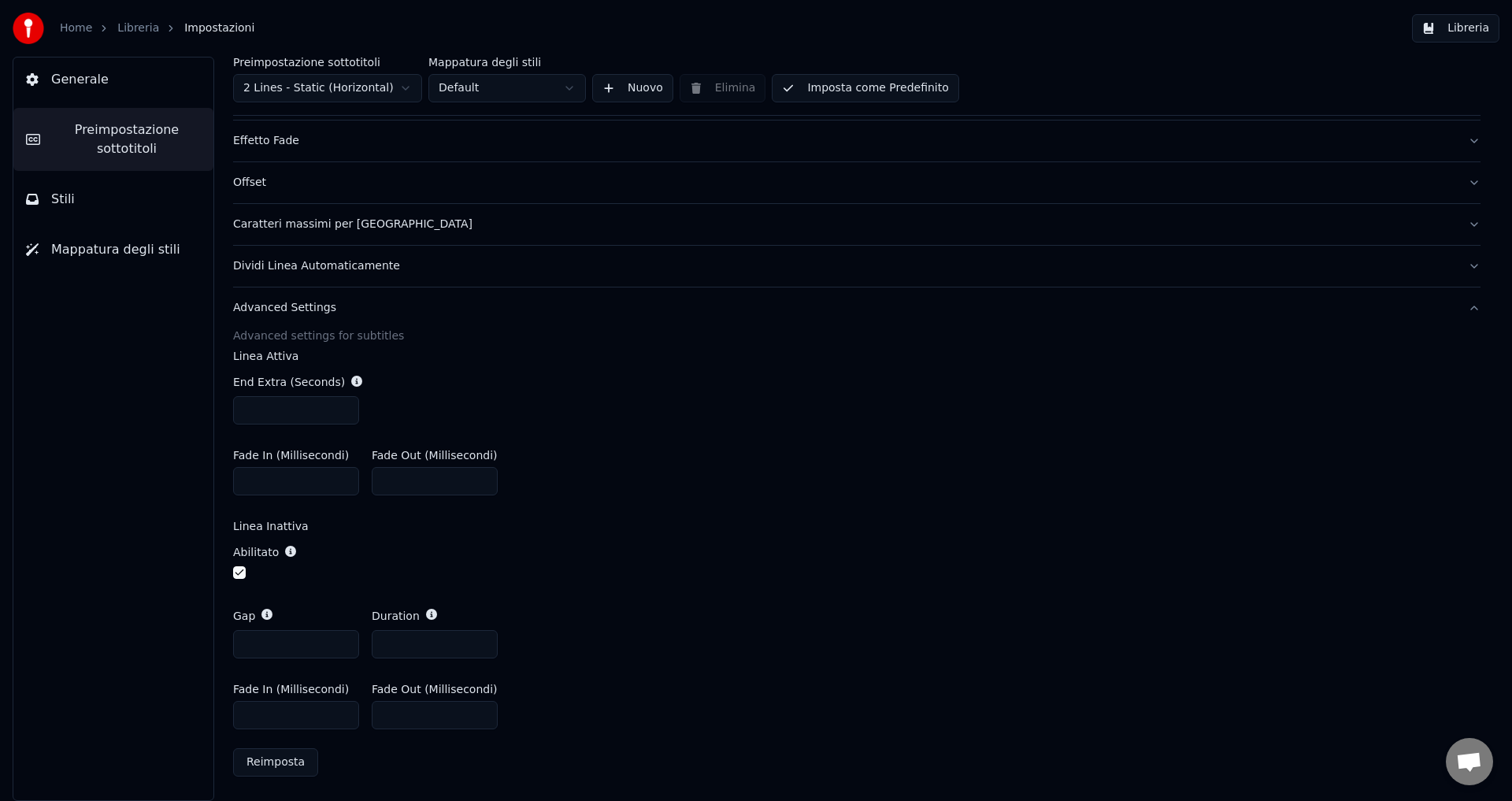
scroll to position [46, 0]
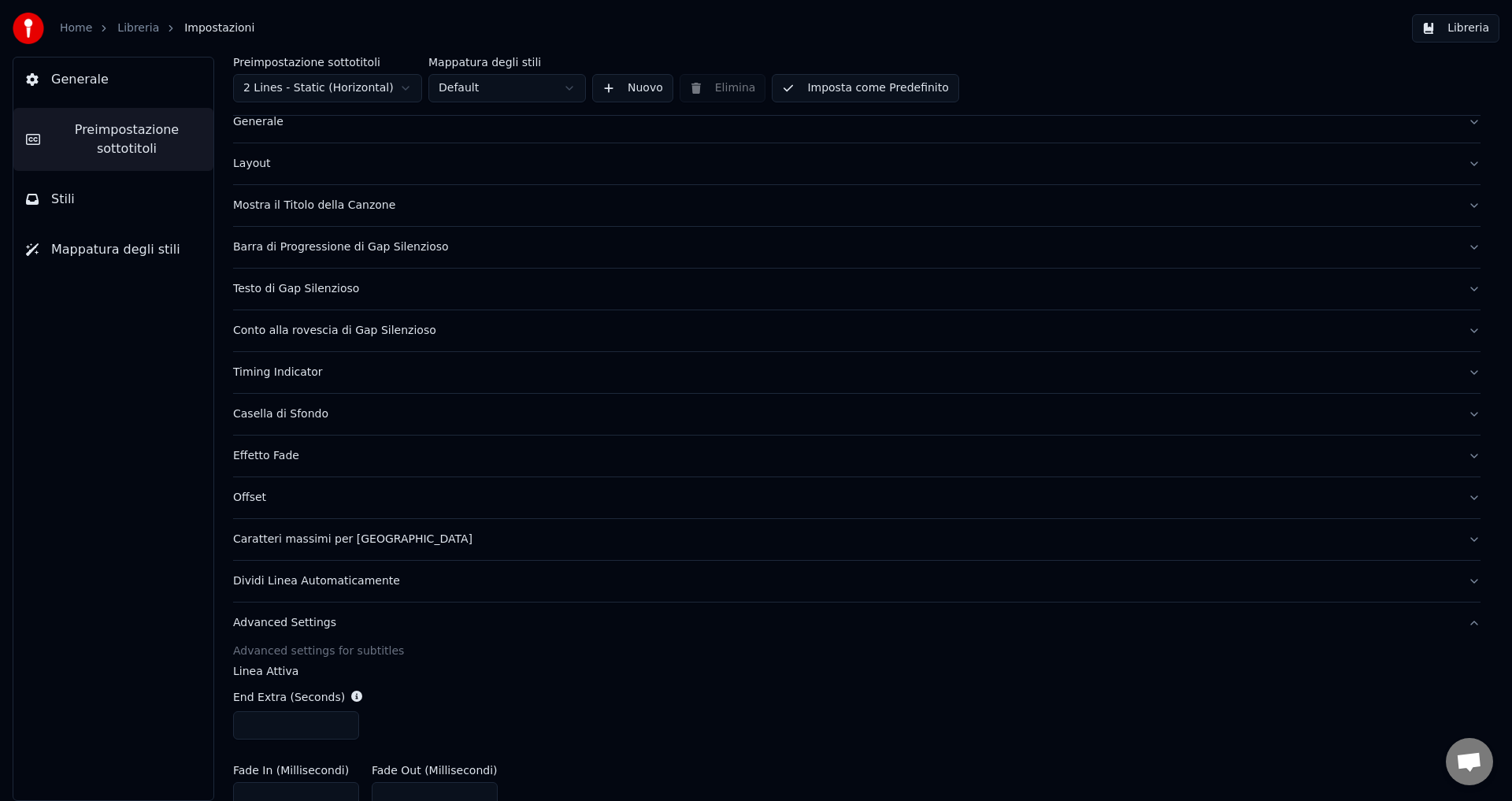
click at [252, 582] on div "Dividi Linea Automaticamente" at bounding box center [844, 581] width 1222 height 16
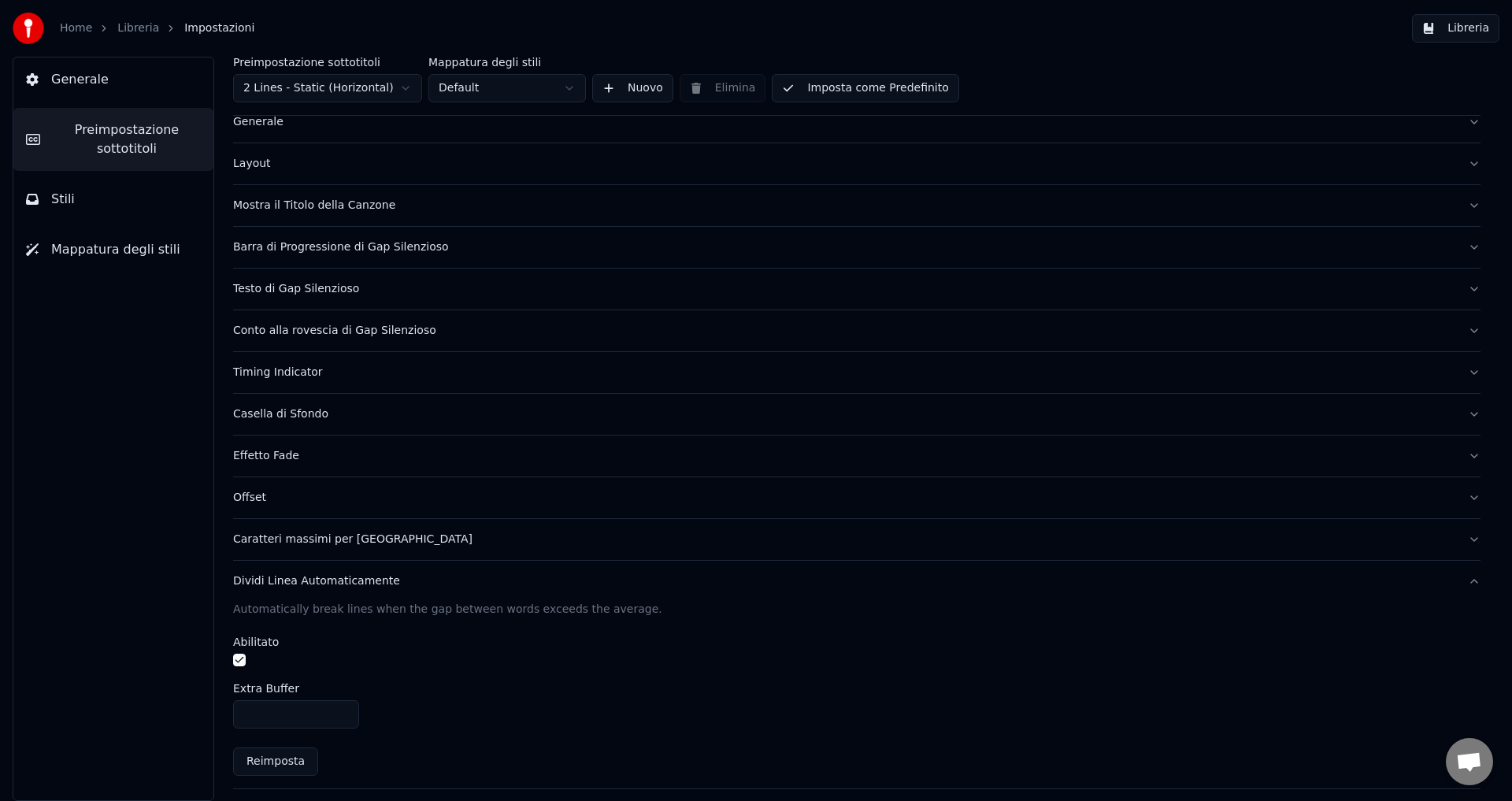
click at [252, 582] on div "Dividi Linea Automaticamente" at bounding box center [844, 581] width 1222 height 16
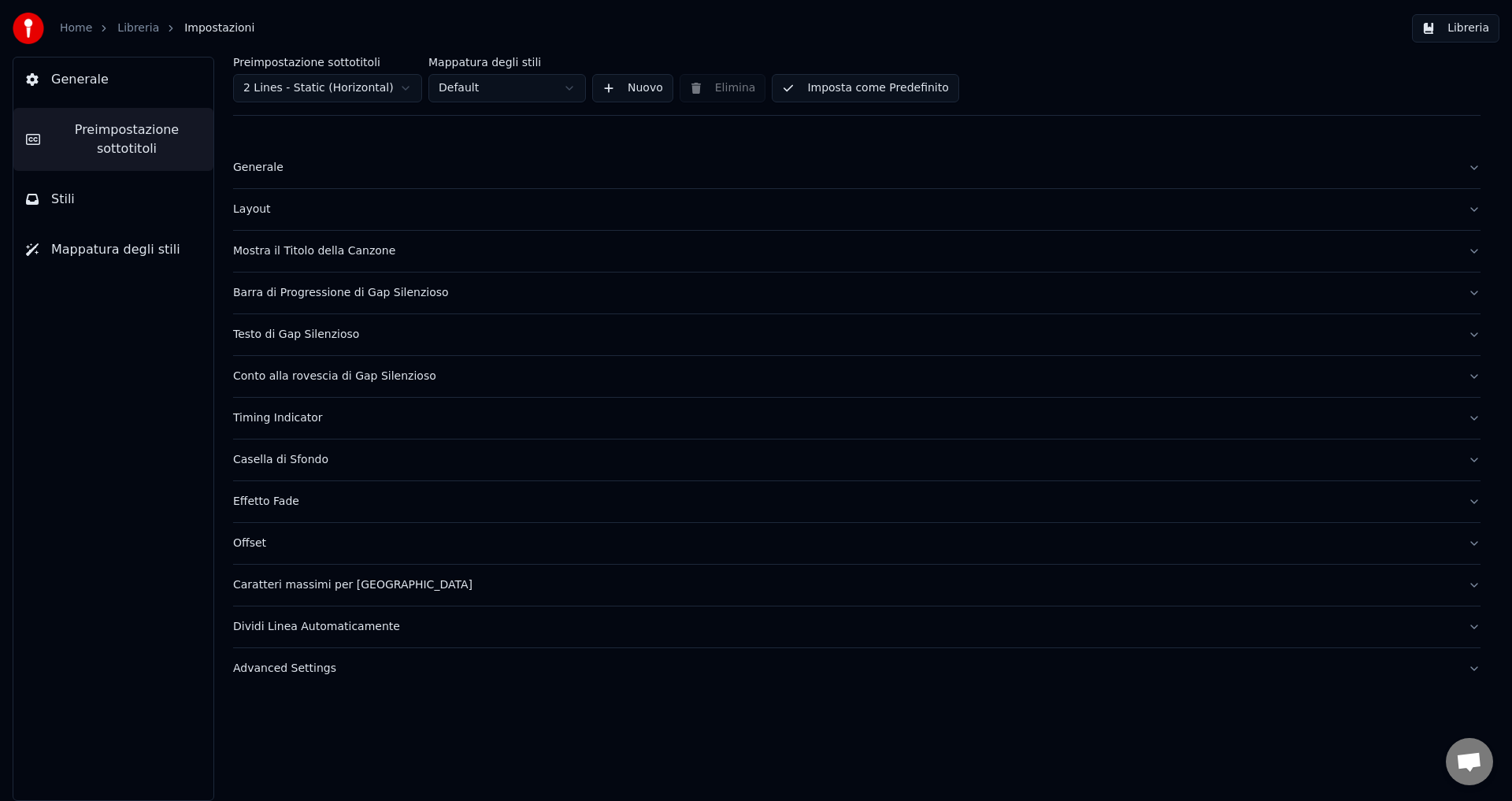
click at [258, 170] on div "Generale" at bounding box center [844, 168] width 1222 height 16
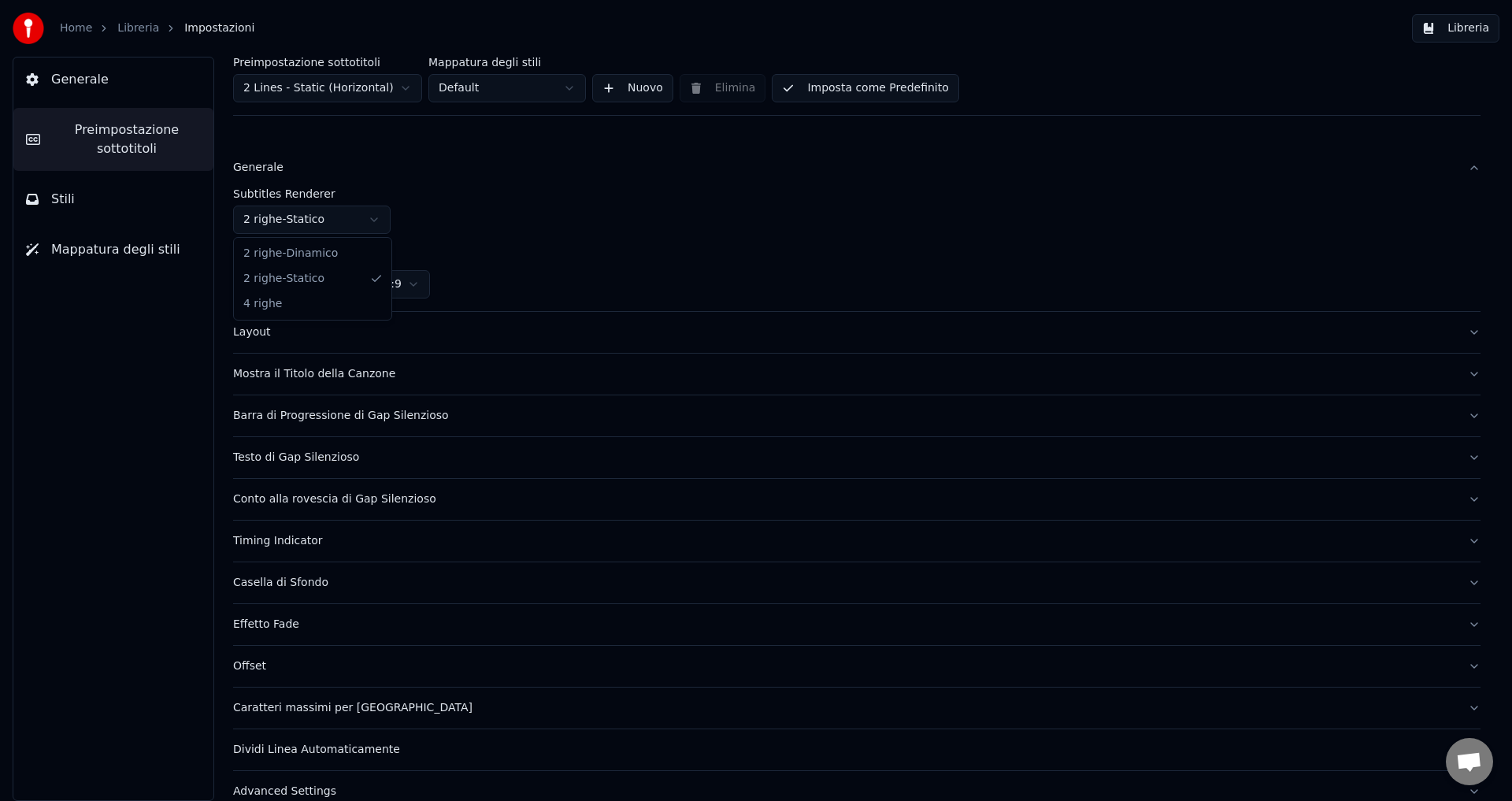
click at [272, 216] on html "Home Libreria Impostazioni Libreria Generale Preimpostazione sottotitoli Stili …" at bounding box center [756, 400] width 1512 height 801
click at [358, 179] on html "Home Libreria Impostazioni Libreria Generale Preimpostazione sottotitoli Stili …" at bounding box center [756, 400] width 1512 height 801
click at [278, 160] on div "Generale" at bounding box center [844, 168] width 1222 height 16
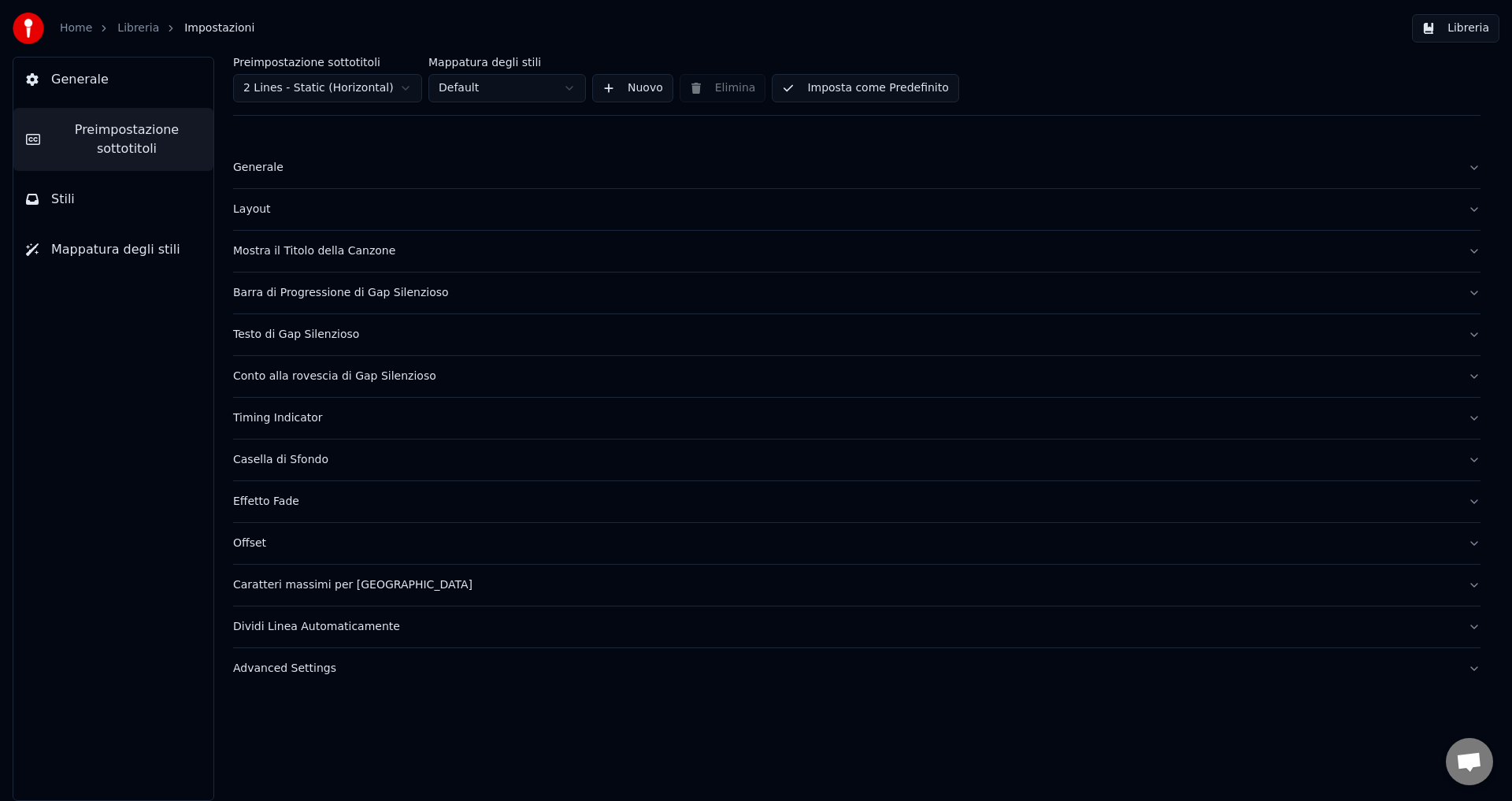
click at [48, 180] on button "Stili" at bounding box center [113, 199] width 200 height 45
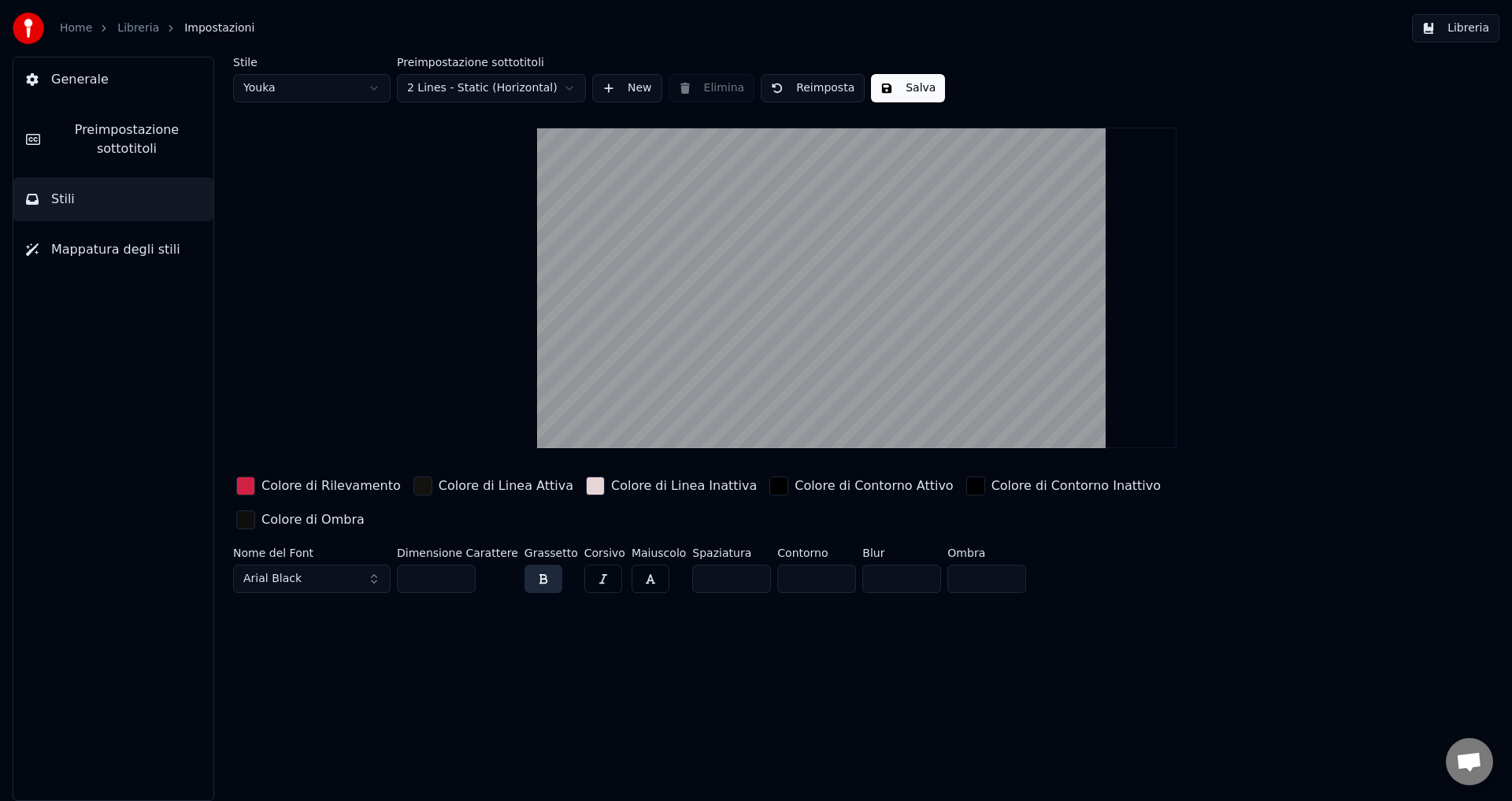
click at [133, 240] on span "Mappatura degli stili" at bounding box center [116, 249] width 129 height 19
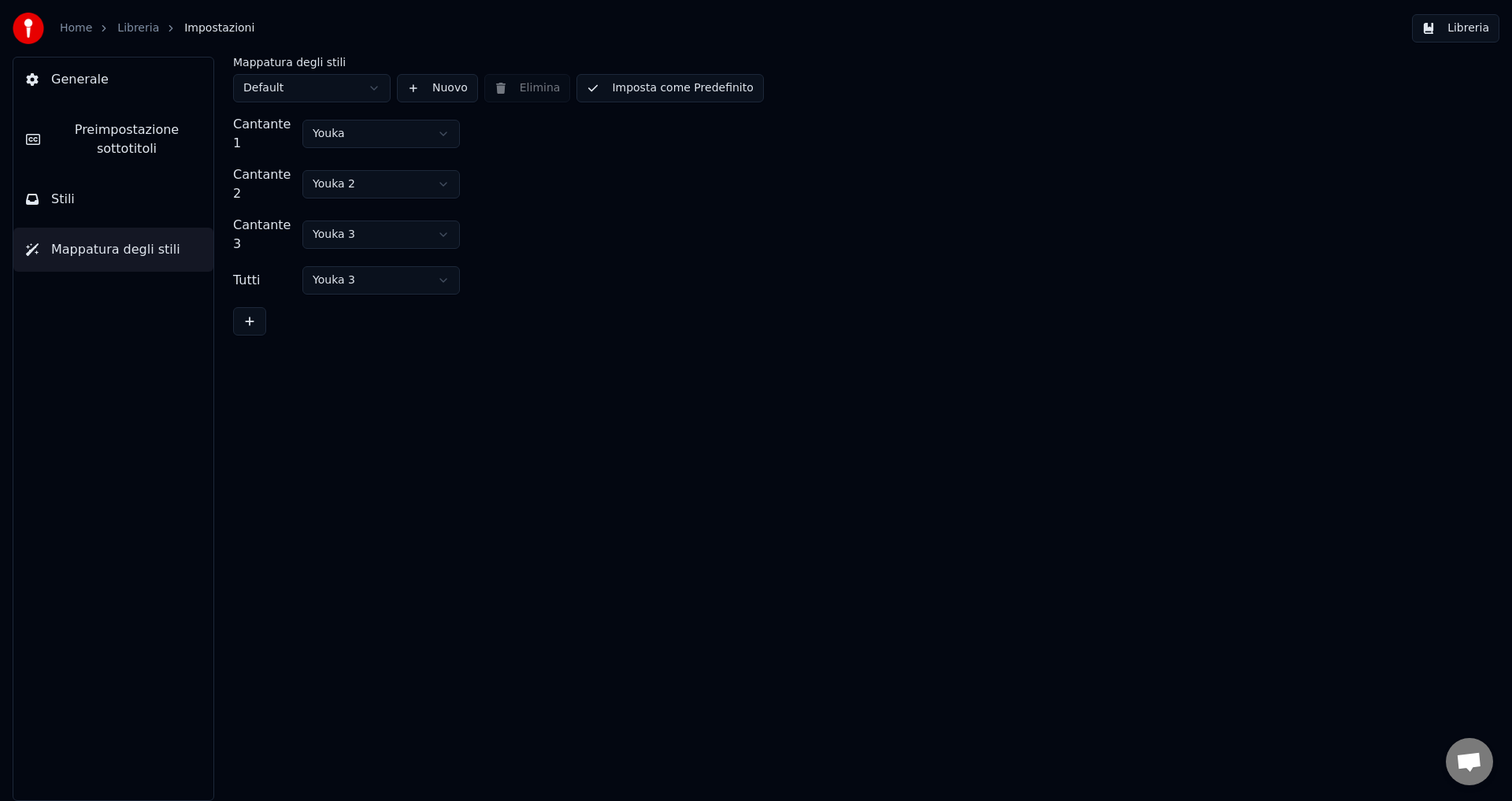
click at [435, 134] on html "Home Libreria Impostazioni Libreria Generale Preimpostazione sottotitoli Stili …" at bounding box center [756, 400] width 1512 height 801
click at [384, 252] on html "Home Libreria Impostazioni Libreria Generale Preimpostazione sottotitoli Stili …" at bounding box center [756, 400] width 1512 height 801
click at [479, 358] on div "Mappatura degli stili Default Nuovo Elimina Imposta come Predefinito Cantante 1…" at bounding box center [857, 428] width 1310 height 744
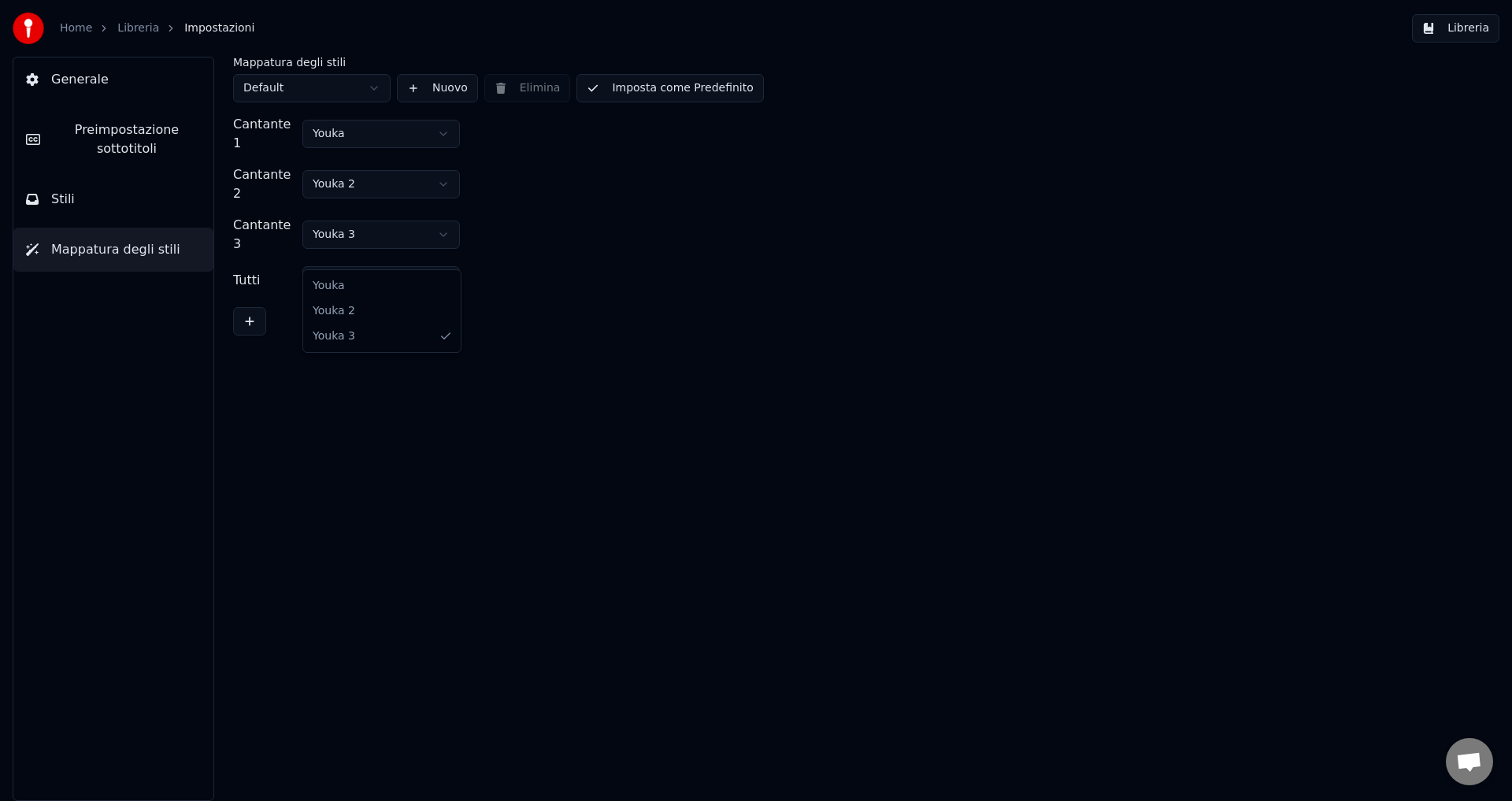
click at [395, 248] on html "Home Libreria Impostazioni Libreria Generale Preimpostazione sottotitoli Stili …" at bounding box center [756, 400] width 1512 height 801
click at [523, 286] on html "Home Libreria Impostazioni Libreria Generale Preimpostazione sottotitoli Stili …" at bounding box center [756, 400] width 1512 height 801
click at [431, 88] on button "Nuovo" at bounding box center [438, 88] width 82 height 28
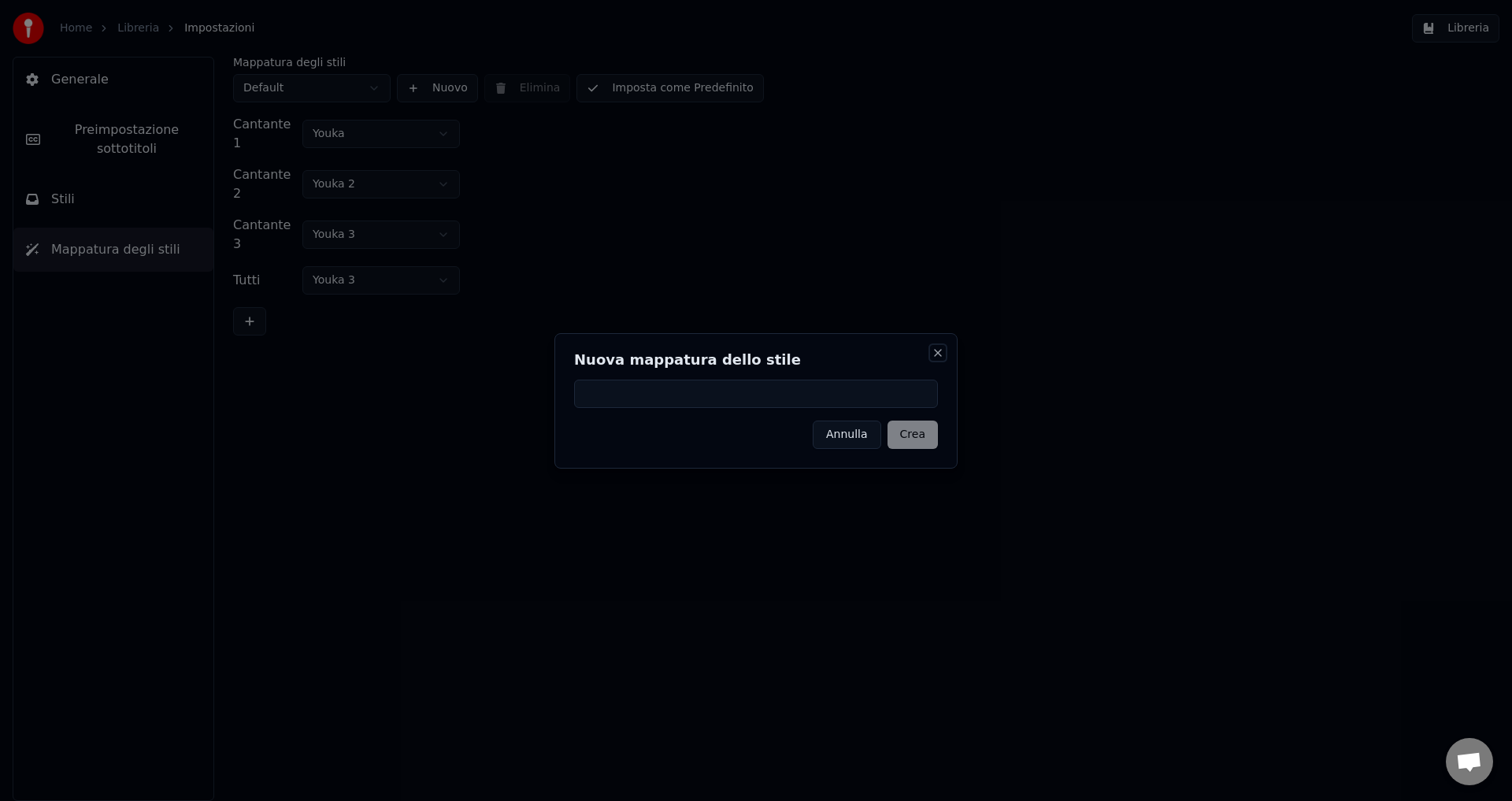
click at [937, 353] on button "Close" at bounding box center [938, 352] width 12 height 12
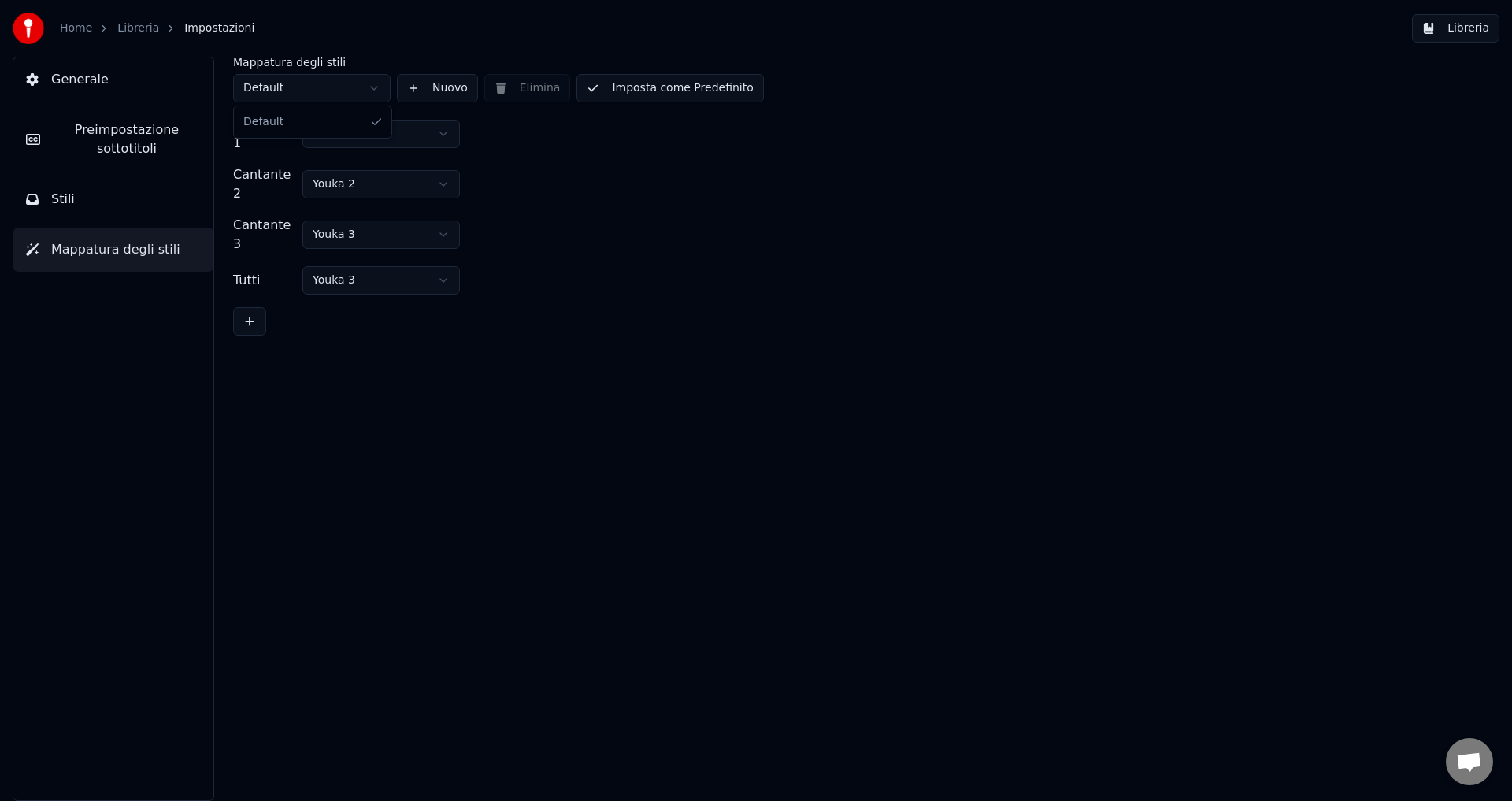
click at [369, 86] on html "Home Libreria Impostazioni Libreria Generale Preimpostazione sottotitoli Stili …" at bounding box center [756, 400] width 1512 height 801
click at [426, 129] on html "Home Libreria Impostazioni Libreria Generale Preimpostazione sottotitoli Stili …" at bounding box center [756, 400] width 1512 height 801
click at [637, 95] on button "Imposta come Predefinito" at bounding box center [669, 88] width 187 height 28
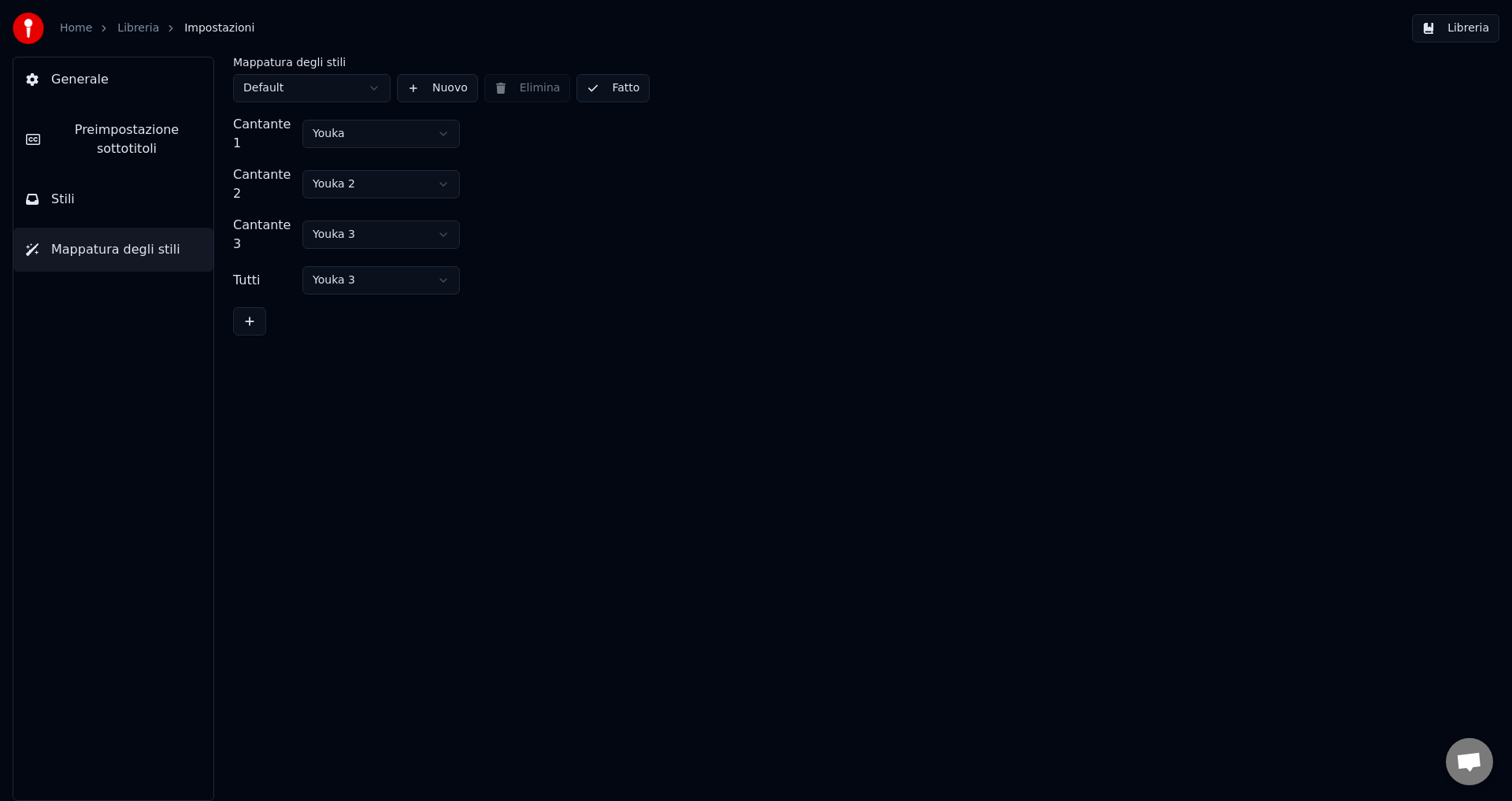
click at [504, 378] on div "Mappatura degli stili Default Nuovo Elimina Fatto Cantante 1 Youka Cantante 2 Y…" at bounding box center [857, 428] width 1310 height 744
click at [64, 31] on link "Home" at bounding box center [76, 28] width 32 height 16
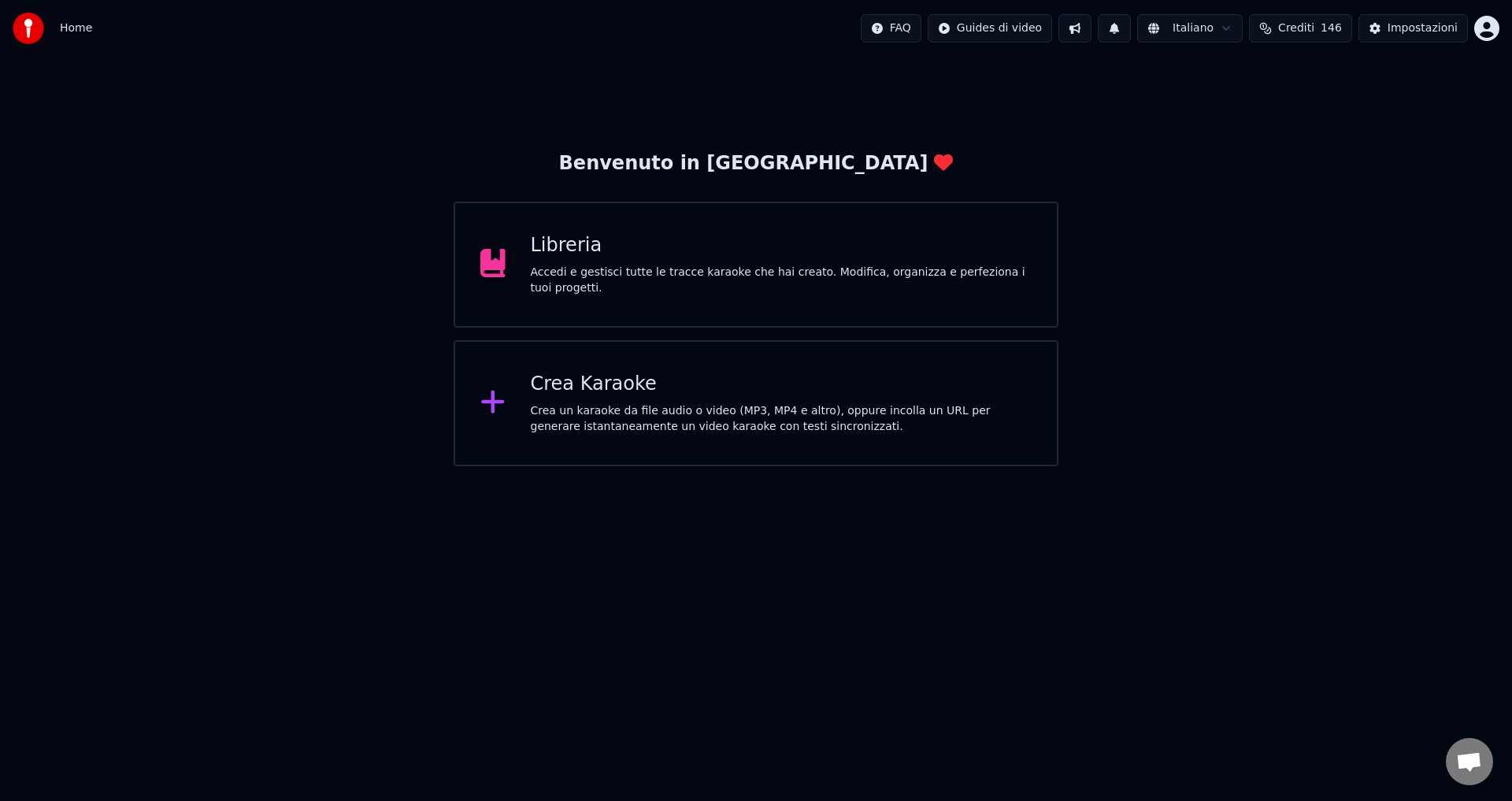
click at [579, 279] on div "Accedi e gestisci tutte le tracce karaoke che hai creato. Modifica, organizza e…" at bounding box center [781, 280] width 501 height 31
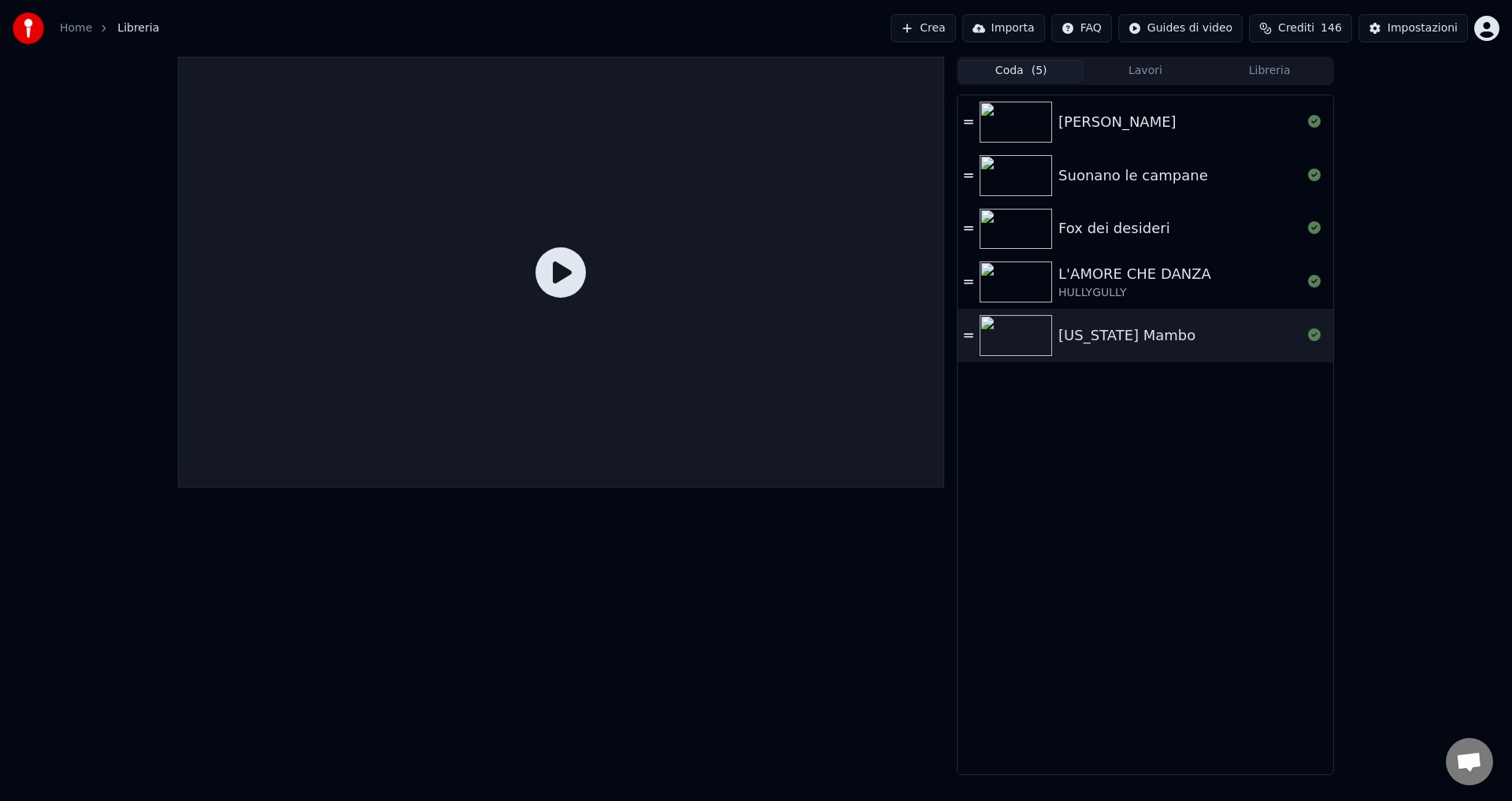
click at [1028, 65] on button "Coda ( 5 )" at bounding box center [1021, 71] width 124 height 23
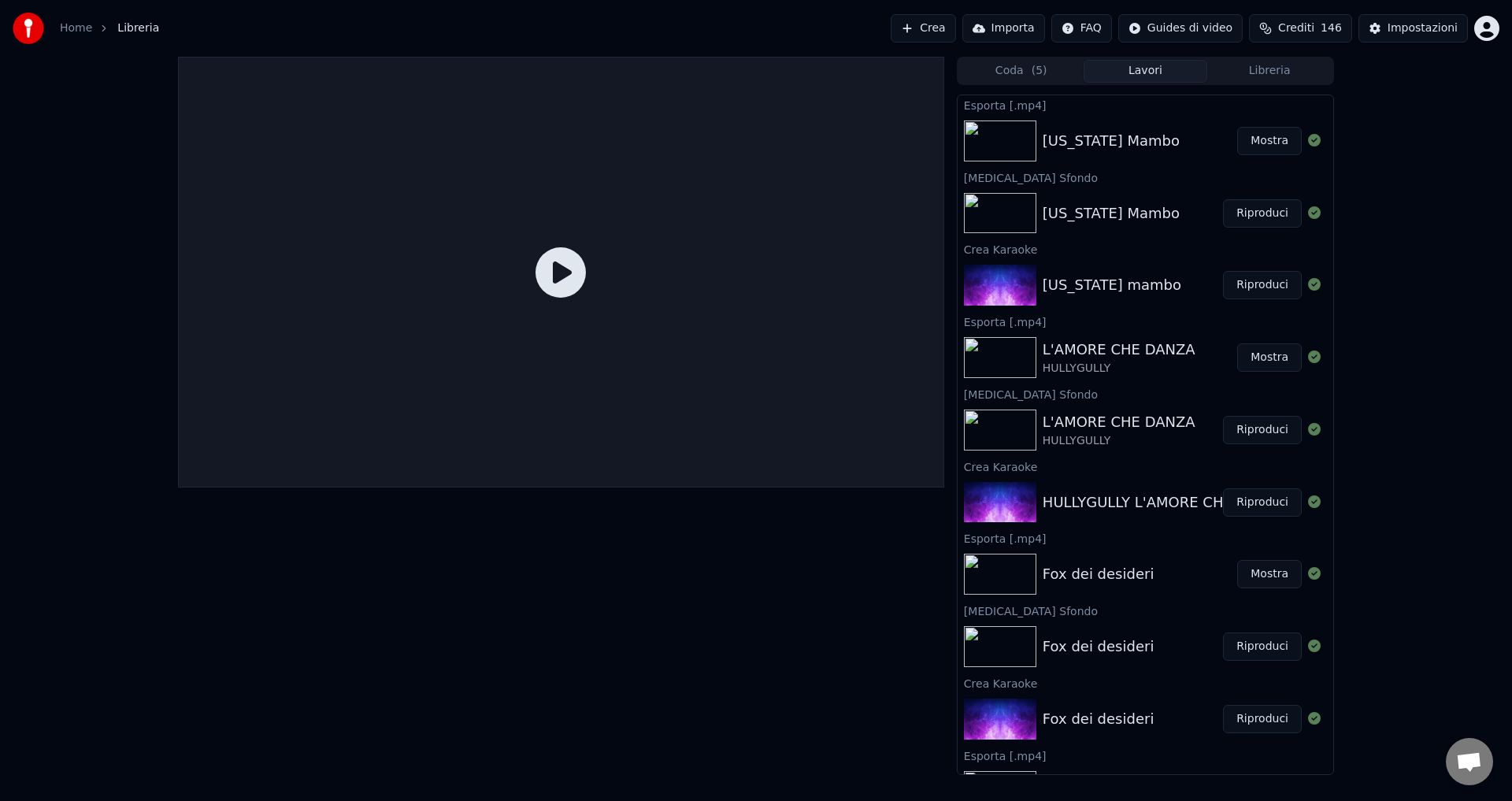
click at [1138, 69] on button "Lavori" at bounding box center [1145, 71] width 124 height 23
click at [1251, 137] on button "Mostra" at bounding box center [1269, 141] width 64 height 28
click at [1248, 141] on button "Mostra" at bounding box center [1269, 141] width 64 height 28
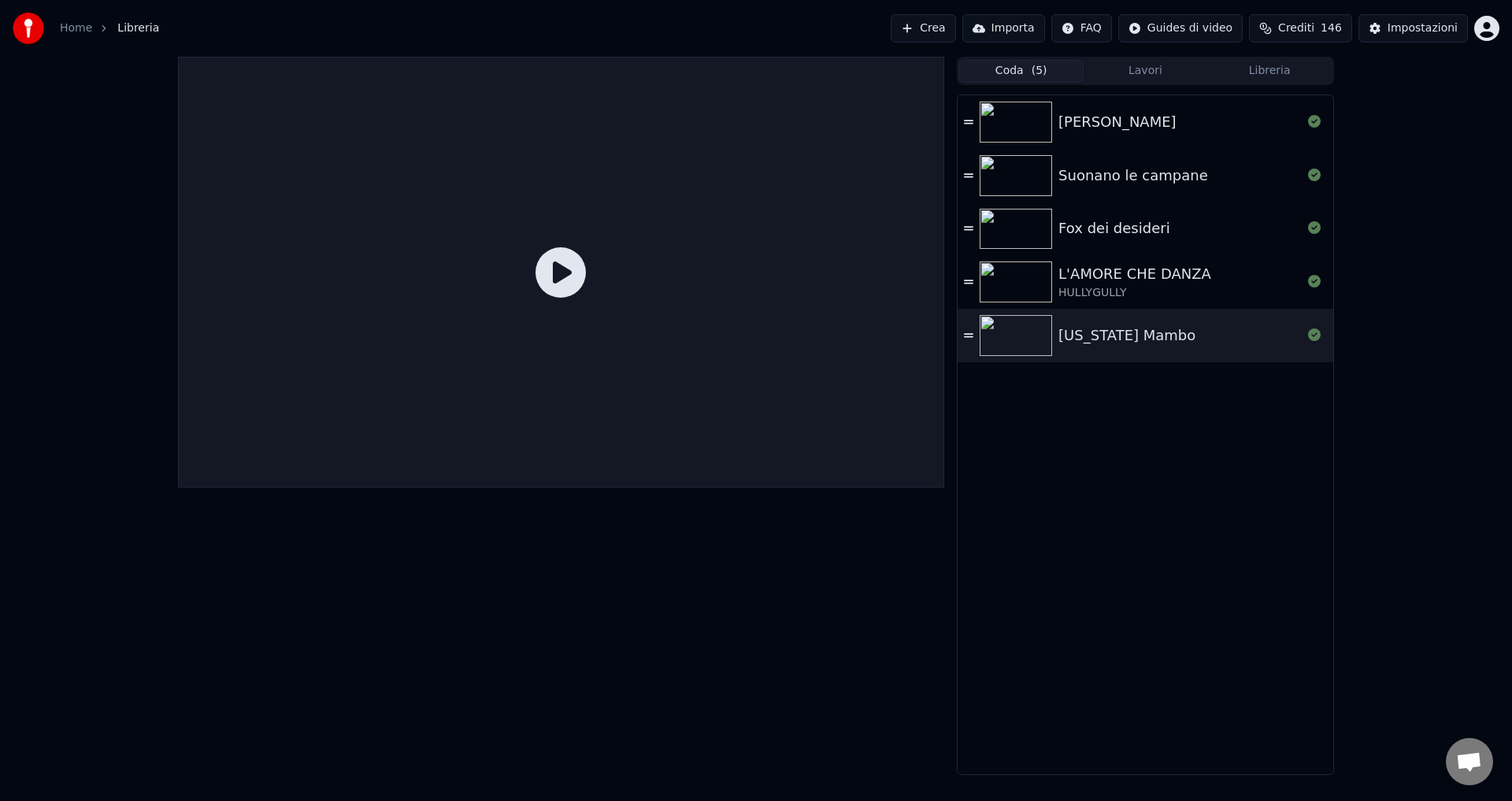
click at [1038, 77] on span "( 5 )" at bounding box center [1039, 70] width 16 height 16
click at [1266, 74] on button "Libreria" at bounding box center [1268, 71] width 124 height 23
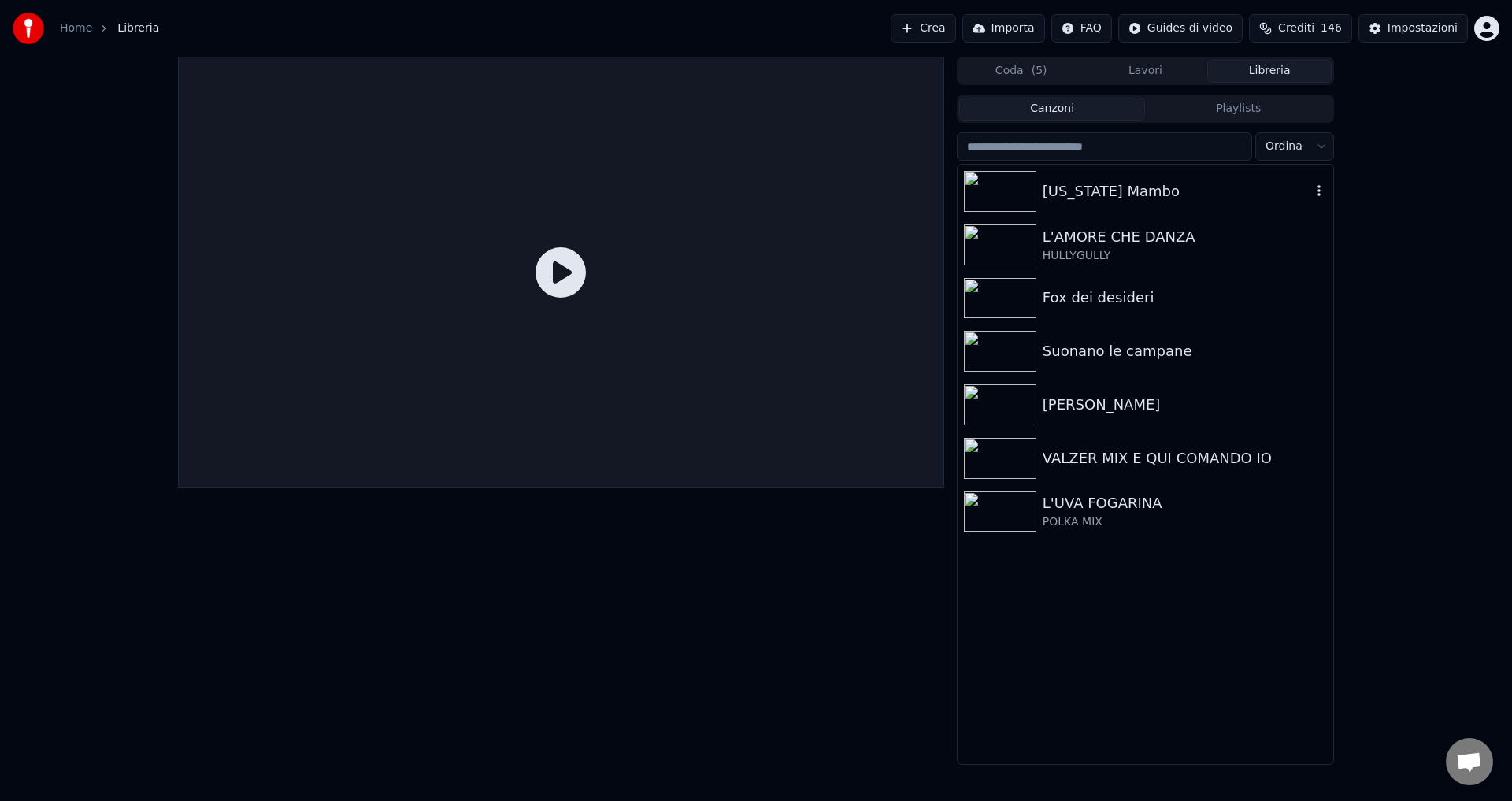
click at [1096, 190] on div "[US_STATE] Mambo" at bounding box center [1176, 191] width 268 height 22
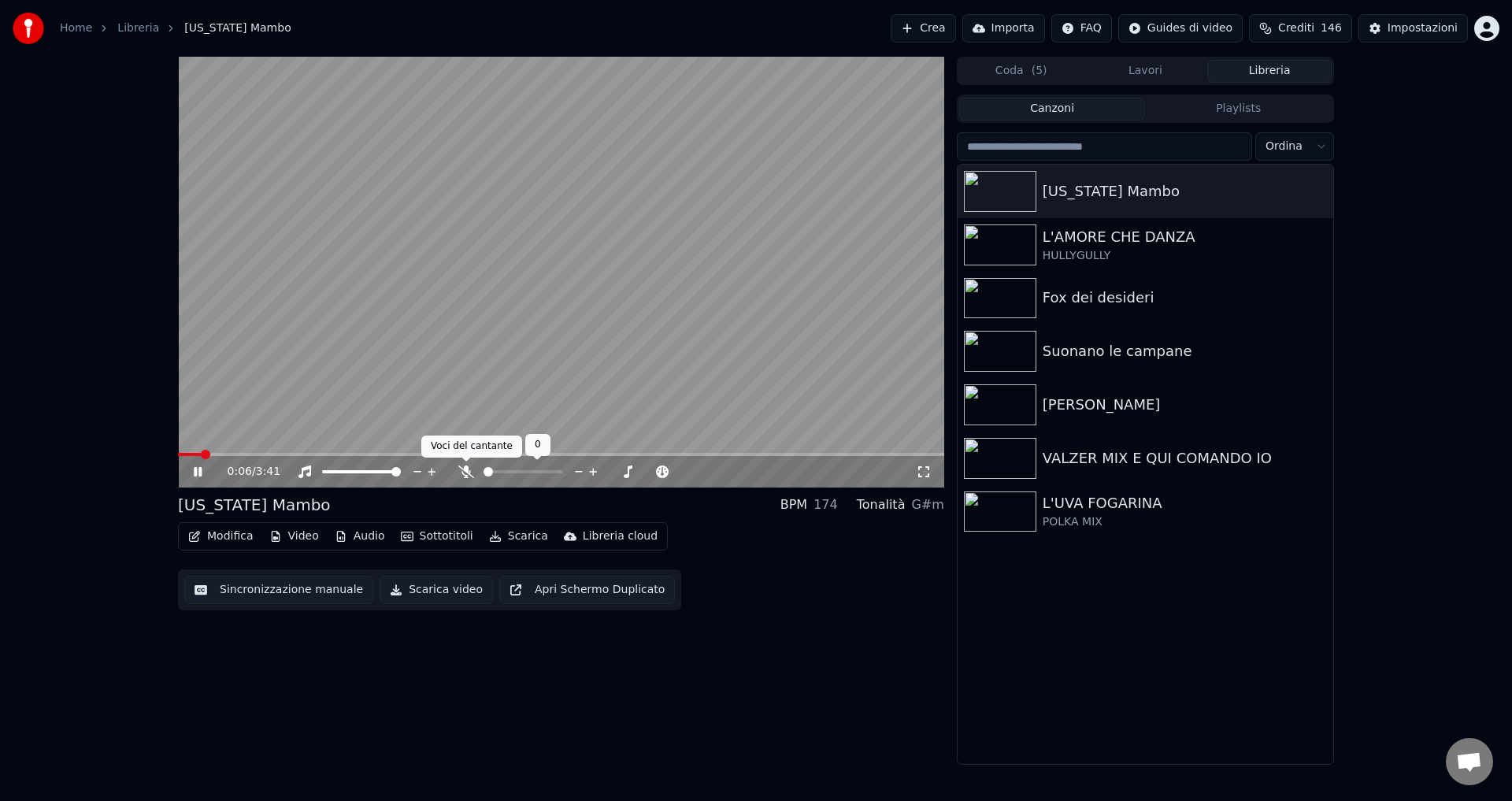
click at [465, 472] on icon at bounding box center [465, 471] width 16 height 12
click at [465, 472] on icon at bounding box center [465, 471] width 9 height 12
click at [465, 472] on icon at bounding box center [465, 471] width 16 height 12
click at [465, 472] on icon at bounding box center [465, 471] width 9 height 12
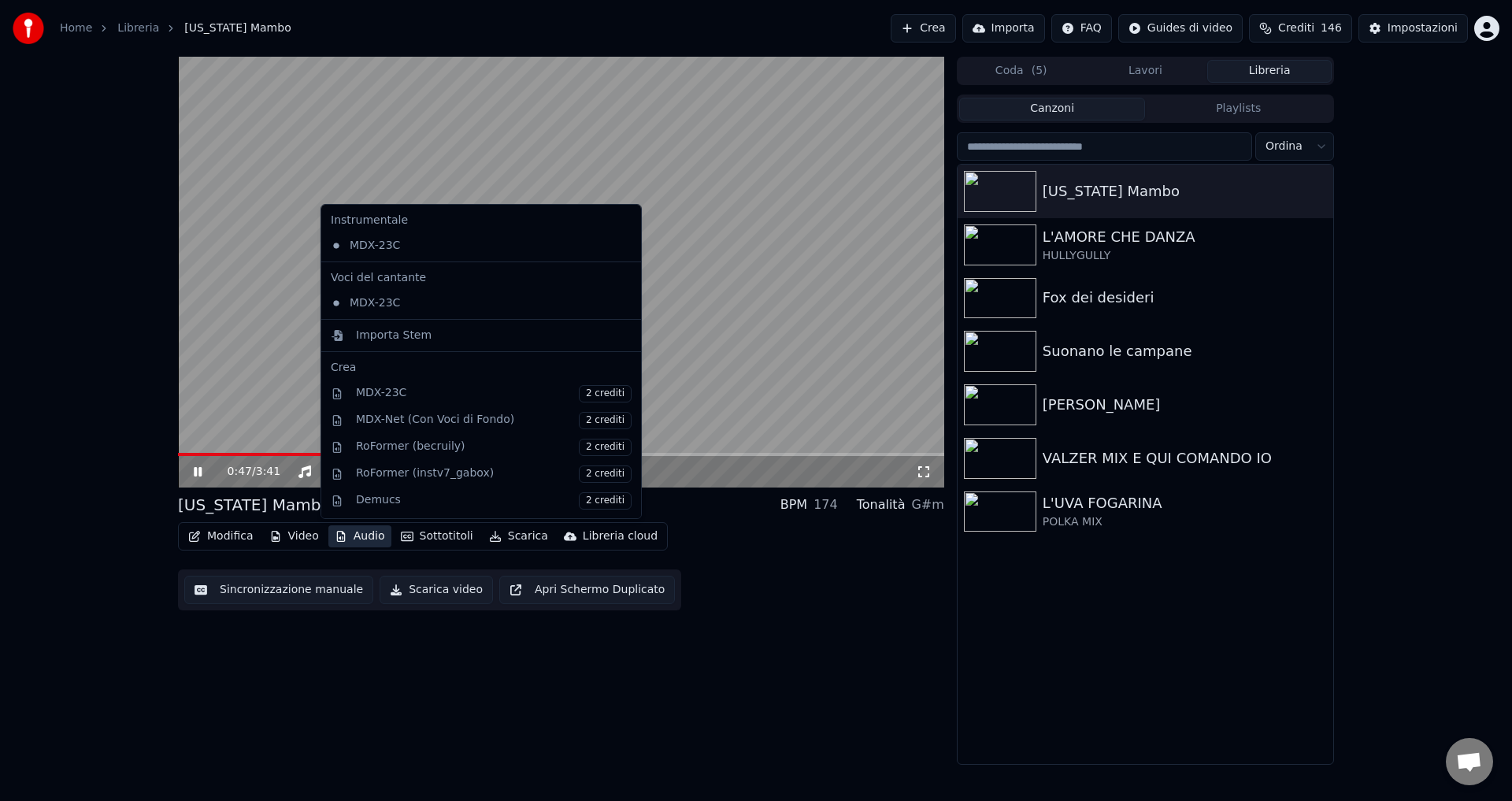
click at [335, 531] on icon "button" at bounding box center [340, 537] width 12 height 11
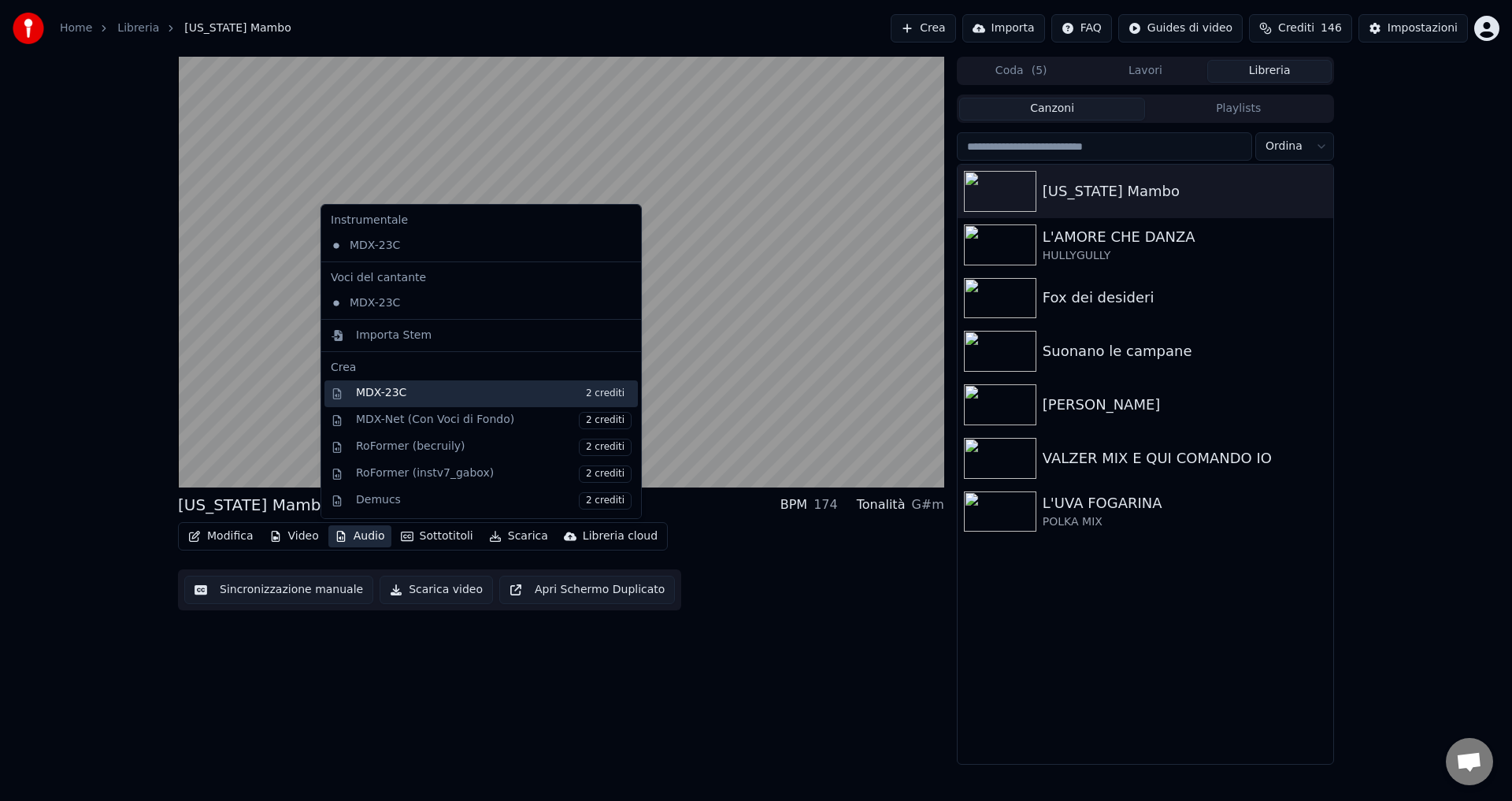
click at [370, 393] on div "MDX-23C 2 crediti" at bounding box center [493, 393] width 276 height 17
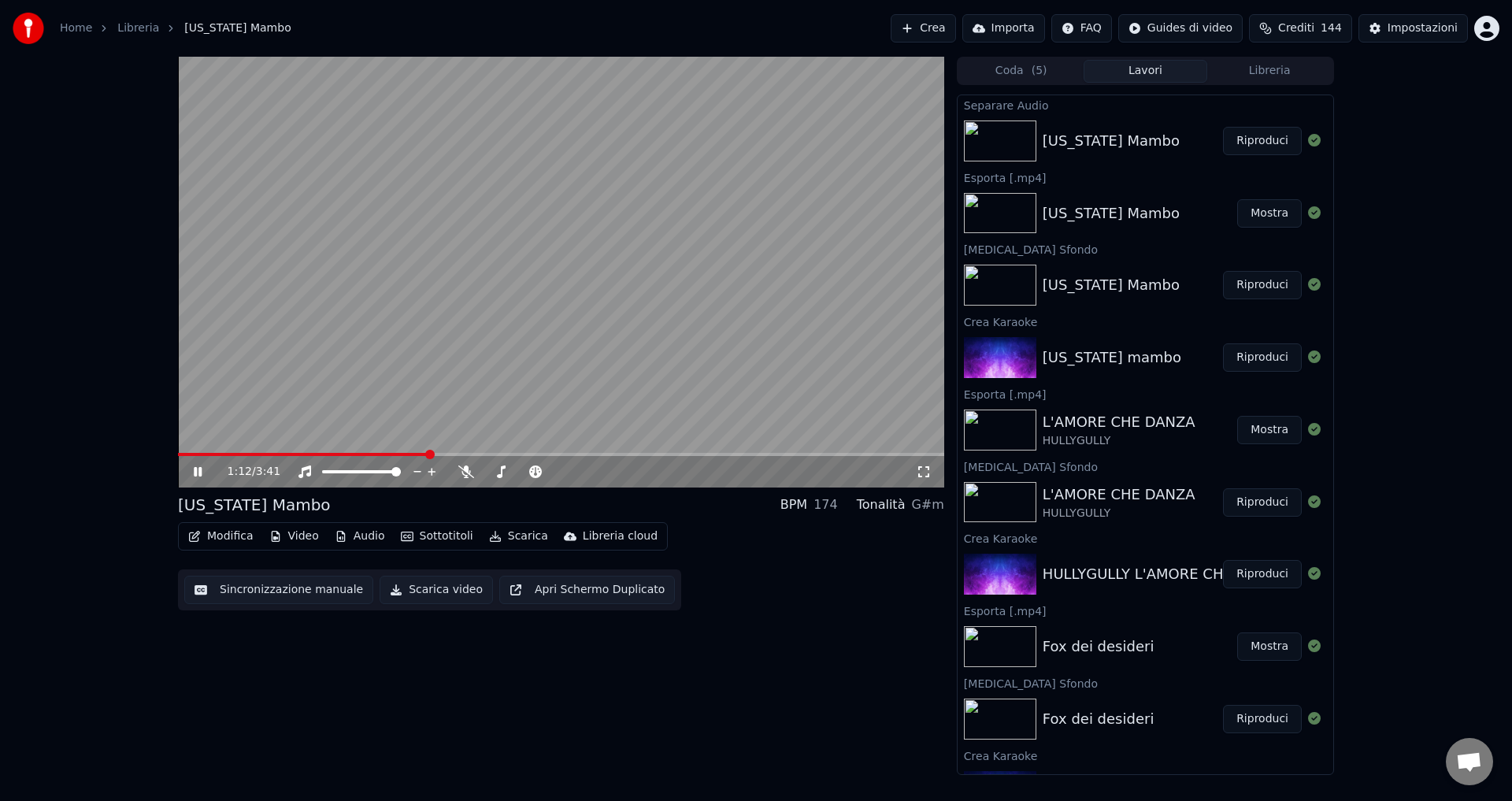
click at [202, 475] on icon at bounding box center [197, 472] width 8 height 9
click at [1247, 142] on button "Riproduci" at bounding box center [1262, 141] width 79 height 28
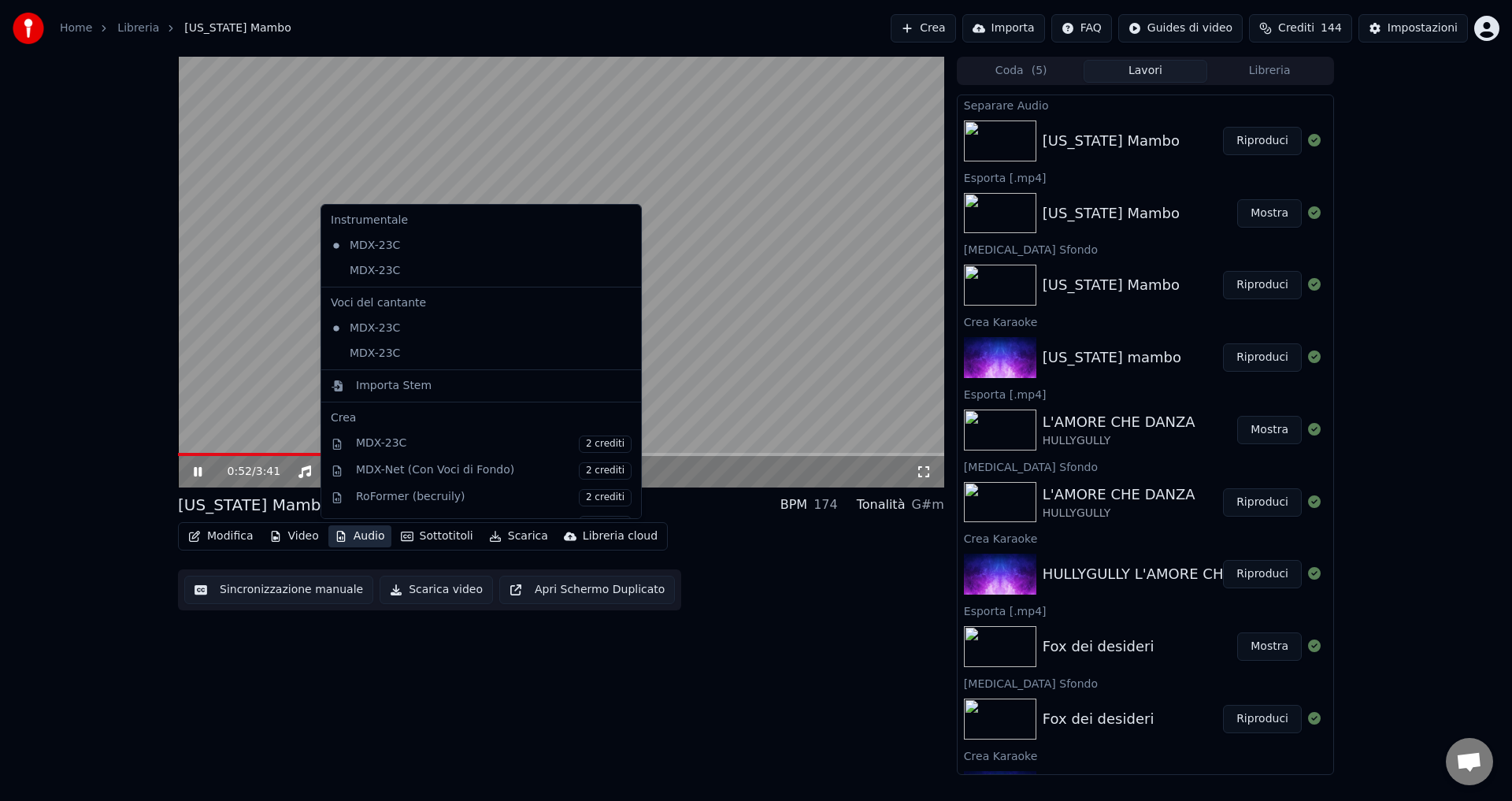
click at [358, 541] on button "Audio" at bounding box center [359, 536] width 63 height 22
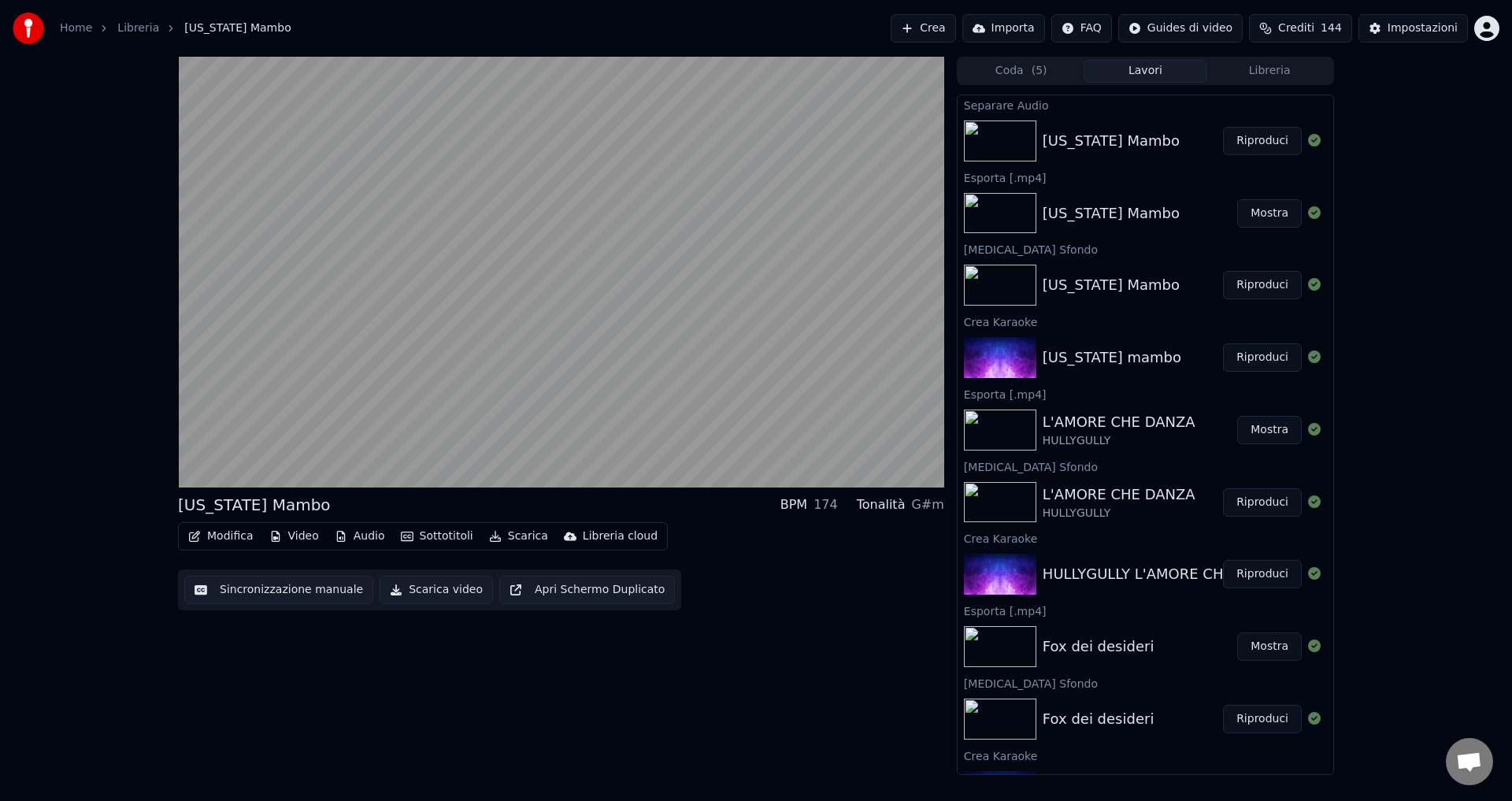
click at [304, 690] on div "[US_STATE] Mambo BPM 174 Tonalità G#m Modifica Video Audio Sottotitoli Scarica …" at bounding box center [561, 416] width 766 height 719
click at [345, 539] on button "Audio" at bounding box center [359, 536] width 63 height 22
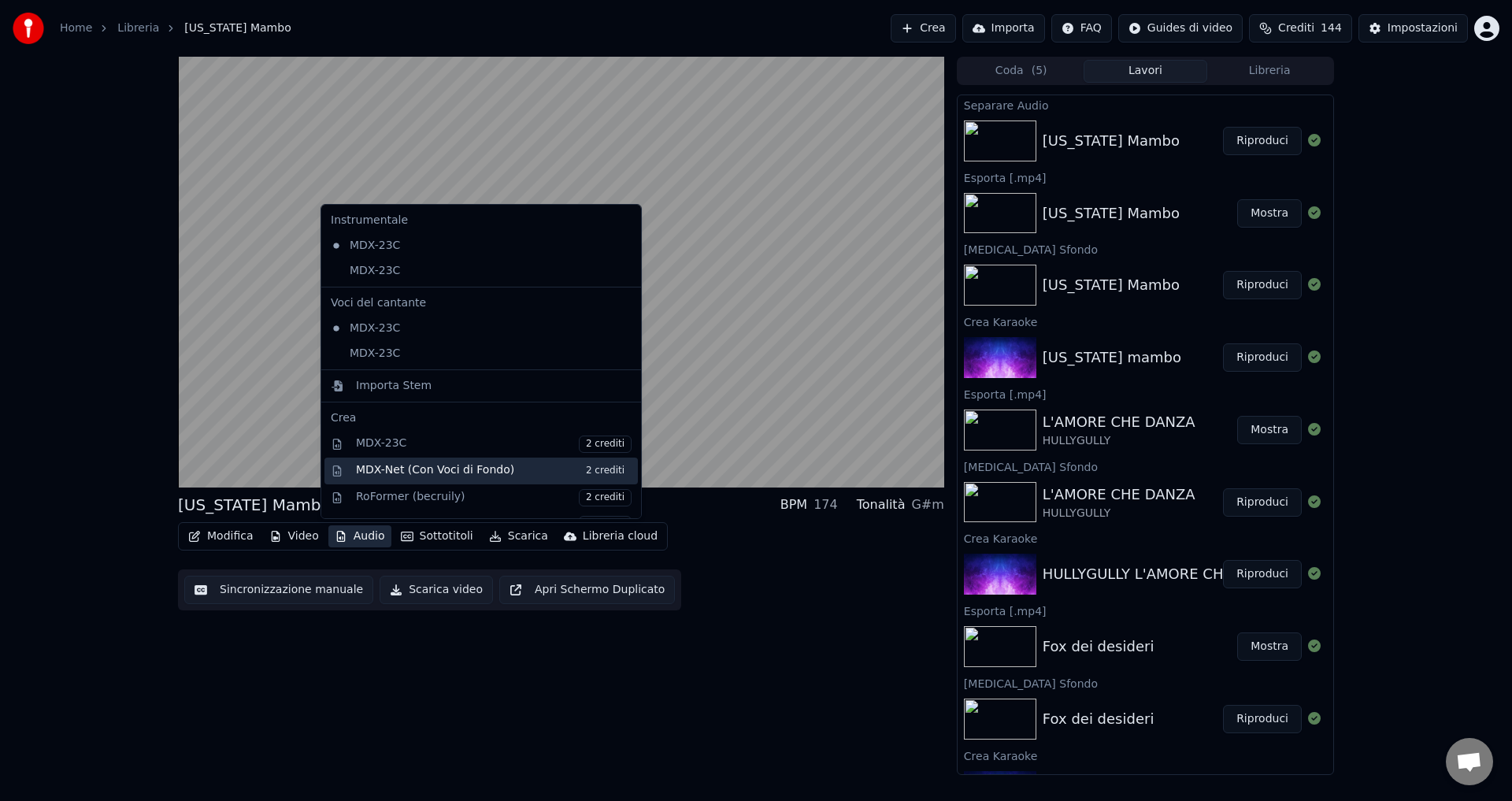
click at [414, 474] on div "MDX-Net (Con Voci di Fondo) 2 crediti" at bounding box center [493, 471] width 276 height 17
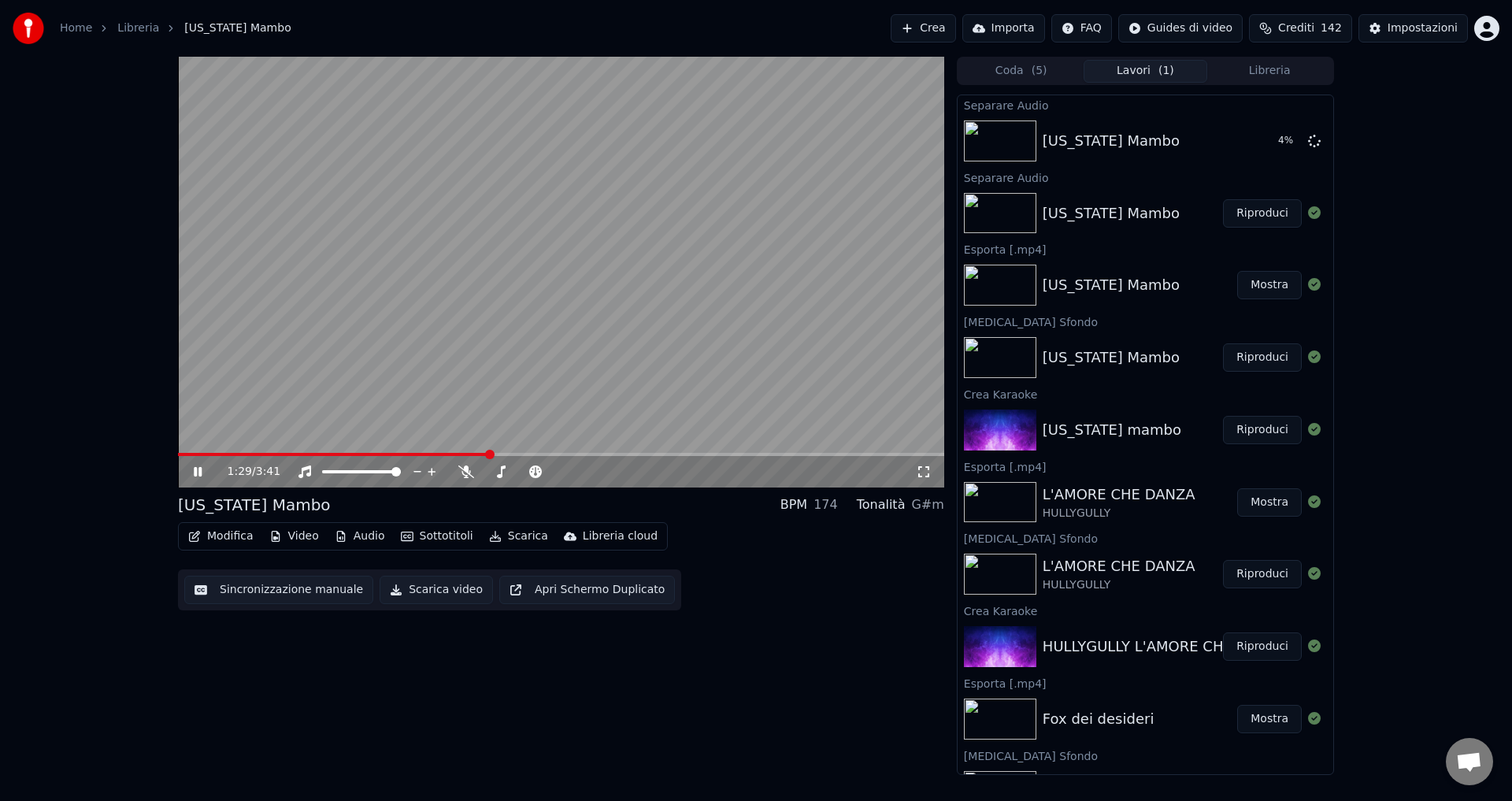
click at [195, 474] on icon at bounding box center [197, 472] width 8 height 9
click at [335, 537] on icon "button" at bounding box center [340, 537] width 12 height 11
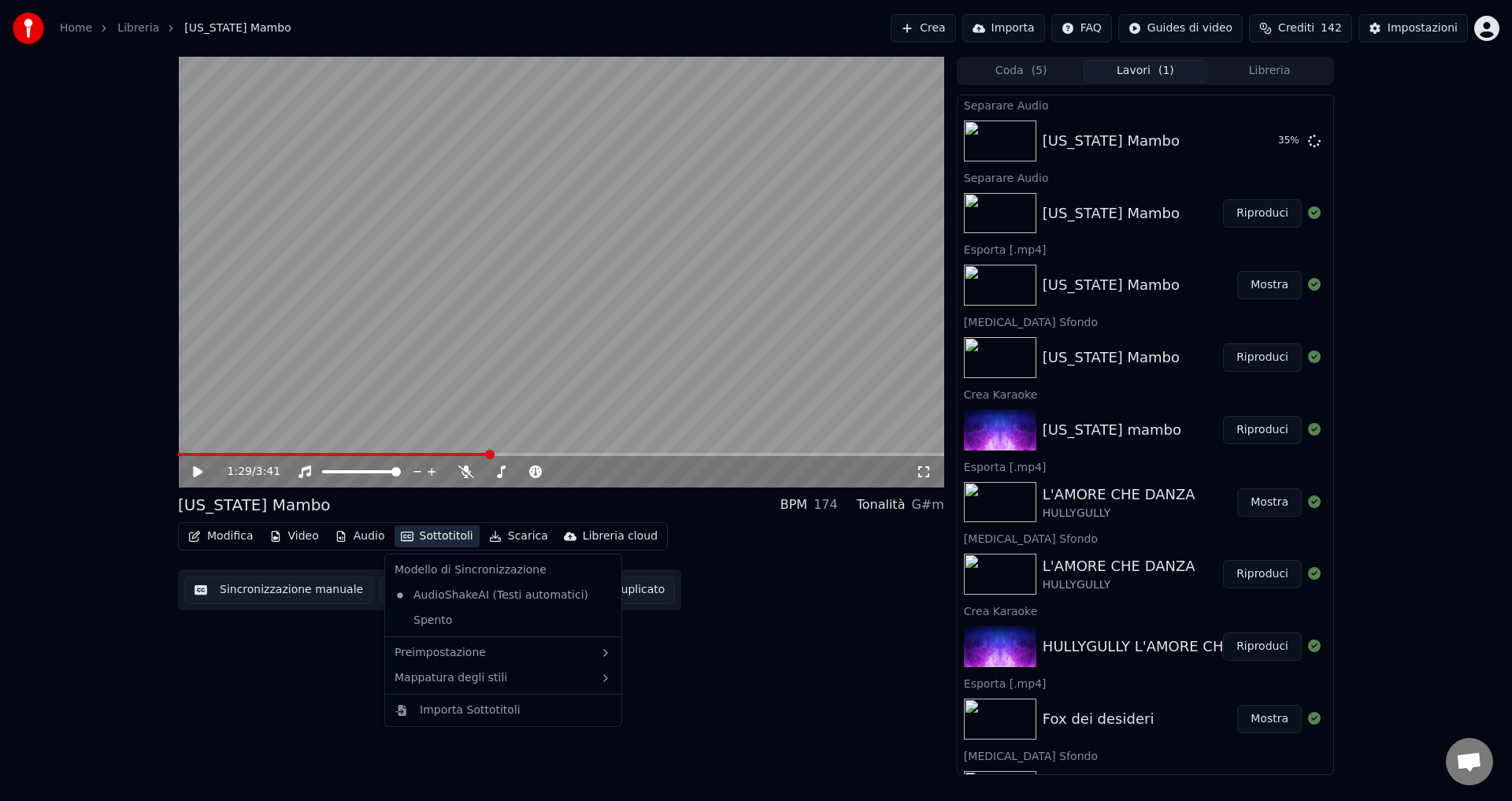
click at [278, 679] on div "1:29 / 3:41 [US_STATE] Mambo BPM 174 Tonalità G#m Modifica Video Audio Sottotit…" at bounding box center [561, 416] width 766 height 719
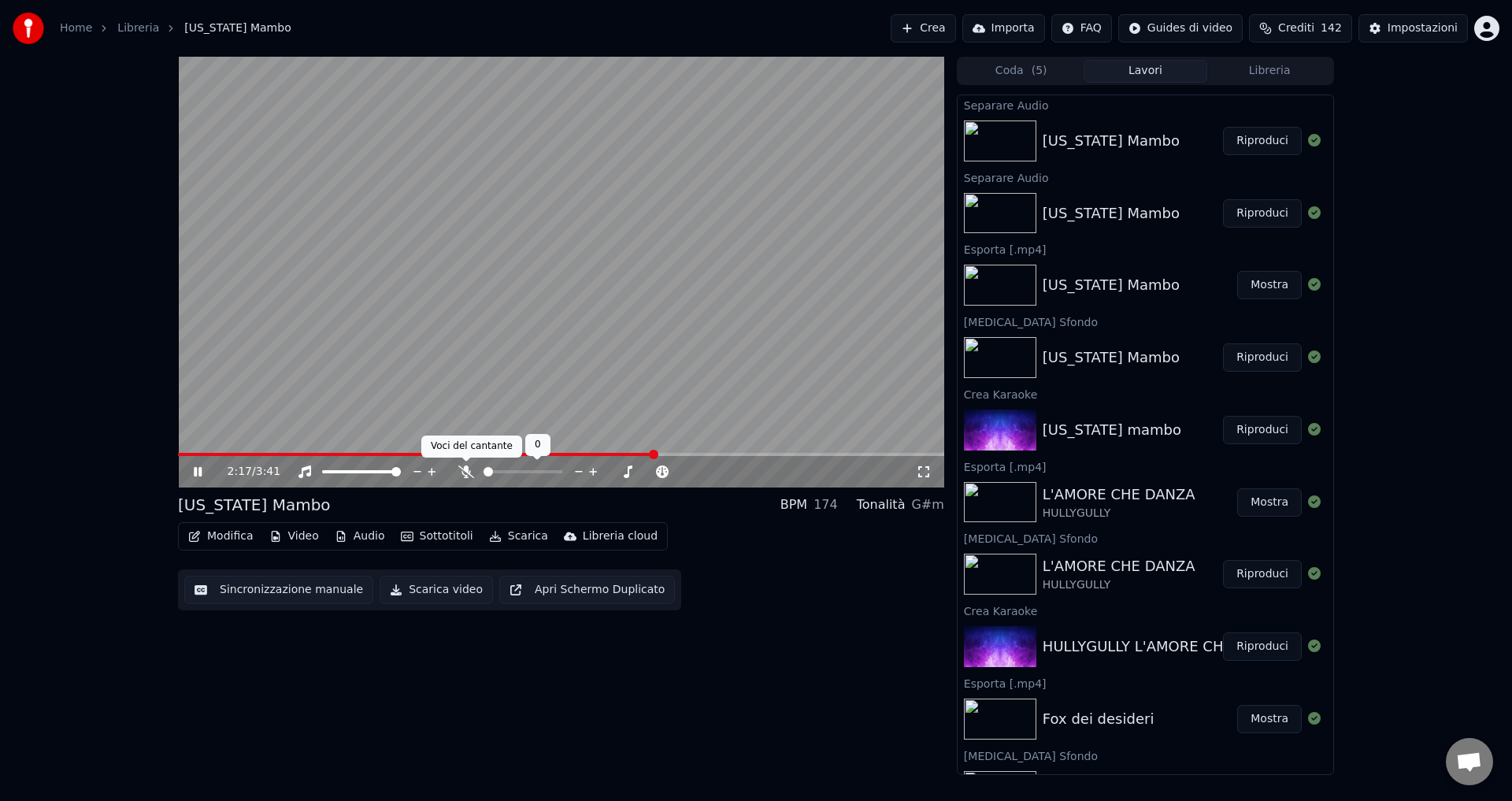
click at [463, 472] on icon at bounding box center [465, 471] width 16 height 12
click at [463, 472] on icon at bounding box center [465, 471] width 9 height 12
click at [202, 473] on icon at bounding box center [209, 471] width 37 height 12
click at [189, 452] on video at bounding box center [561, 272] width 766 height 430
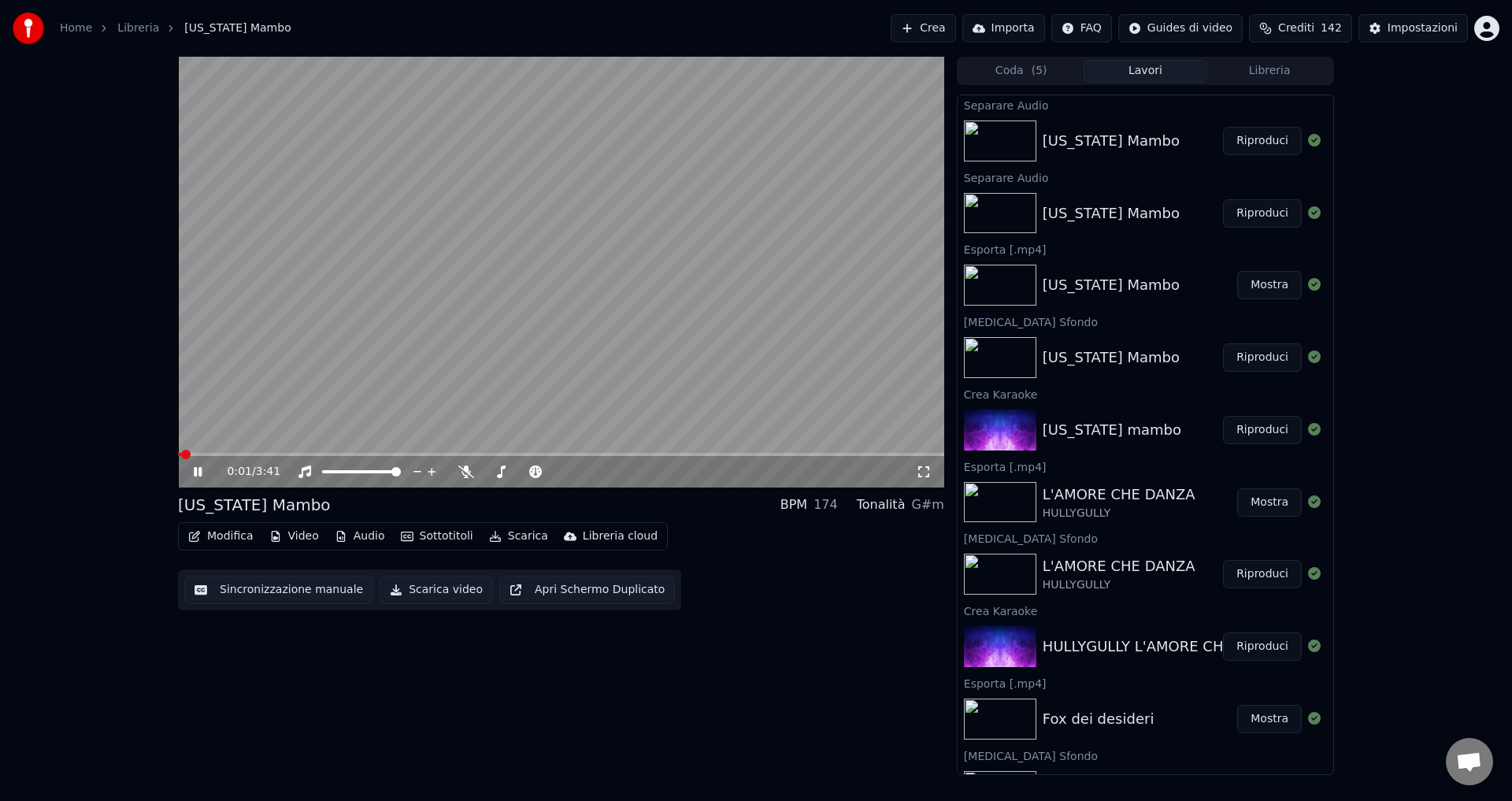
click at [181, 454] on span at bounding box center [179, 454] width 3 height 3
click at [467, 477] on icon at bounding box center [465, 471] width 16 height 12
click at [465, 474] on icon at bounding box center [465, 471] width 9 height 12
click at [191, 471] on icon at bounding box center [209, 471] width 37 height 12
click at [418, 596] on button "Scarica video" at bounding box center [436, 590] width 114 height 28
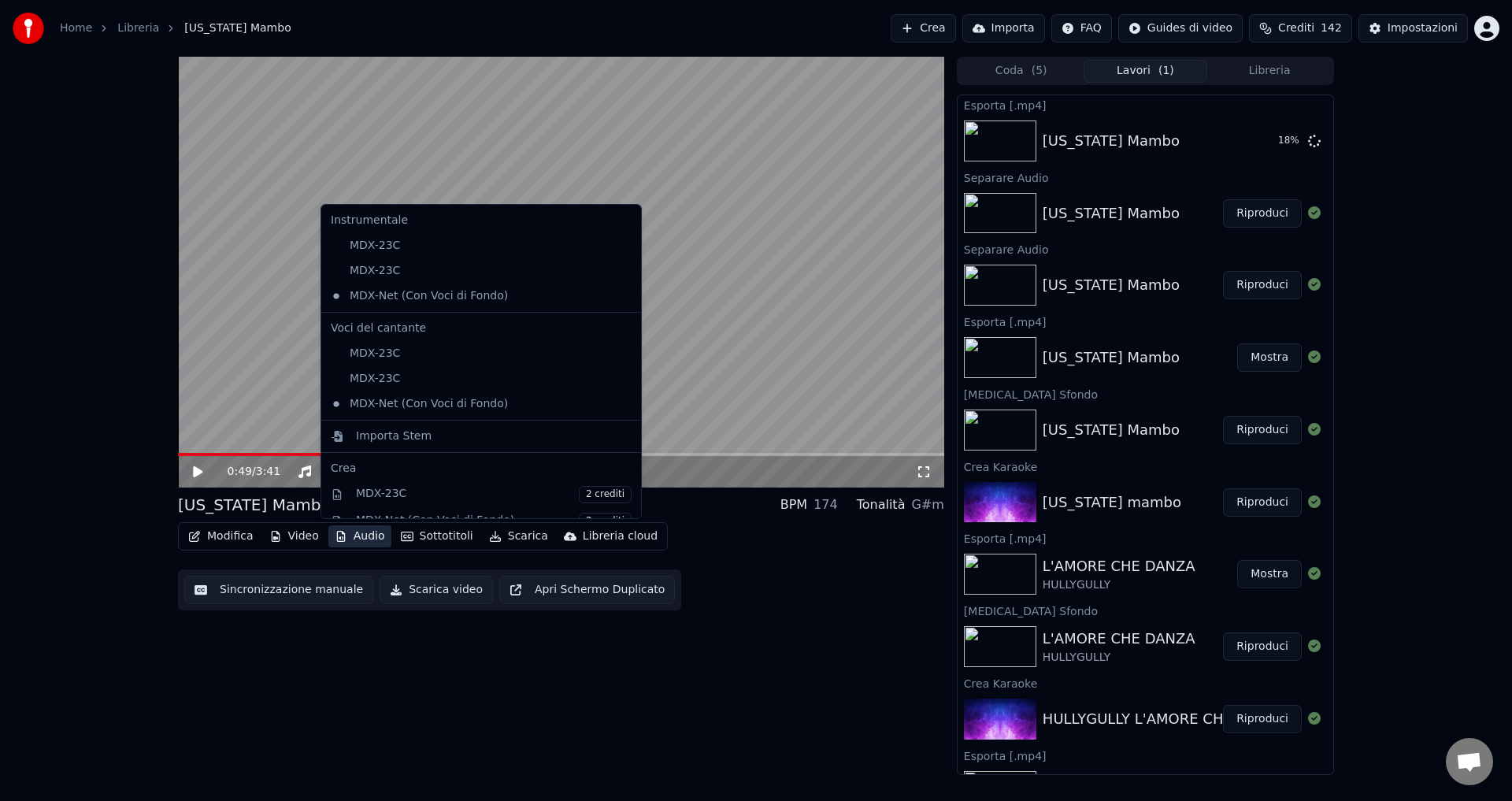
click at [337, 532] on icon "button" at bounding box center [341, 537] width 9 height 11
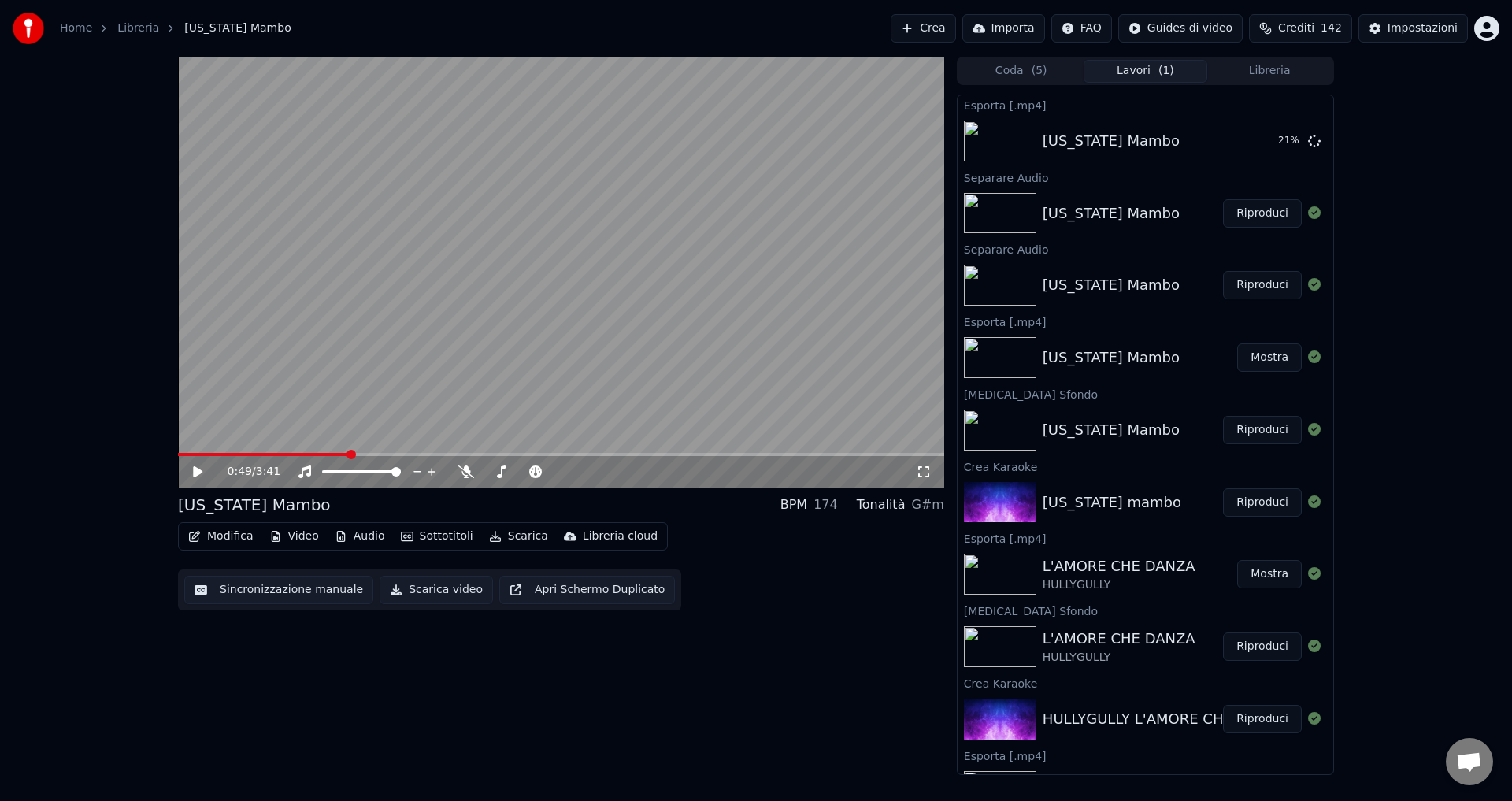
click at [306, 674] on div "0:49 / 3:41 [US_STATE] Mambo BPM 174 Tonalità G#m Modifica Video Audio Sottotit…" at bounding box center [561, 416] width 766 height 719
click at [1253, 144] on button "Mostra" at bounding box center [1269, 141] width 64 height 28
click at [956, 27] on button "Crea" at bounding box center [922, 28] width 64 height 28
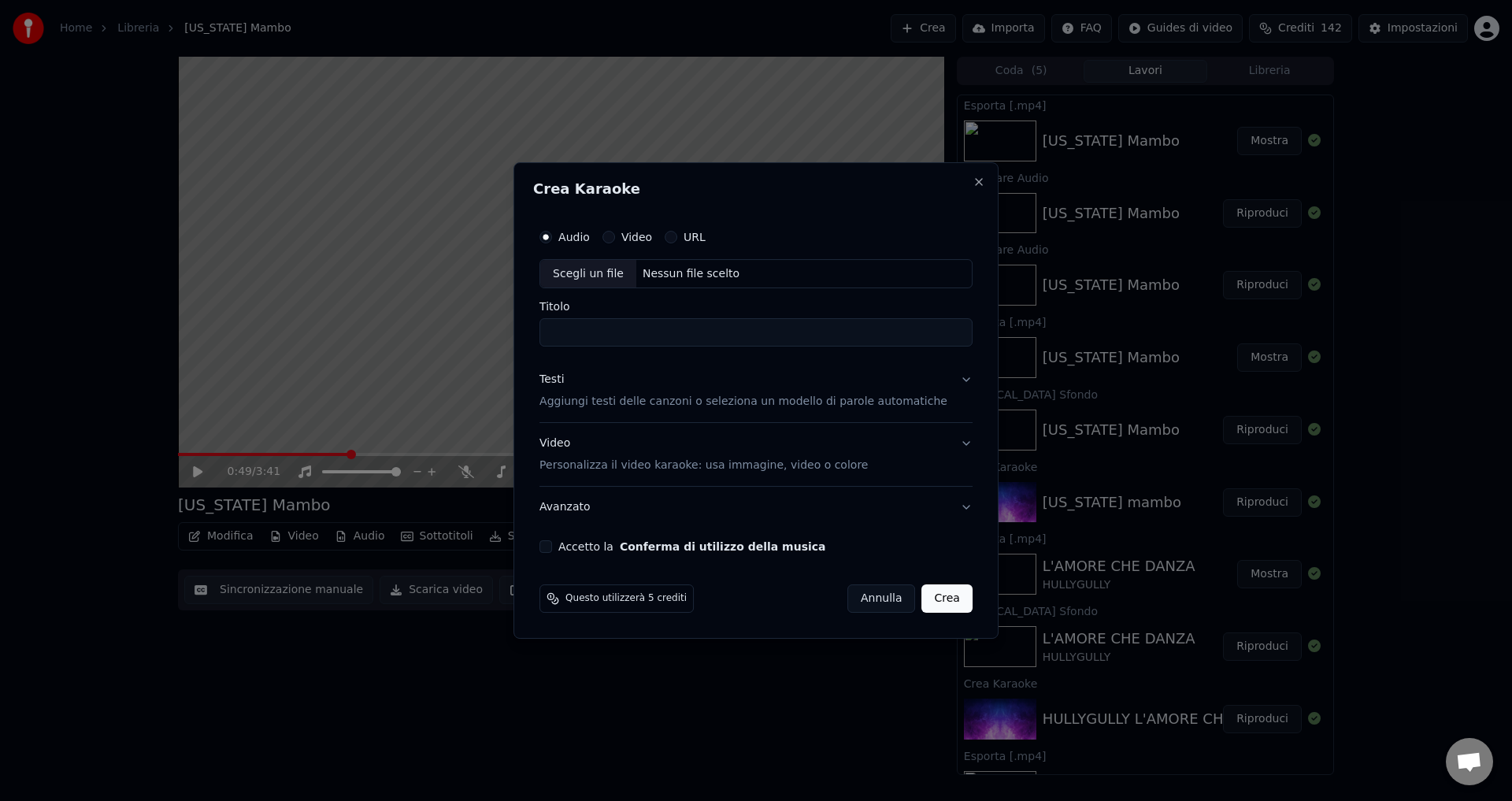
click at [674, 273] on div "Nessun file scelto" at bounding box center [690, 274] width 109 height 16
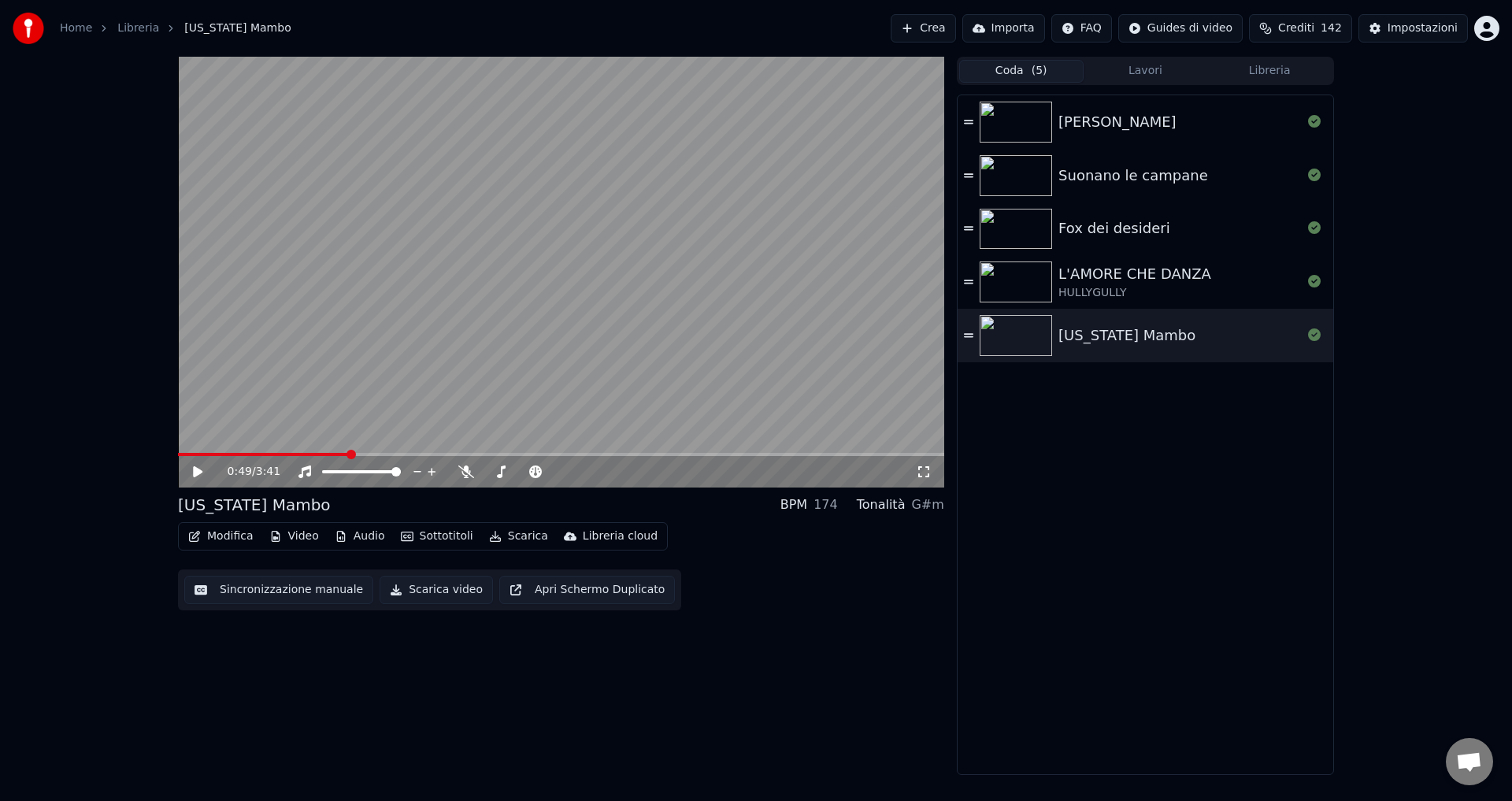
click at [1012, 67] on button "Coda ( 5 )" at bounding box center [1021, 71] width 124 height 23
click at [1129, 75] on button "Lavori" at bounding box center [1145, 71] width 124 height 23
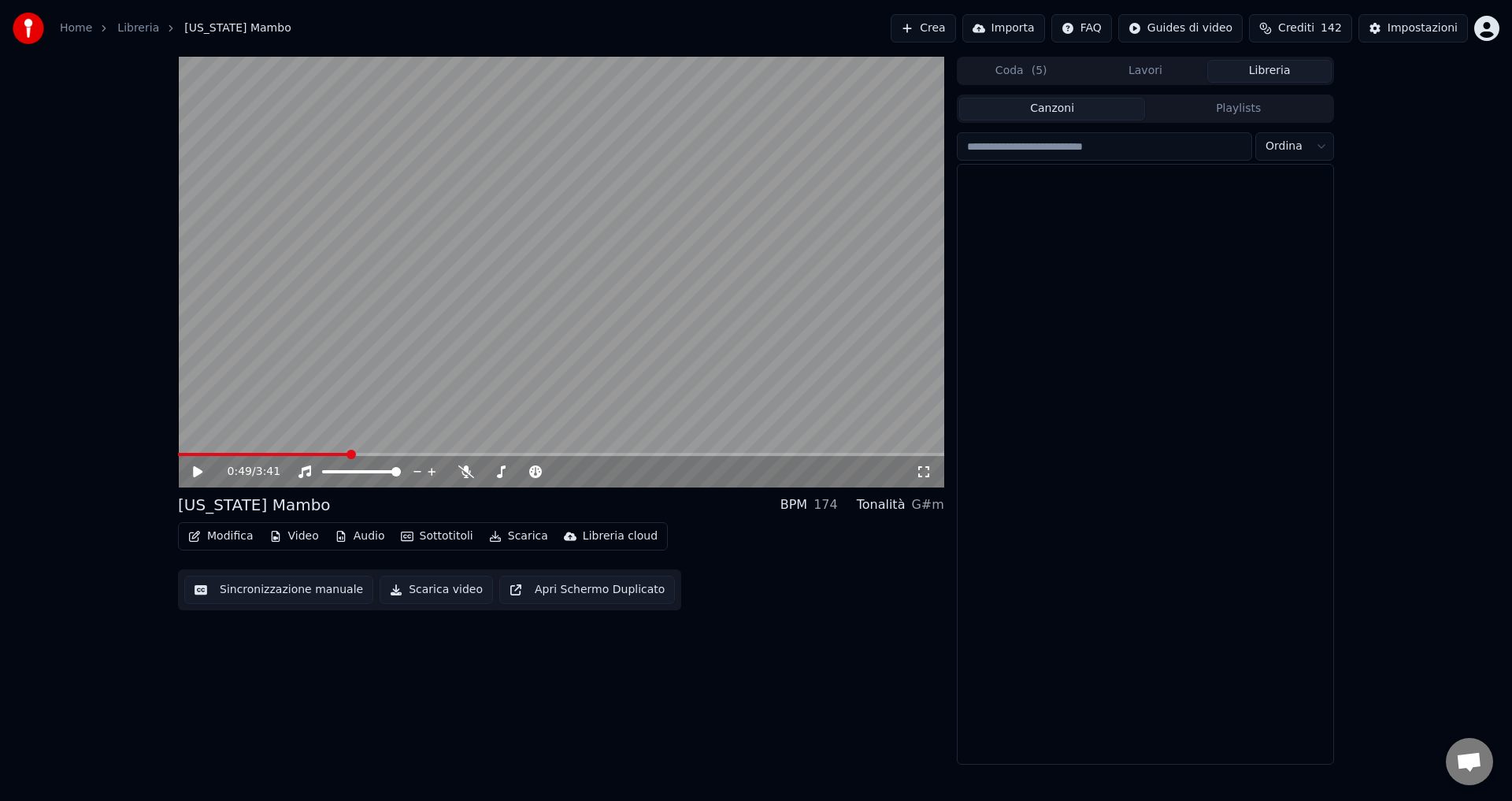
click at [1278, 64] on button "Libreria" at bounding box center [1268, 71] width 124 height 23
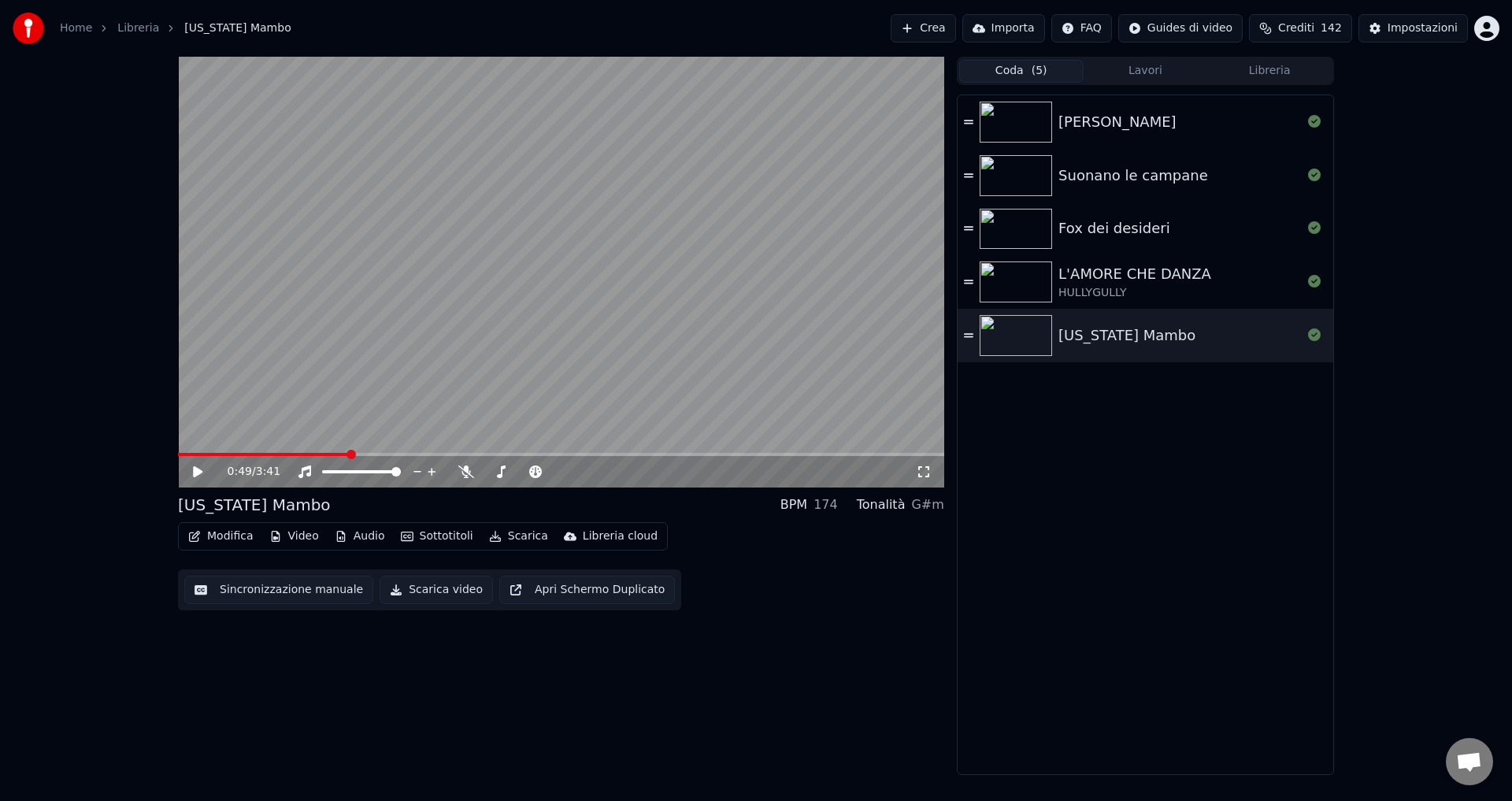
click at [994, 75] on button "Coda ( 5 )" at bounding box center [1021, 71] width 124 height 23
click at [956, 27] on button "Crea" at bounding box center [922, 28] width 64 height 28
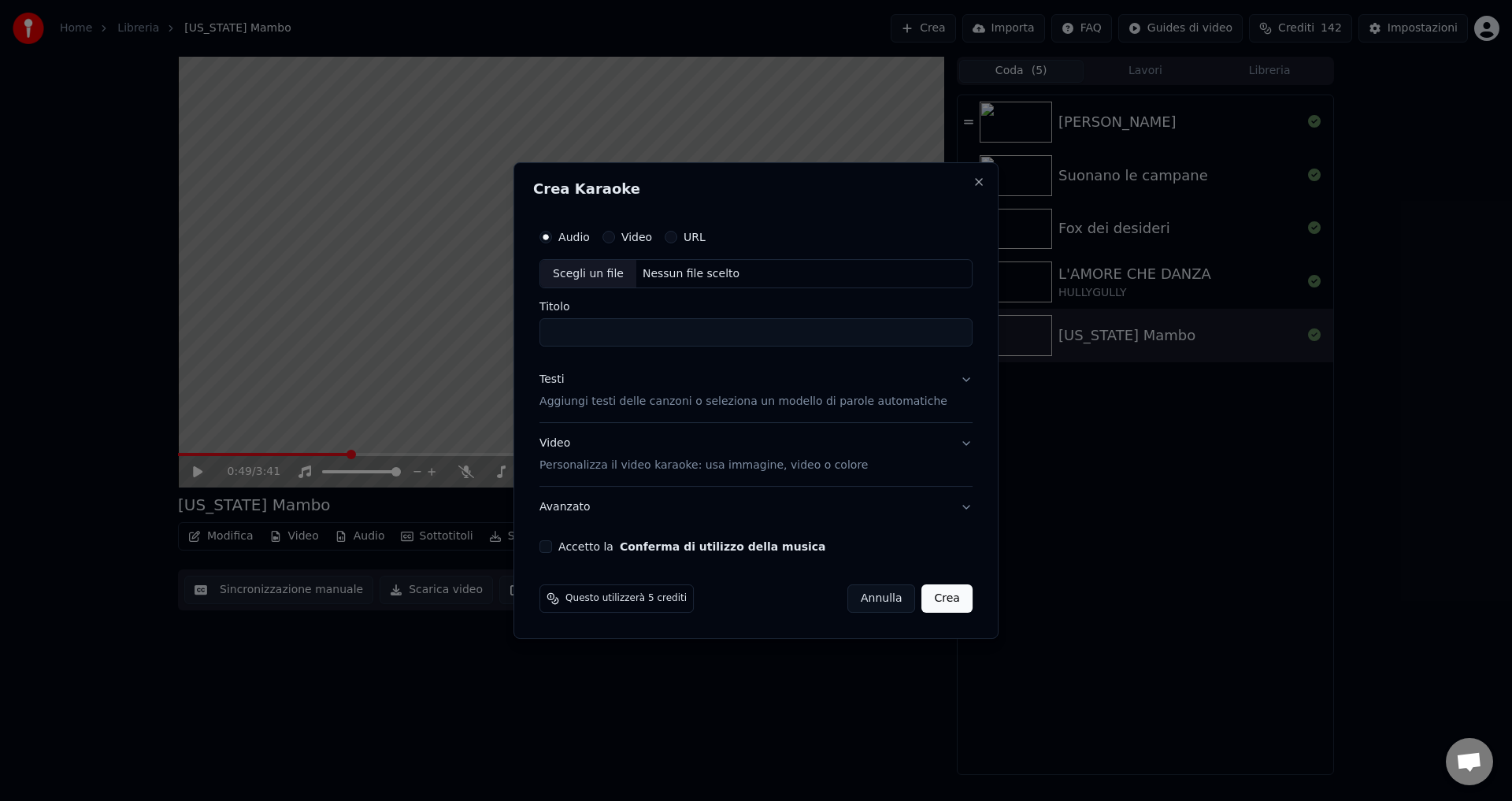
click at [673, 275] on div "Nessun file scelto" at bounding box center [690, 274] width 109 height 16
type input "********"
click at [605, 402] on p "Aggiungi testi delle canzoni o seleziona un modello di parole automatiche" at bounding box center [743, 402] width 408 height 16
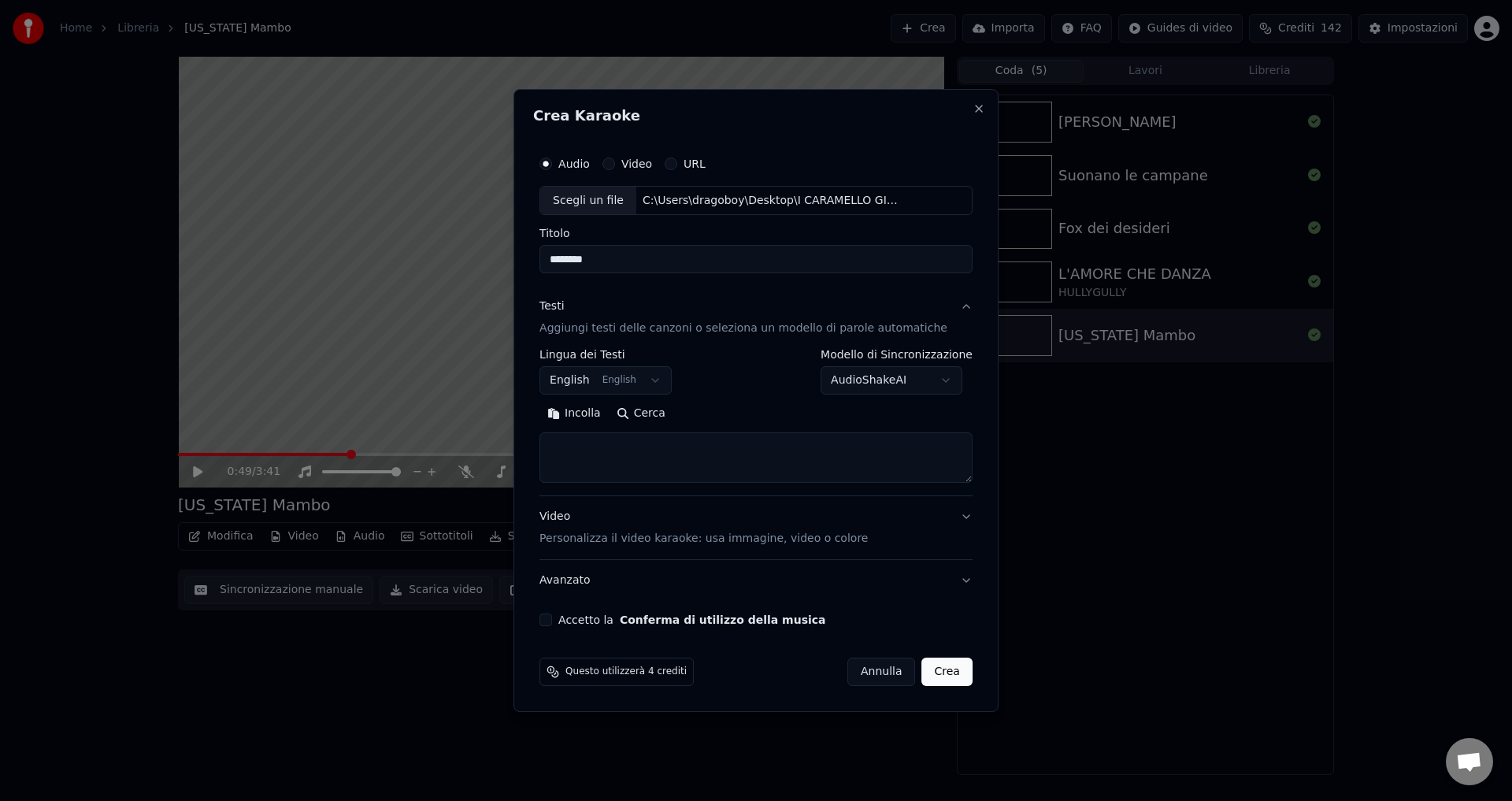
click at [572, 379] on body "**********" at bounding box center [756, 400] width 1512 height 801
select select "**"
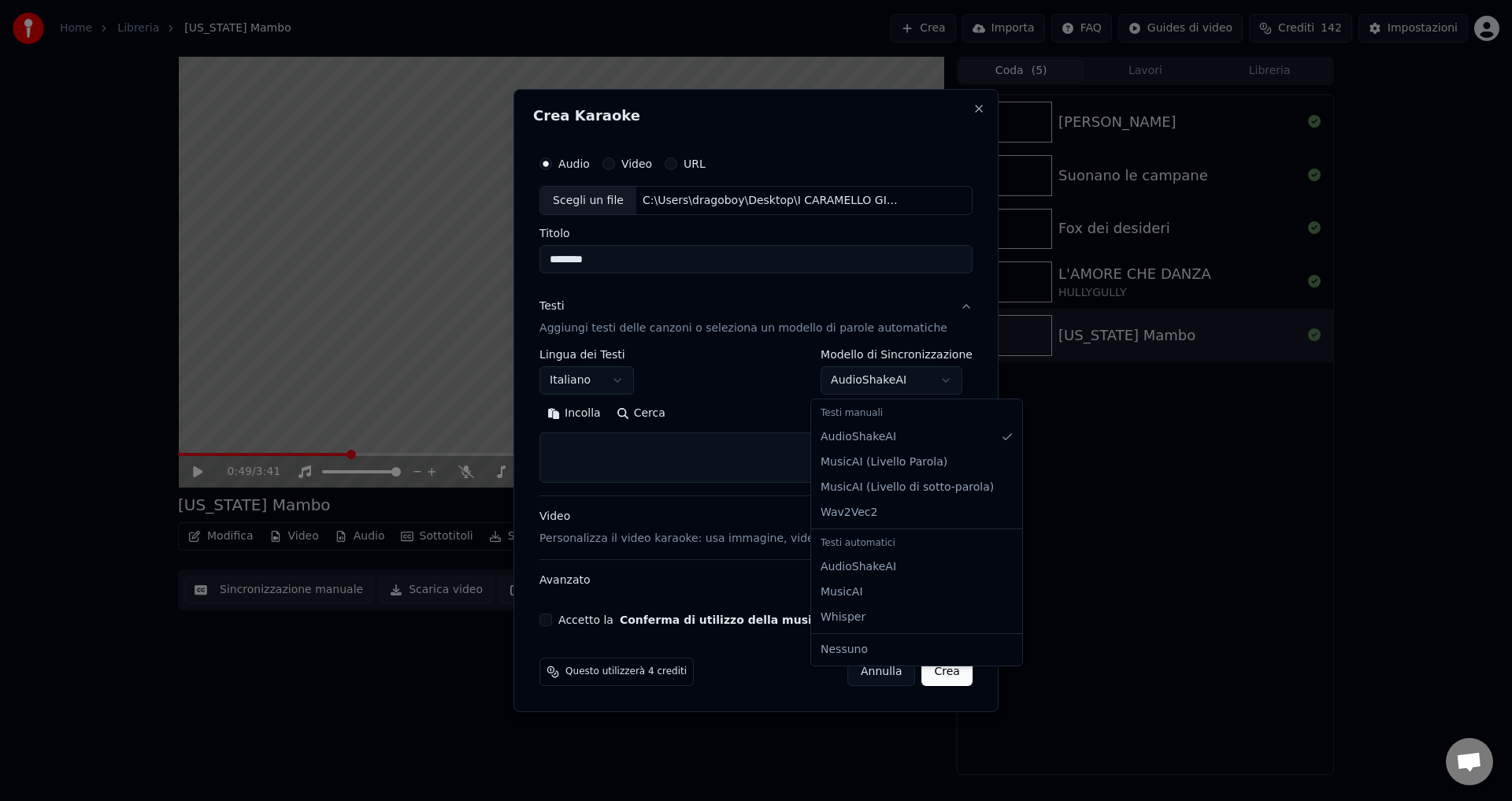
click at [872, 383] on body "**********" at bounding box center [756, 400] width 1512 height 801
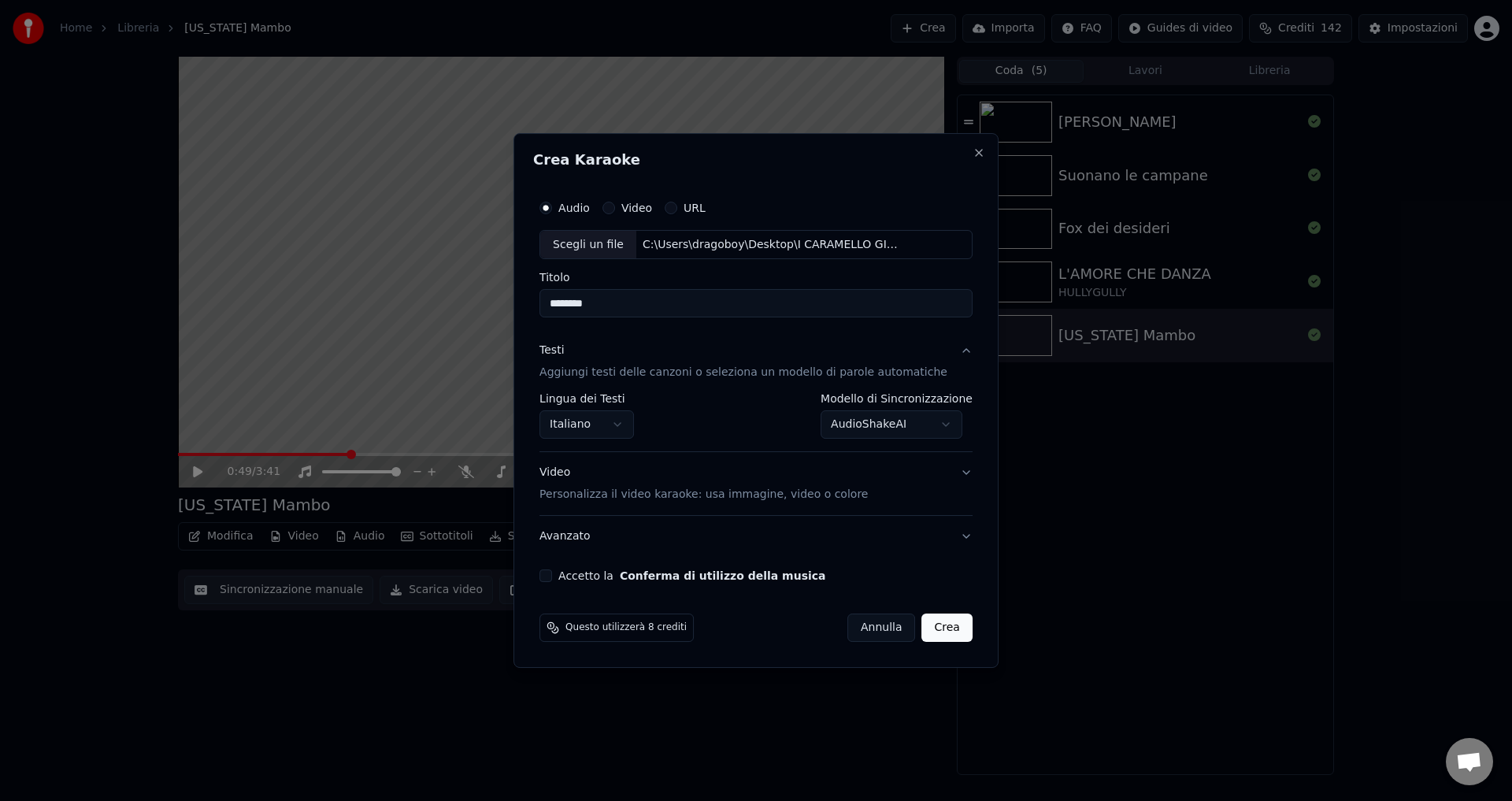
click at [552, 573] on button "Accetto la Conferma di utilizzo della musica" at bounding box center [545, 575] width 12 height 12
click at [925, 633] on button "Crea" at bounding box center [947, 628] width 50 height 28
select select "**********"
select select
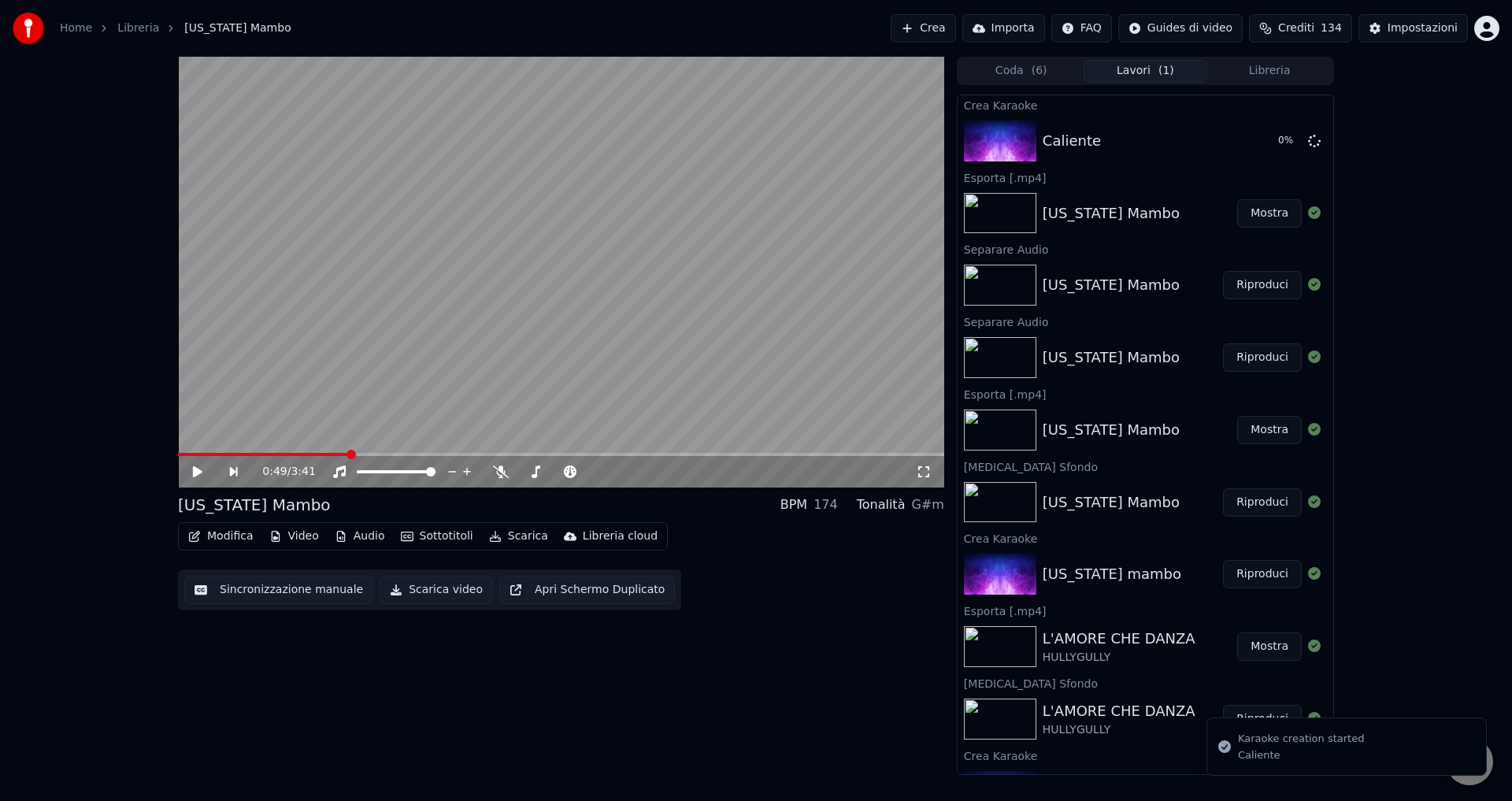
click at [355, 540] on button "Audio" at bounding box center [359, 536] width 63 height 22
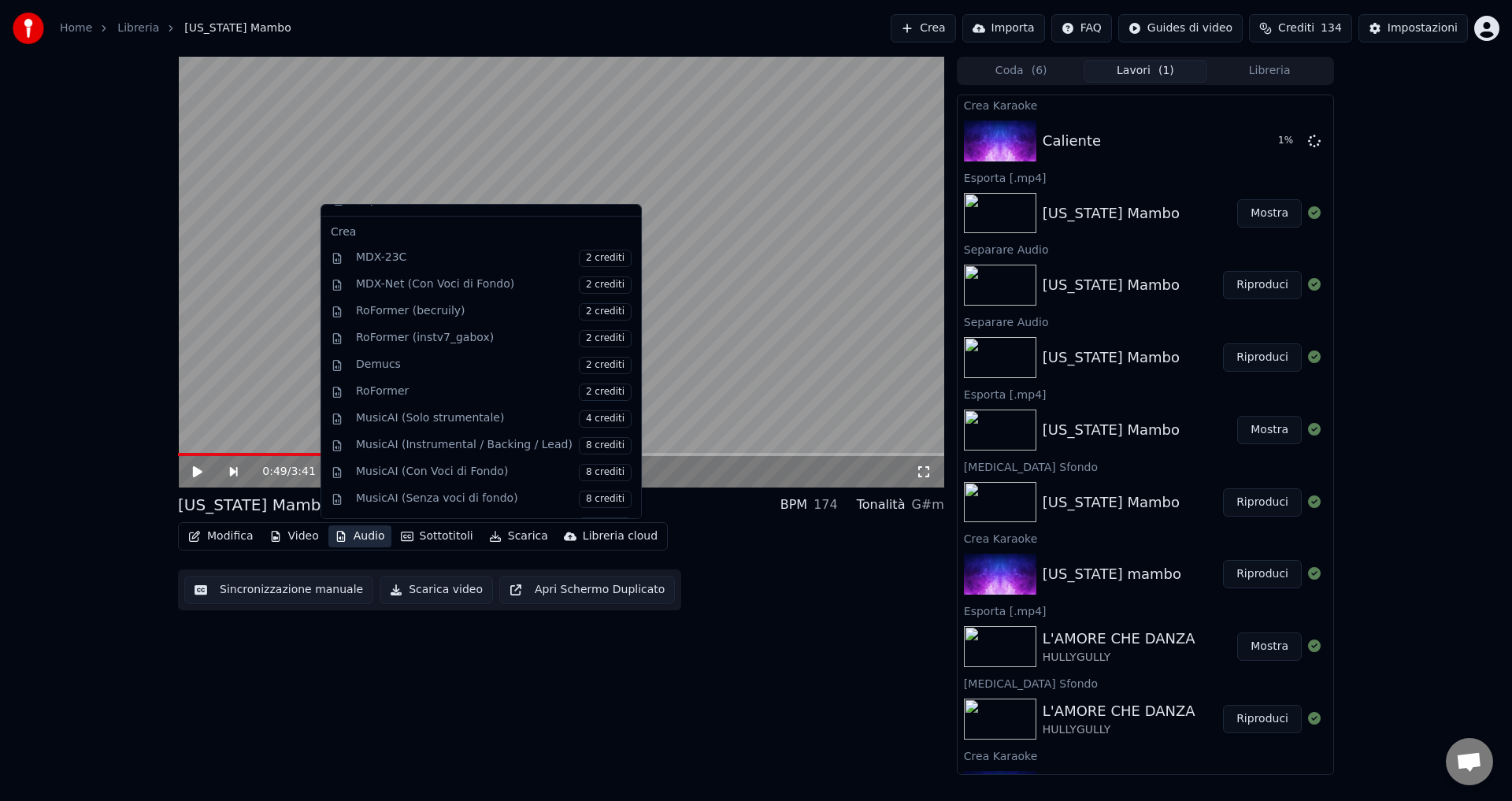
scroll to position [0, 0]
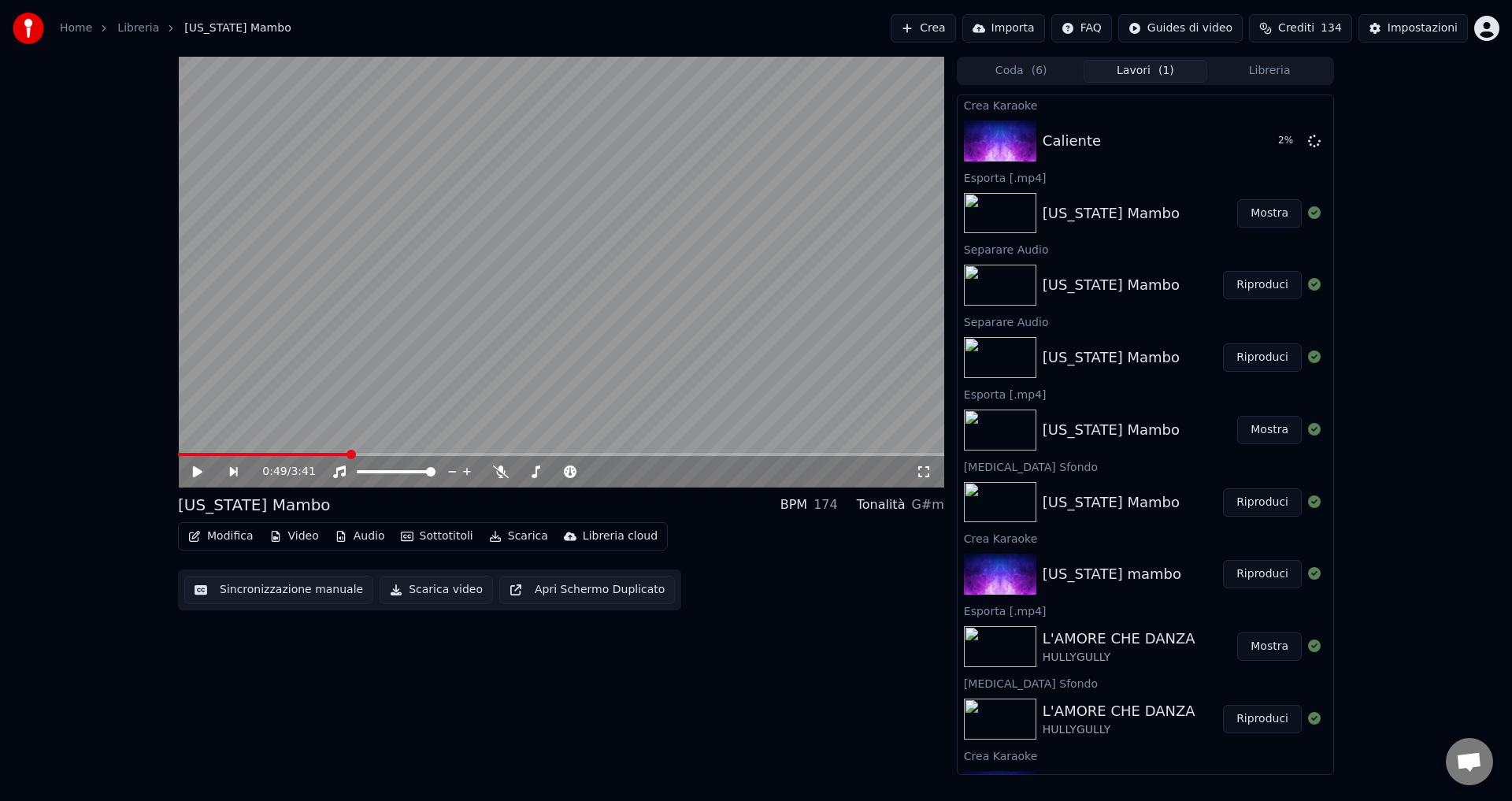
click at [282, 653] on div "0:49 / 3:41 [US_STATE] Mambo BPM 174 Tonalità G#m Modifica Video Audio Sottotit…" at bounding box center [561, 416] width 766 height 719
click at [1246, 137] on button "Riproduci" at bounding box center [1262, 141] width 79 height 28
click at [197, 474] on icon at bounding box center [197, 472] width 8 height 9
click at [404, 533] on icon "button" at bounding box center [407, 537] width 12 height 9
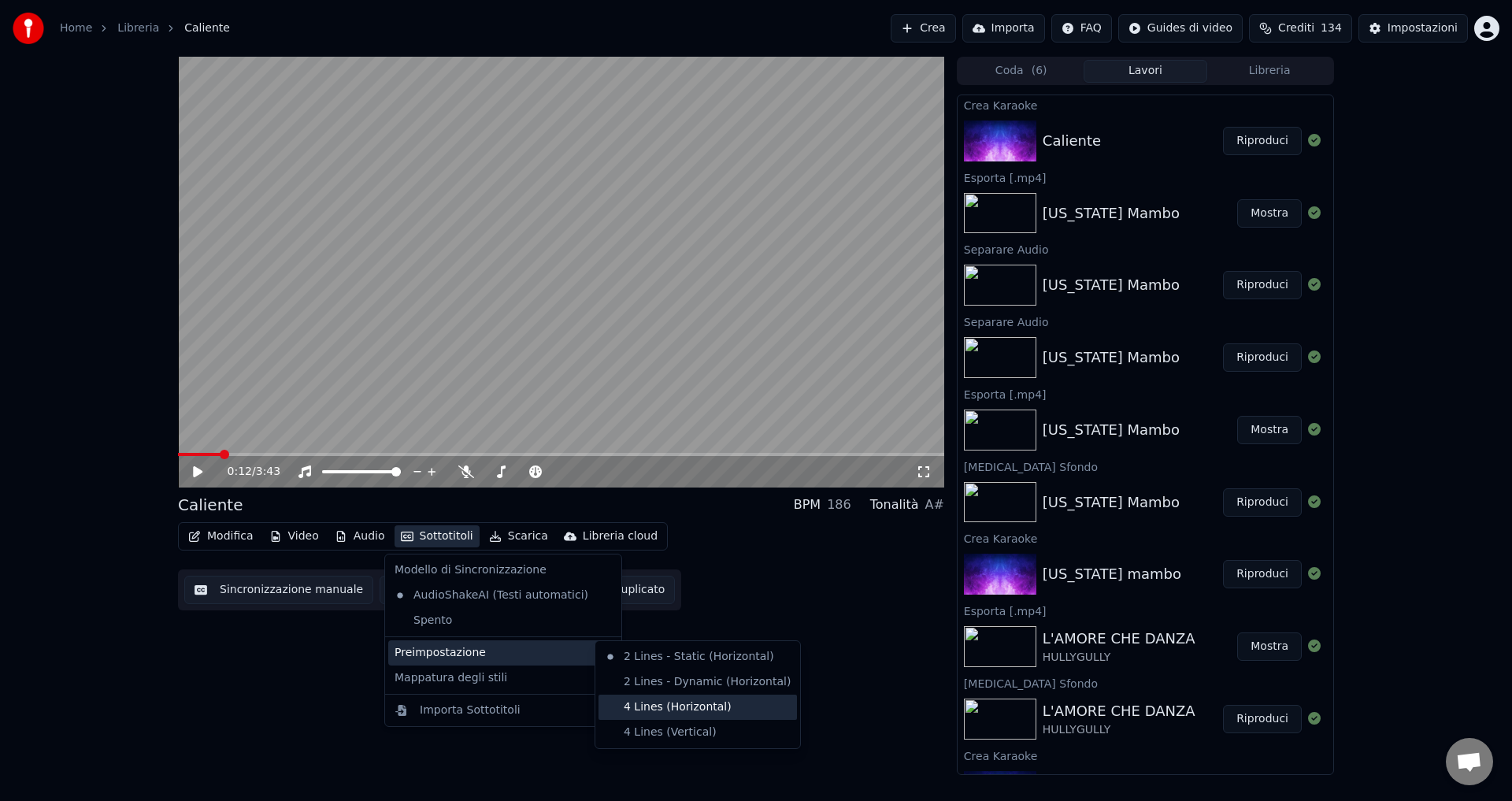
click at [653, 707] on div "4 Lines (Horizontal)" at bounding box center [697, 707] width 198 height 26
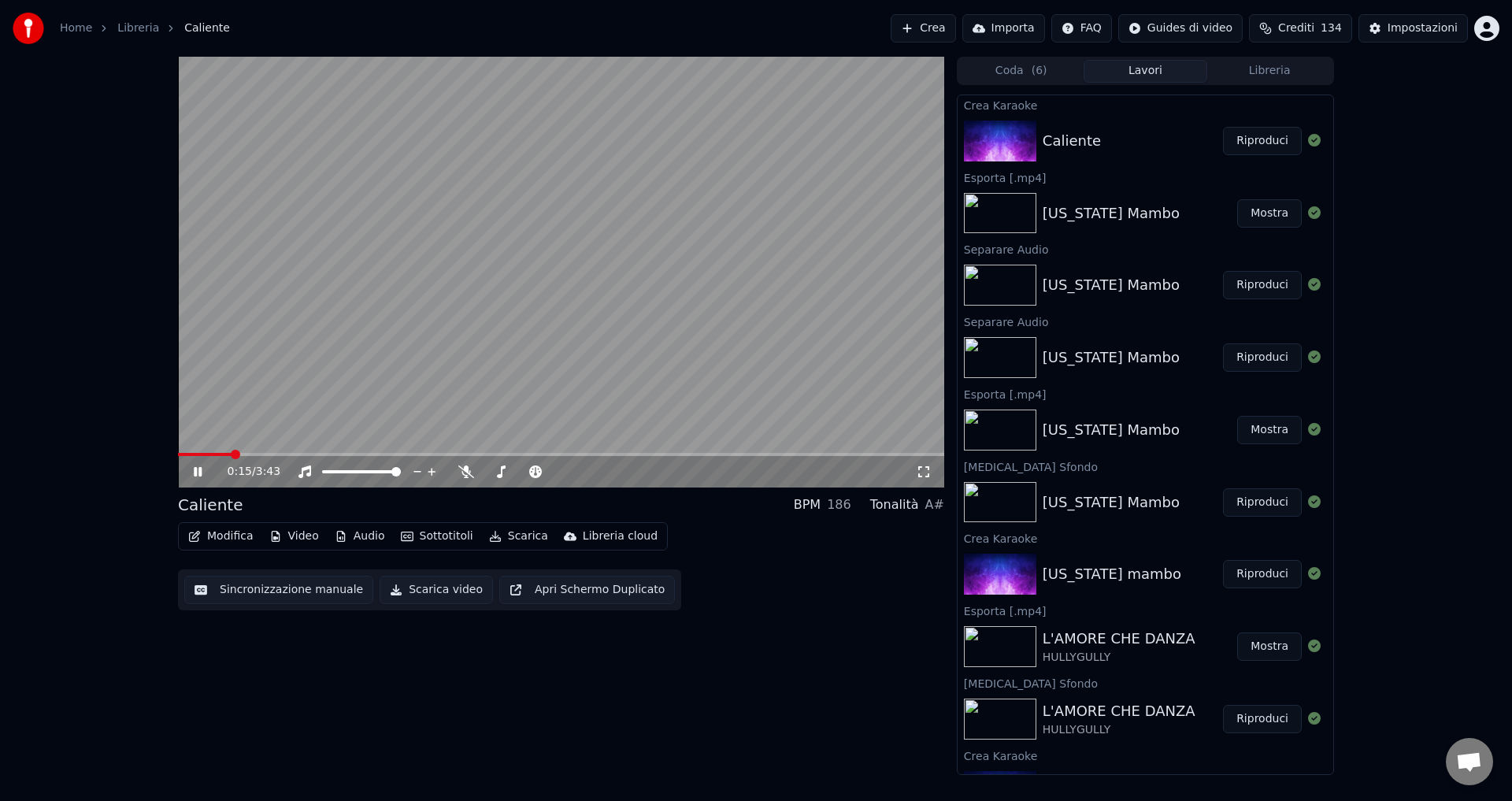
click at [195, 473] on icon at bounding box center [197, 472] width 8 height 9
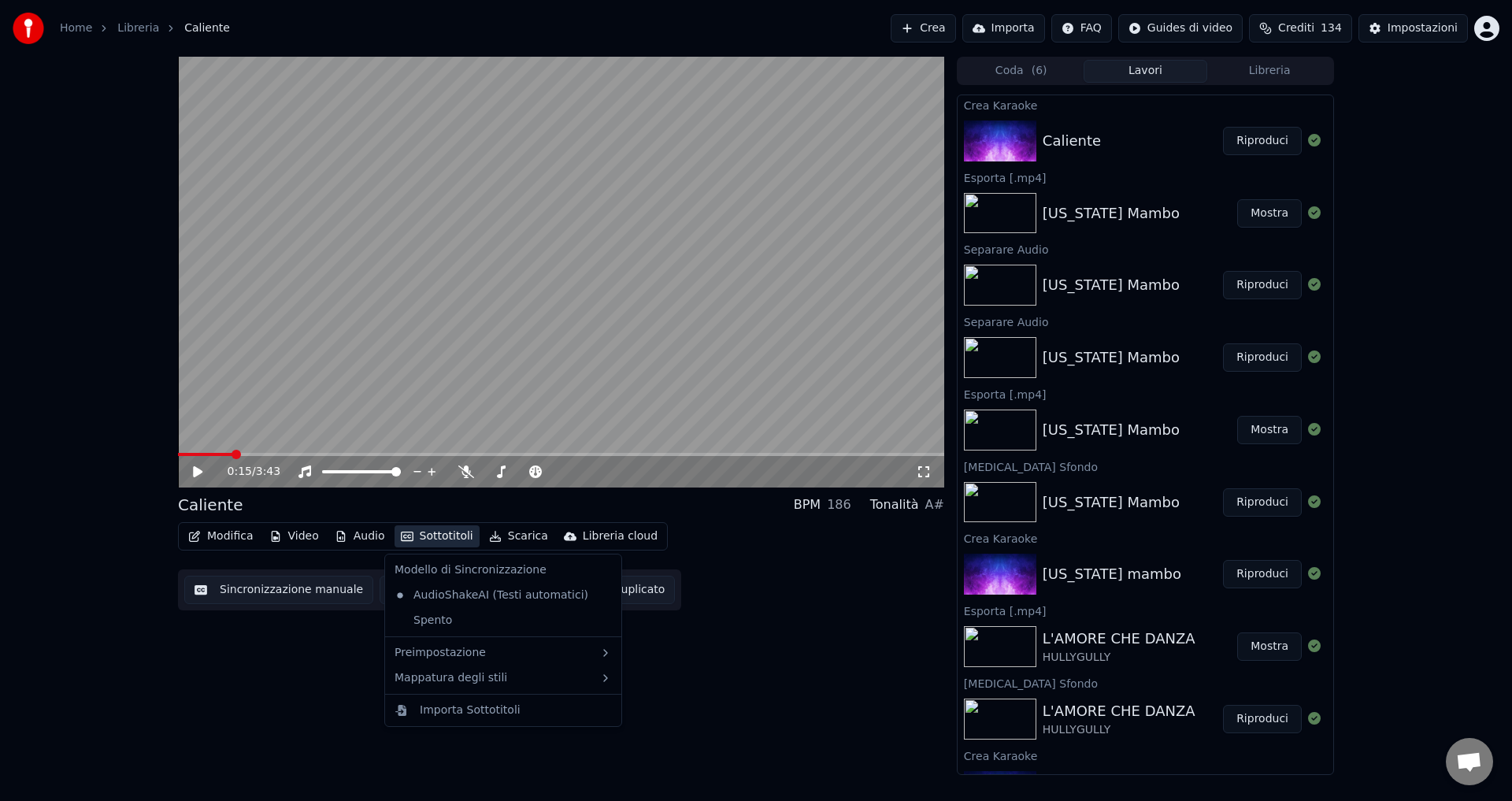
click at [430, 537] on button "Sottotitoli" at bounding box center [437, 536] width 85 height 22
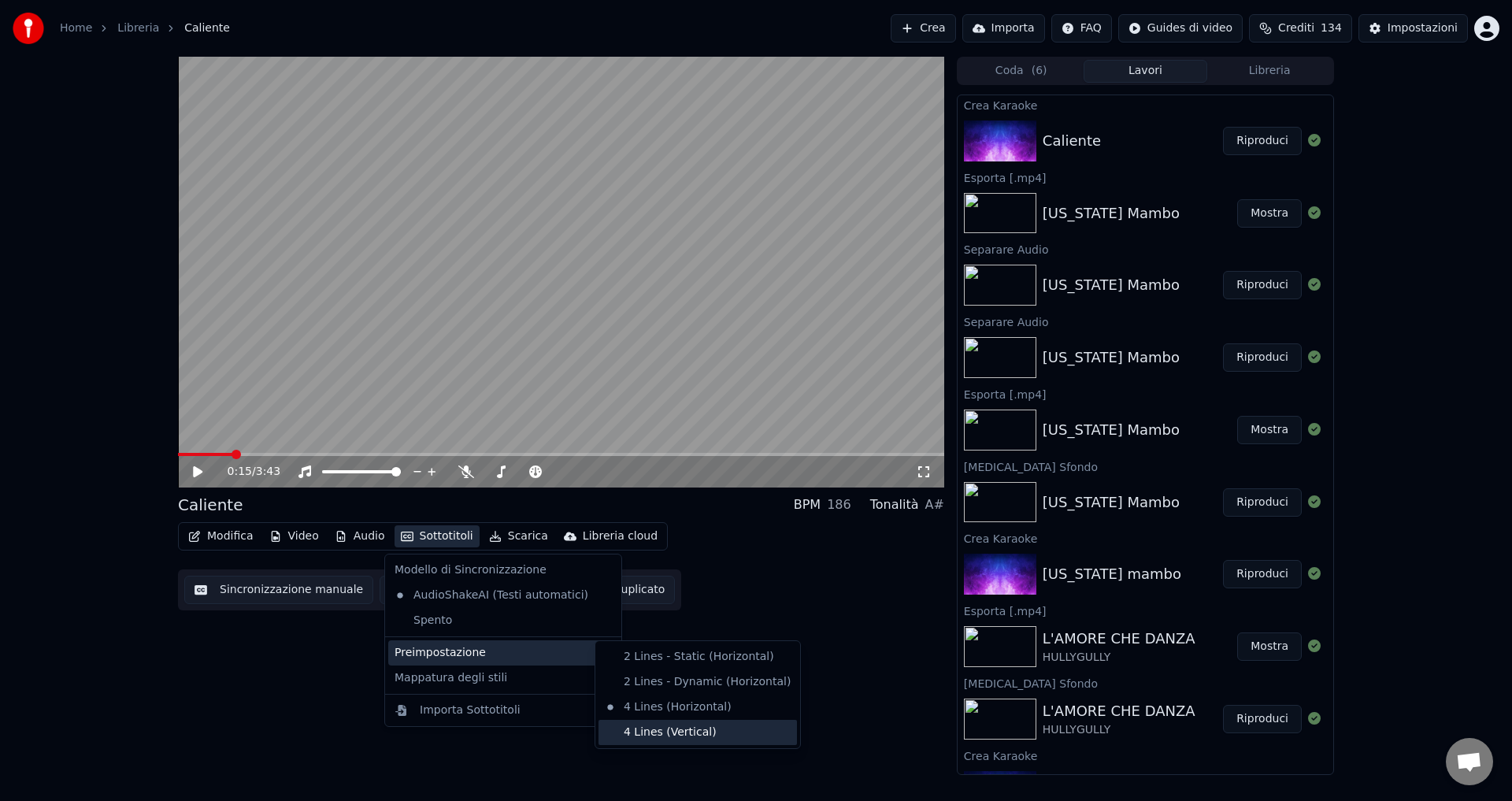
click at [670, 738] on div "4 Lines (Vertical)" at bounding box center [697, 732] width 198 height 26
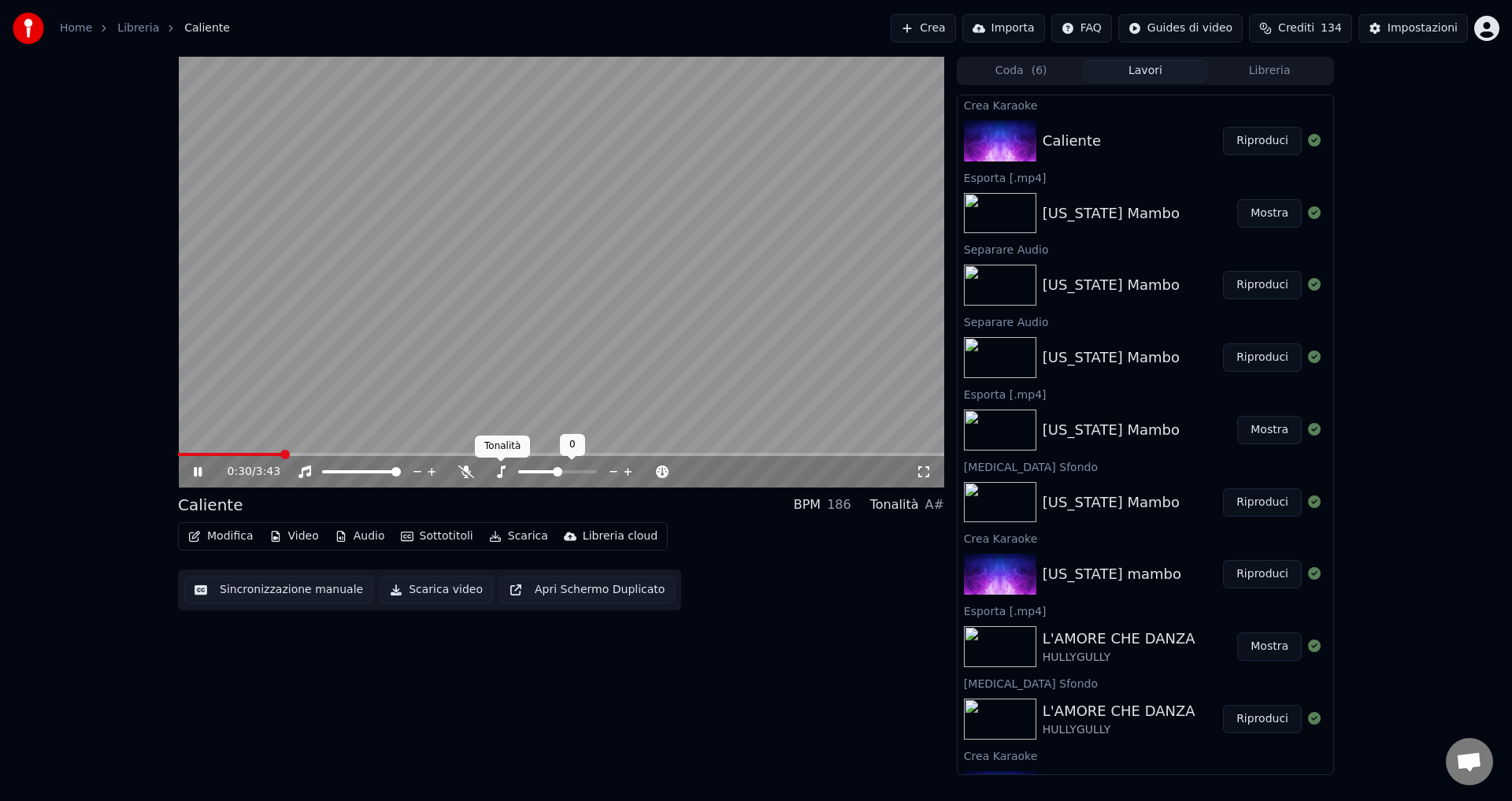
click at [499, 471] on icon at bounding box center [501, 471] width 16 height 12
click at [463, 459] on span at bounding box center [466, 462] width 8 height 8
click at [462, 469] on icon at bounding box center [465, 471] width 16 height 12
click at [466, 471] on icon at bounding box center [465, 471] width 9 height 12
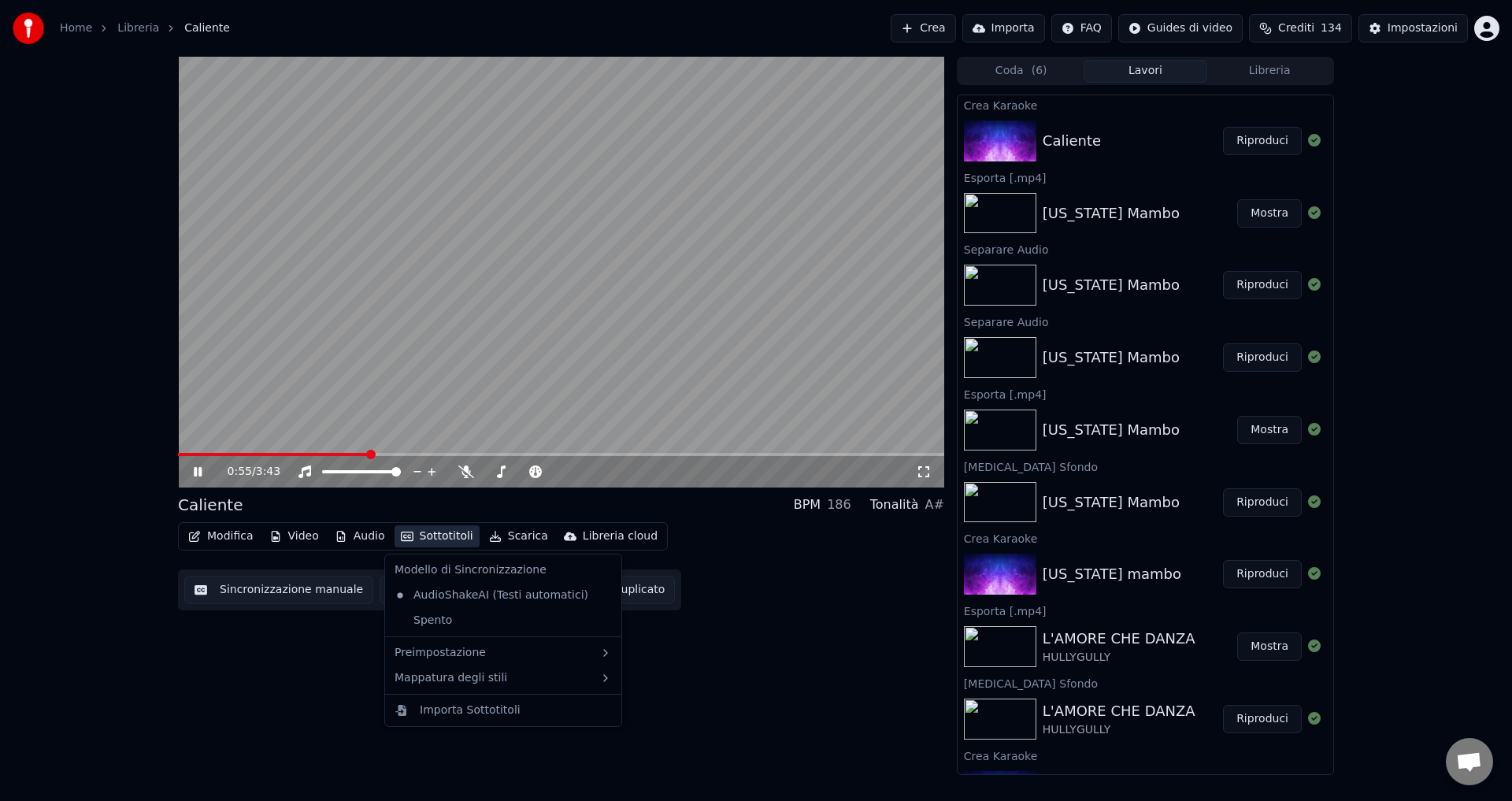
click at [425, 536] on button "Sottotitoli" at bounding box center [437, 536] width 85 height 22
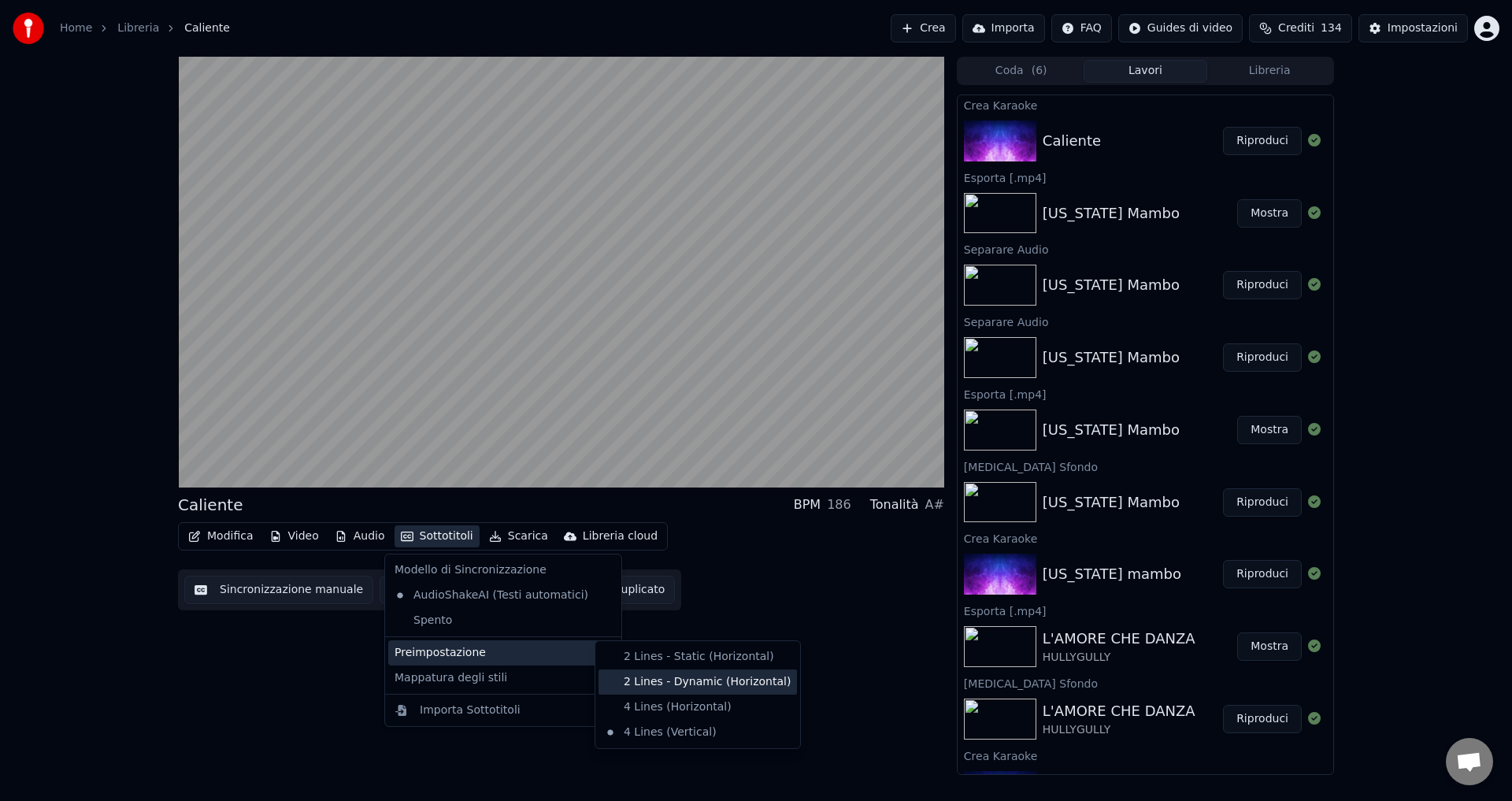
click at [677, 678] on div "2 Lines - Dynamic (Horizontal)" at bounding box center [697, 682] width 198 height 26
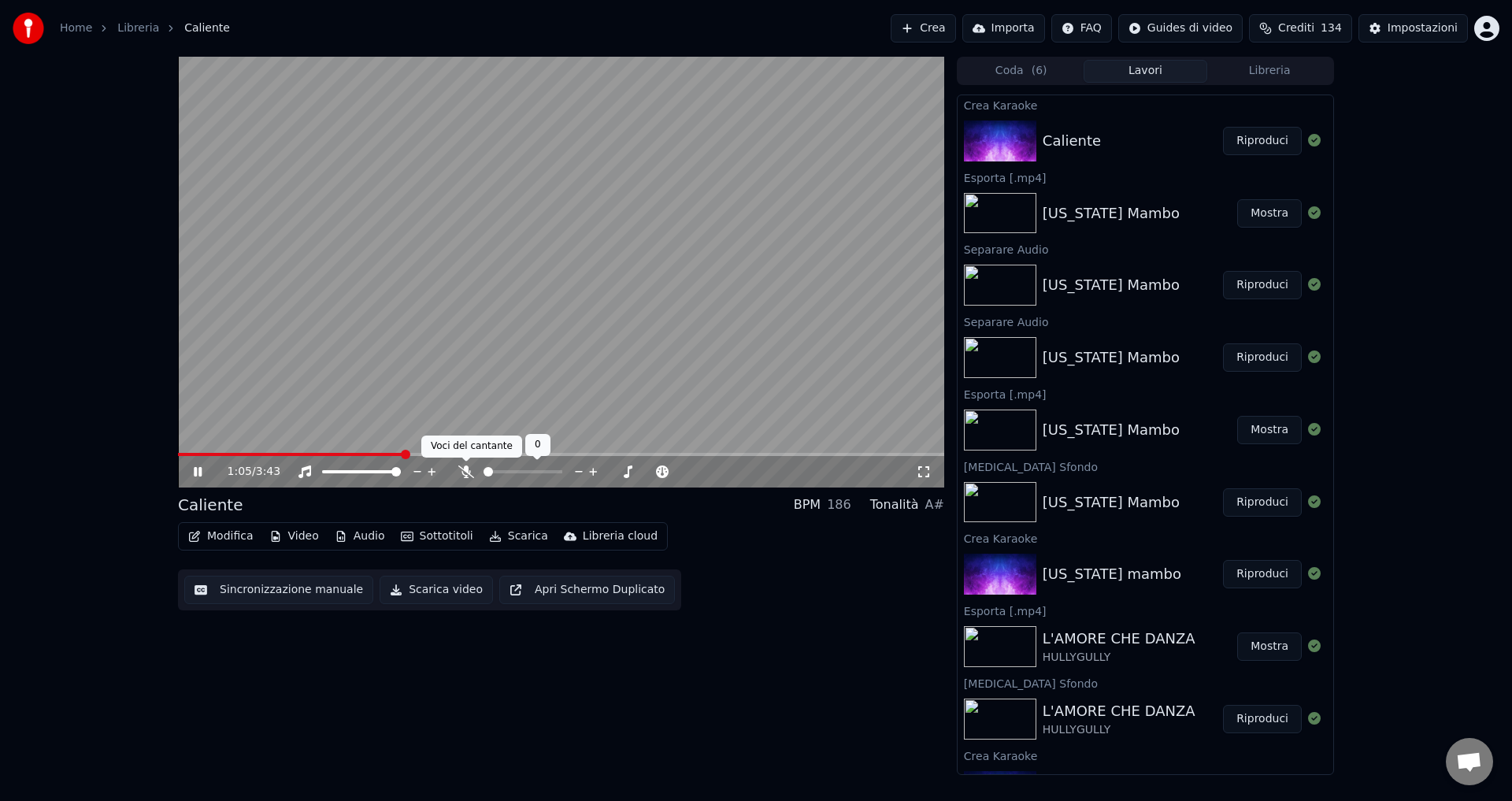
click at [467, 472] on icon at bounding box center [465, 471] width 16 height 12
click at [467, 472] on icon at bounding box center [465, 471] width 9 height 12
click at [361, 537] on button "Audio" at bounding box center [359, 536] width 63 height 22
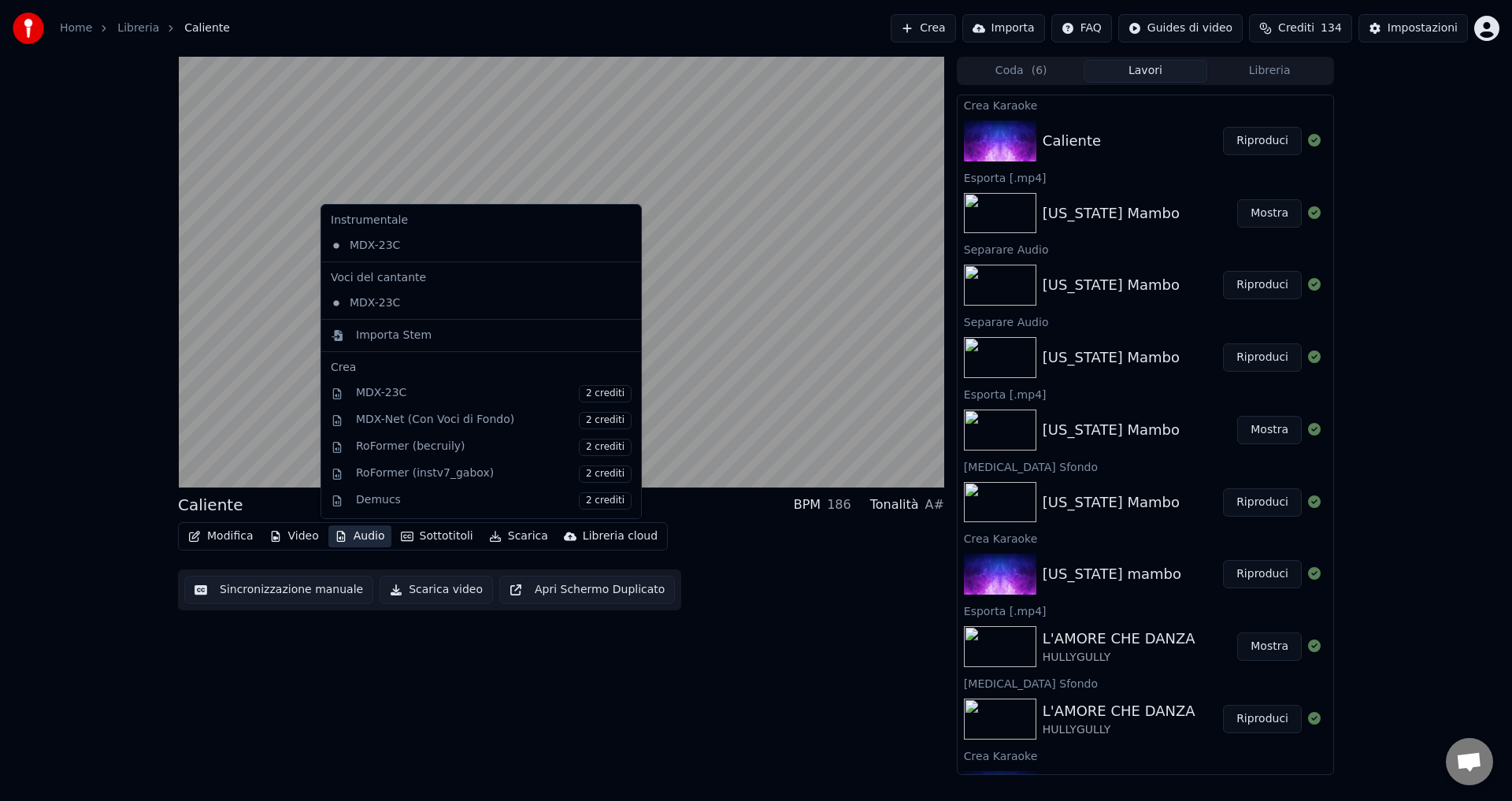
click at [346, 373] on div "Crea" at bounding box center [481, 368] width 301 height 16
click at [418, 660] on div "Caliente BPM 186 Tonalità A# Modifica Video Audio Sottotitoli Scarica Libreria …" at bounding box center [561, 416] width 766 height 719
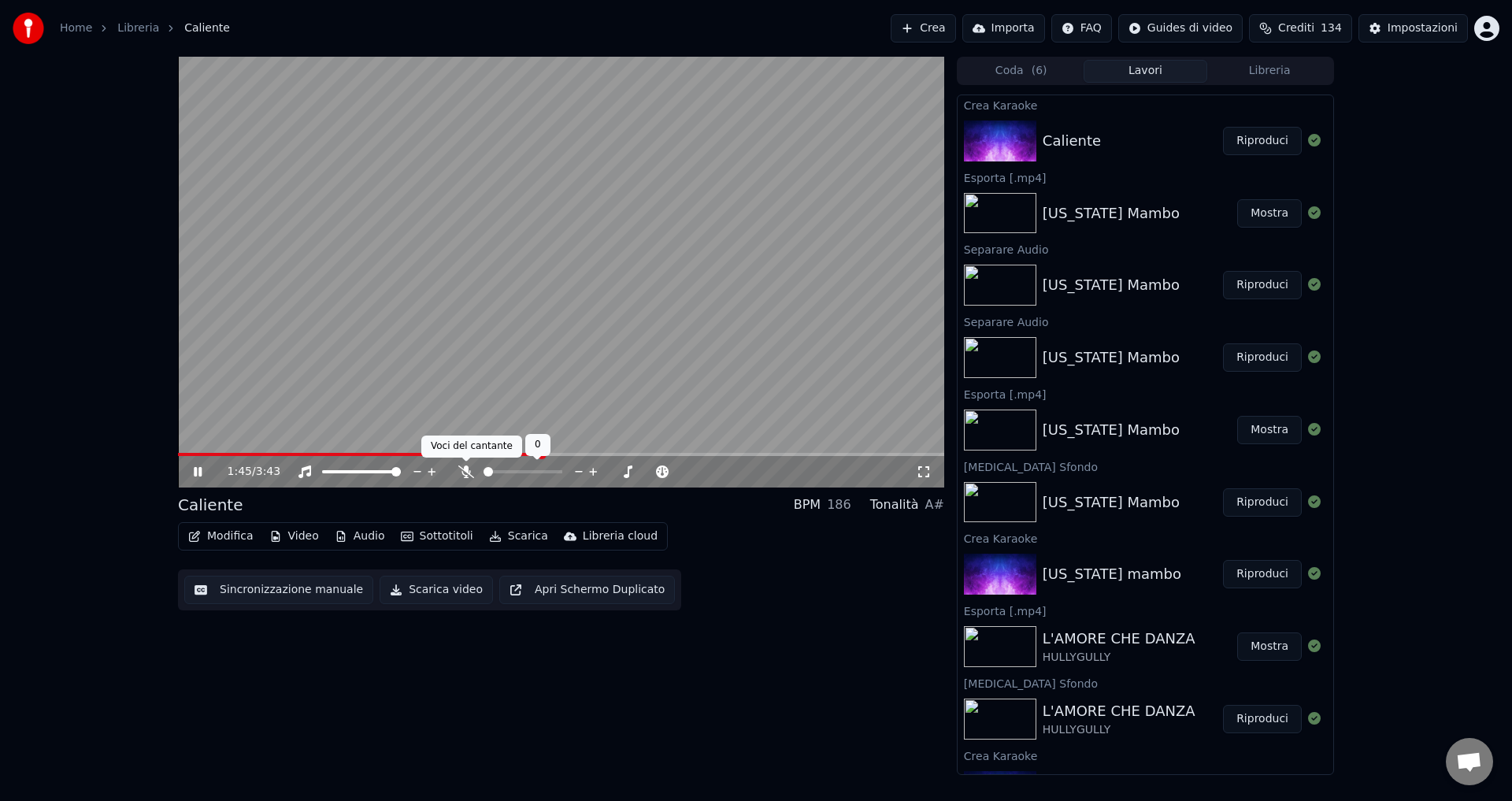
click at [467, 470] on icon at bounding box center [465, 471] width 16 height 12
click at [467, 470] on icon at bounding box center [465, 471] width 9 height 12
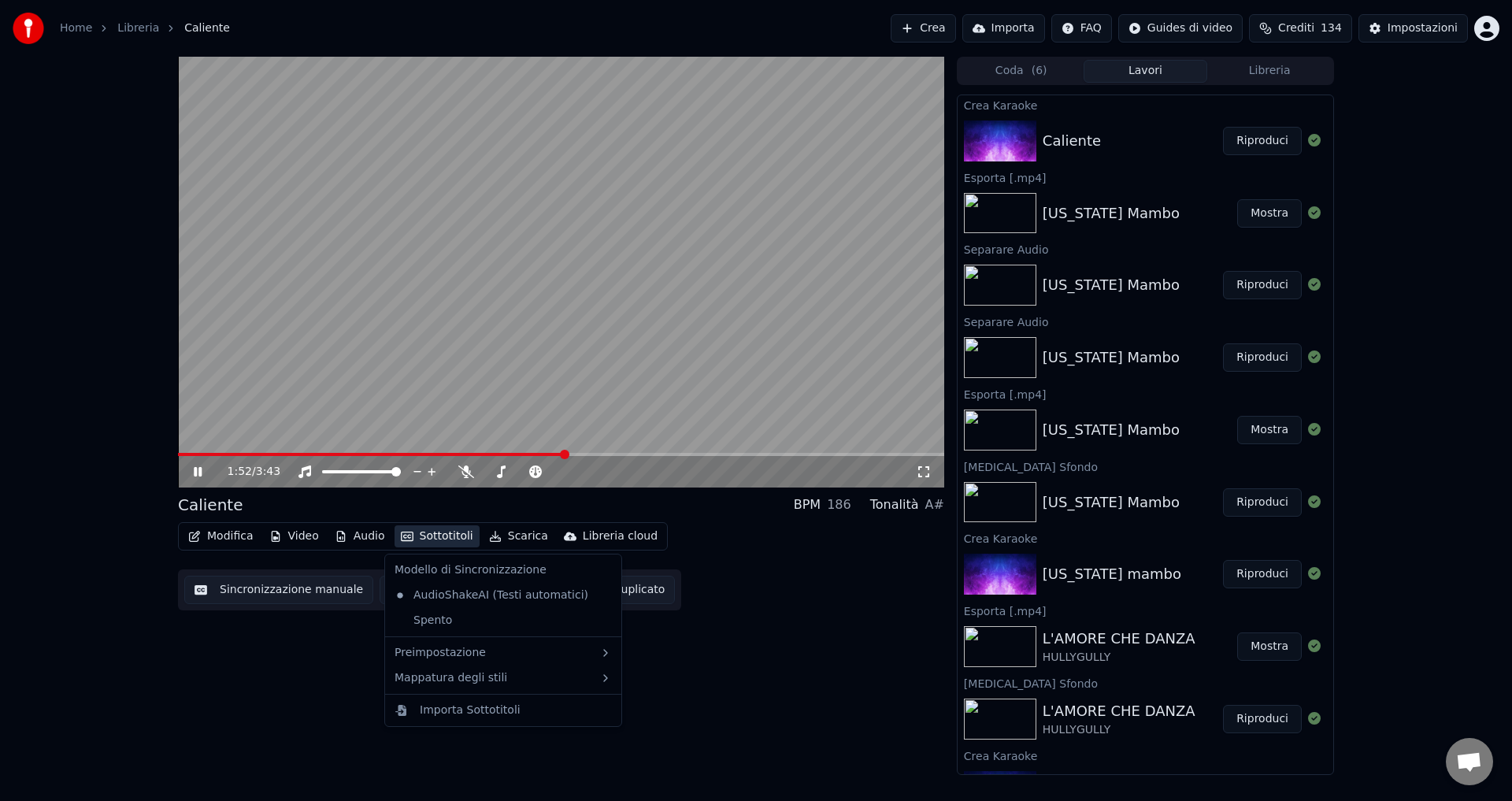
click at [425, 534] on button "Sottotitoli" at bounding box center [437, 536] width 85 height 22
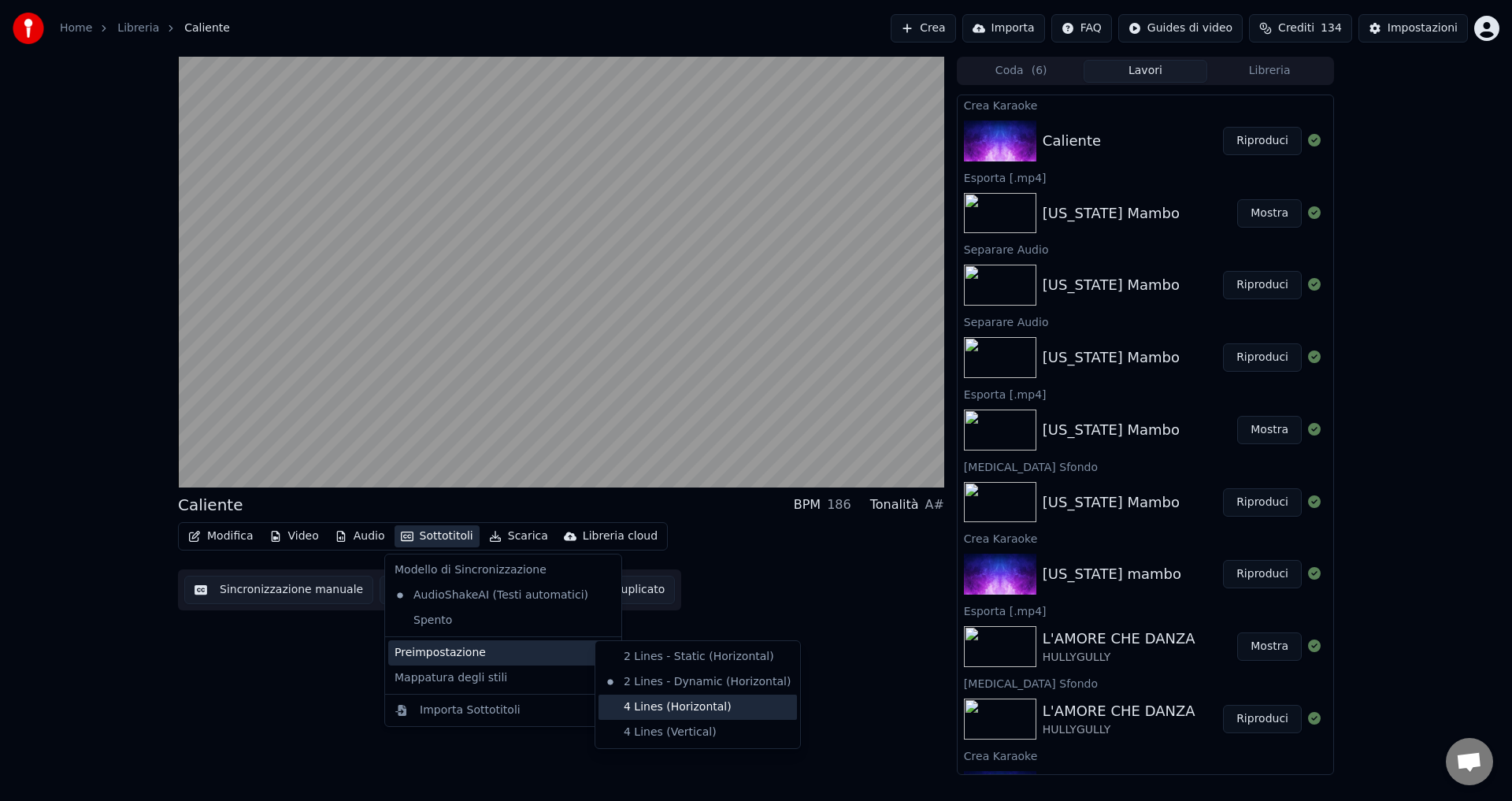
click at [639, 712] on div "4 Lines (Horizontal)" at bounding box center [697, 707] width 198 height 26
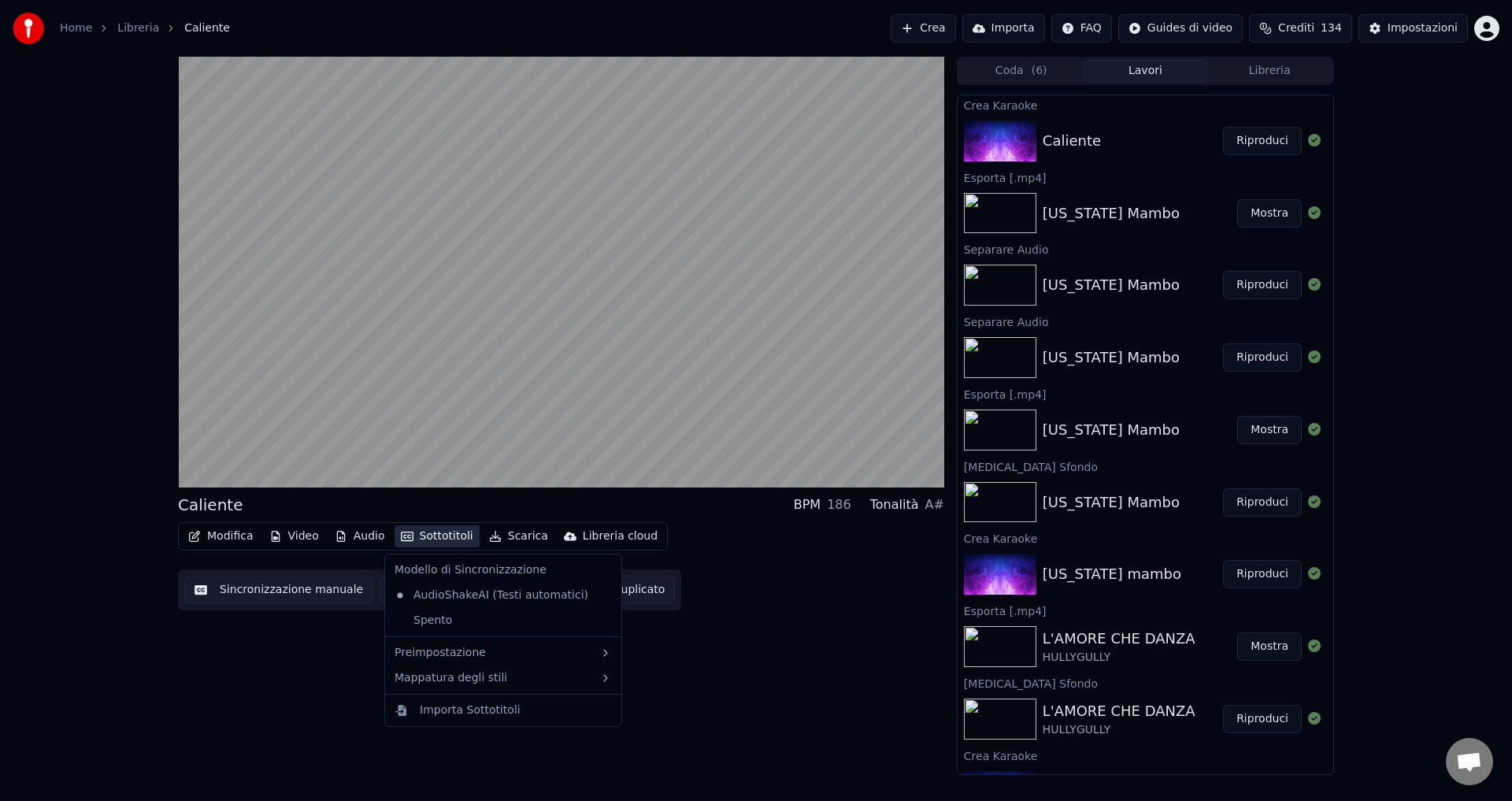
click at [424, 534] on button "Sottotitoli" at bounding box center [437, 536] width 85 height 22
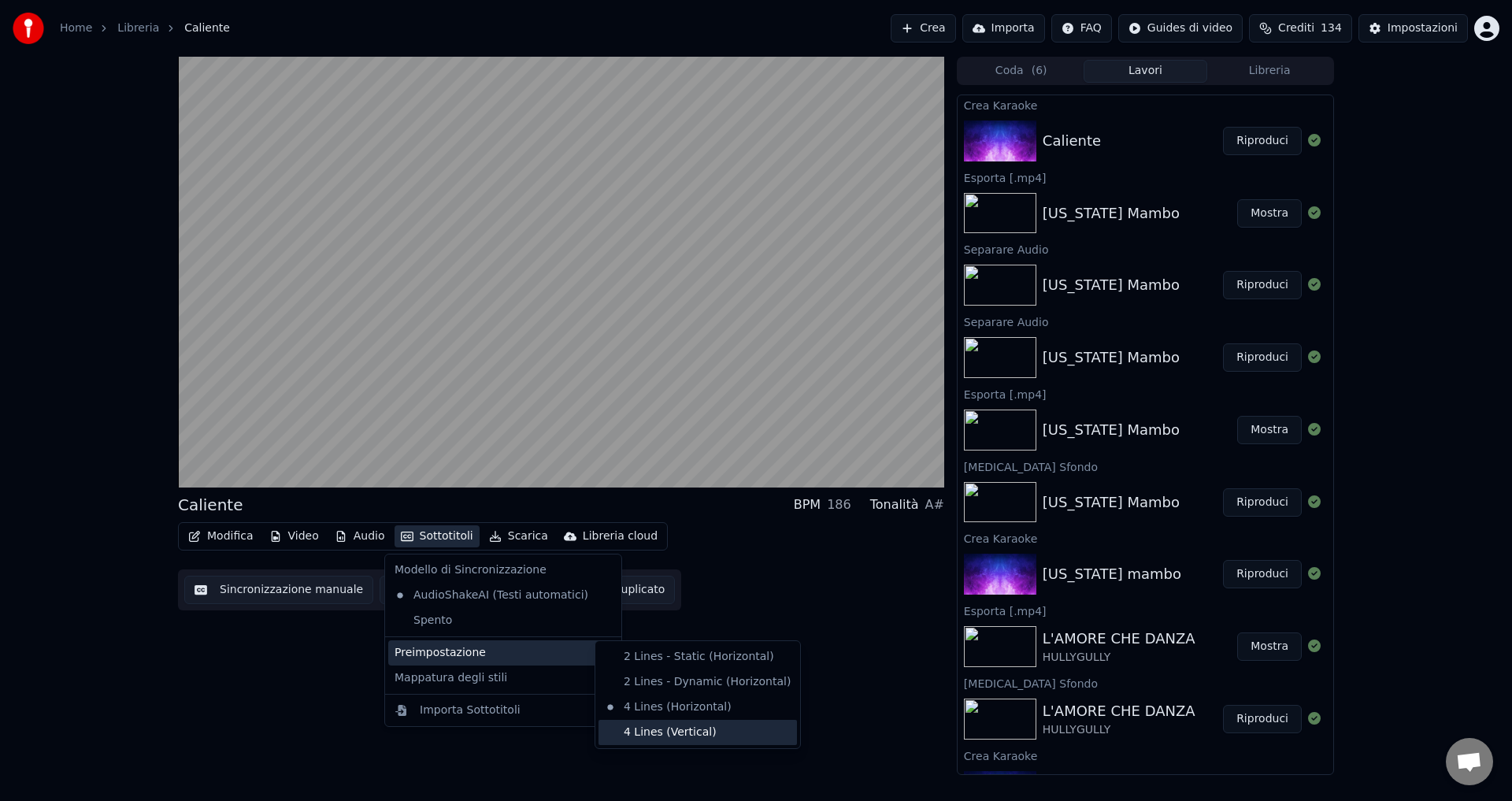
click at [660, 737] on div "4 Lines (Vertical)" at bounding box center [697, 732] width 198 height 26
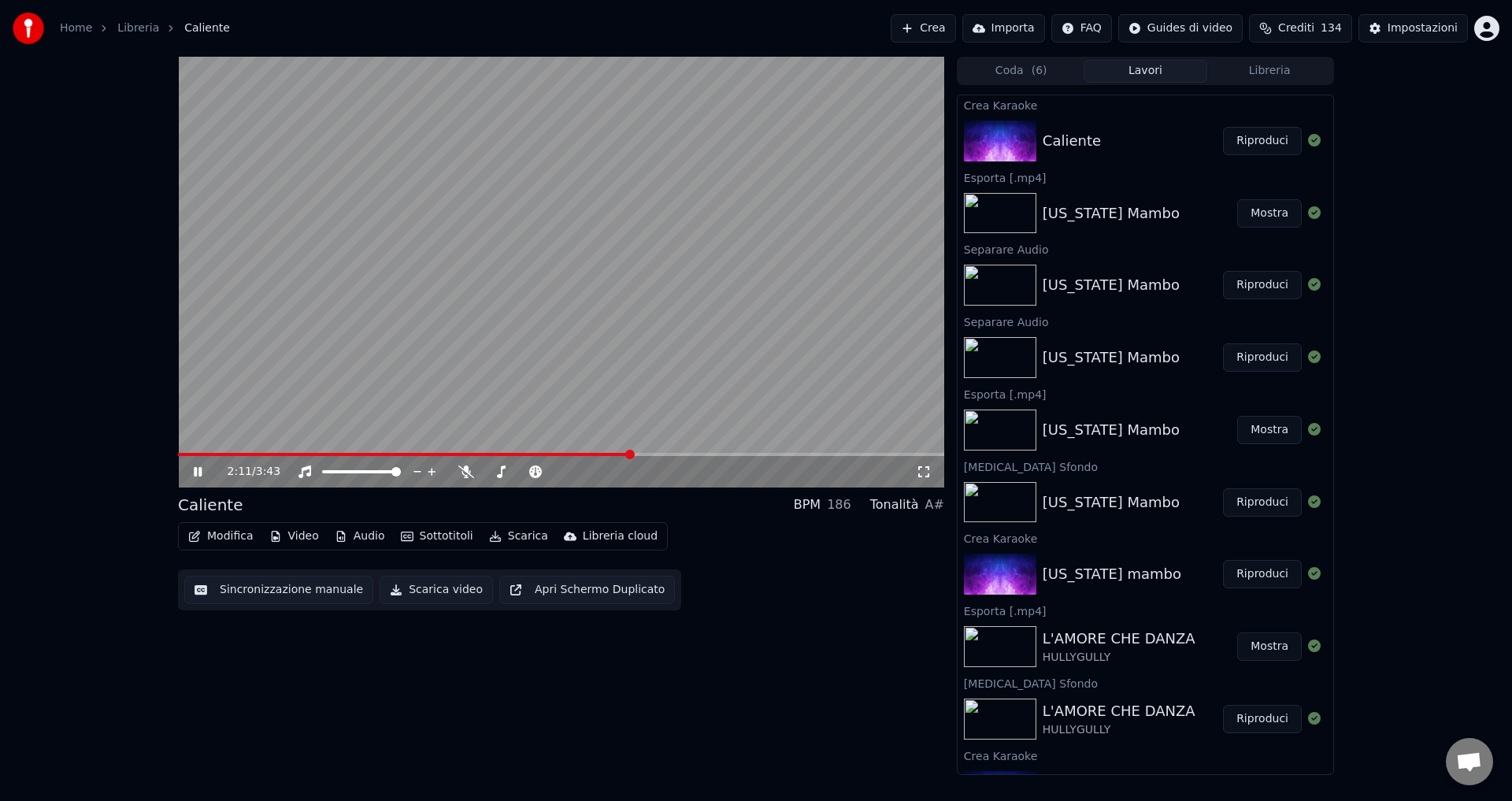
click at [196, 471] on icon at bounding box center [197, 472] width 8 height 9
click at [188, 450] on video at bounding box center [561, 272] width 766 height 430
click at [185, 453] on span at bounding box center [407, 454] width 457 height 3
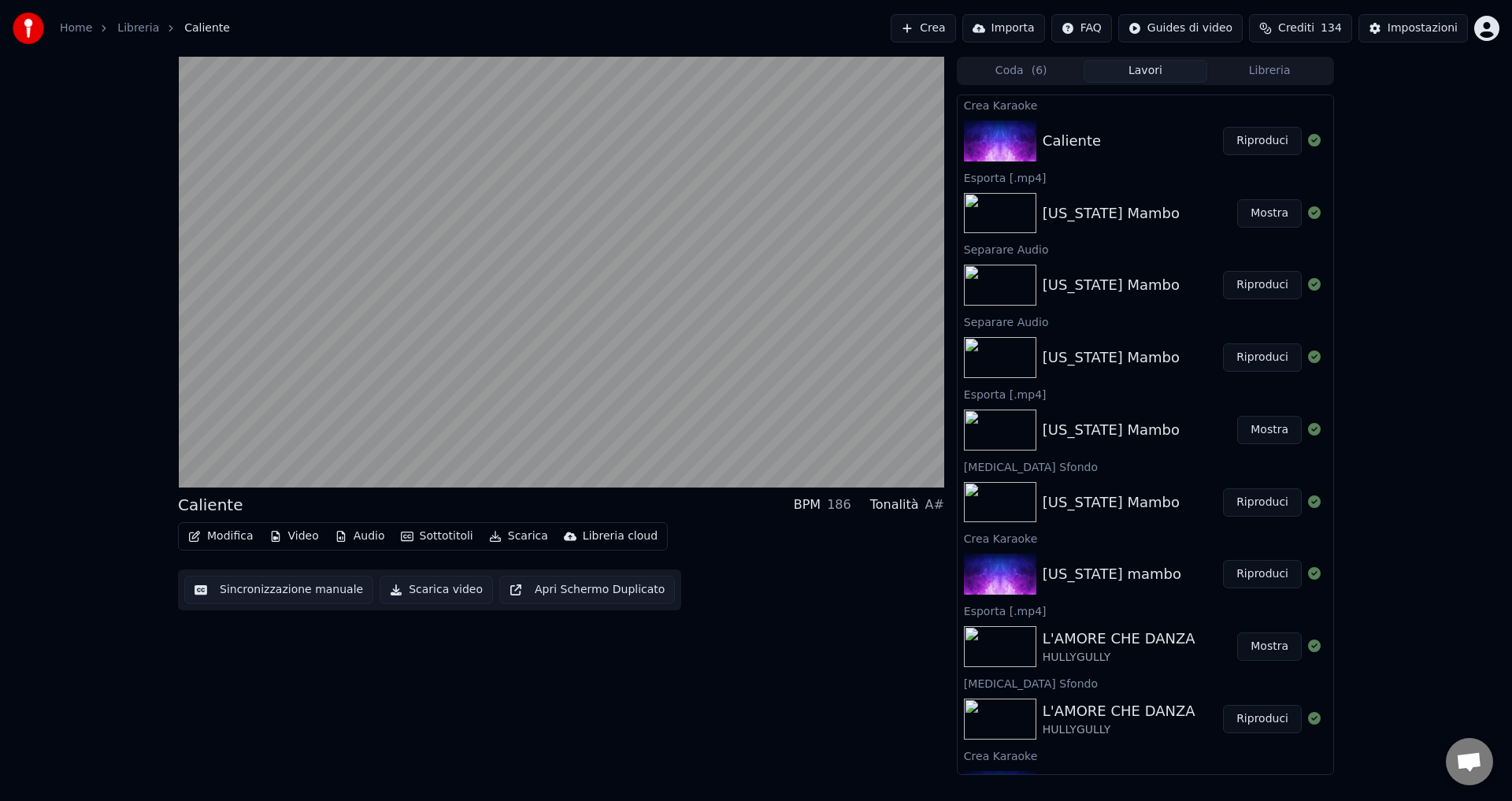
click at [438, 537] on button "Sottotitoli" at bounding box center [437, 536] width 85 height 22
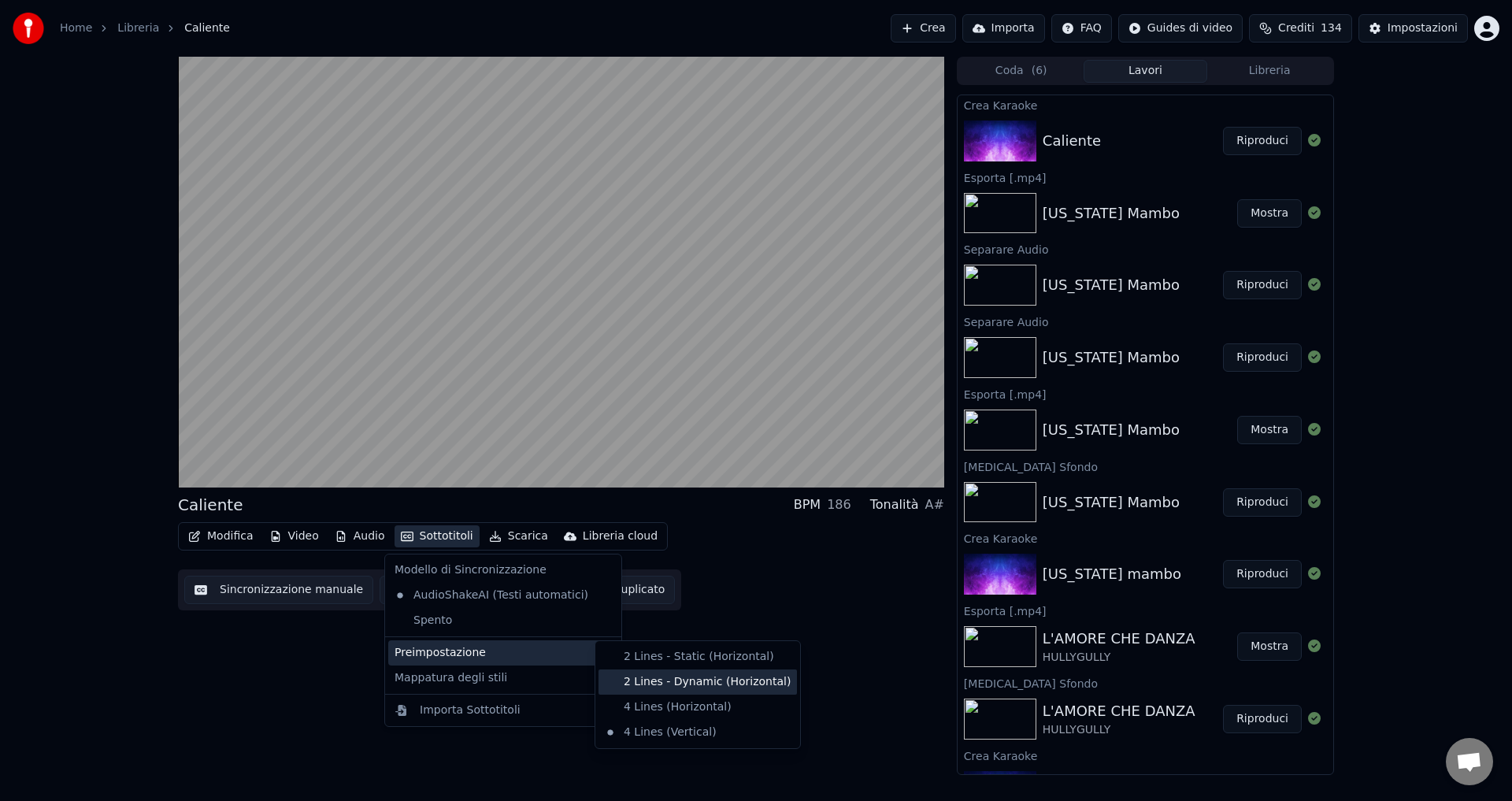
click at [645, 683] on div "2 Lines - Dynamic (Horizontal)" at bounding box center [697, 682] width 198 height 26
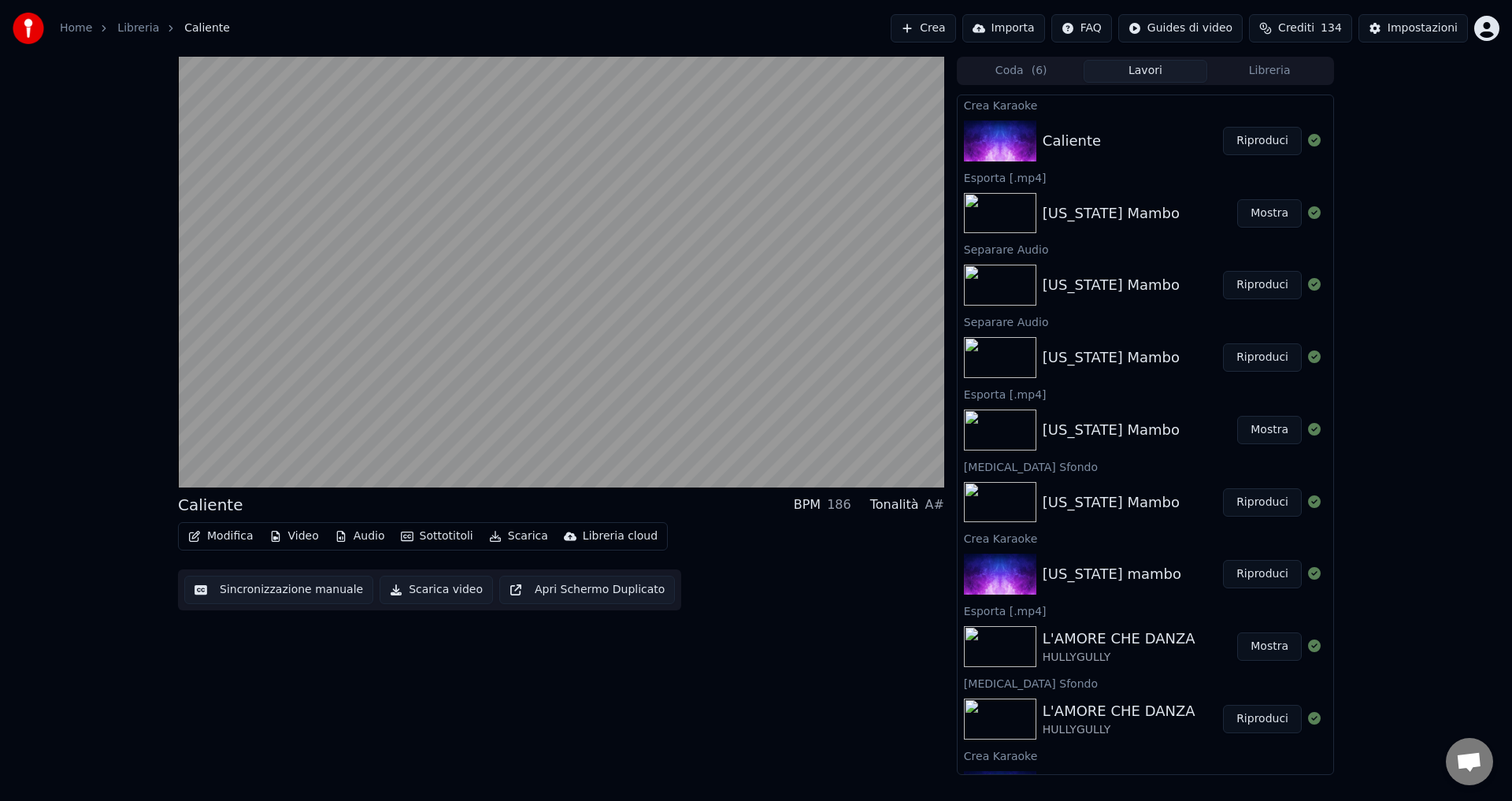
click at [424, 540] on button "Sottotitoli" at bounding box center [437, 536] width 85 height 22
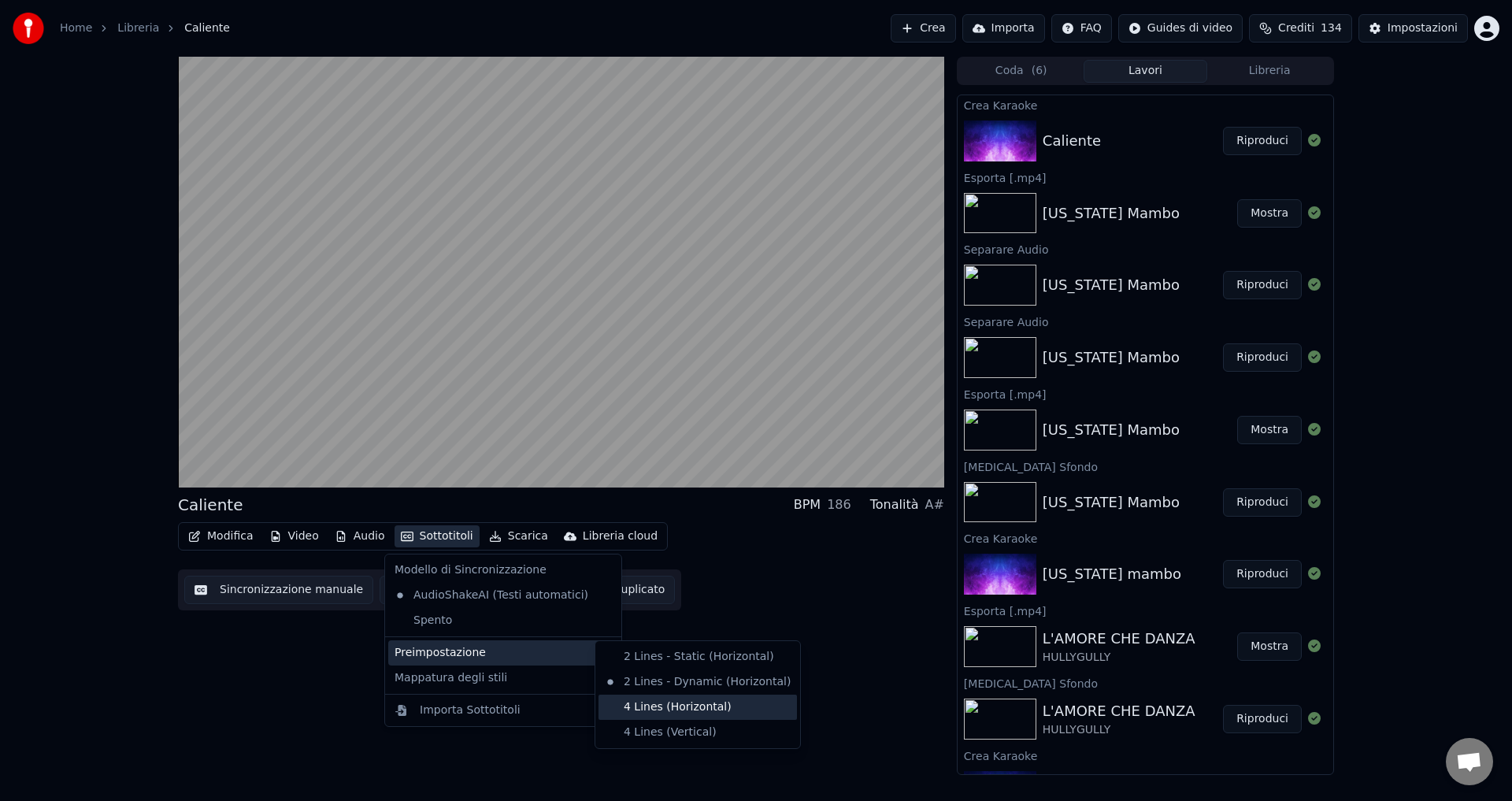
click at [643, 706] on div "4 Lines (Horizontal)" at bounding box center [697, 707] width 198 height 26
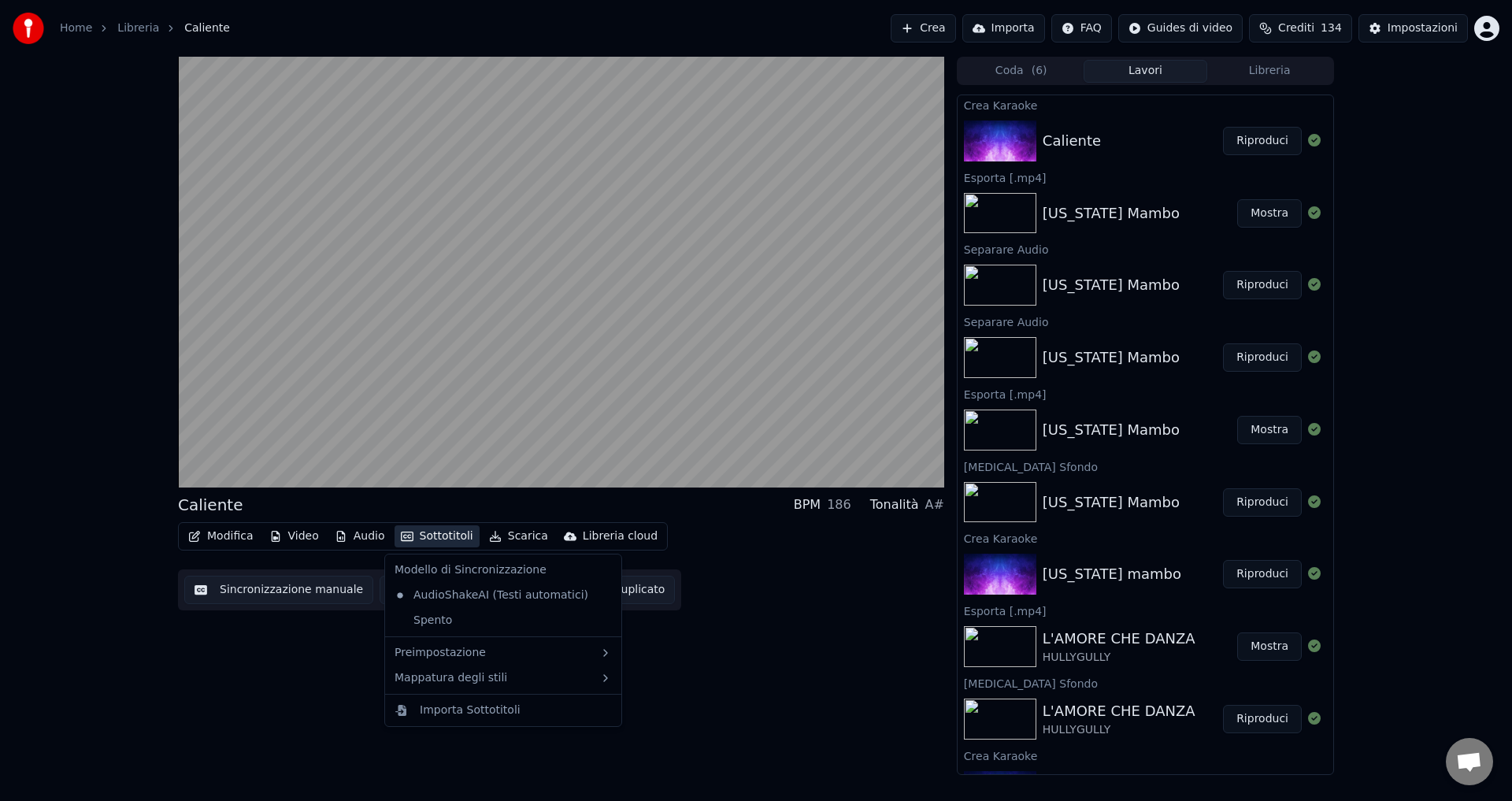
click at [429, 528] on button "Sottotitoli" at bounding box center [437, 536] width 85 height 22
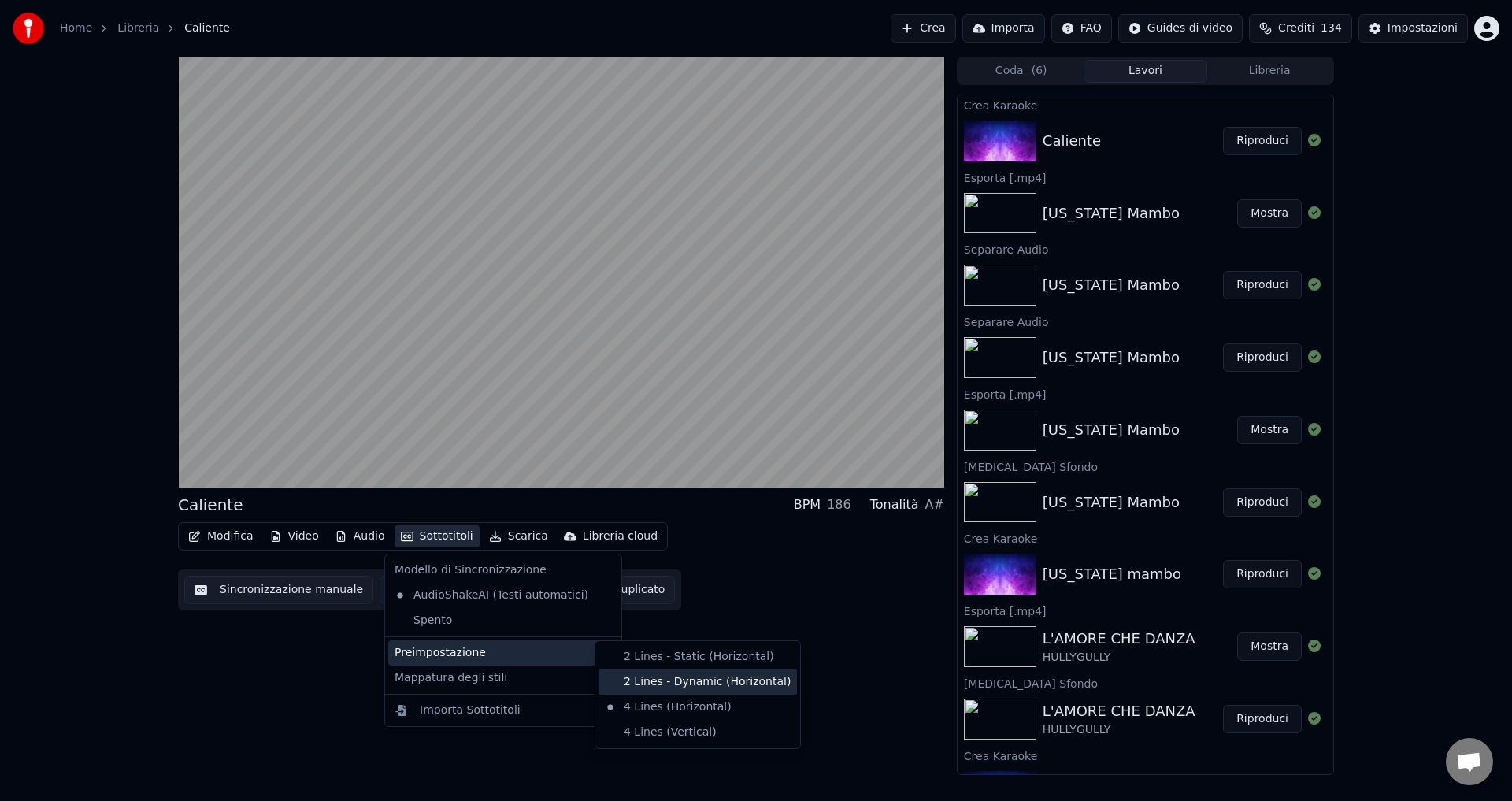
click at [644, 683] on div "2 Lines - Dynamic (Horizontal)" at bounding box center [697, 682] width 198 height 26
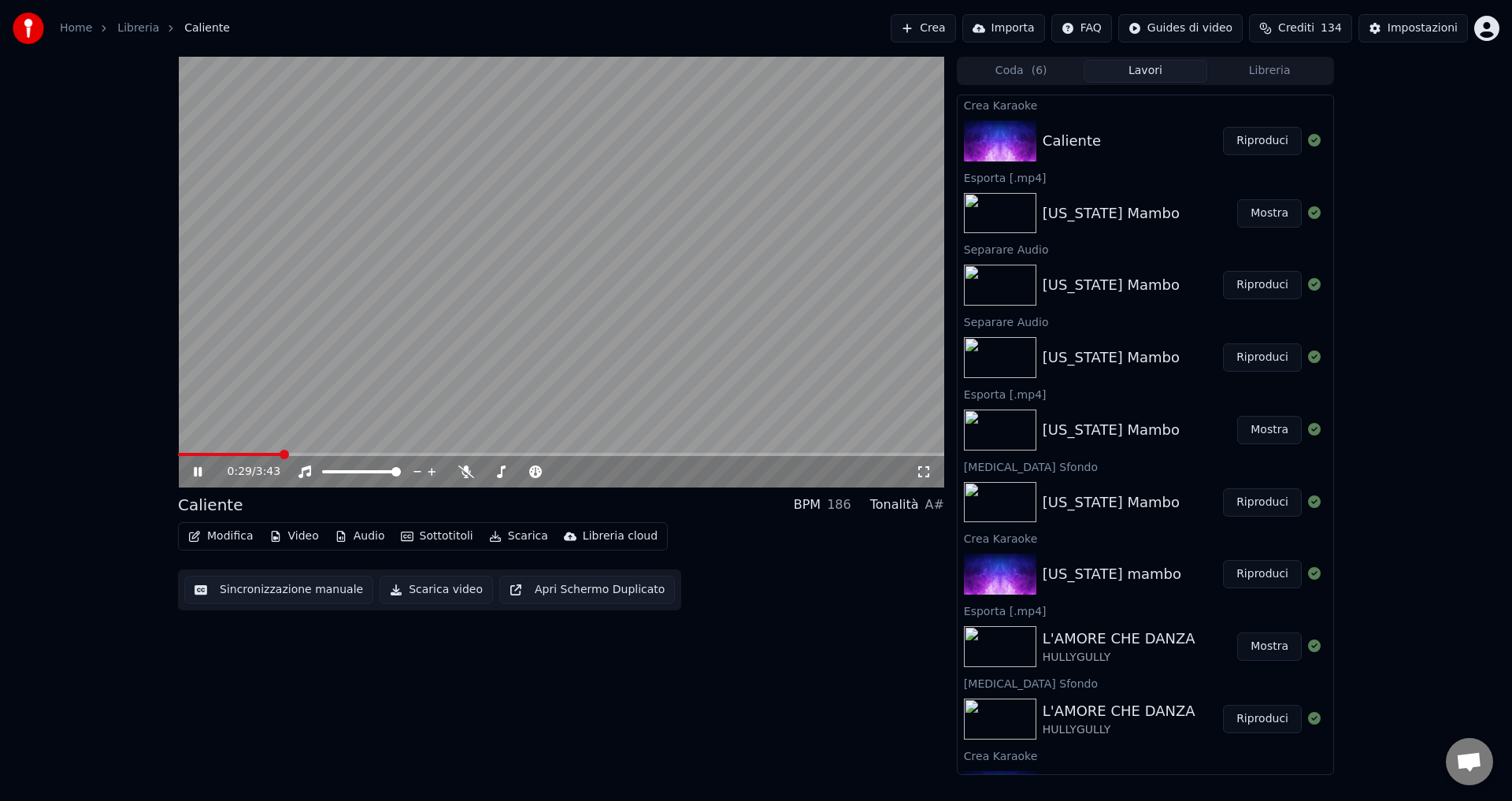
click at [197, 473] on icon at bounding box center [197, 472] width 8 height 9
click at [178, 452] on span at bounding box center [183, 454] width 9 height 9
click at [193, 471] on icon at bounding box center [198, 472] width 9 height 11
click at [289, 539] on button "Video" at bounding box center [294, 536] width 63 height 22
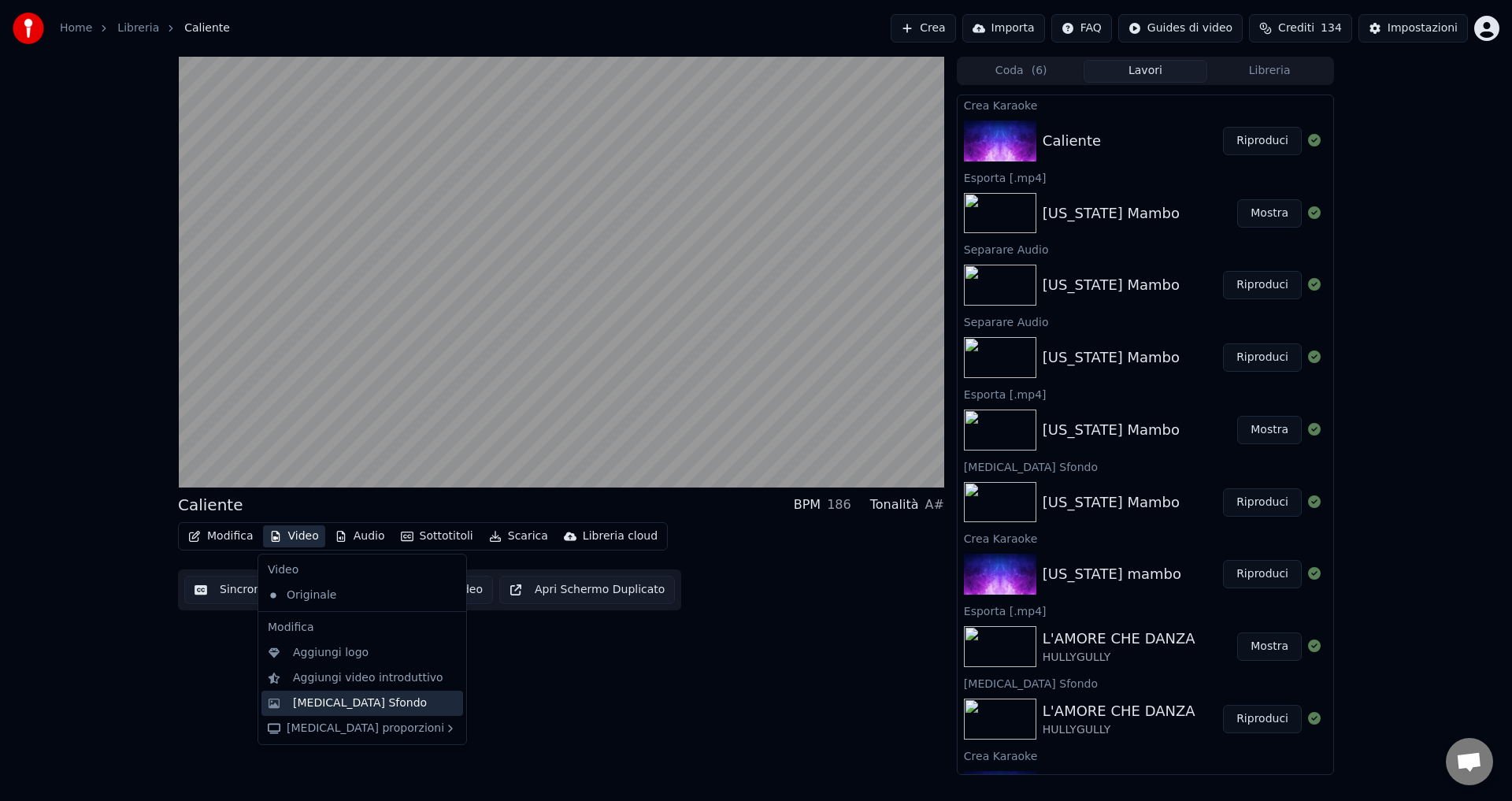
click at [341, 702] on div "[MEDICAL_DATA] Sfondo" at bounding box center [359, 702] width 134 height 16
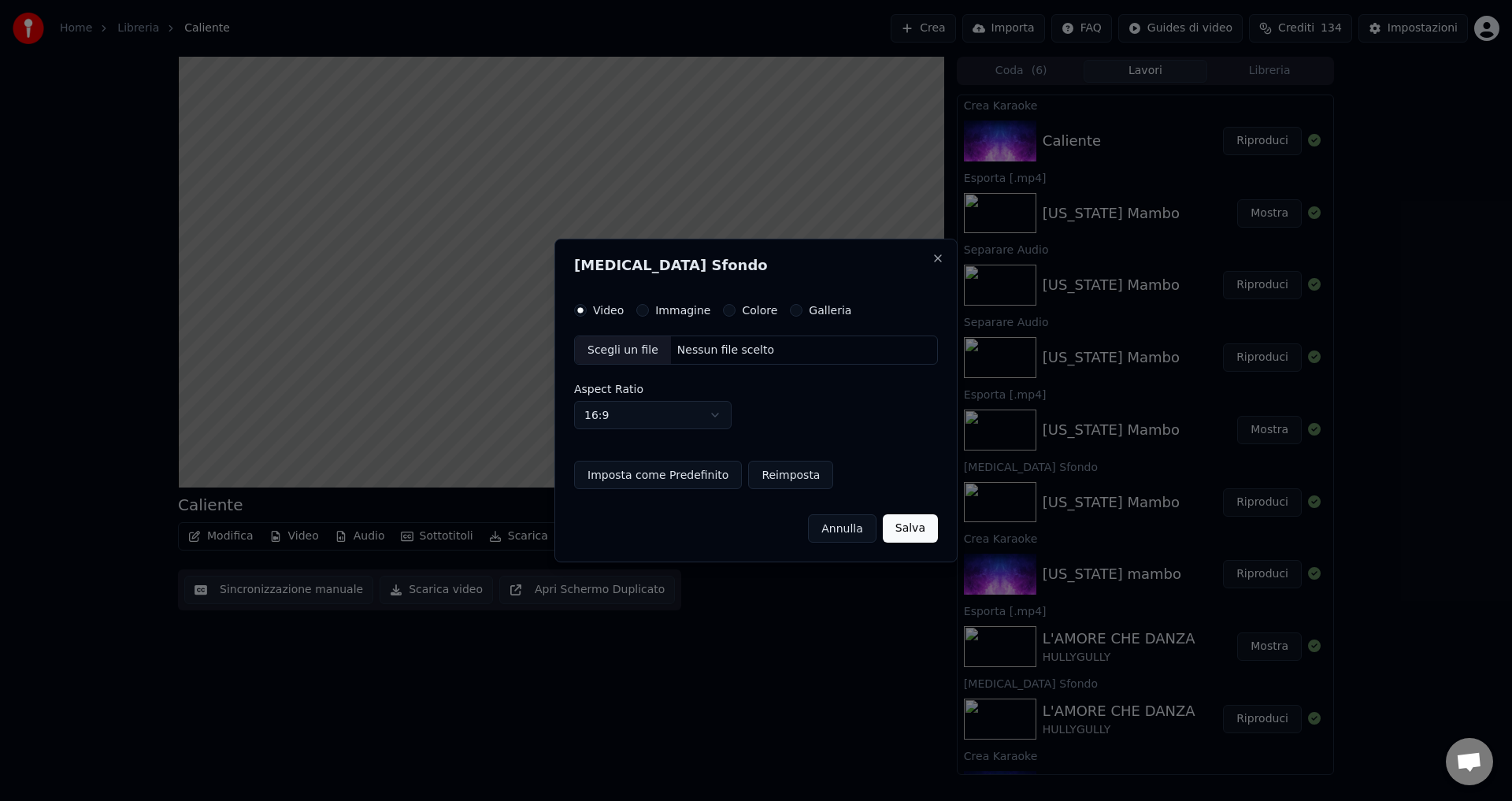
click at [723, 315] on button "Colore" at bounding box center [729, 310] width 12 height 12
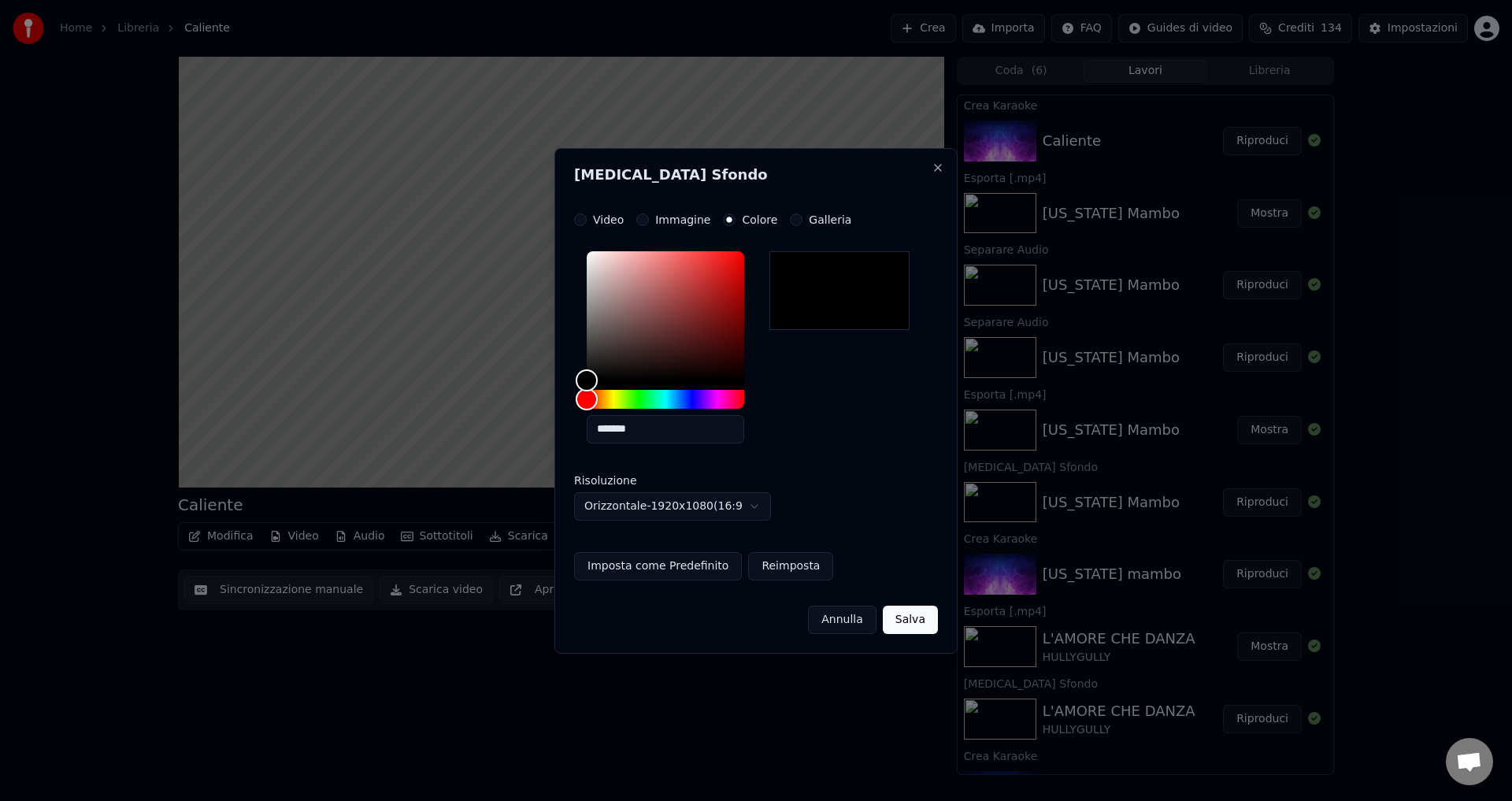
click at [918, 626] on button "Salva" at bounding box center [910, 620] width 55 height 28
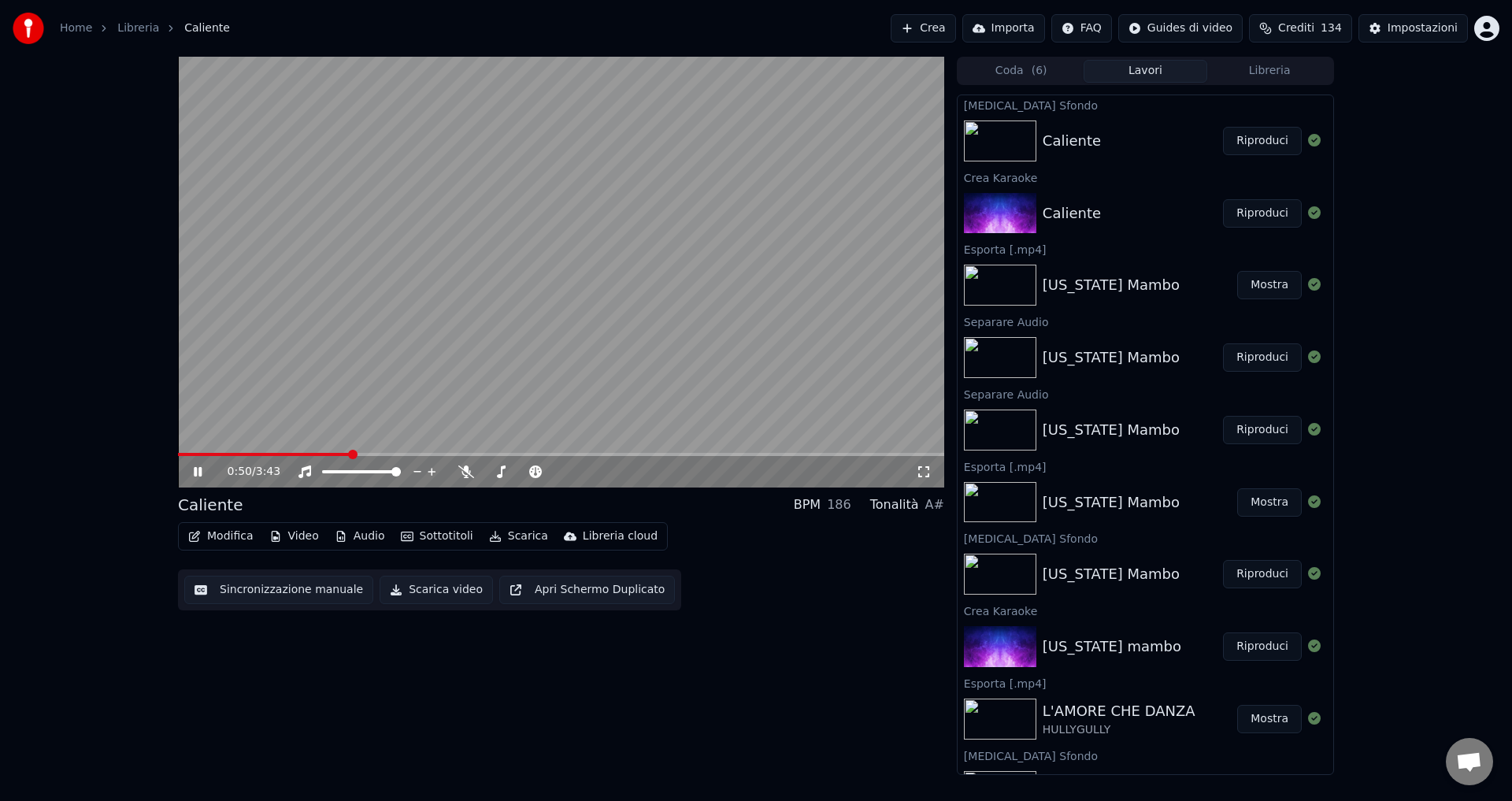
click at [193, 465] on icon at bounding box center [209, 471] width 37 height 12
click at [1239, 141] on button "Riproduci" at bounding box center [1262, 141] width 79 height 28
click at [466, 476] on icon at bounding box center [465, 471] width 16 height 12
click at [466, 476] on icon at bounding box center [465, 471] width 9 height 12
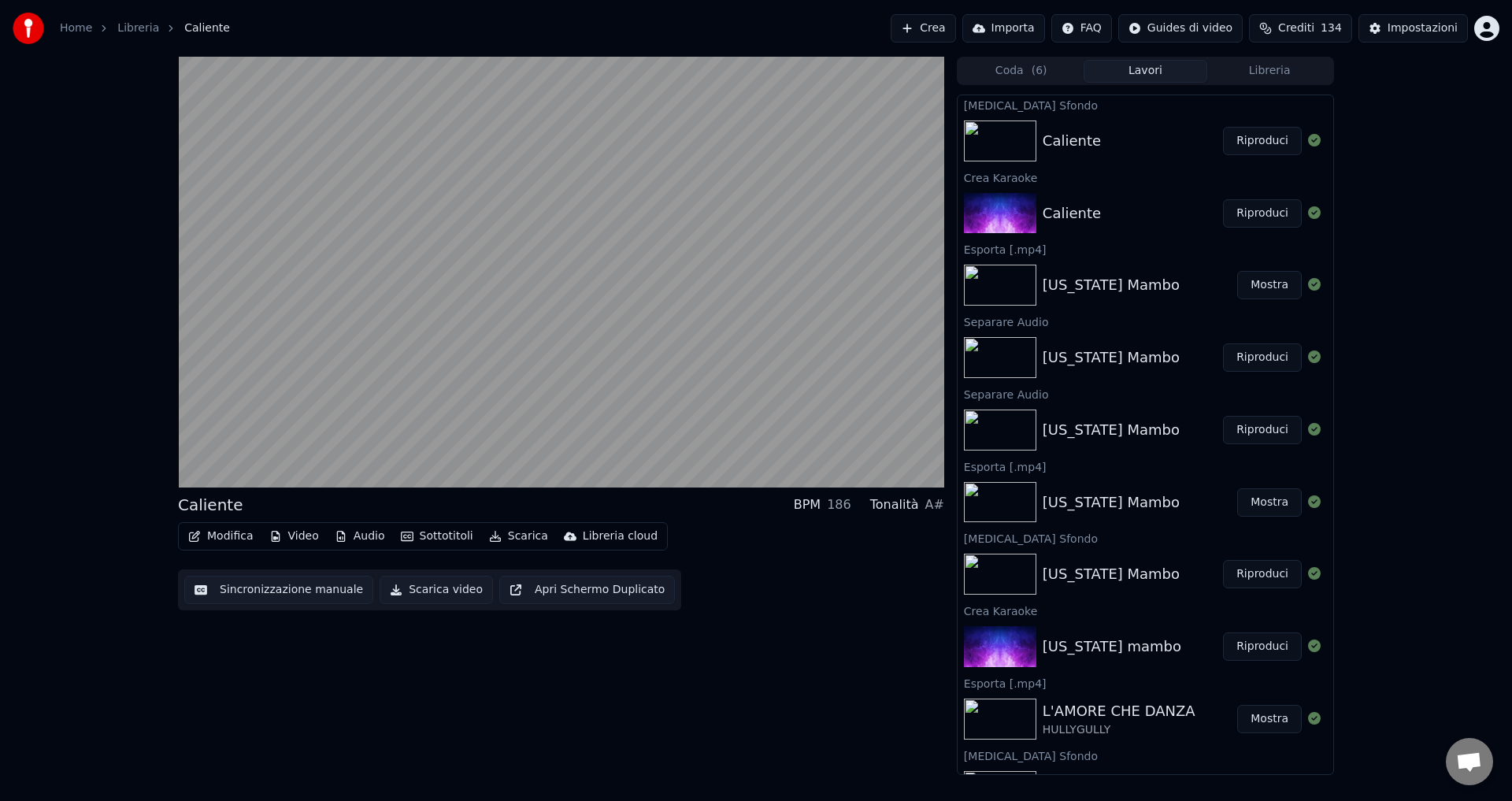
click at [406, 537] on icon "button" at bounding box center [407, 537] width 12 height 9
click at [202, 685] on div "Caliente BPM 186 Tonalità A# Modifica Video Audio Sottotitoli Scarica Libreria …" at bounding box center [561, 416] width 766 height 719
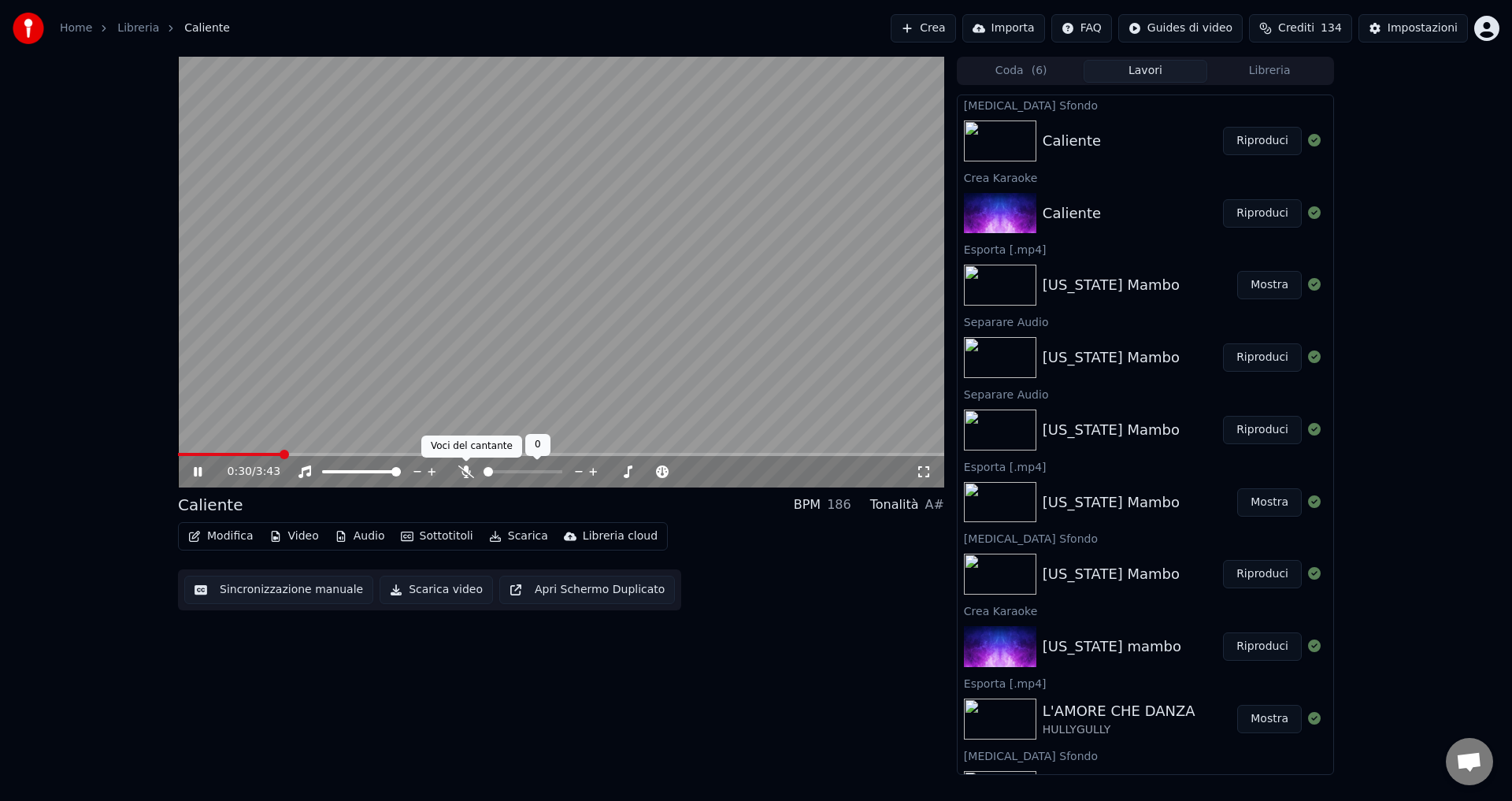
click at [462, 471] on icon at bounding box center [465, 471] width 16 height 12
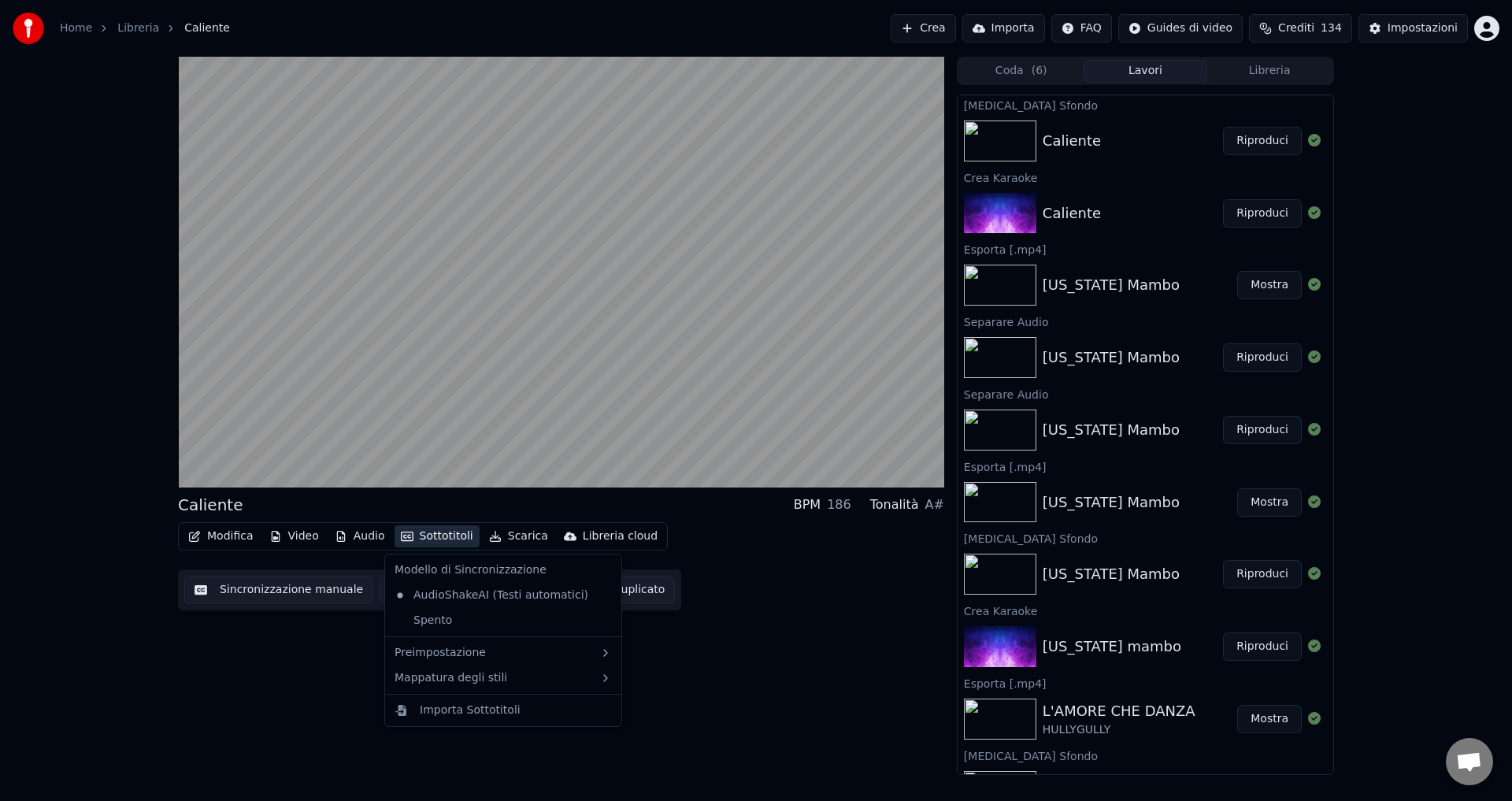
click at [426, 532] on button "Sottotitoli" at bounding box center [437, 536] width 85 height 22
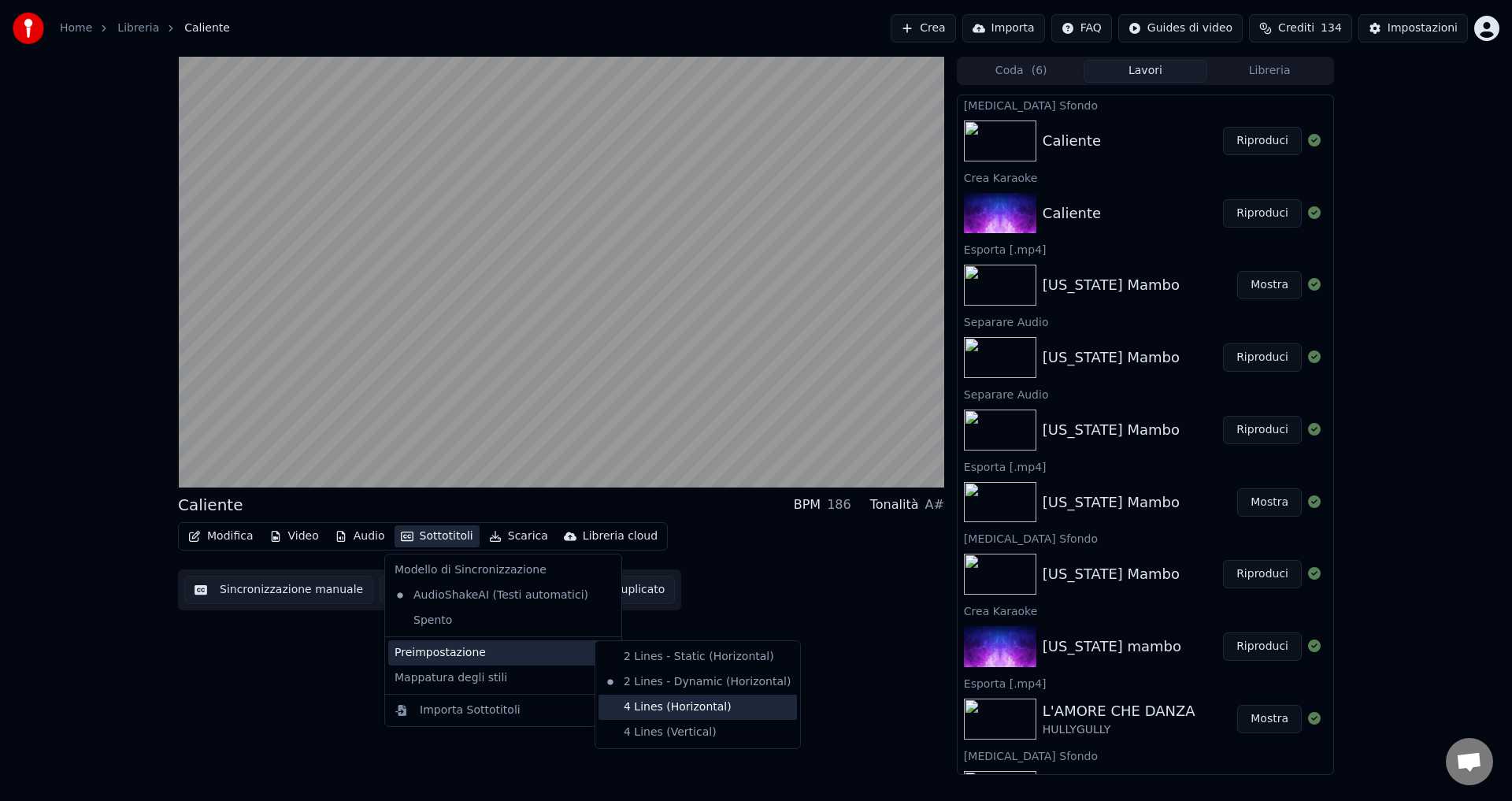
click at [638, 704] on div "4 Lines (Horizontal)" at bounding box center [697, 707] width 198 height 26
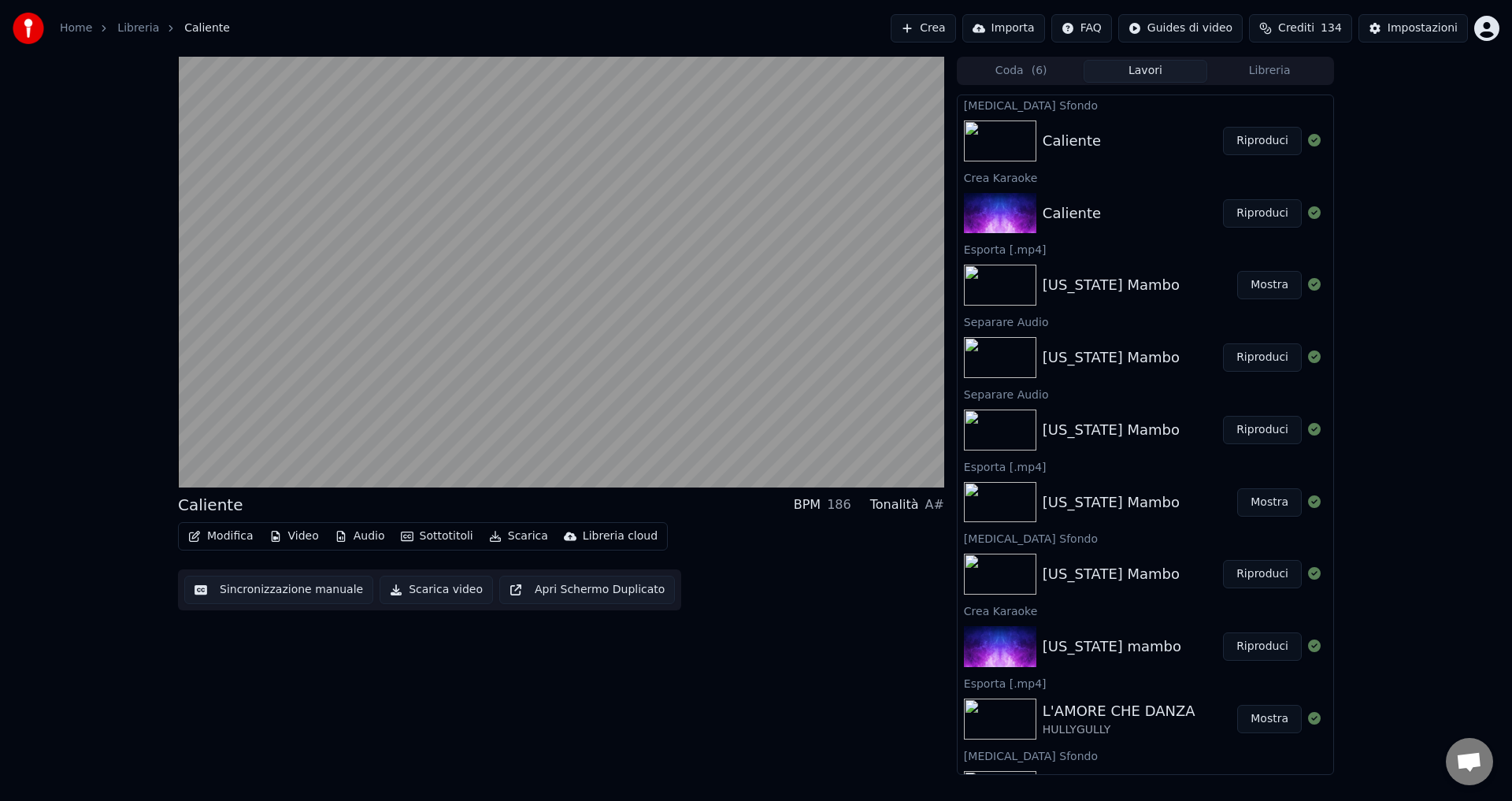
click at [437, 540] on button "Sottotitoli" at bounding box center [437, 536] width 85 height 22
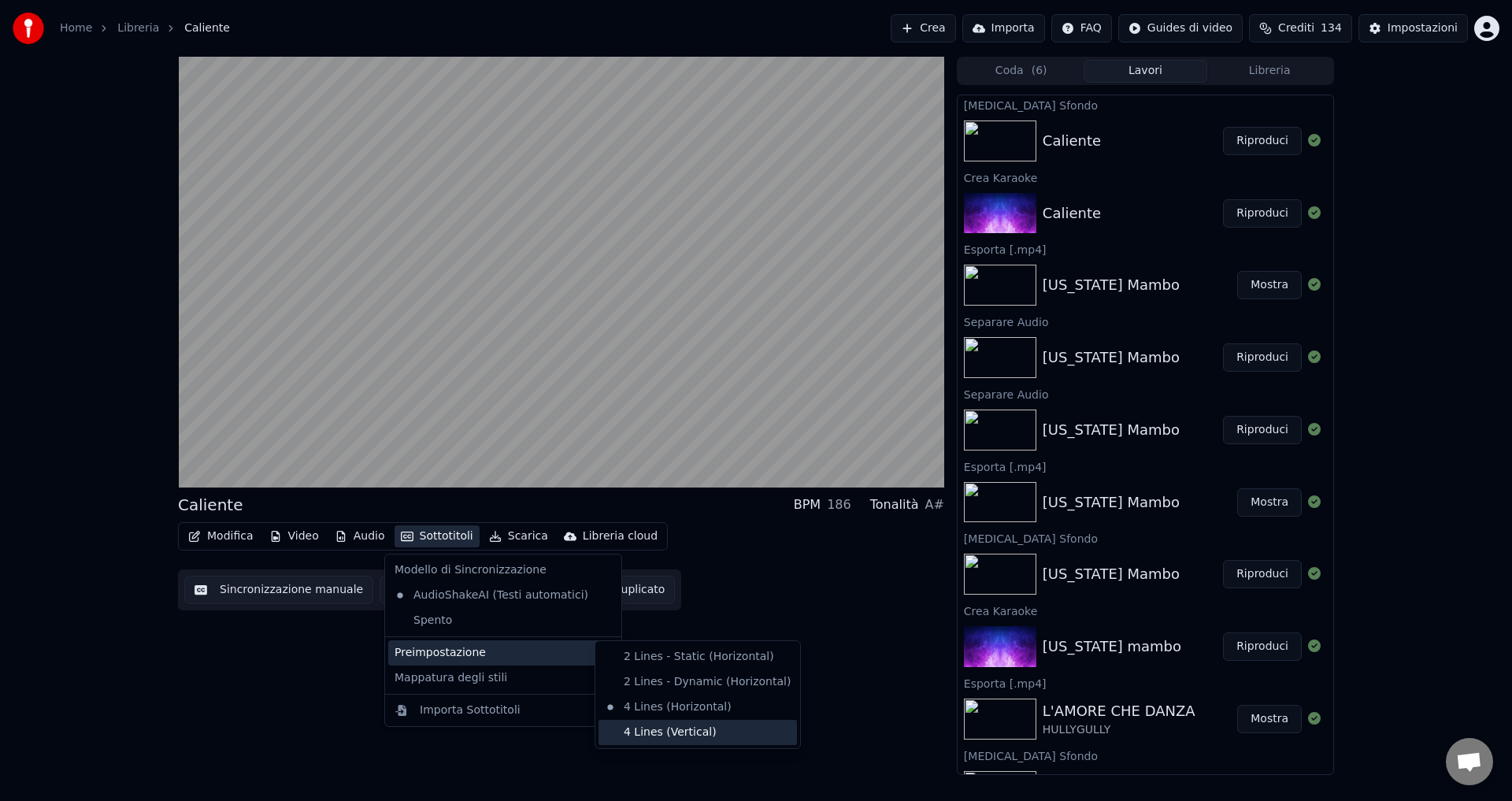
click at [648, 737] on div "4 Lines (Vertical)" at bounding box center [697, 732] width 198 height 26
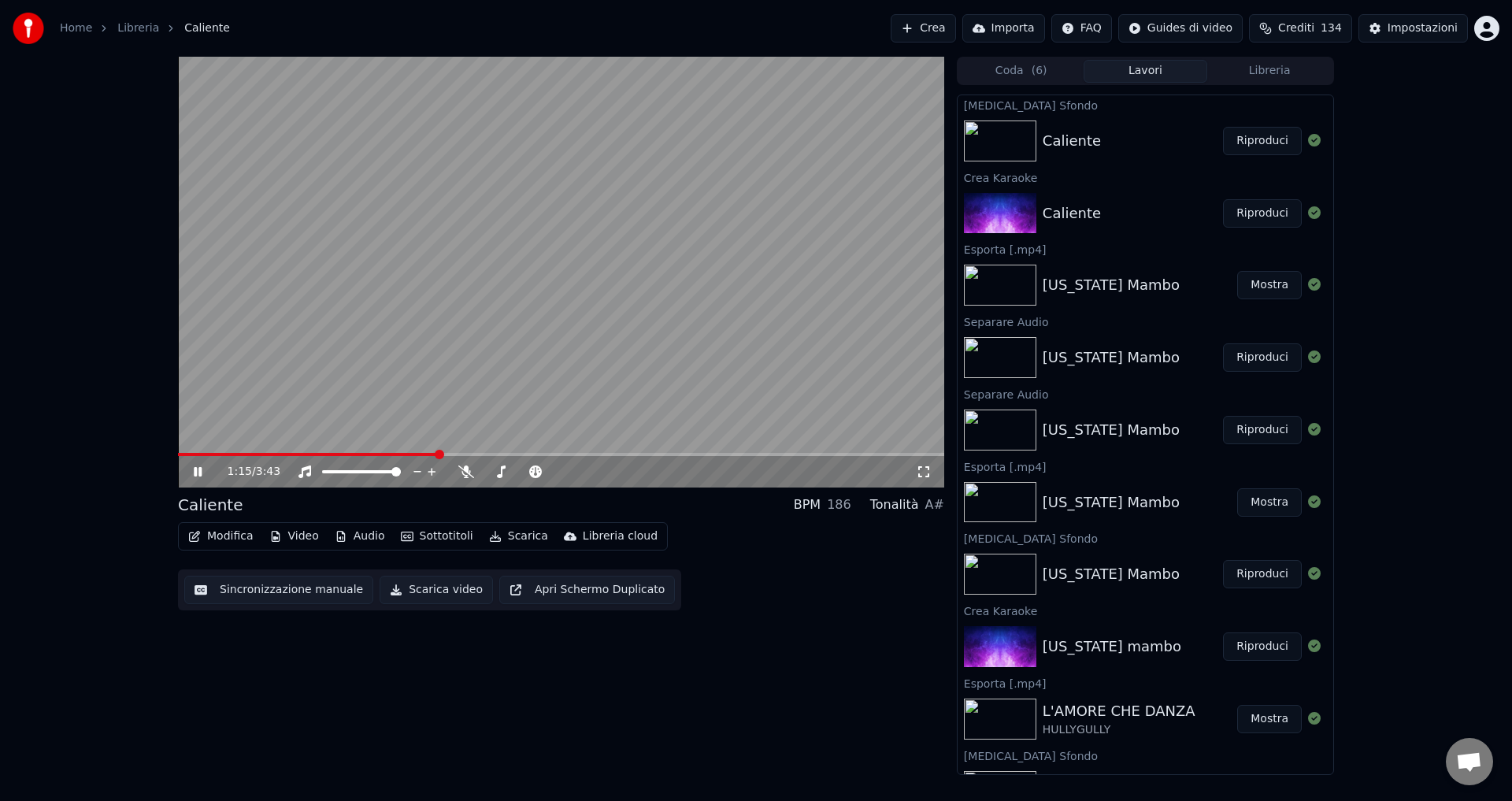
click at [197, 466] on icon at bounding box center [209, 471] width 37 height 12
click at [408, 592] on button "Scarica video" at bounding box center [436, 590] width 114 height 28
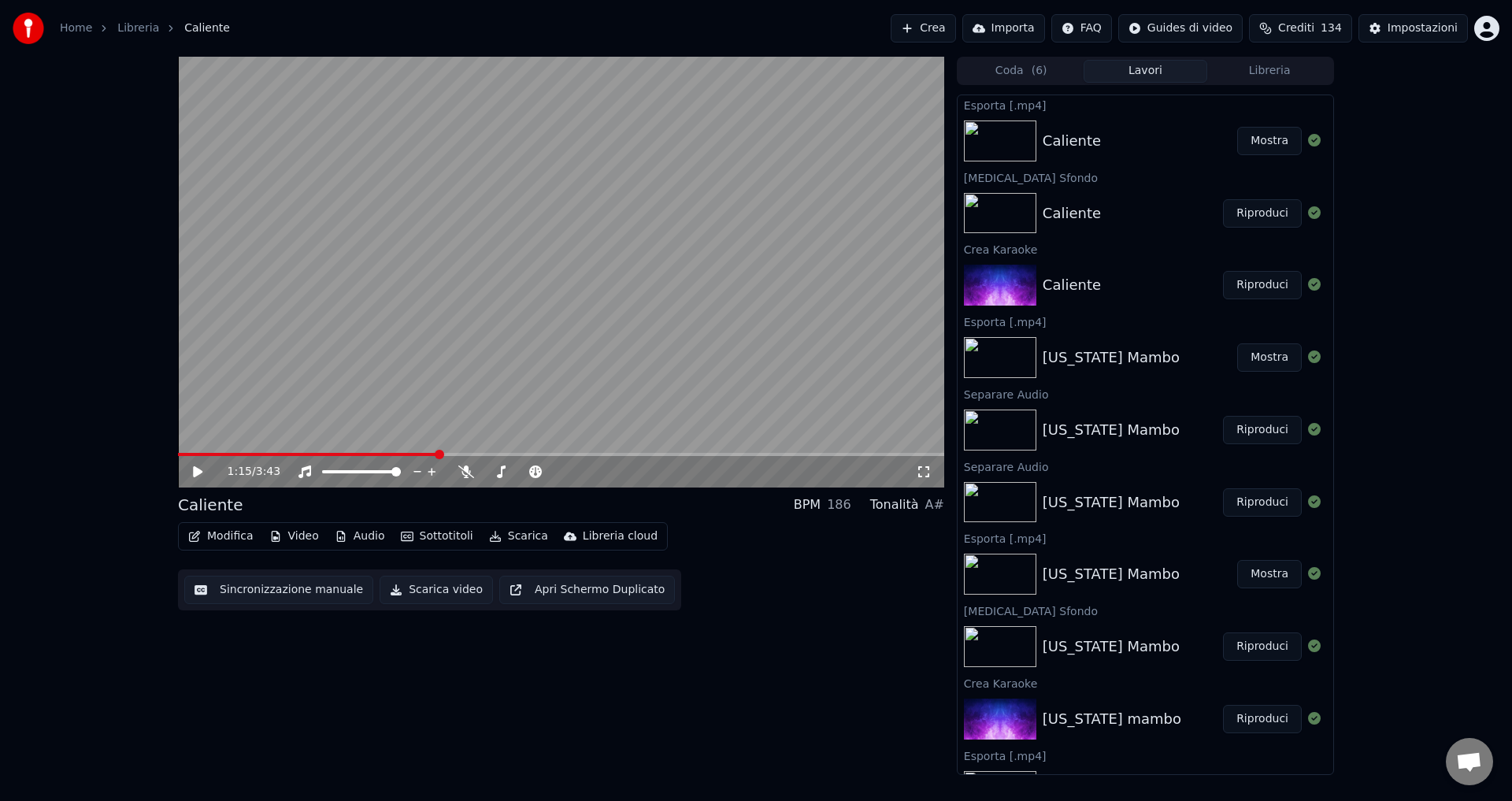
click at [1243, 139] on button "Mostra" at bounding box center [1269, 141] width 64 height 28
click at [940, 30] on button "Crea" at bounding box center [922, 28] width 64 height 28
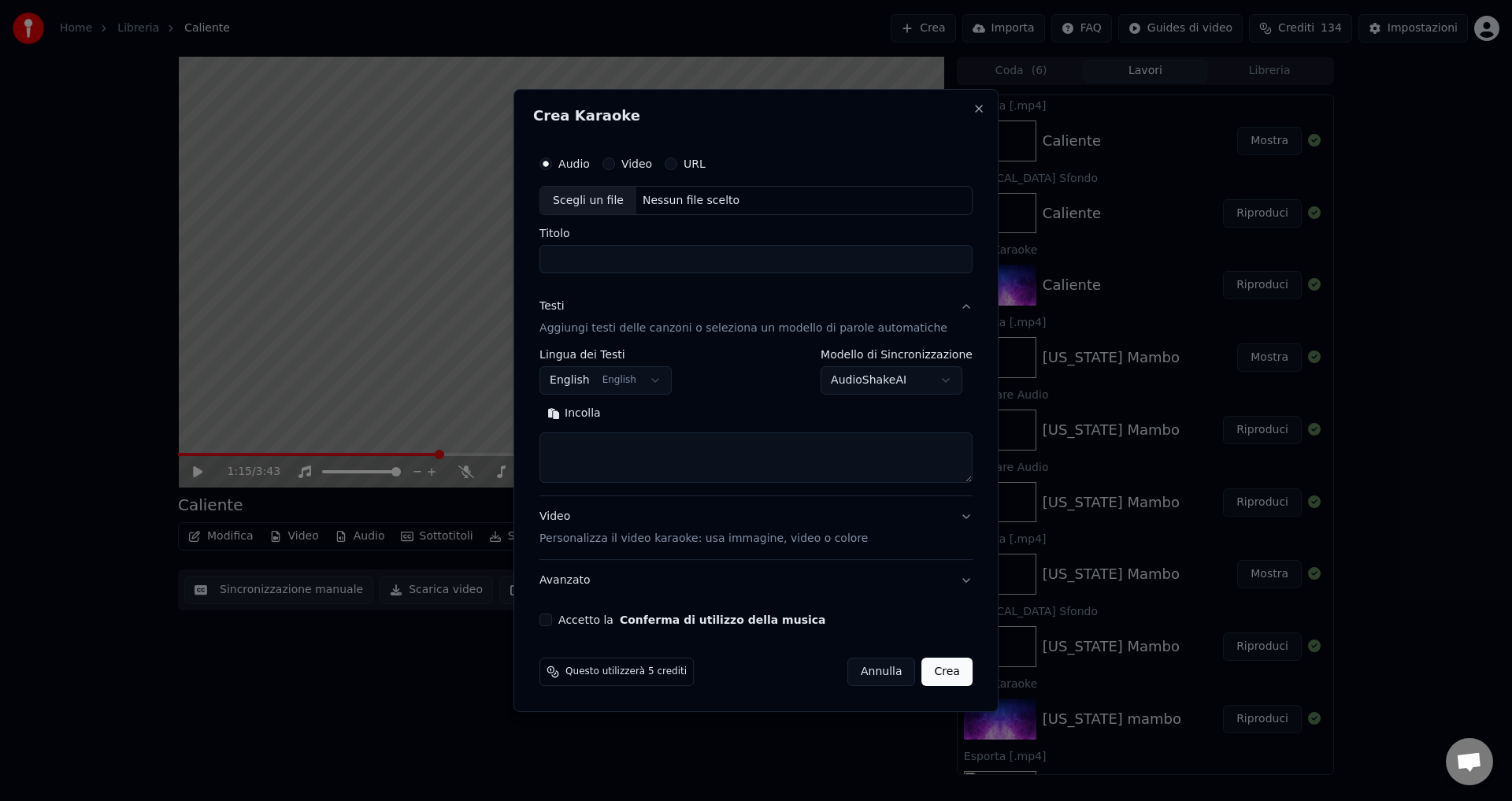
click at [661, 200] on div "Nessun file scelto" at bounding box center [690, 201] width 109 height 16
type input "**********"
click at [584, 382] on body "Home Libreria Caliente Crea Importa FAQ Guides di video Crediti 134 Impostazion…" at bounding box center [756, 400] width 1512 height 801
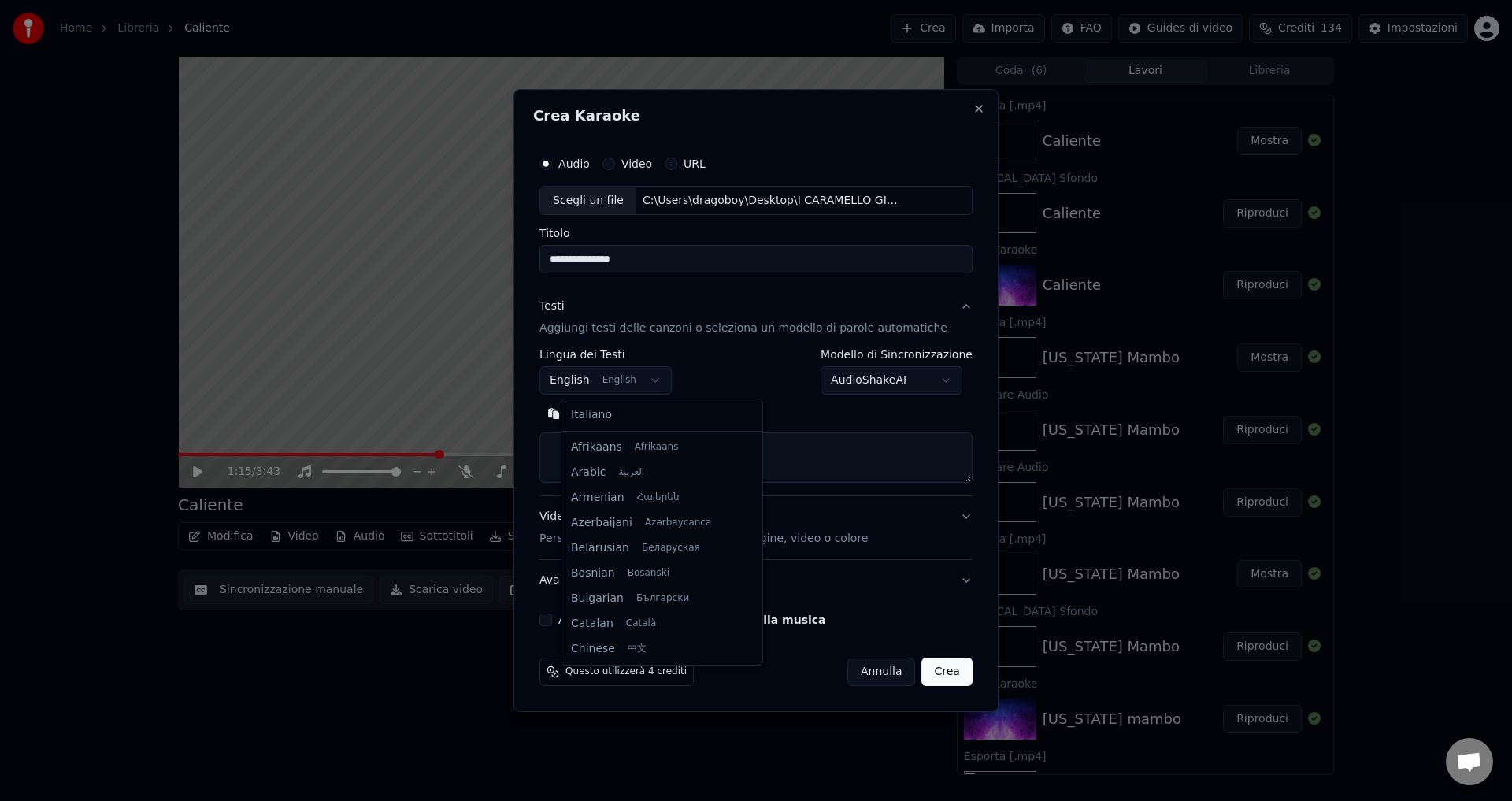
scroll to position [126, 0]
select select "**"
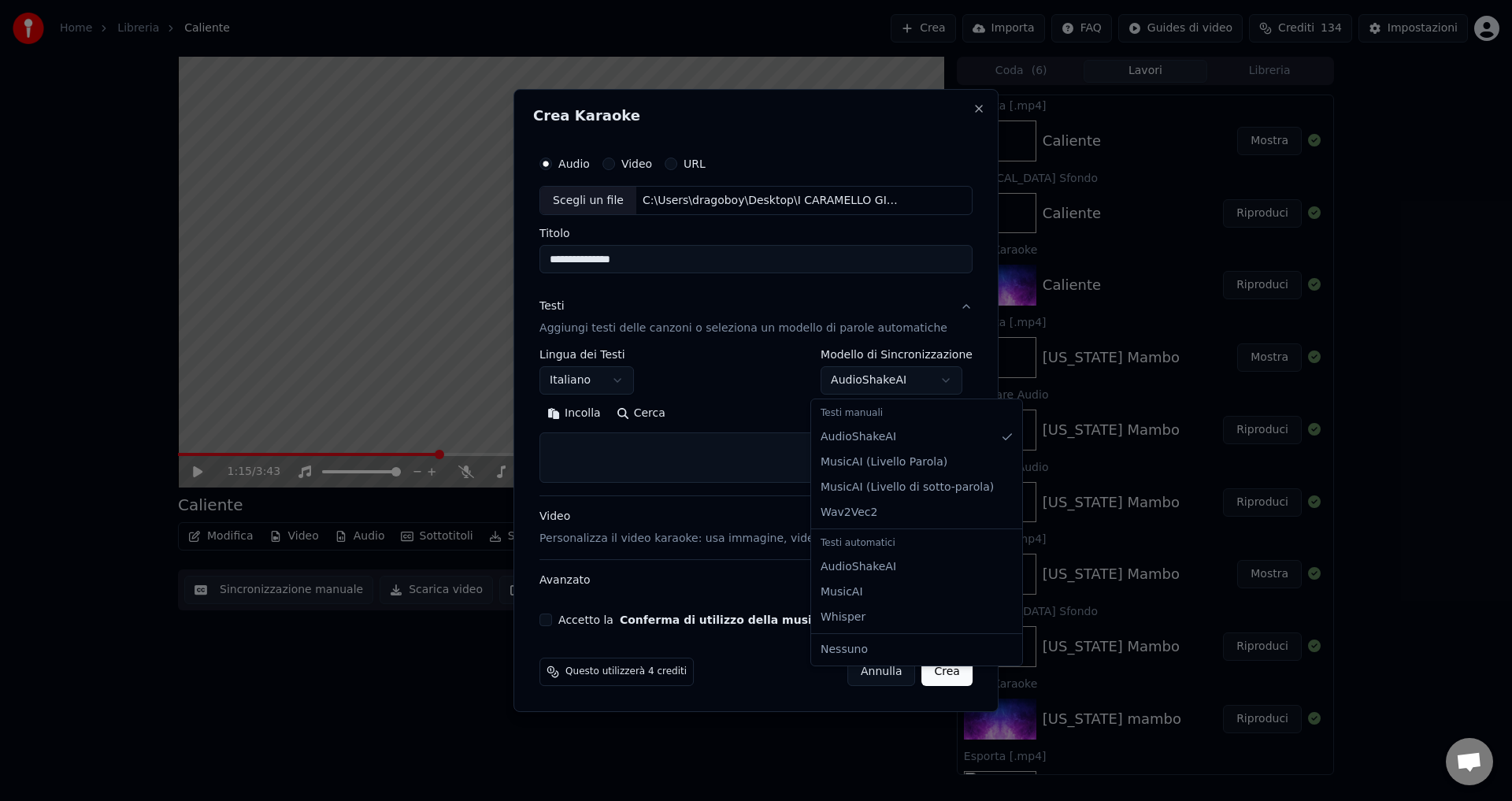
click at [858, 381] on body "Home Libreria Caliente Crea Importa FAQ Guides di video Crediti 134 Impostazion…" at bounding box center [756, 400] width 1512 height 801
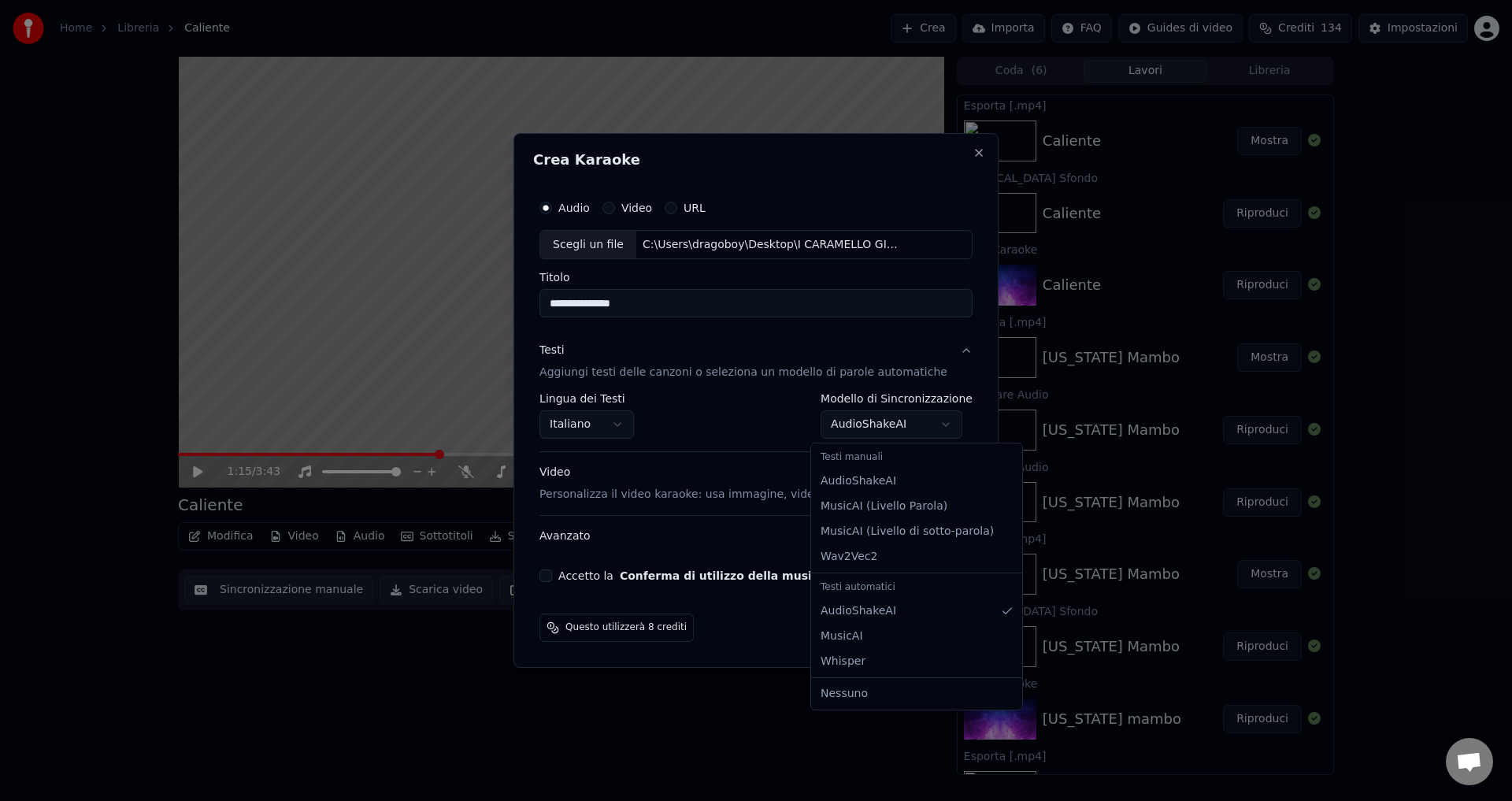
click at [825, 424] on body "Home Libreria Caliente Crea Importa FAQ Guides di video Crediti 134 Impostazion…" at bounding box center [756, 400] width 1512 height 801
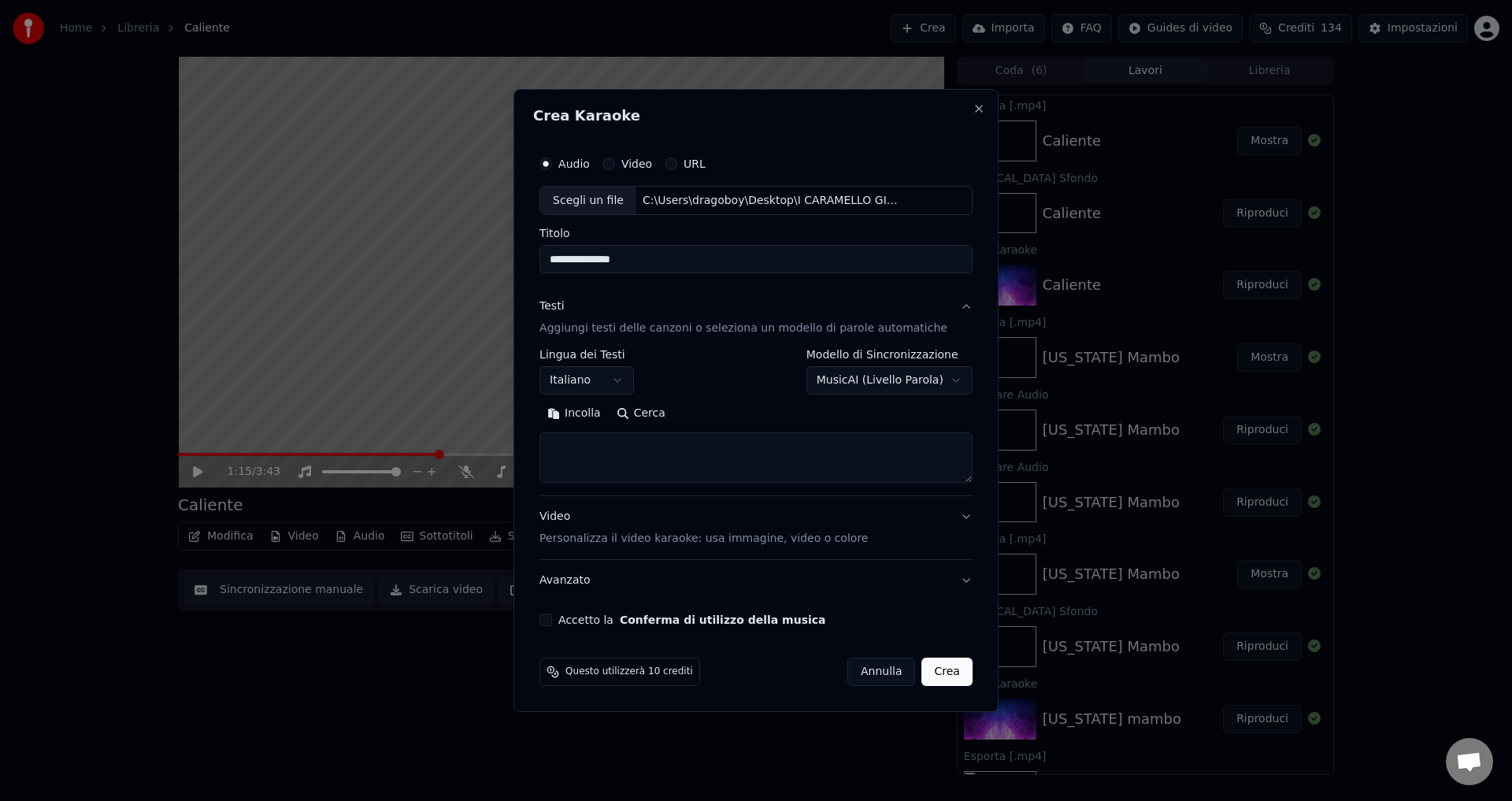
click at [858, 384] on body "Home Libreria Caliente Crea Importa FAQ Guides di video Crediti 134 Impostazion…" at bounding box center [756, 400] width 1512 height 801
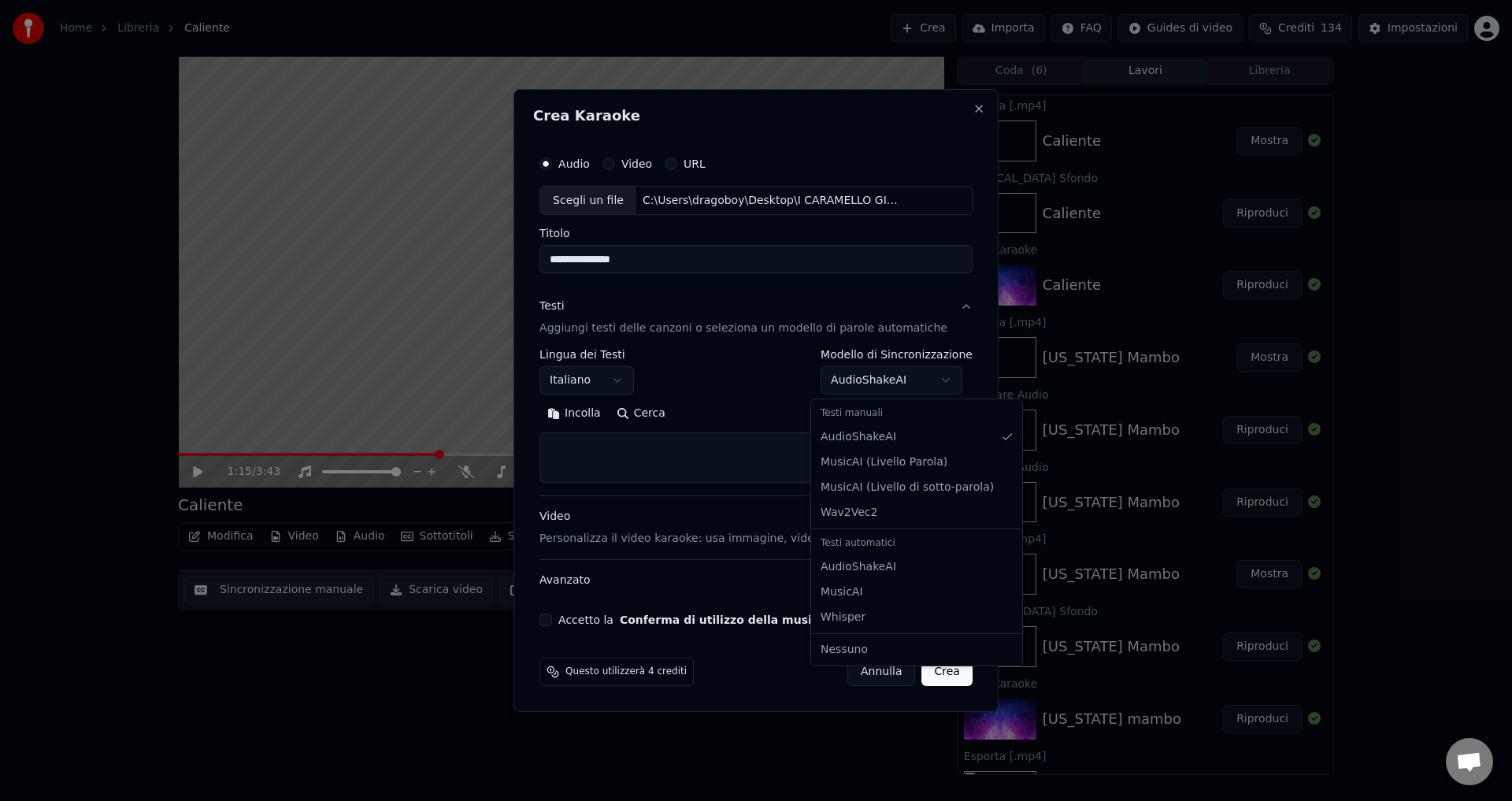
click at [842, 380] on body "Home Libreria Caliente Crea Importa FAQ Guides di video Crediti 134 Impostazion…" at bounding box center [756, 400] width 1512 height 801
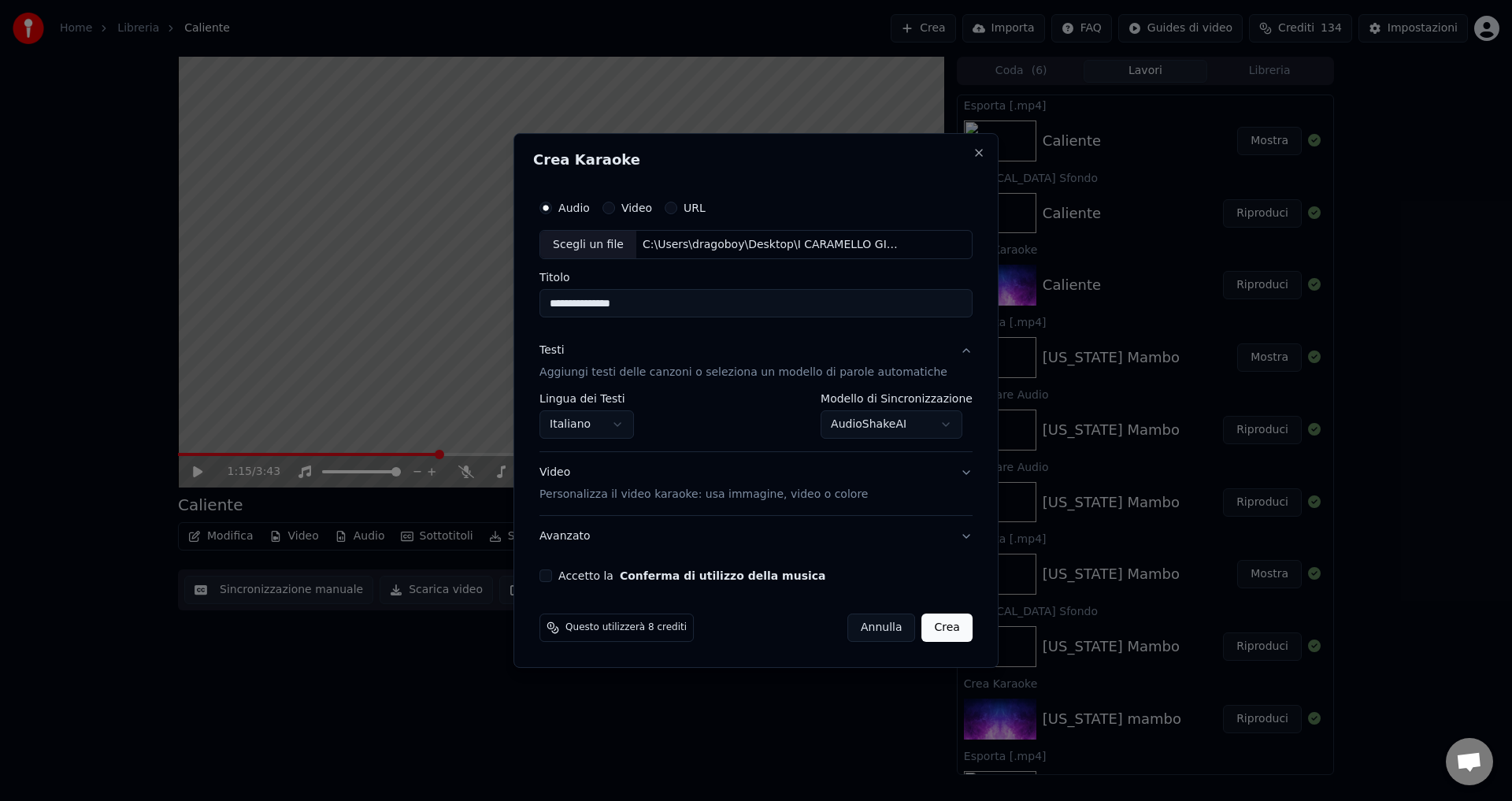
click at [552, 574] on button "Accetto la Conferma di utilizzo della musica" at bounding box center [545, 575] width 12 height 12
click at [923, 628] on button "Crea" at bounding box center [947, 628] width 50 height 28
select select "**********"
select select
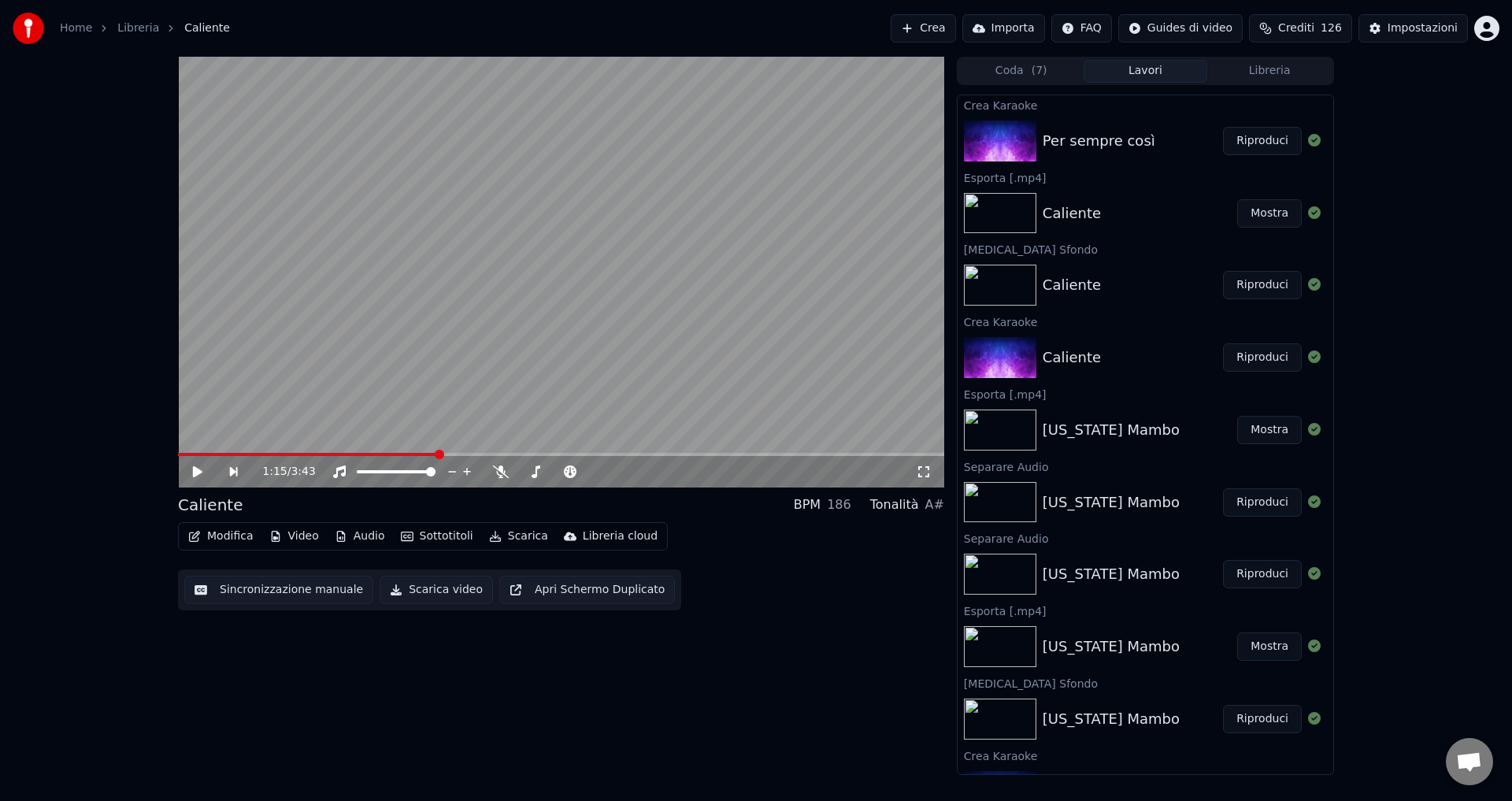
click at [1258, 145] on button "Riproduci" at bounding box center [1262, 141] width 79 height 28
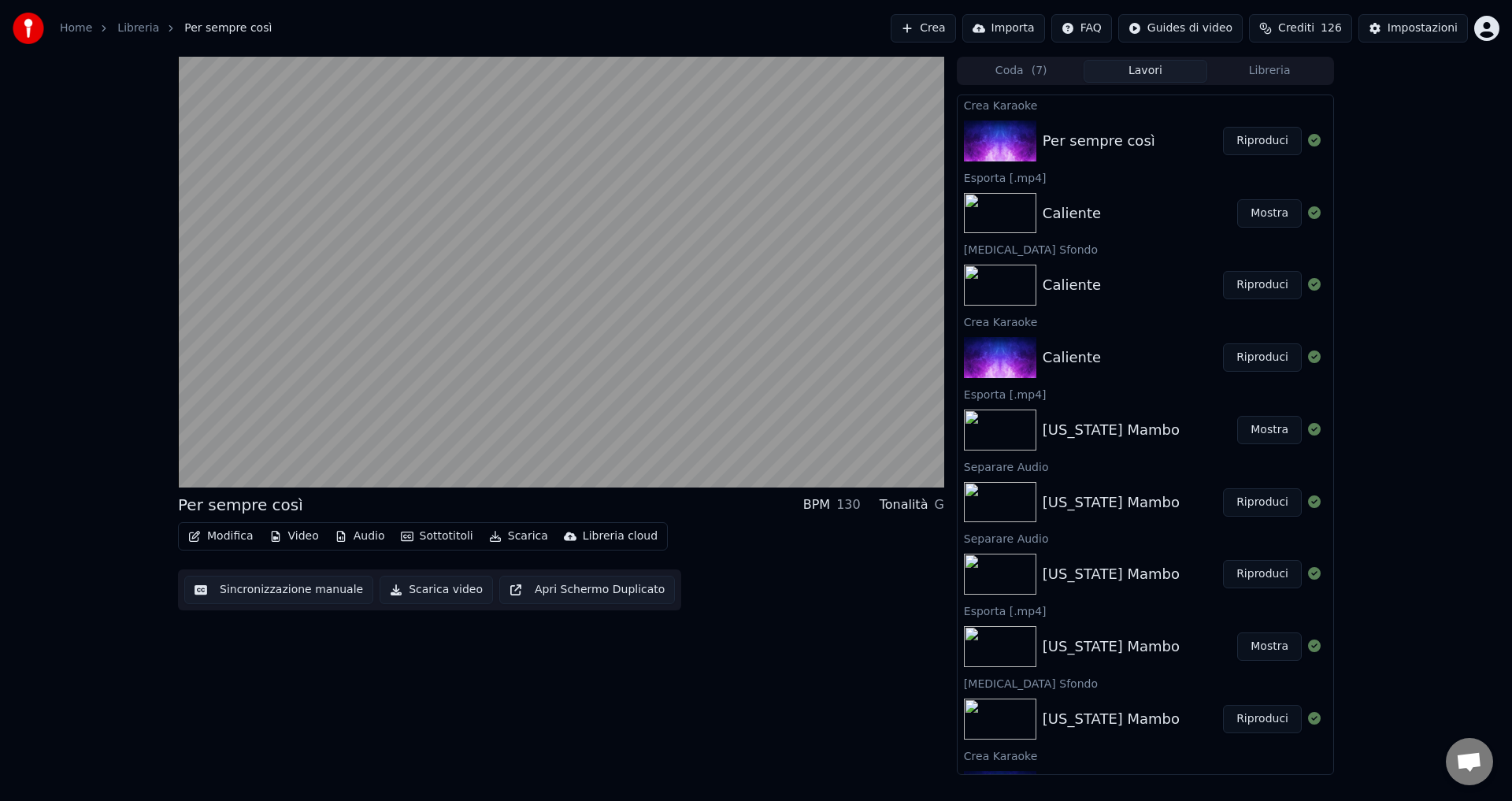
click at [439, 537] on button "Sottotitoli" at bounding box center [437, 536] width 85 height 22
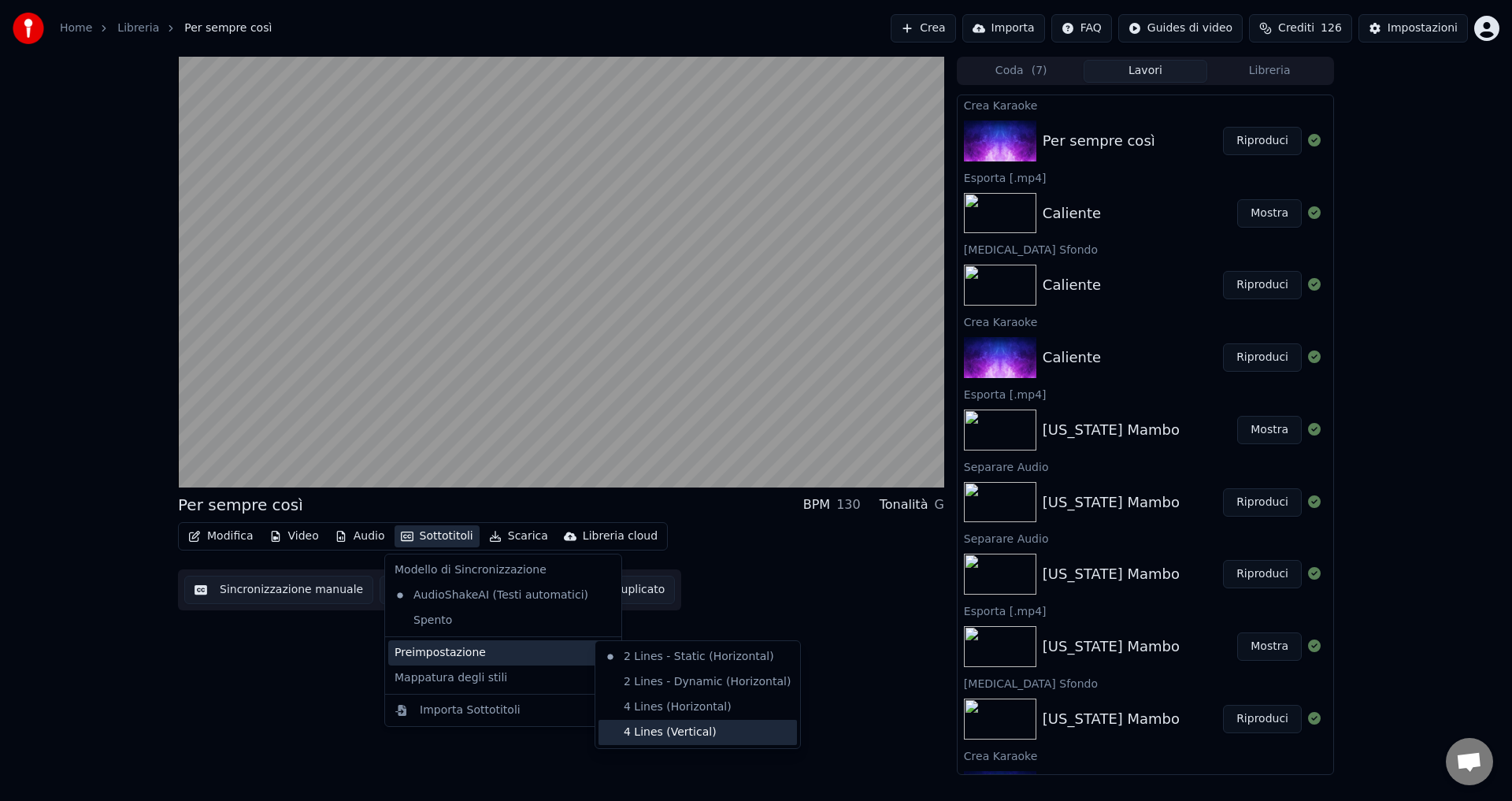
click at [648, 731] on div "4 Lines (Vertical)" at bounding box center [697, 732] width 198 height 26
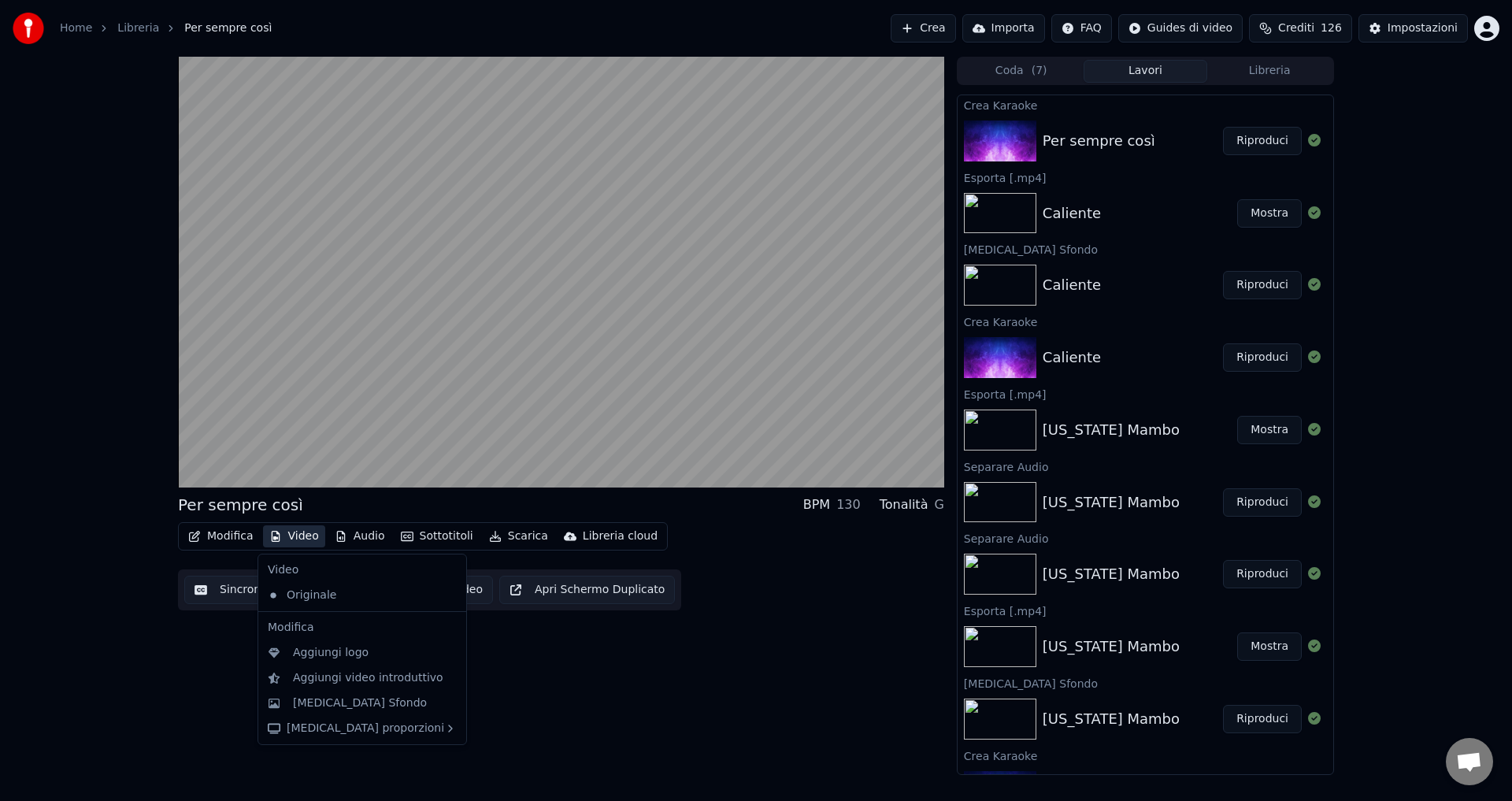
click at [295, 536] on button "Video" at bounding box center [294, 536] width 63 height 22
click at [316, 706] on div "[MEDICAL_DATA] Sfondo" at bounding box center [359, 702] width 134 height 16
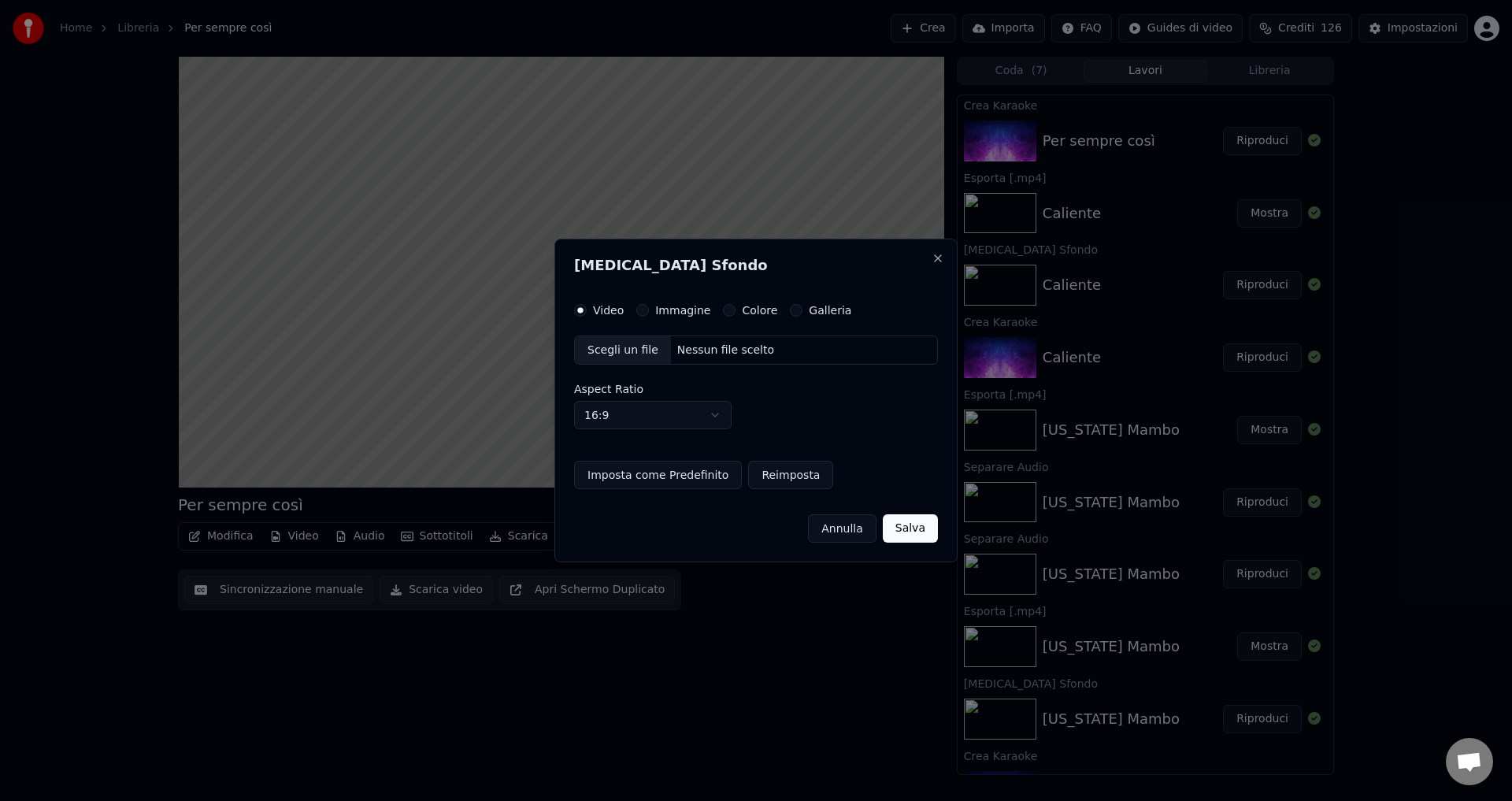
click at [723, 306] on button "Colore" at bounding box center [729, 310] width 12 height 12
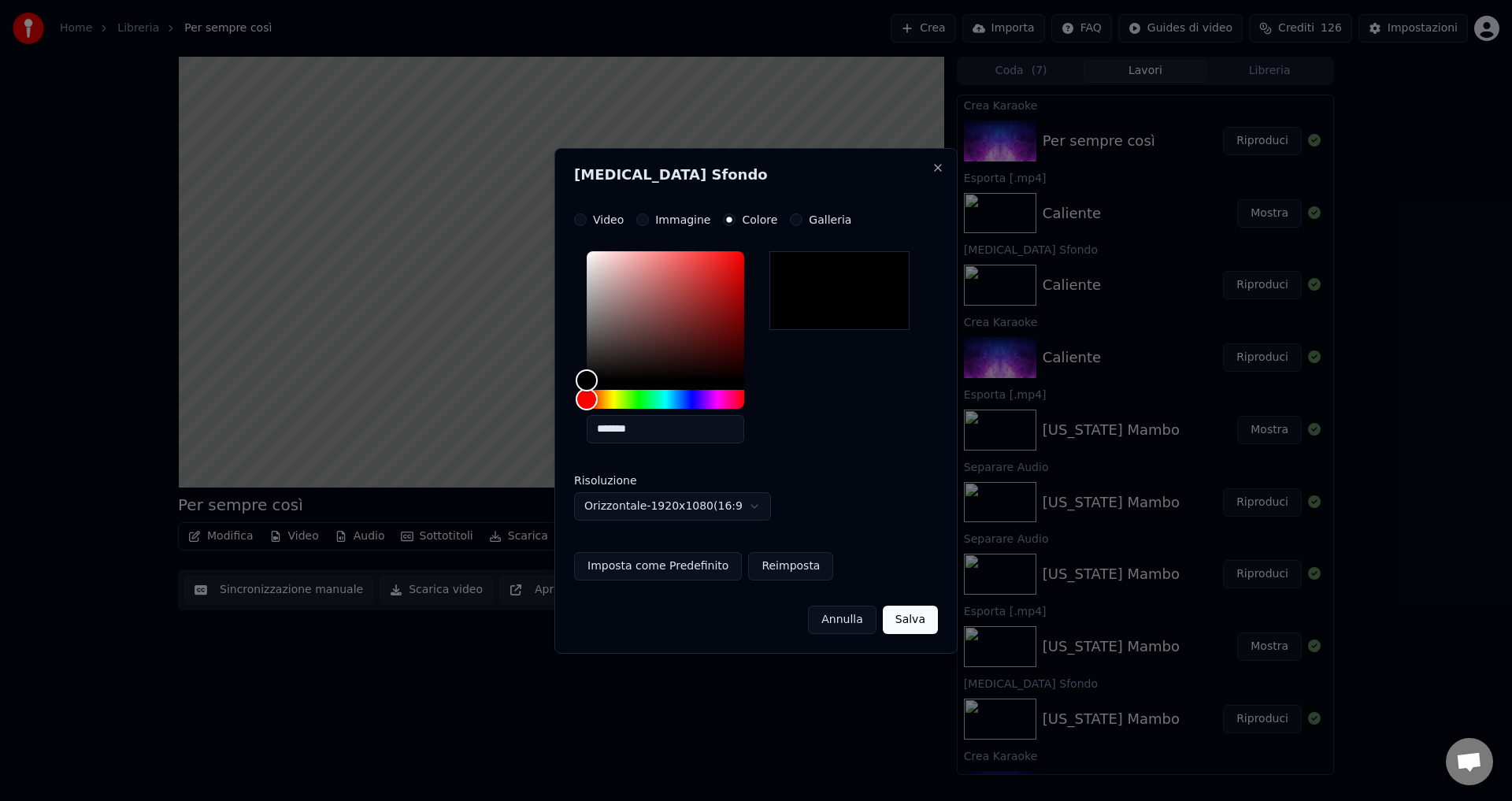
click at [916, 621] on button "Salva" at bounding box center [910, 620] width 55 height 28
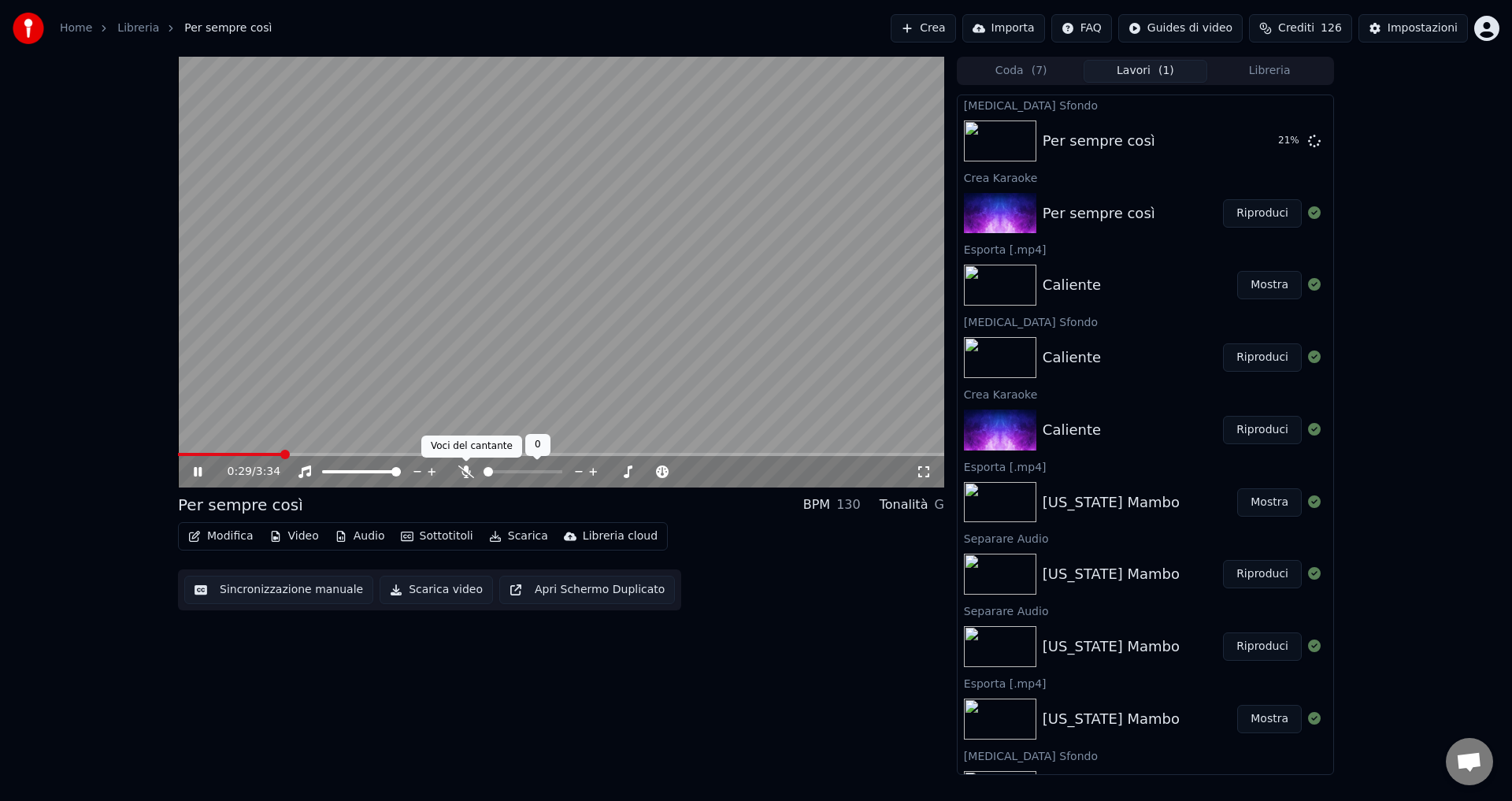
click at [467, 471] on icon at bounding box center [465, 471] width 16 height 12
click at [467, 471] on icon at bounding box center [465, 471] width 9 height 12
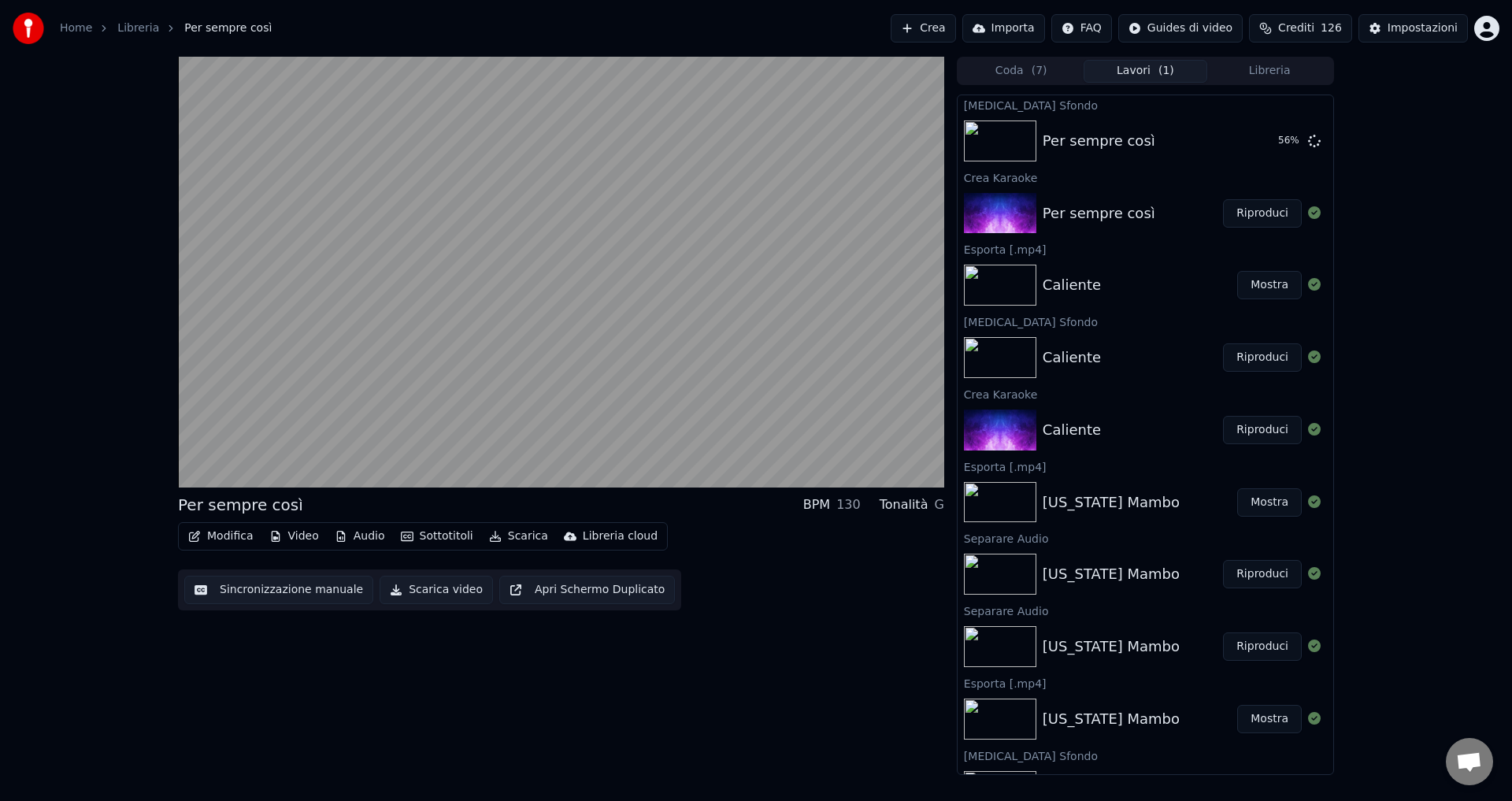
click at [341, 533] on icon "button" at bounding box center [340, 537] width 12 height 11
click at [406, 695] on div "Per sempre così BPM 130 Tonalità G Modifica Video Audio Sottotitoli Scarica Lib…" at bounding box center [561, 416] width 766 height 719
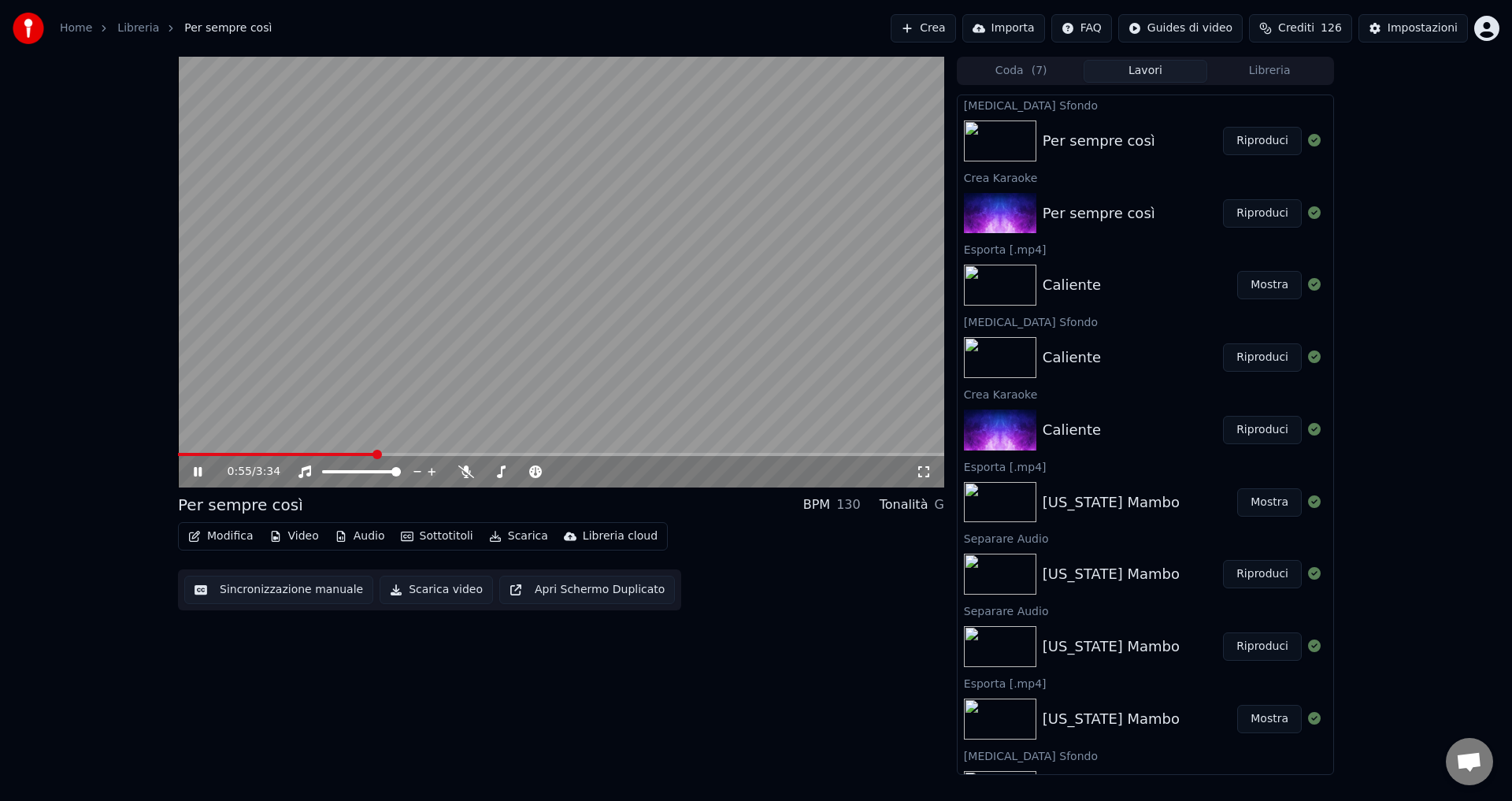
click at [192, 471] on icon at bounding box center [209, 471] width 37 height 12
click at [1239, 136] on button "Riproduci" at bounding box center [1262, 141] width 79 height 28
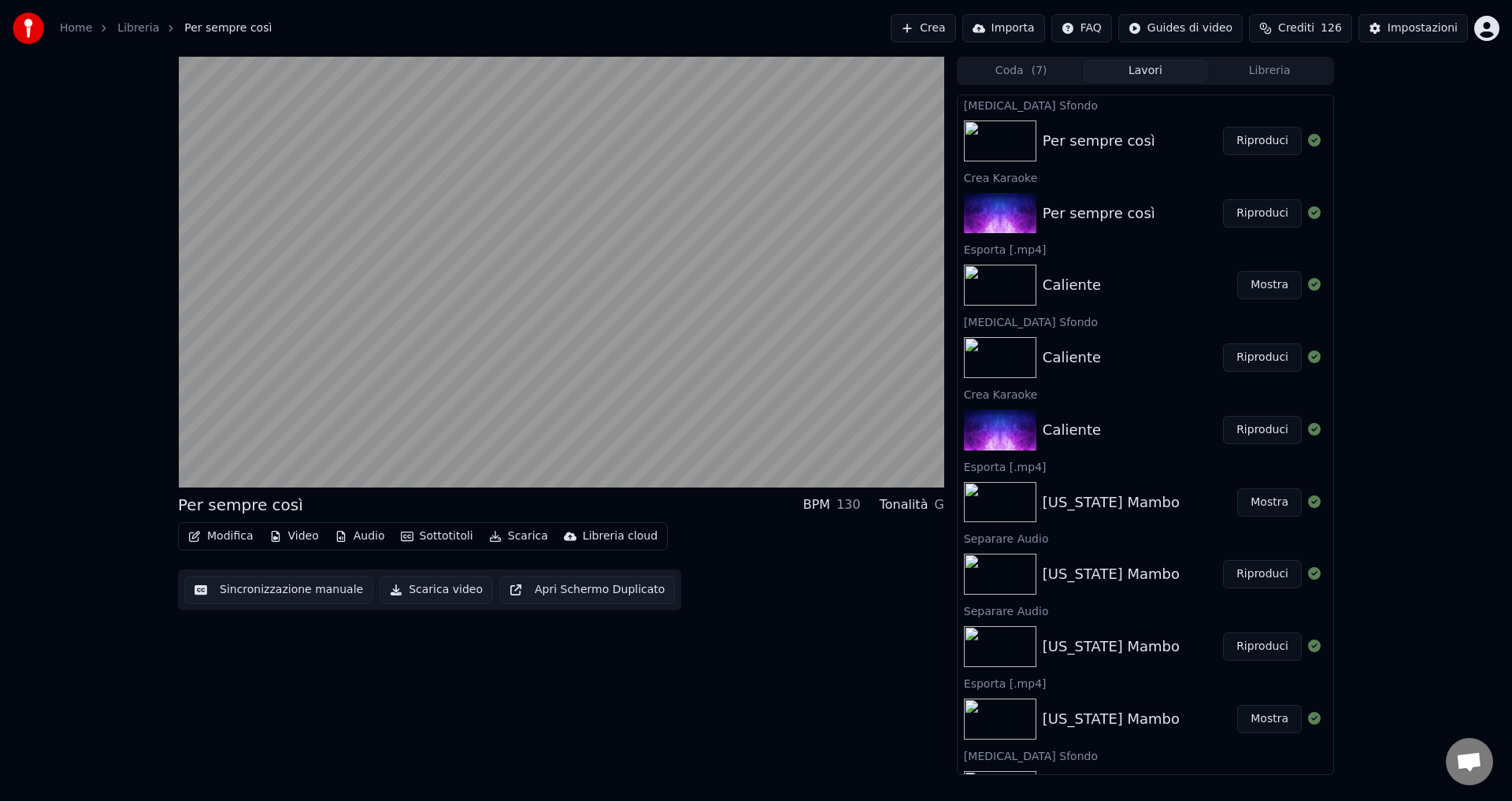
click at [432, 536] on button "Sottotitoli" at bounding box center [437, 536] width 85 height 22
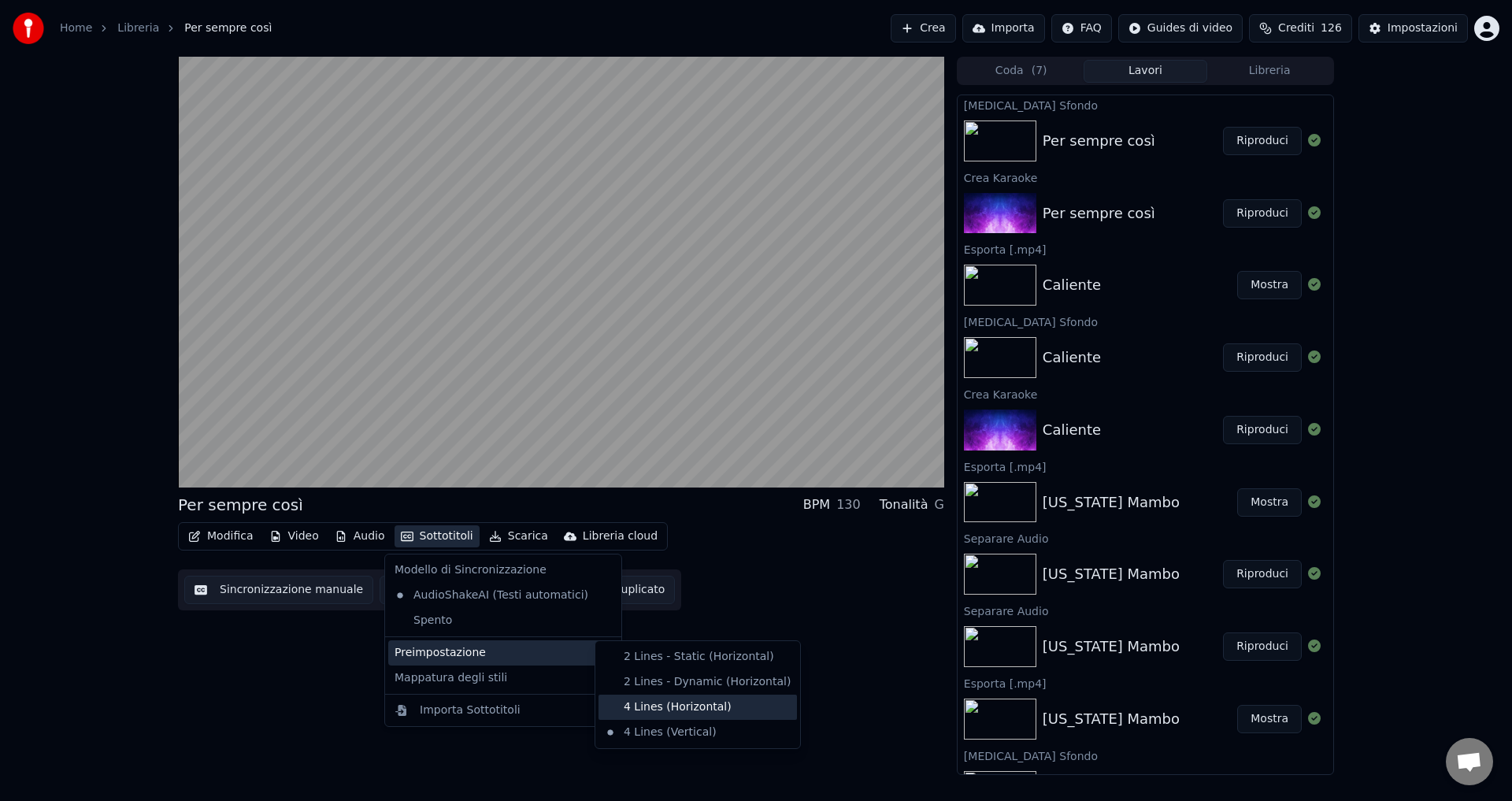
click at [633, 704] on div "4 Lines (Horizontal)" at bounding box center [697, 707] width 198 height 26
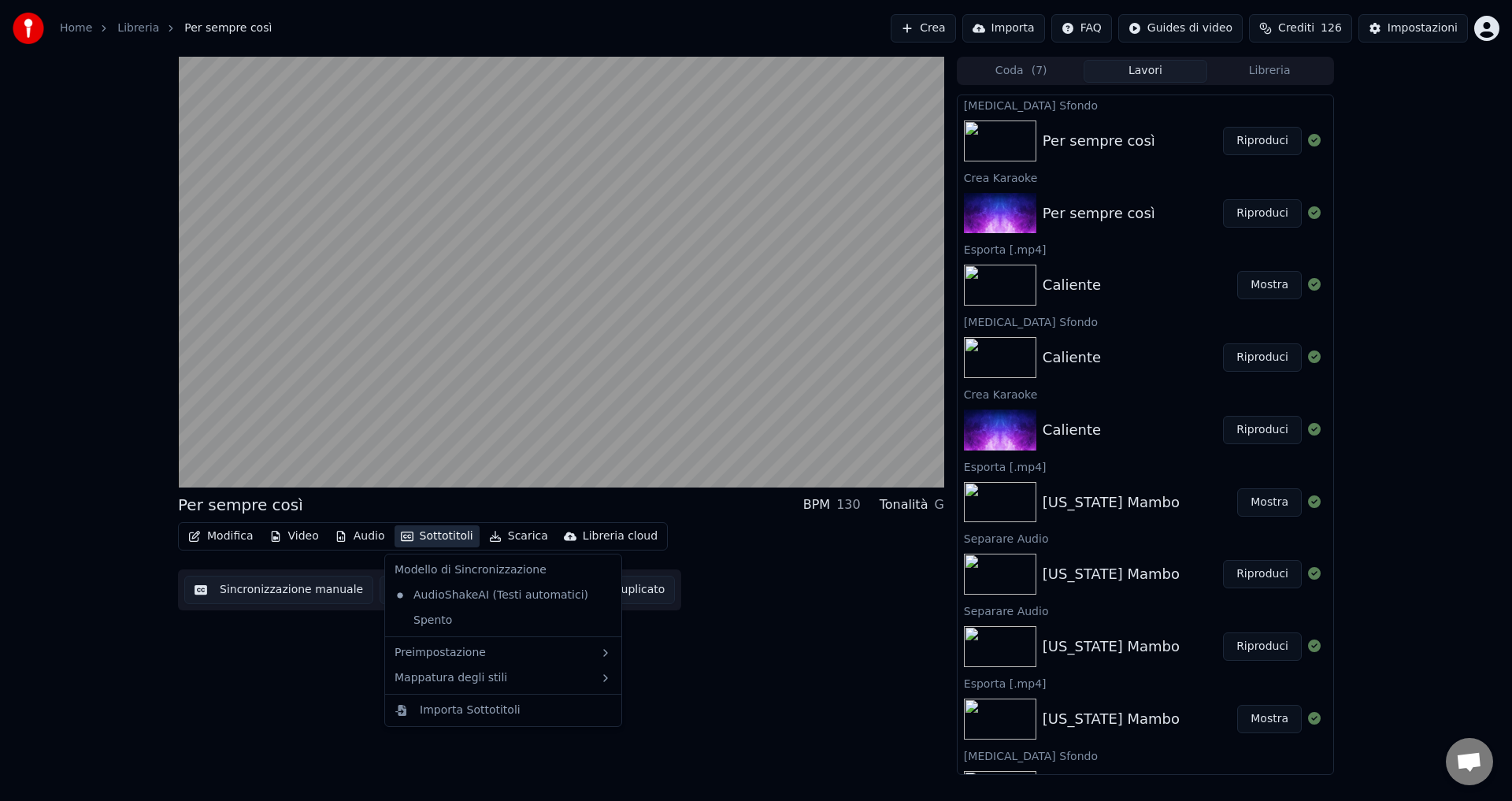
click at [439, 533] on button "Sottotitoli" at bounding box center [437, 536] width 85 height 22
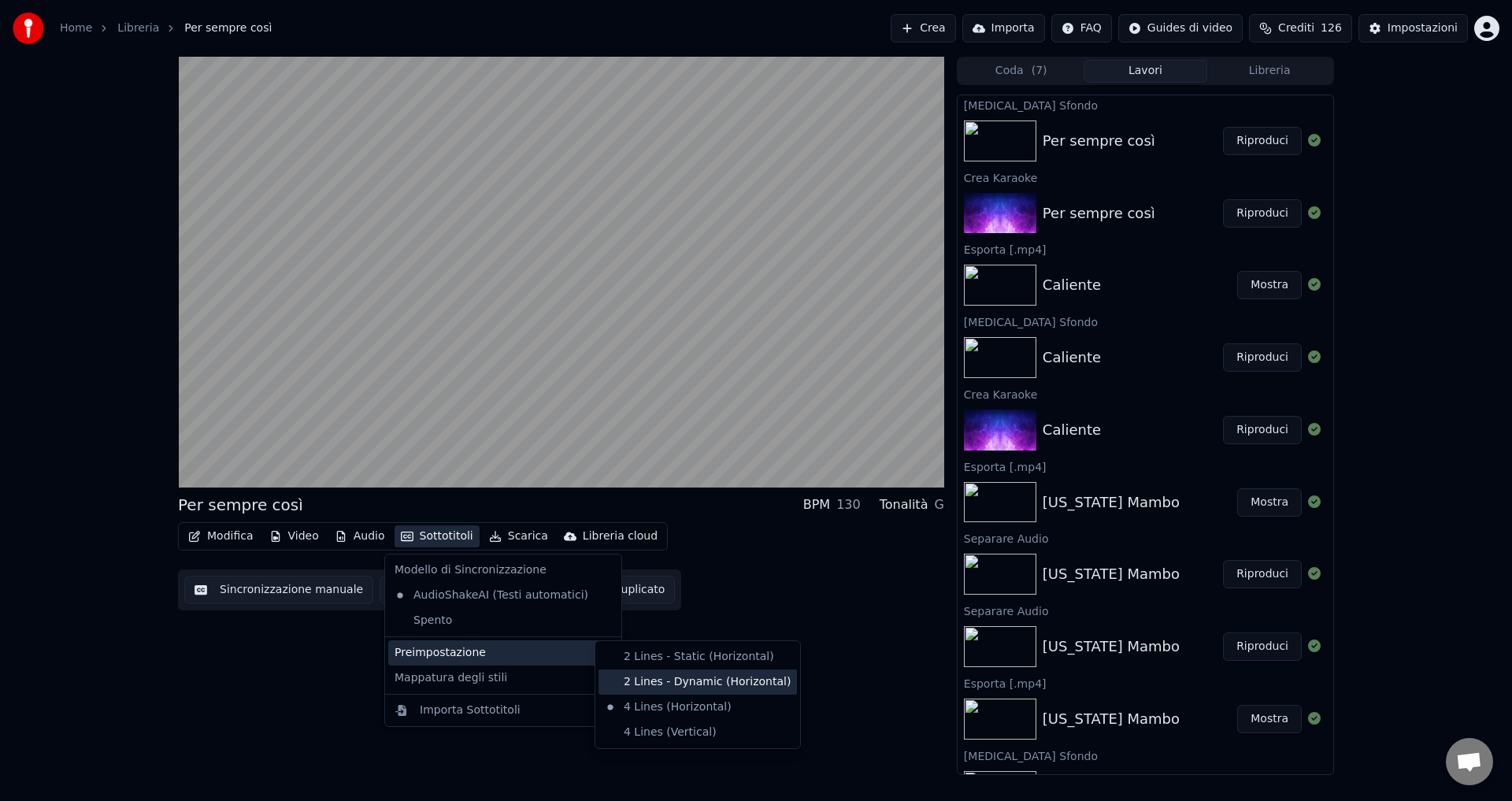
click at [637, 683] on div "2 Lines - Dynamic (Horizontal)" at bounding box center [697, 682] width 198 height 26
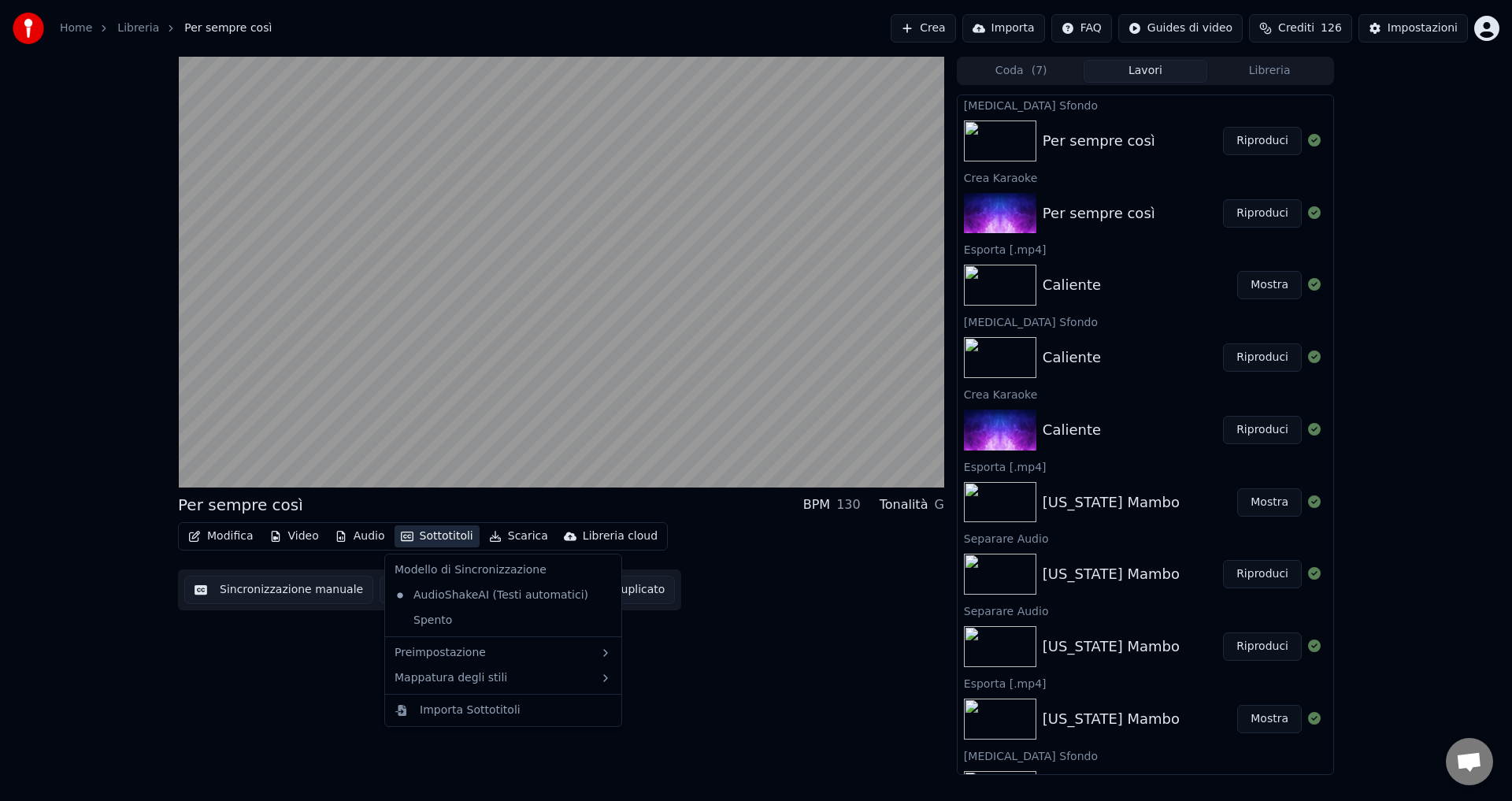
click at [418, 537] on button "Sottotitoli" at bounding box center [437, 536] width 85 height 22
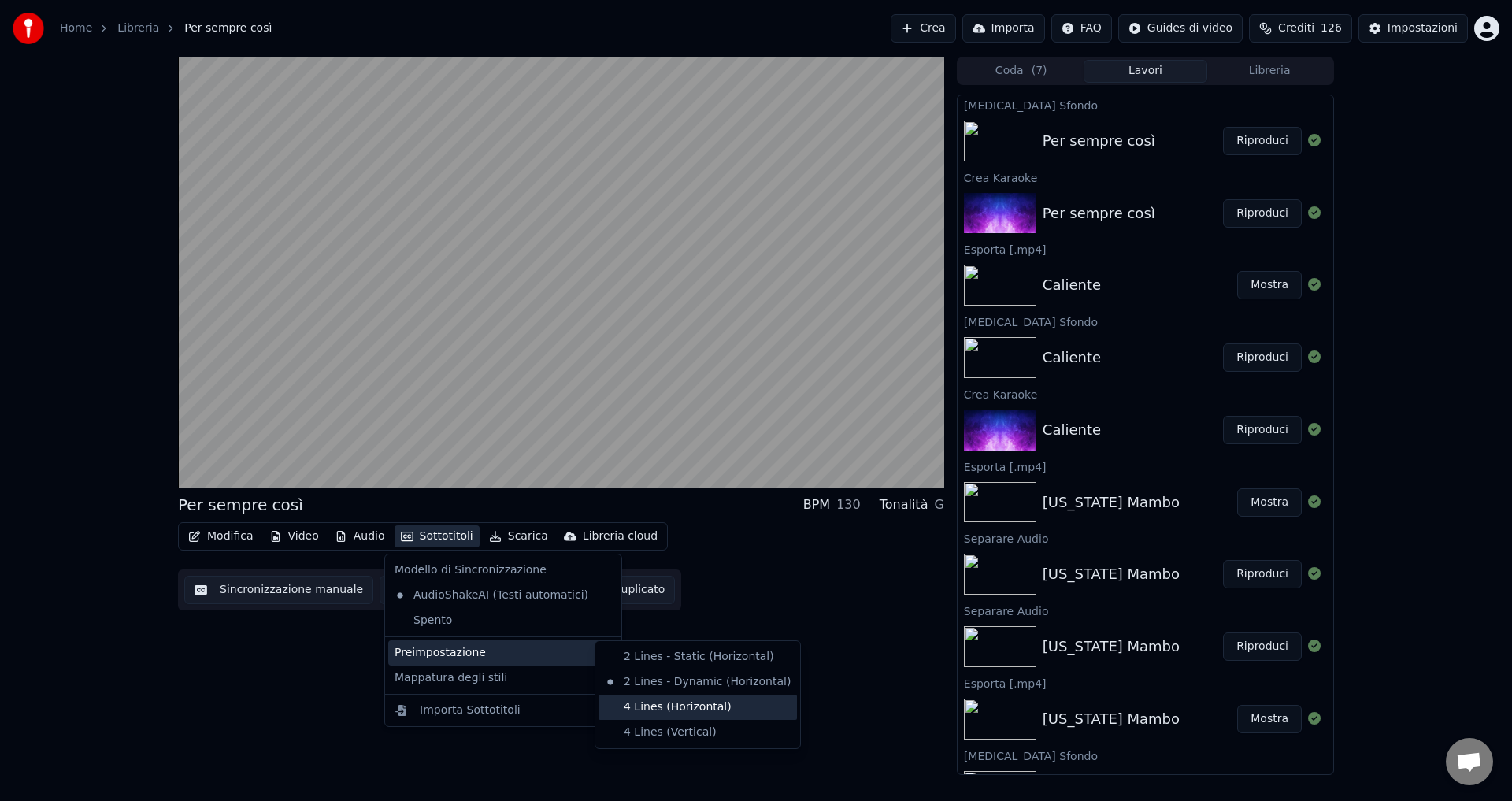
click at [658, 712] on div "4 Lines (Horizontal)" at bounding box center [697, 707] width 198 height 26
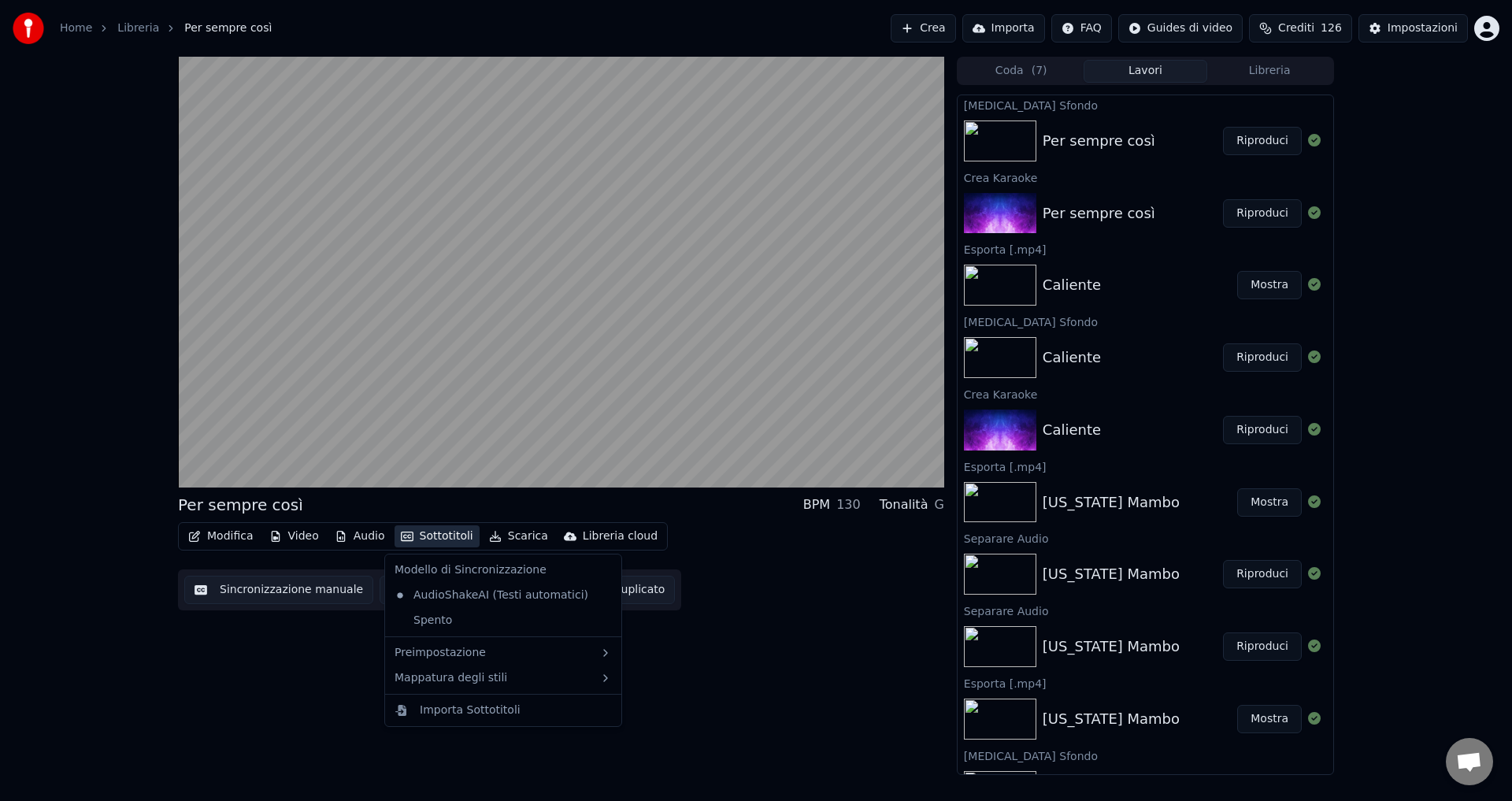
click at [446, 534] on button "Sottotitoli" at bounding box center [437, 536] width 85 height 22
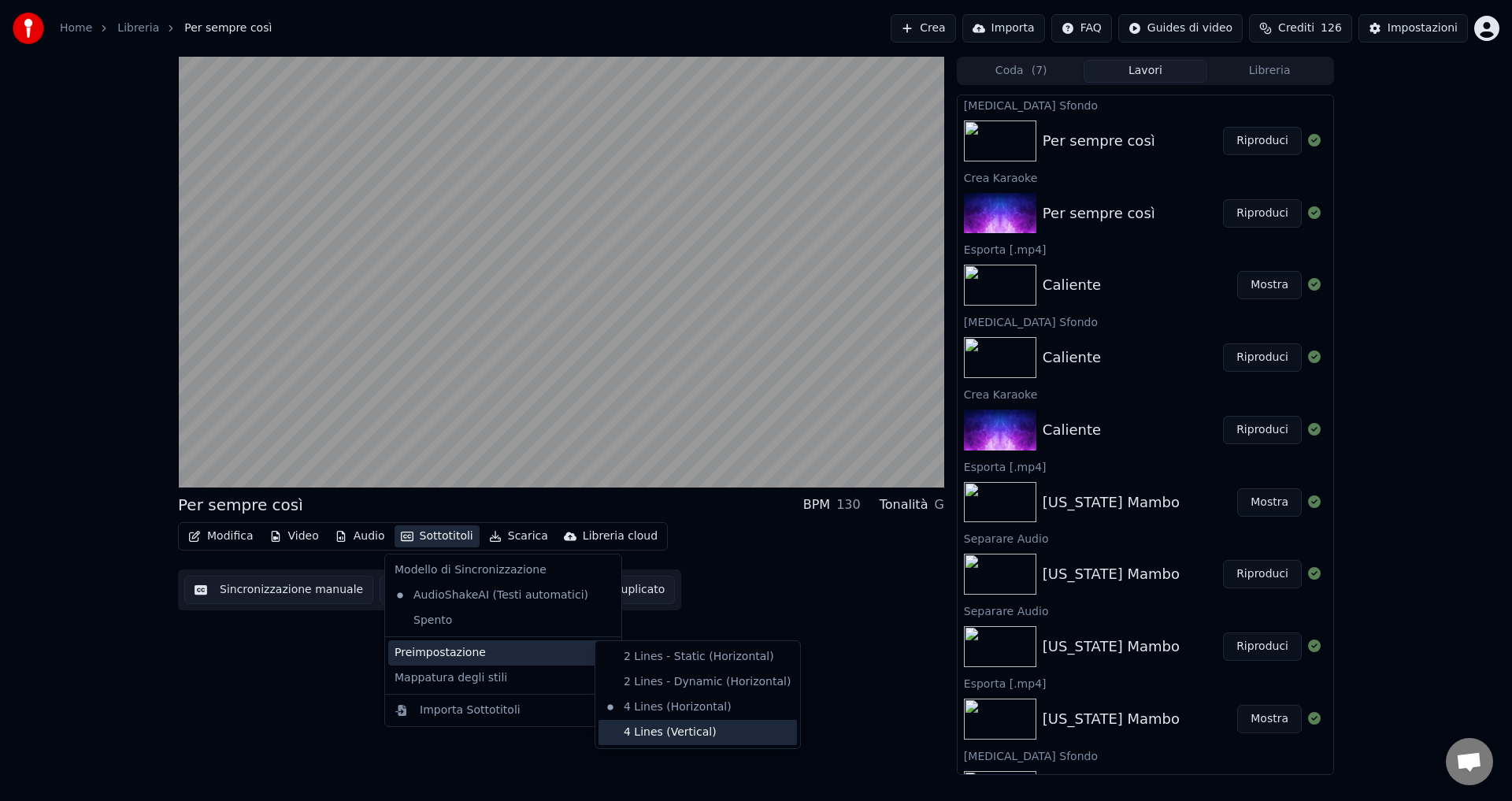
click at [649, 740] on div "4 Lines (Vertical)" at bounding box center [697, 732] width 198 height 26
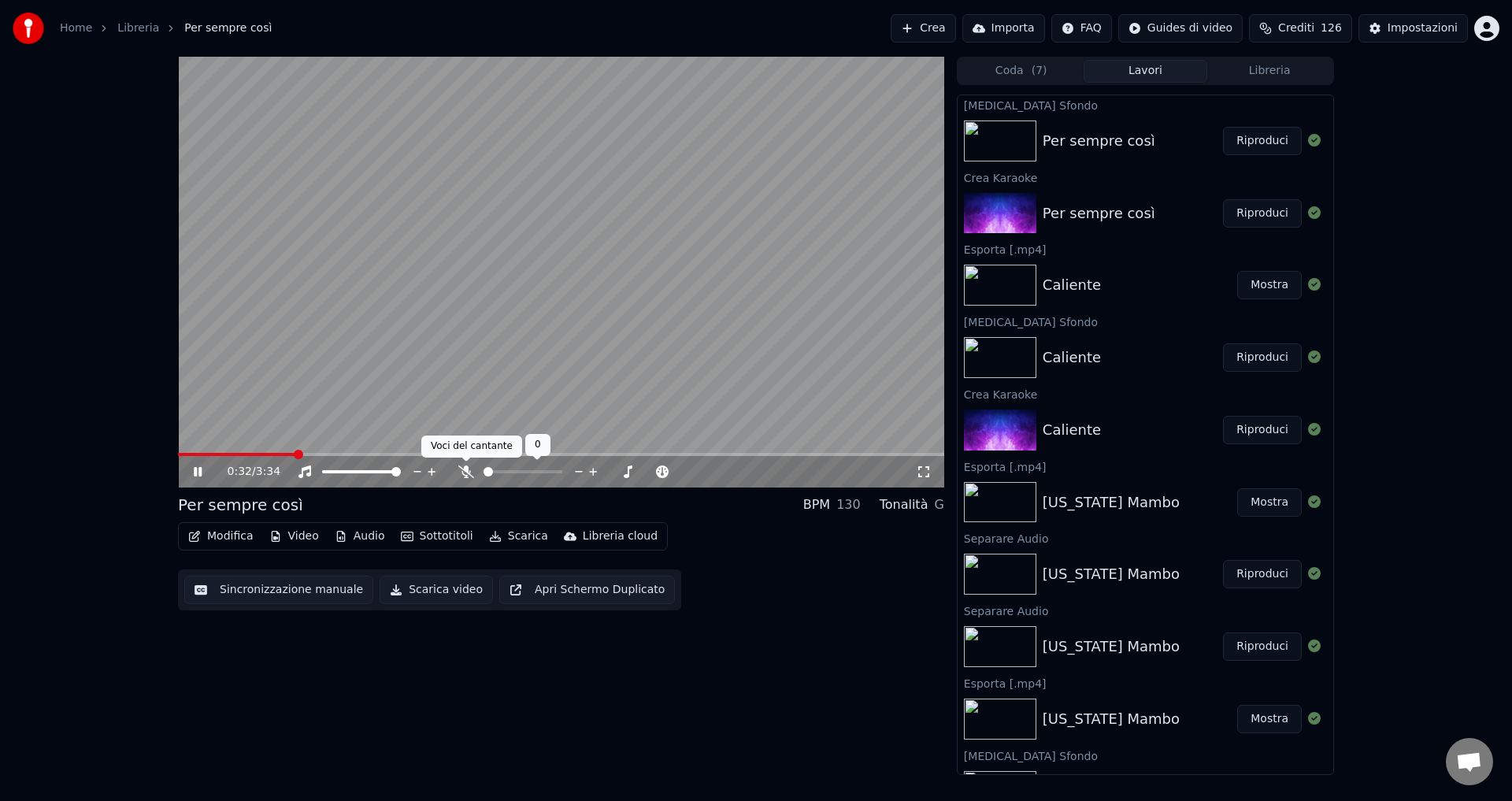
click at [461, 474] on icon at bounding box center [465, 471] width 16 height 12
click at [194, 467] on icon at bounding box center [197, 472] width 8 height 9
click at [407, 592] on button "Scarica video" at bounding box center [436, 590] width 114 height 28
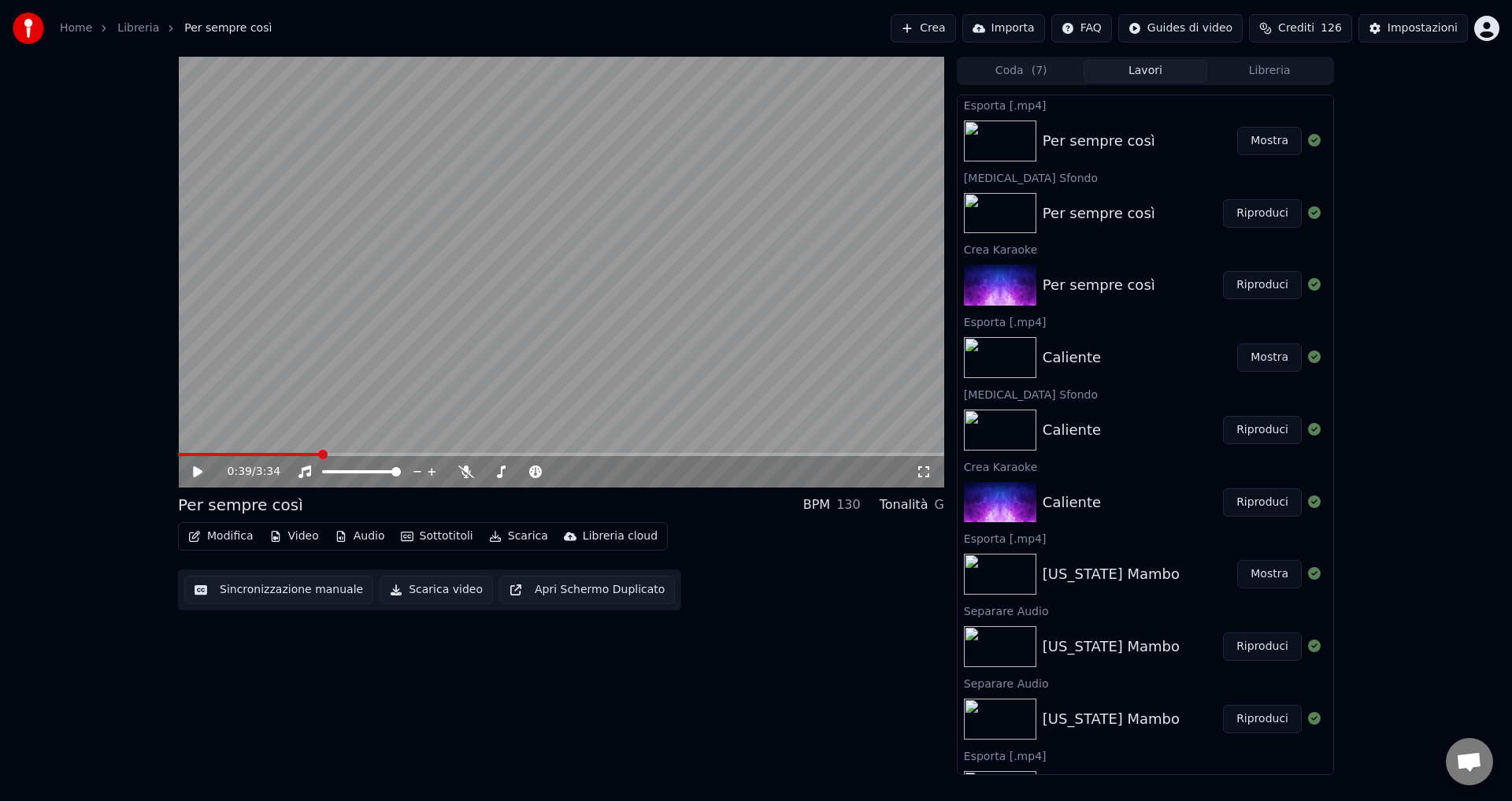
click at [1243, 151] on button "Mostra" at bounding box center [1269, 141] width 64 height 28
click at [947, 26] on button "Crea" at bounding box center [922, 28] width 64 height 28
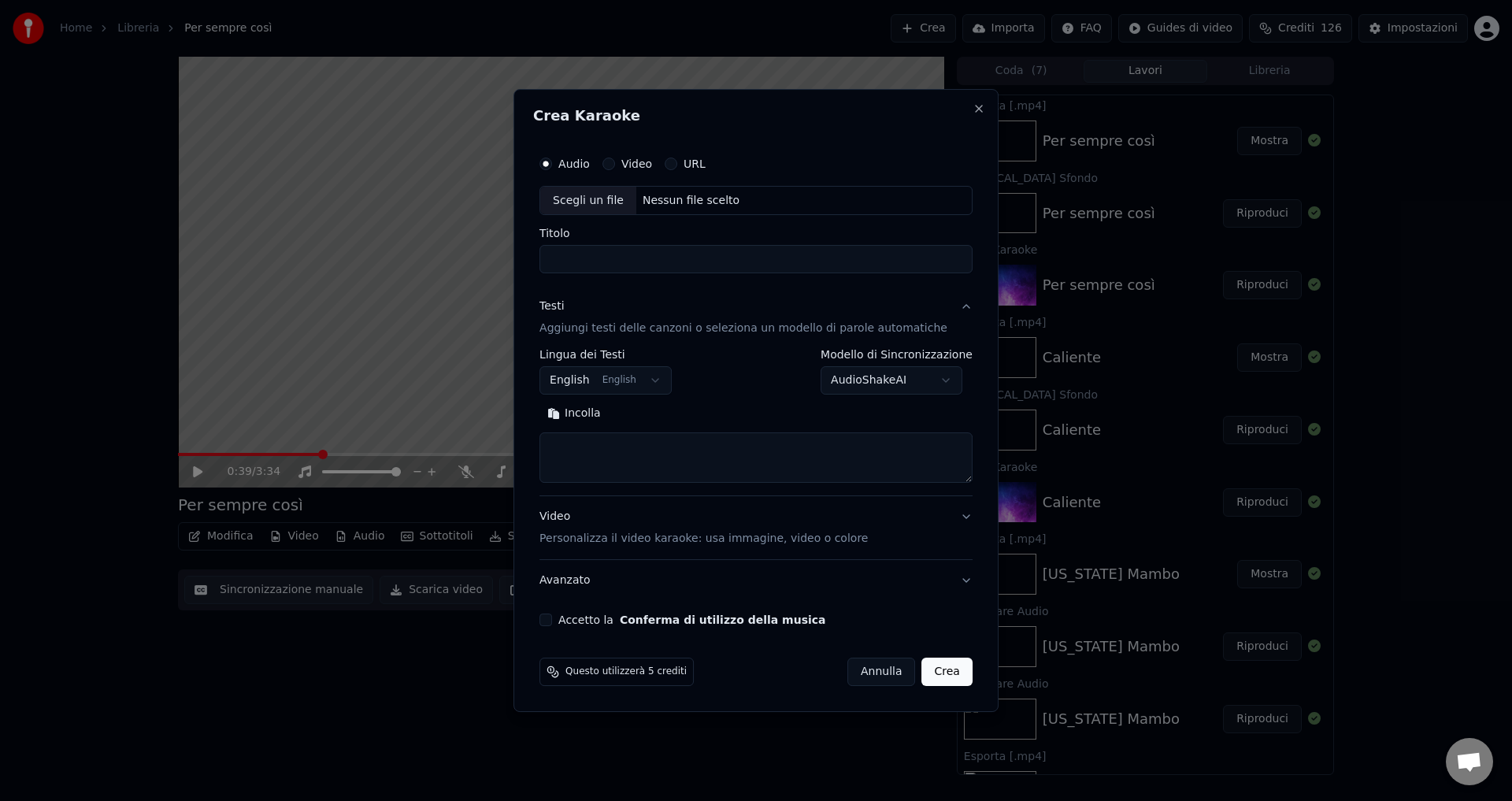
click at [670, 205] on div "Nessun file scelto" at bounding box center [690, 201] width 109 height 16
type input "*********"
click at [591, 381] on body "Home Libreria Per sempre così Crea Importa FAQ Guides di video Crediti 126 Impo…" at bounding box center [756, 400] width 1512 height 801
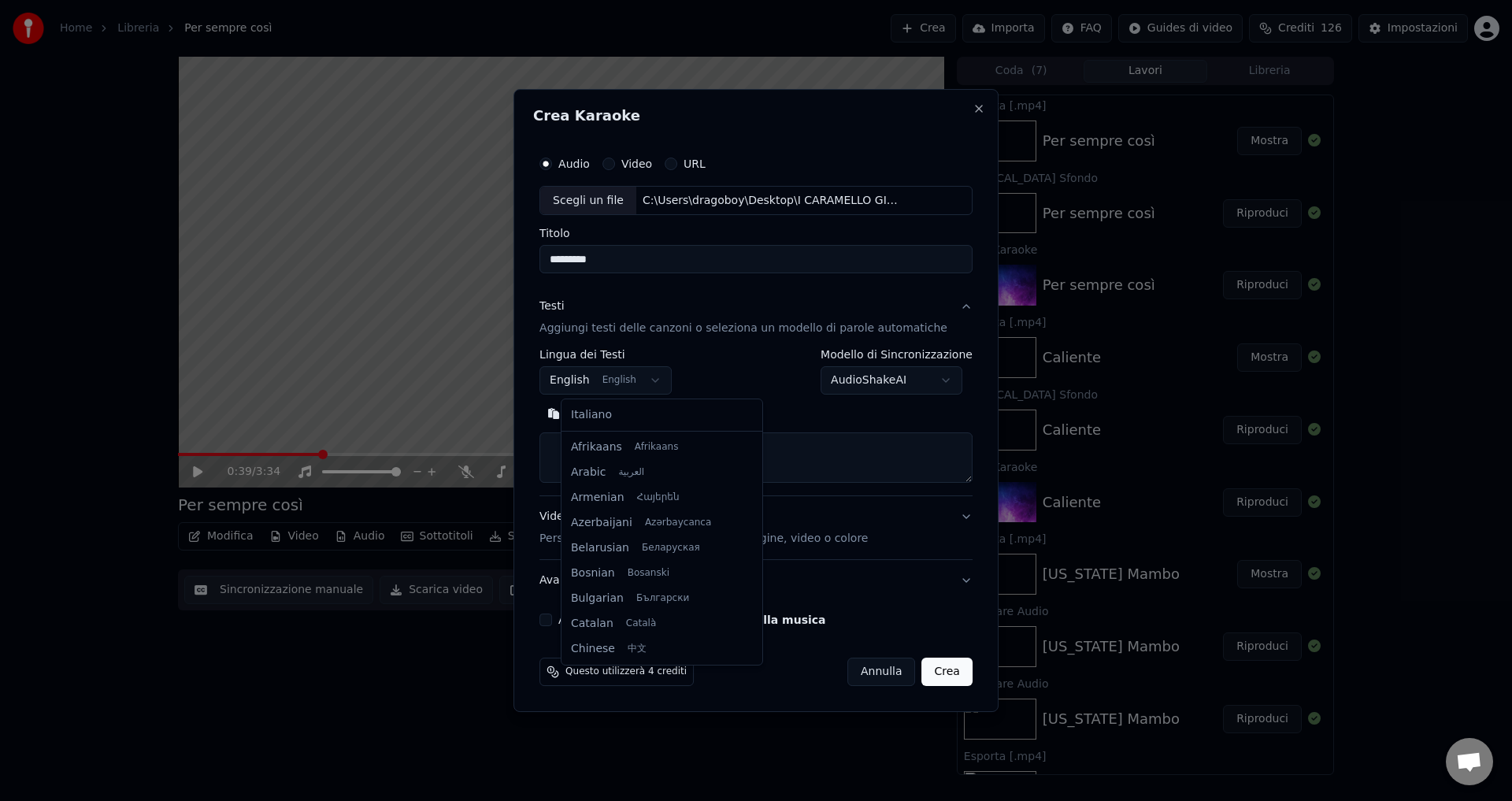
scroll to position [126, 0]
select select "**"
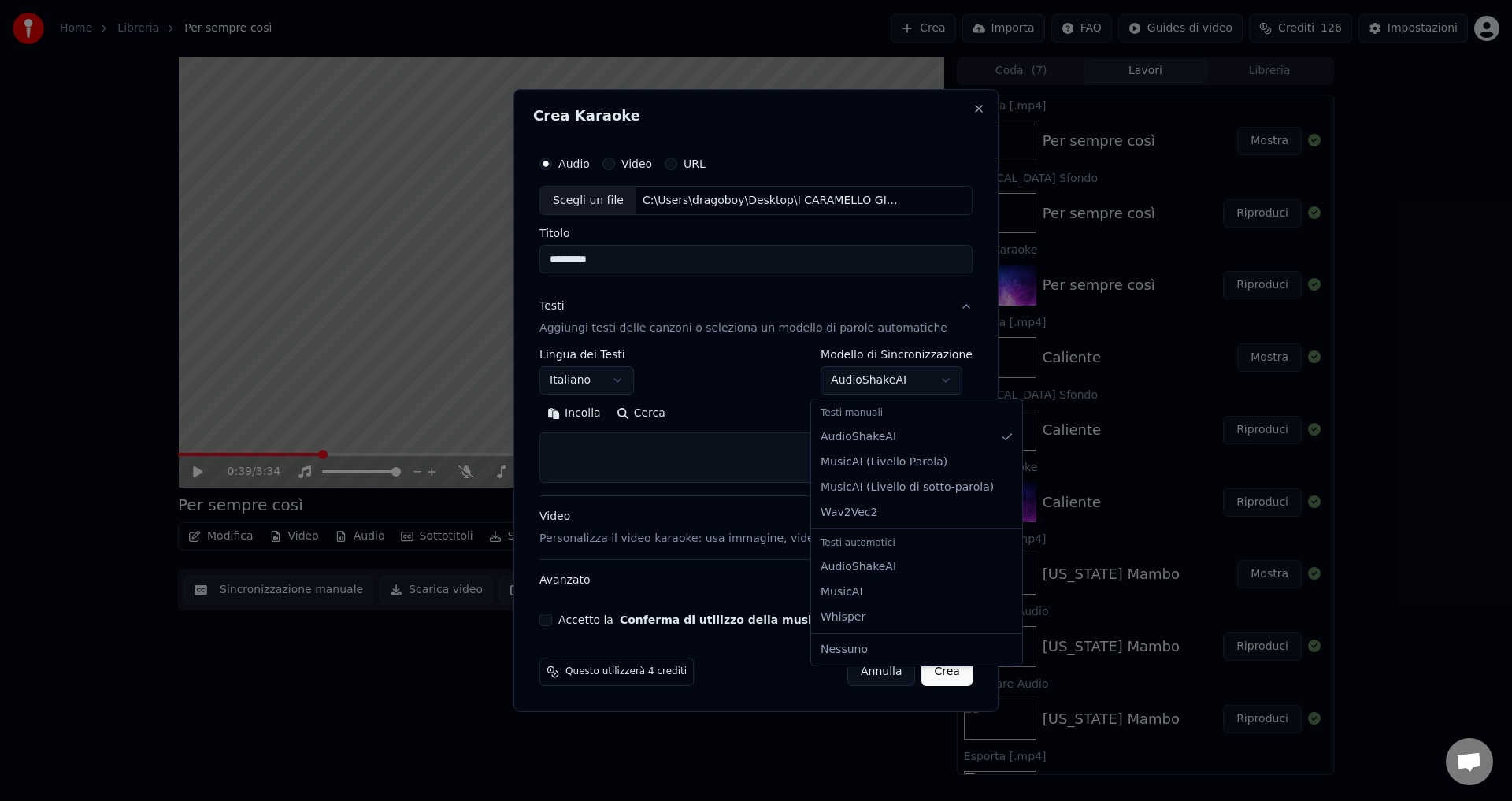
click at [885, 384] on body "Home Libreria Per sempre così Crea Importa FAQ Guides di video Crediti 126 Impo…" at bounding box center [756, 400] width 1512 height 801
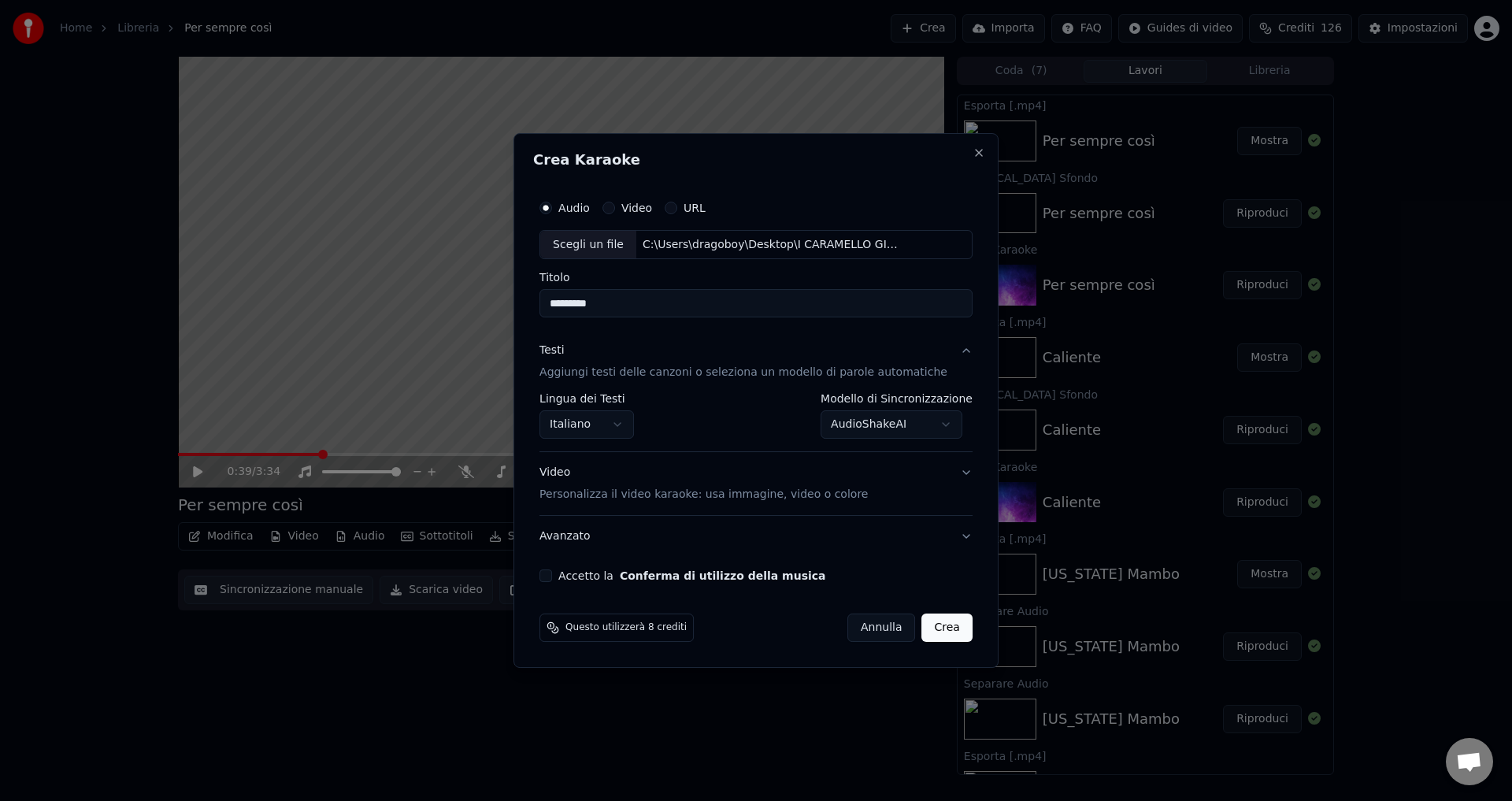
click at [552, 579] on button "Accetto la Conferma di utilizzo della musica" at bounding box center [545, 575] width 12 height 12
click at [937, 632] on button "Crea" at bounding box center [947, 628] width 50 height 28
select select "**********"
select select
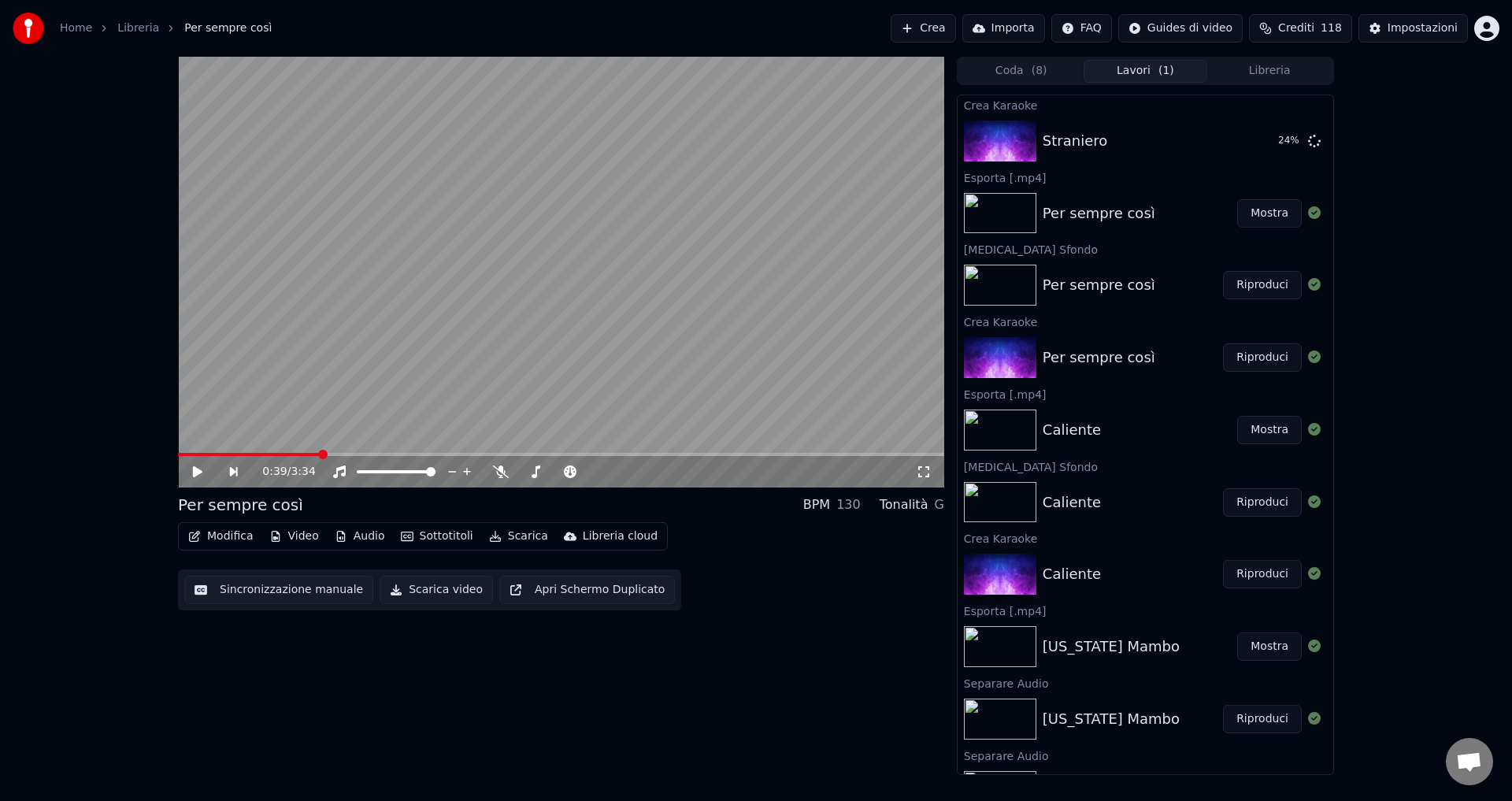
click at [1303, 29] on span "Crediti" at bounding box center [1296, 28] width 36 height 16
click at [1318, 175] on button "Aggiorna" at bounding box center [1311, 190] width 89 height 28
click at [1425, 272] on div "0:39 / 3:34 Per sempre così BPM 130 Tonalità G Modifica Video Audio Sottotitoli…" at bounding box center [756, 416] width 1512 height 719
click at [1248, 139] on button "Riproduci" at bounding box center [1262, 141] width 79 height 28
click at [426, 537] on button "Sottotitoli" at bounding box center [437, 536] width 85 height 22
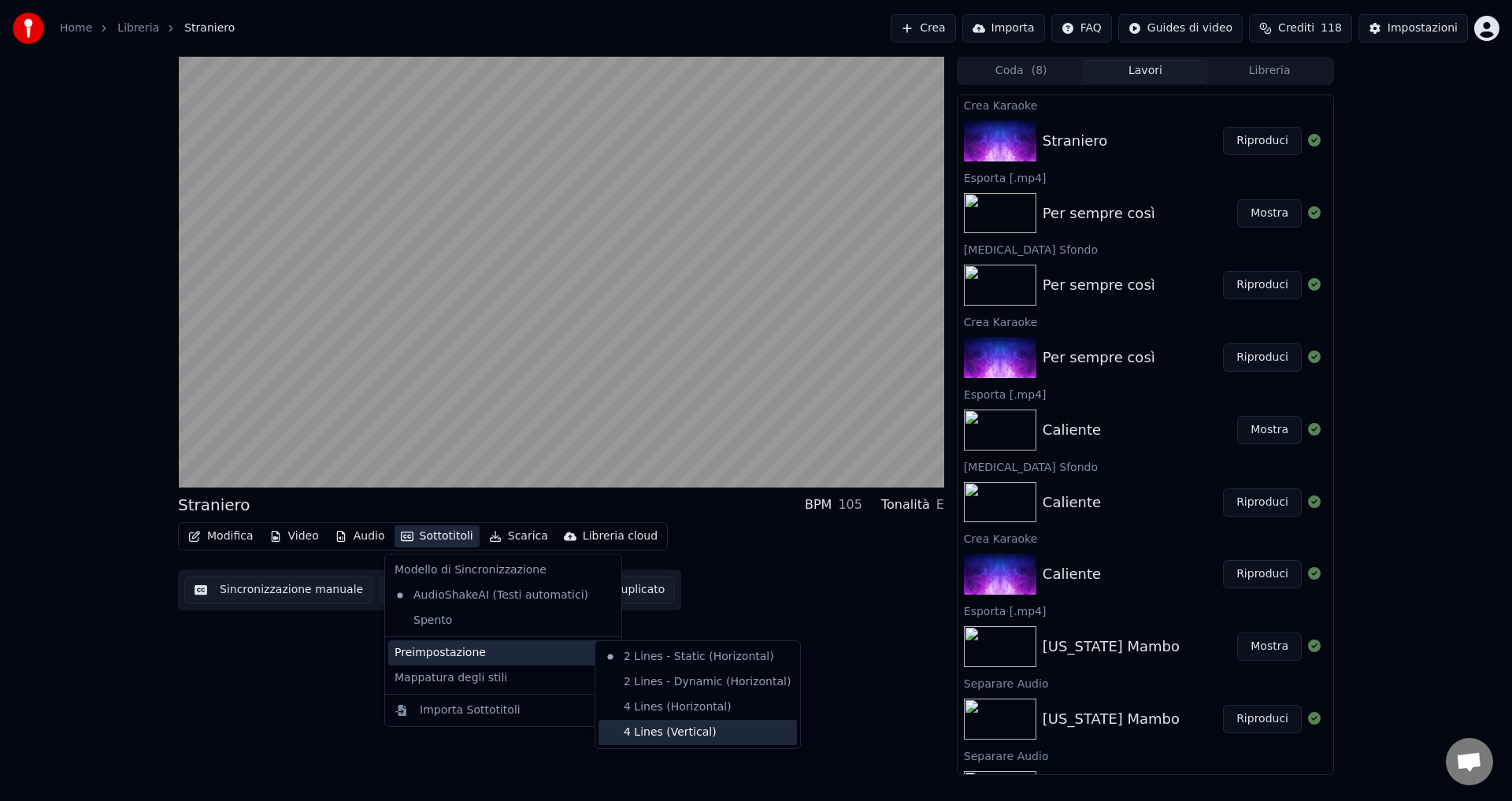
click at [665, 733] on div "4 Lines (Vertical)" at bounding box center [697, 732] width 198 height 26
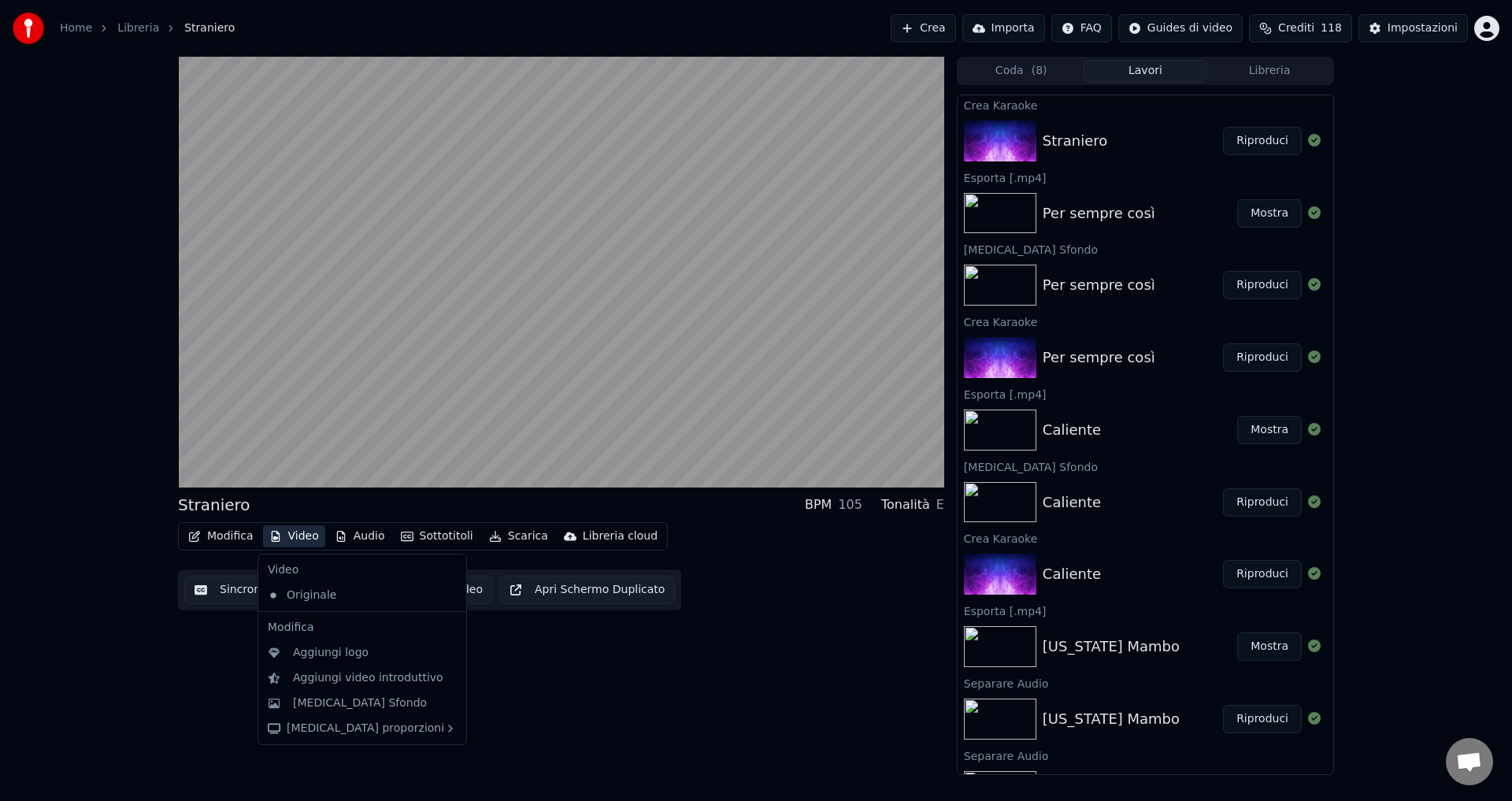
click at [278, 537] on icon "button" at bounding box center [275, 537] width 12 height 11
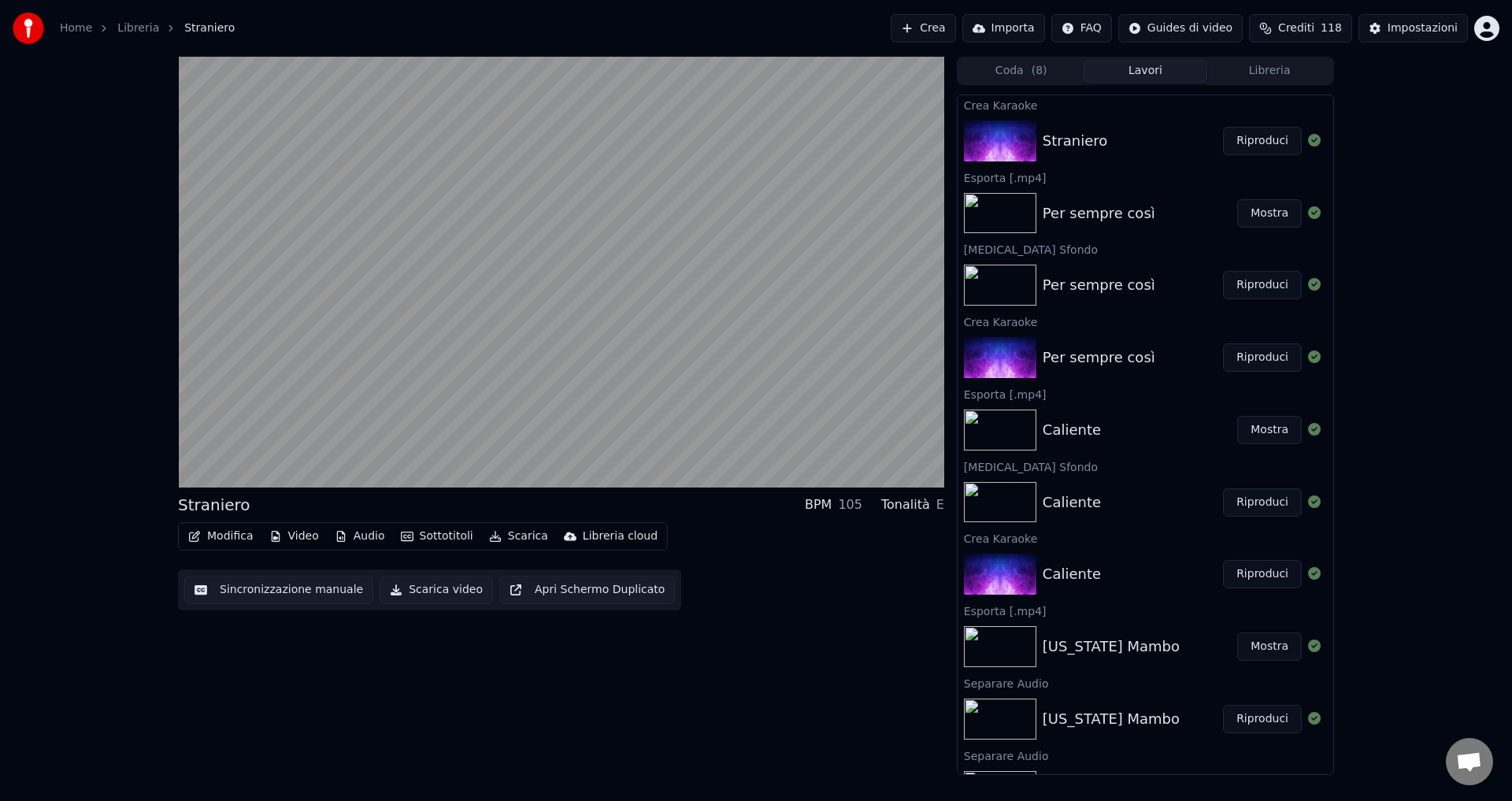
click at [242, 537] on button "Modifica" at bounding box center [221, 536] width 78 height 22
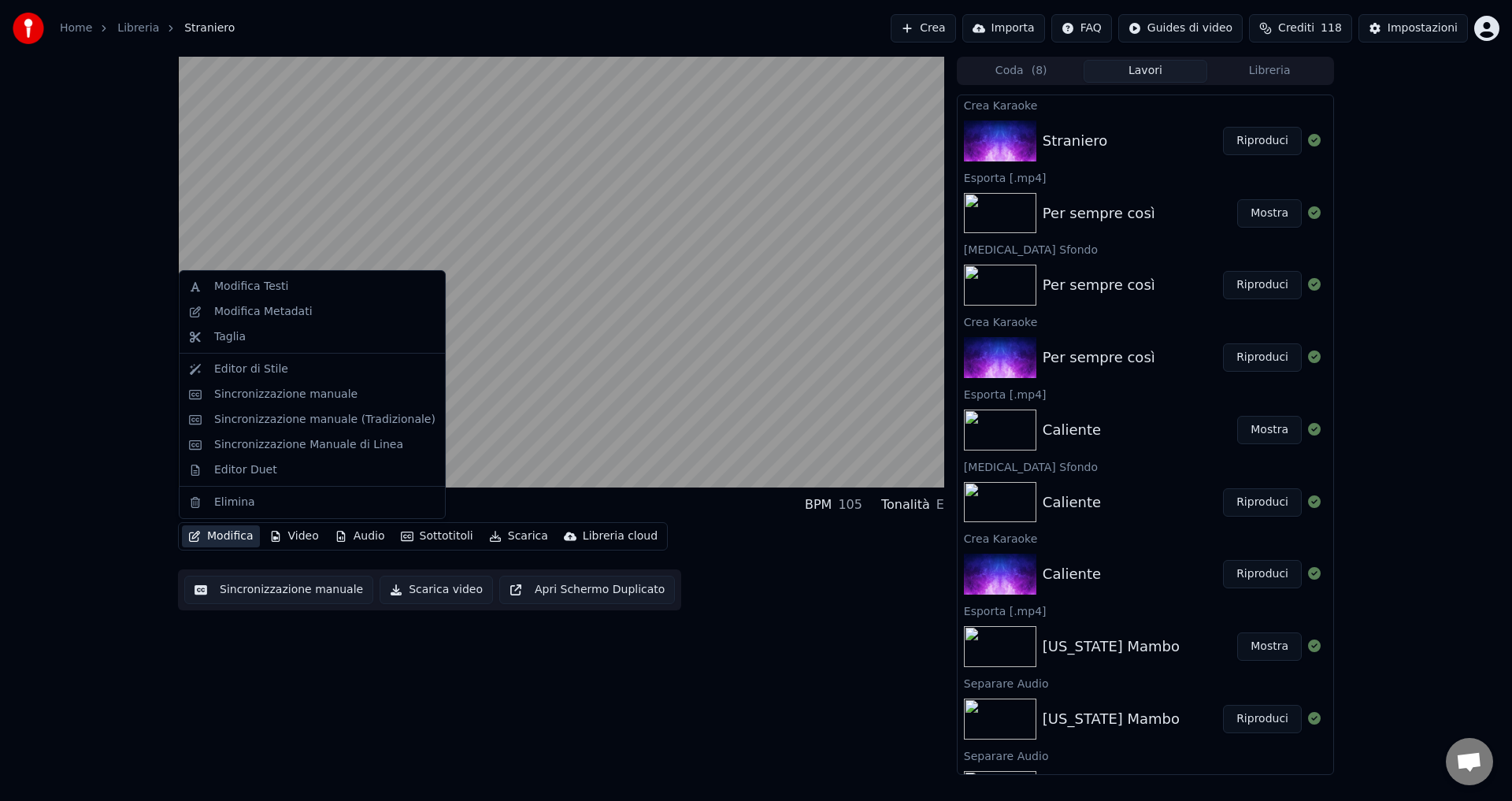
click at [249, 647] on div "Straniero BPM 105 Tonalità E Modifica Video Audio Sottotitoli Scarica Libreria …" at bounding box center [561, 416] width 766 height 719
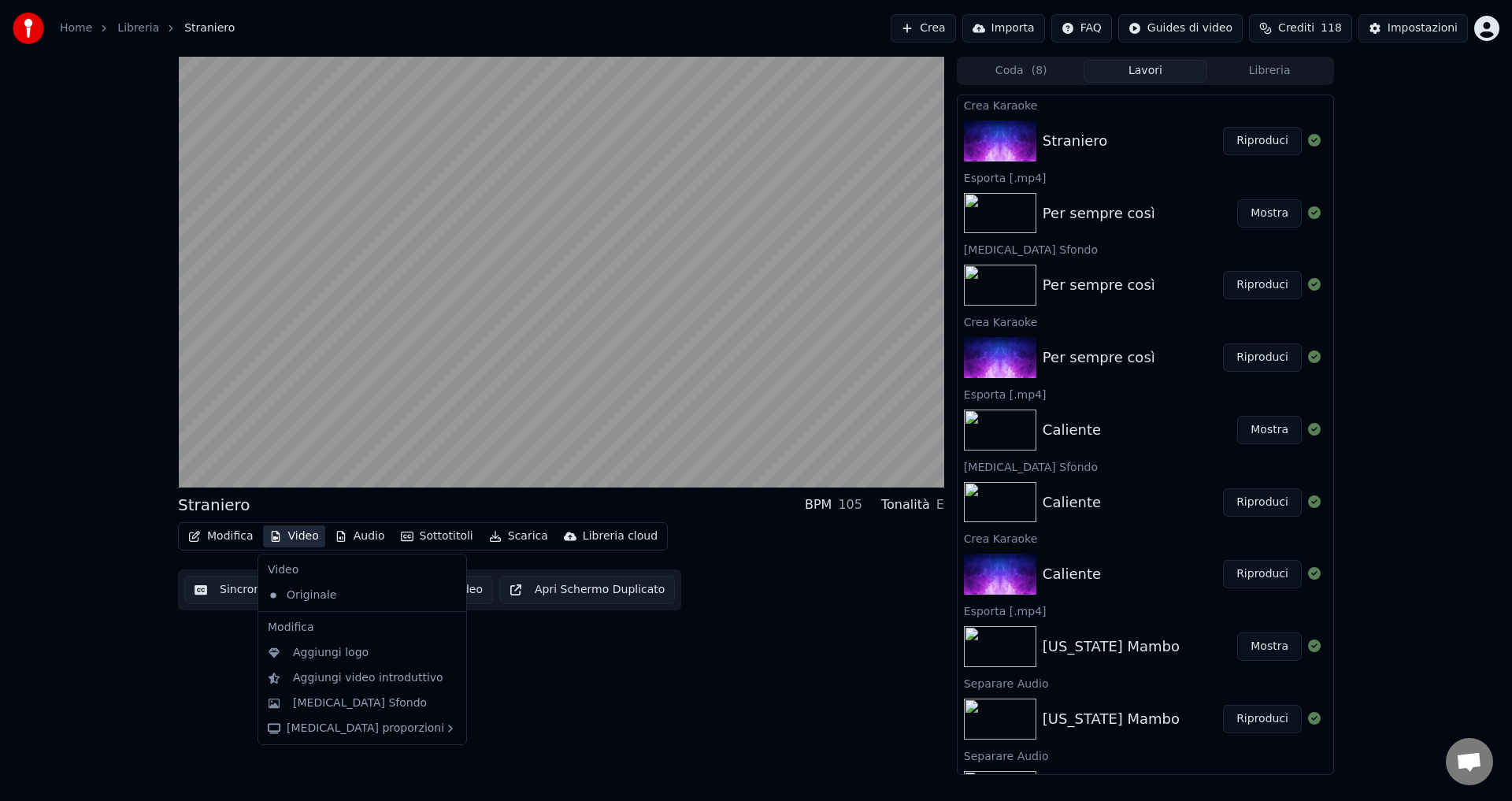
click at [281, 531] on button "Video" at bounding box center [294, 536] width 63 height 22
click at [352, 705] on div "[MEDICAL_DATA] Sfondo" at bounding box center [359, 702] width 134 height 16
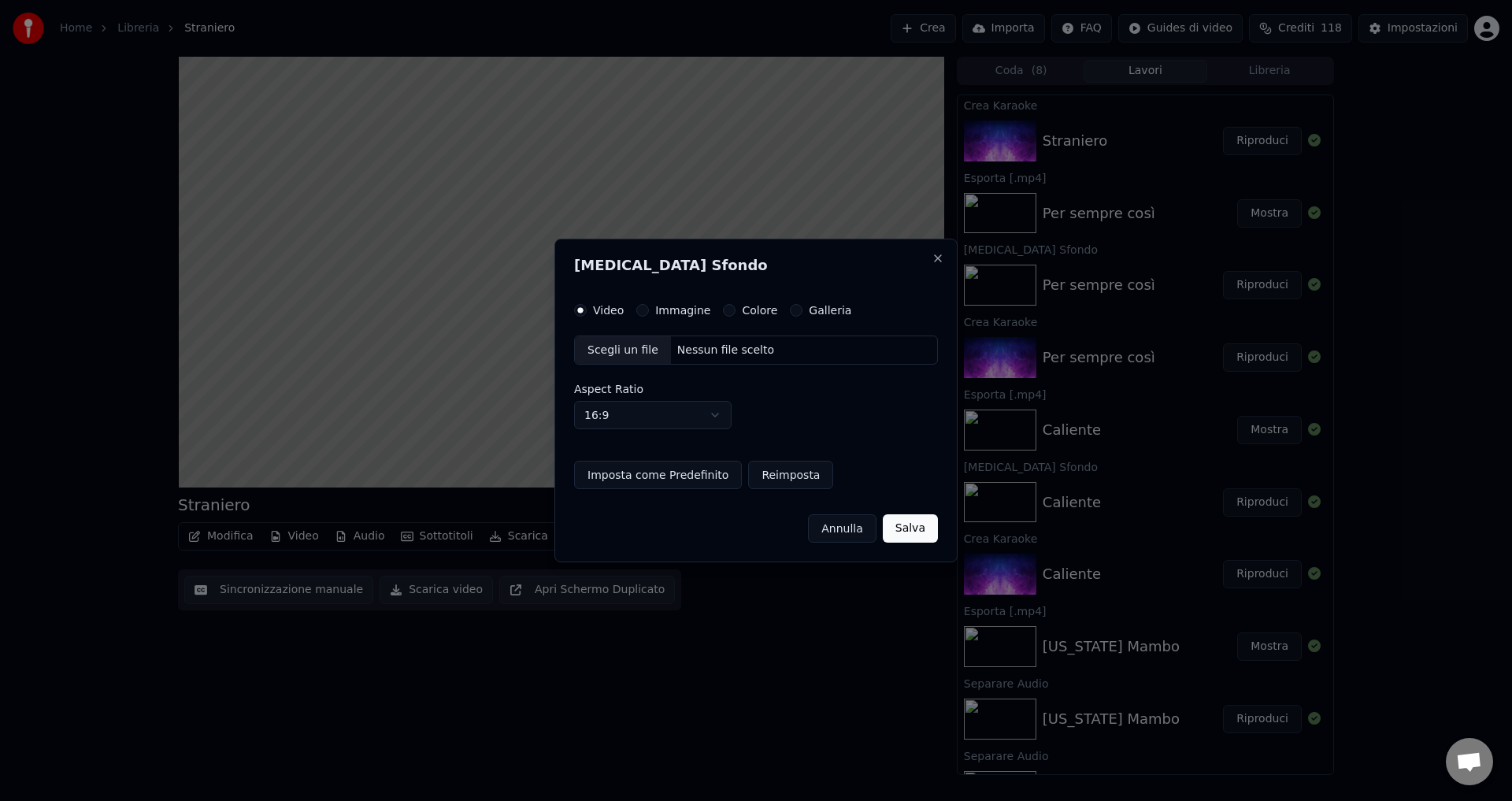
click at [723, 305] on button "Colore" at bounding box center [729, 310] width 12 height 12
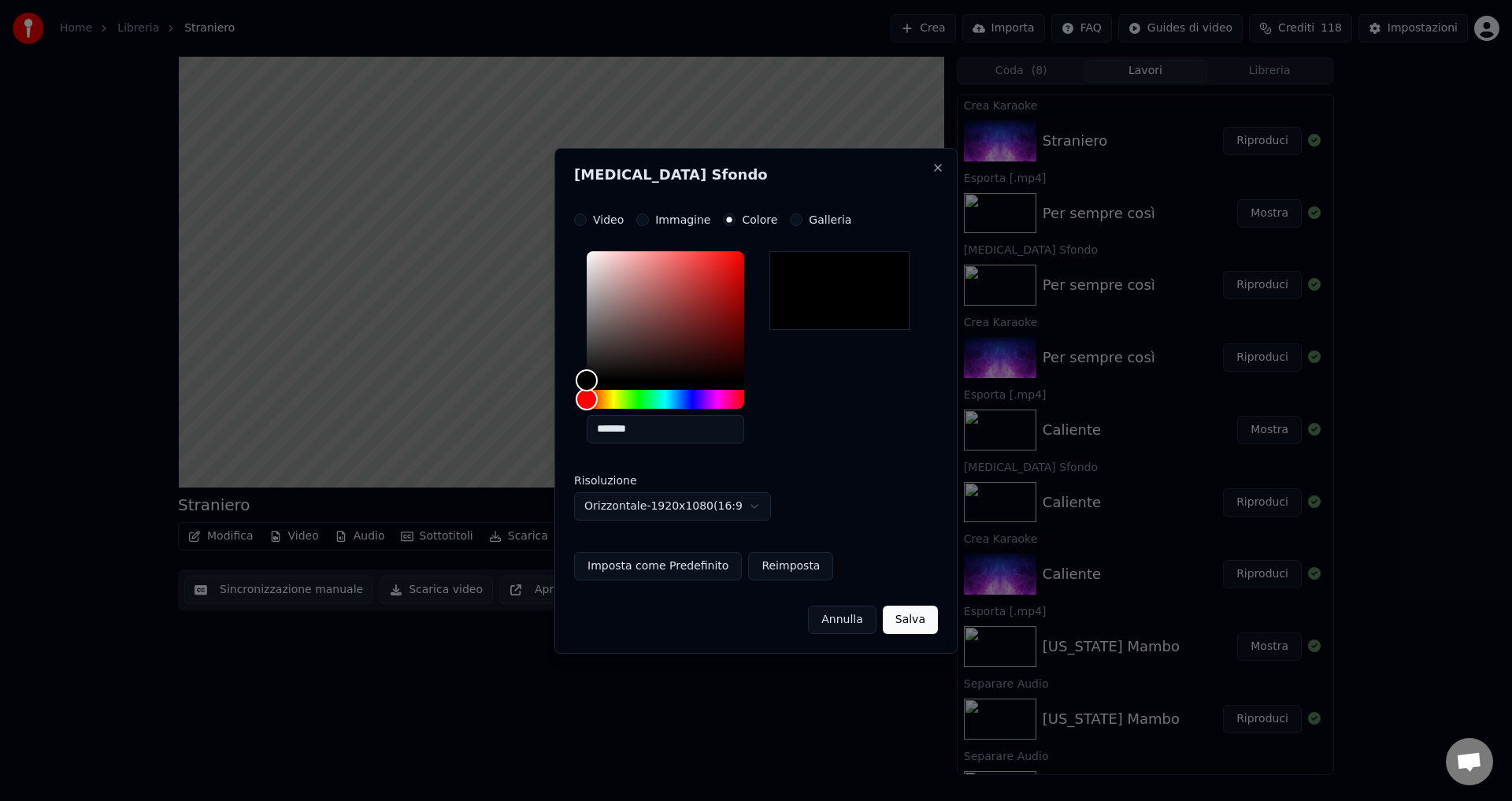
click at [912, 630] on button "Salva" at bounding box center [910, 620] width 55 height 28
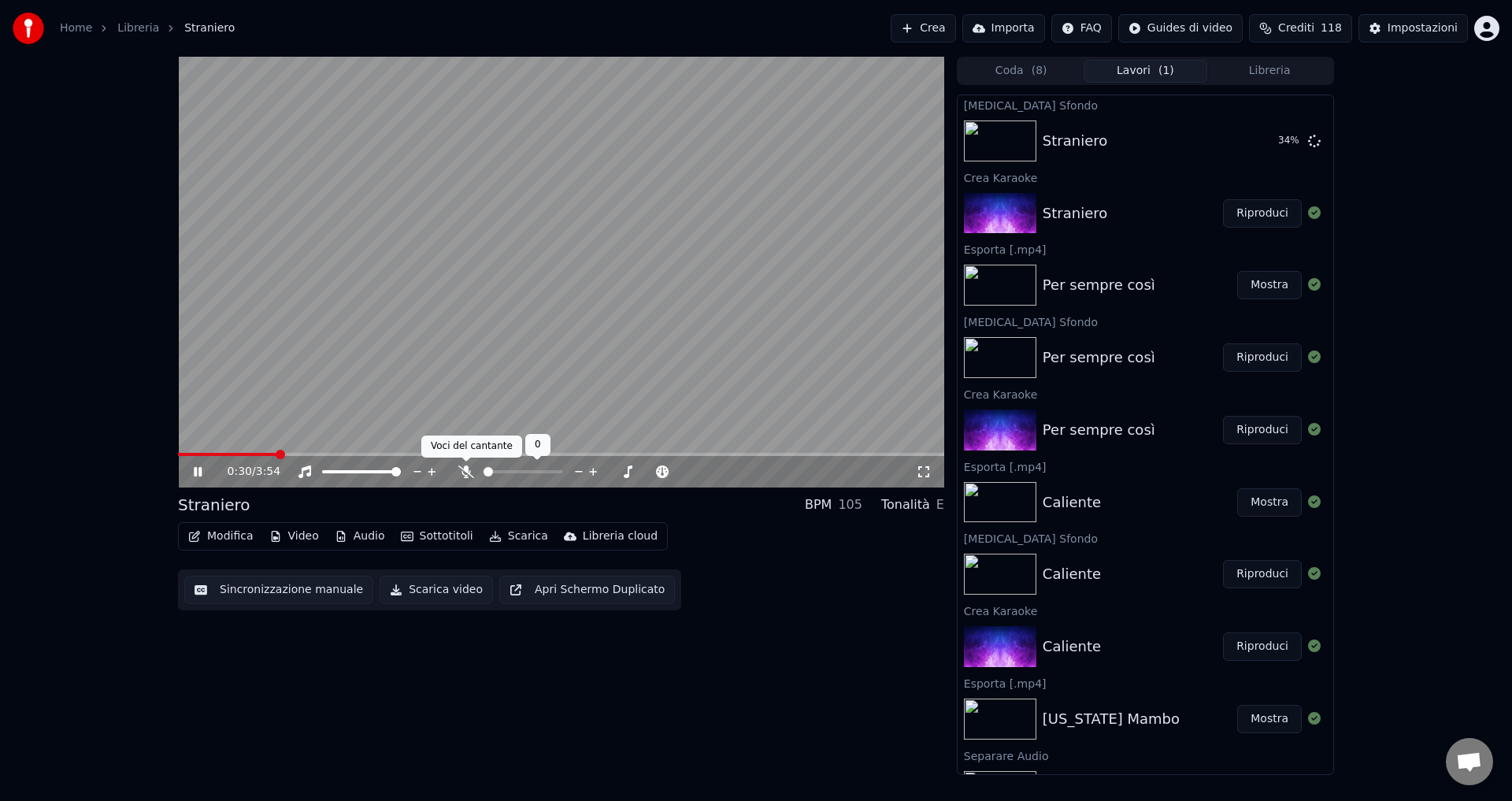
click at [467, 471] on icon at bounding box center [465, 471] width 16 height 12
click at [467, 471] on icon at bounding box center [465, 471] width 9 height 12
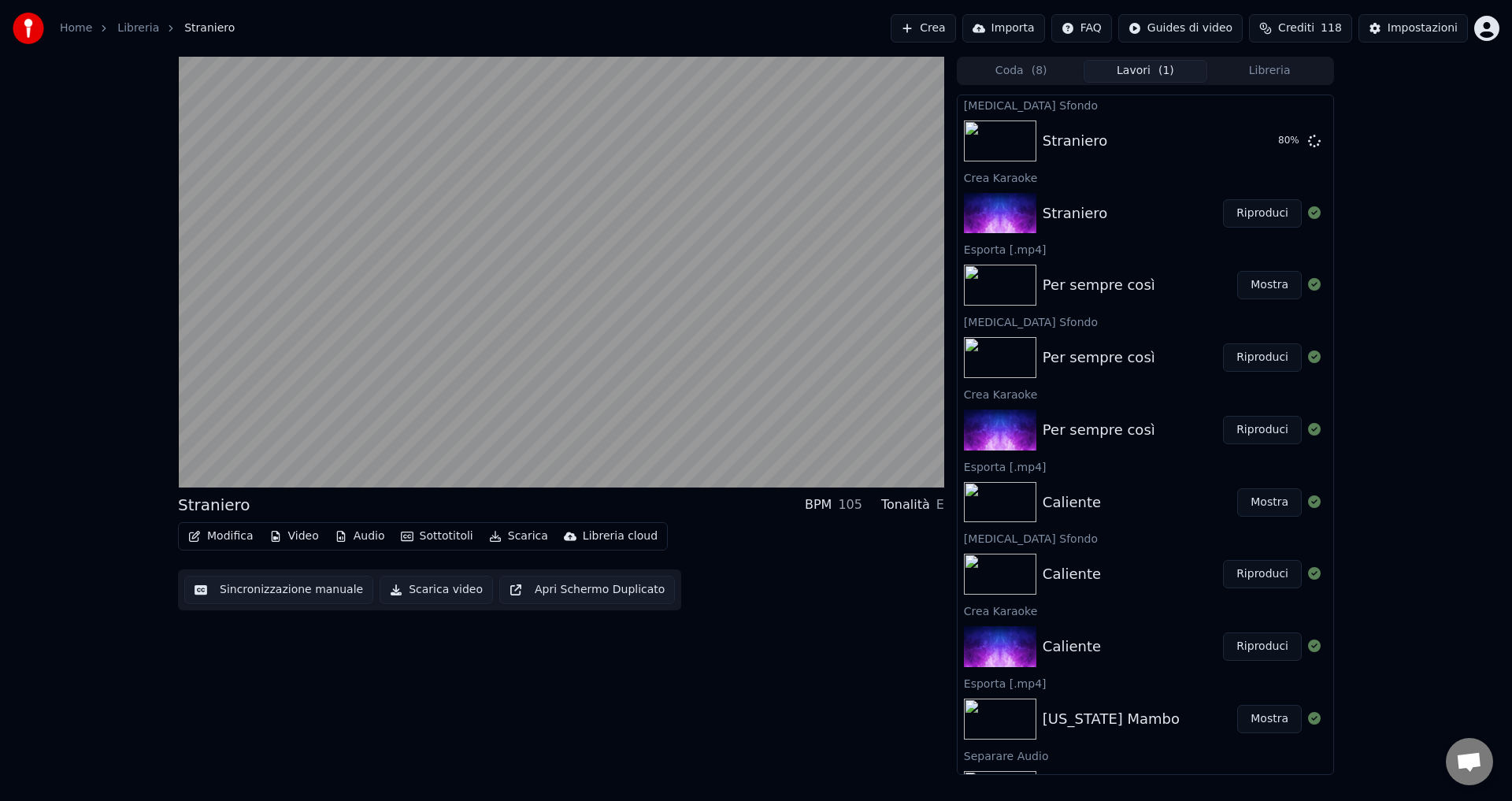
click at [474, 654] on div "Straniero BPM 105 Tonalità E Modifica Video Audio Sottotitoli Scarica Libreria …" at bounding box center [561, 416] width 766 height 719
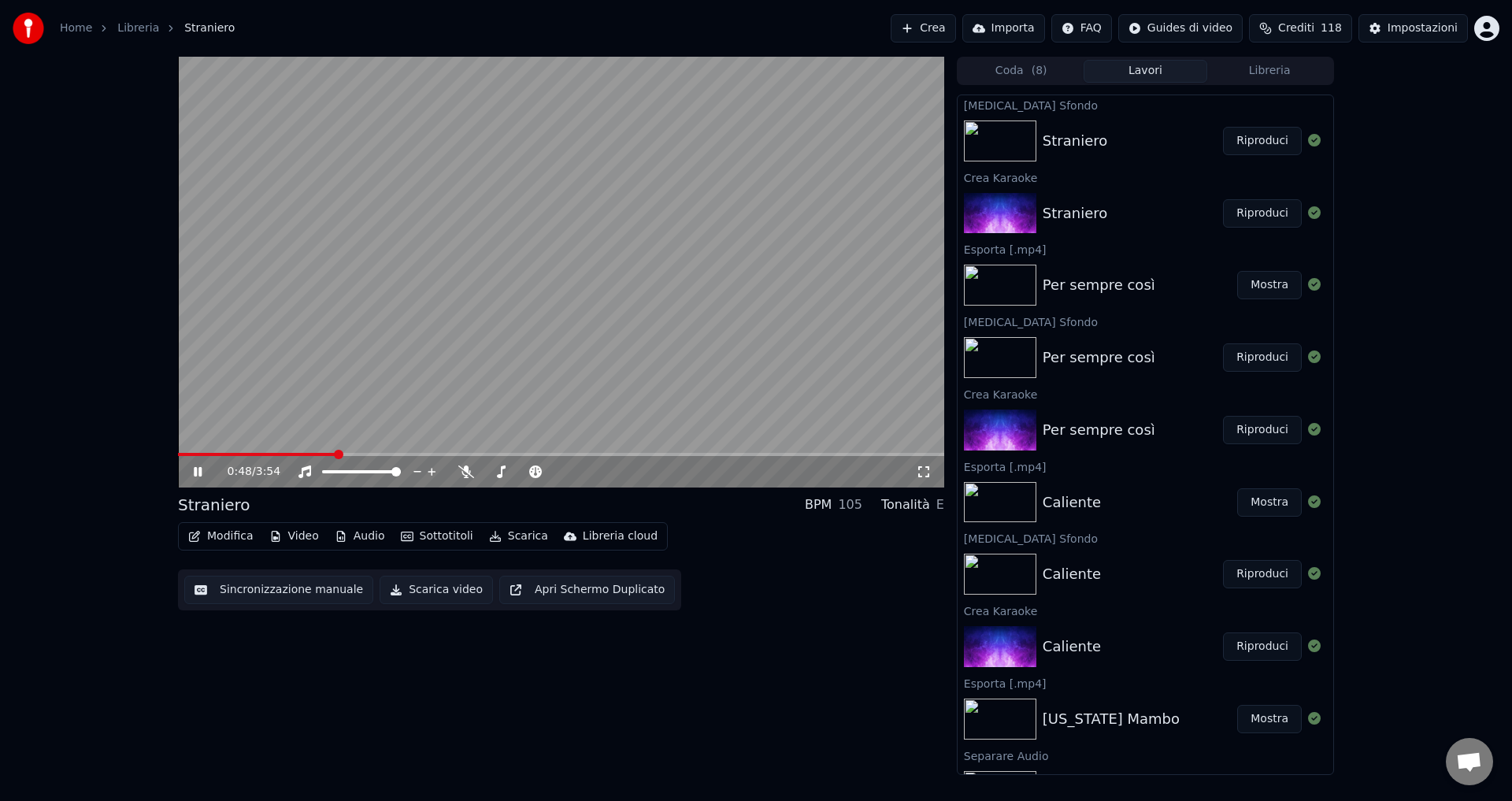
click at [193, 470] on icon at bounding box center [209, 471] width 37 height 12
click at [1251, 141] on button "Riproduci" at bounding box center [1262, 141] width 79 height 28
click at [442, 540] on button "Sottotitoli" at bounding box center [437, 536] width 85 height 22
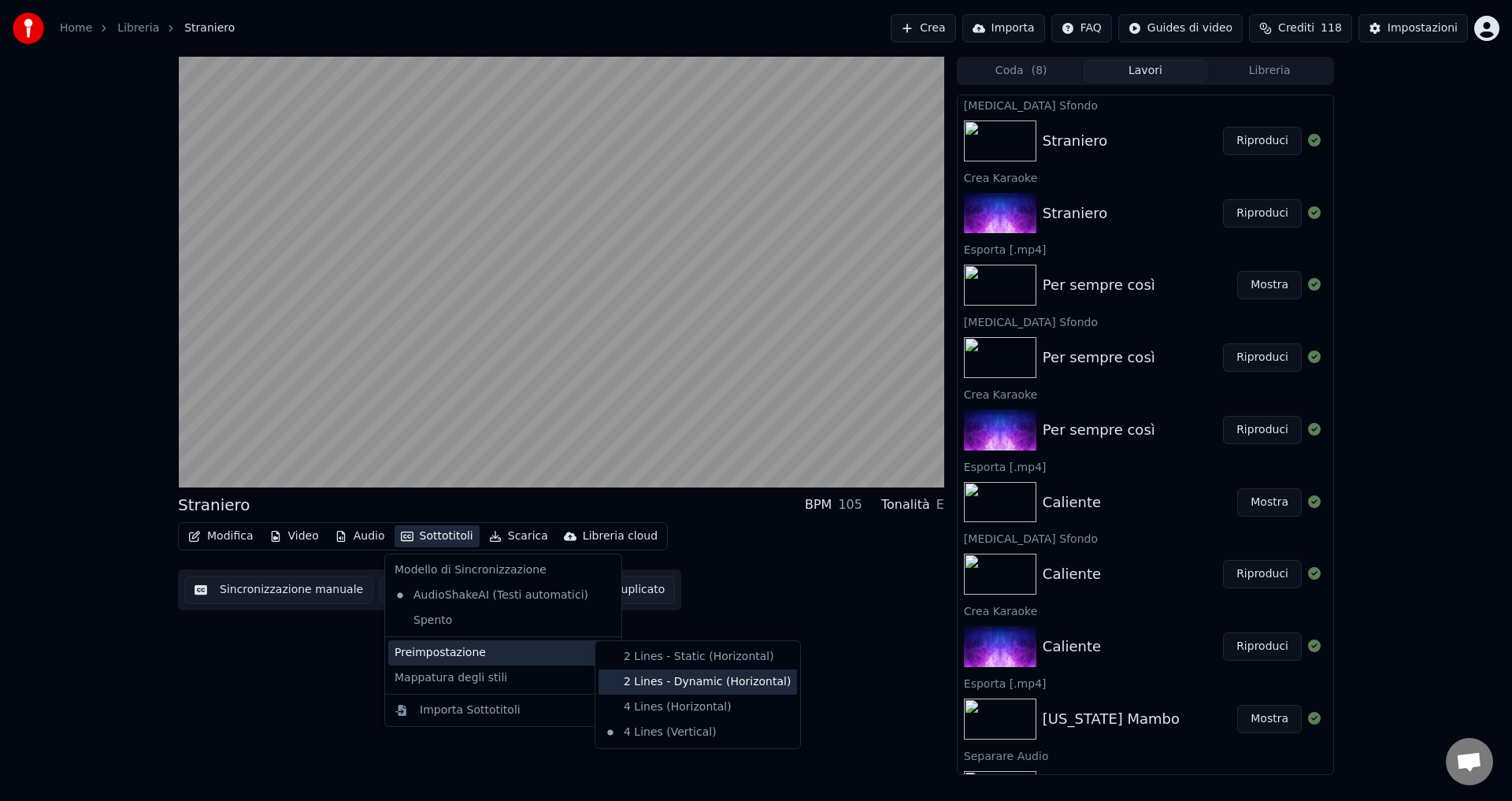
click at [616, 681] on div "2 Lines - Dynamic (Horizontal)" at bounding box center [697, 682] width 198 height 26
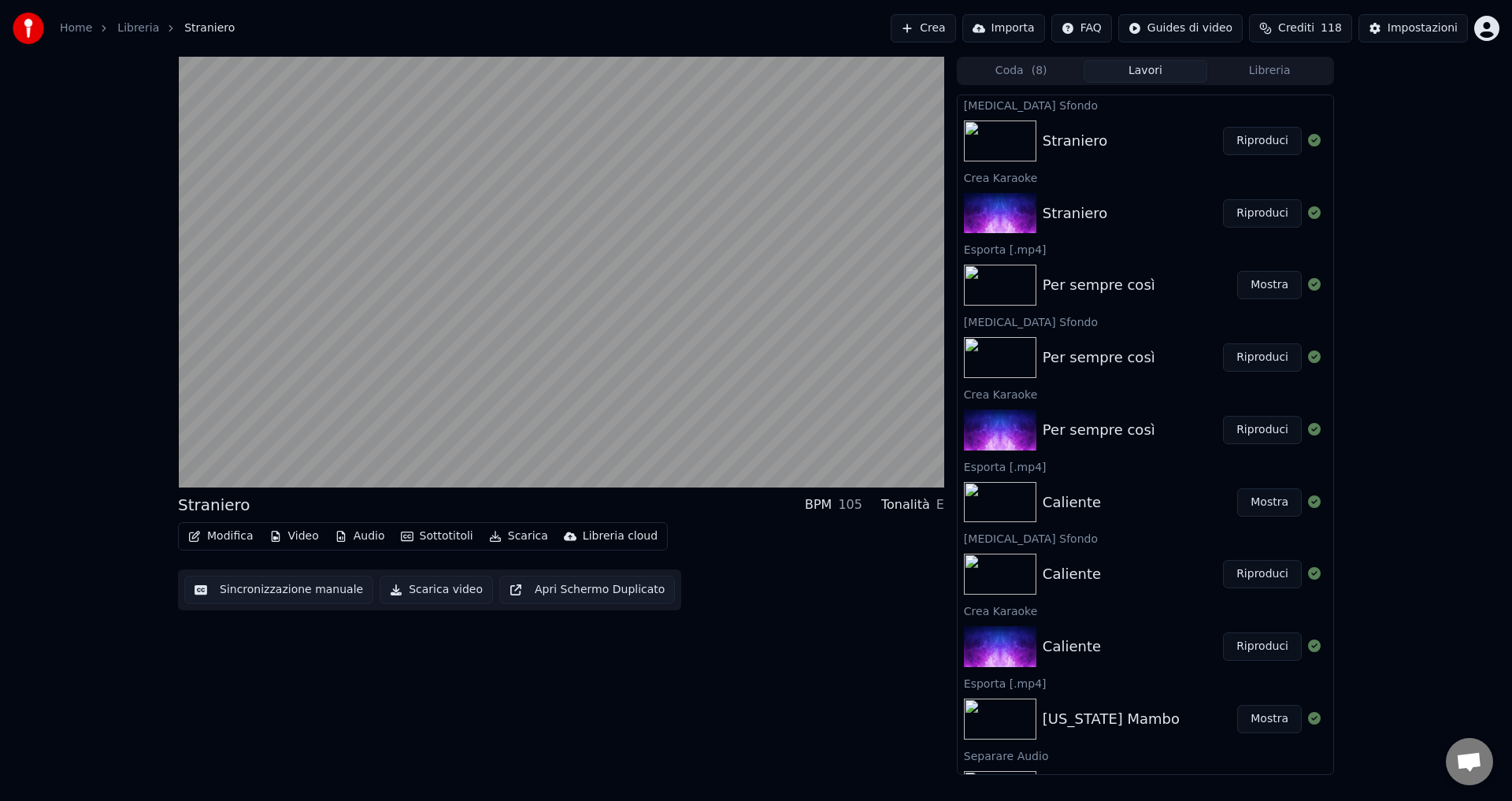
click at [414, 537] on button "Sottotitoli" at bounding box center [437, 536] width 85 height 22
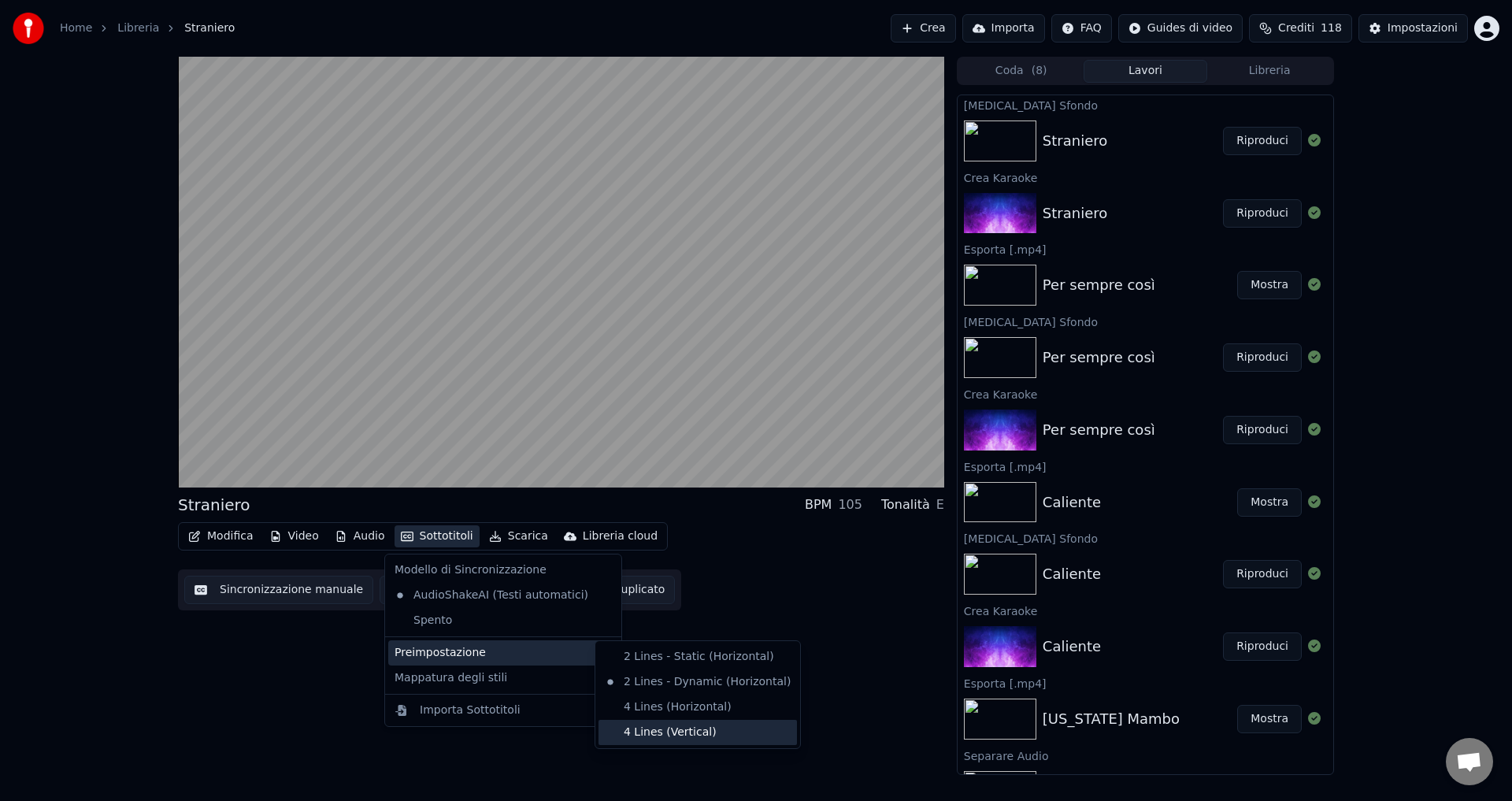
click at [653, 732] on div "4 Lines (Vertical)" at bounding box center [697, 732] width 198 height 26
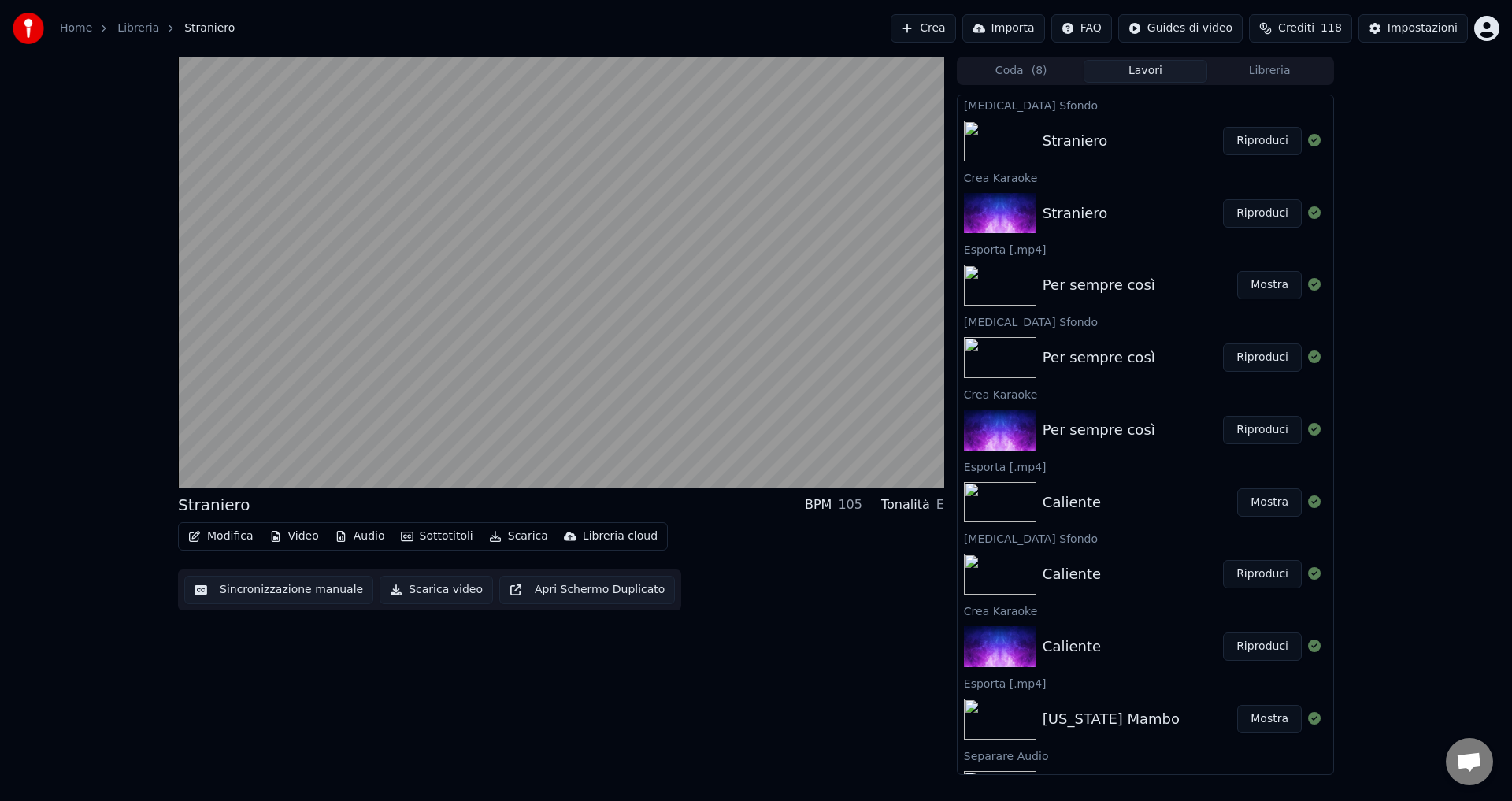
click at [652, 728] on div "Straniero BPM 105 Tonalità E Modifica Video Audio Sottotitoli Scarica Libreria …" at bounding box center [561, 416] width 766 height 719
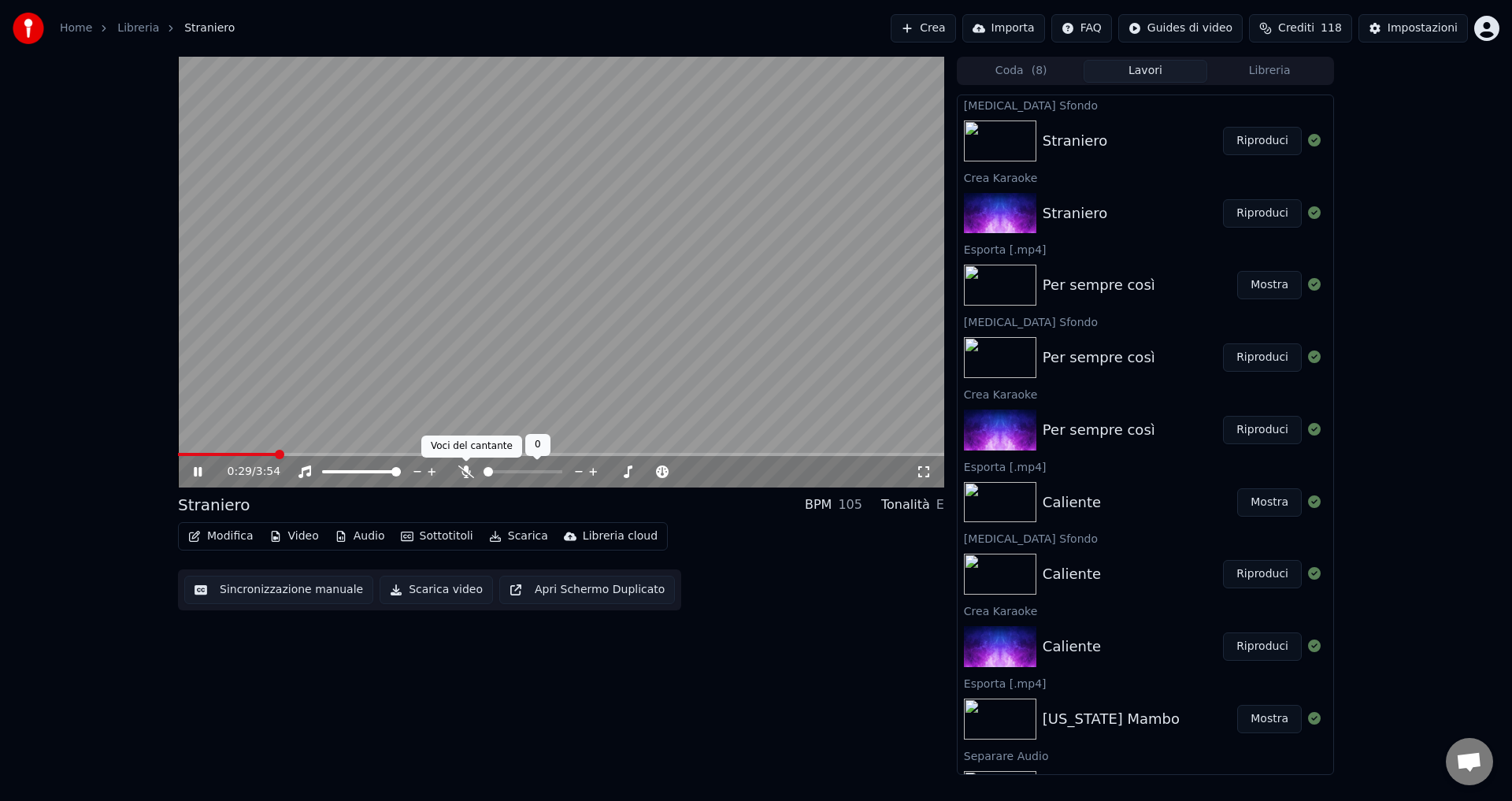
click at [467, 468] on icon at bounding box center [465, 471] width 16 height 12
click at [467, 468] on icon at bounding box center [465, 471] width 9 height 12
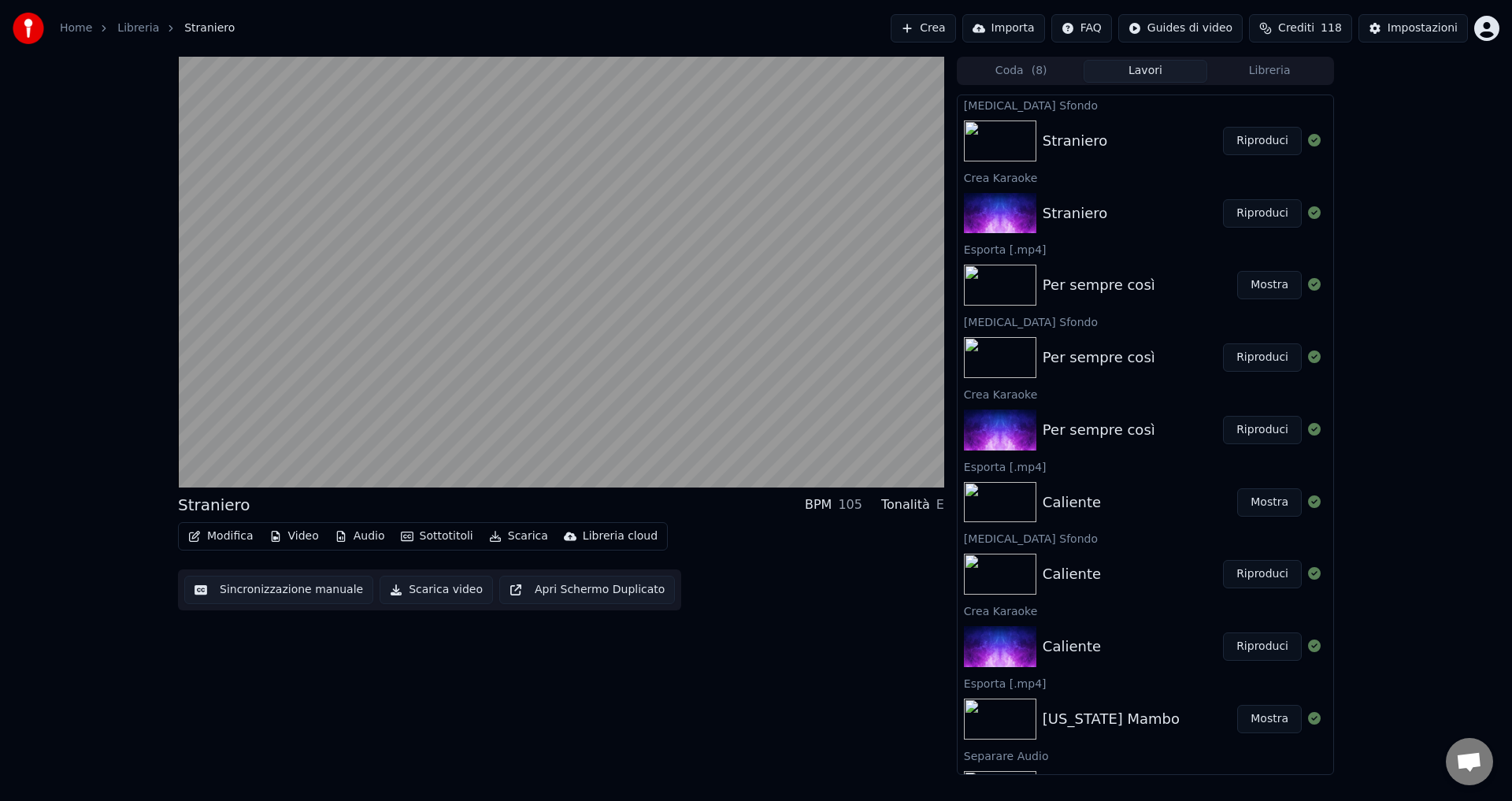
click at [450, 670] on div "Straniero BPM 105 Tonalità E Modifica Video Audio Sottotitoli Scarica Libreria …" at bounding box center [561, 416] width 766 height 719
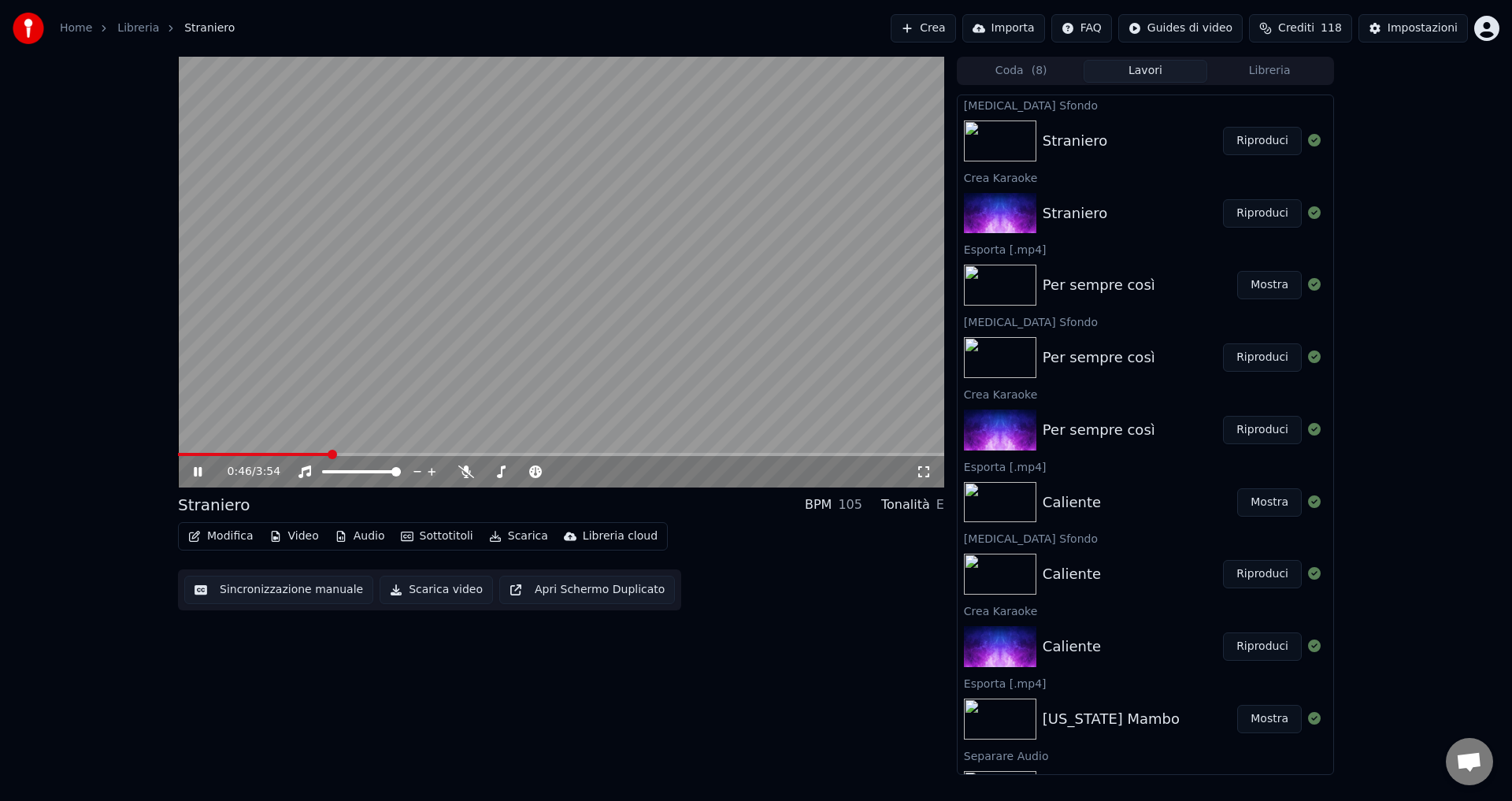
click at [191, 468] on icon at bounding box center [209, 471] width 37 height 12
click at [426, 588] on button "Scarica video" at bounding box center [436, 590] width 114 height 28
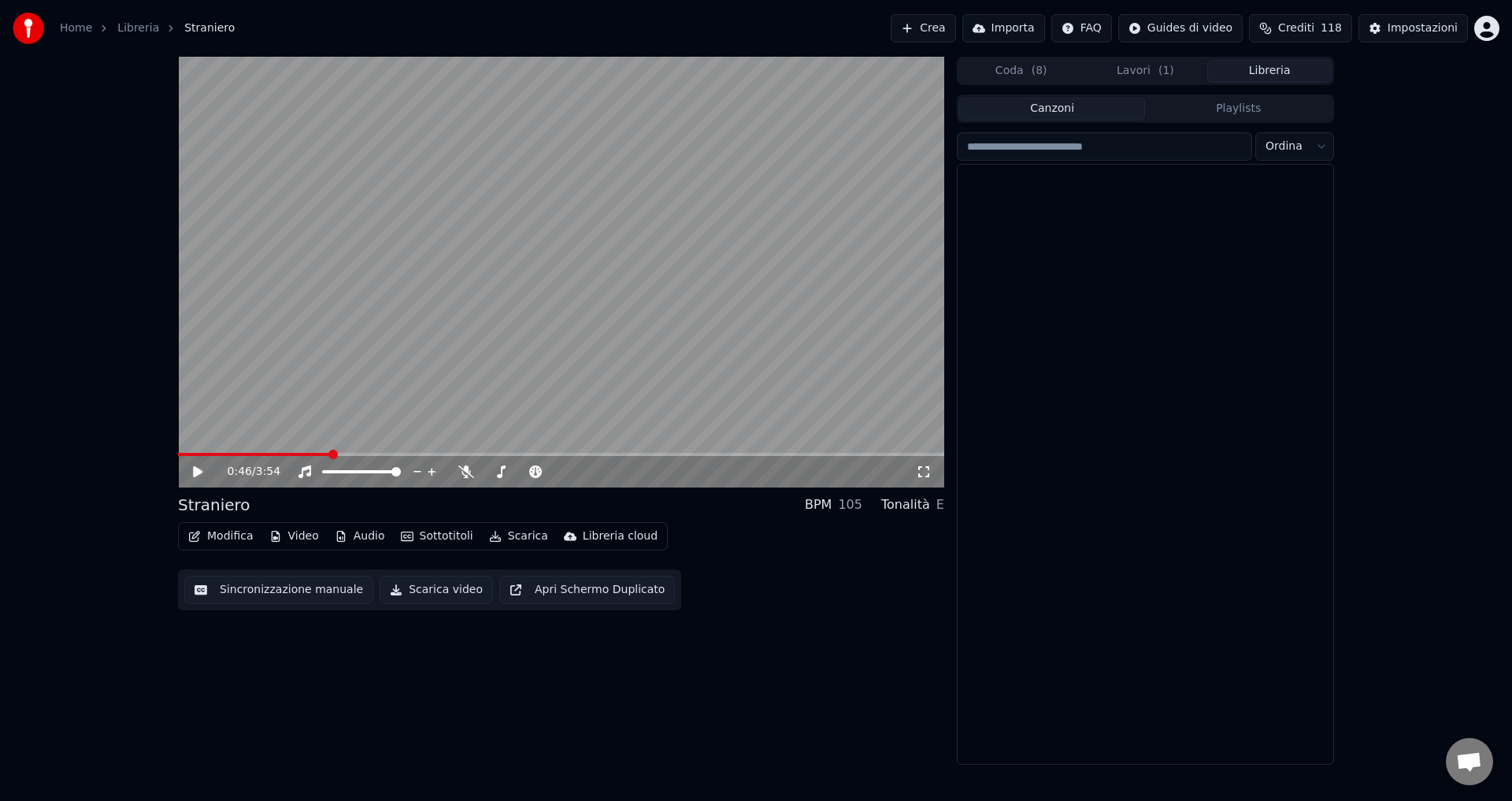
click at [1272, 72] on button "Libreria" at bounding box center [1268, 71] width 124 height 23
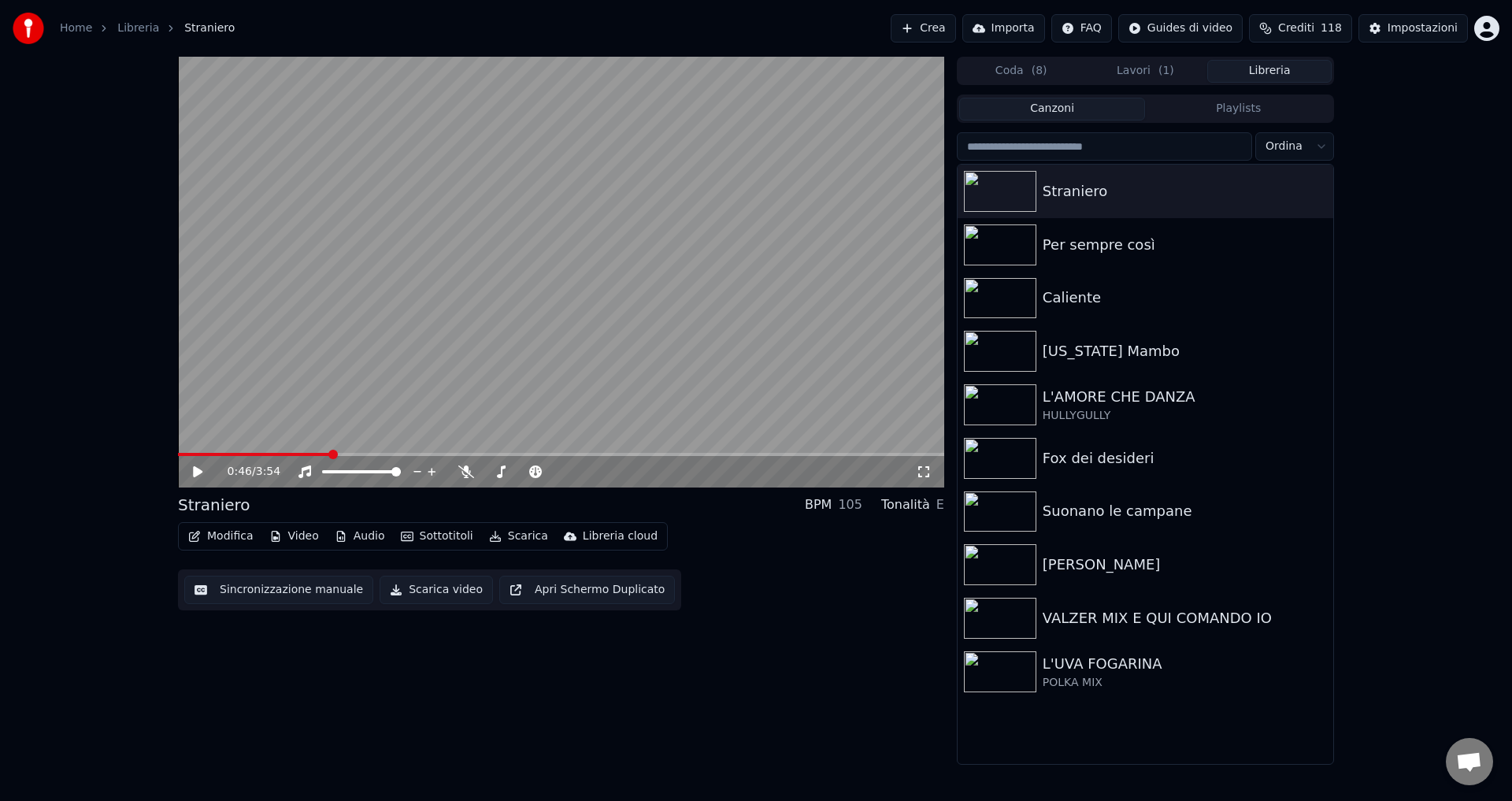
click at [1002, 66] on button "Coda ( 8 )" at bounding box center [1021, 71] width 124 height 23
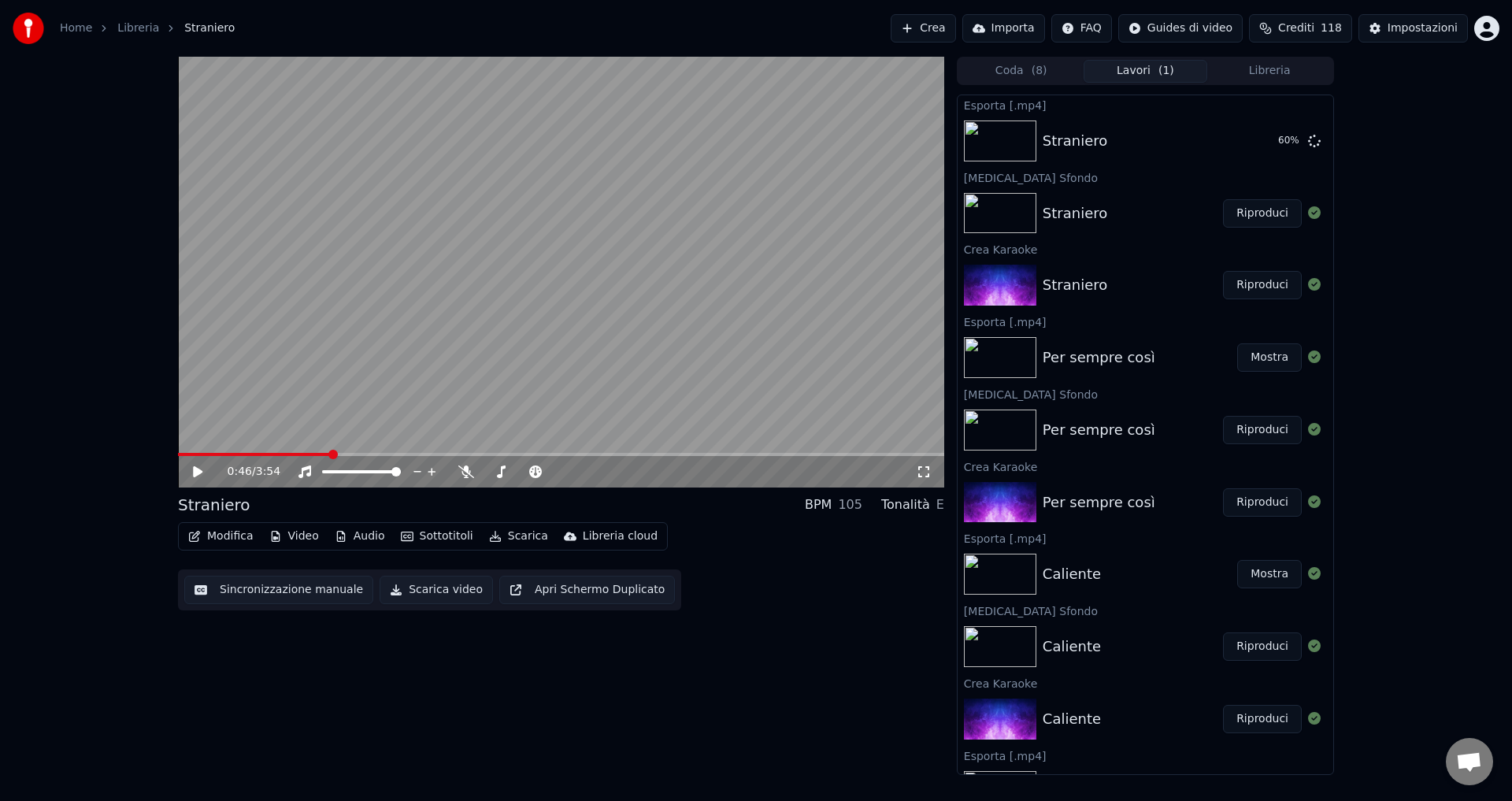
click at [1116, 76] on button "Lavori ( 1 )" at bounding box center [1145, 71] width 124 height 23
click at [1256, 142] on button "Mostra" at bounding box center [1269, 141] width 64 height 28
click at [944, 27] on button "Crea" at bounding box center [922, 28] width 64 height 28
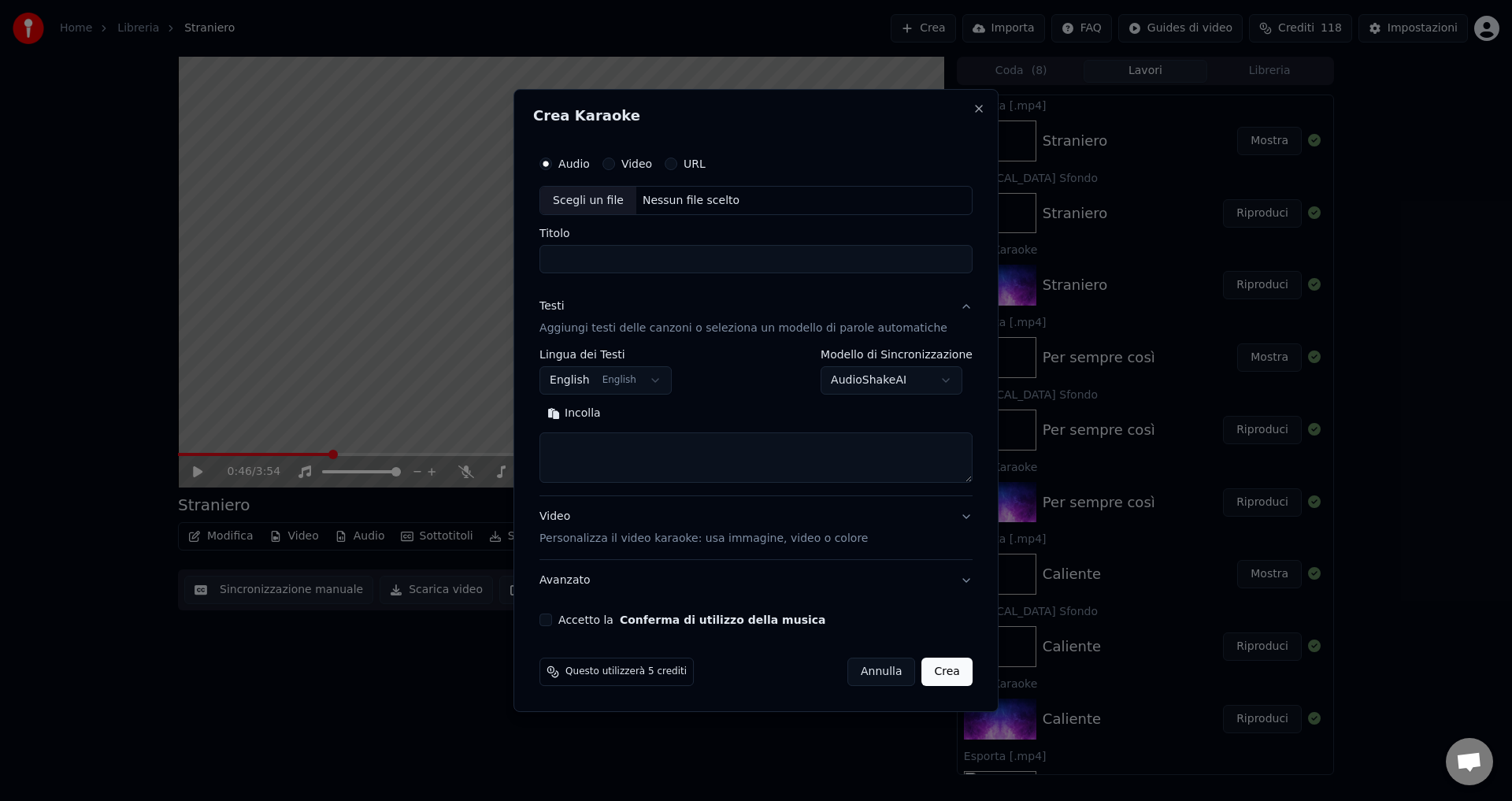
click at [676, 195] on div "Nessun file scelto" at bounding box center [690, 201] width 109 height 16
type input "**********"
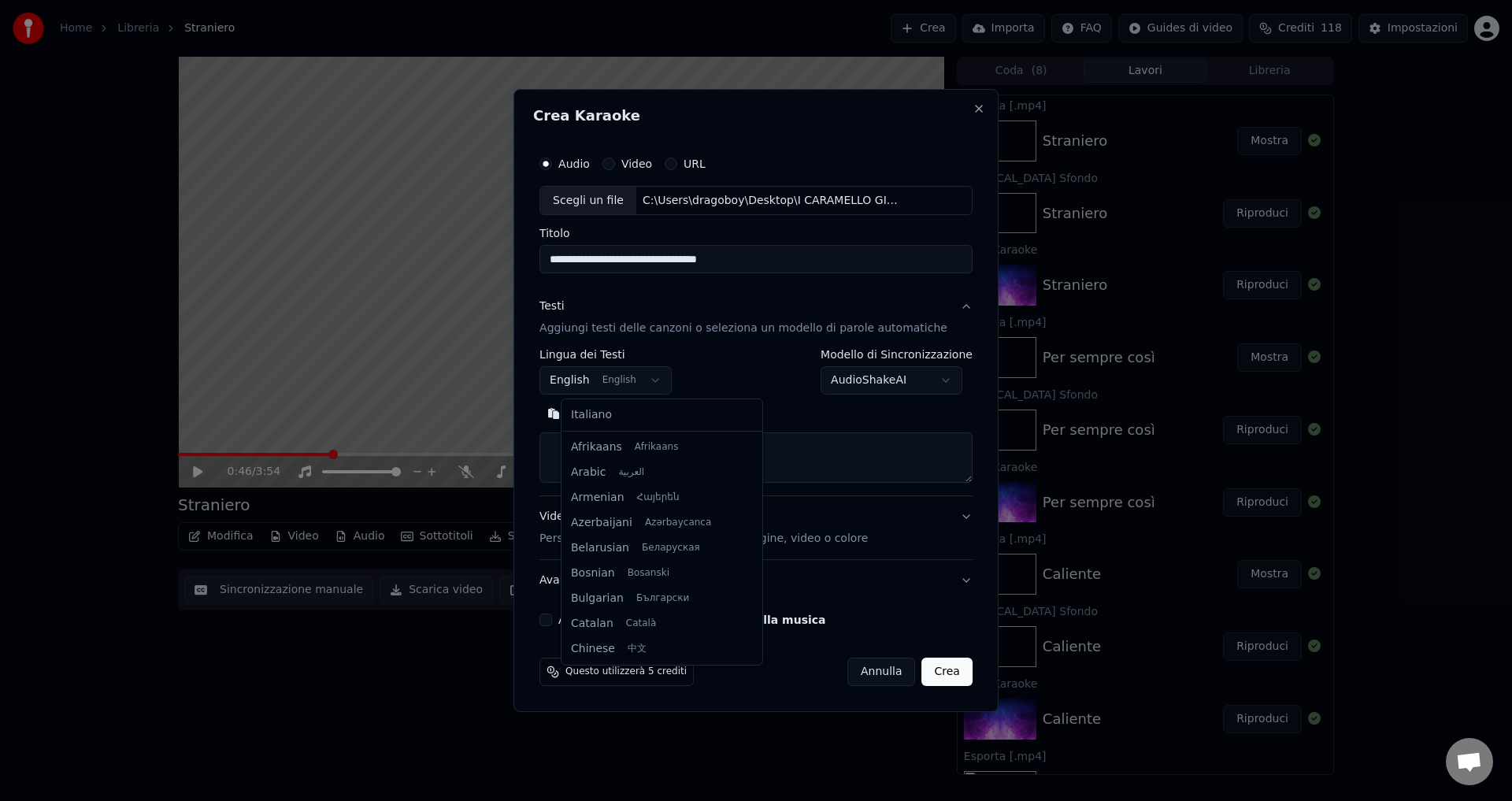
click at [595, 379] on body "Home Libreria Straniero Crea Importa FAQ Guides di video Crediti 118 Impostazio…" at bounding box center [756, 400] width 1512 height 801
select select "**"
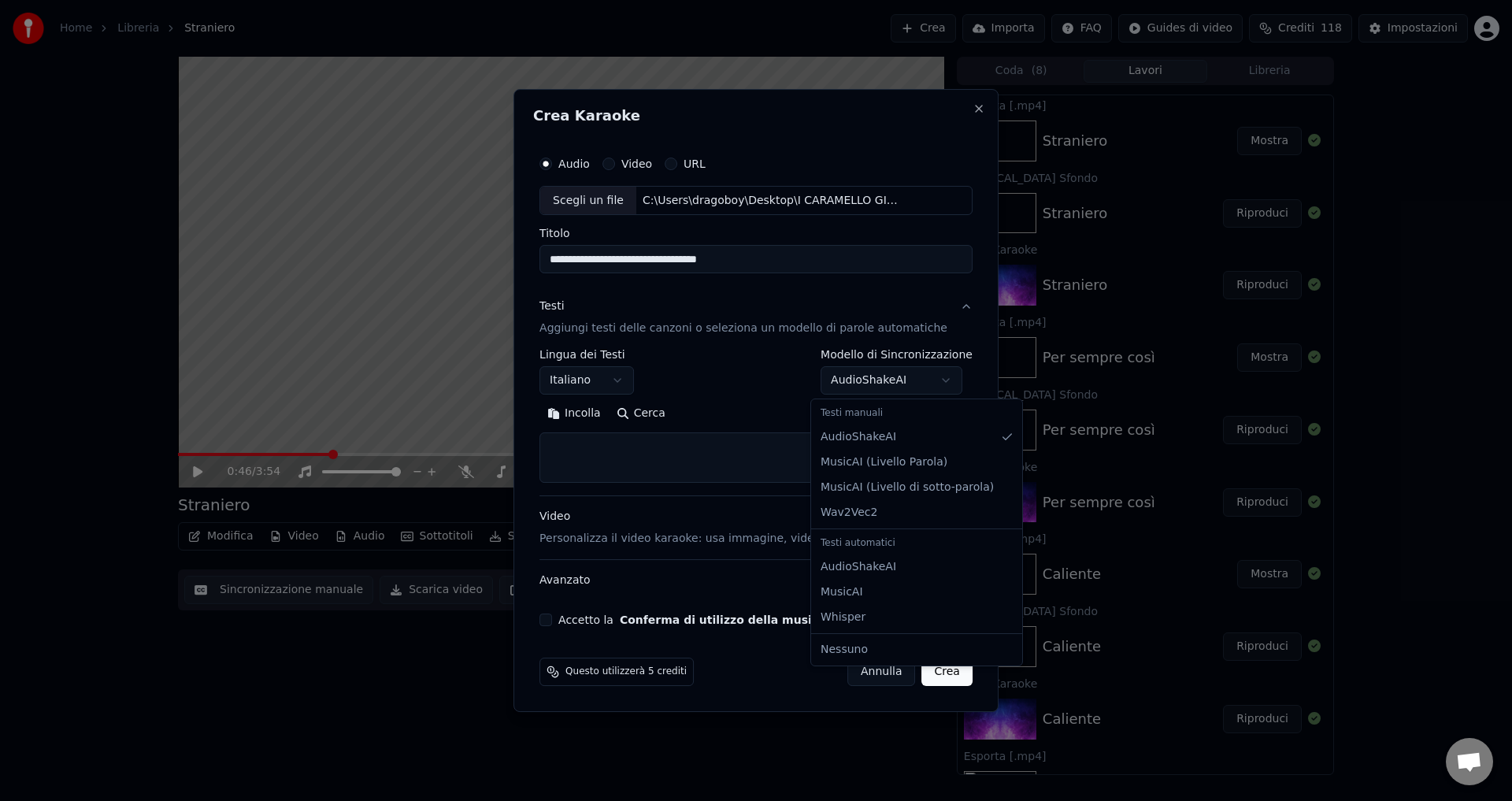
click at [873, 380] on body "Home Libreria Straniero Crea Importa FAQ Guides di video Crediti 118 Impostazio…" at bounding box center [756, 400] width 1512 height 801
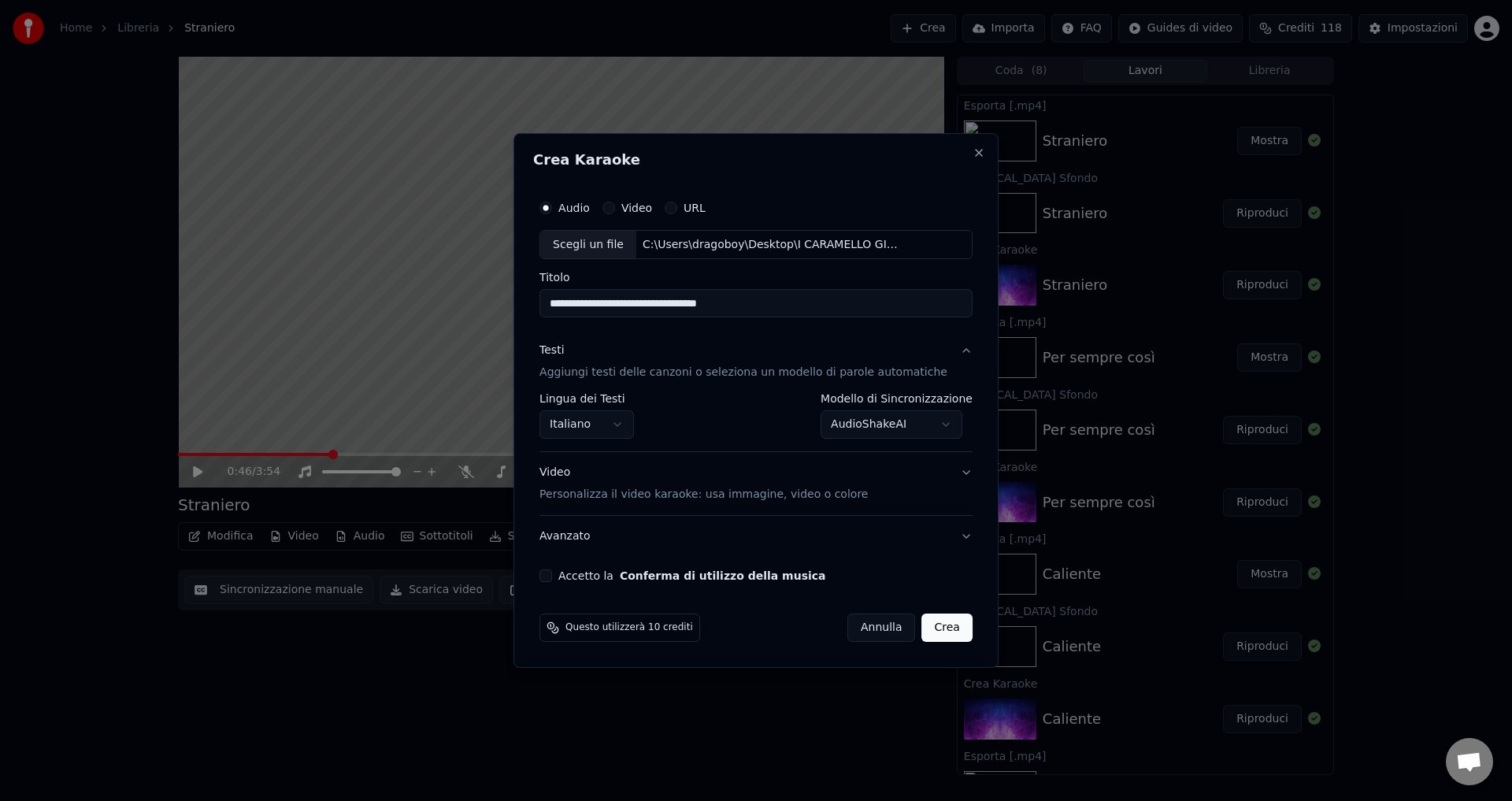
click at [552, 574] on button "Accetto la Conferma di utilizzo della musica" at bounding box center [545, 575] width 12 height 12
click at [924, 632] on button "Crea" at bounding box center [947, 628] width 50 height 28
select select "**********"
select select
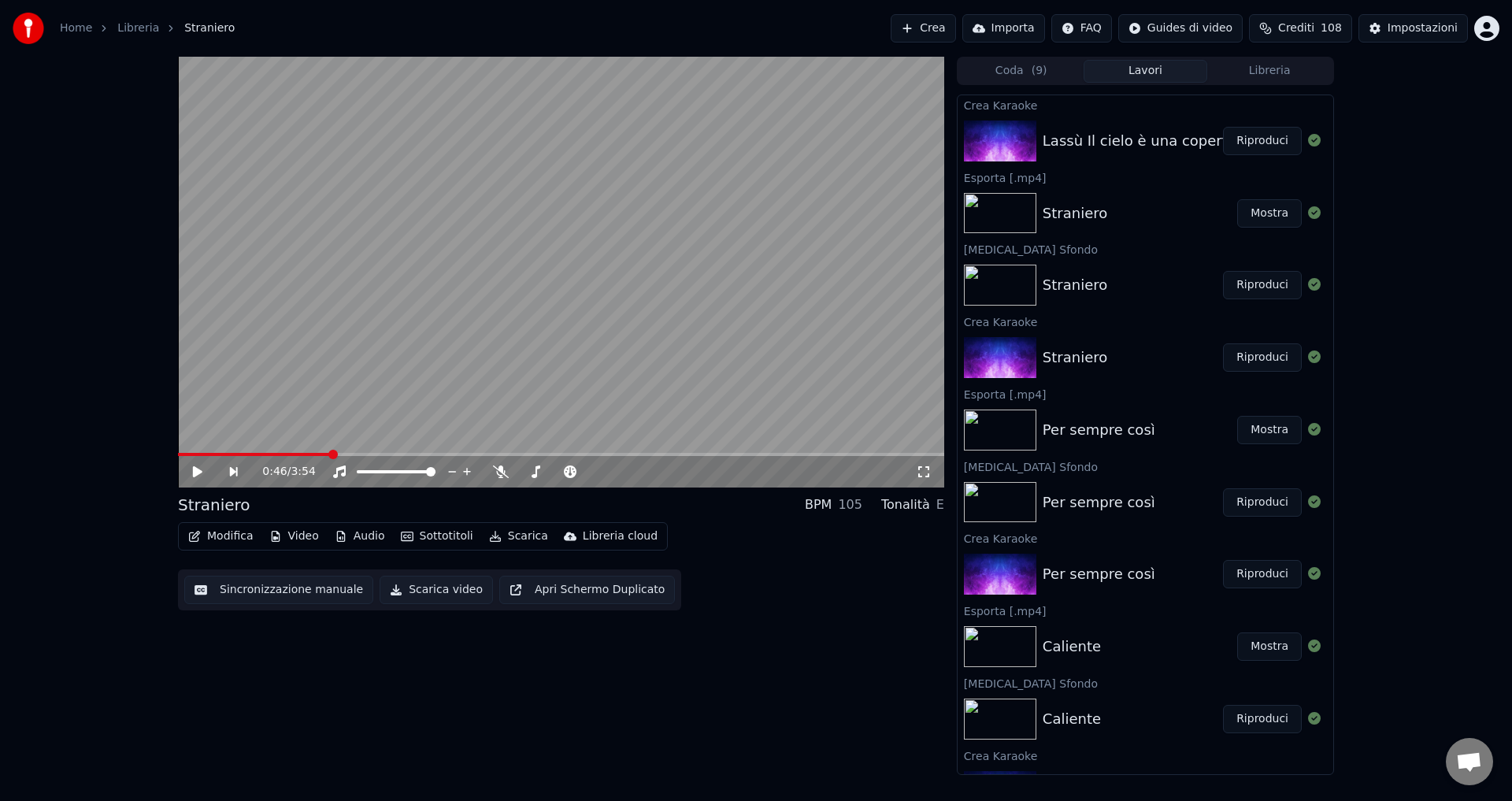
click at [1236, 142] on button "Riproduci" at bounding box center [1262, 141] width 79 height 28
click at [200, 472] on icon at bounding box center [197, 472] width 8 height 9
click at [454, 535] on button "Sottotitoli" at bounding box center [437, 536] width 85 height 22
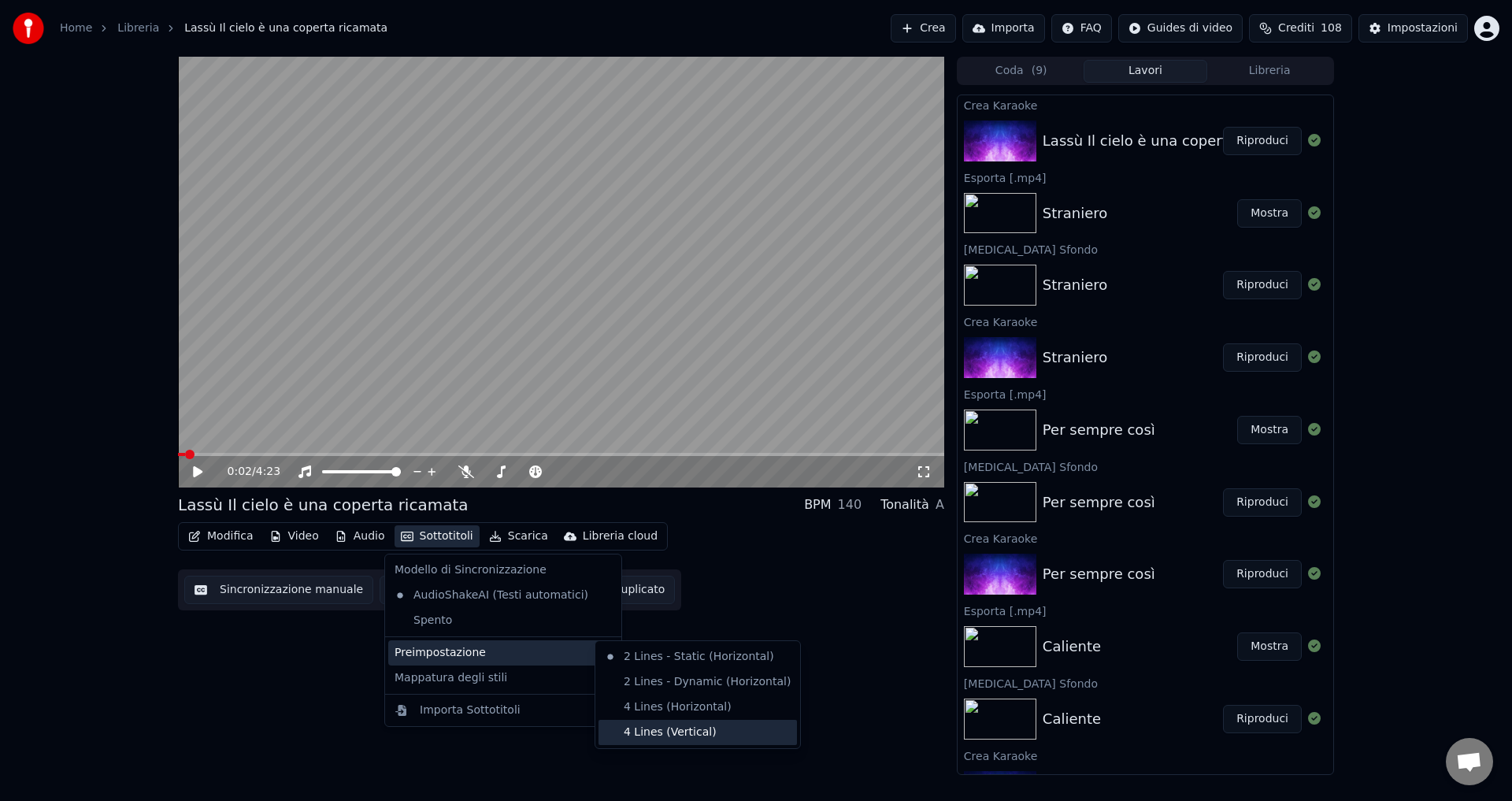
click at [653, 732] on div "4 Lines (Vertical)" at bounding box center [697, 732] width 198 height 26
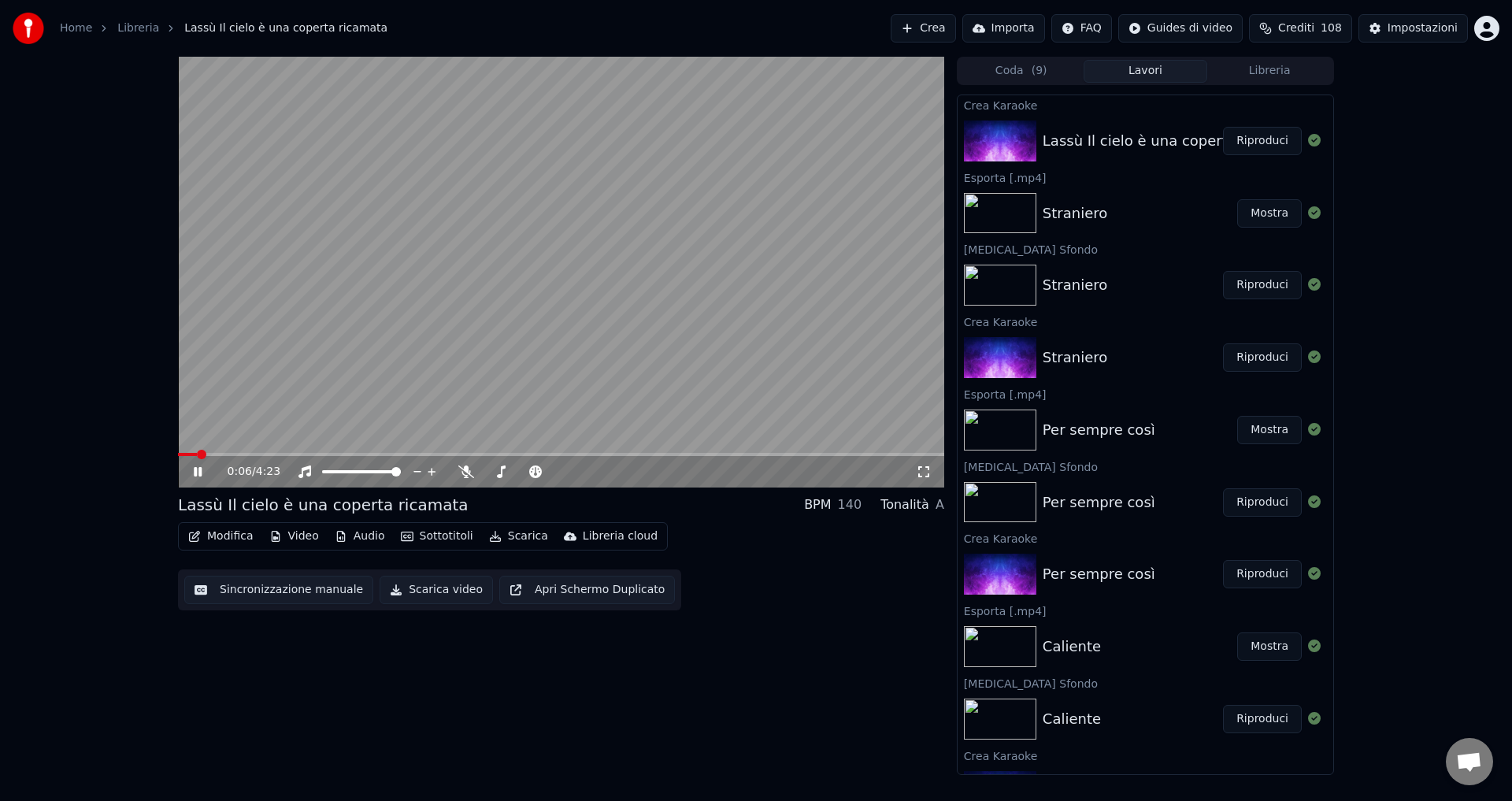
click at [197, 469] on icon at bounding box center [197, 472] width 8 height 9
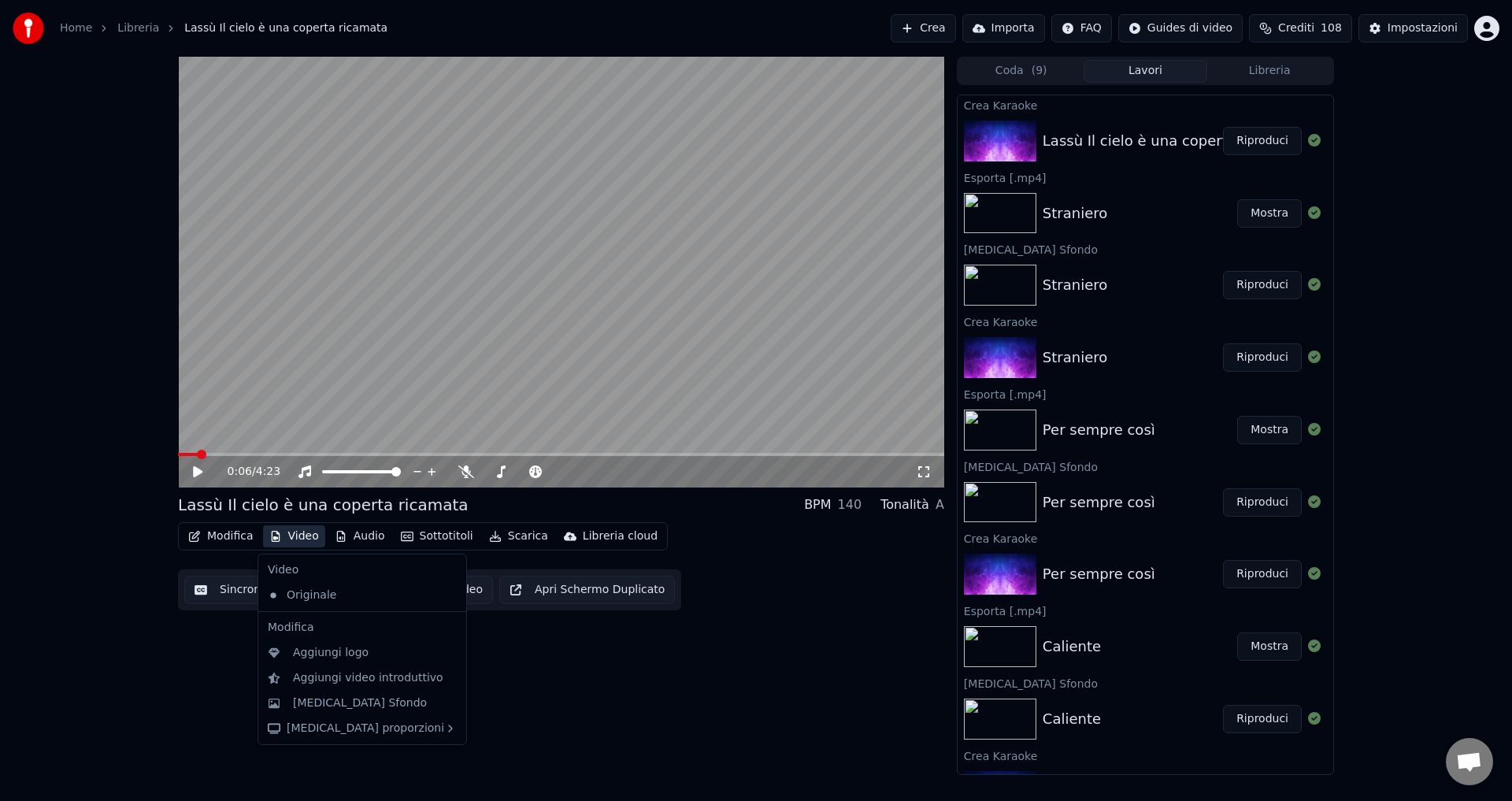
click at [286, 541] on button "Video" at bounding box center [294, 536] width 63 height 22
click at [353, 700] on div "[MEDICAL_DATA] Sfondo" at bounding box center [359, 702] width 134 height 16
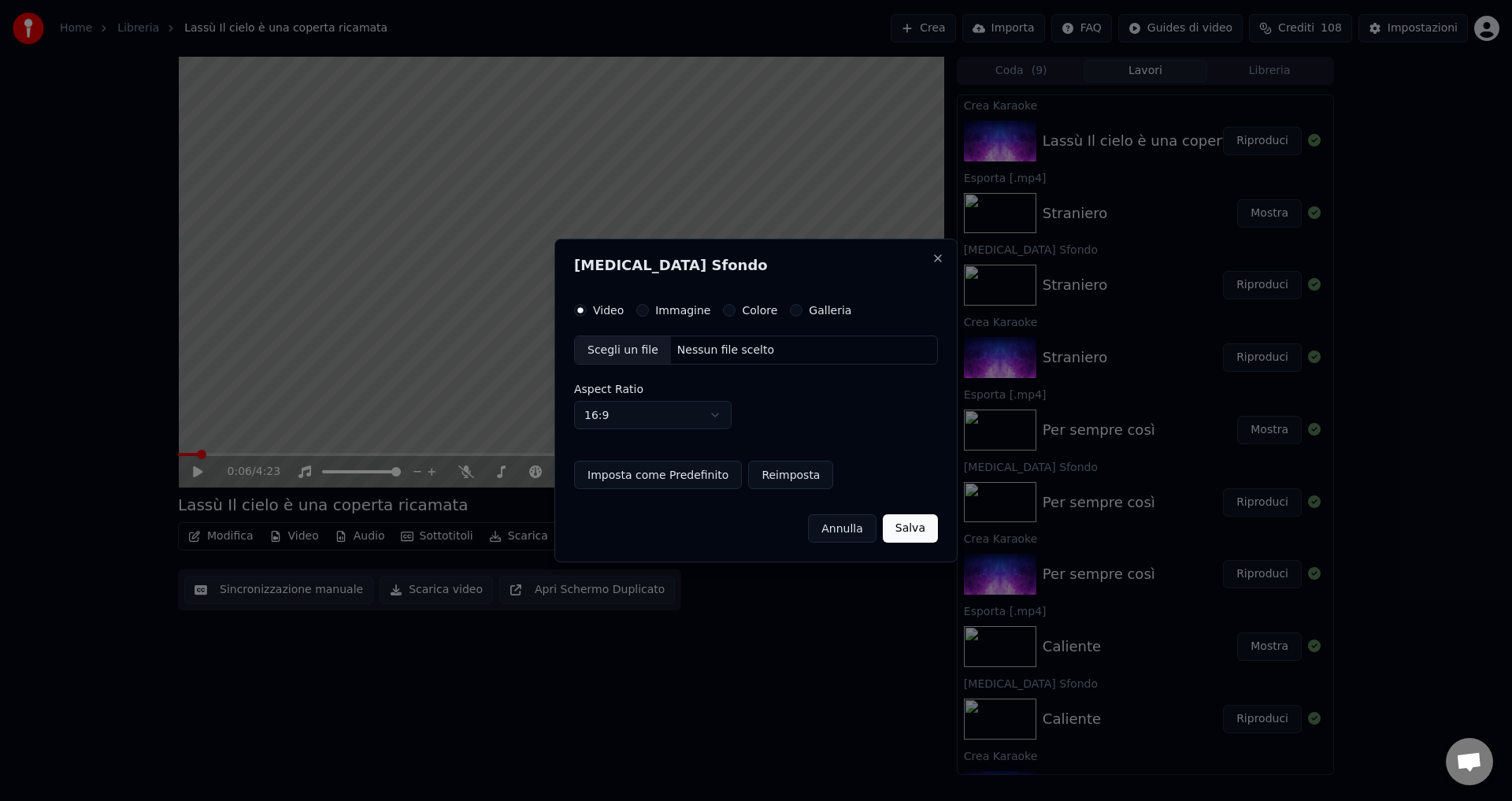
click at [723, 307] on button "Colore" at bounding box center [729, 310] width 12 height 12
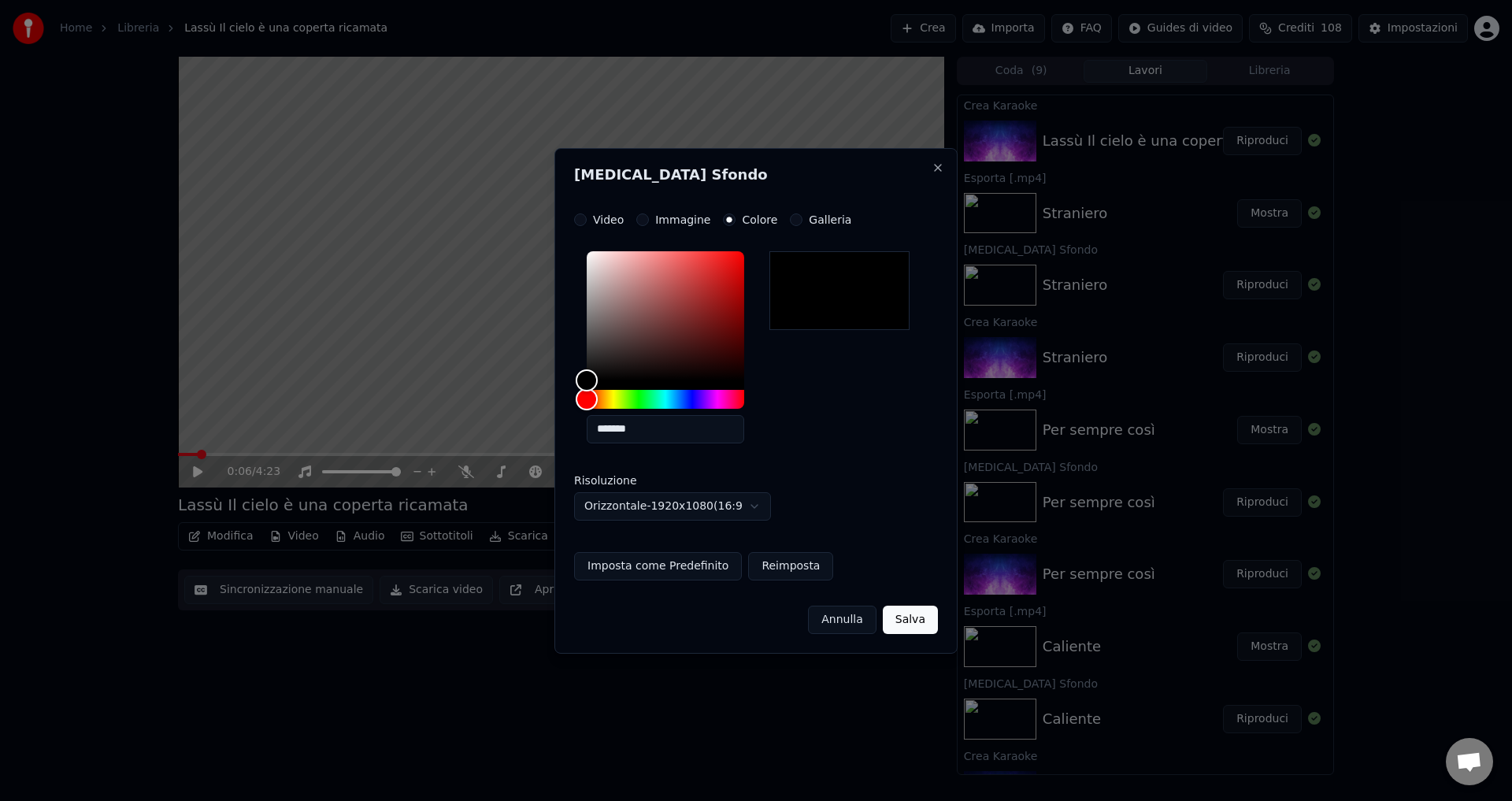
click at [902, 618] on button "Salva" at bounding box center [910, 620] width 55 height 28
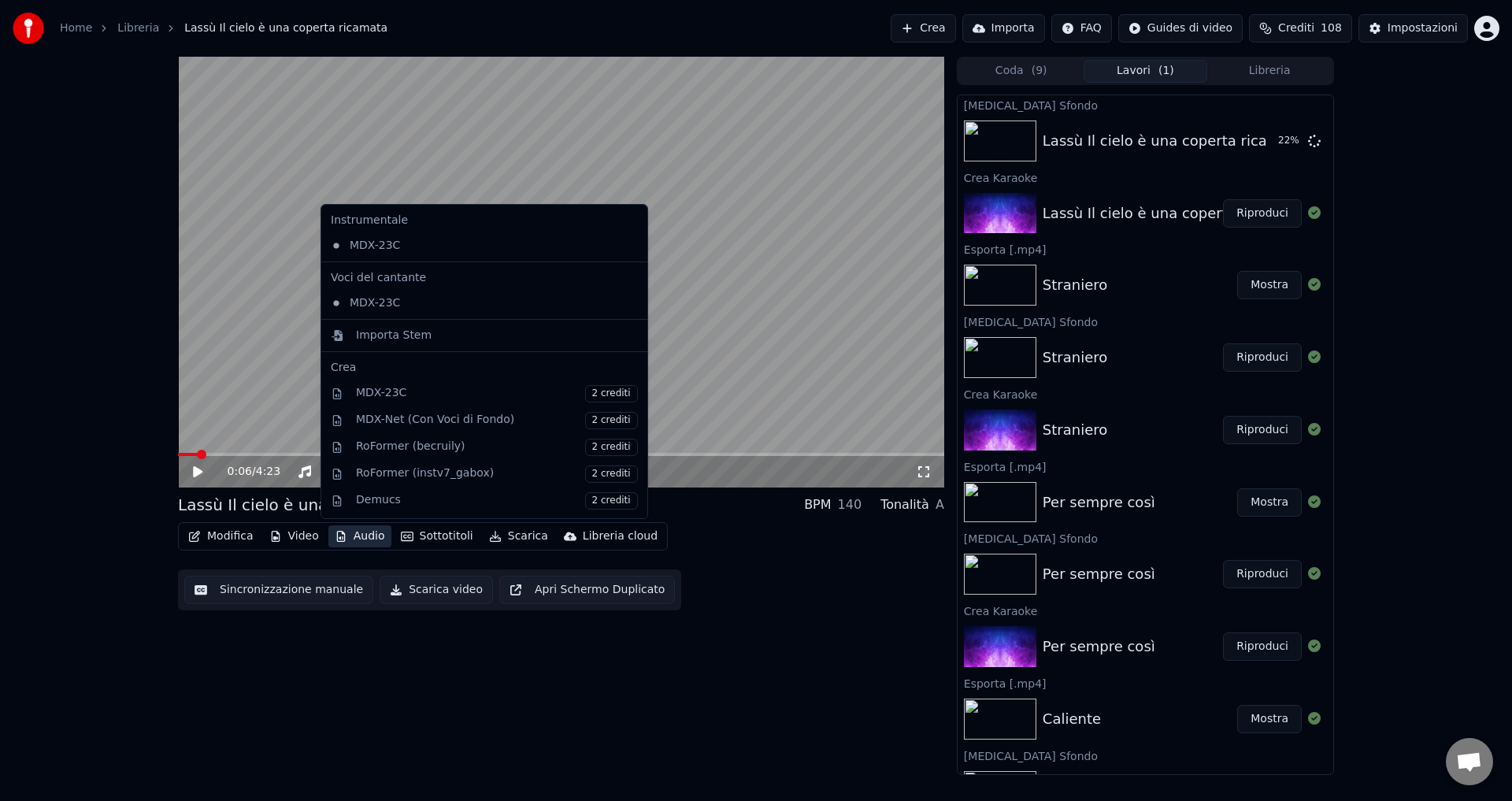
click at [345, 538] on button "Audio" at bounding box center [359, 536] width 63 height 22
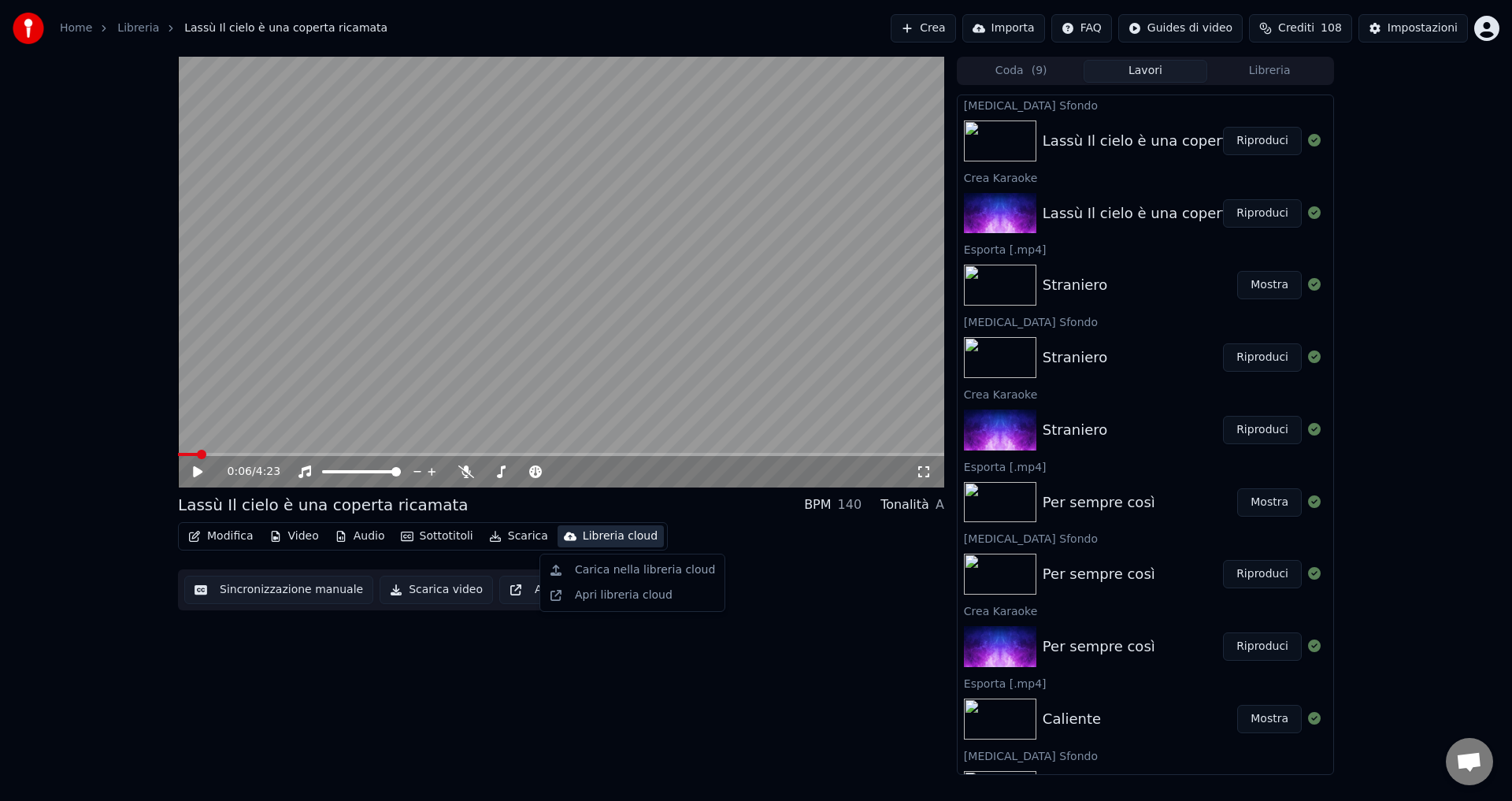
click at [1226, 141] on button "Riproduci" at bounding box center [1262, 141] width 79 height 28
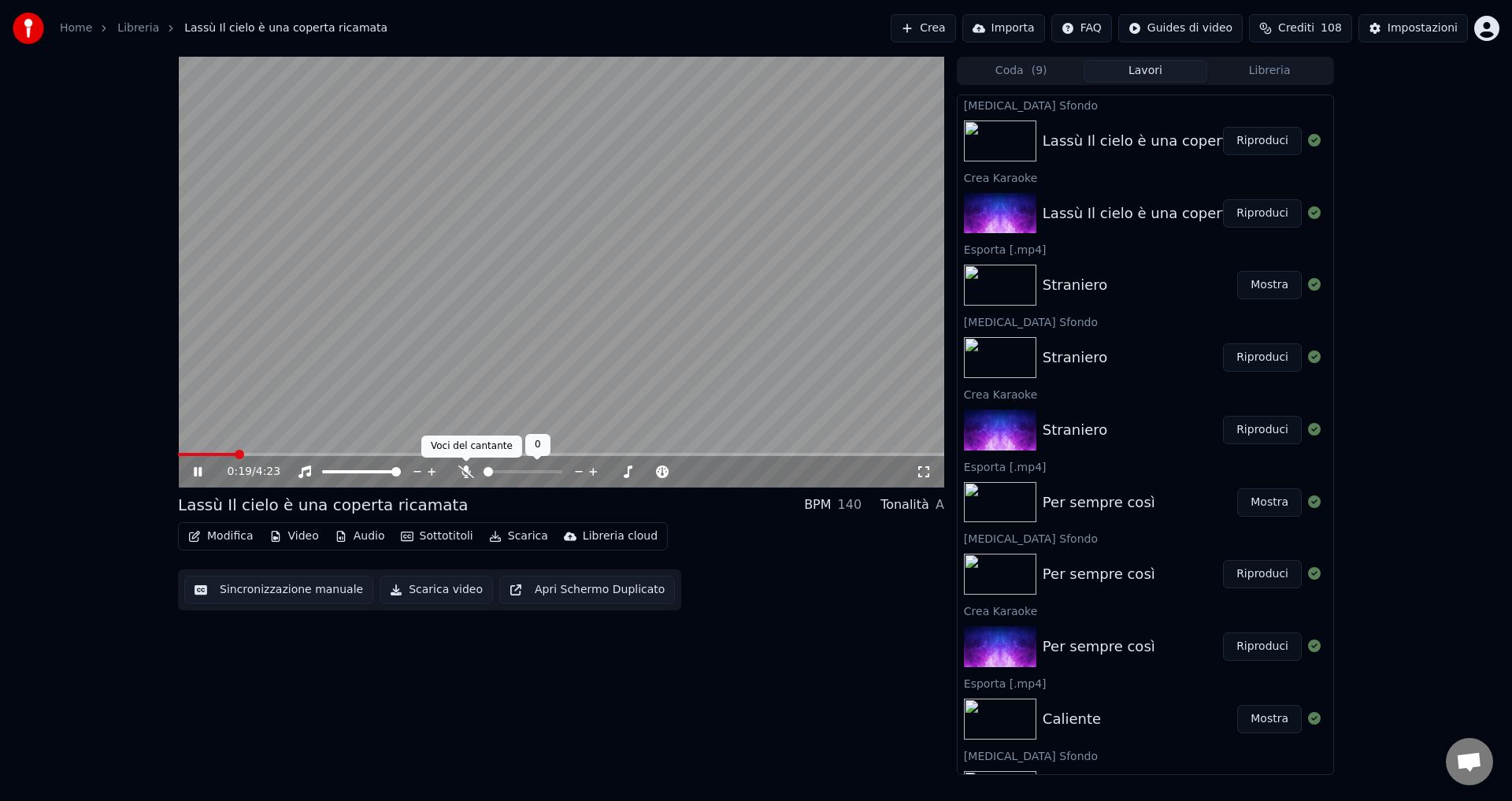
click at [461, 470] on icon at bounding box center [465, 471] width 16 height 12
click at [204, 472] on icon at bounding box center [209, 471] width 37 height 12
click at [403, 593] on button "Scarica video" at bounding box center [436, 590] width 114 height 28
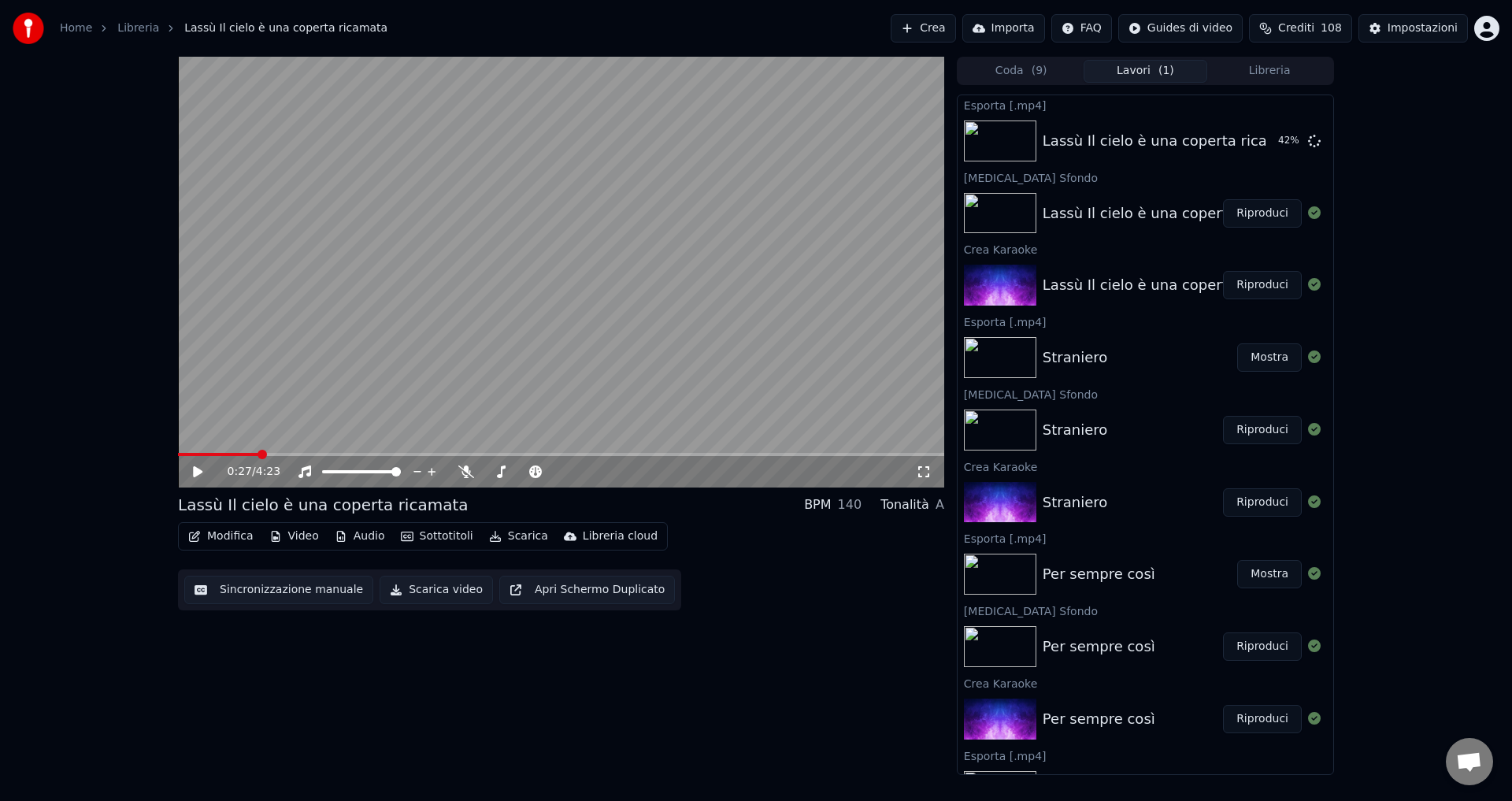
click at [1314, 27] on span "Crediti" at bounding box center [1296, 28] width 36 height 16
click at [1308, 175] on button "Aggiorna" at bounding box center [1311, 190] width 89 height 28
click at [1223, 110] on td "200" at bounding box center [1221, 105] width 86 height 28
click at [1216, 77] on th "Carica crediti" at bounding box center [1221, 74] width 86 height 31
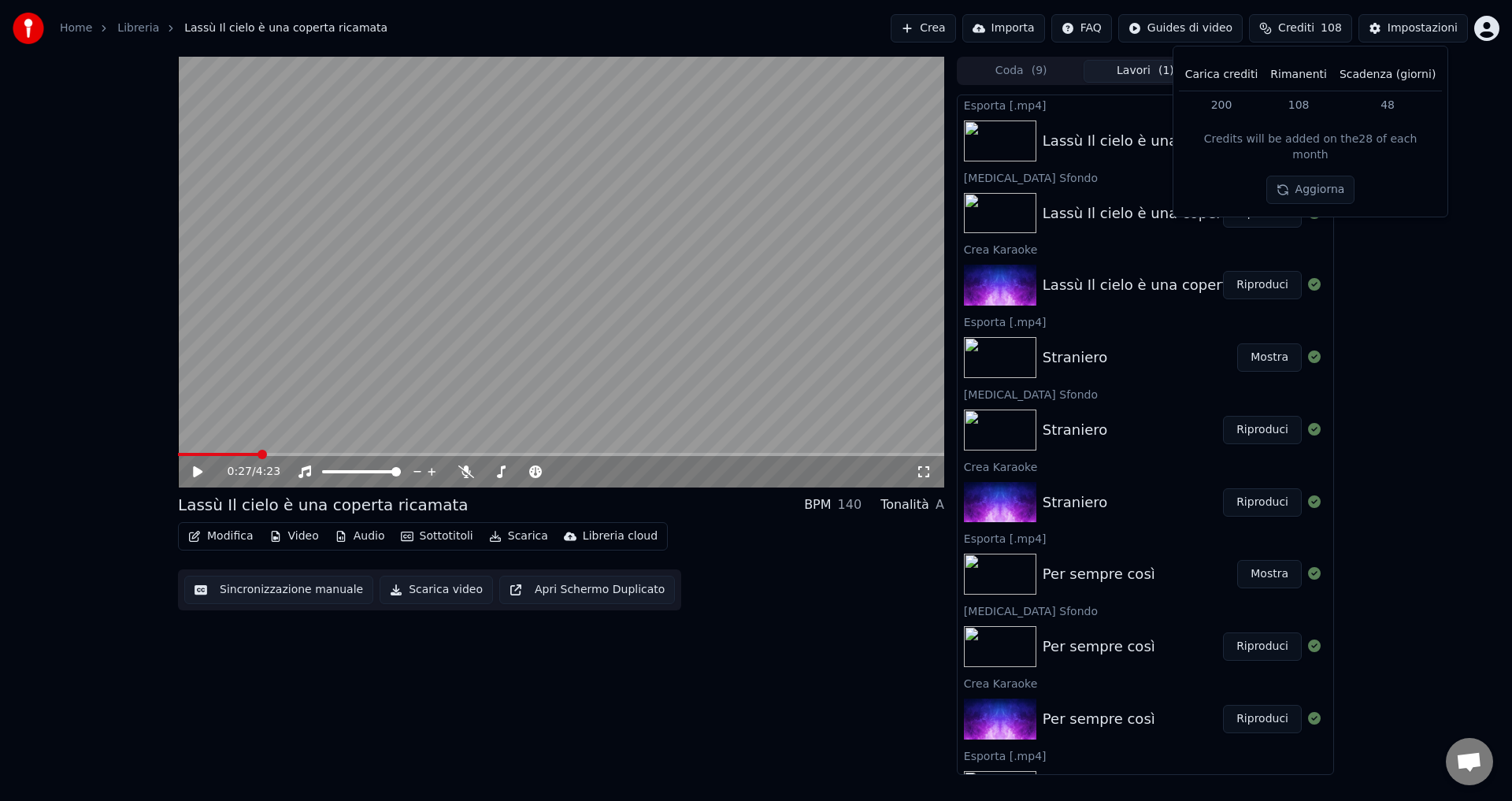
click at [1485, 261] on div "0:27 / 4:23 Lassù Il cielo è una coperta ricamata BPM 140 Tonalità A Modifica V…" at bounding box center [756, 416] width 1512 height 719
click at [1481, 29] on html "Home Libreria Lassù Il cielo è una coperta ricamata Crea Importa FAQ Guides di …" at bounding box center [756, 400] width 1512 height 801
click at [1396, 290] on html "Home Libreria Lassù Il cielo è una coperta ricamata Crea Importa FAQ Guides di …" at bounding box center [756, 400] width 1512 height 801
click at [1249, 140] on button "Mostra" at bounding box center [1269, 141] width 64 height 28
click at [955, 31] on button "Crea" at bounding box center [922, 28] width 64 height 28
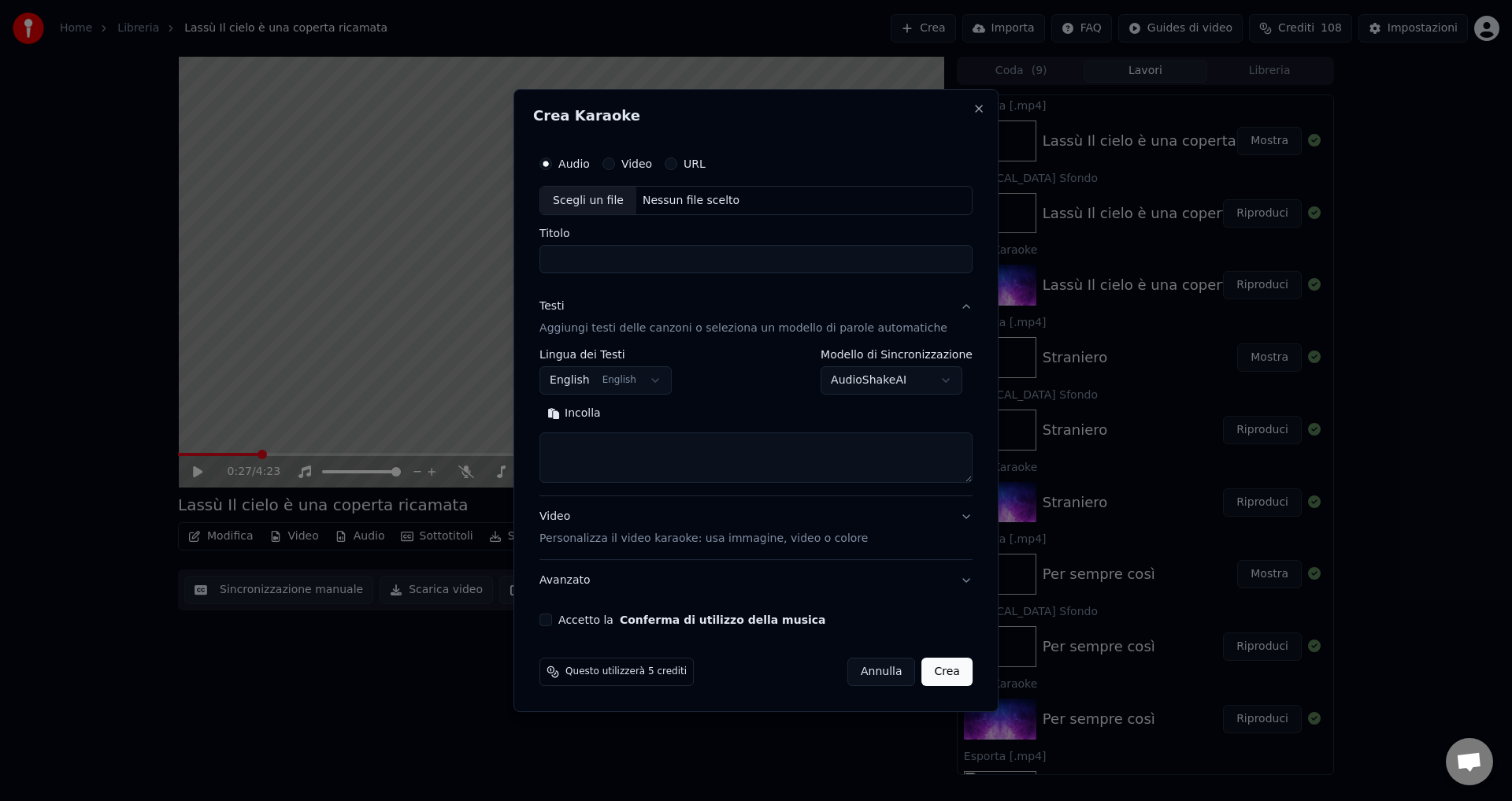
click at [663, 197] on div "Nessun file scelto" at bounding box center [690, 201] width 109 height 16
type input "**********"
click at [593, 382] on body "Home Libreria Lassù Il cielo è una coperta ricamata Crea Importa FAQ Guides di …" at bounding box center [756, 400] width 1512 height 801
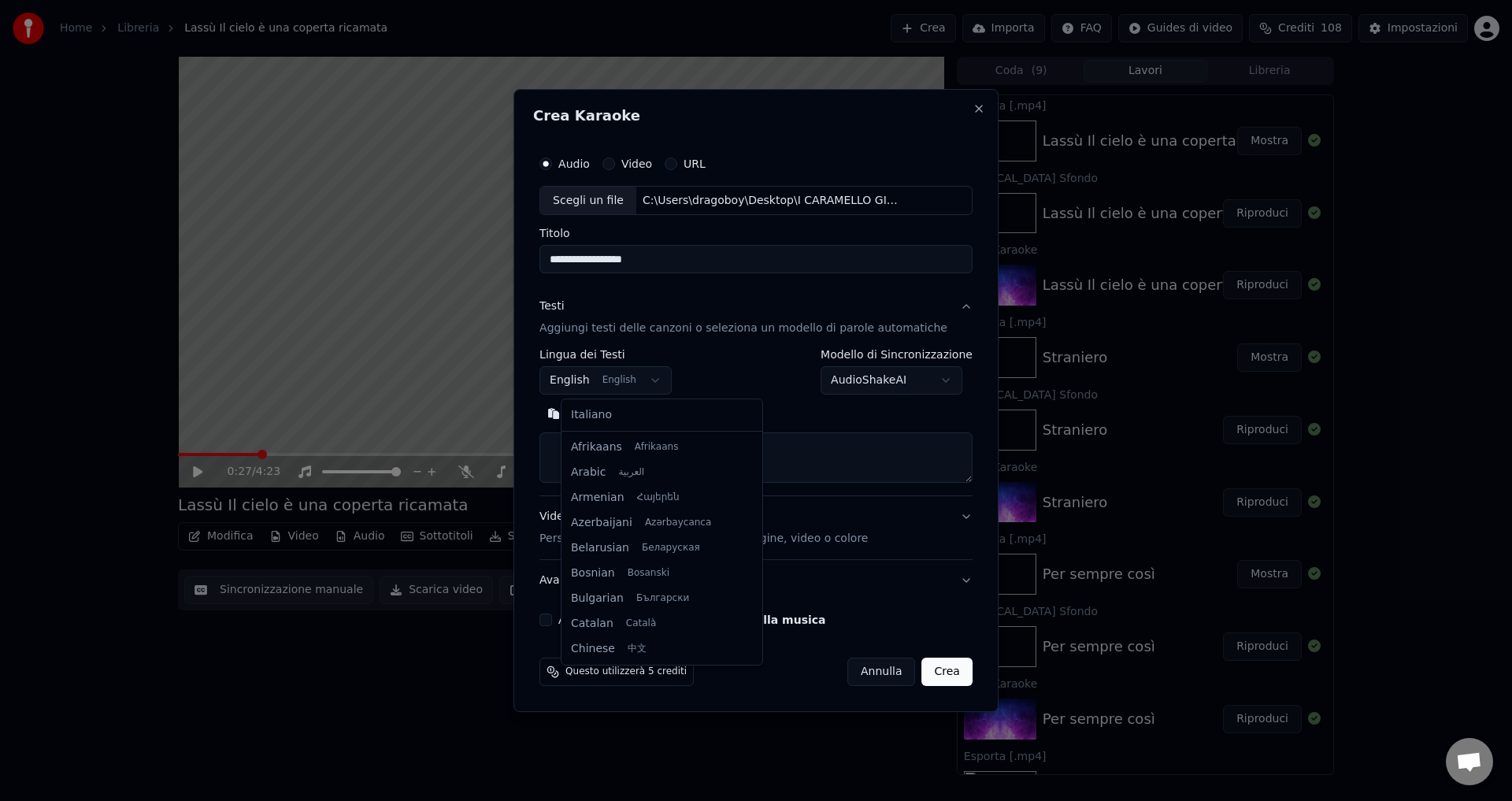
scroll to position [126, 0]
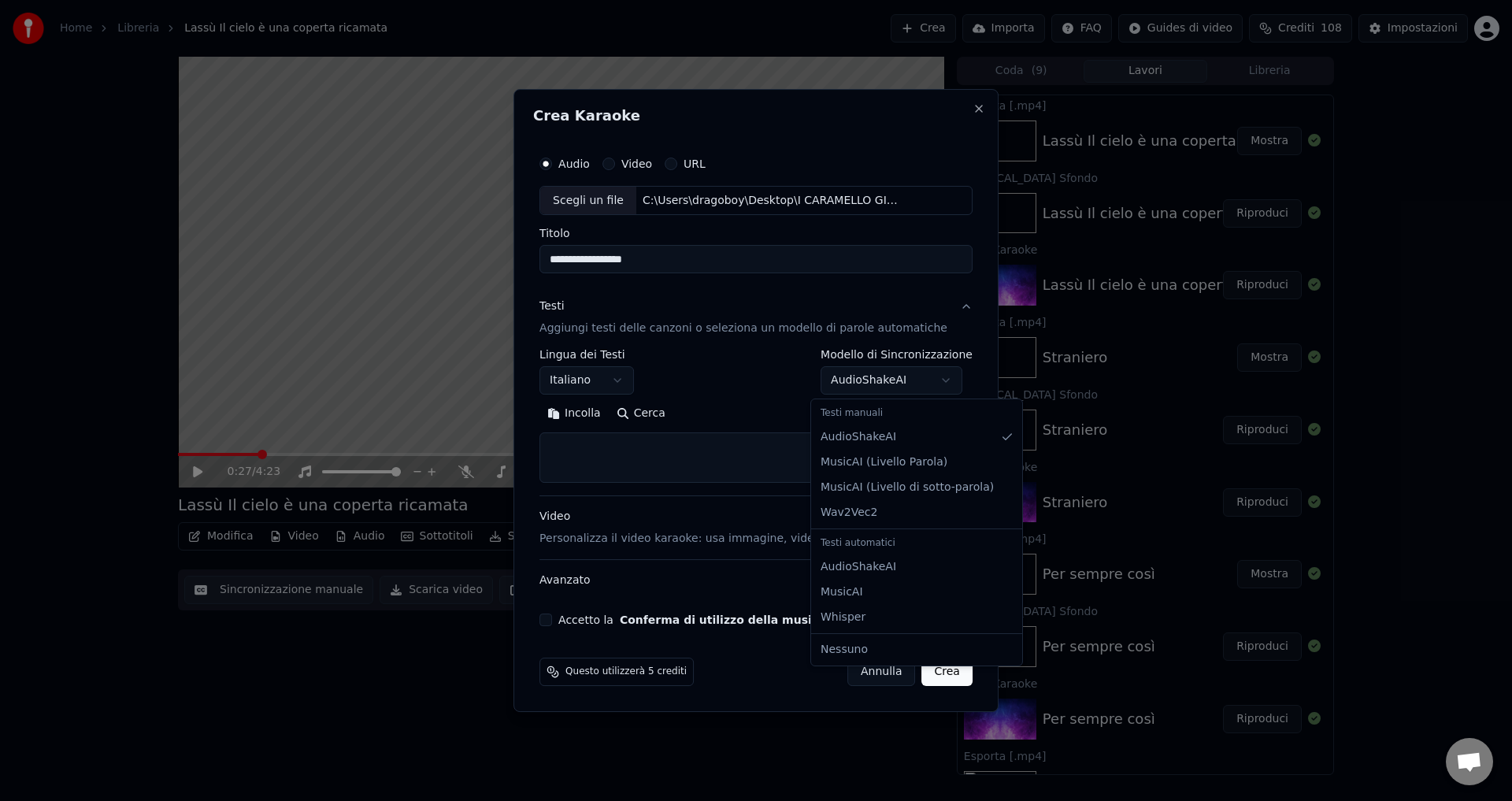
click at [844, 378] on body "Home Libreria Lassù Il cielo è una coperta ricamata Crea Importa FAQ Guides di …" at bounding box center [756, 400] width 1512 height 801
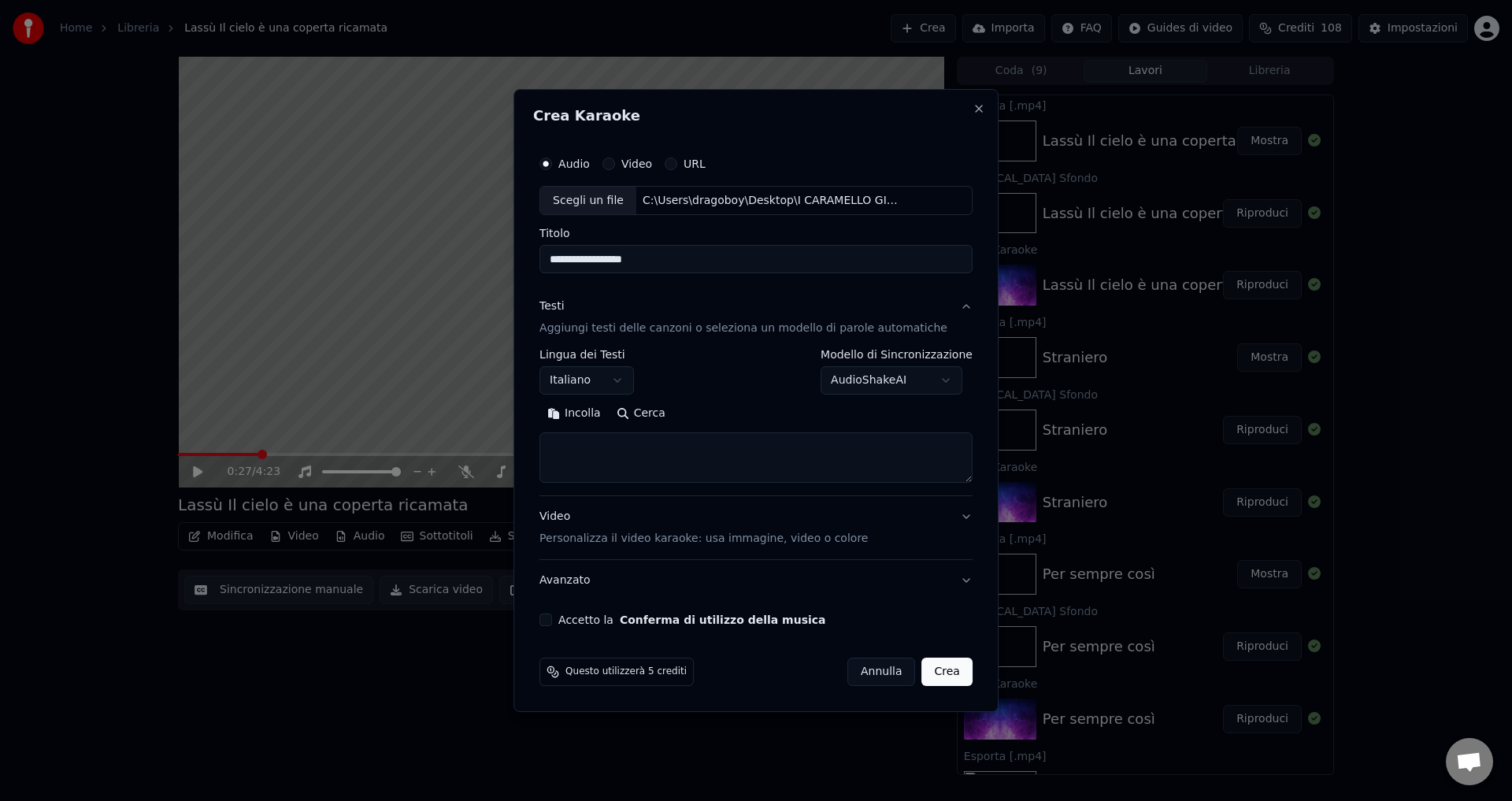
click at [844, 378] on body "Home Libreria Lassù Il cielo è una coperta ricamata Crea Importa FAQ Guides di …" at bounding box center [756, 400] width 1512 height 801
click at [552, 621] on button "Accetto la Conferma di utilizzo della musica" at bounding box center [545, 619] width 12 height 12
click at [922, 678] on button "Crea" at bounding box center [947, 672] width 50 height 28
select select "**"
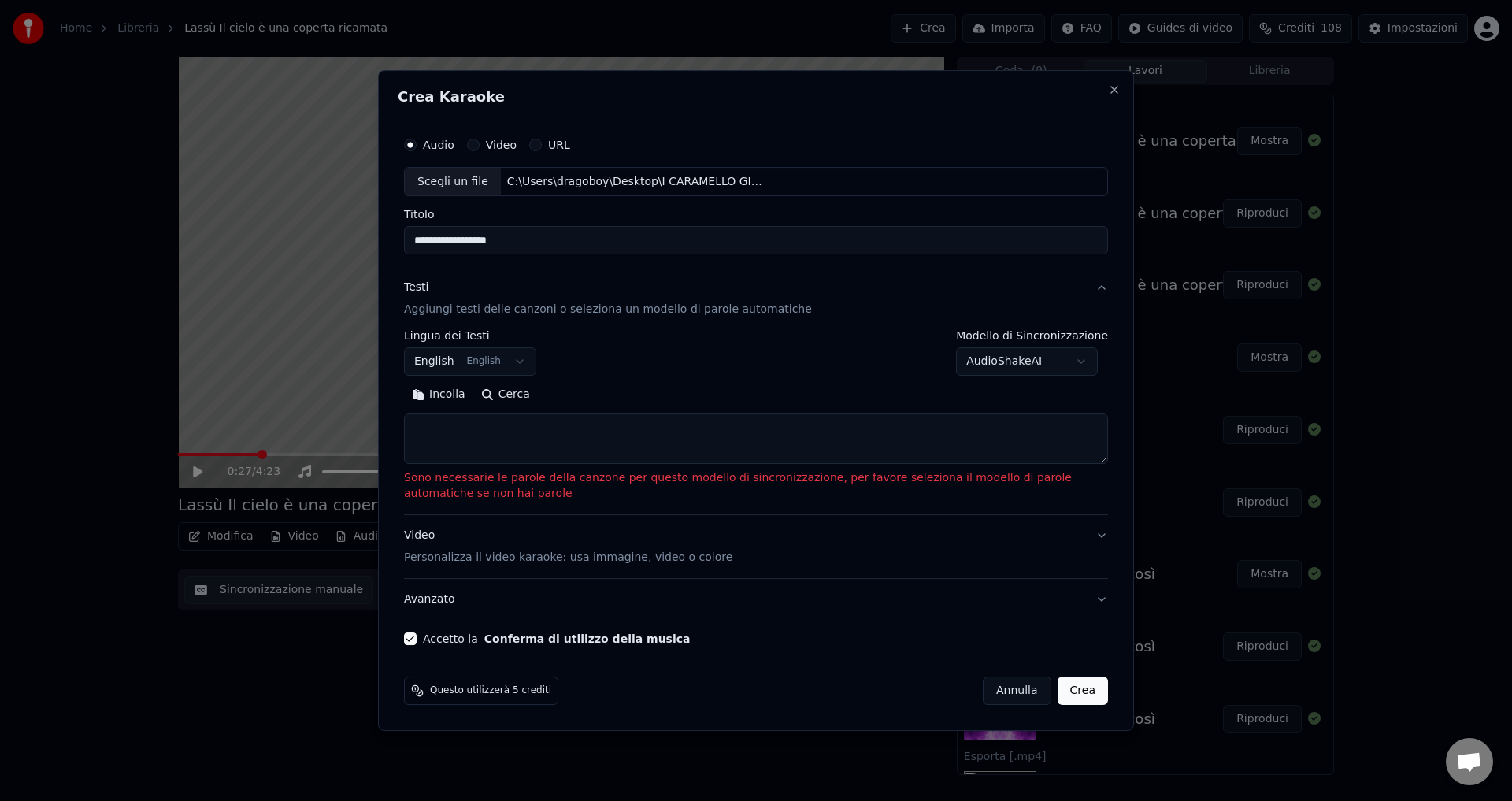
click at [474, 430] on textarea at bounding box center [756, 439] width 704 height 50
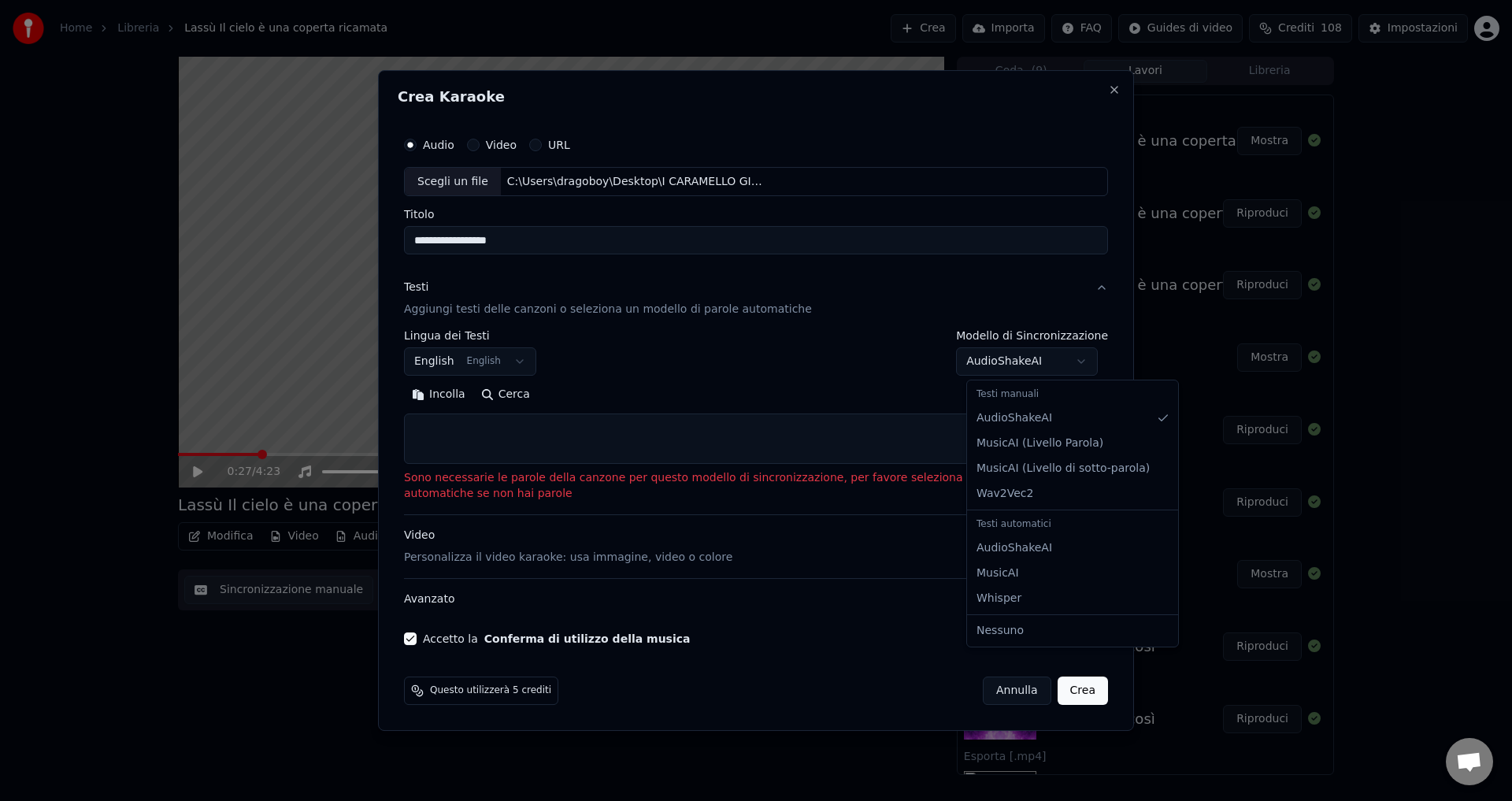
click at [1098, 362] on body "Home Libreria Lassù Il cielo è una coperta ricamata Crea Importa FAQ Guides di …" at bounding box center [756, 400] width 1512 height 801
click at [1016, 525] on div "Testi automatici" at bounding box center [1072, 524] width 205 height 22
select select "**********"
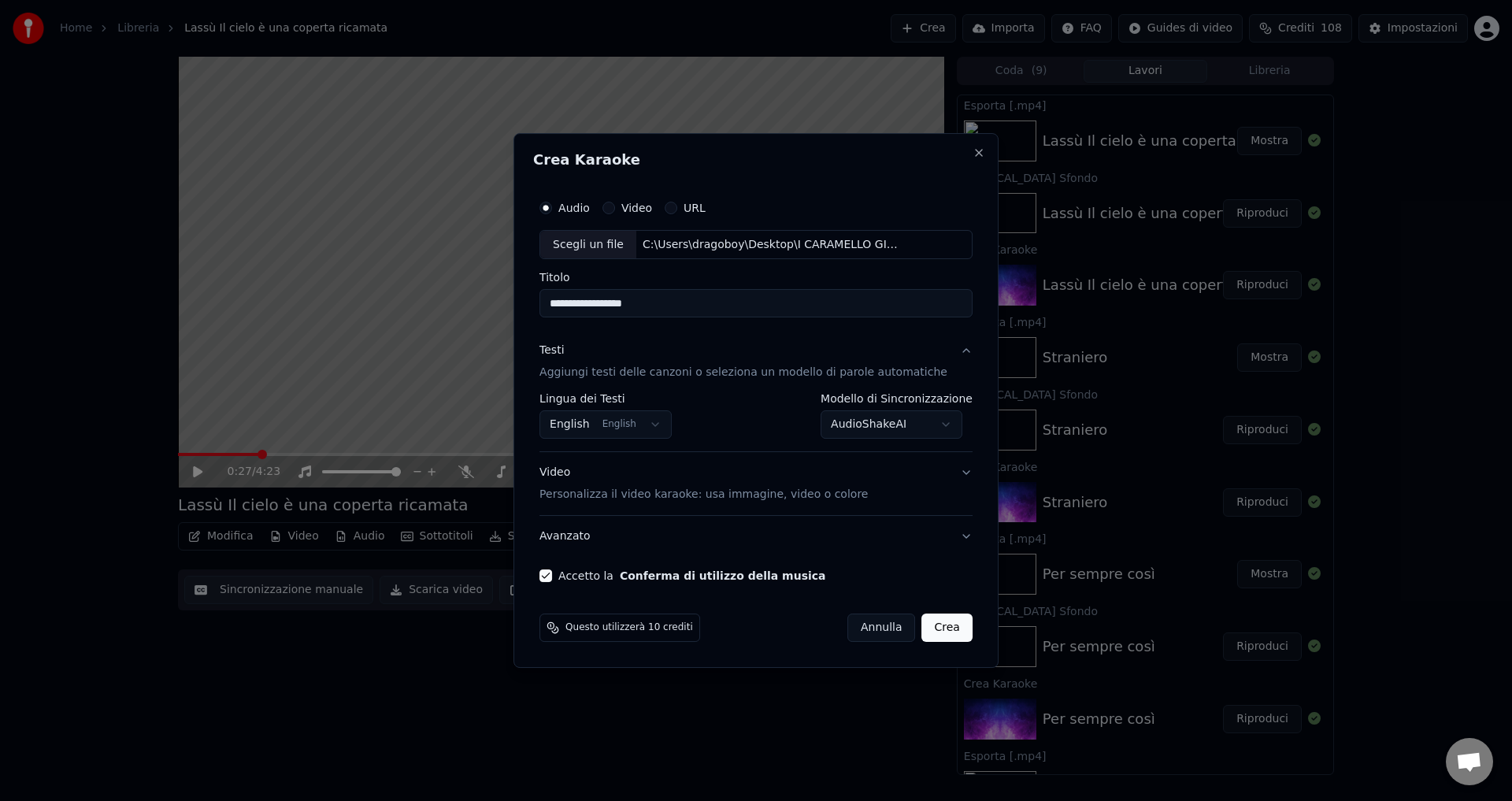
click at [593, 423] on body "Home Libreria Lassù Il cielo è una coperta ricamata Crea Importa FAQ Guides di …" at bounding box center [756, 400] width 1512 height 801
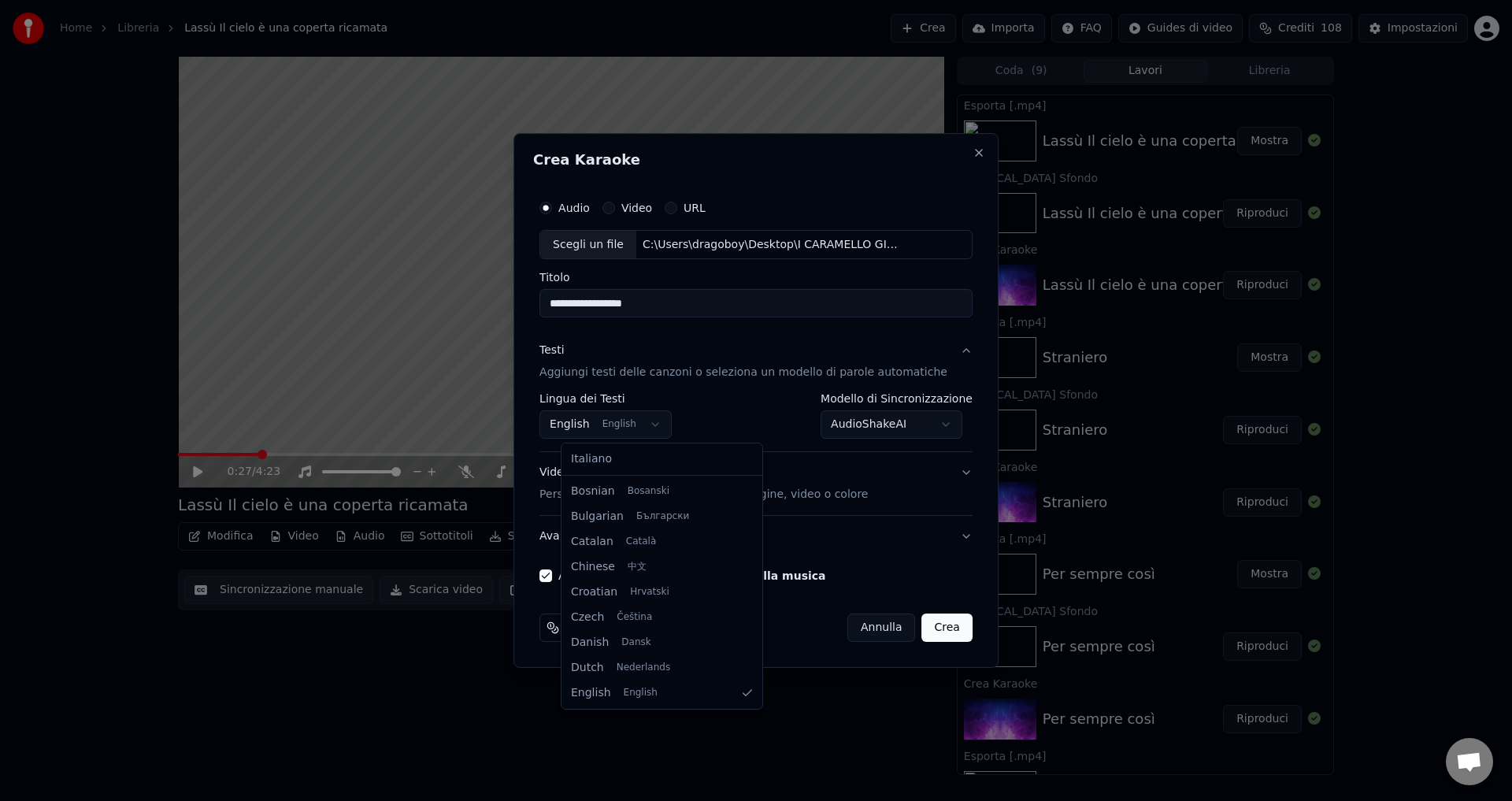
select select "**"
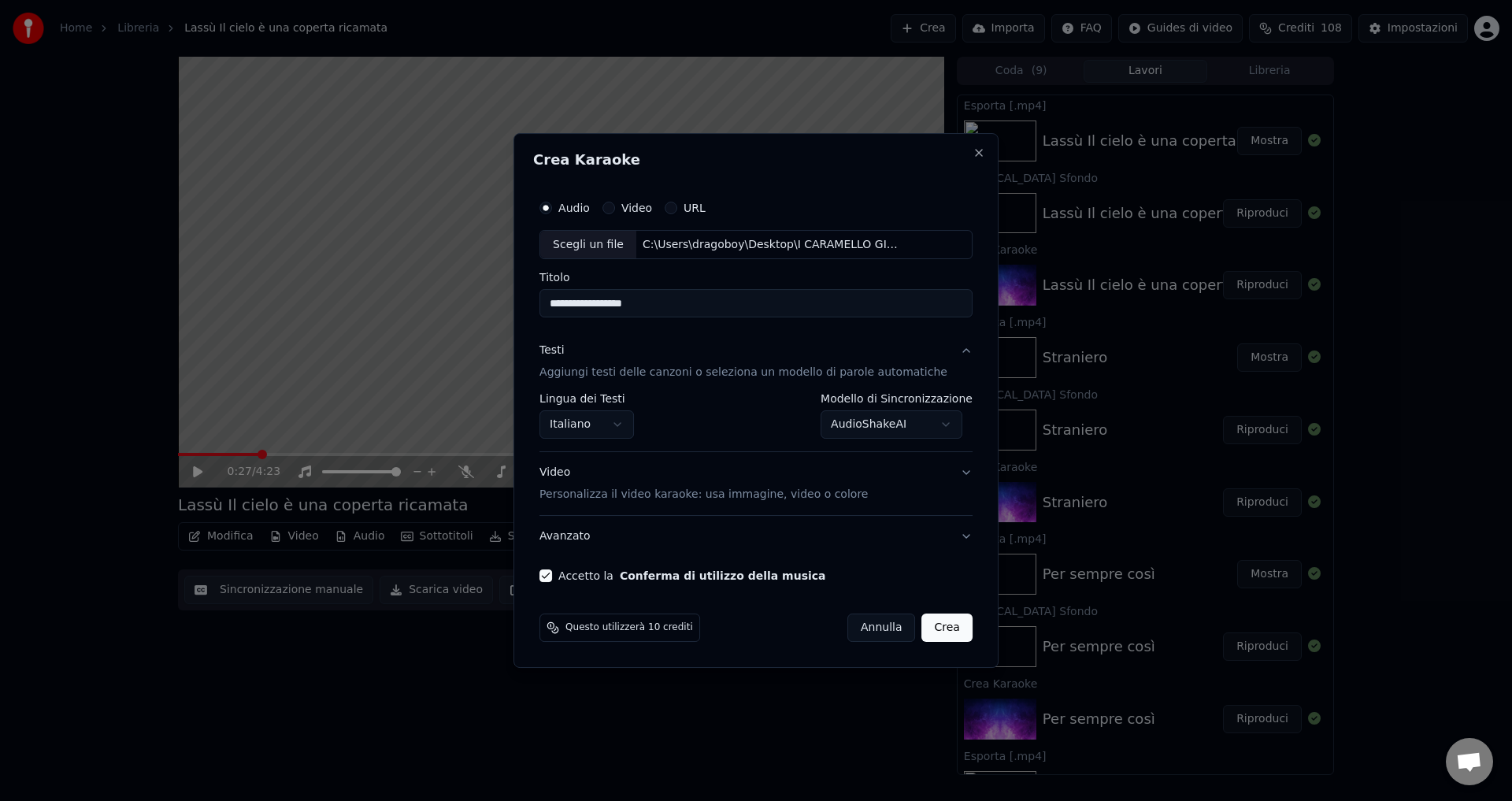
click at [927, 630] on button "Crea" at bounding box center [947, 628] width 50 height 28
select select "**********"
select select
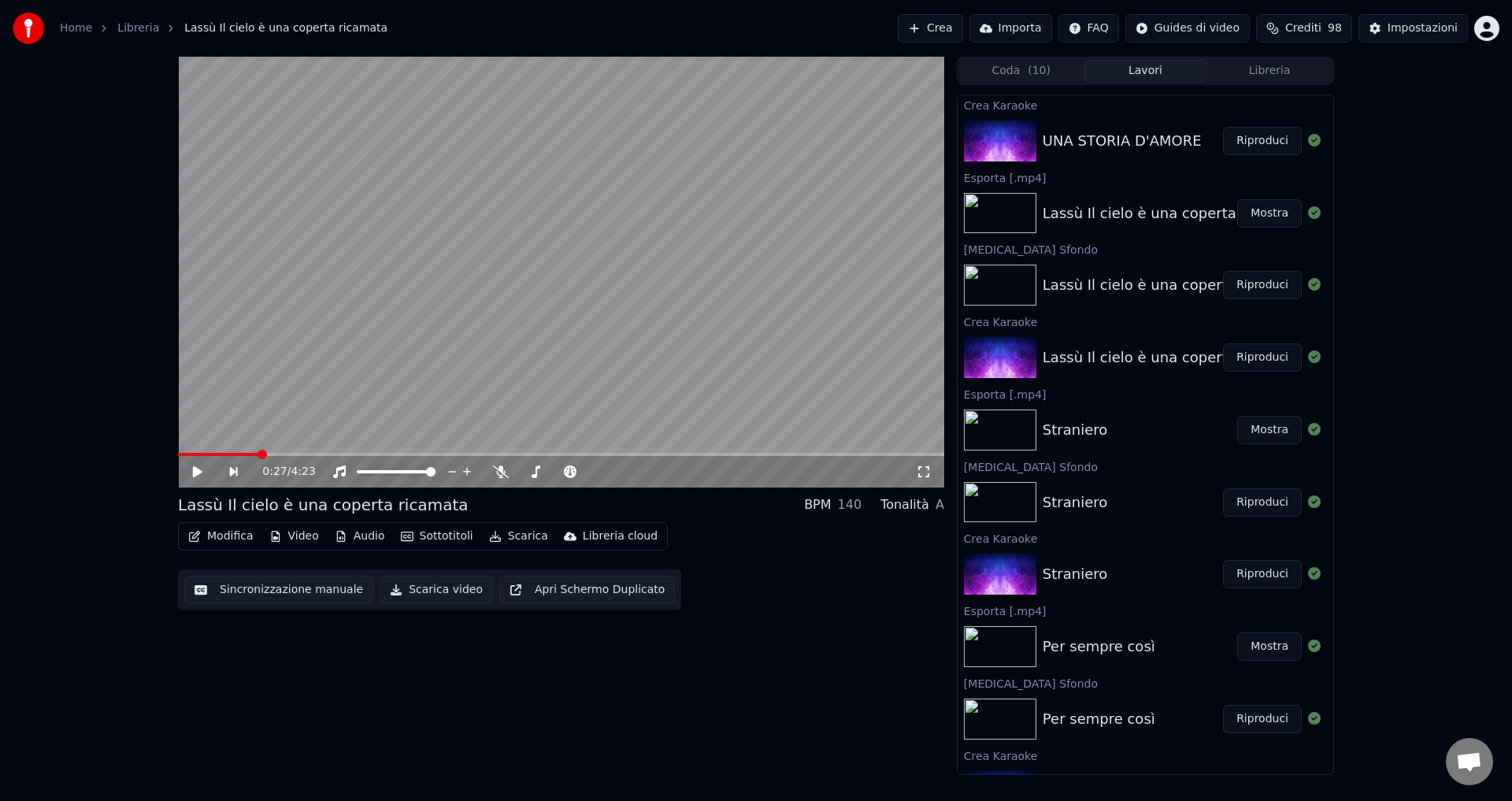
click at [1243, 140] on button "Riproduci" at bounding box center [1262, 141] width 79 height 28
click at [195, 468] on icon at bounding box center [197, 472] width 8 height 9
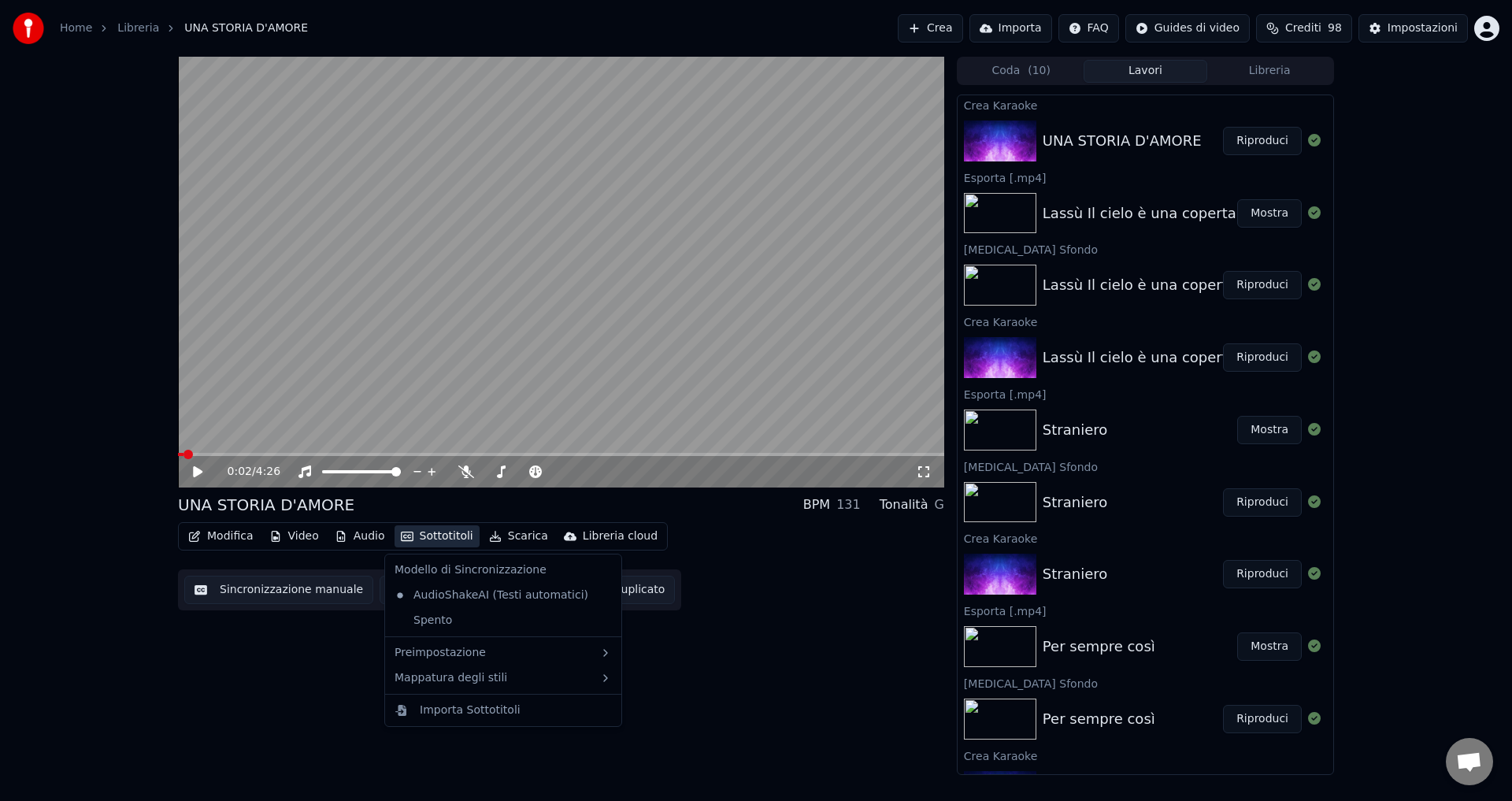
click at [428, 541] on button "Sottotitoli" at bounding box center [437, 536] width 85 height 22
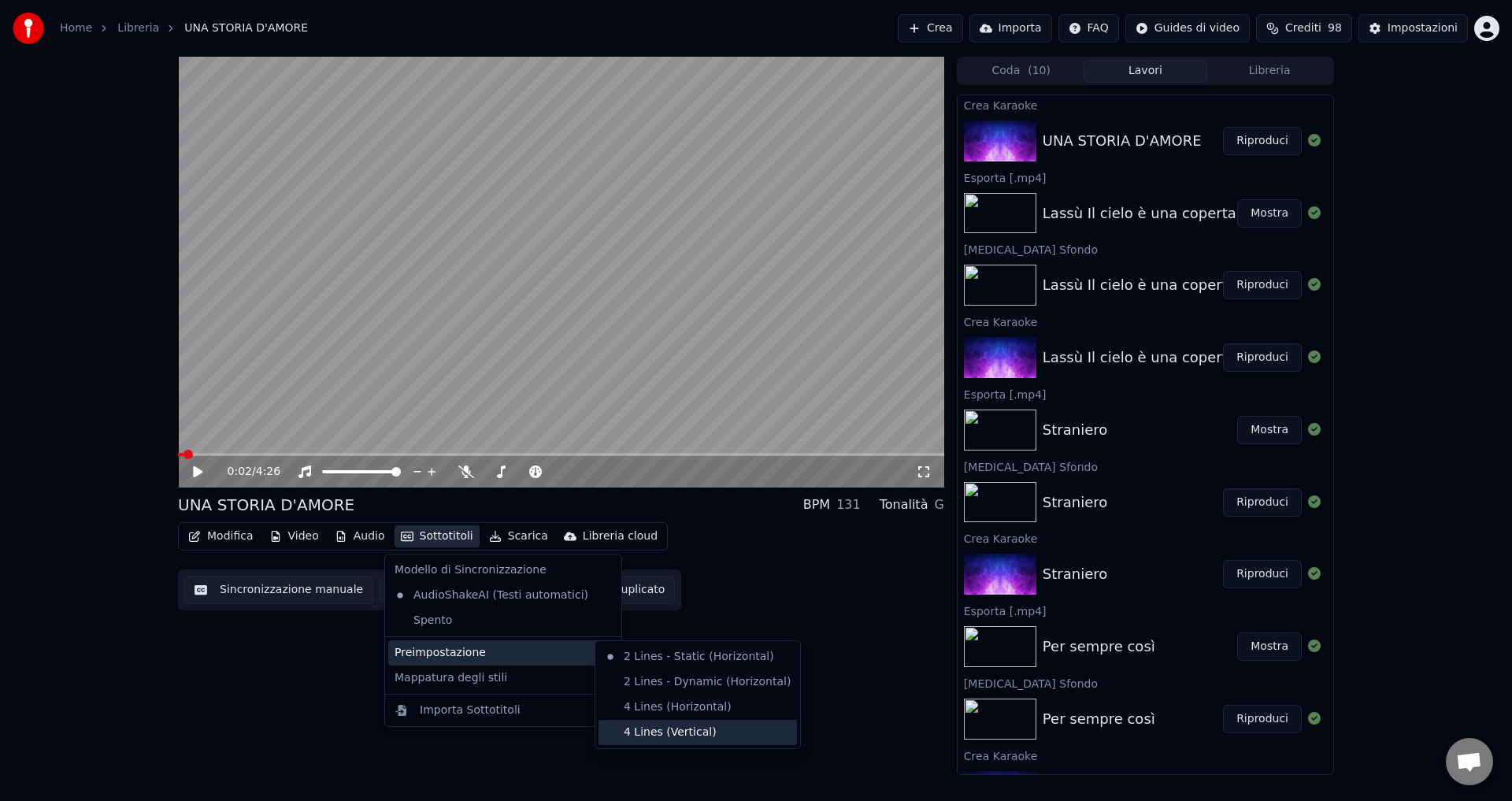
click at [645, 736] on div "4 Lines (Vertical)" at bounding box center [697, 732] width 198 height 26
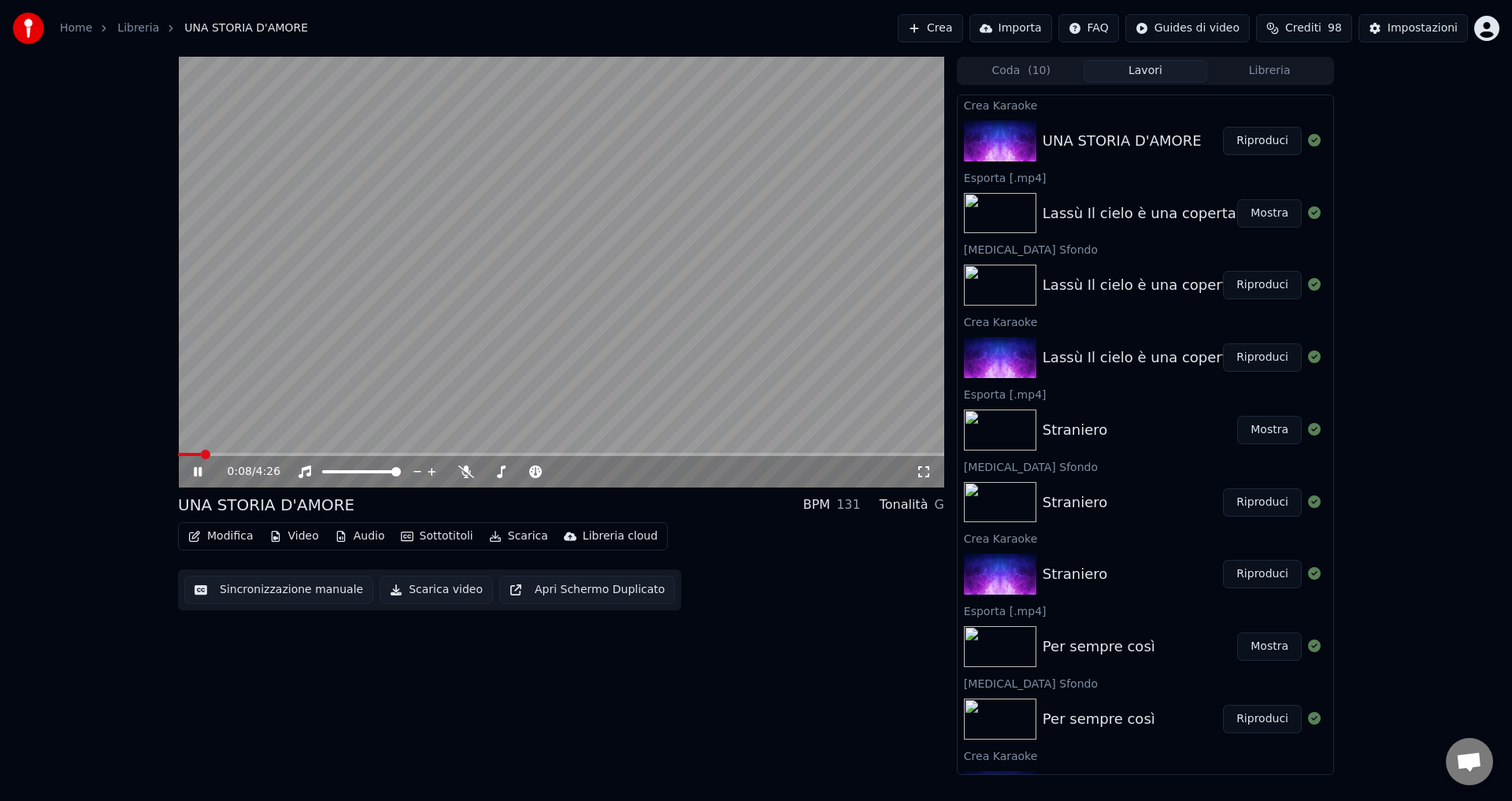
click at [196, 467] on icon at bounding box center [197, 472] width 8 height 9
click at [178, 449] on span at bounding box center [183, 454] width 9 height 9
click at [196, 470] on icon at bounding box center [198, 472] width 9 height 11
click at [195, 473] on icon at bounding box center [197, 472] width 8 height 9
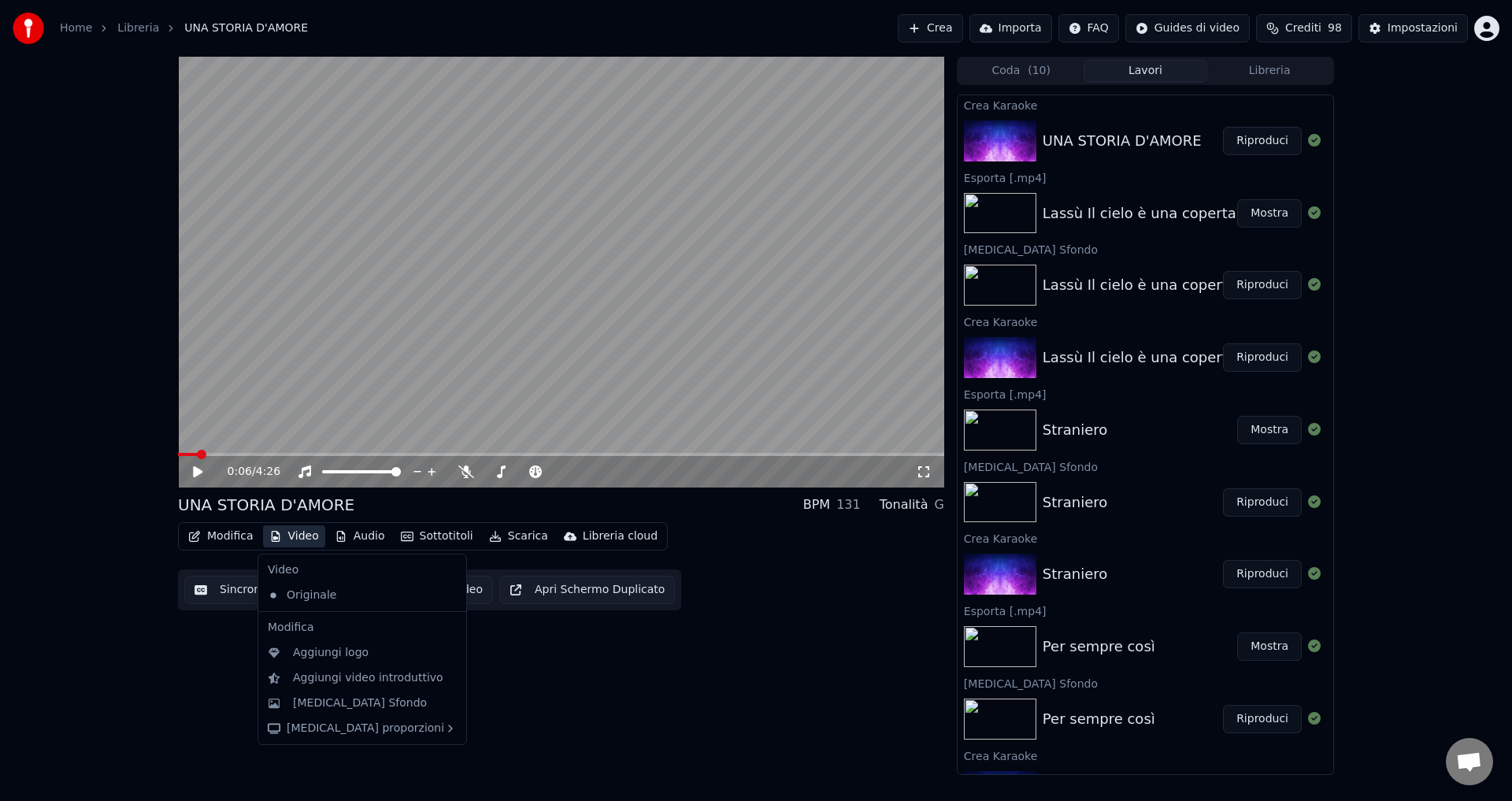
click at [288, 535] on button "Video" at bounding box center [294, 536] width 63 height 22
click at [334, 709] on div "[MEDICAL_DATA] Sfondo" at bounding box center [359, 702] width 134 height 16
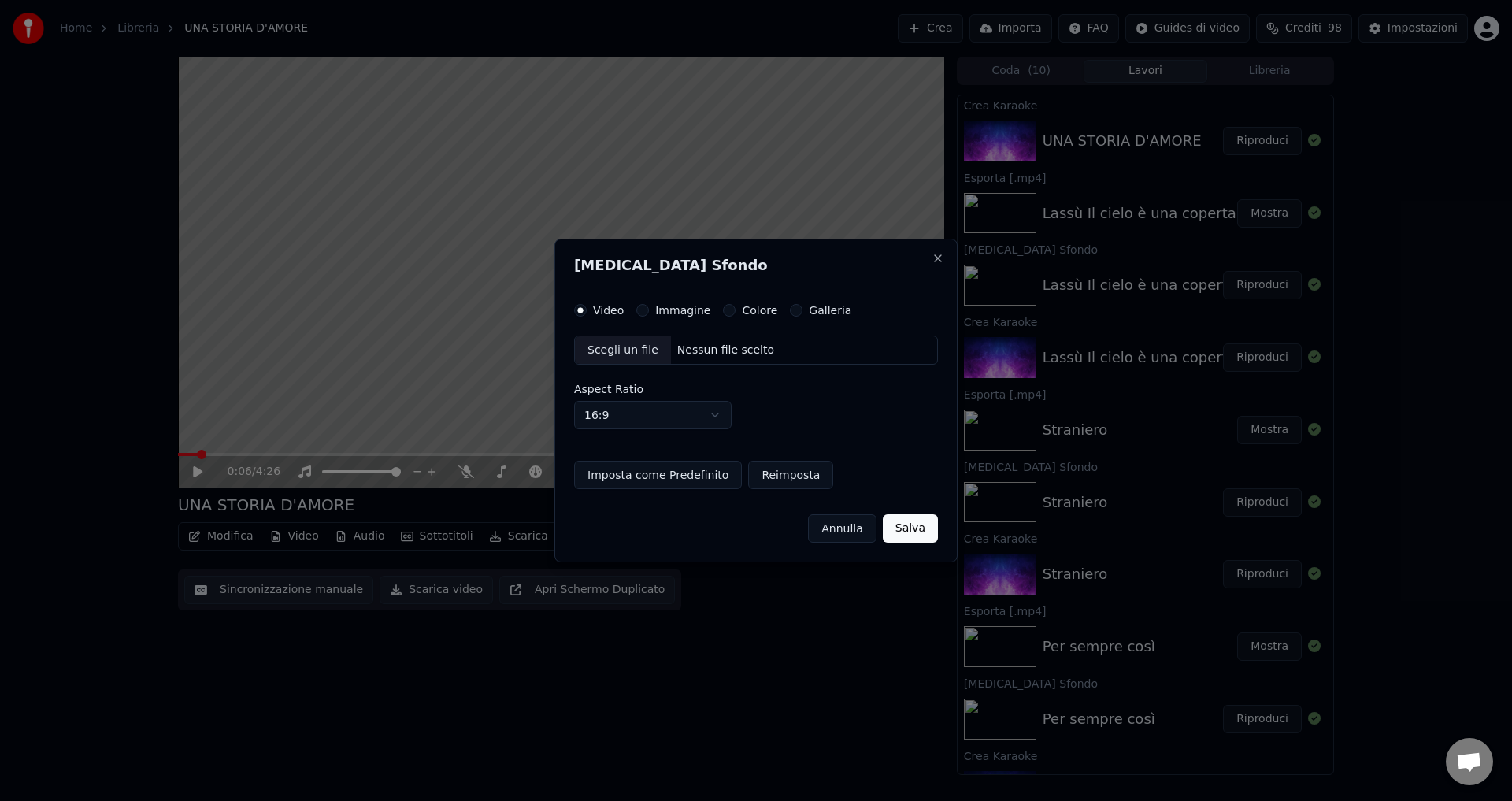
click at [723, 308] on button "Colore" at bounding box center [729, 310] width 12 height 12
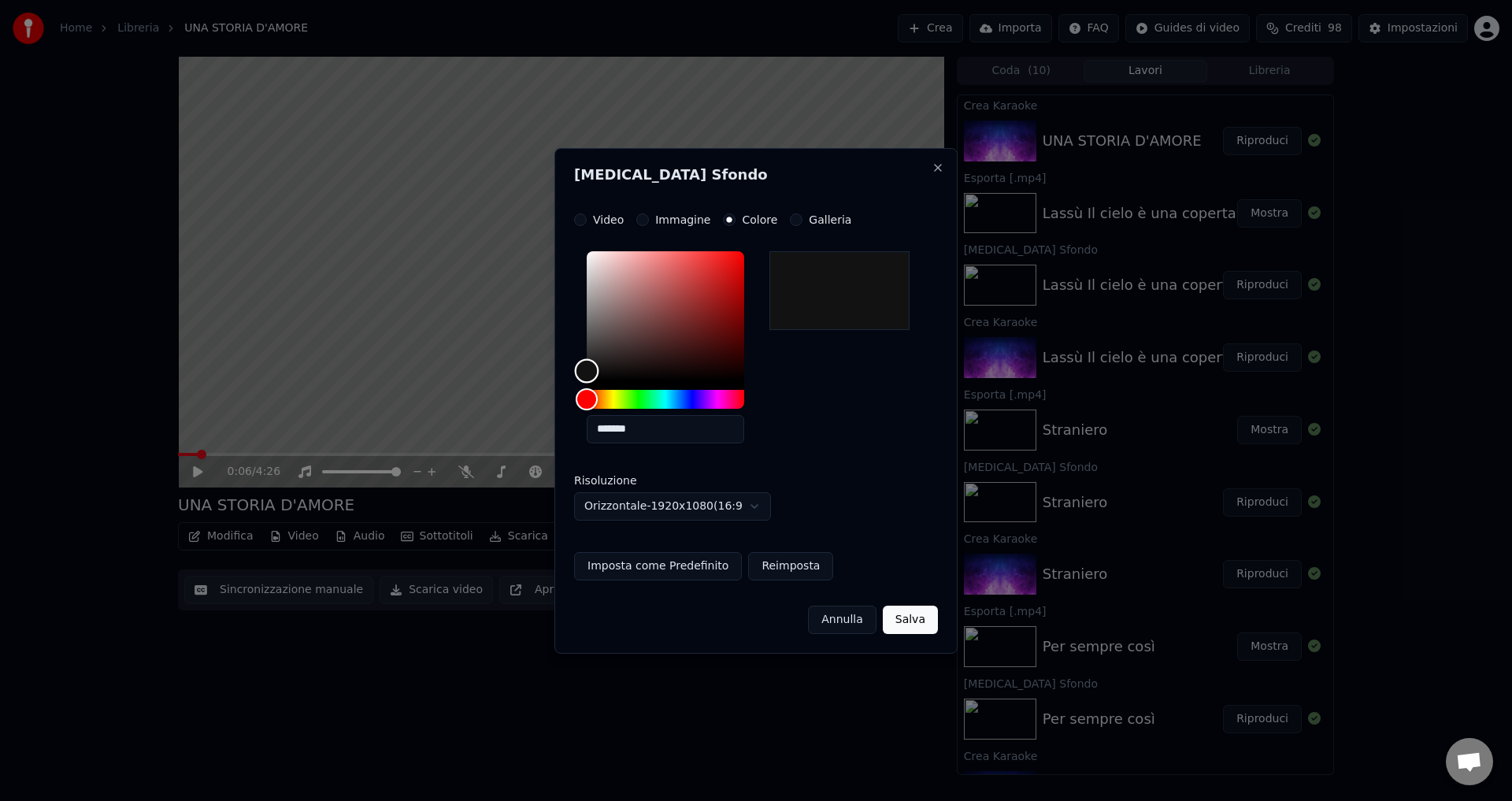
type input "*******"
drag, startPoint x: 586, startPoint y: 379, endPoint x: 584, endPoint y: 413, distance: 34.1
click at [584, 413] on div "*******" at bounding box center [756, 350] width 364 height 211
click at [909, 619] on button "Salva" at bounding box center [910, 620] width 55 height 28
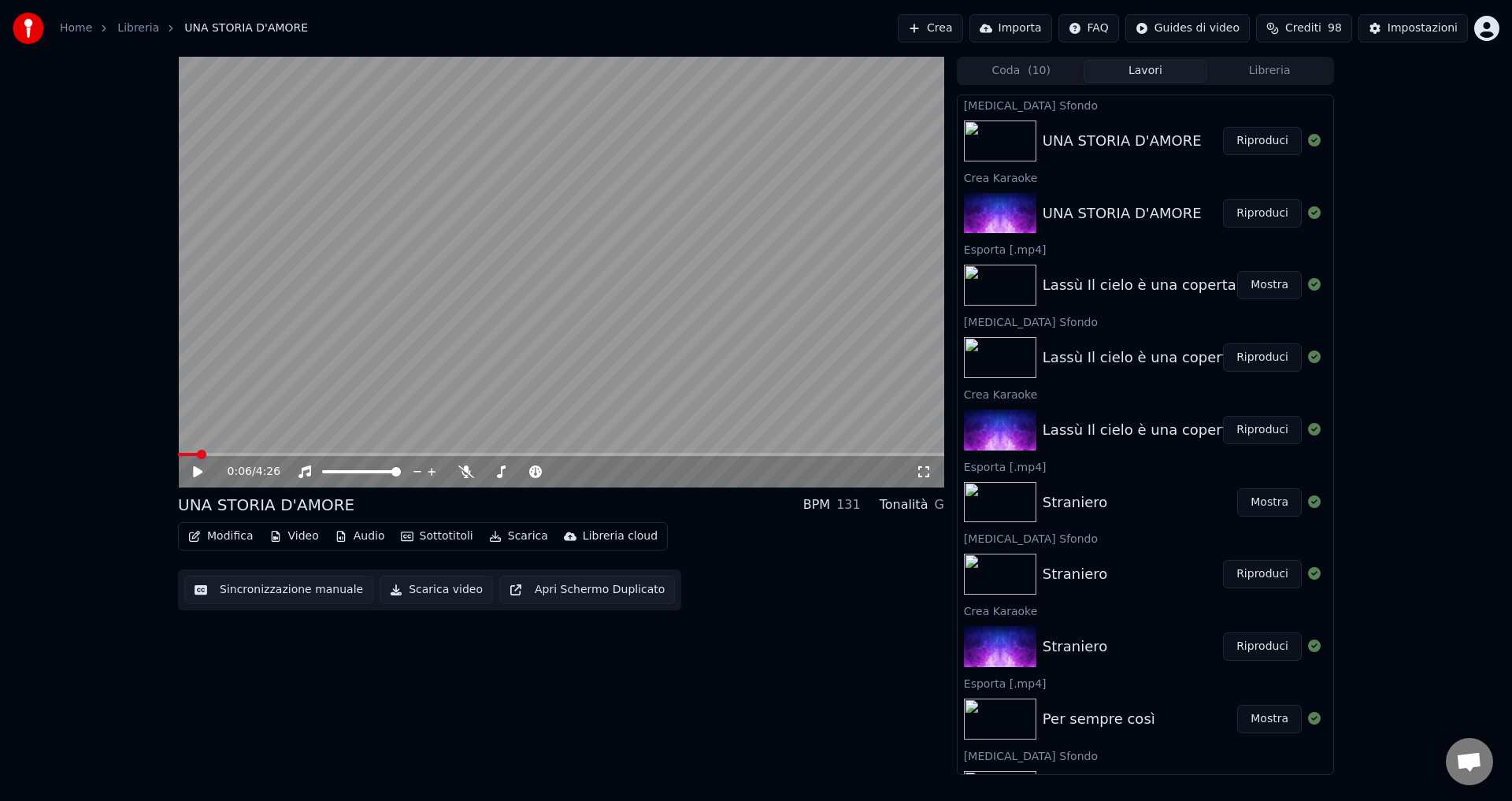
click at [1233, 140] on button "Riproduci" at bounding box center [1262, 141] width 79 height 28
click at [199, 477] on icon at bounding box center [209, 471] width 37 height 12
click at [421, 592] on button "Scarica video" at bounding box center [436, 590] width 114 height 28
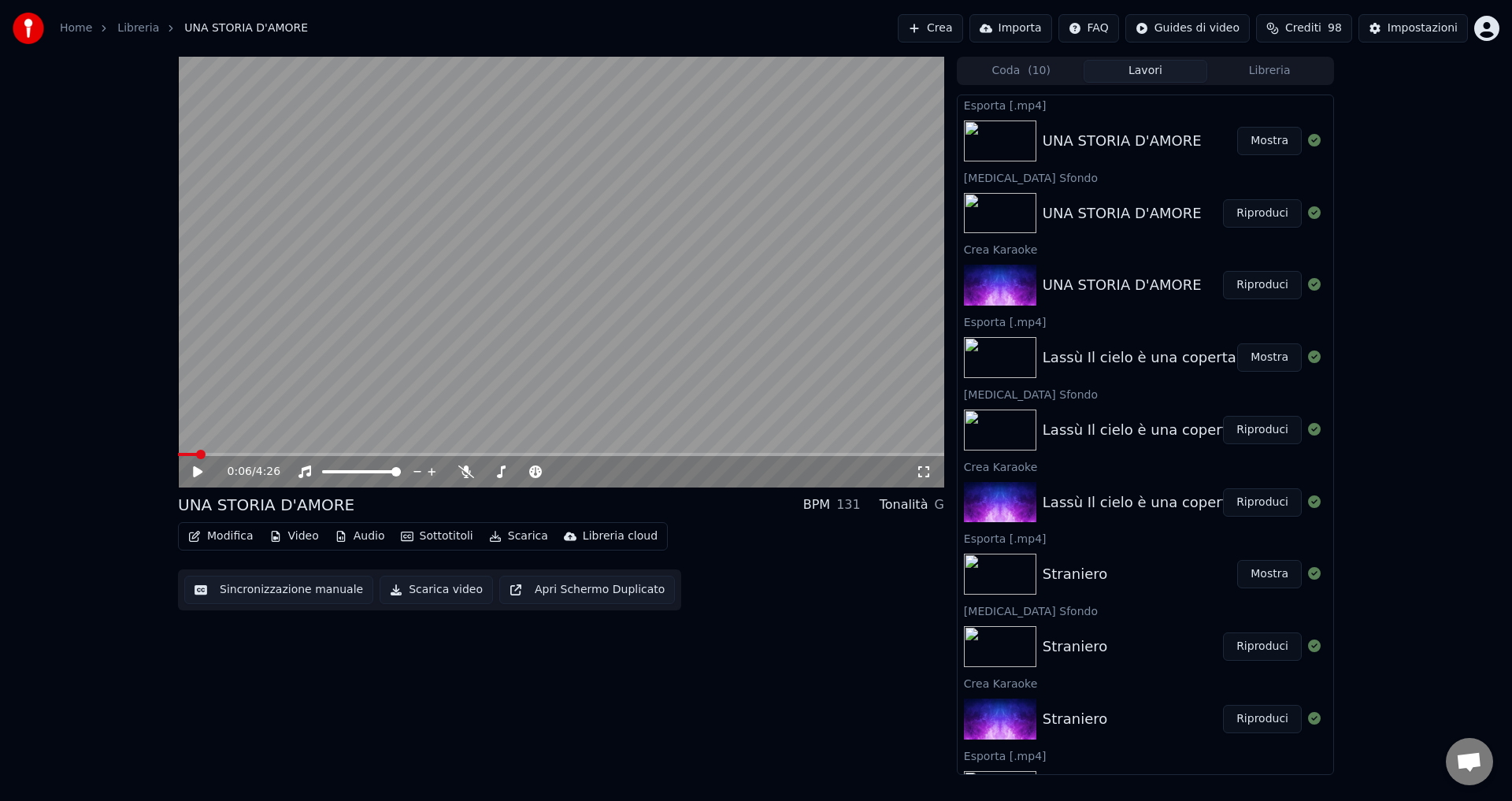
click at [1266, 140] on button "Mostra" at bounding box center [1269, 141] width 64 height 28
click at [1485, 26] on html "Home Libreria UNA STORIA D'AMORE Crea Importa FAQ Guides di video Crediti 98 Im…" at bounding box center [756, 400] width 1512 height 801
click at [1363, 174] on span "Esci" at bounding box center [1369, 182] width 22 height 16
